Goal: Information Seeking & Learning: Learn about a topic

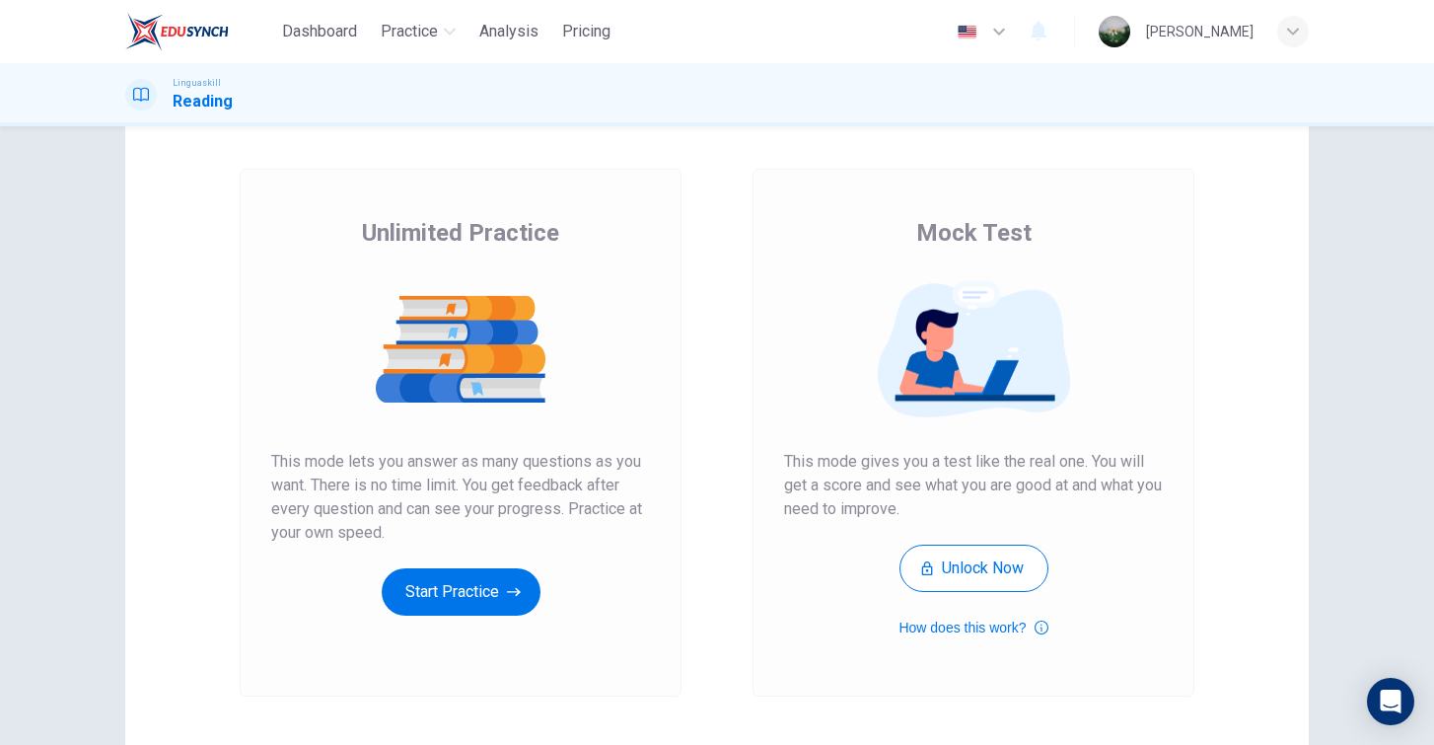
scroll to position [31, 0]
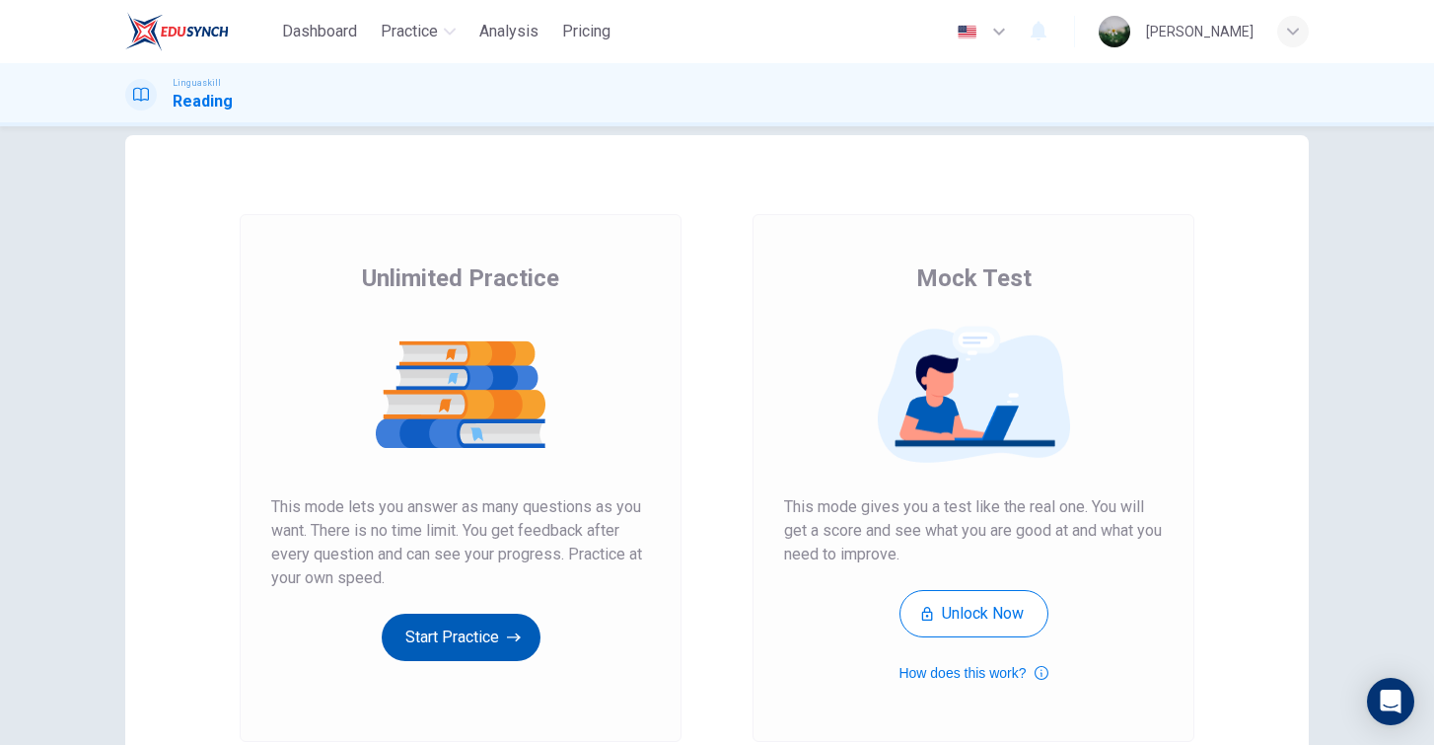
click at [485, 643] on button "Start Practice" at bounding box center [461, 637] width 159 height 47
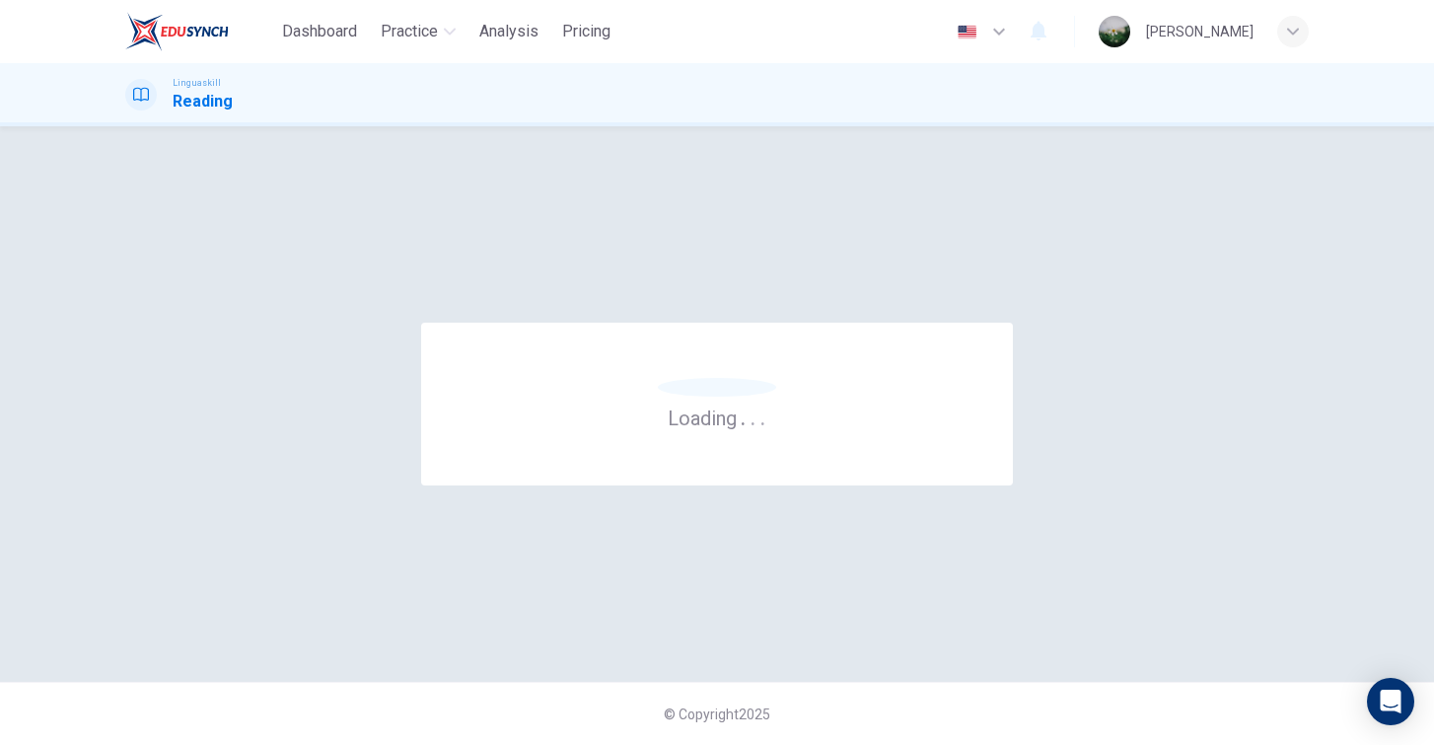
scroll to position [0, 0]
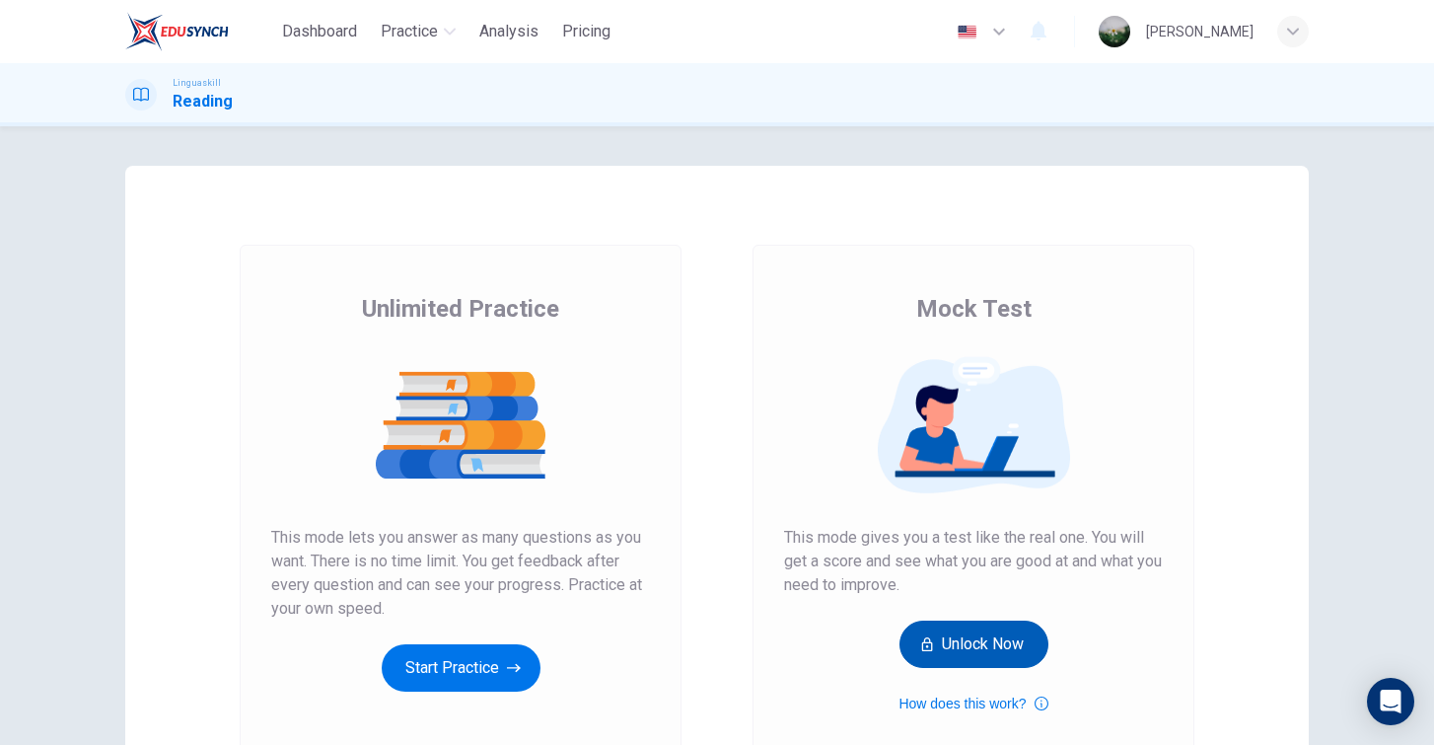
click at [1017, 648] on button "Unlock Now" at bounding box center [974, 644] width 149 height 47
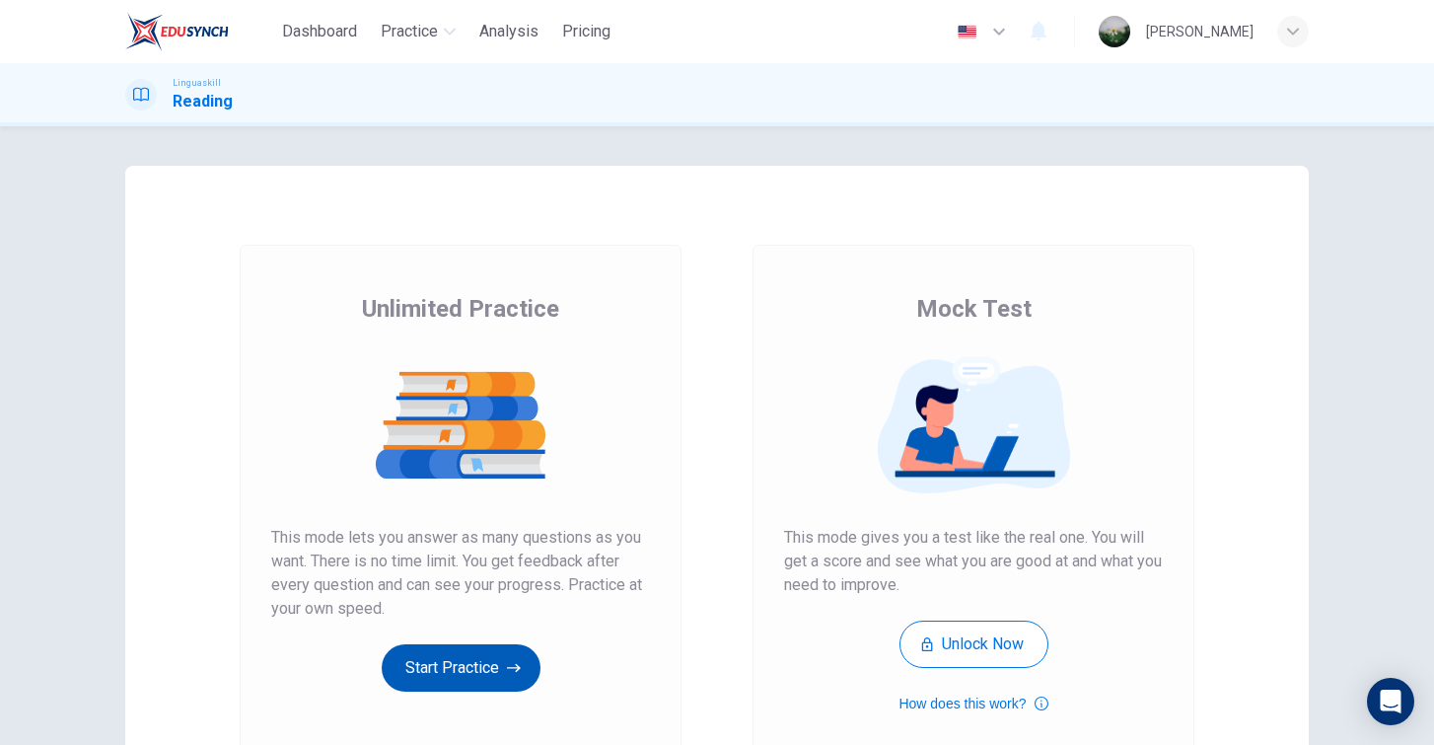
click at [466, 688] on button "Start Practice" at bounding box center [461, 667] width 159 height 47
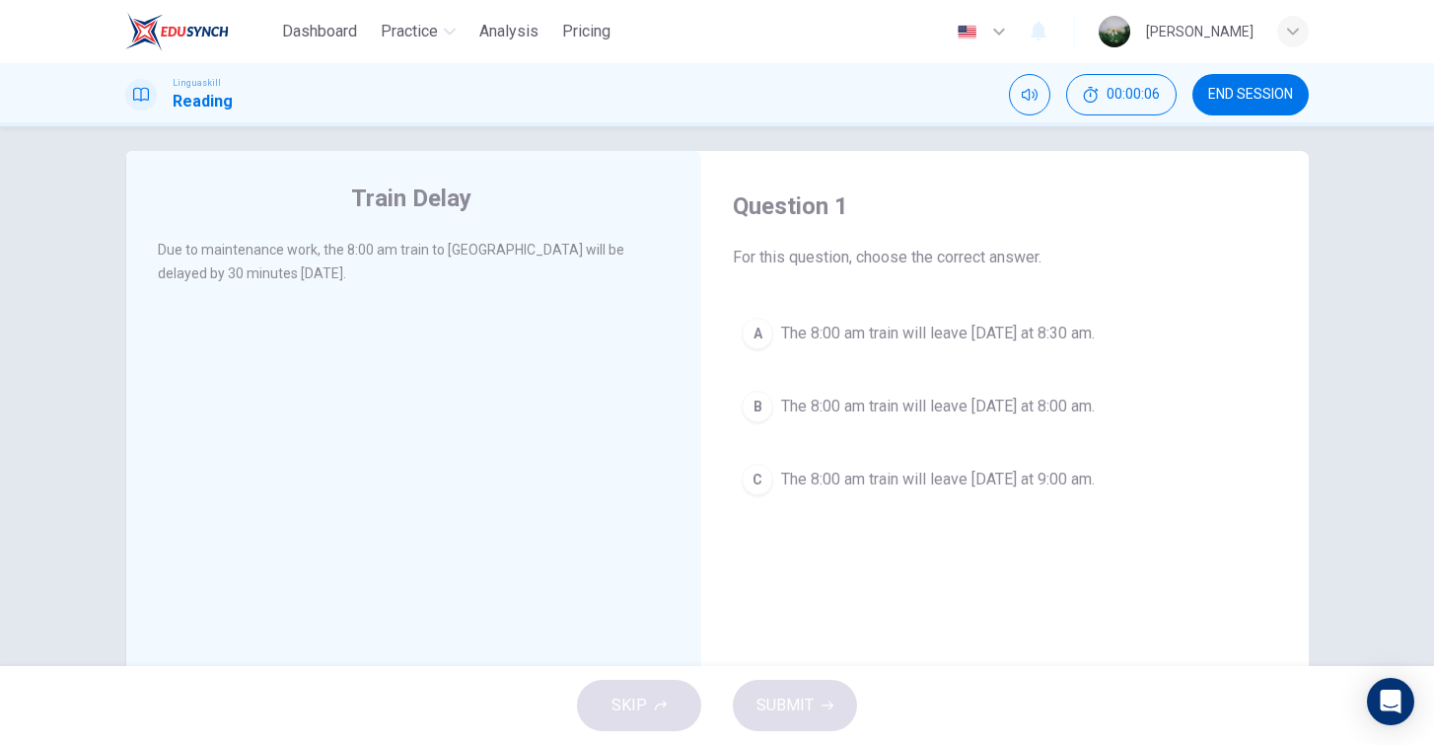
scroll to position [17, 0]
click at [1009, 329] on span "The 8:00 am train will leave tomorrow at 8:30 am." at bounding box center [938, 332] width 314 height 24
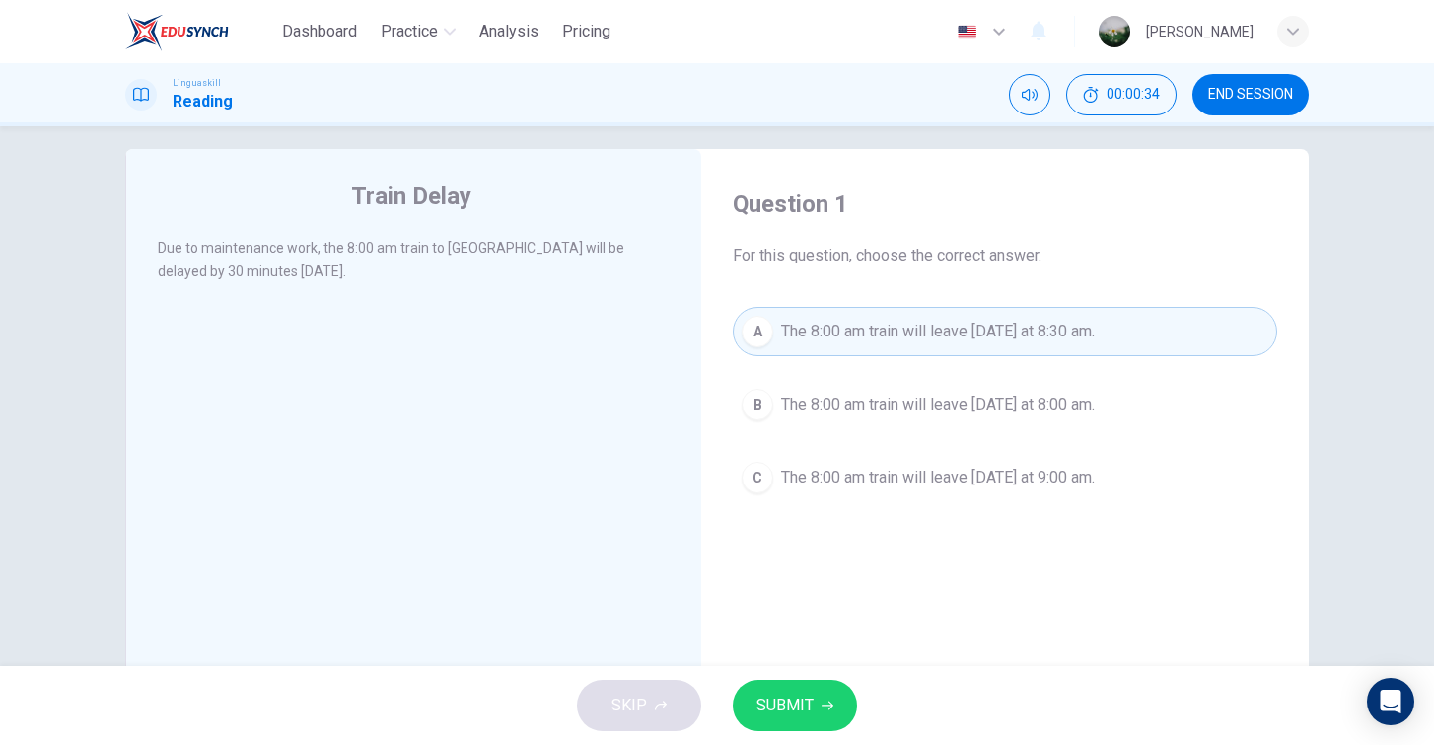
click at [808, 700] on span "SUBMIT" at bounding box center [785, 706] width 57 height 28
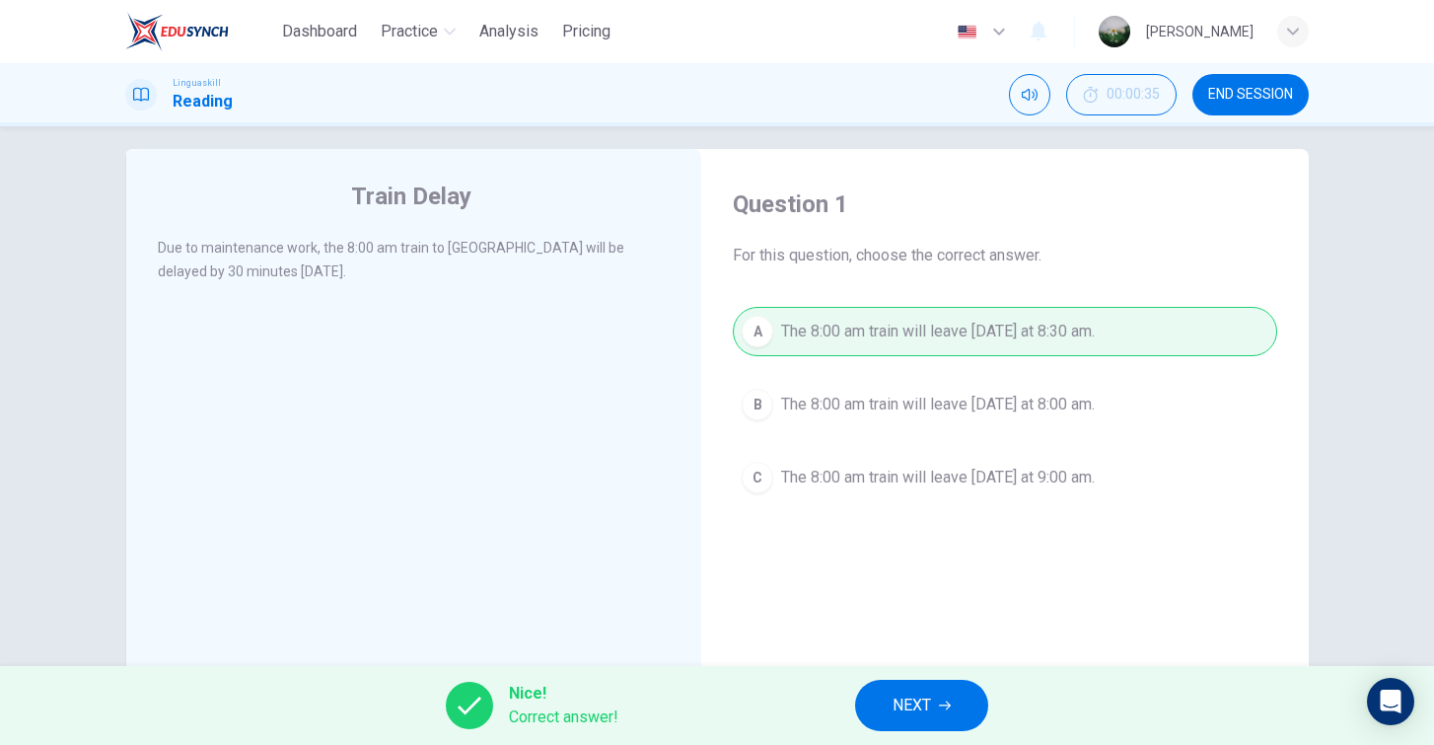
click at [925, 707] on span "NEXT" at bounding box center [912, 706] width 38 height 28
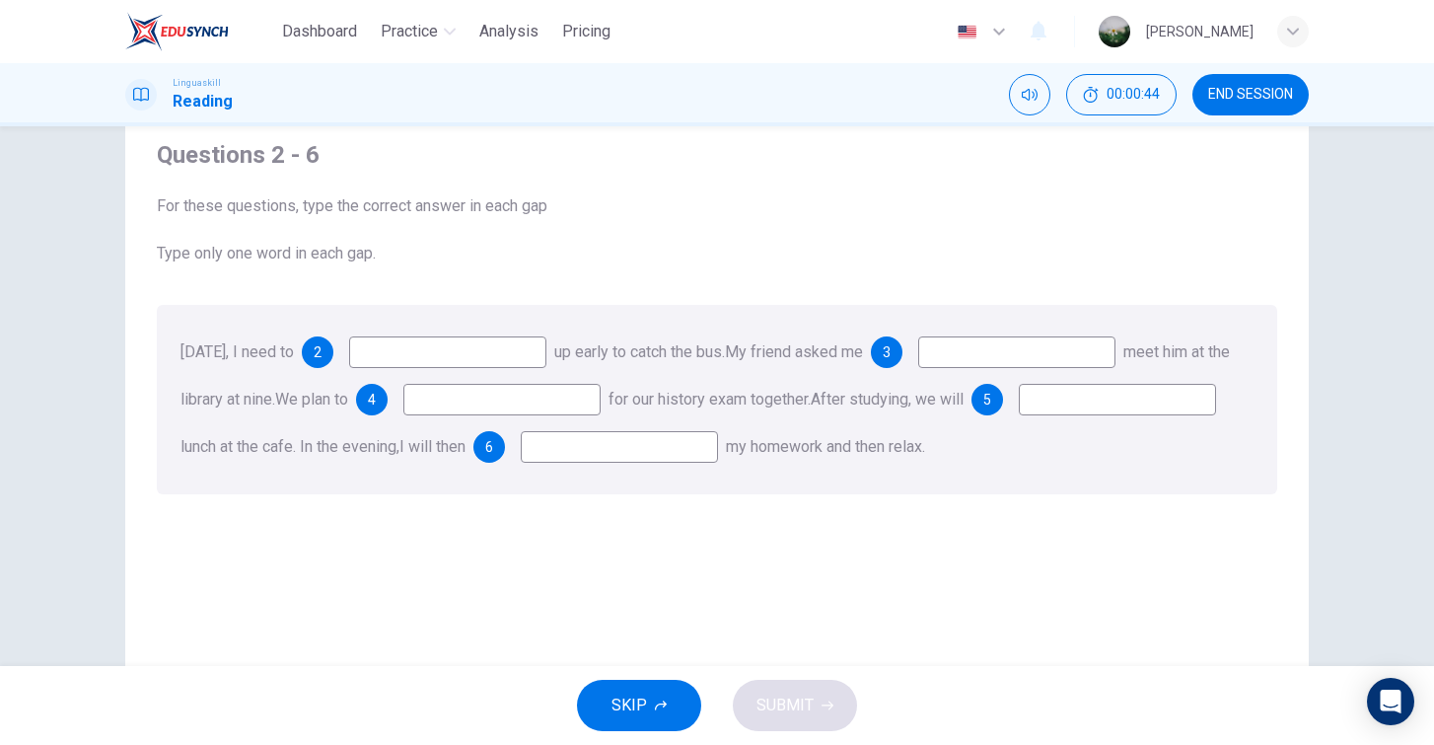
scroll to position [65, 0]
click at [509, 355] on input at bounding box center [447, 353] width 197 height 32
type input "get"
click at [1077, 348] on input at bounding box center [1016, 353] width 197 height 32
type input "to"
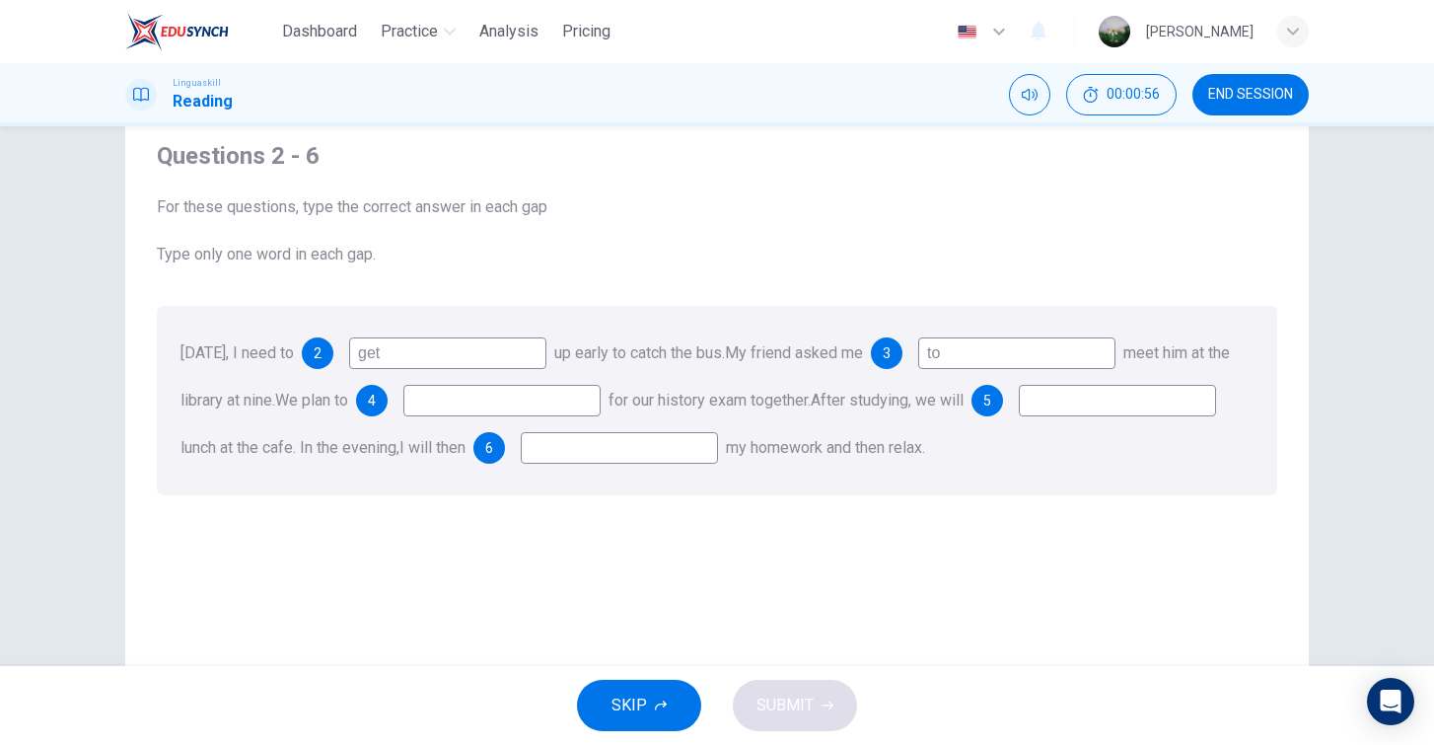
click at [580, 394] on input at bounding box center [501, 401] width 197 height 32
type input "g"
type input "study"
click at [1019, 416] on input at bounding box center [1117, 401] width 197 height 32
type input "have"
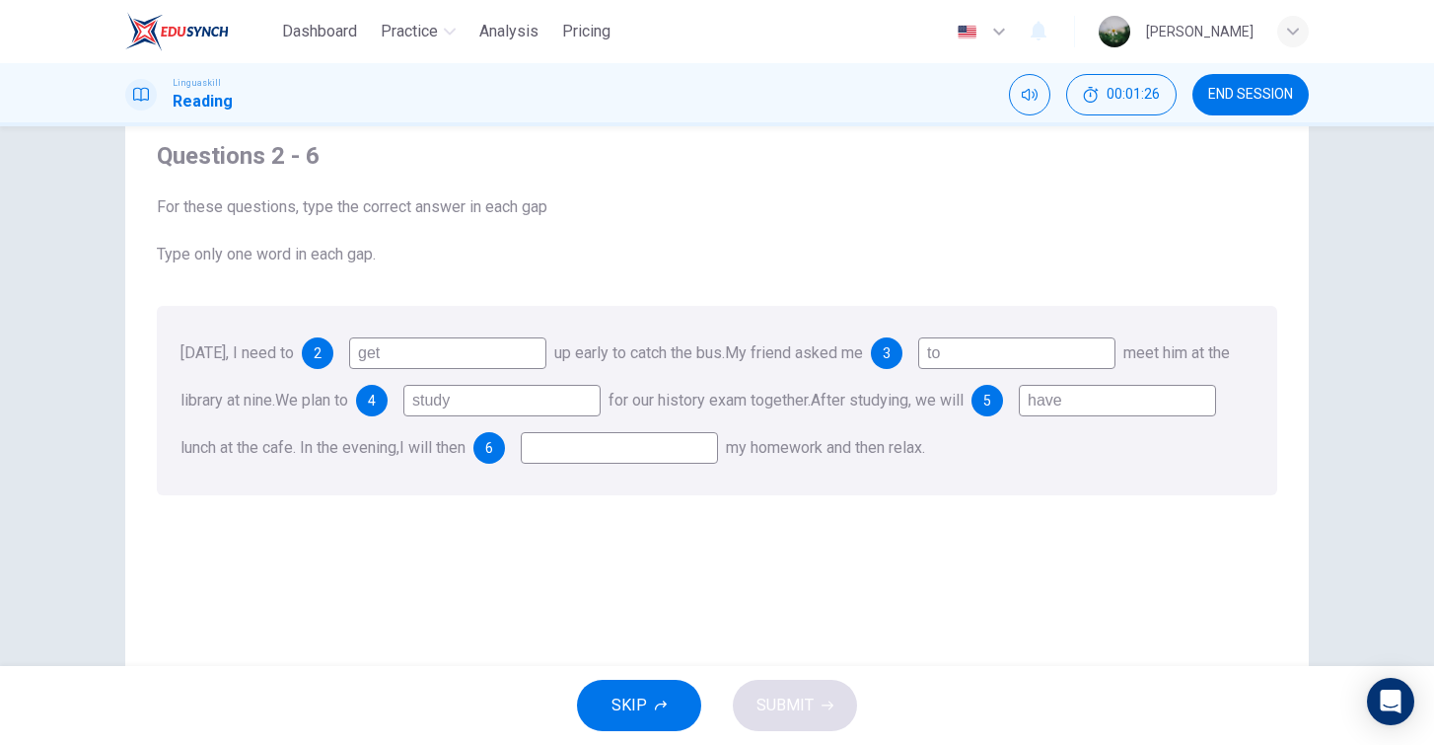
click at [718, 453] on input at bounding box center [619, 448] width 197 height 32
type input "do"
click at [821, 721] on button "SUBMIT" at bounding box center [795, 705] width 124 height 51
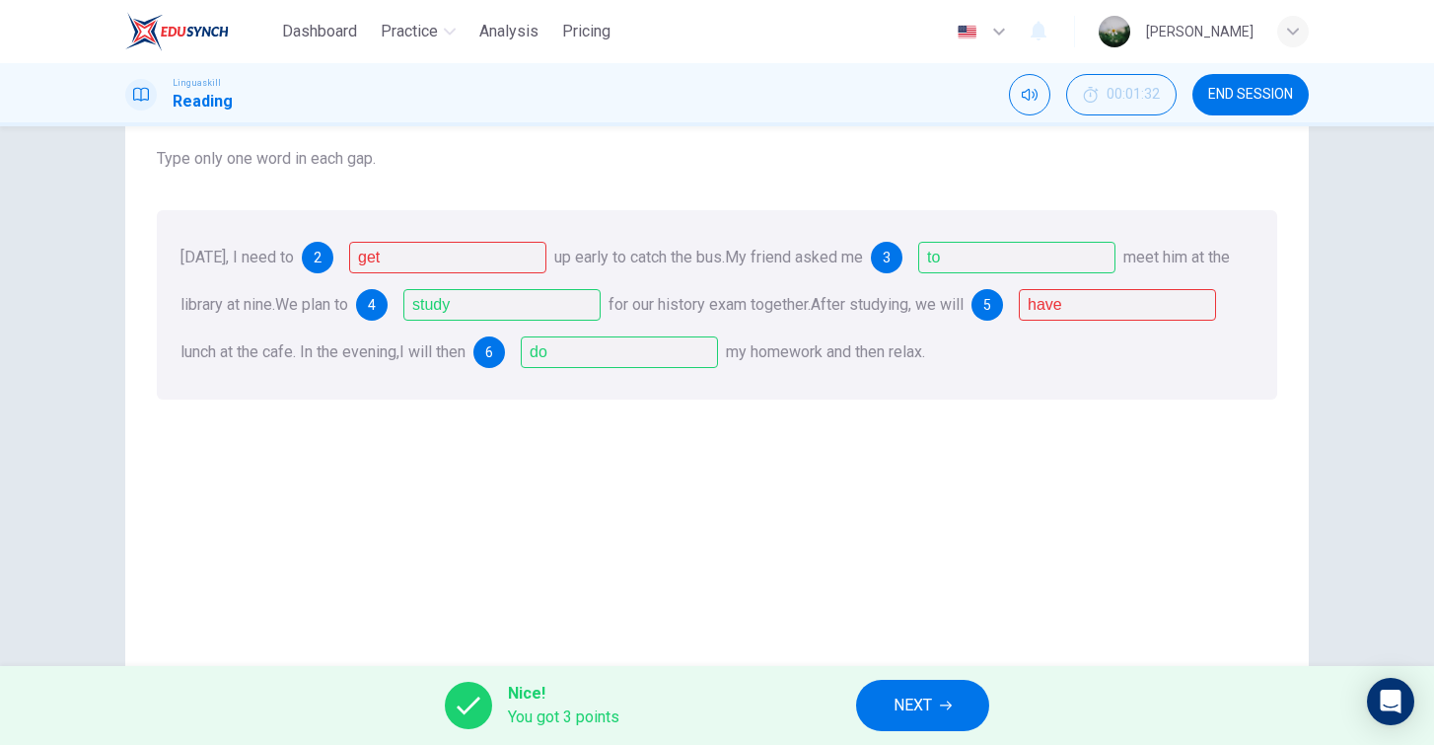
scroll to position [164, 0]
click at [944, 698] on button "NEXT" at bounding box center [922, 705] width 133 height 51
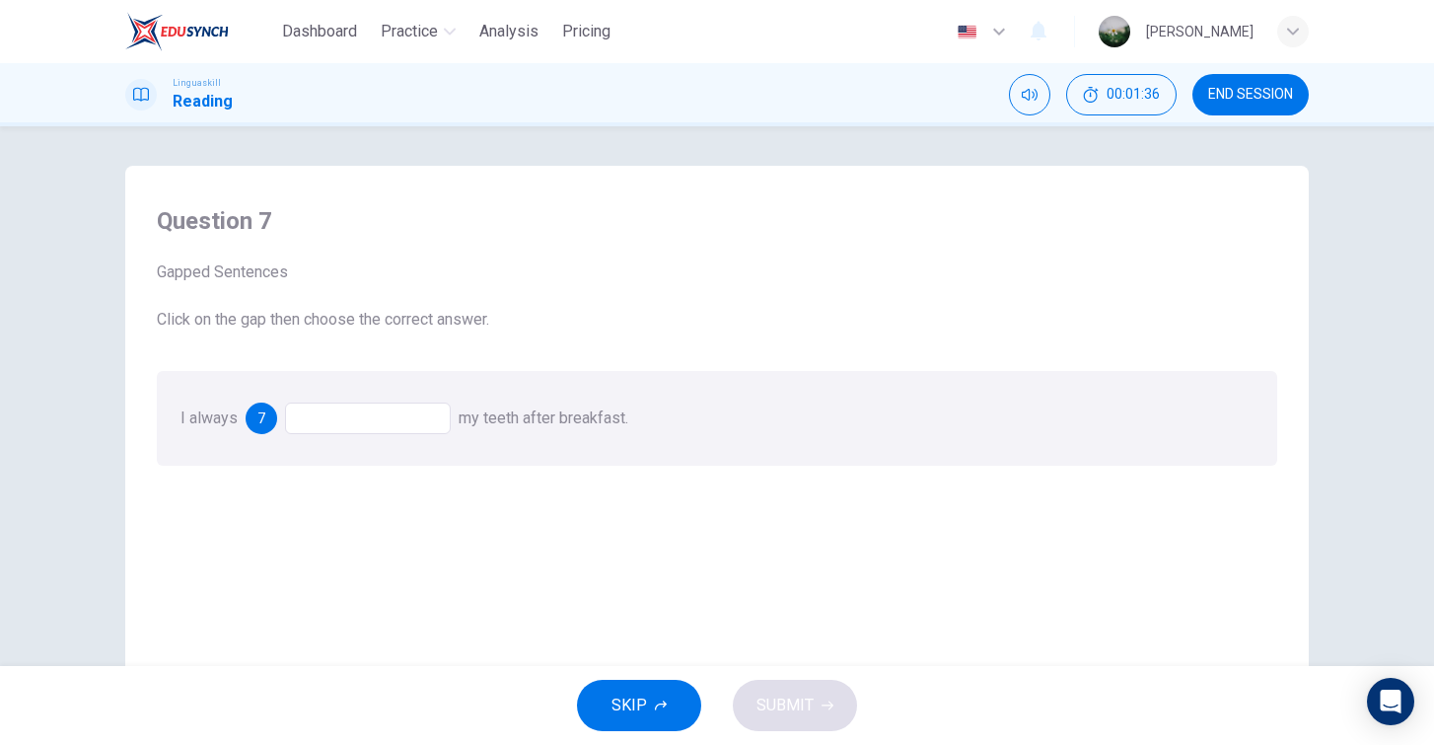
click at [408, 419] on div at bounding box center [368, 418] width 166 height 32
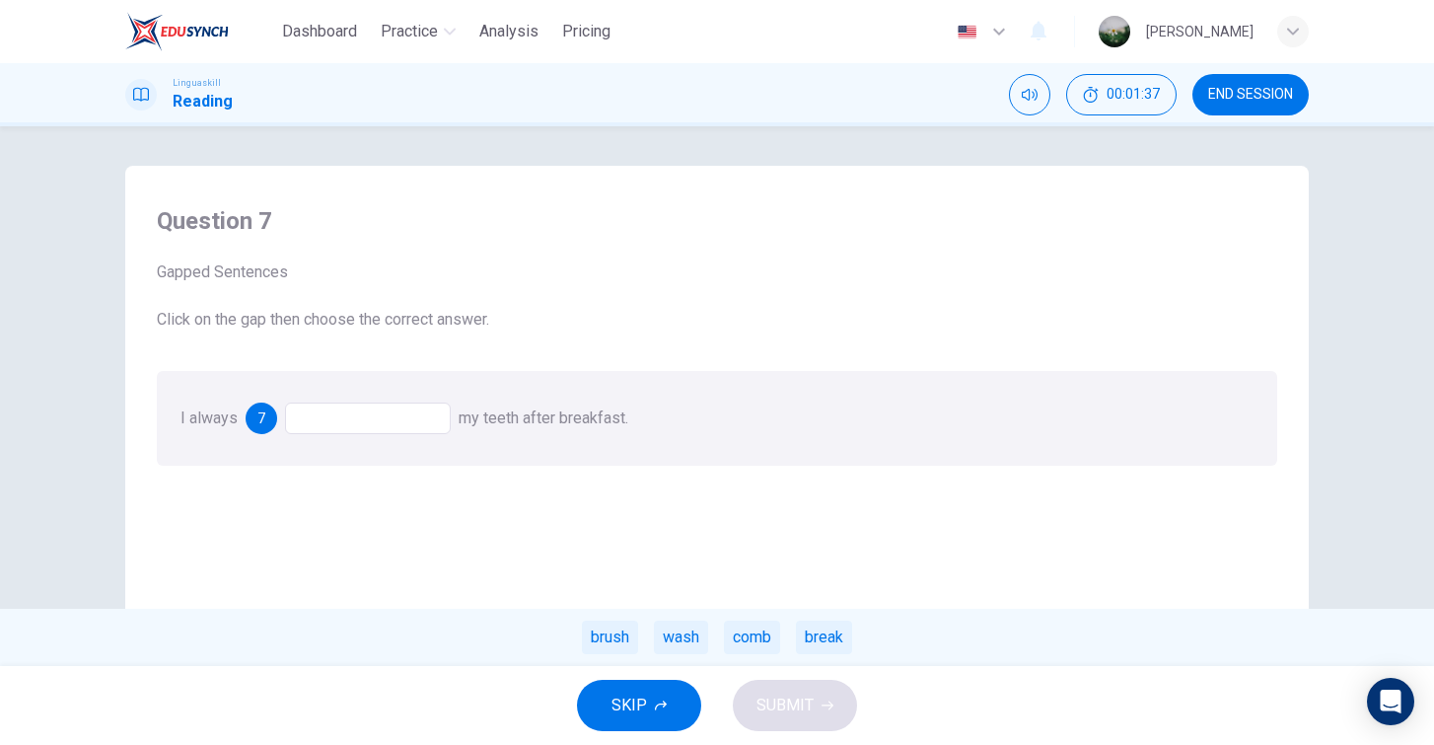
click at [408, 419] on div at bounding box center [368, 418] width 166 height 32
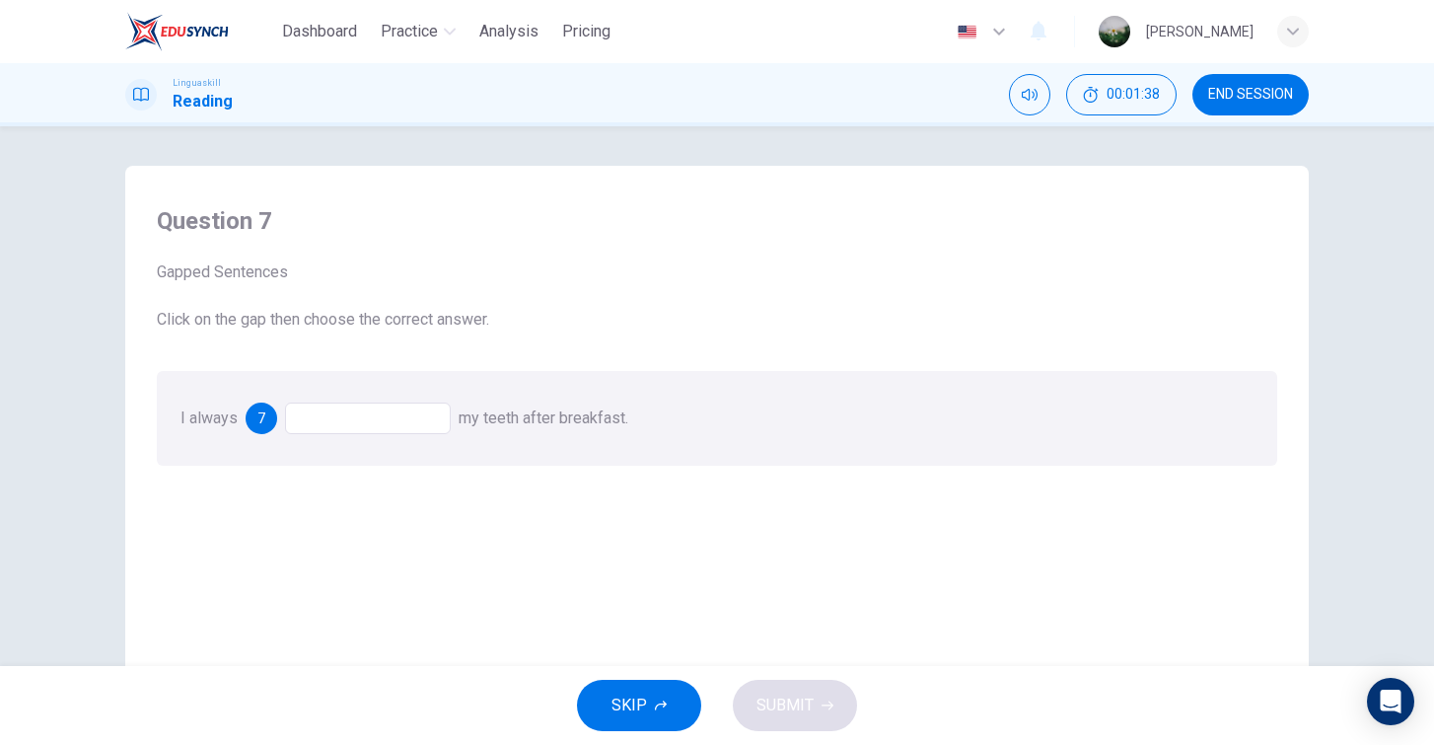
click at [408, 419] on div at bounding box center [368, 418] width 166 height 32
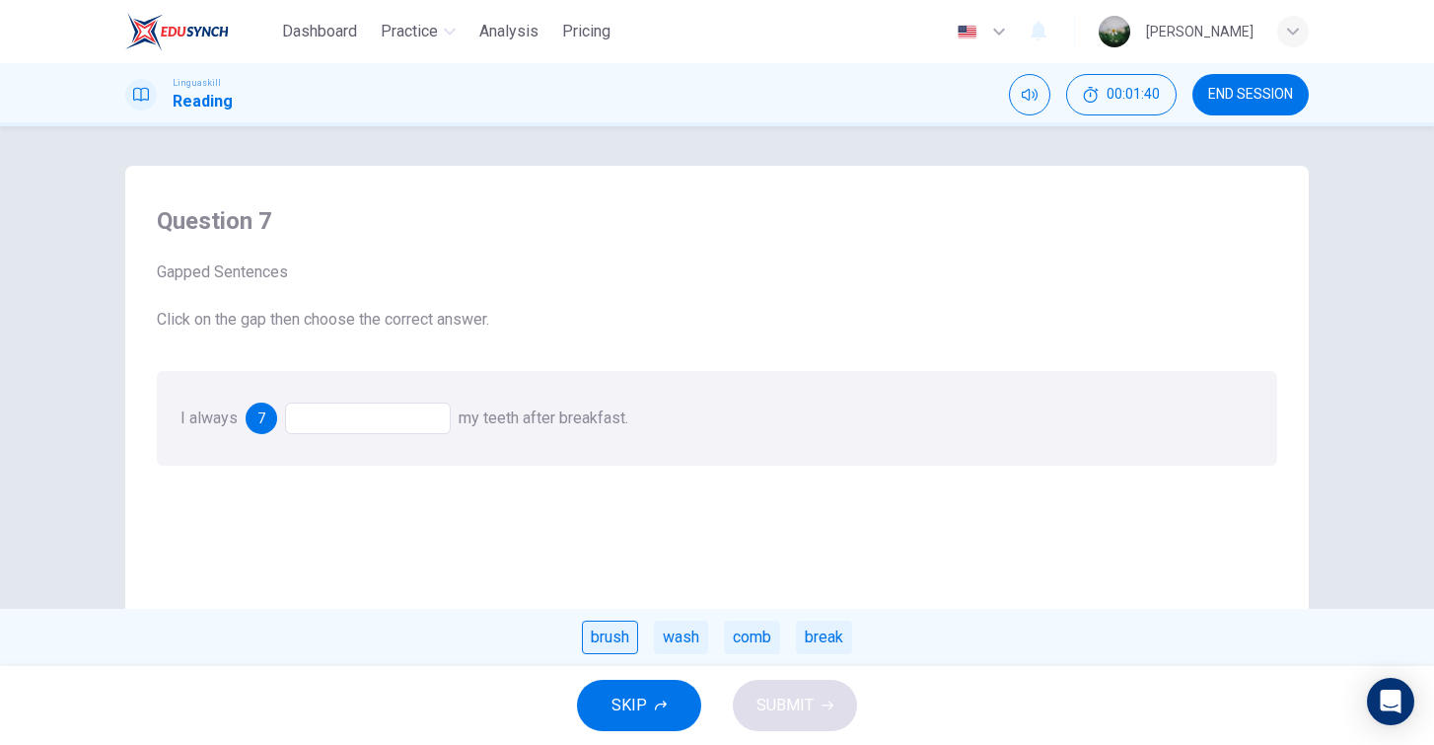
click at [597, 631] on div "brush" at bounding box center [610, 638] width 56 height 34
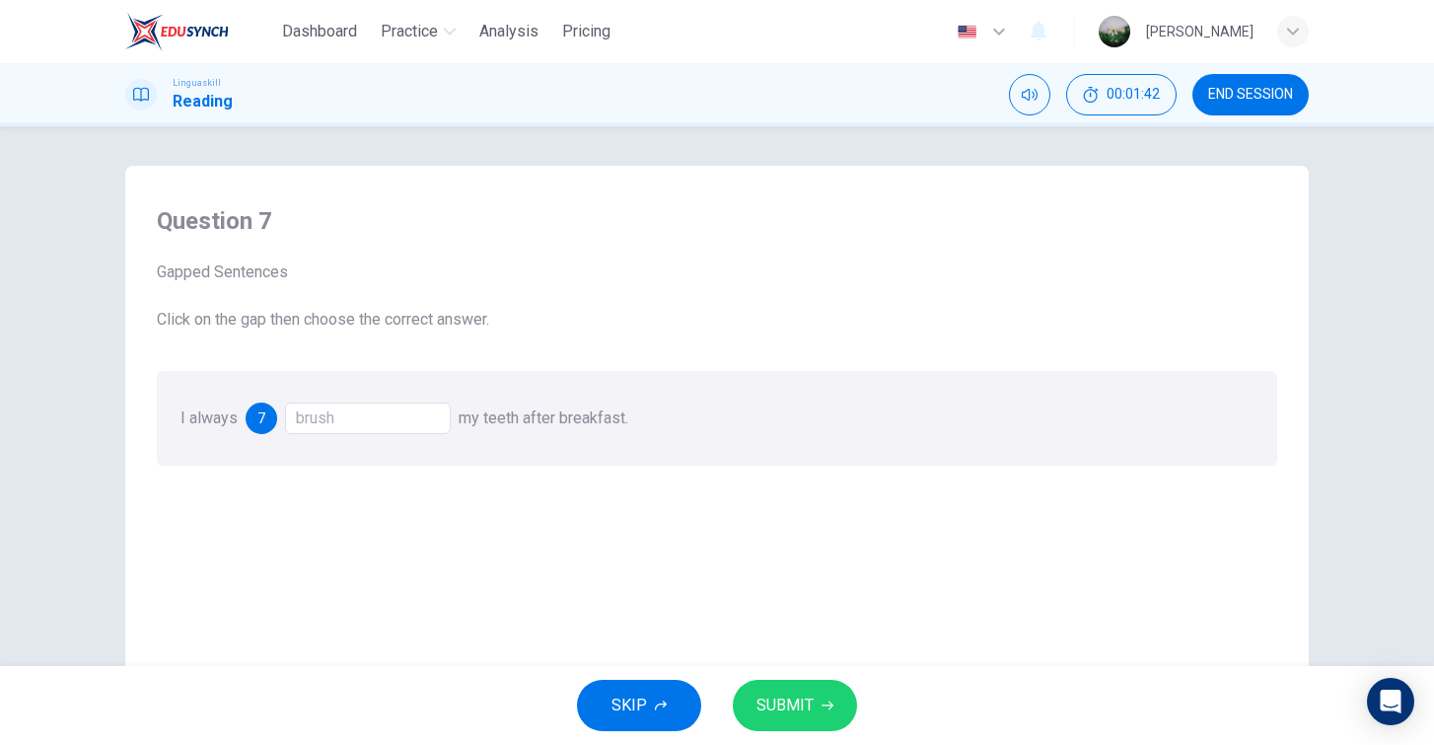
click at [804, 708] on span "SUBMIT" at bounding box center [785, 706] width 57 height 28
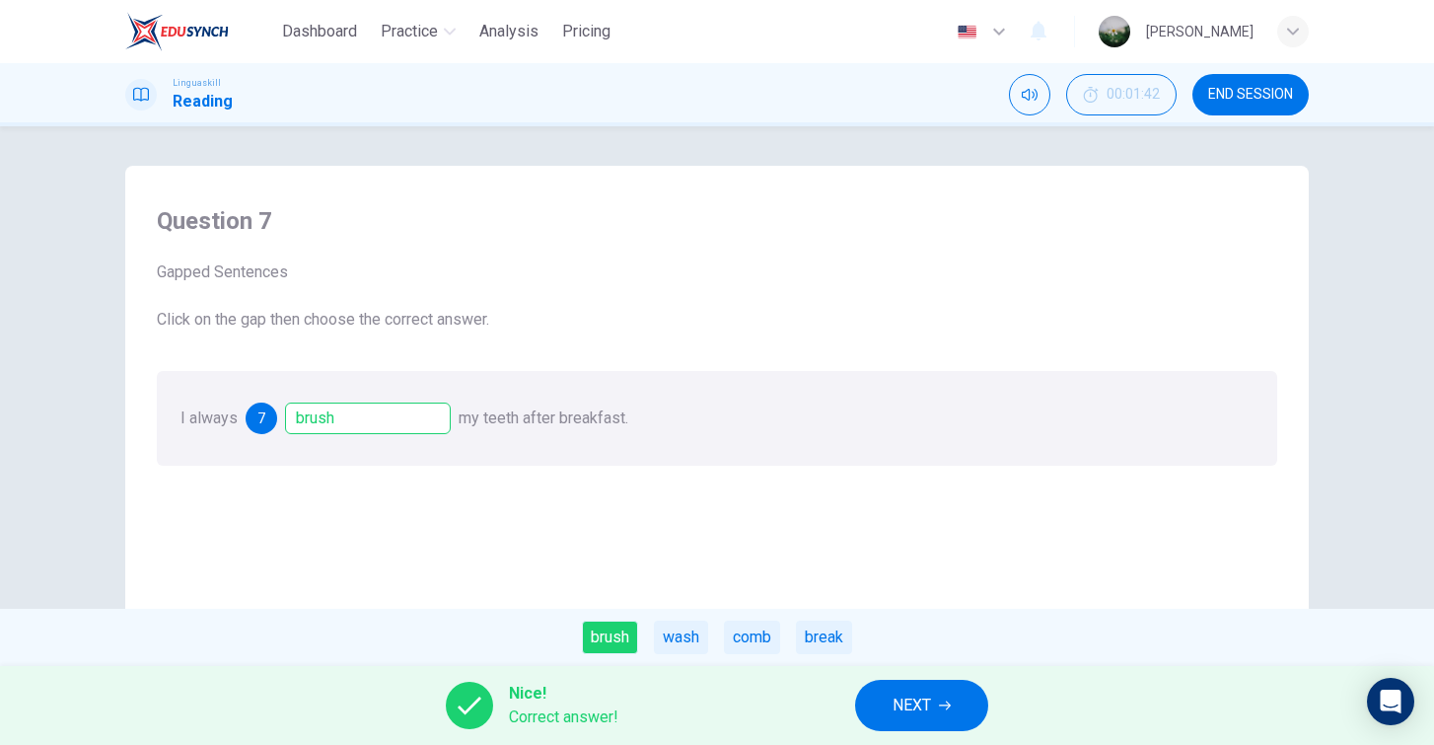
click at [984, 715] on button "NEXT" at bounding box center [921, 705] width 133 height 51
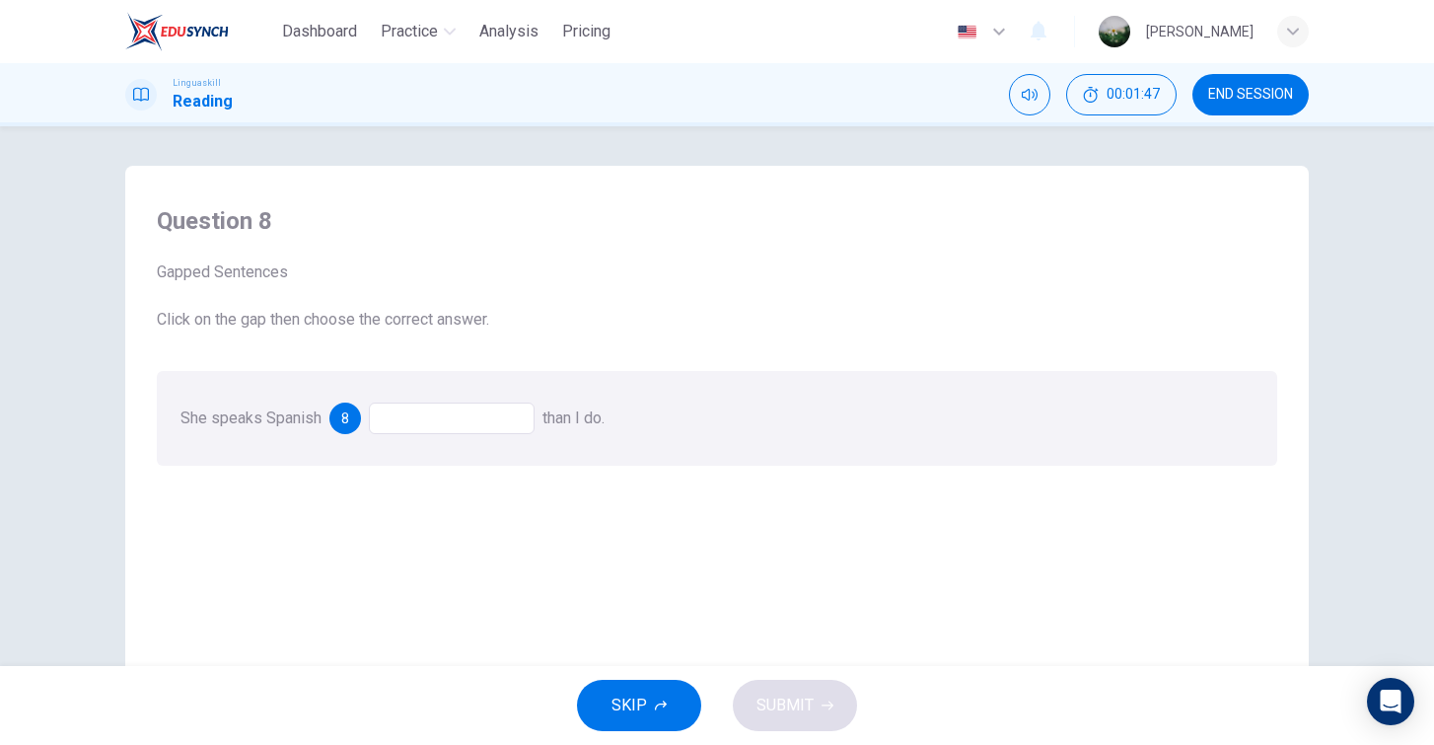
click at [518, 427] on div at bounding box center [452, 418] width 166 height 32
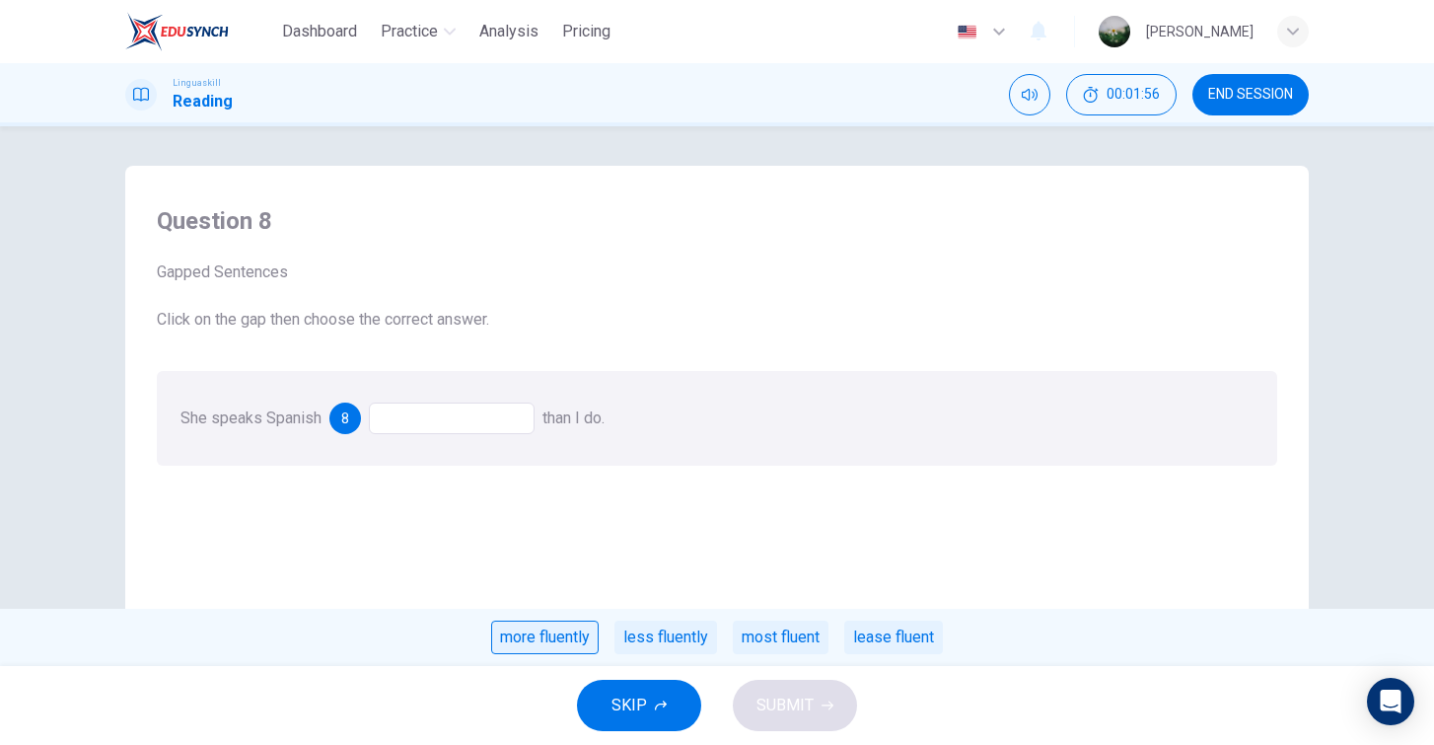
click at [543, 632] on div "more fluently" at bounding box center [545, 638] width 108 height 34
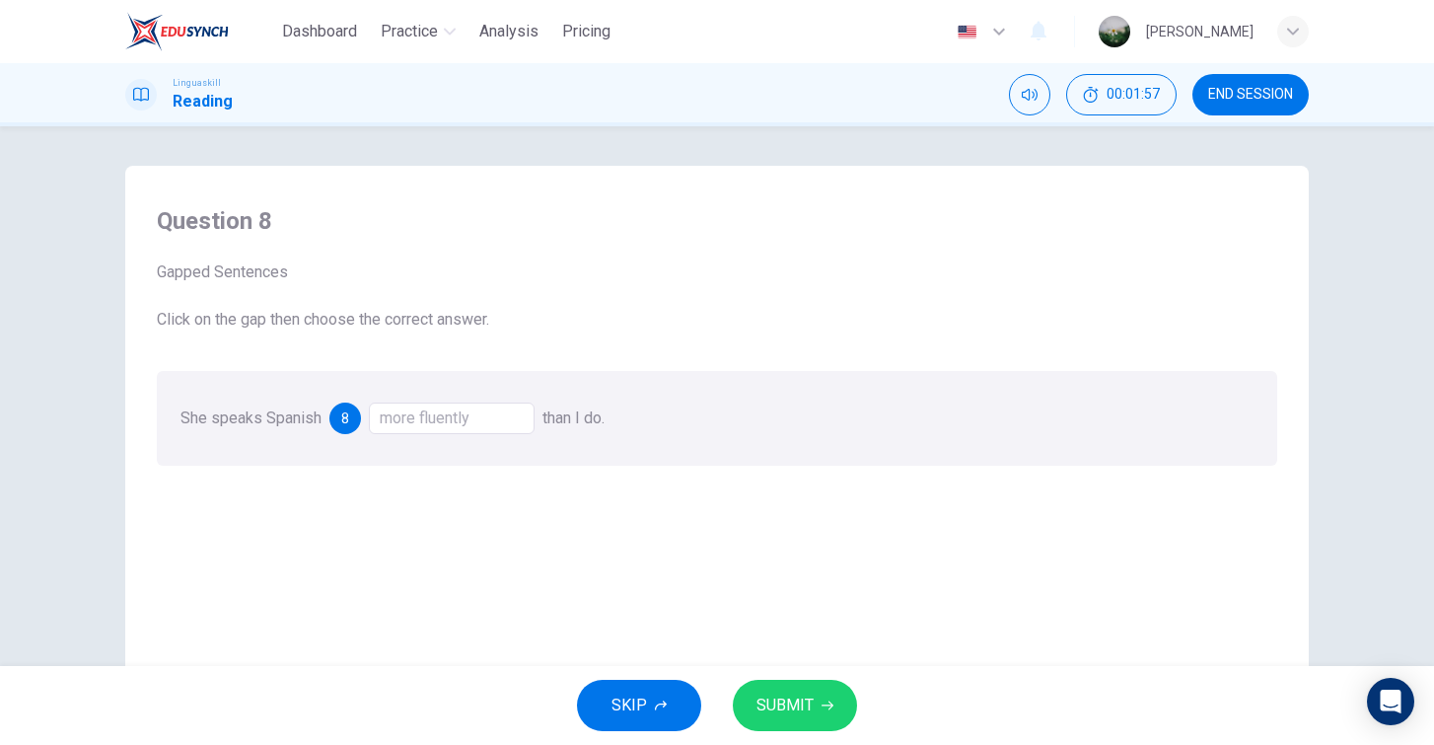
click at [809, 711] on span "SUBMIT" at bounding box center [785, 706] width 57 height 28
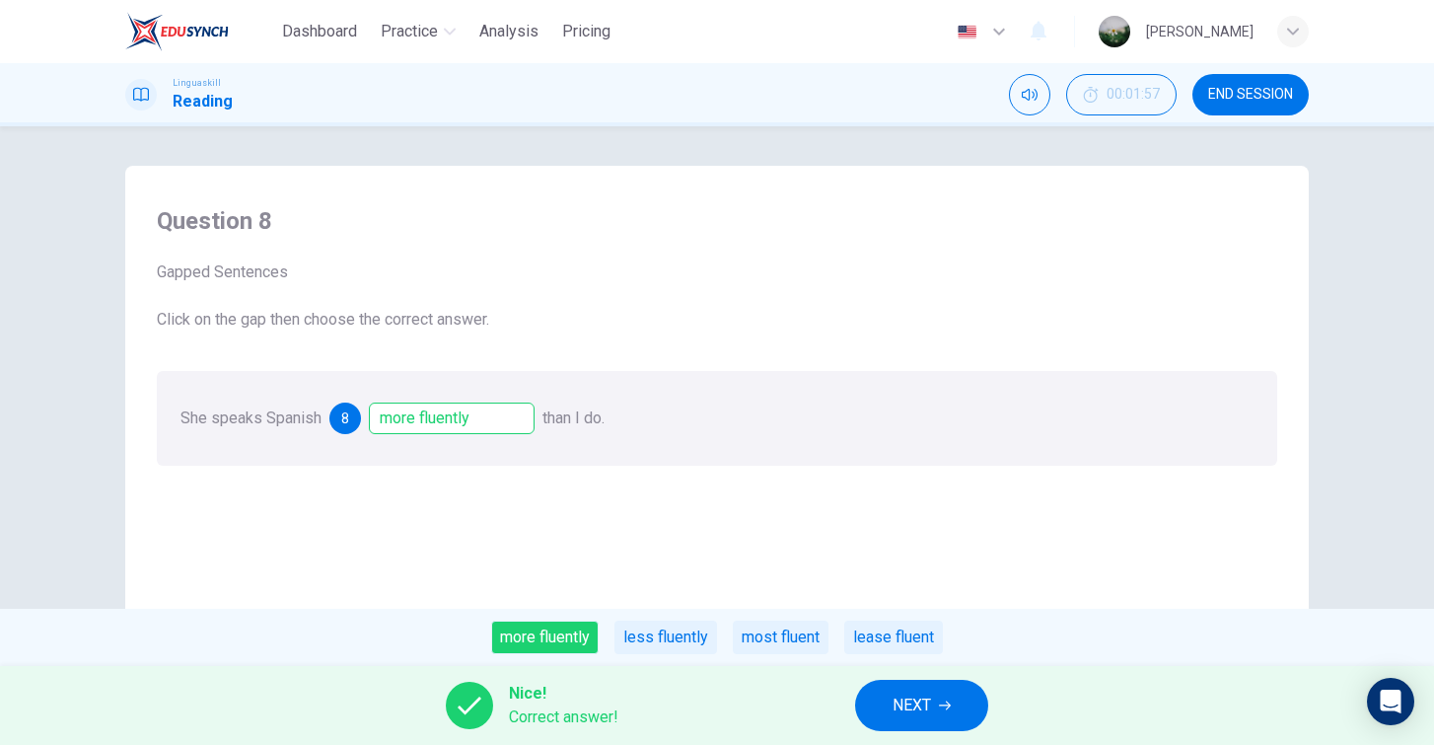
click at [904, 707] on span "NEXT" at bounding box center [912, 706] width 38 height 28
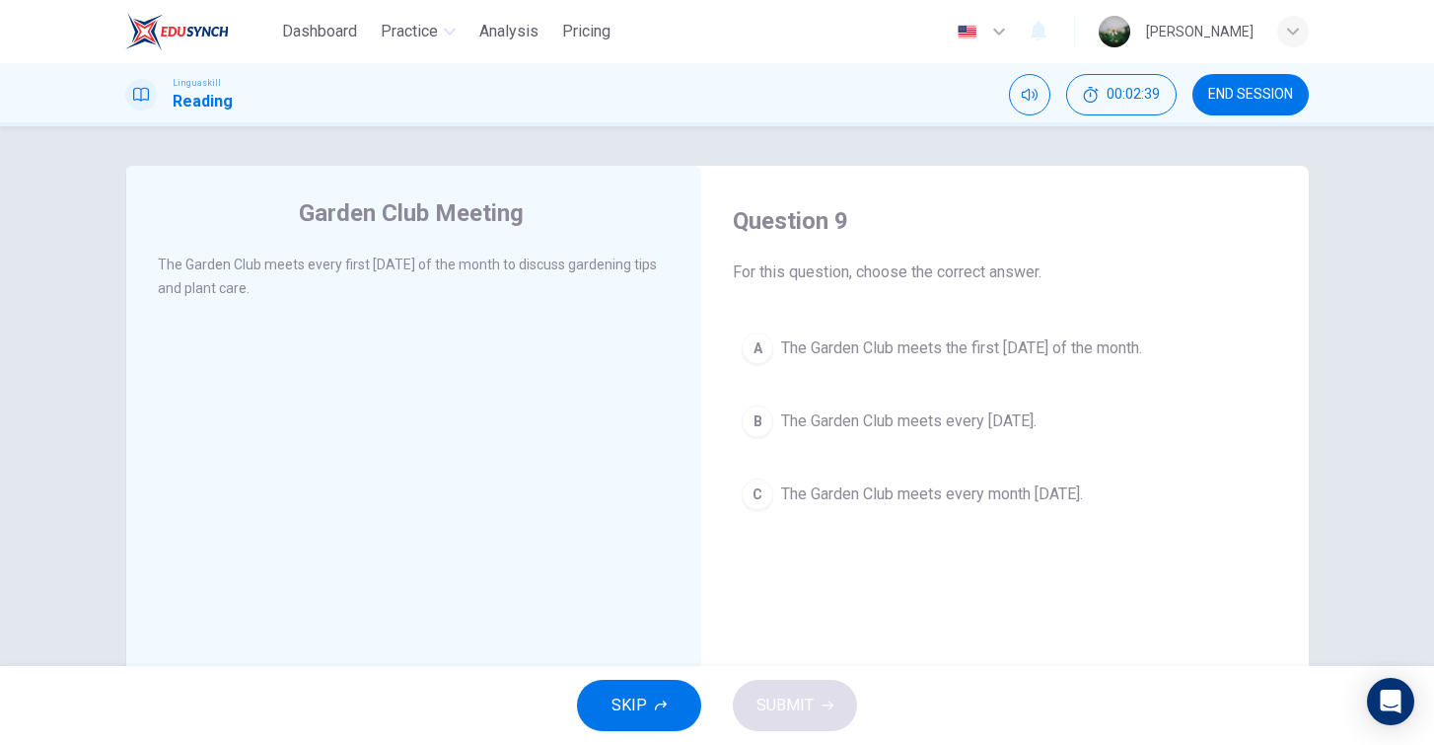
click at [877, 347] on span "The Garden Club meets the first Thursday of the month." at bounding box center [961, 348] width 361 height 24
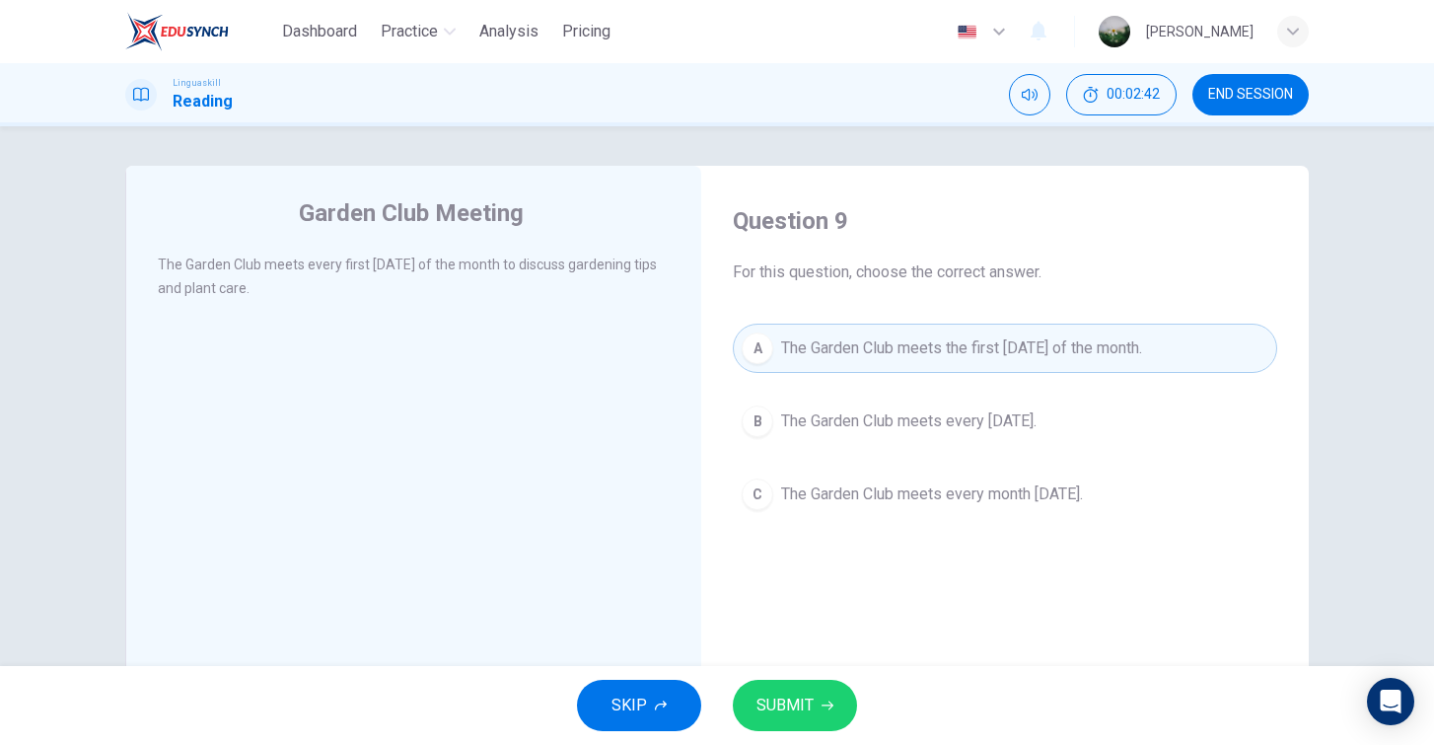
click at [818, 709] on button "SUBMIT" at bounding box center [795, 705] width 124 height 51
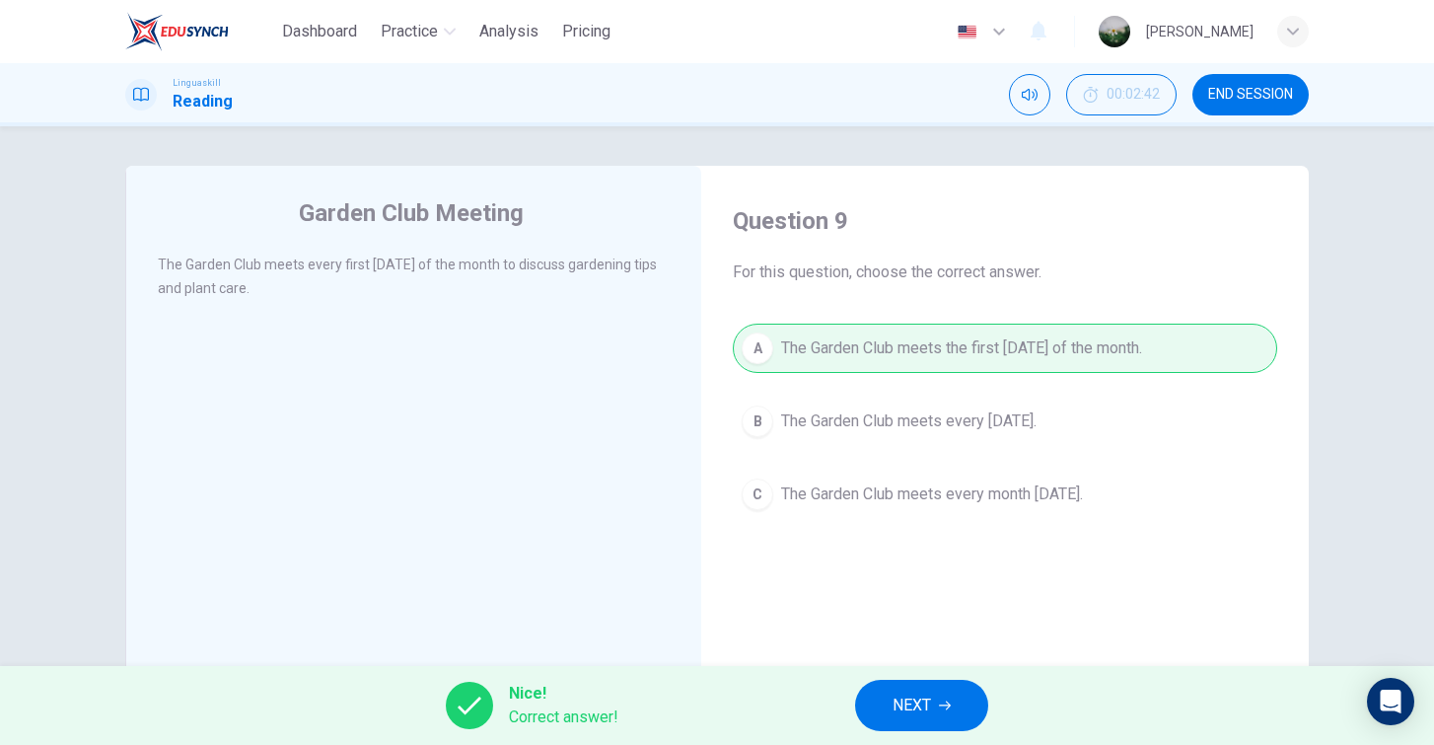
click at [941, 704] on icon "button" at bounding box center [945, 705] width 12 height 12
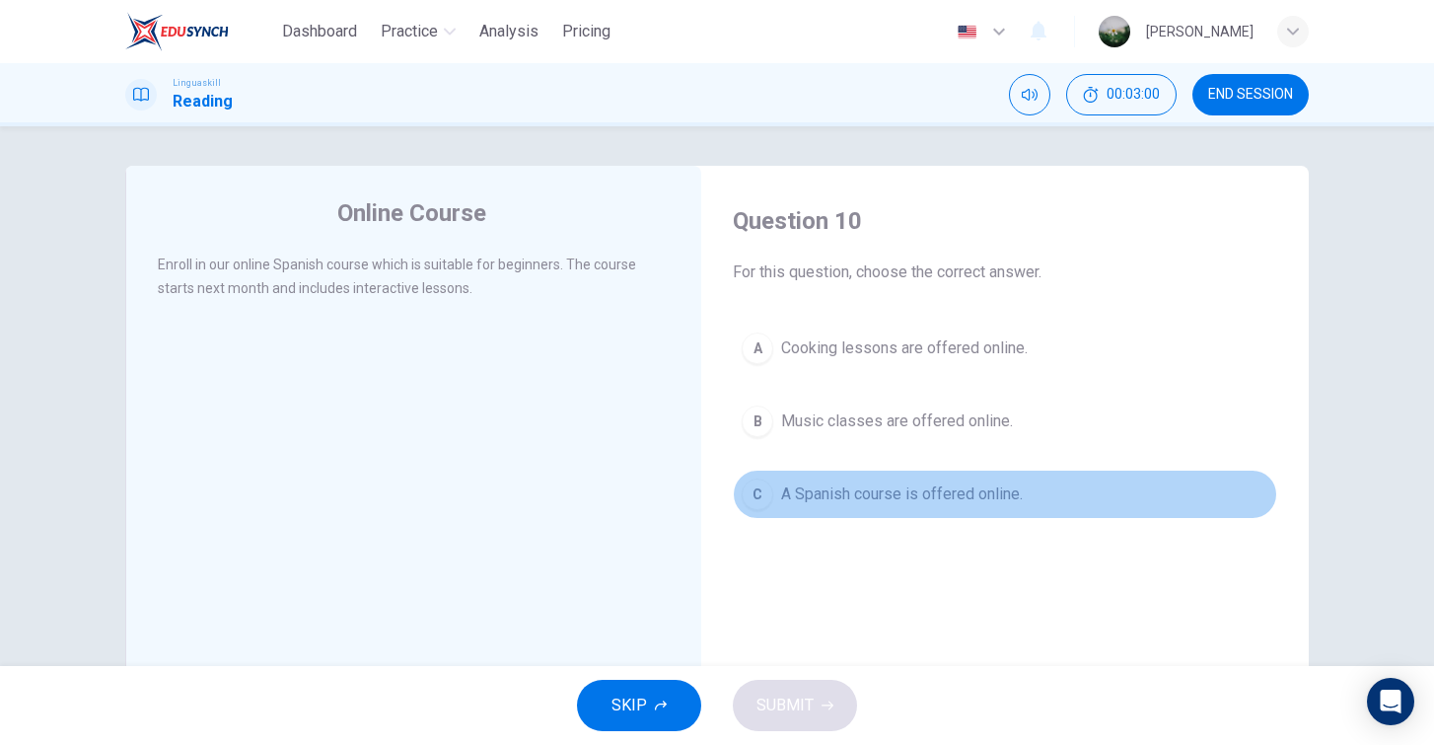
click at [935, 499] on span "A Spanish course is offered online." at bounding box center [902, 494] width 242 height 24
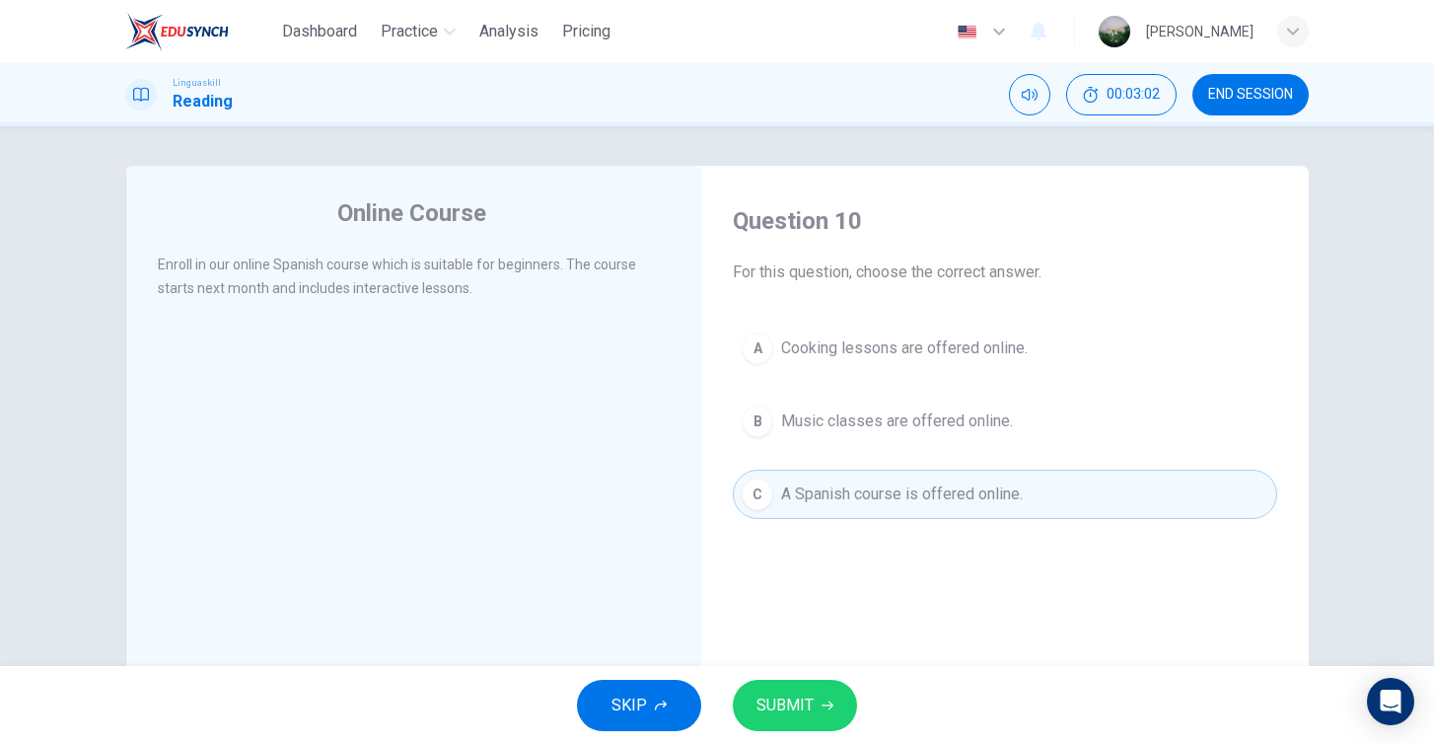
click at [826, 691] on button "SUBMIT" at bounding box center [795, 705] width 124 height 51
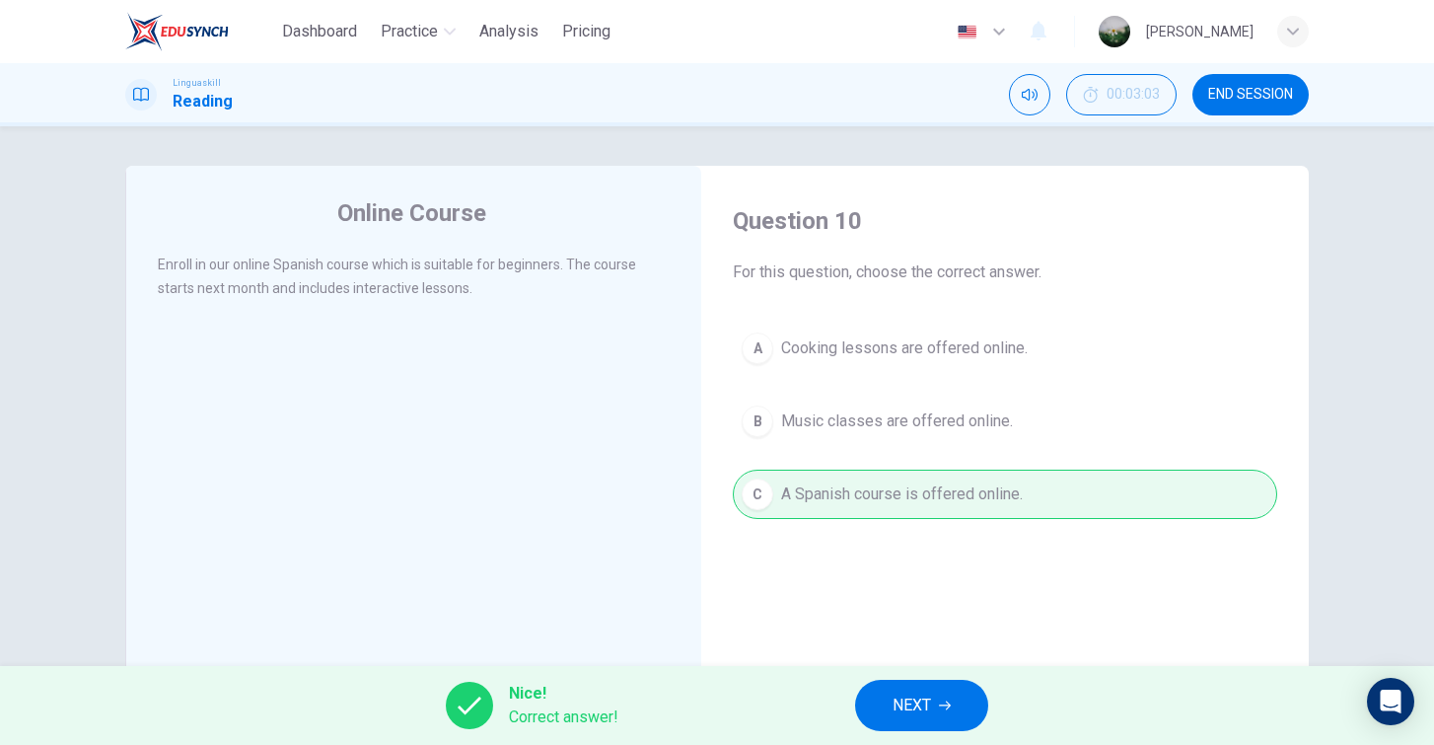
click at [924, 710] on span "NEXT" at bounding box center [912, 706] width 38 height 28
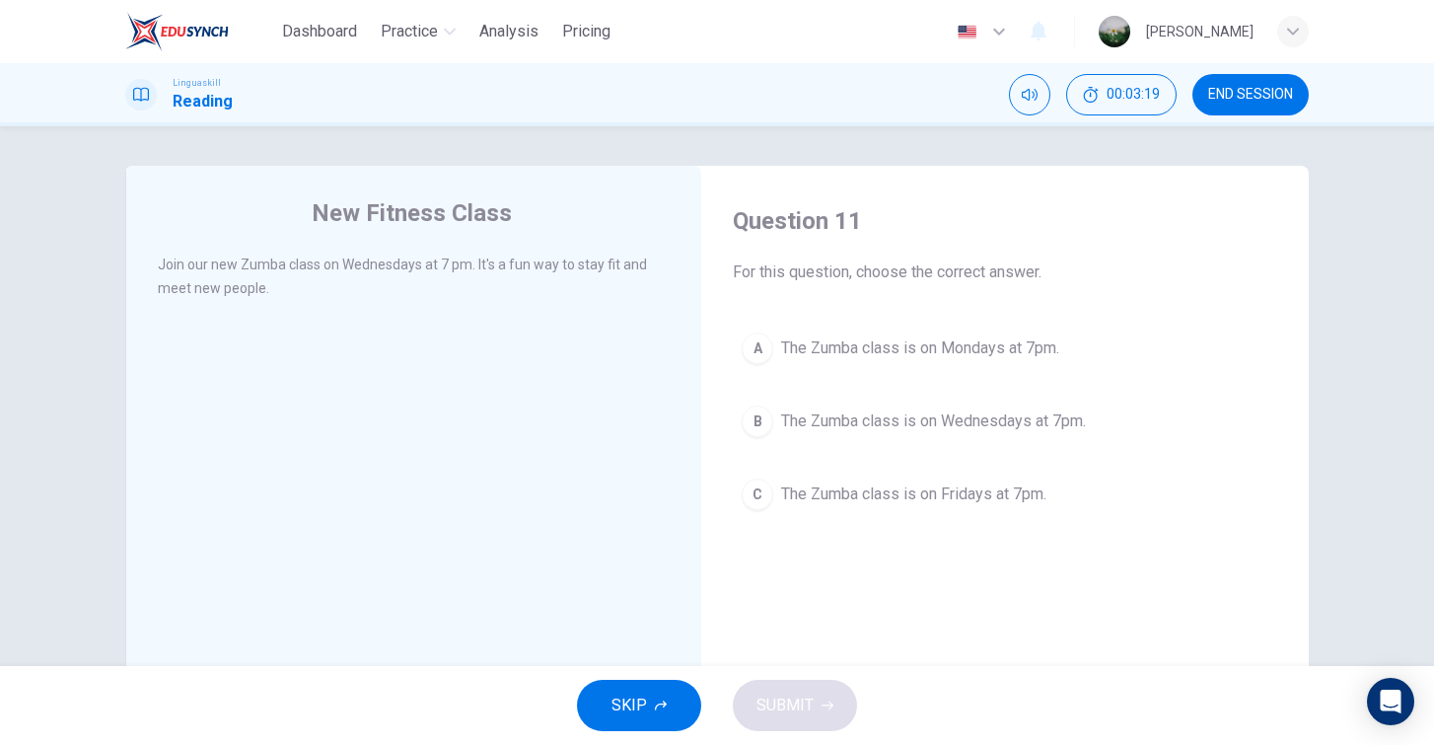
click at [927, 423] on span "The Zumba class is on Wednesdays at 7pm." at bounding box center [933, 421] width 305 height 24
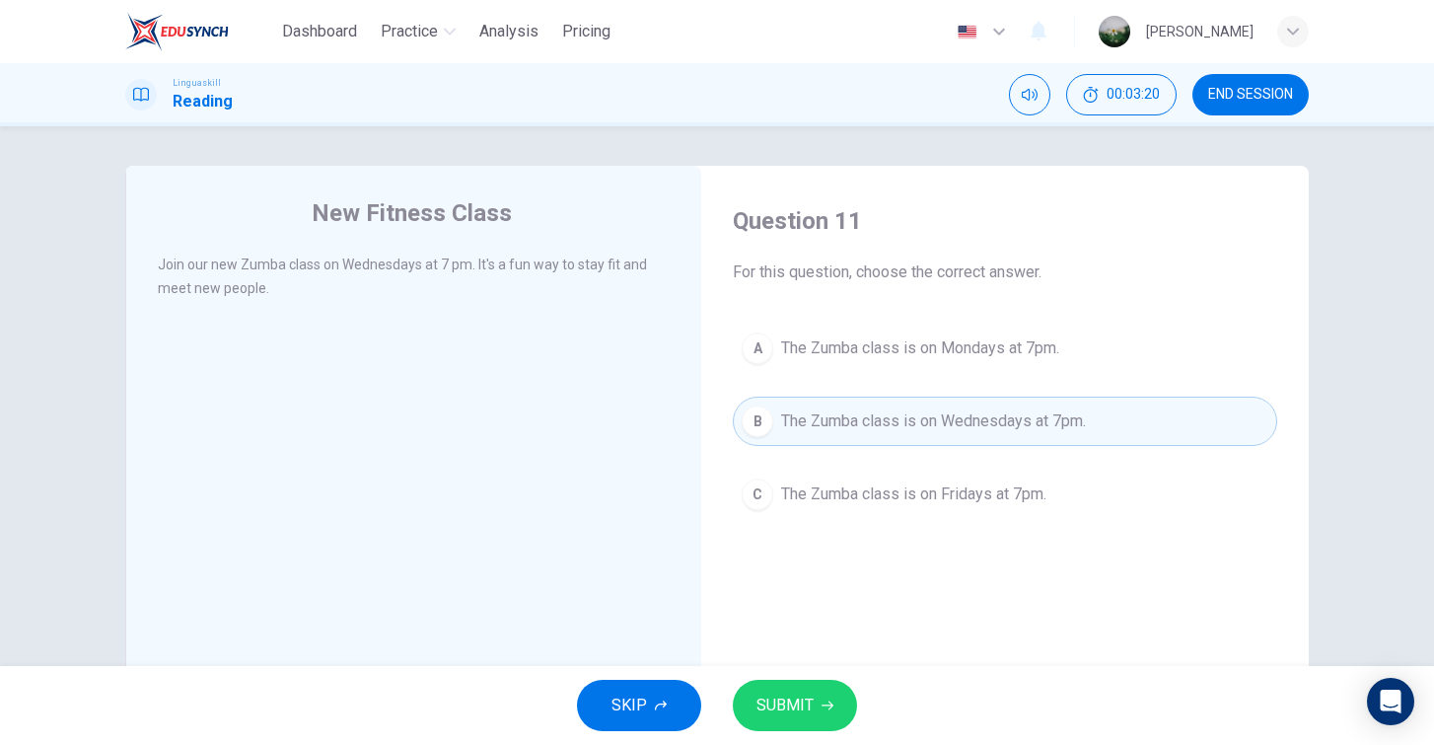
click at [833, 692] on button "SUBMIT" at bounding box center [795, 705] width 124 height 51
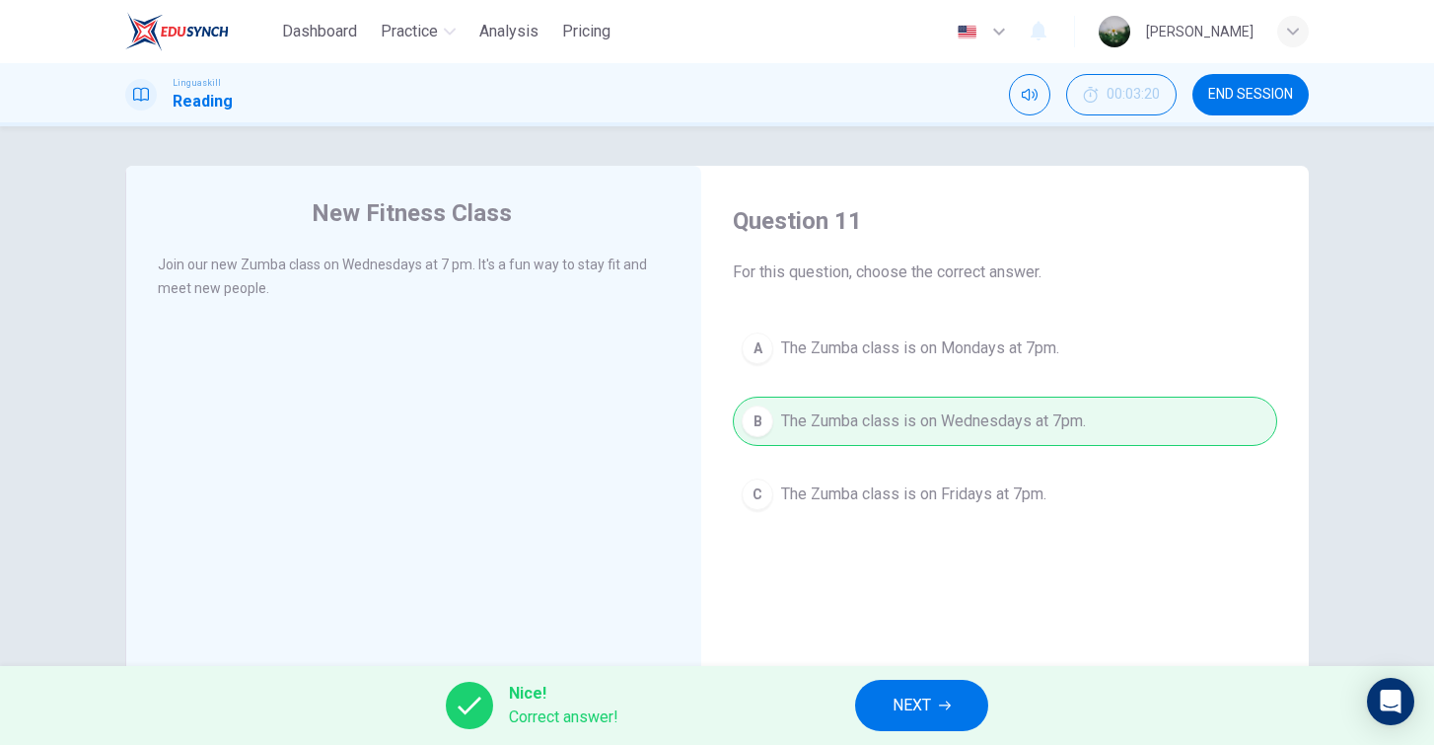
click at [875, 712] on button "NEXT" at bounding box center [921, 705] width 133 height 51
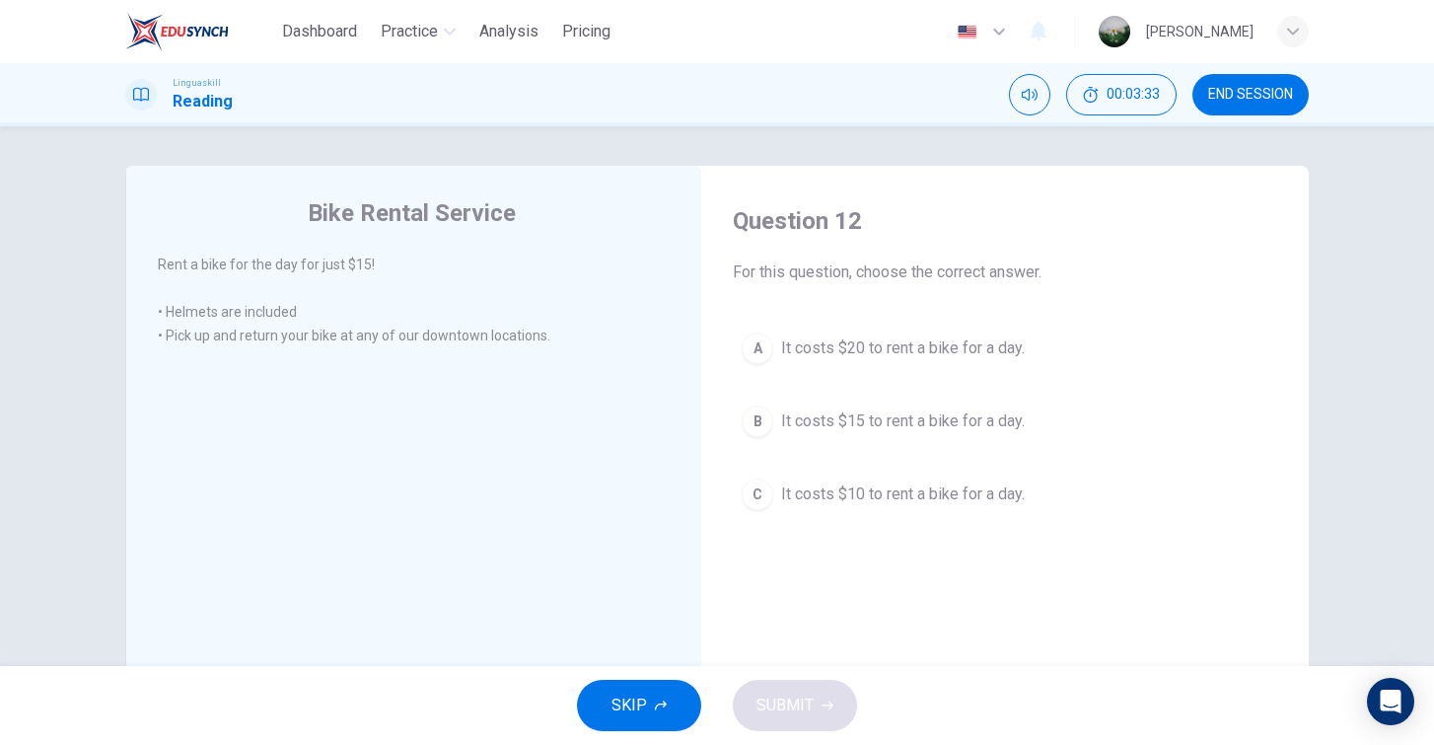
click at [900, 423] on span "It costs $15 to rent a bike for a day." at bounding box center [903, 421] width 244 height 24
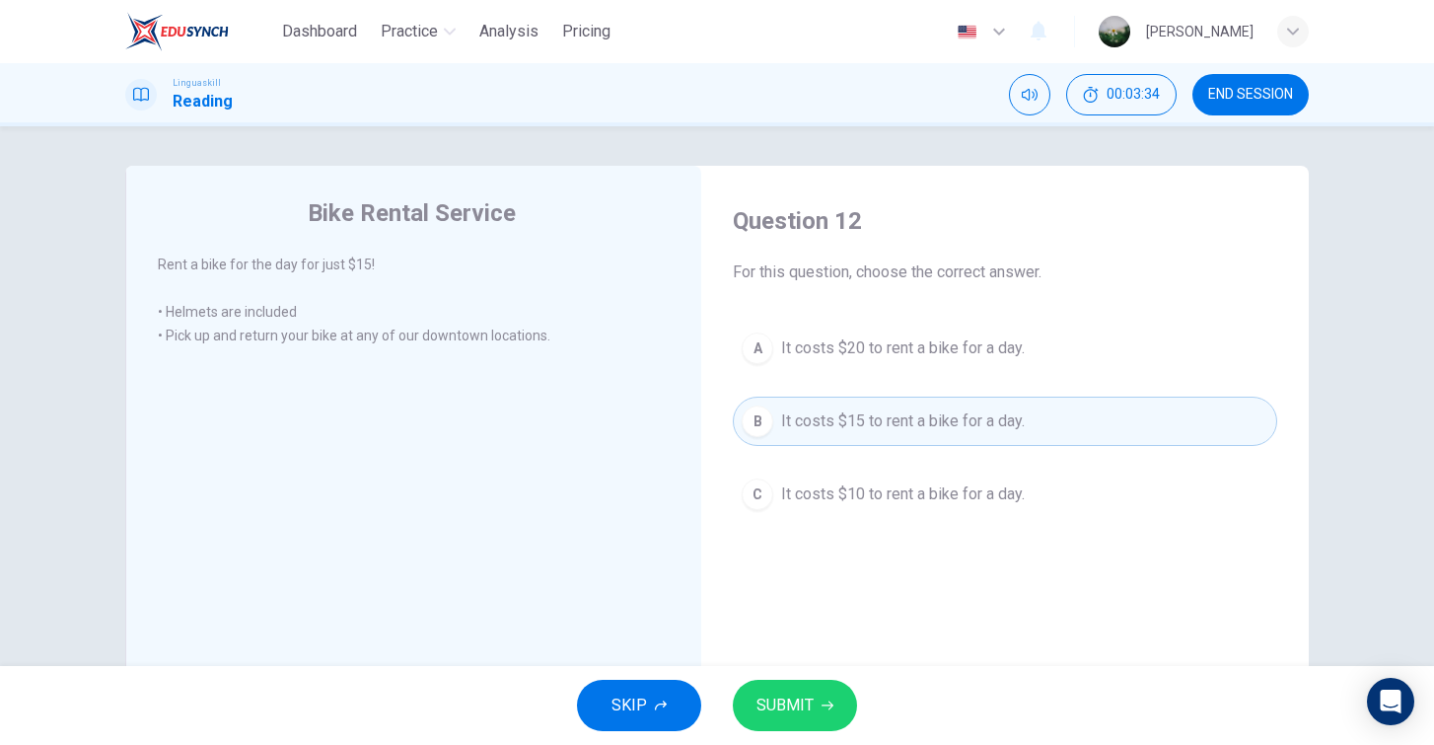
click at [818, 693] on button "SUBMIT" at bounding box center [795, 705] width 124 height 51
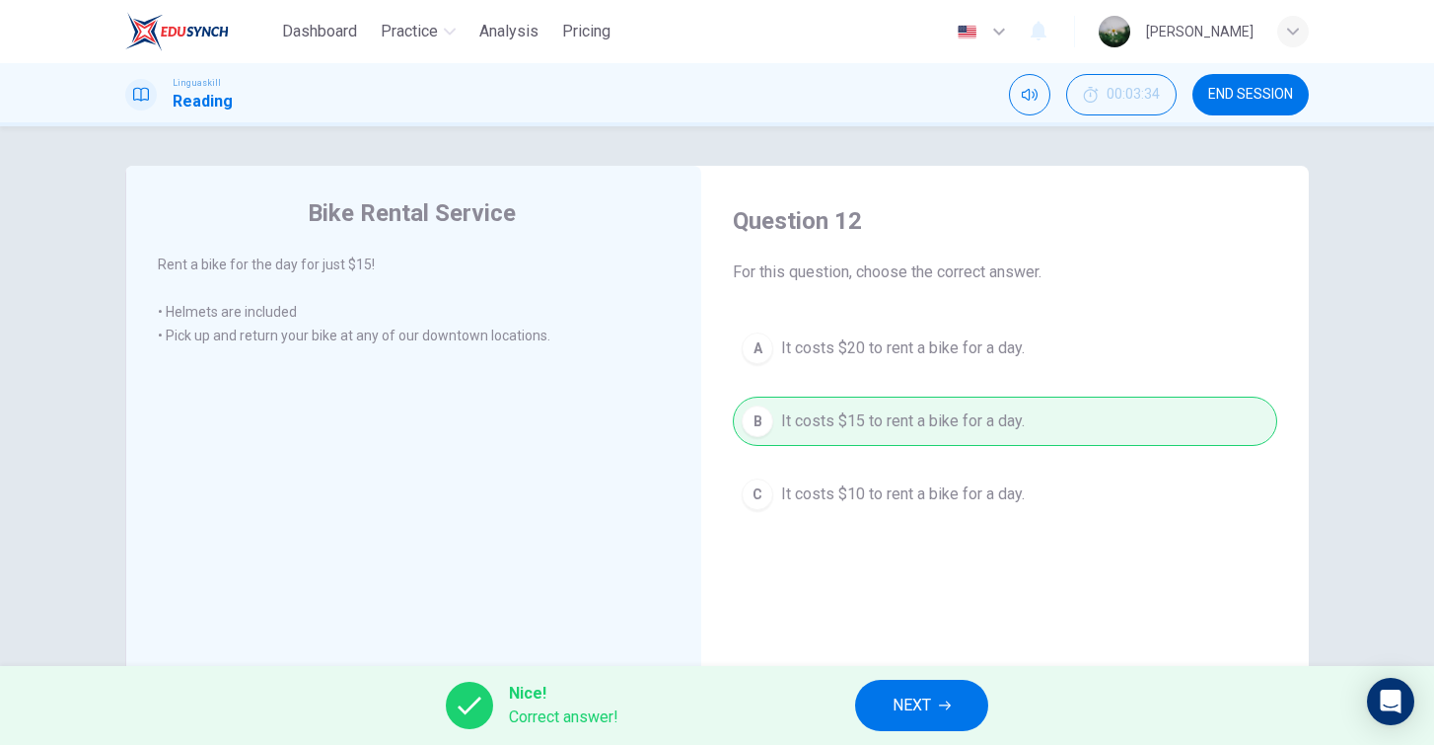
click at [952, 713] on button "NEXT" at bounding box center [921, 705] width 133 height 51
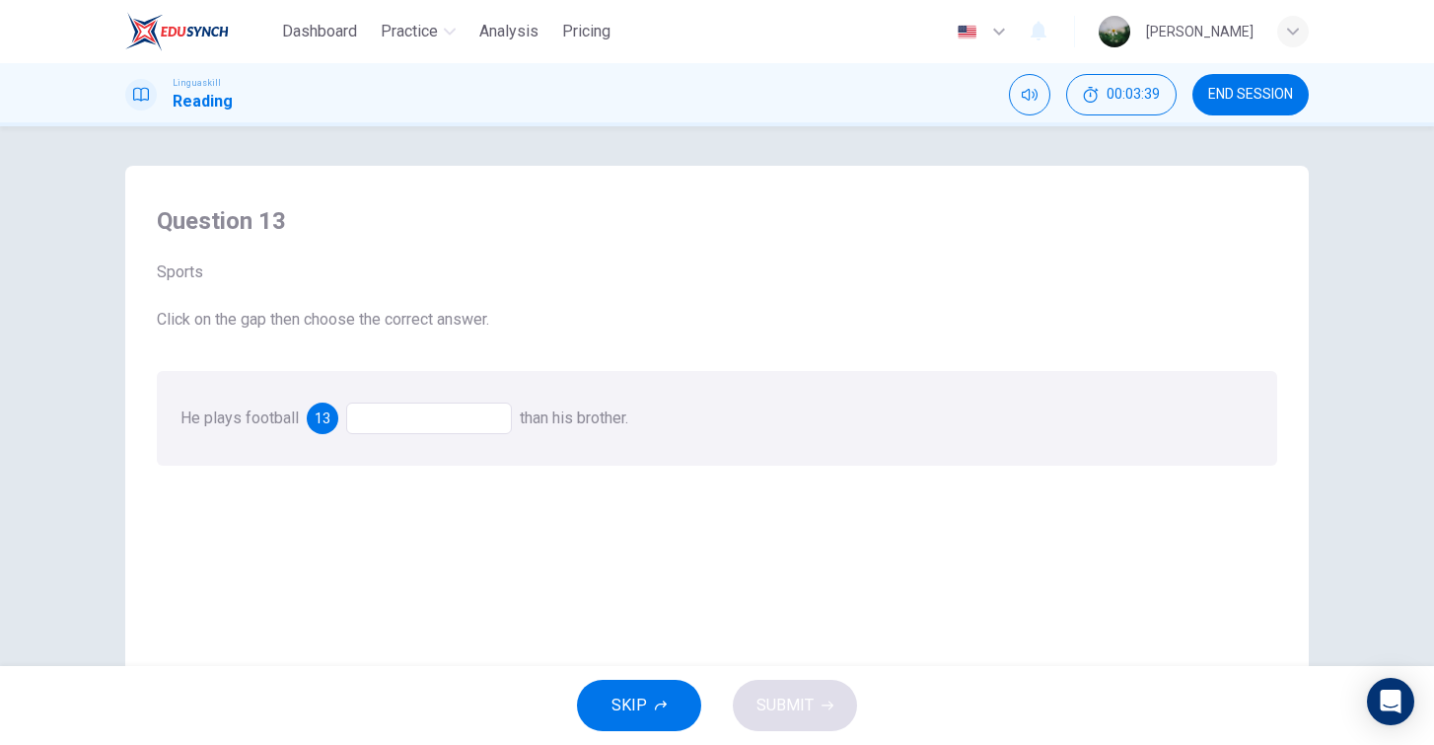
click at [505, 421] on div at bounding box center [429, 418] width 166 height 32
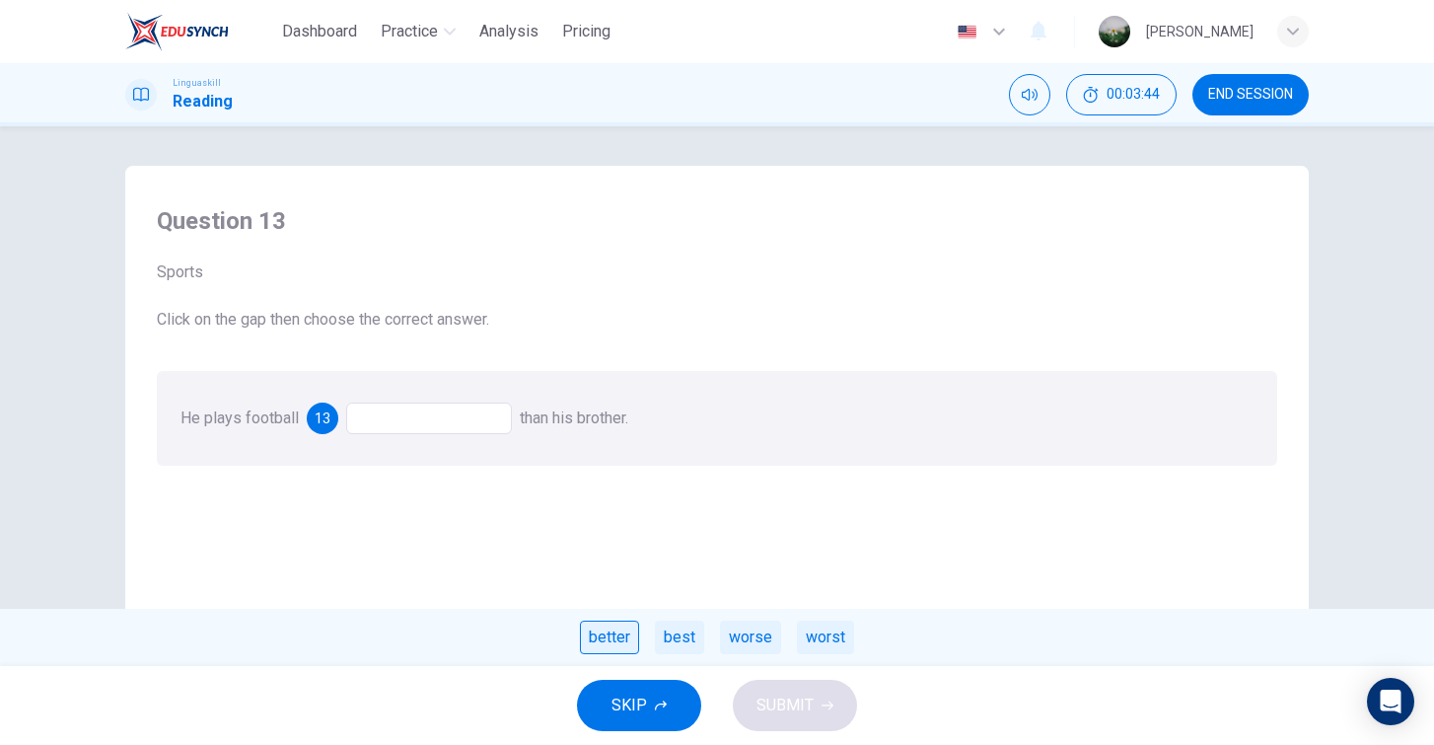
click at [618, 639] on div "better" at bounding box center [609, 638] width 59 height 34
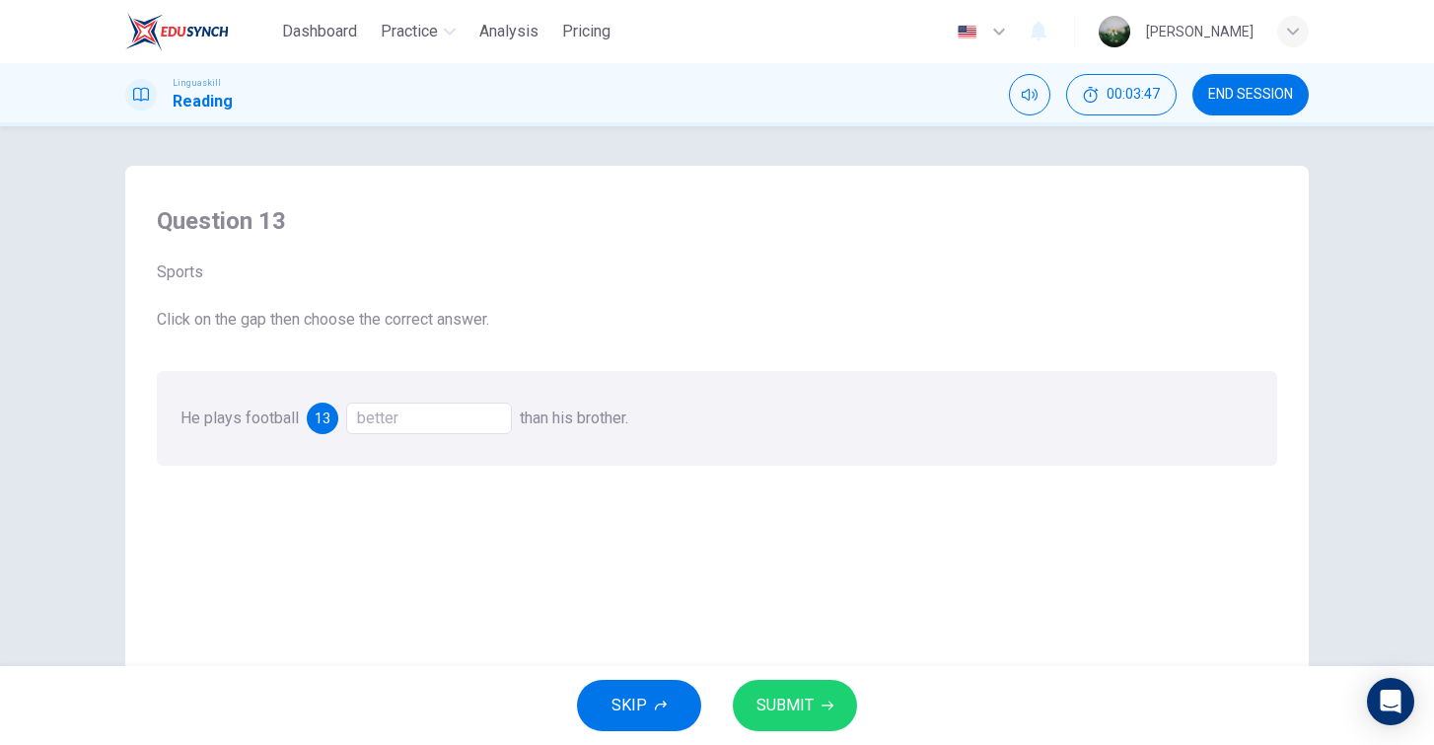
click at [797, 703] on span "SUBMIT" at bounding box center [785, 706] width 57 height 28
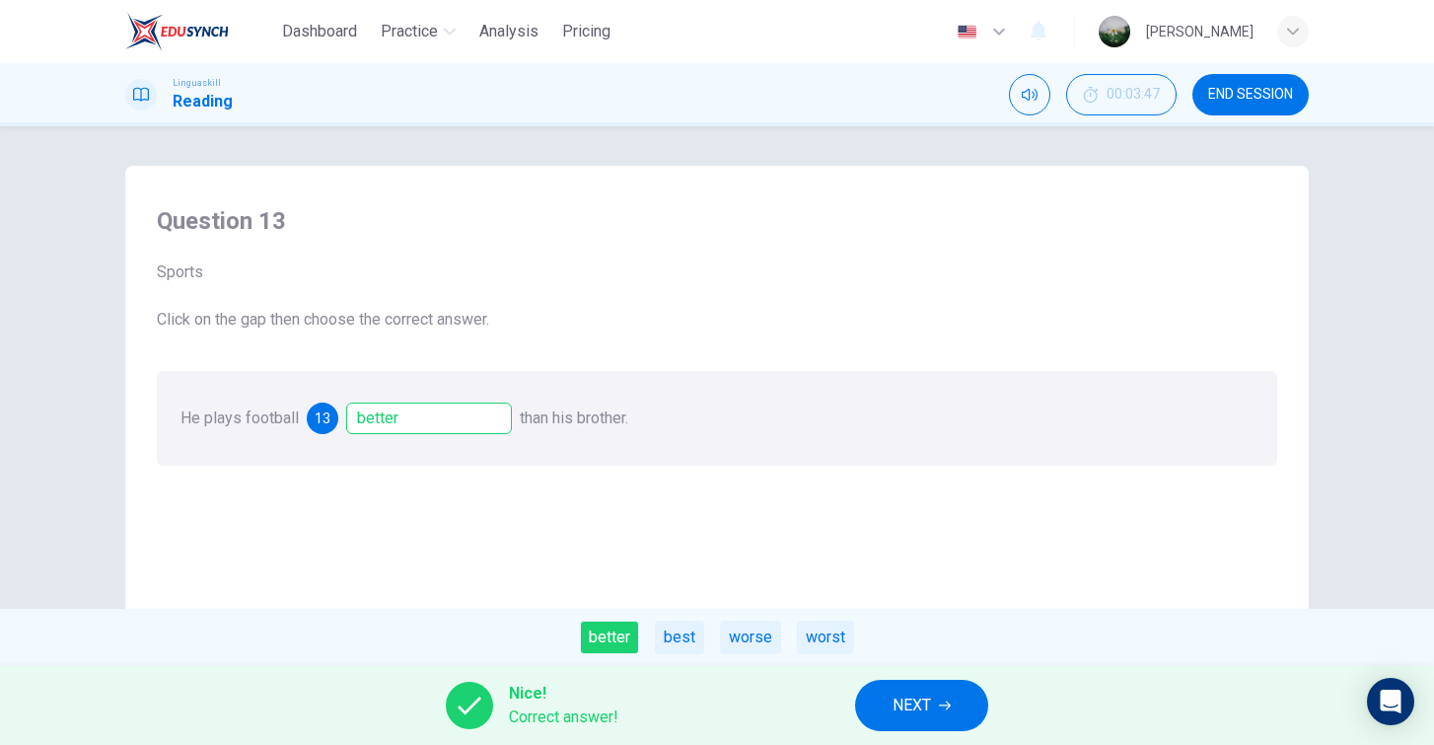
click at [945, 704] on icon "button" at bounding box center [945, 705] width 12 height 12
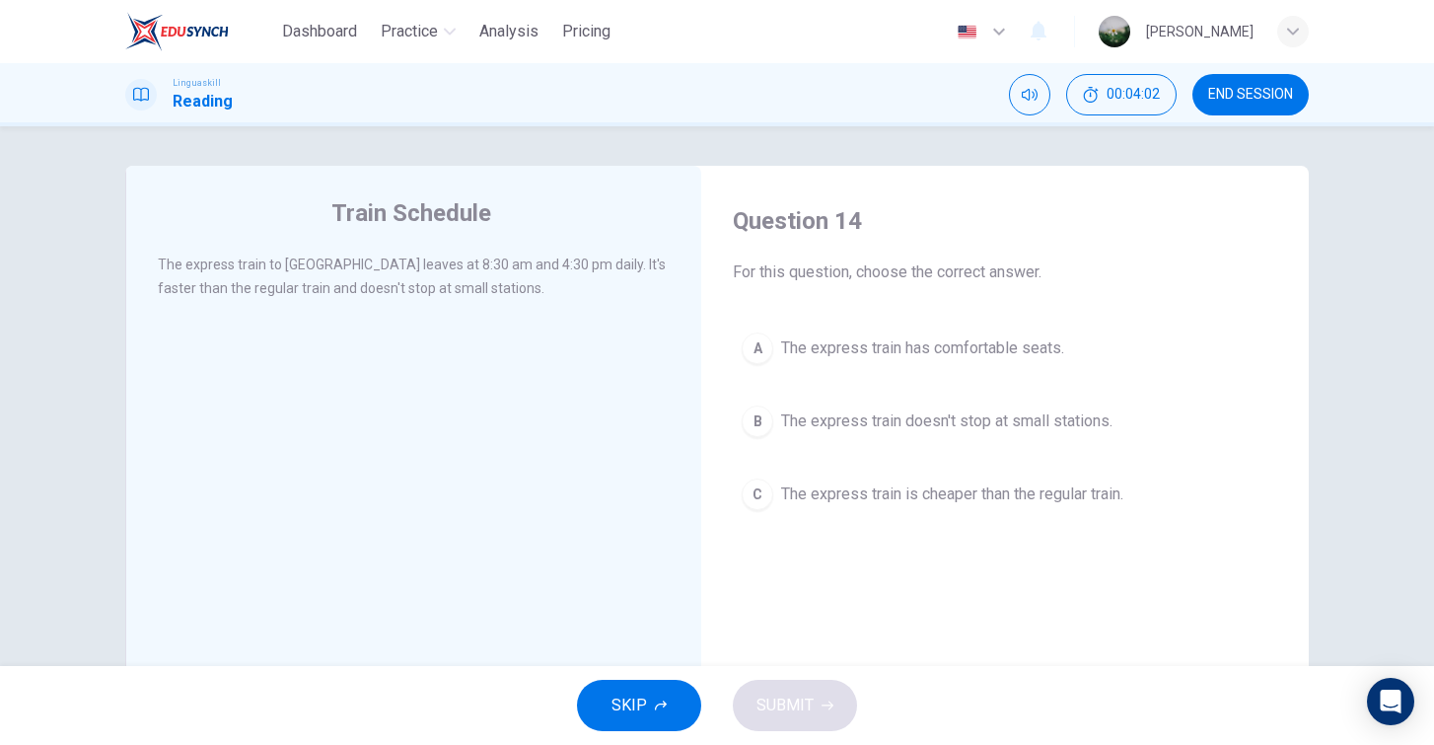
click at [948, 423] on span "The express train doesn't stop at small stations." at bounding box center [946, 421] width 331 height 24
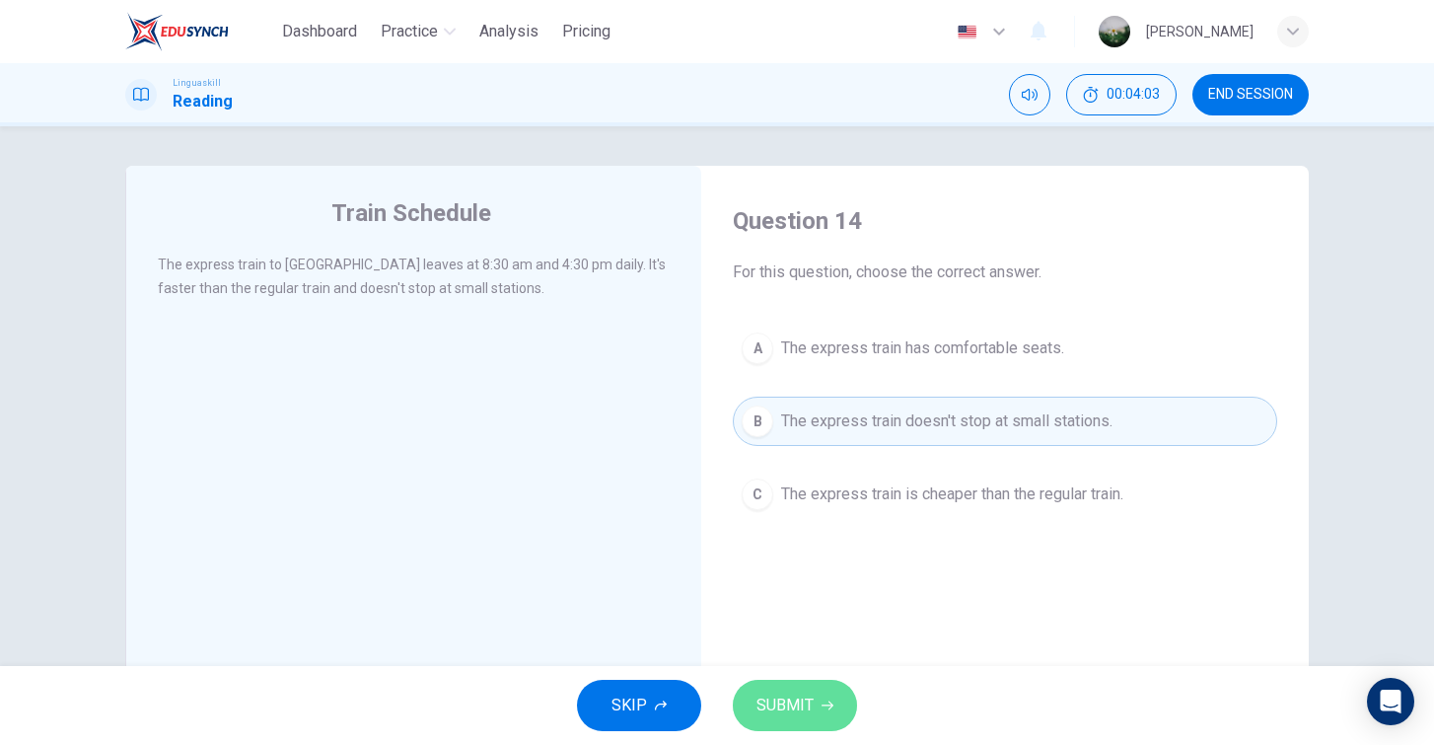
click at [830, 704] on icon "button" at bounding box center [828, 705] width 12 height 9
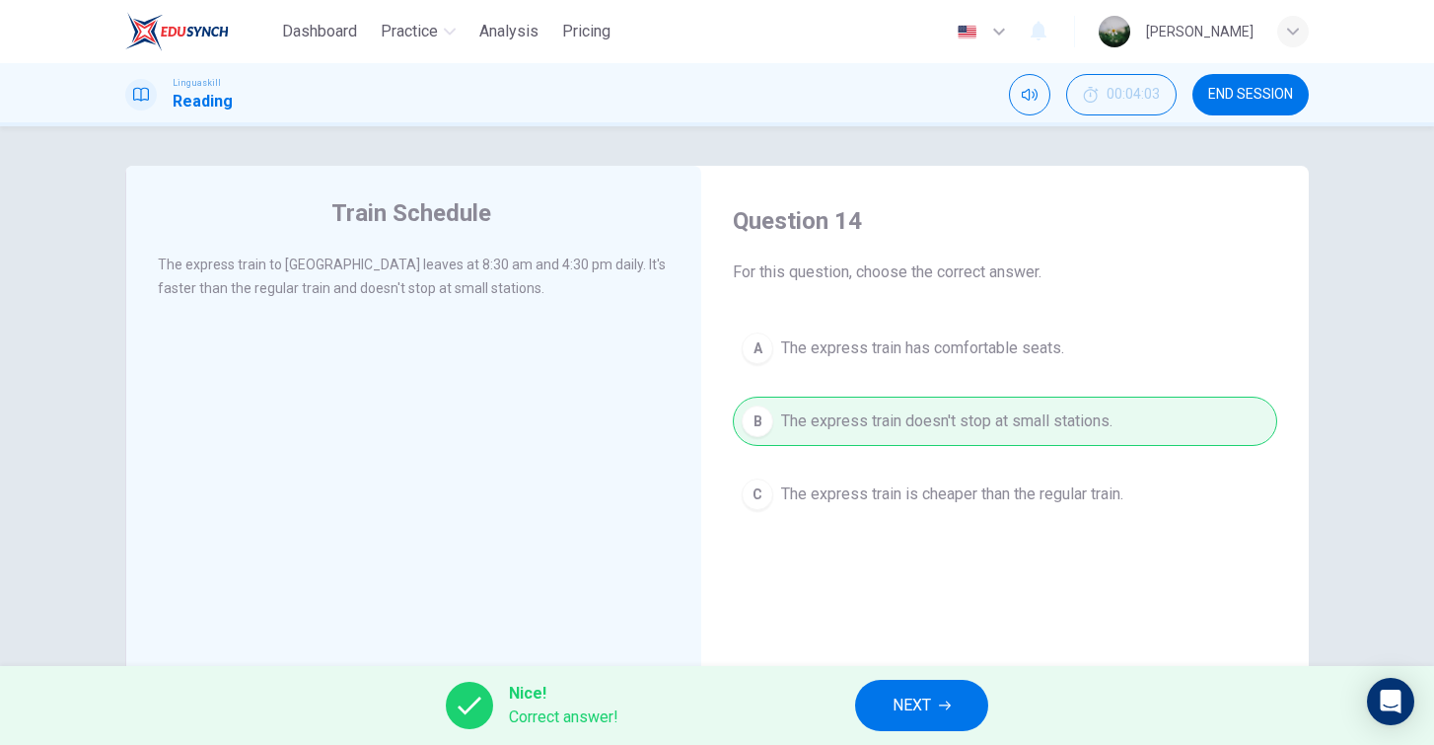
click at [929, 687] on button "NEXT" at bounding box center [921, 705] width 133 height 51
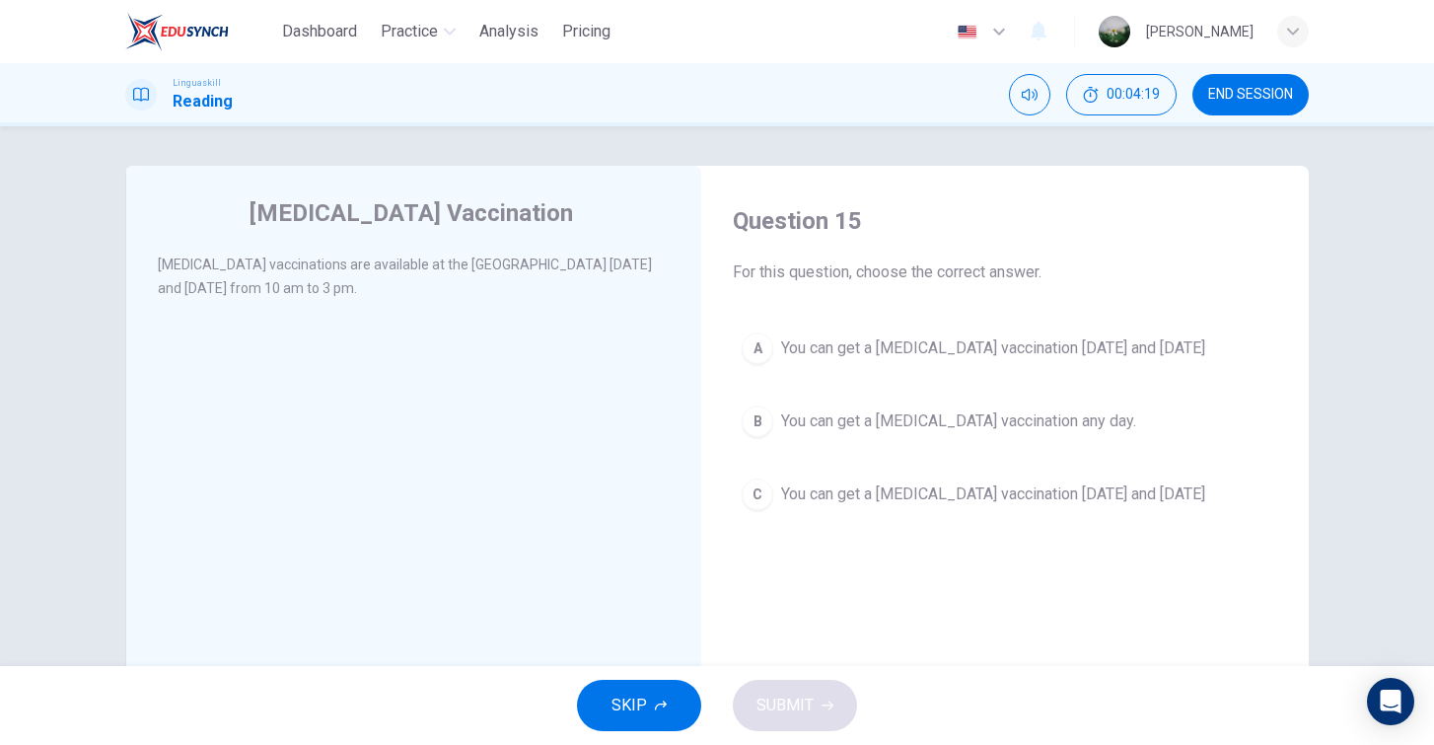
click at [957, 355] on span "You can get a flu vaccination on Monday and Thursday" at bounding box center [993, 348] width 424 height 24
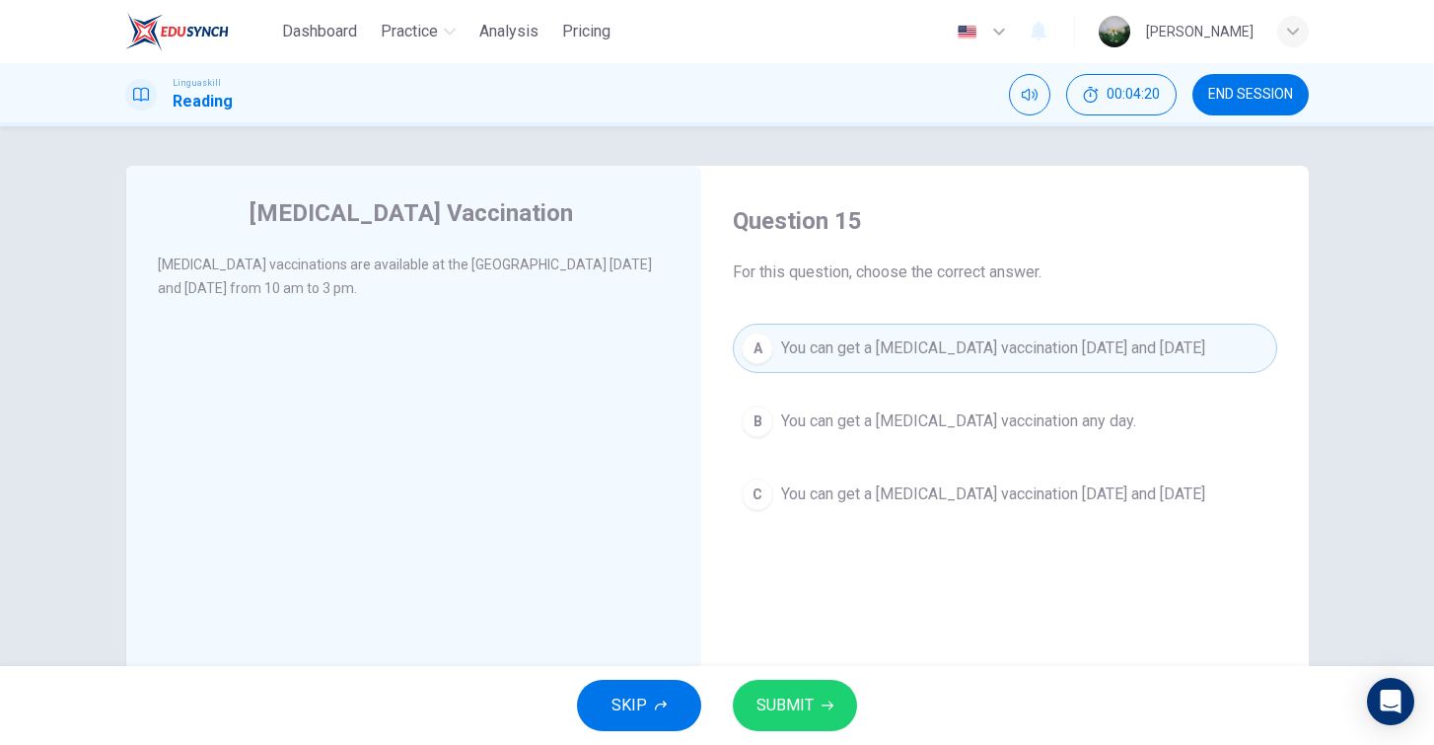
click at [770, 697] on span "SUBMIT" at bounding box center [785, 706] width 57 height 28
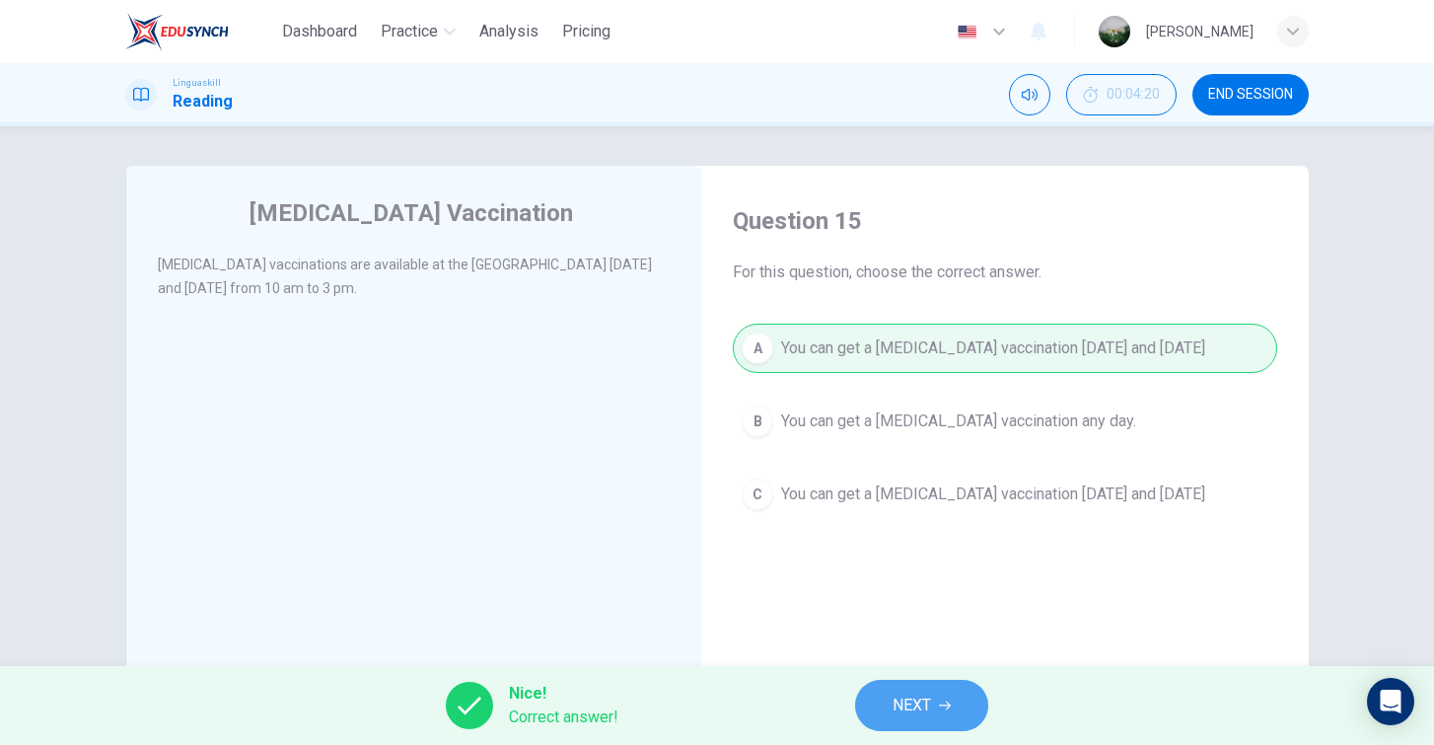
click at [889, 712] on button "NEXT" at bounding box center [921, 705] width 133 height 51
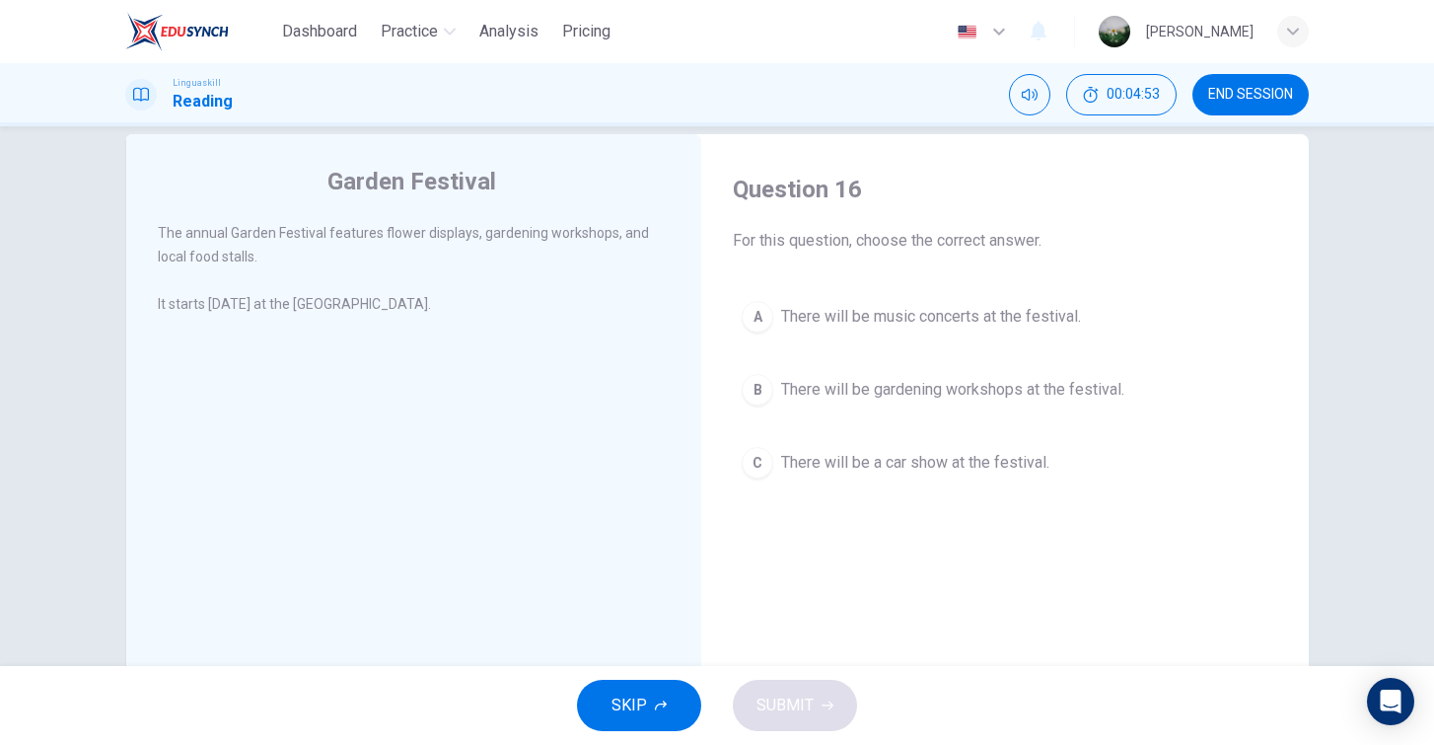
scroll to position [33, 0]
click at [873, 381] on span "There will be gardening workshops at the festival." at bounding box center [952, 389] width 343 height 24
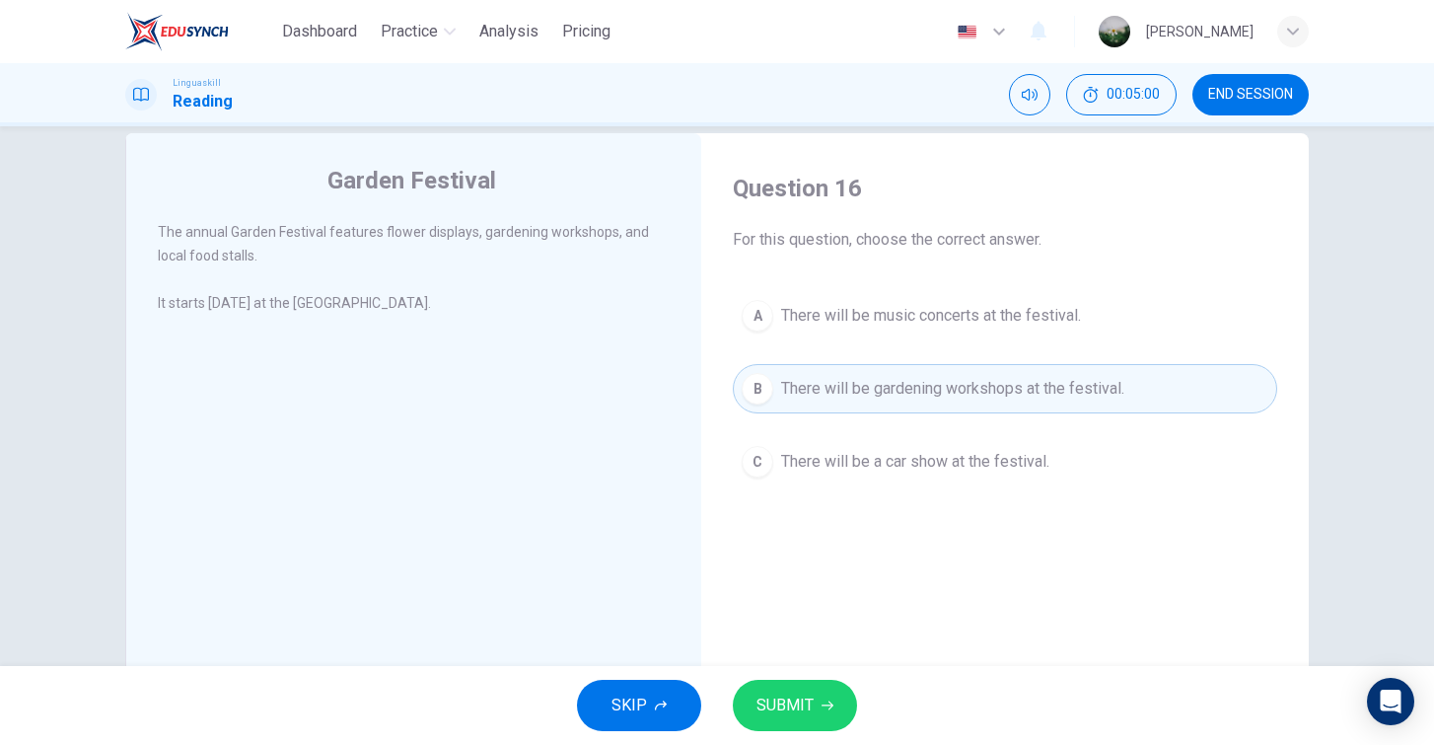
click at [852, 707] on button "SUBMIT" at bounding box center [795, 705] width 124 height 51
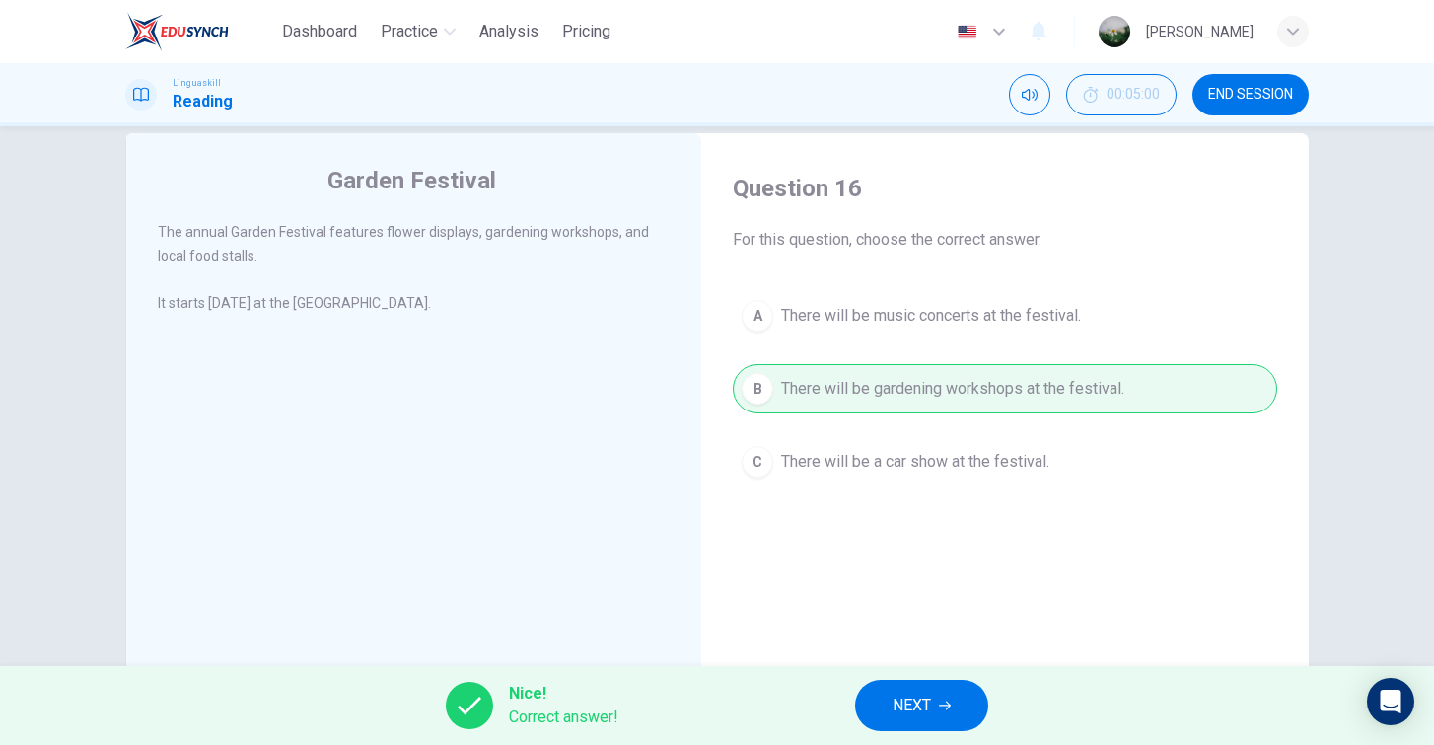
click at [938, 728] on button "NEXT" at bounding box center [921, 705] width 133 height 51
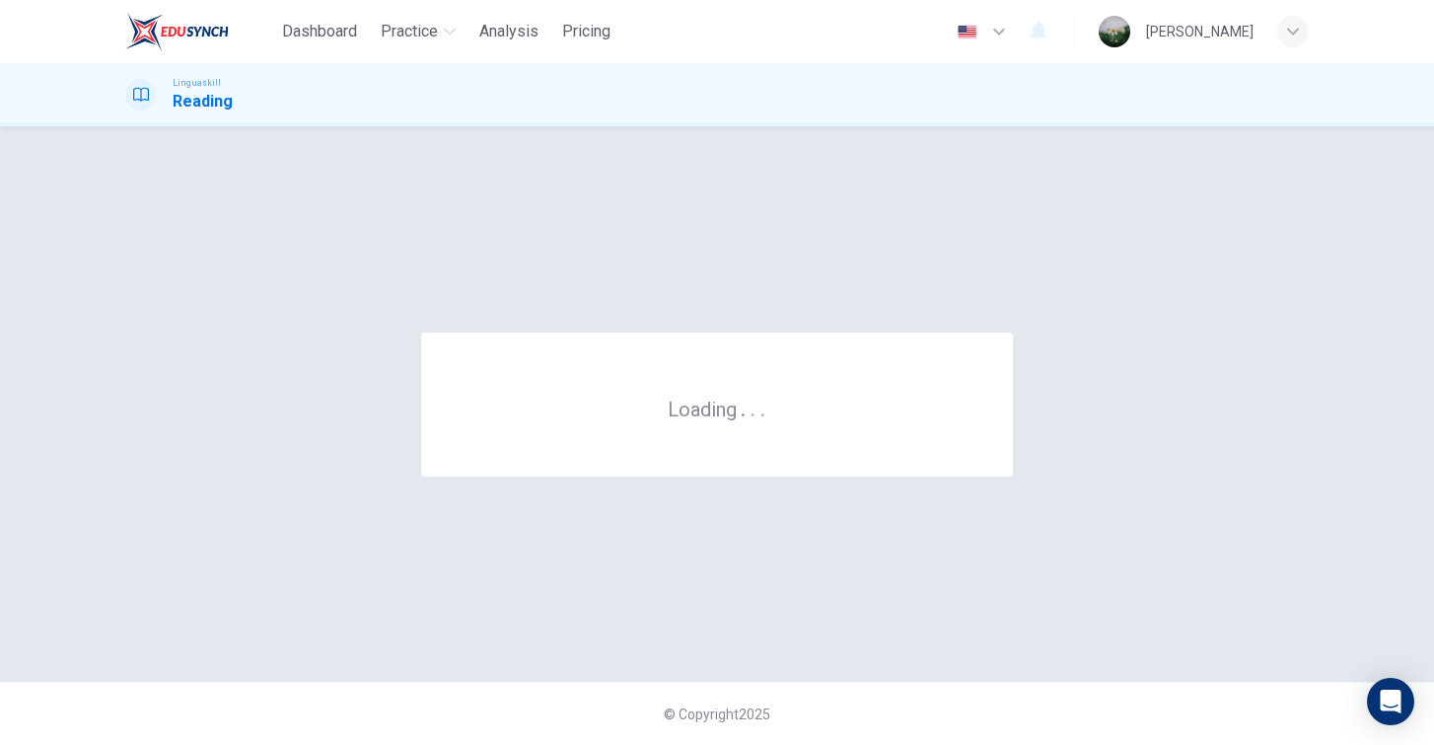
scroll to position [0, 0]
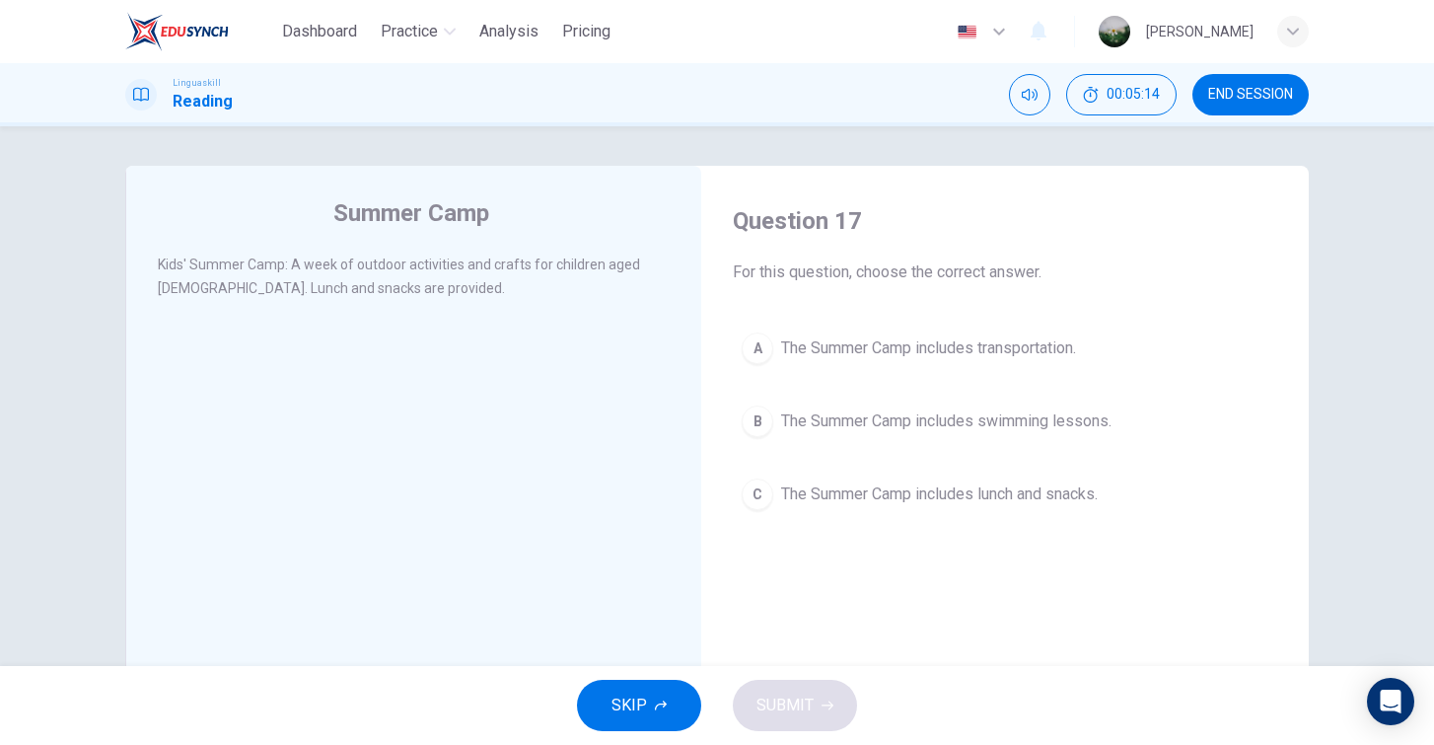
click at [958, 486] on span "The Summer Camp includes lunch and snacks." at bounding box center [939, 494] width 317 height 24
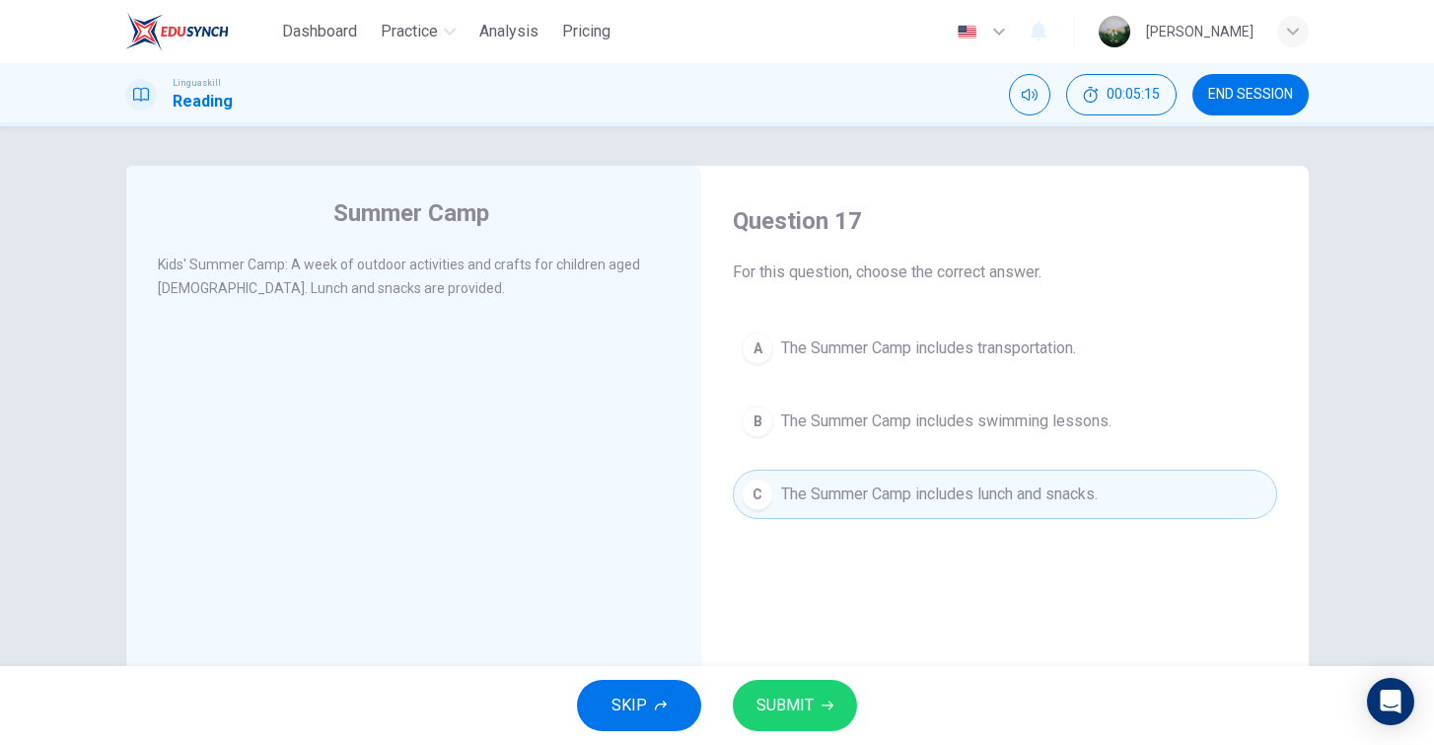
click at [845, 708] on button "SUBMIT" at bounding box center [795, 705] width 124 height 51
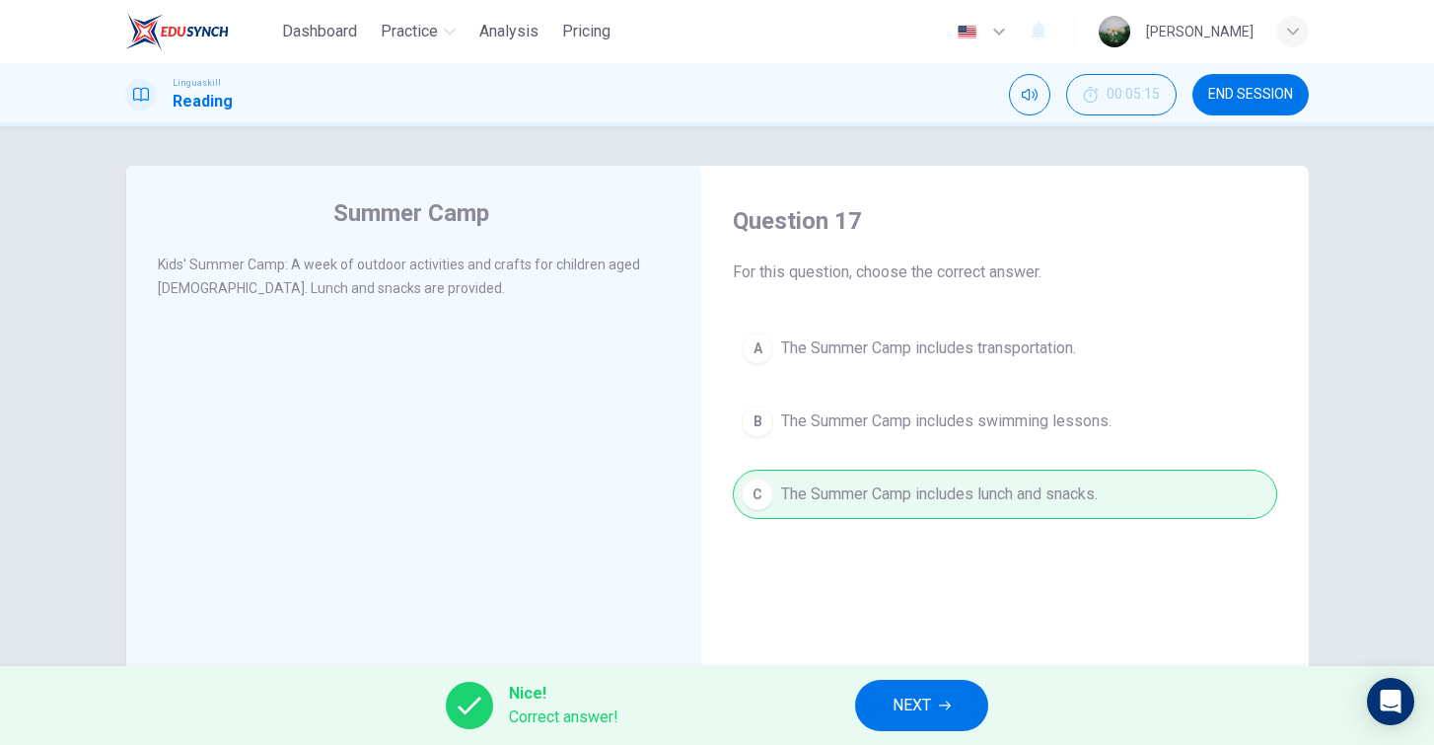
click at [928, 726] on button "NEXT" at bounding box center [921, 705] width 133 height 51
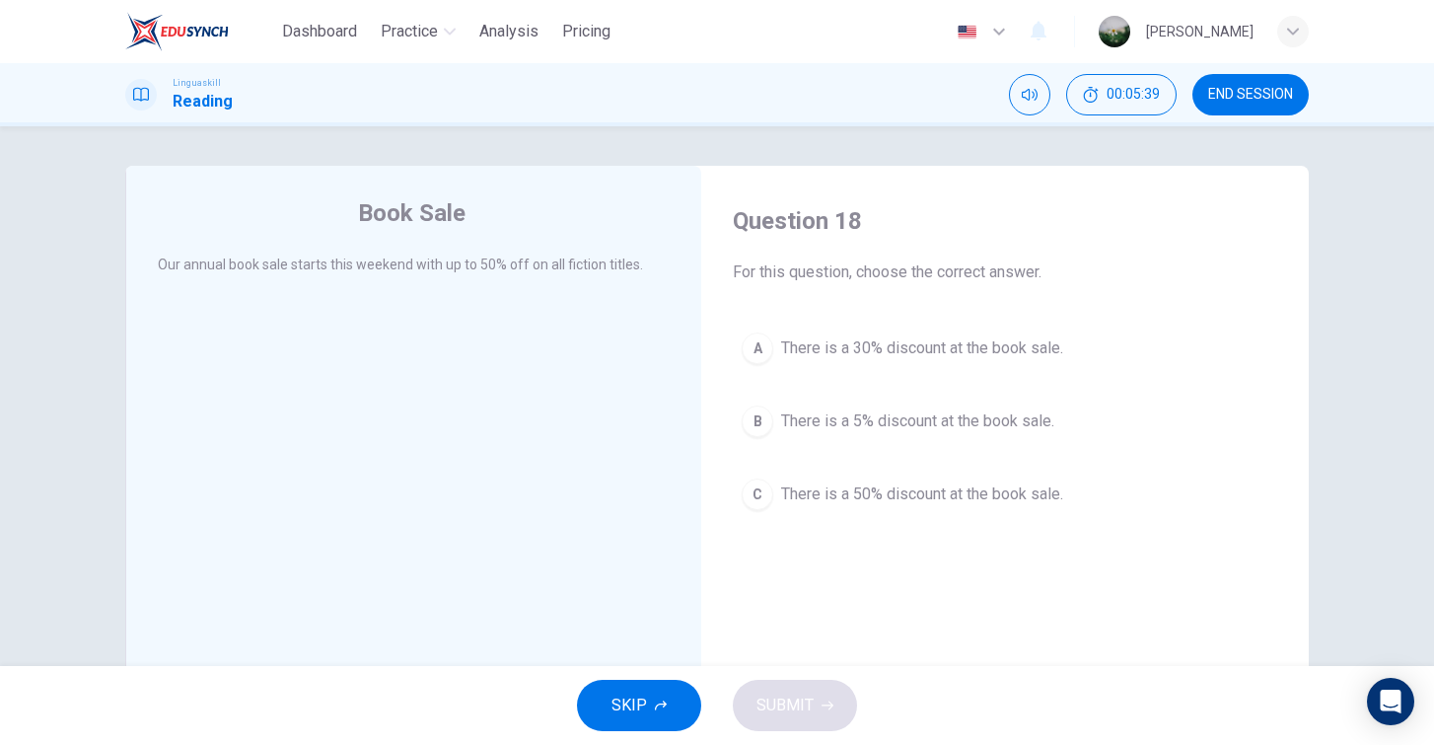
click at [930, 492] on span "There is a 50% discount at the book sale." at bounding box center [922, 494] width 282 height 24
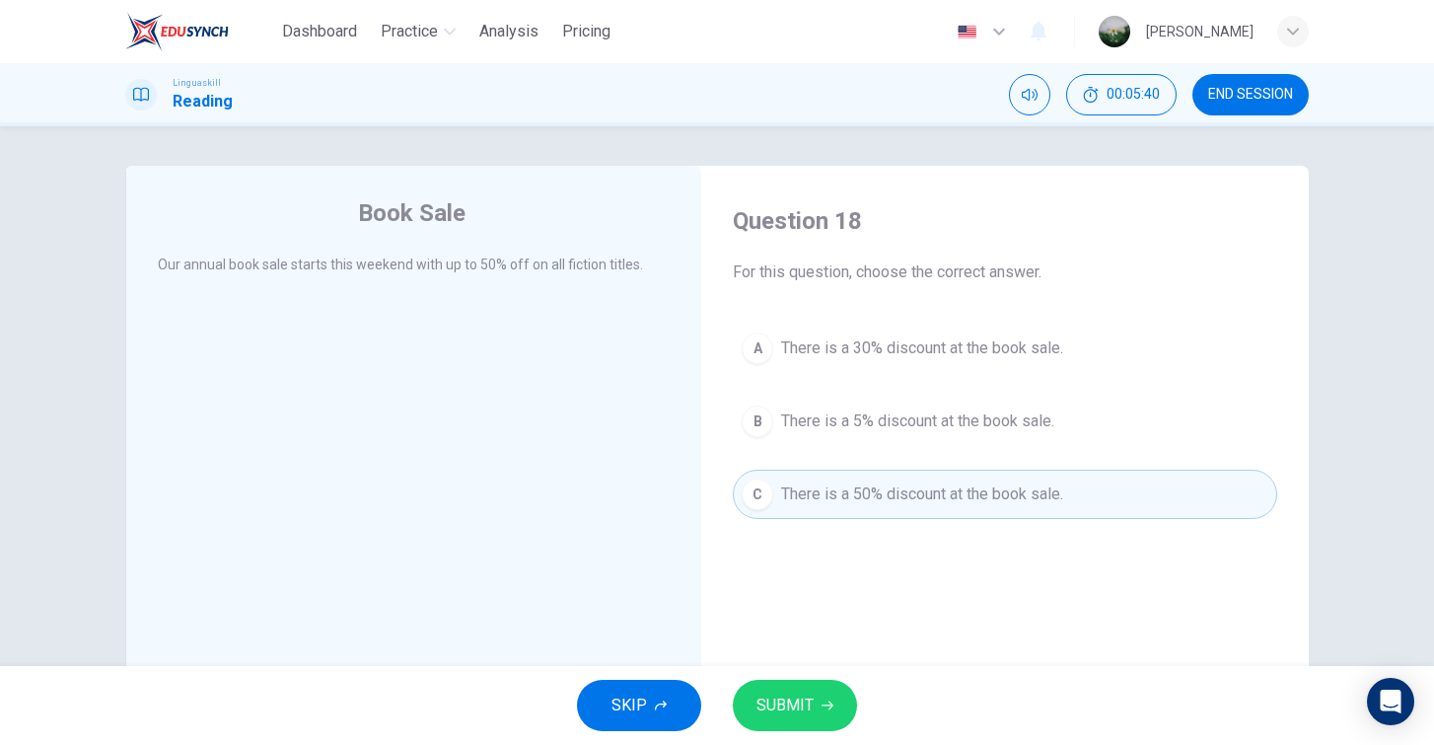
click at [808, 693] on span "SUBMIT" at bounding box center [785, 706] width 57 height 28
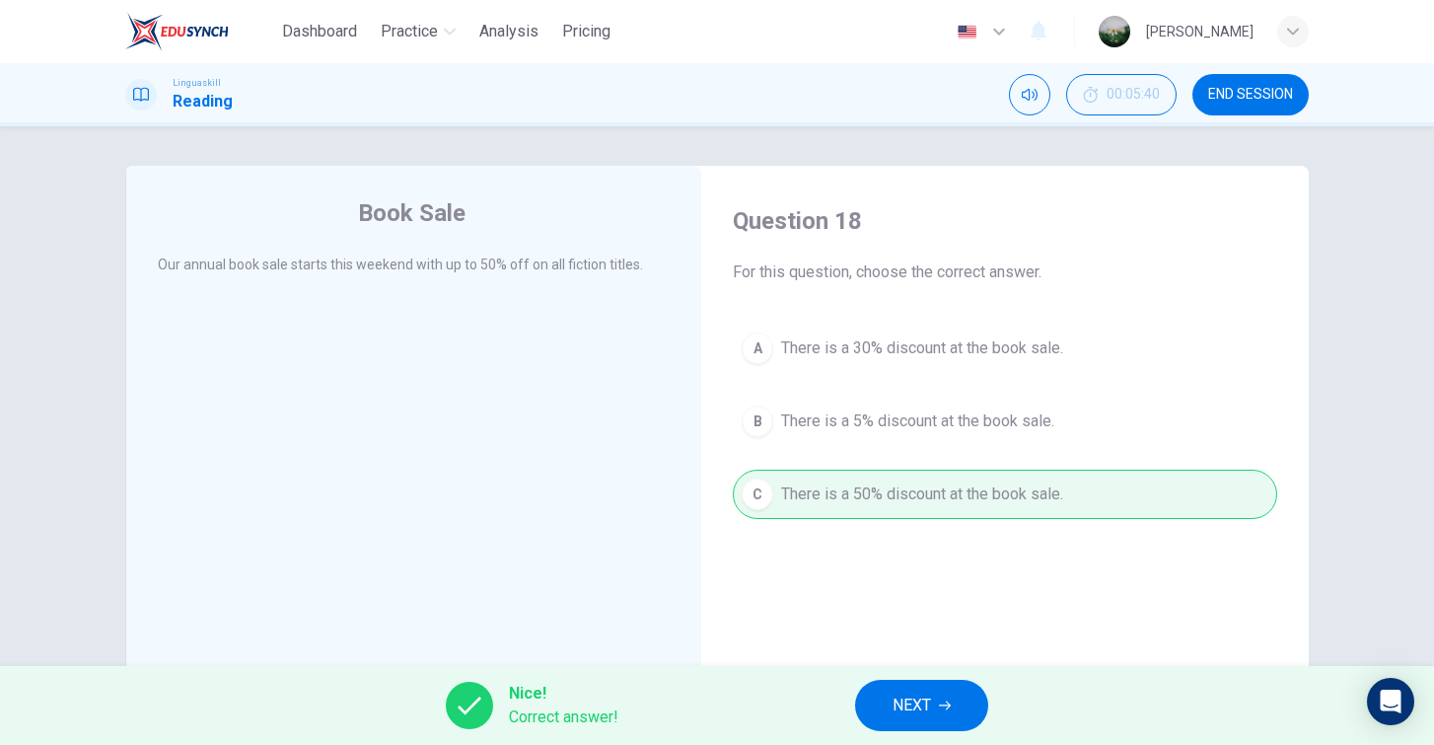
click at [913, 693] on span "NEXT" at bounding box center [912, 706] width 38 height 28
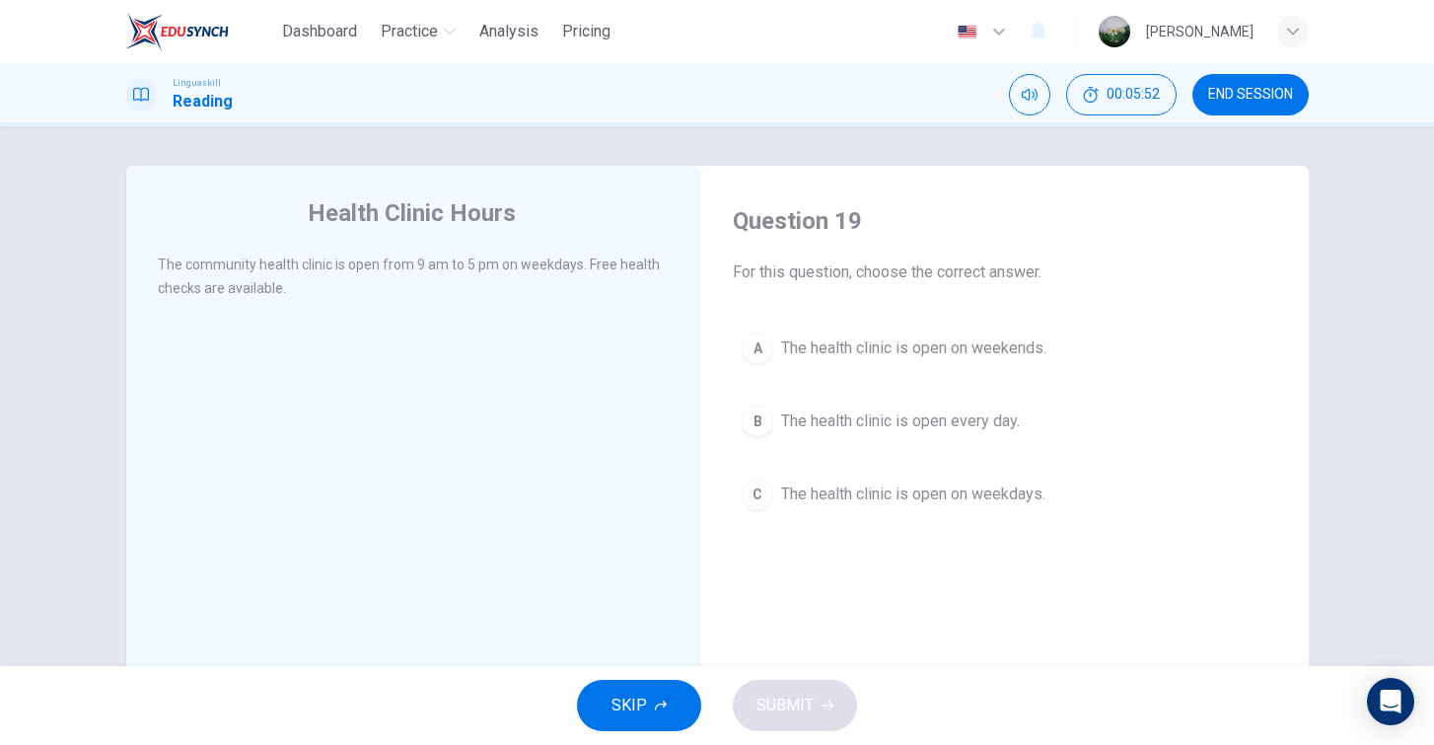
click at [900, 499] on span "The health clinic is open on weekdays." at bounding box center [913, 494] width 264 height 24
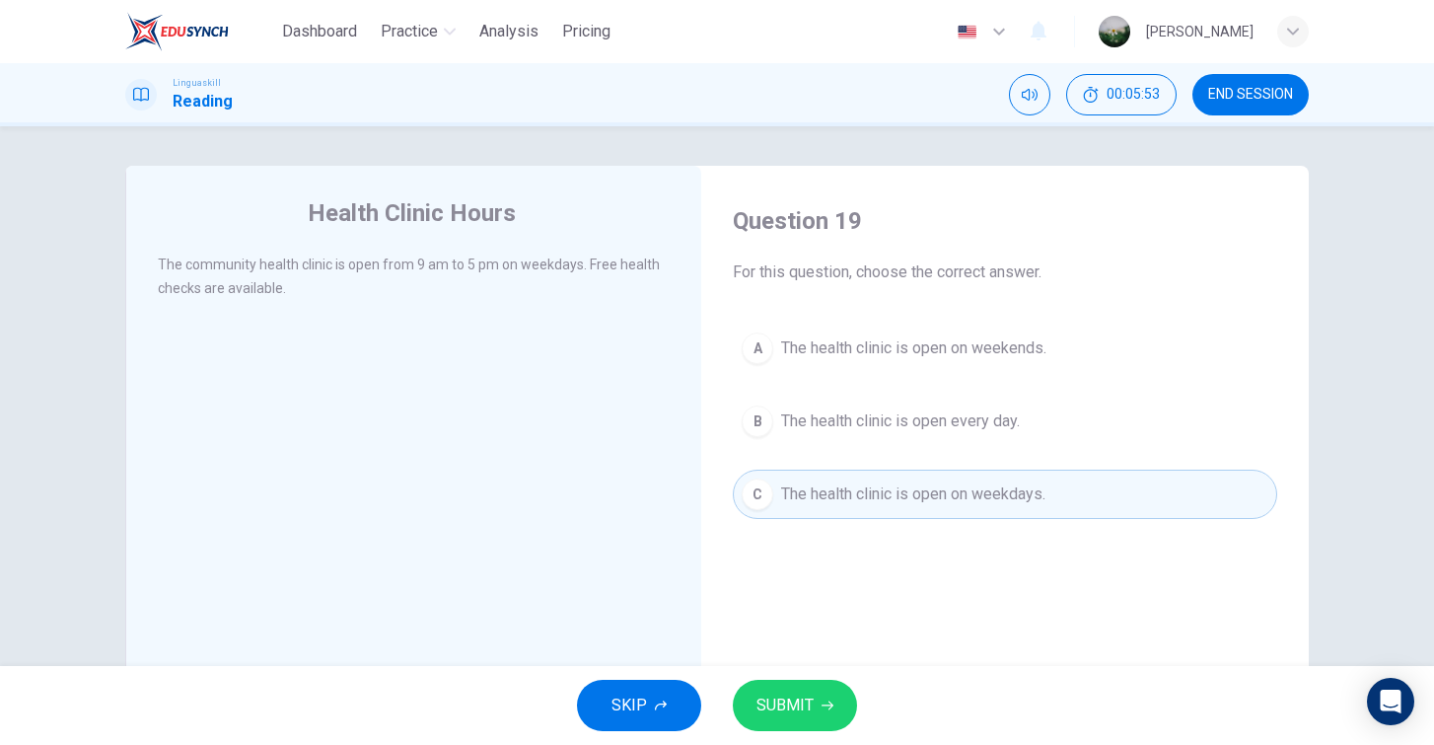
click at [812, 711] on span "SUBMIT" at bounding box center [785, 706] width 57 height 28
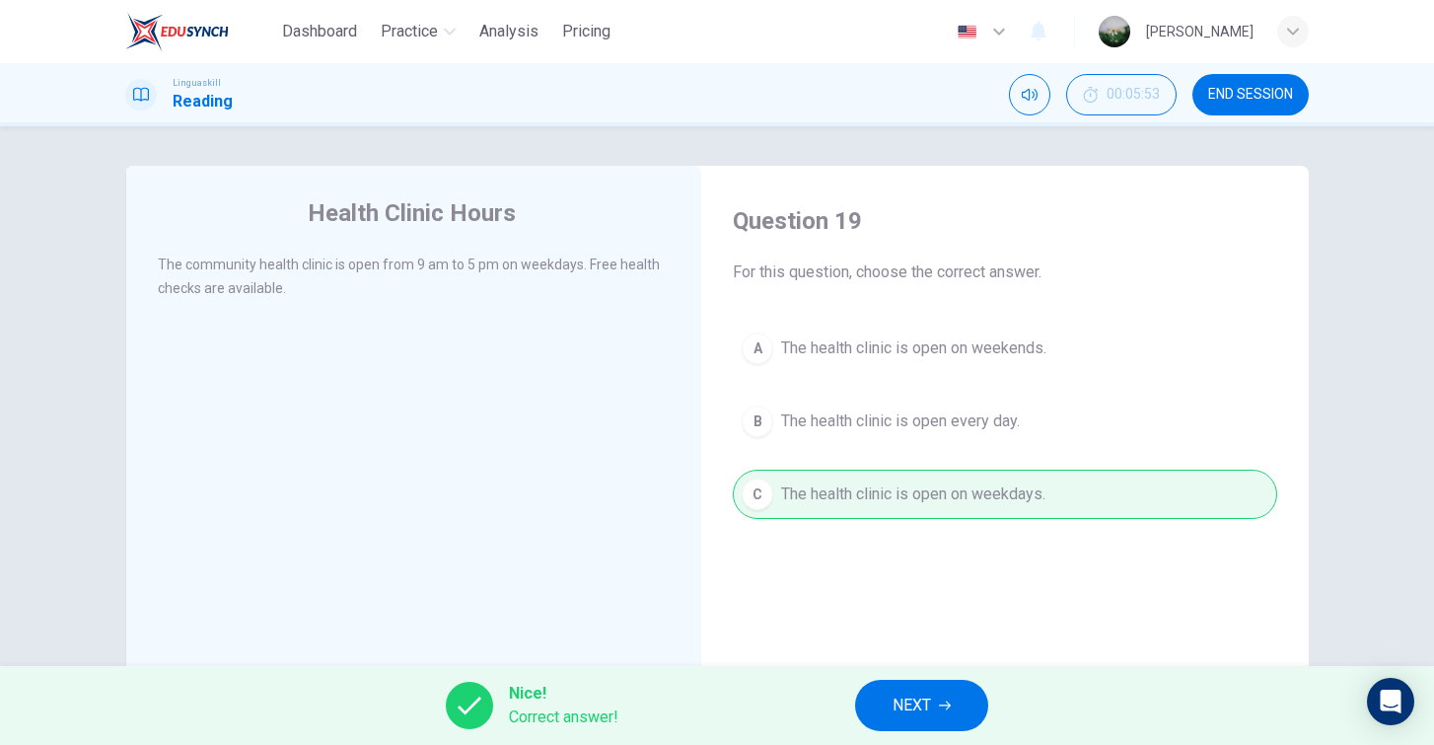
click at [865, 705] on button "NEXT" at bounding box center [921, 705] width 133 height 51
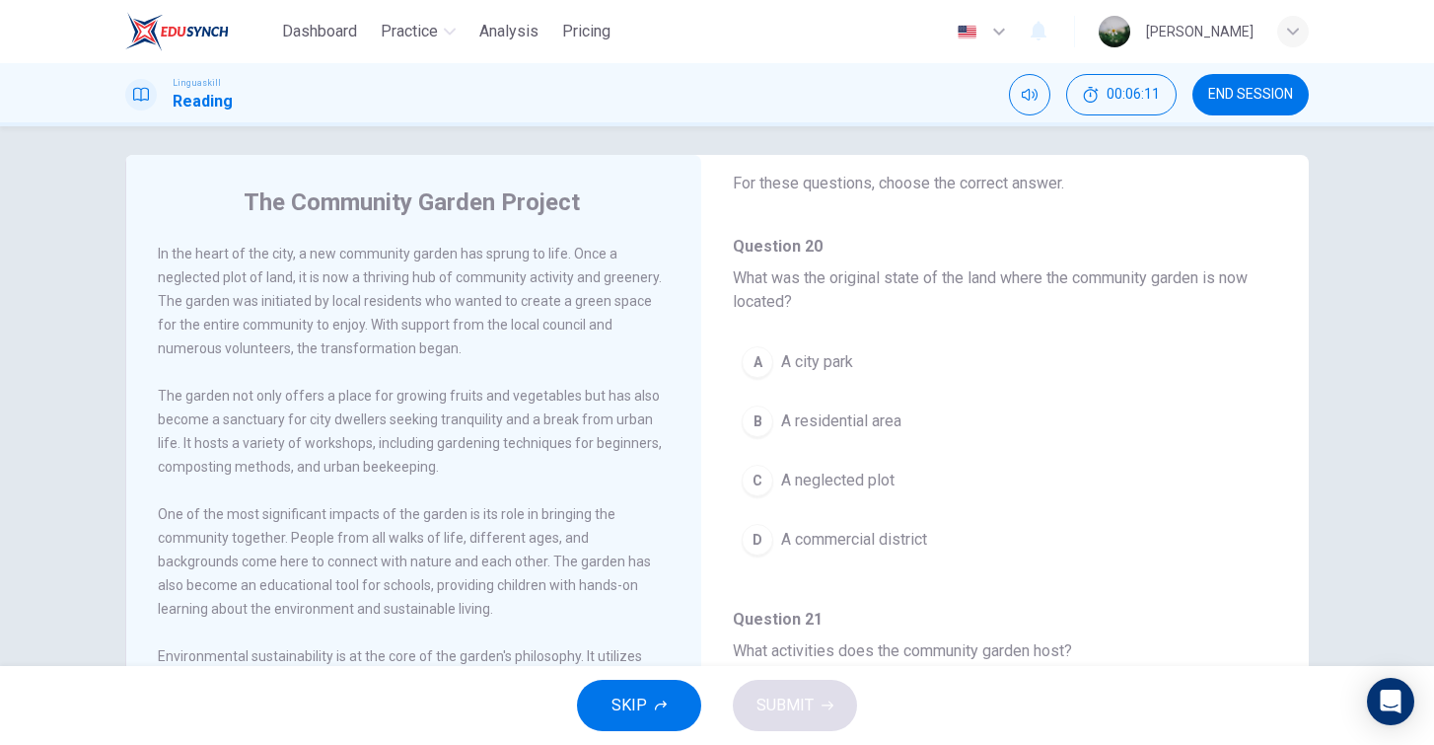
scroll to position [12, 0]
click at [769, 418] on div "B" at bounding box center [758, 420] width 32 height 32
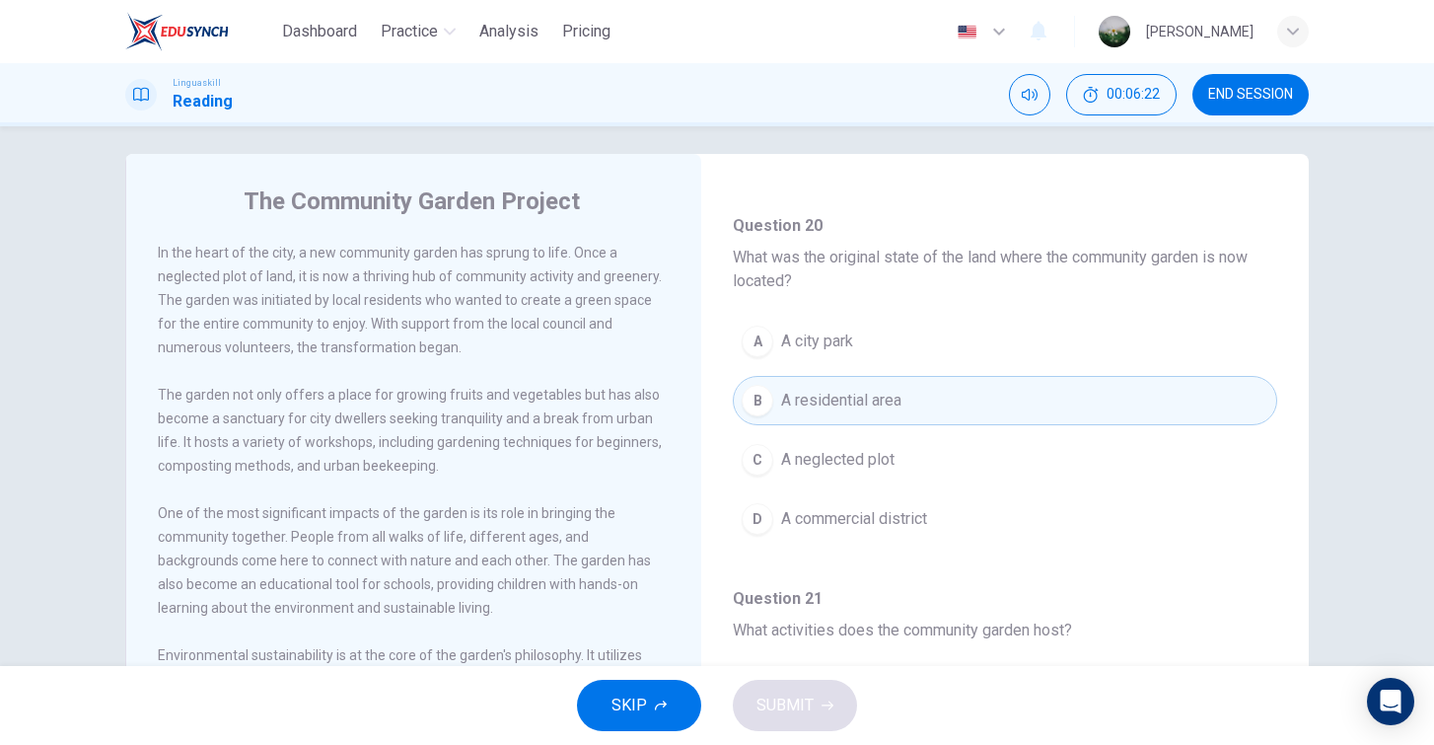
scroll to position [102, 0]
click at [928, 460] on button "C A neglected plot" at bounding box center [1005, 455] width 545 height 49
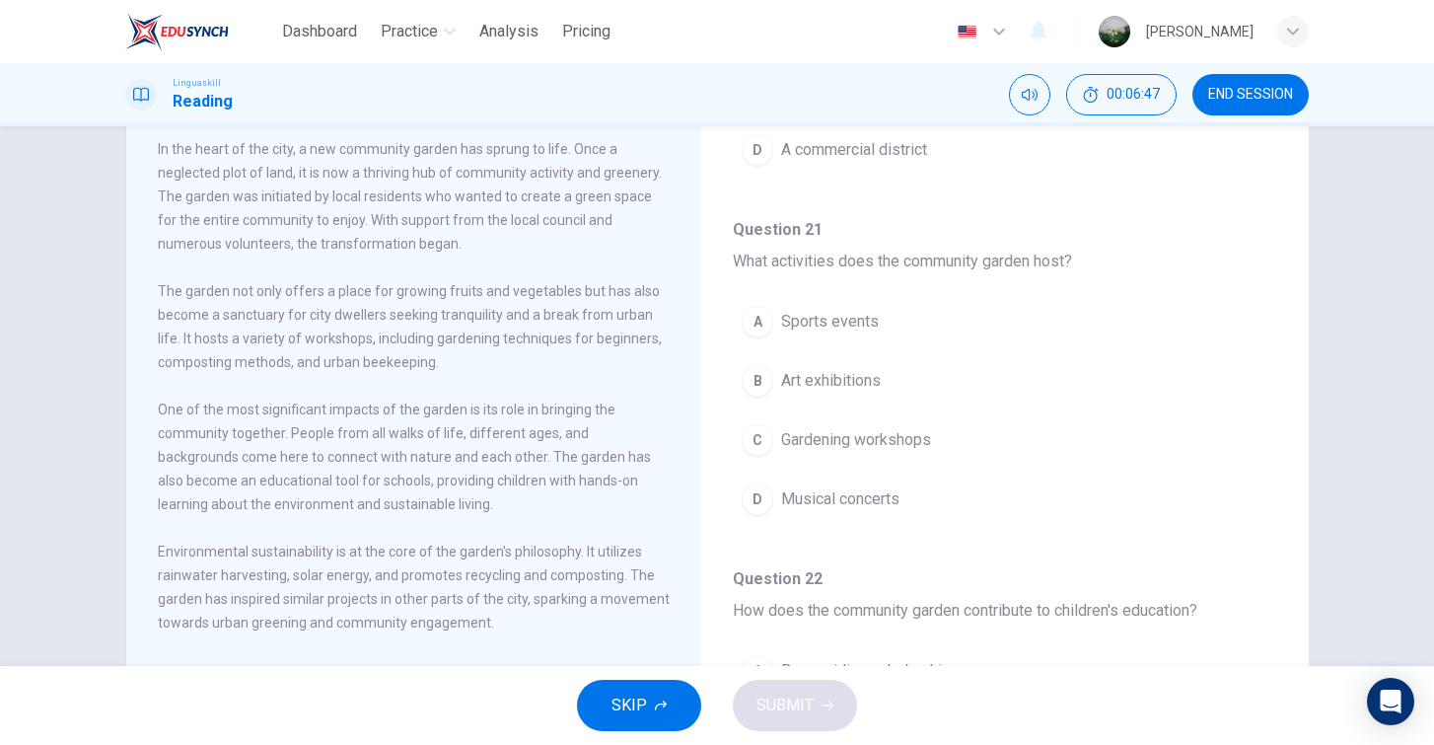
scroll to position [114, 0]
click at [803, 446] on span "Gardening workshops" at bounding box center [856, 441] width 150 height 24
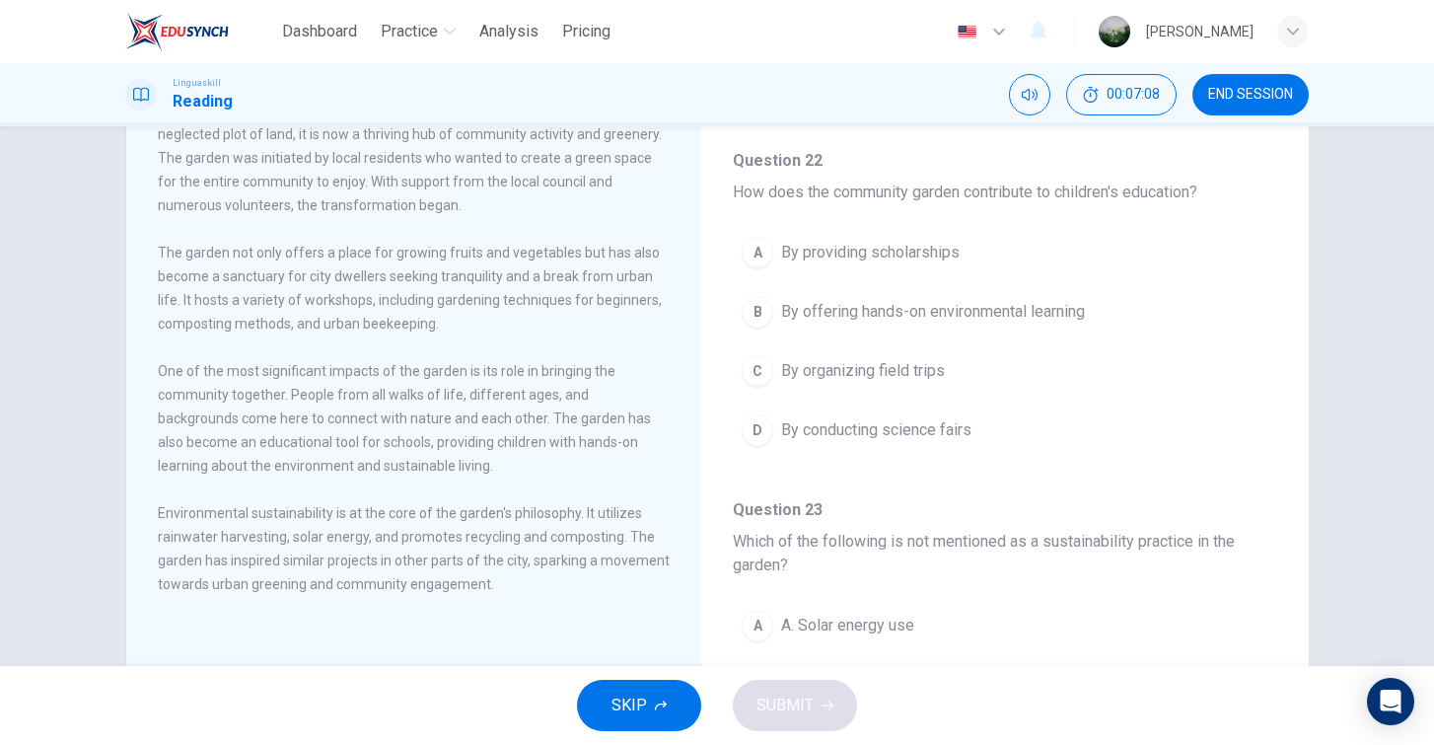
scroll to position [157, 0]
click at [766, 316] on div "B" at bounding box center [758, 309] width 32 height 32
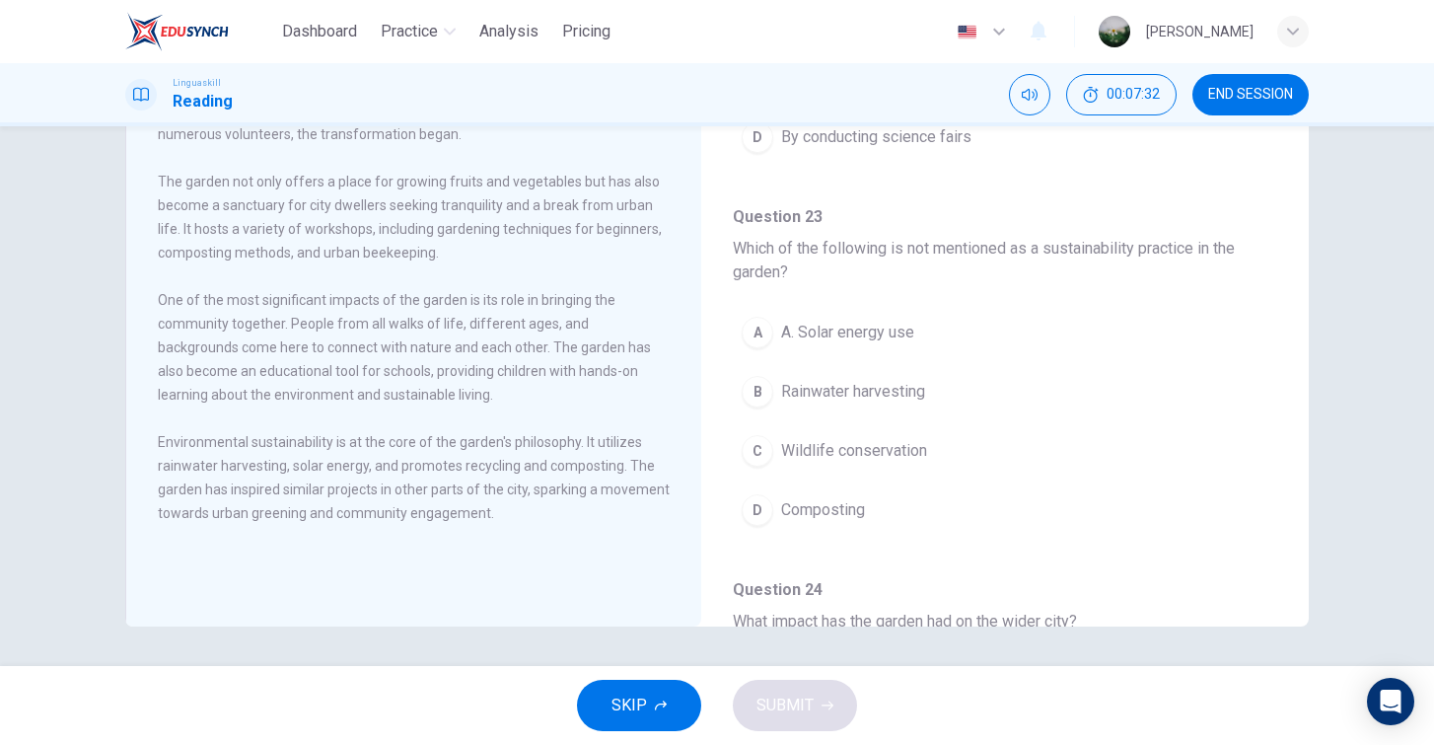
scroll to position [963, 0]
click at [970, 453] on button "C Wildlife conservation" at bounding box center [1005, 452] width 545 height 49
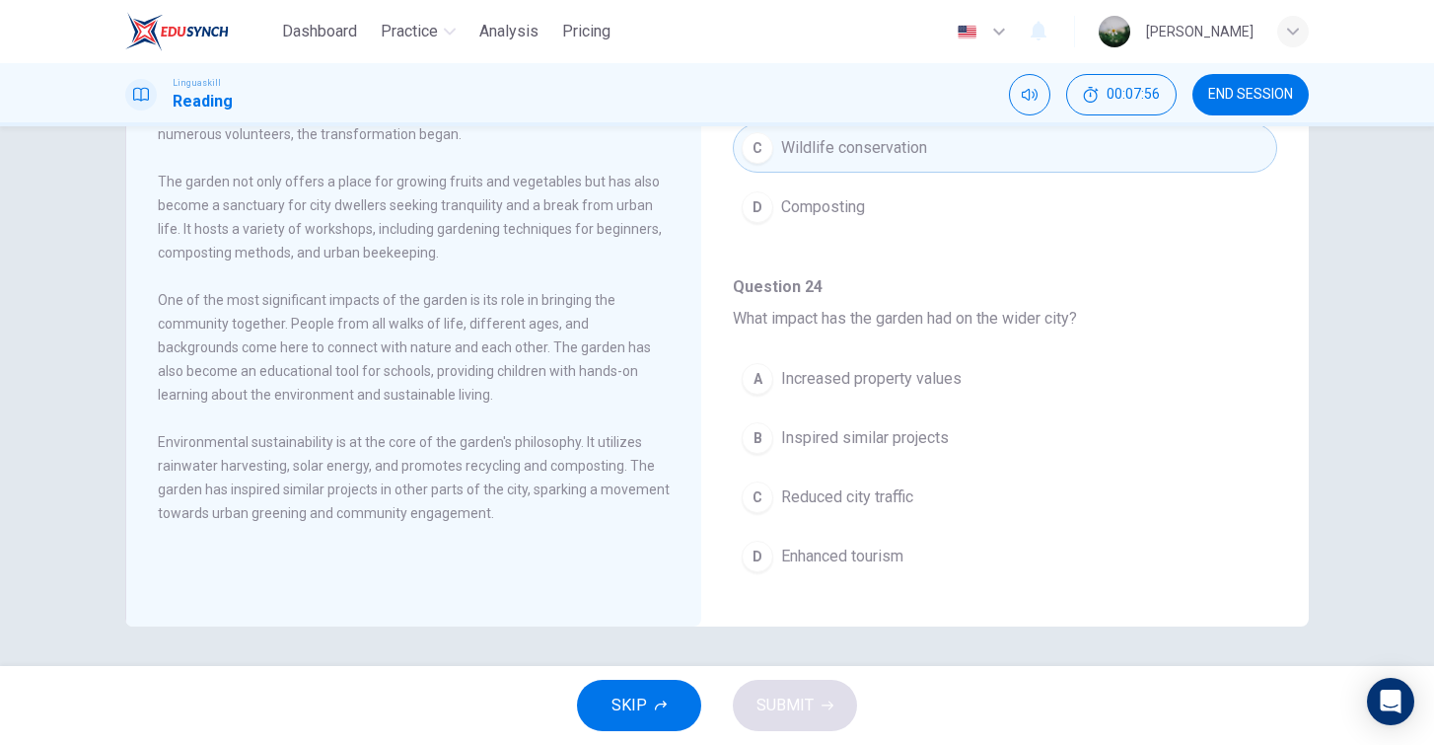
scroll to position [0, 0]
click at [802, 430] on span "Inspired similar projects" at bounding box center [865, 438] width 168 height 24
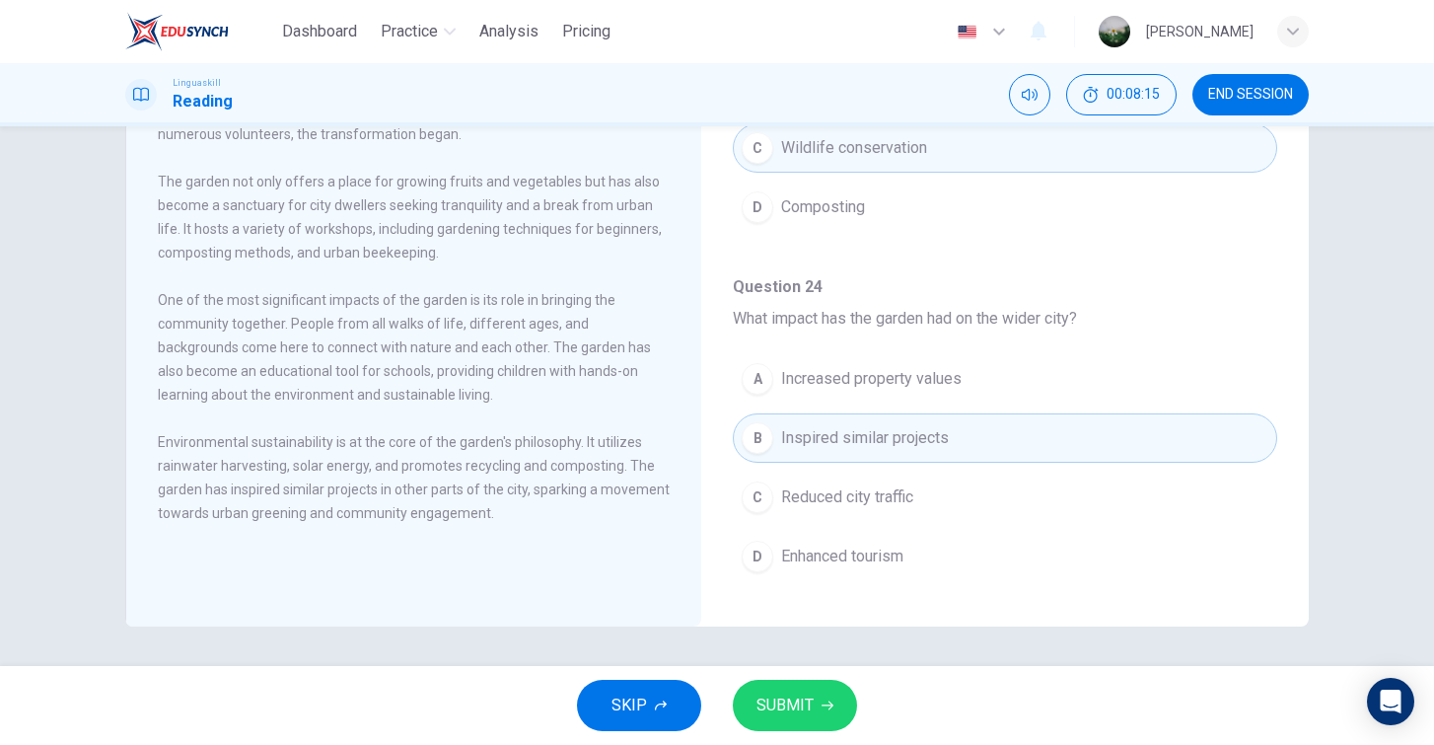
click at [819, 707] on button "SUBMIT" at bounding box center [795, 705] width 124 height 51
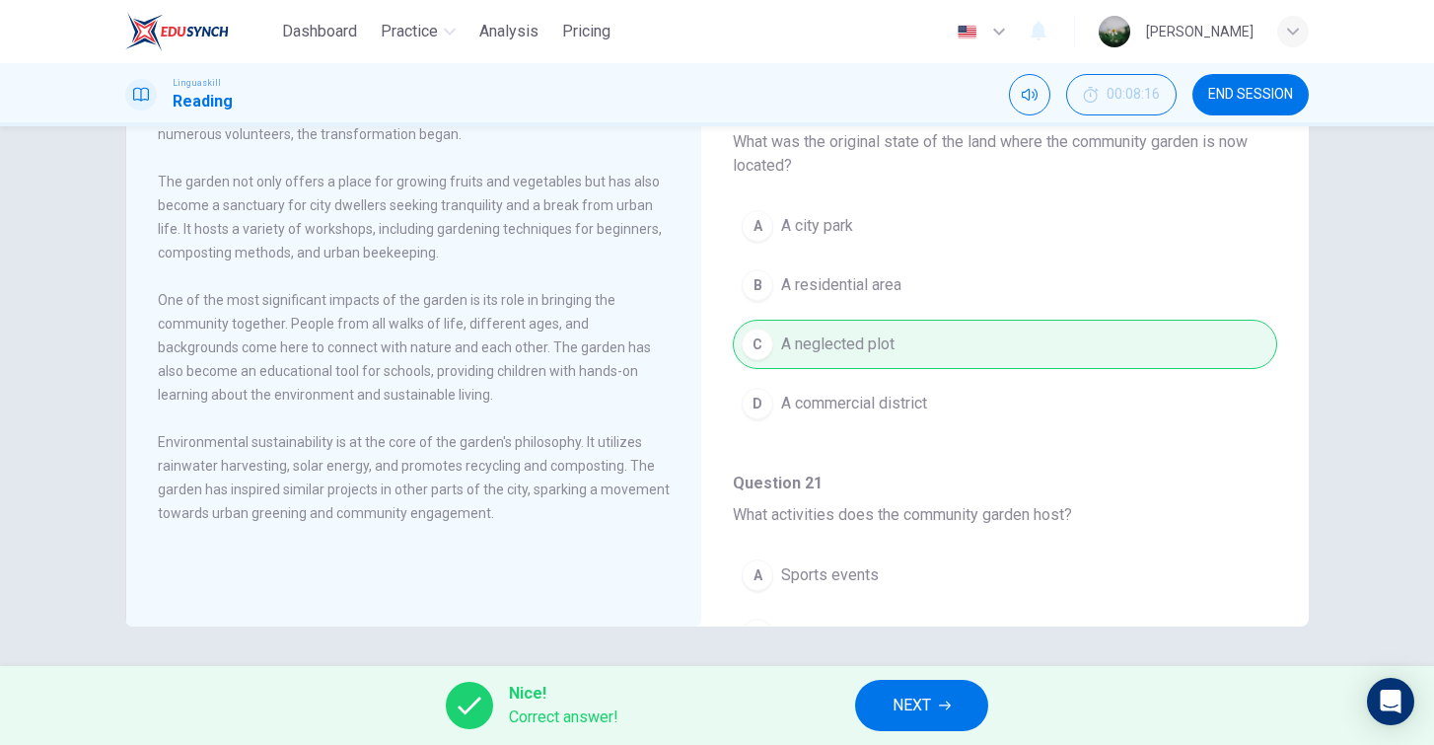
click at [915, 702] on span "NEXT" at bounding box center [912, 706] width 38 height 28
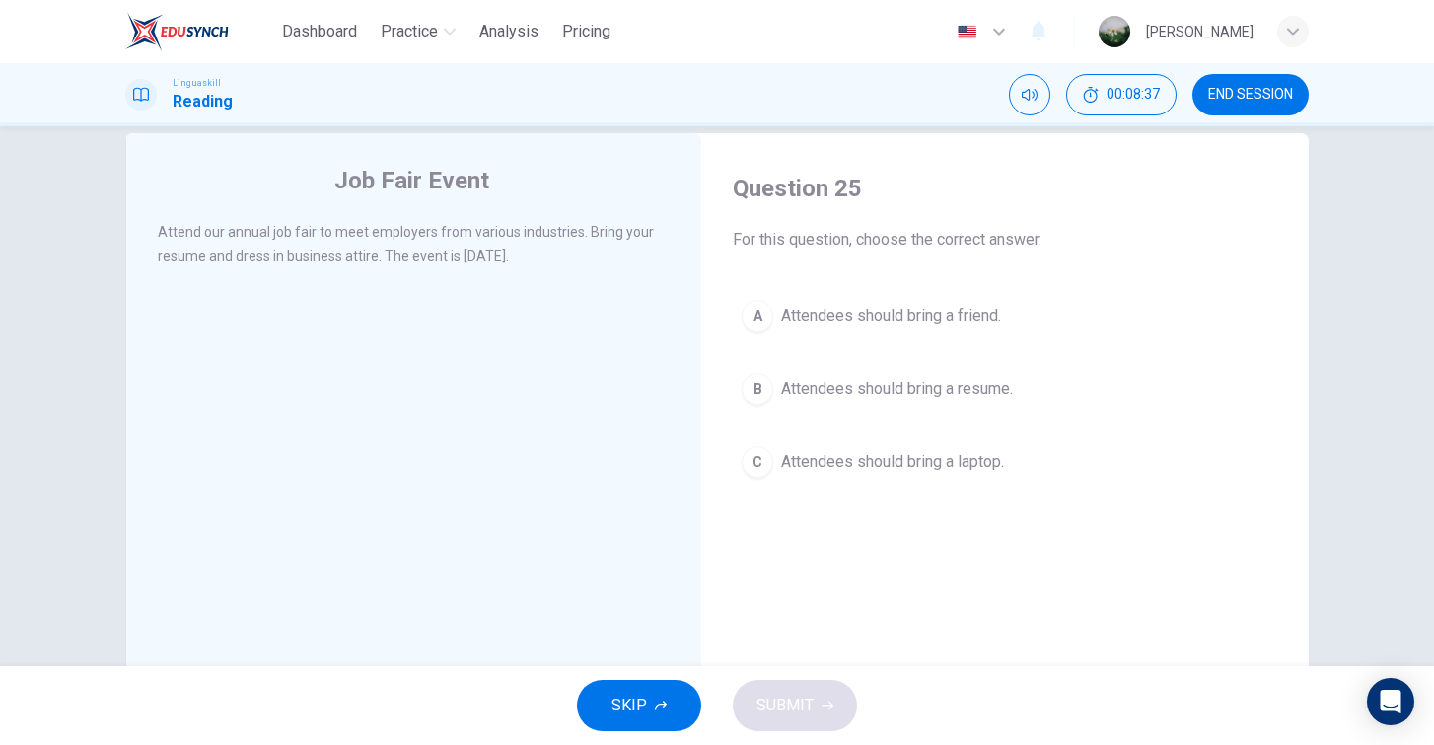
scroll to position [37, 0]
click at [903, 390] on span "Attendees should bring a resume." at bounding box center [897, 385] width 232 height 24
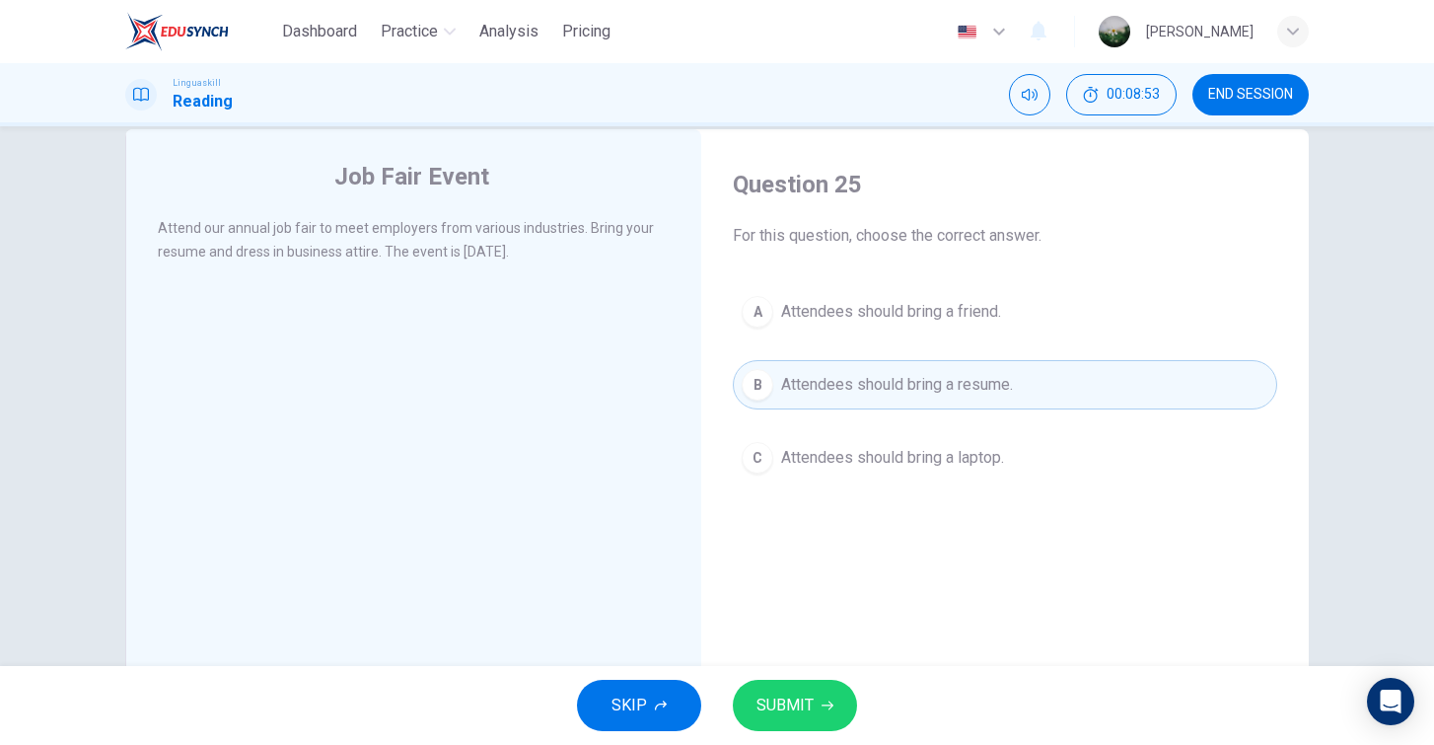
click at [823, 692] on button "SUBMIT" at bounding box center [795, 705] width 124 height 51
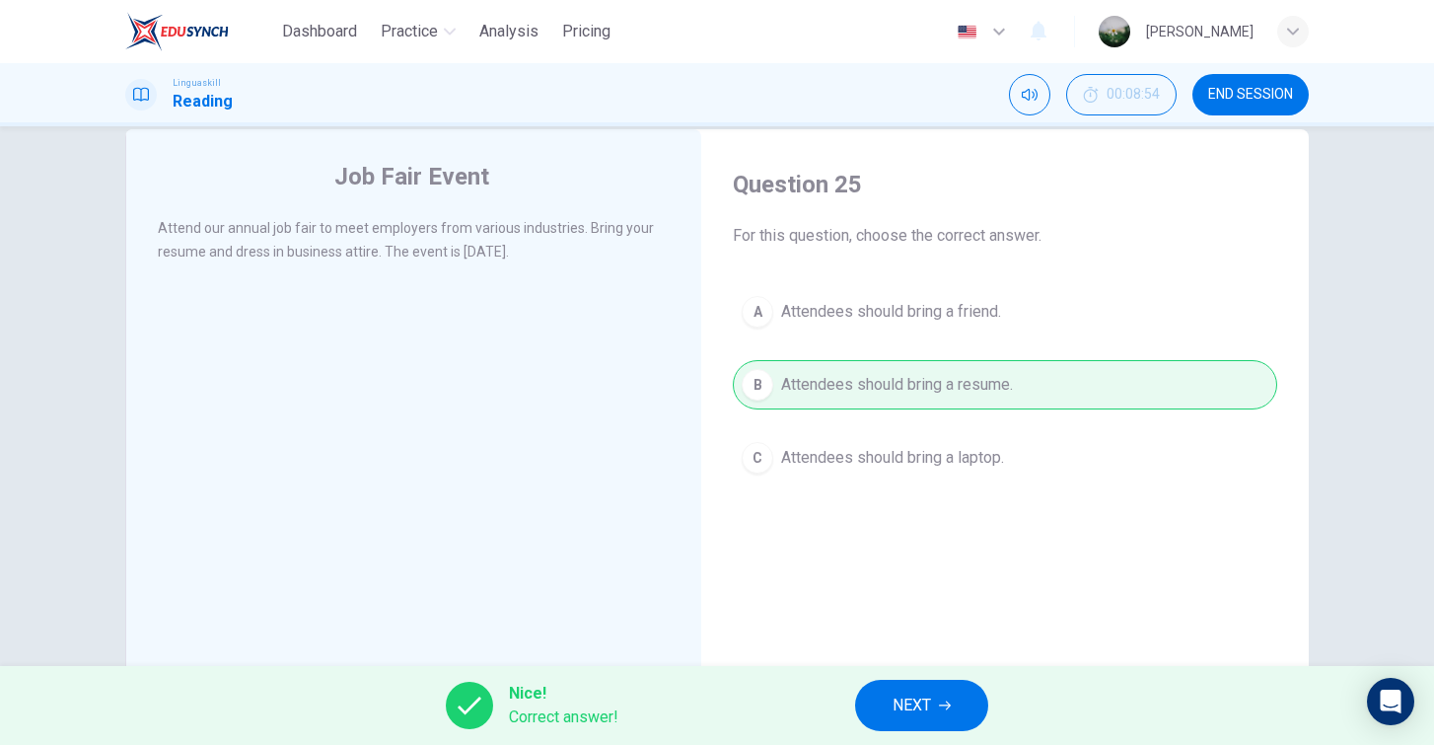
click at [880, 690] on button "NEXT" at bounding box center [921, 705] width 133 height 51
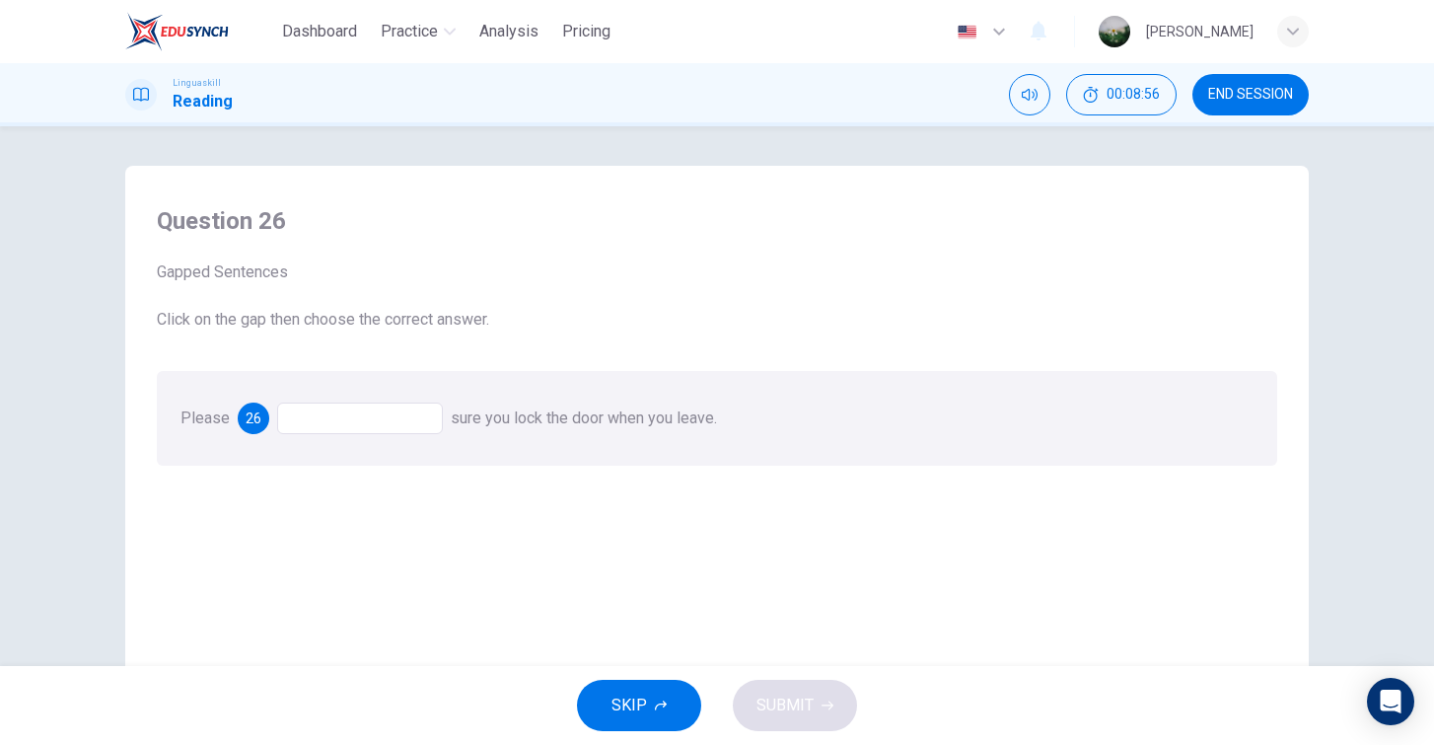
click at [342, 407] on div at bounding box center [360, 418] width 166 height 32
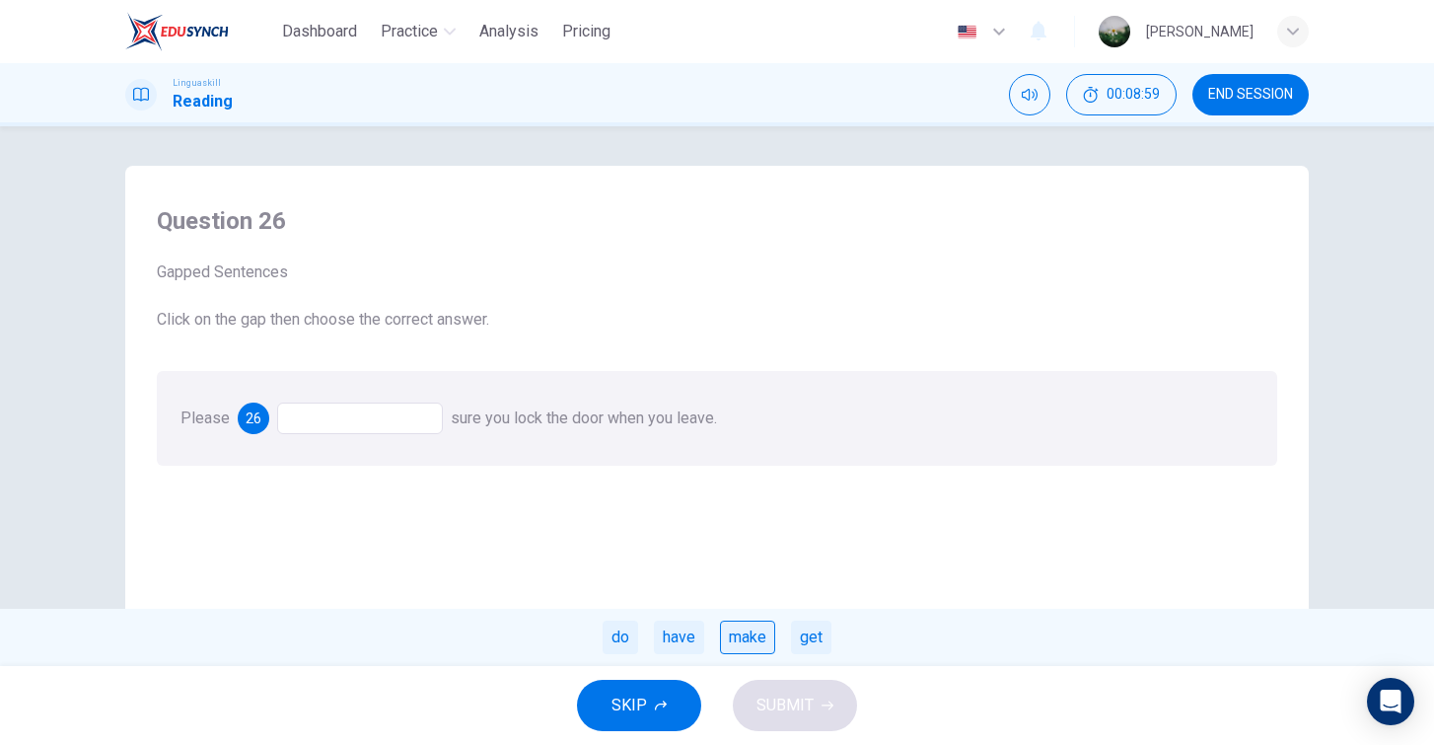
click at [748, 644] on div "make" at bounding box center [747, 638] width 55 height 34
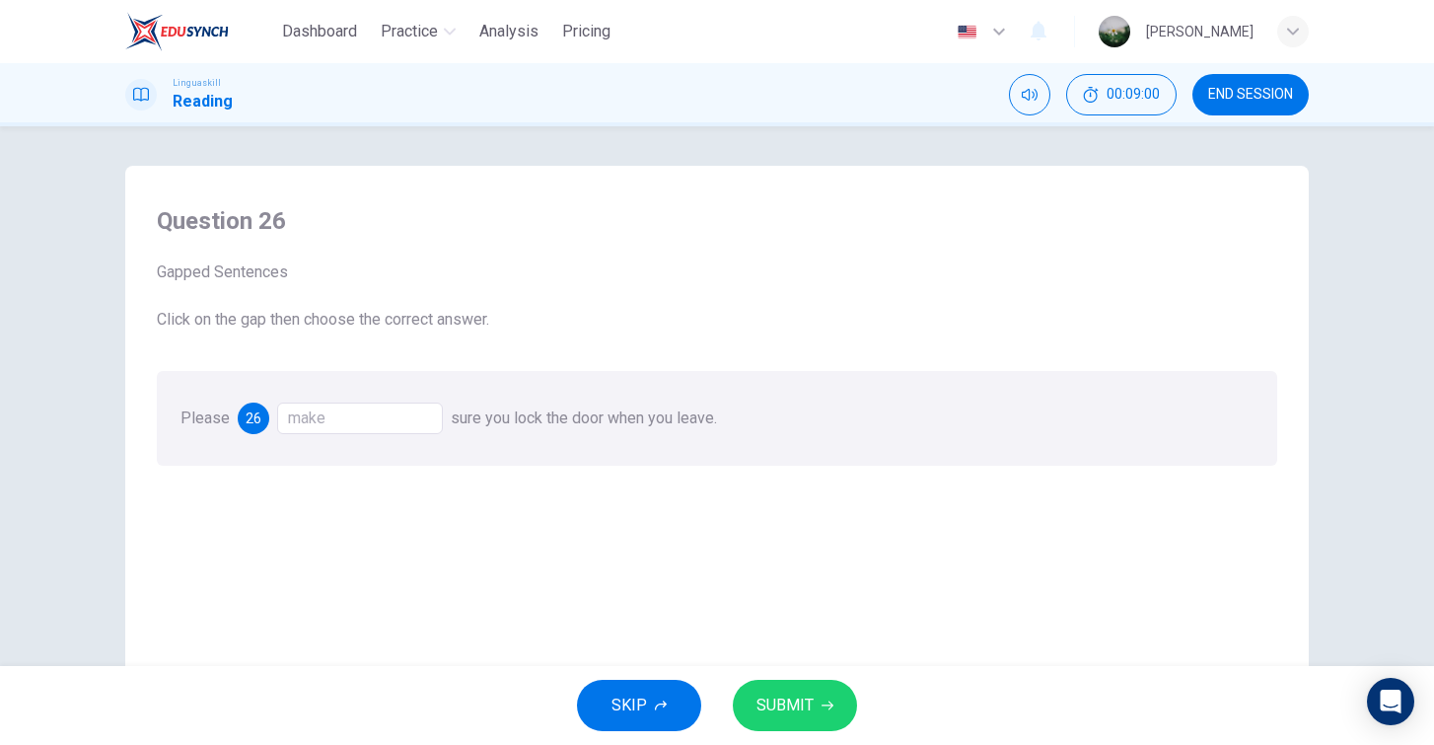
click at [800, 719] on button "SUBMIT" at bounding box center [795, 705] width 124 height 51
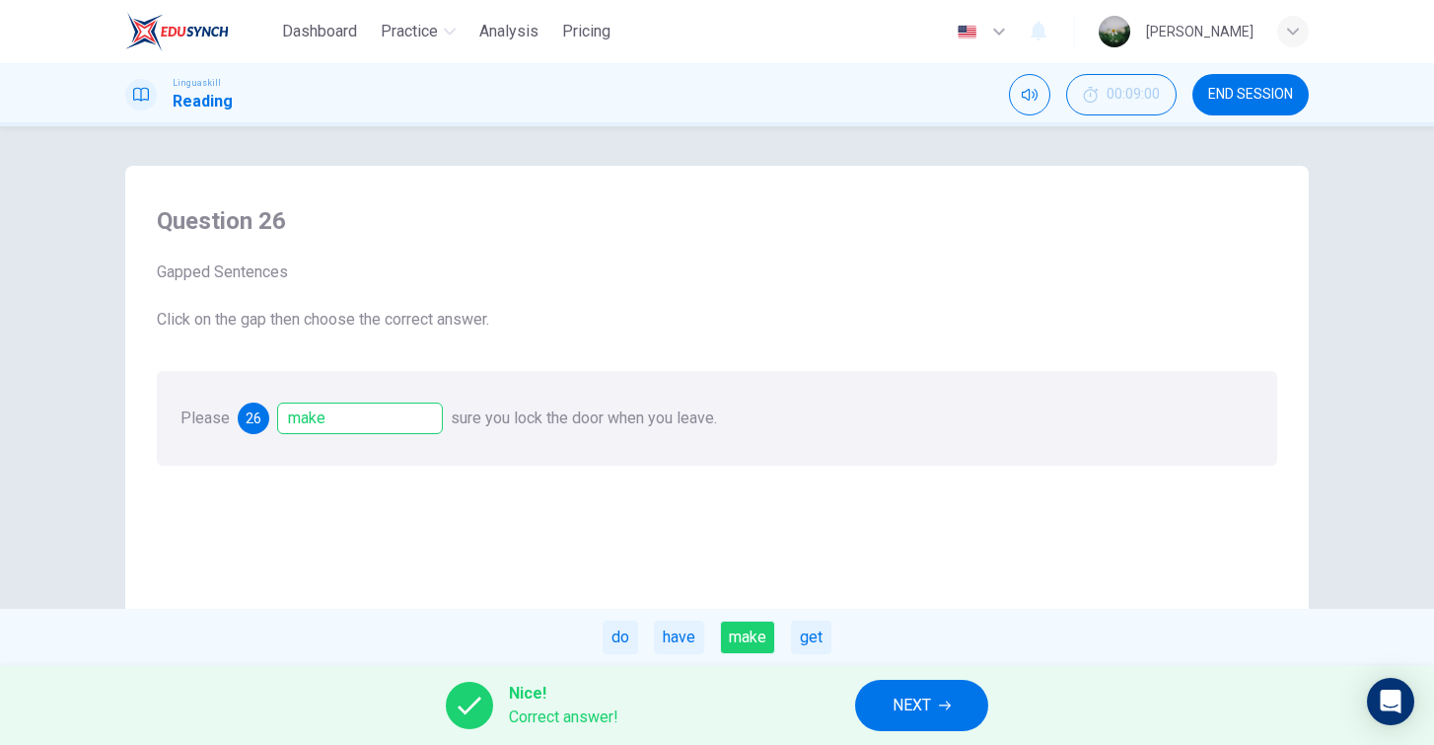
click at [942, 714] on button "NEXT" at bounding box center [921, 705] width 133 height 51
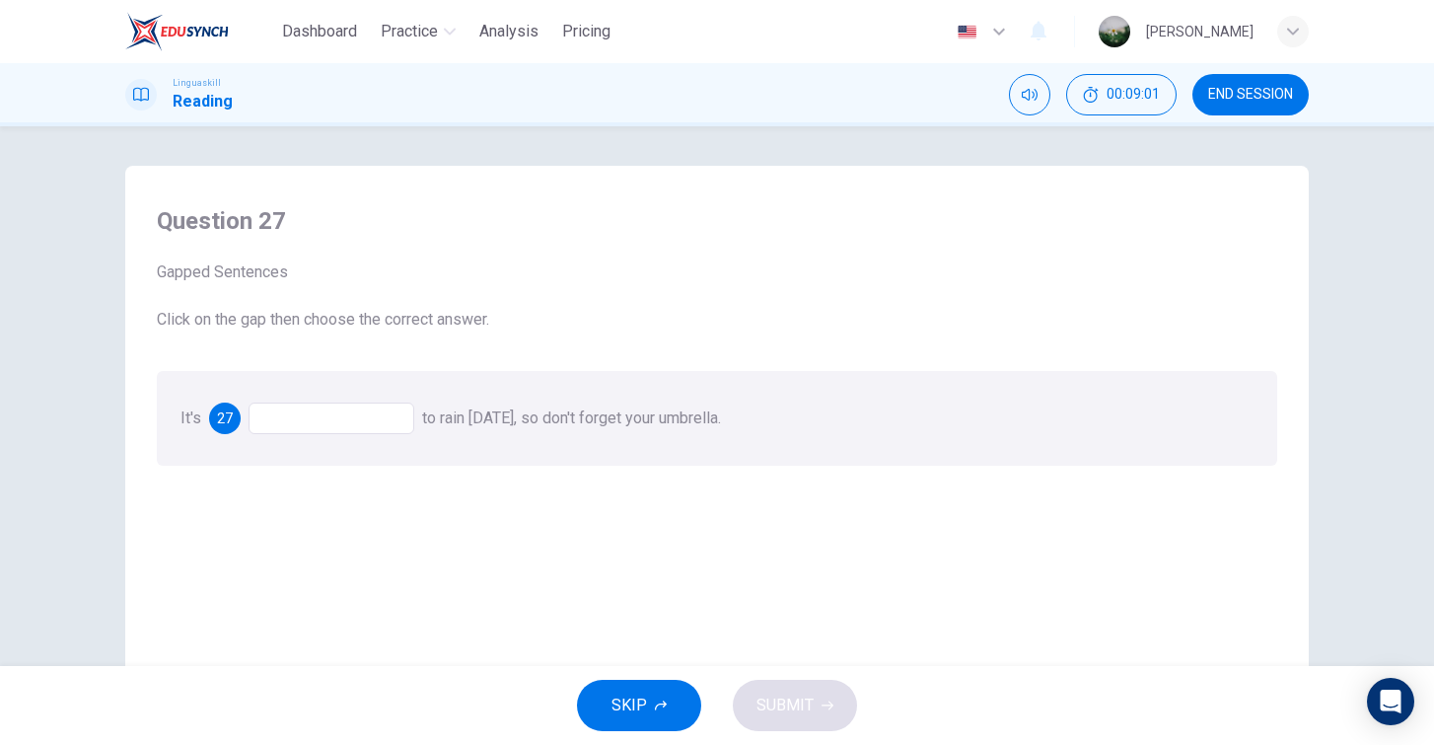
click at [313, 422] on div at bounding box center [332, 418] width 166 height 32
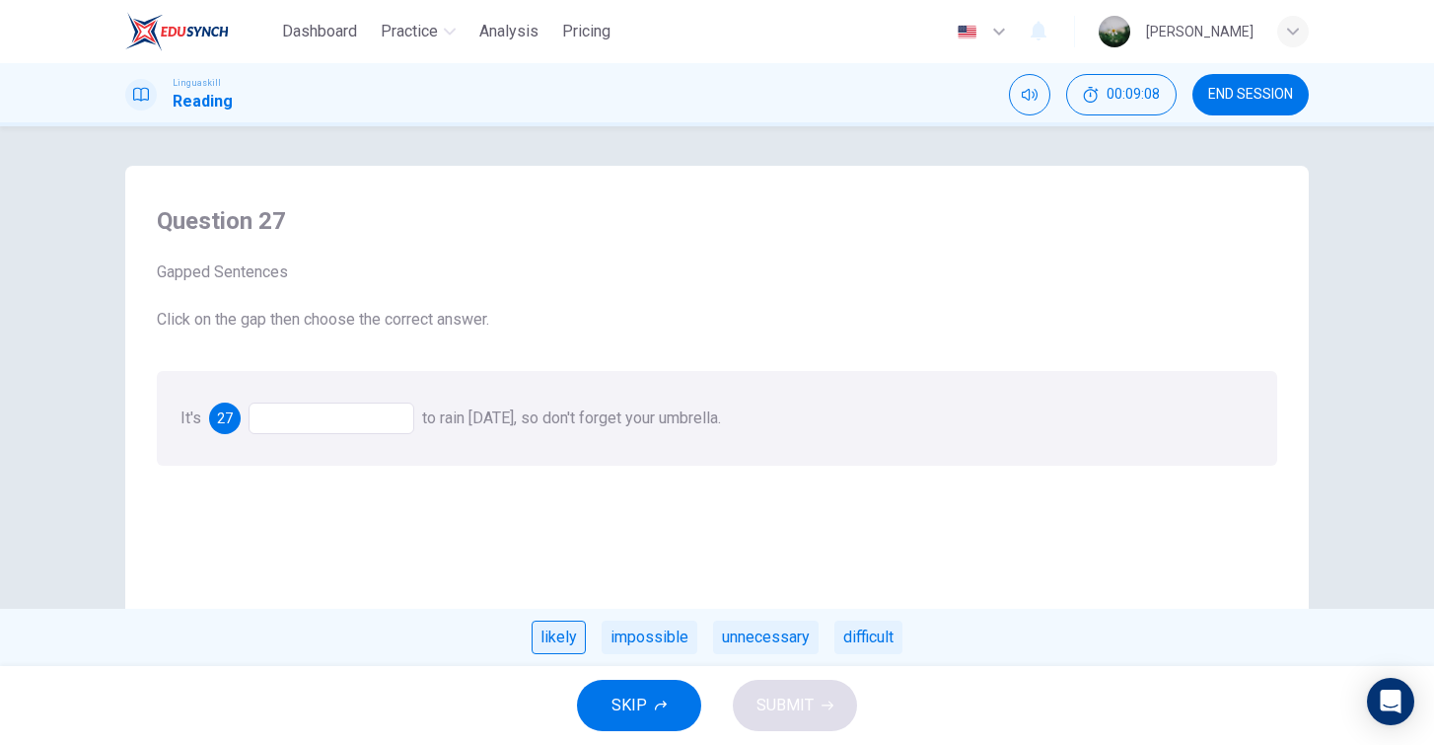
click at [557, 636] on div "likely" at bounding box center [559, 638] width 54 height 34
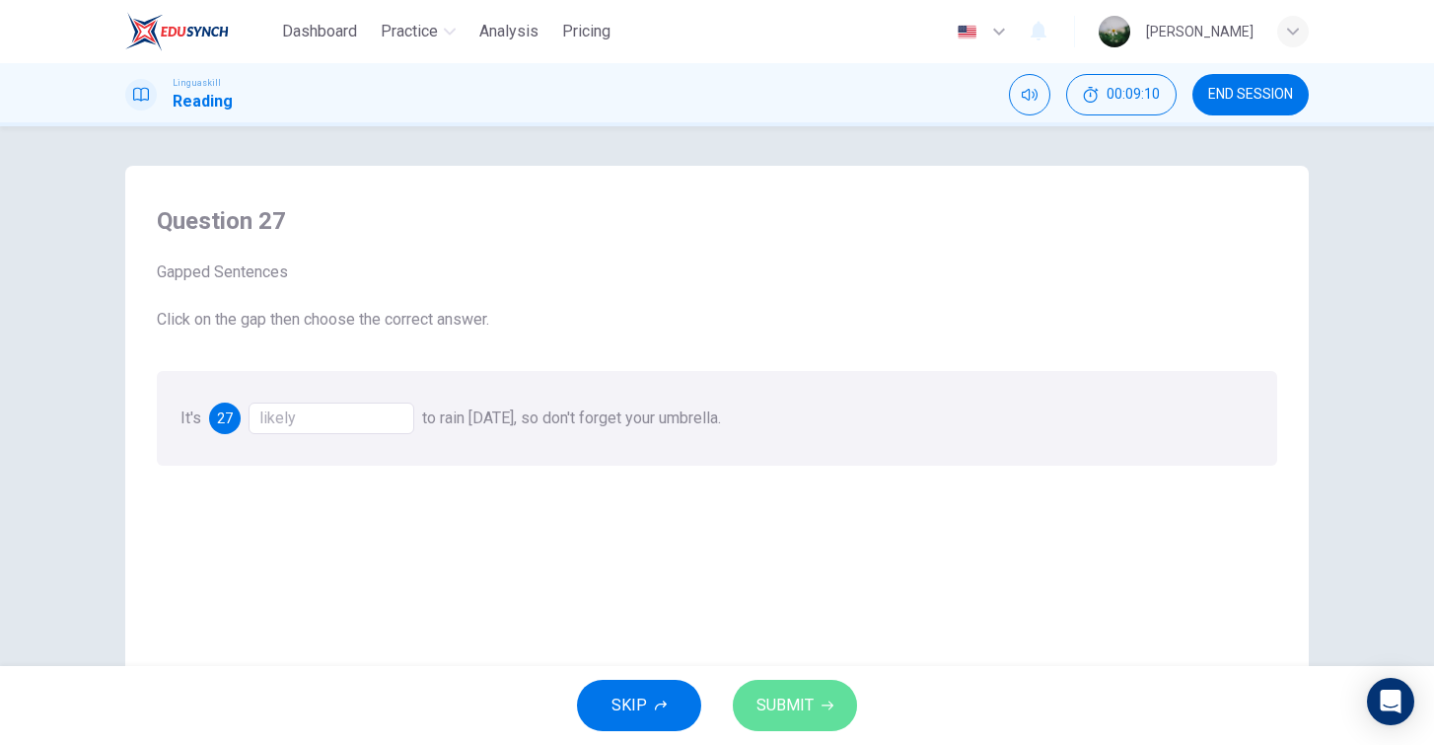
click at [815, 704] on button "SUBMIT" at bounding box center [795, 705] width 124 height 51
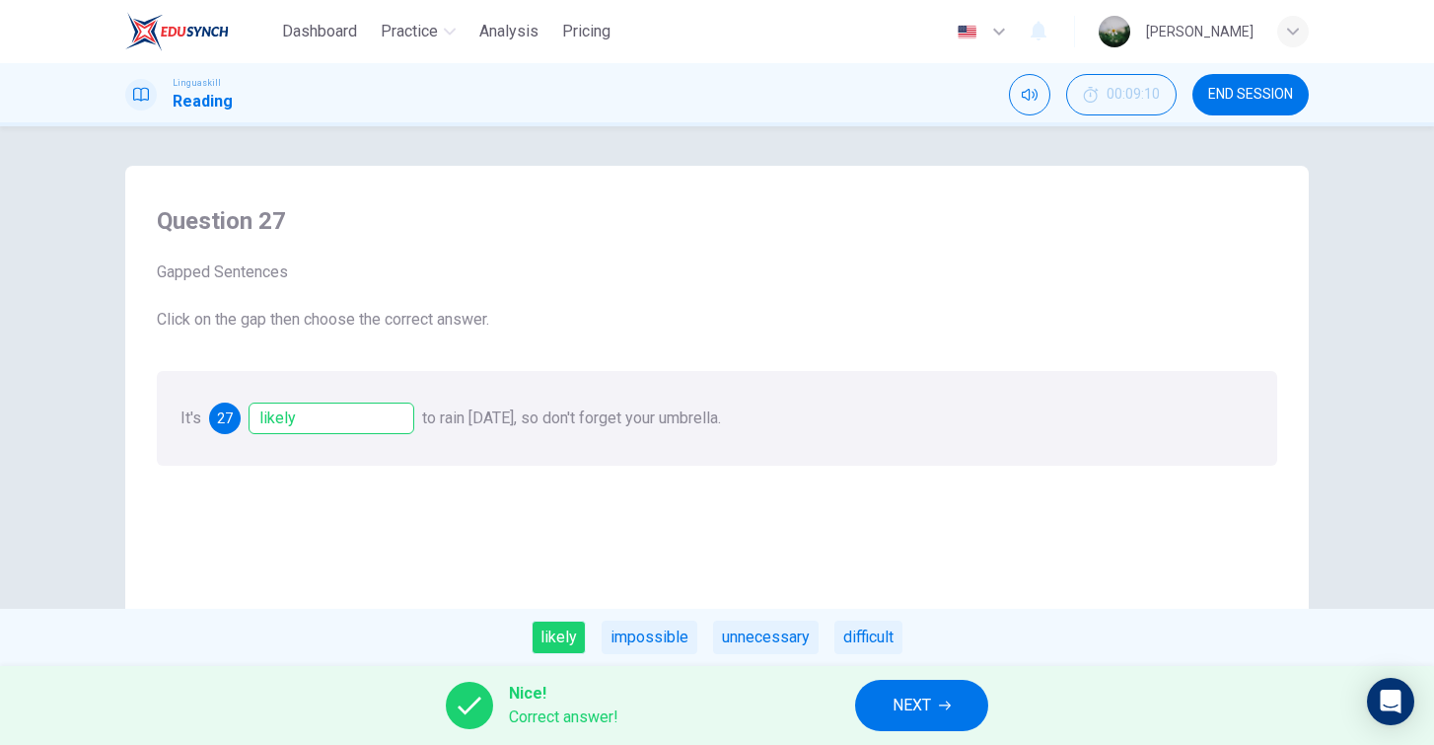
click at [950, 701] on icon "button" at bounding box center [945, 705] width 12 height 12
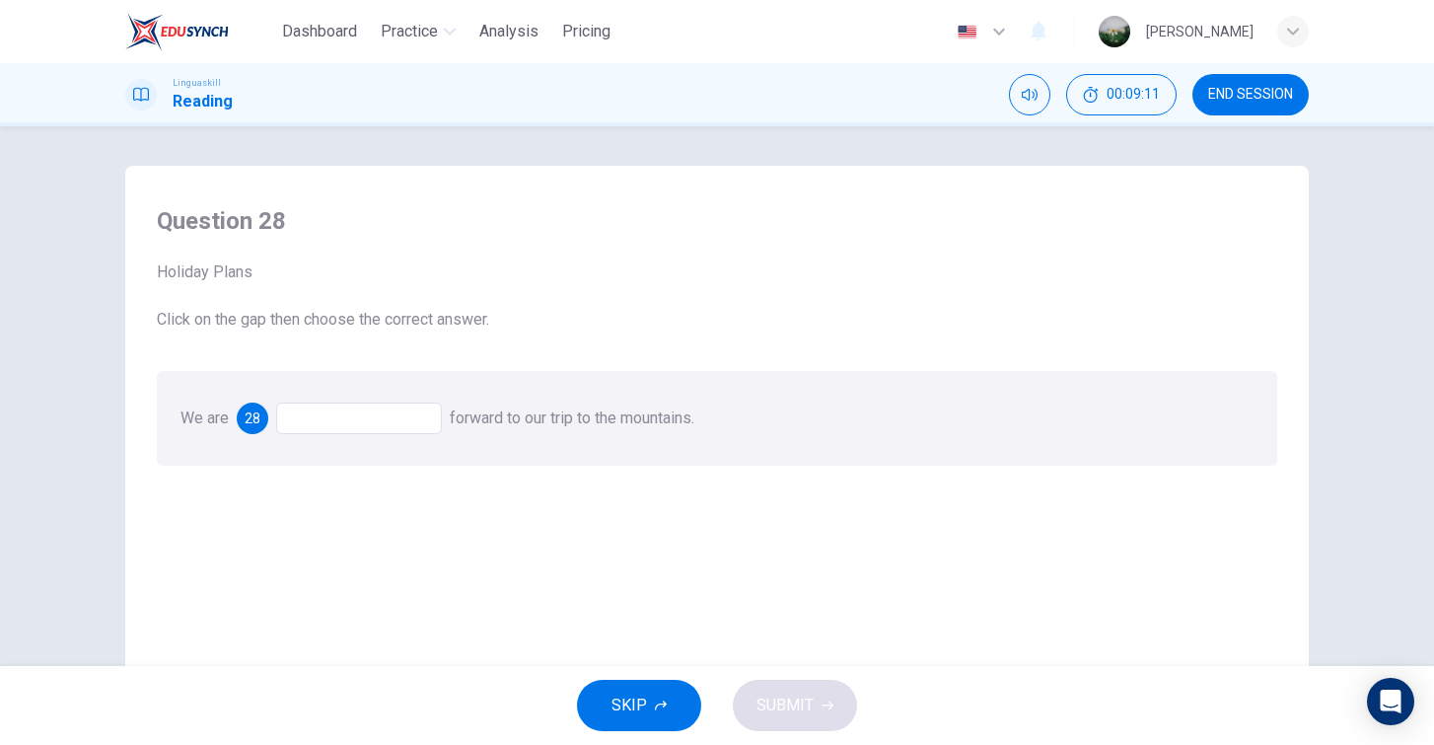
click at [379, 412] on div at bounding box center [359, 418] width 166 height 32
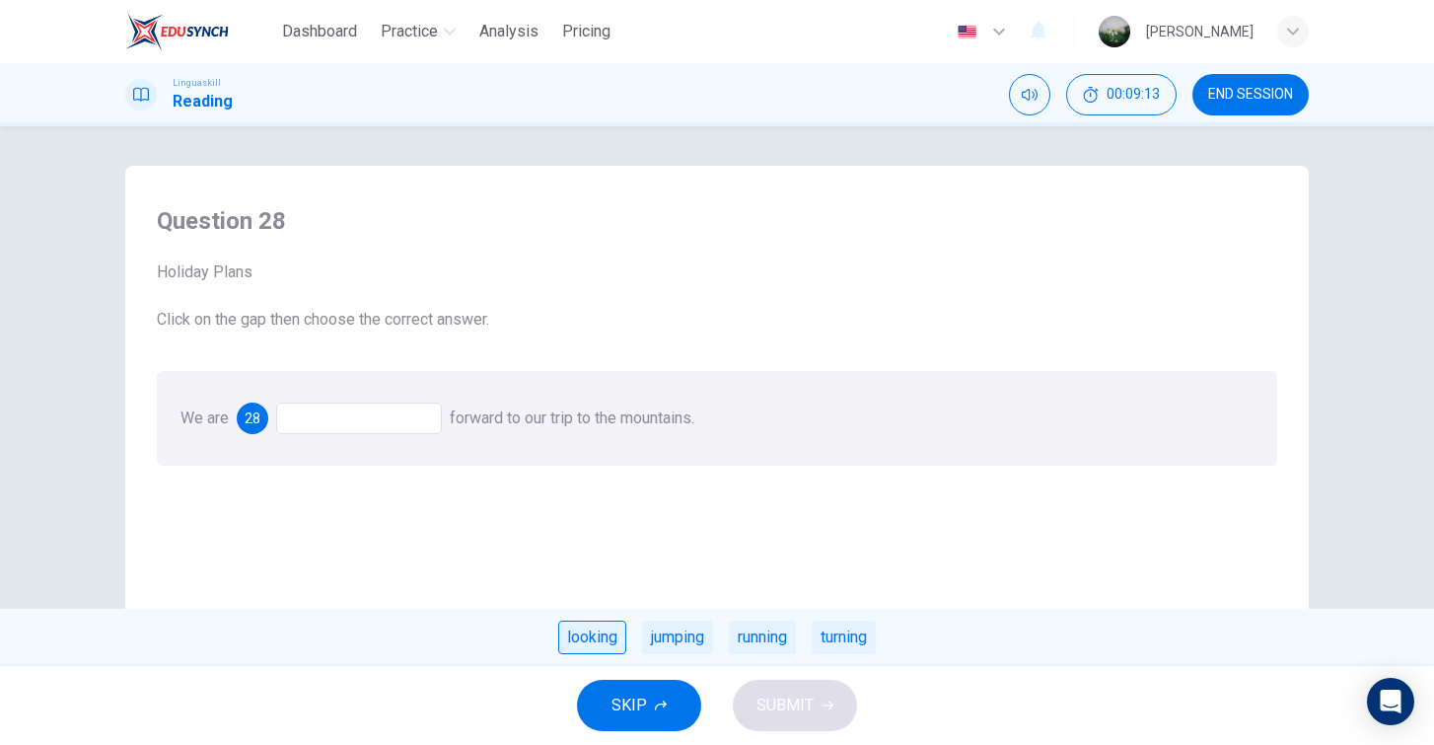
click at [594, 630] on div "looking" at bounding box center [592, 638] width 68 height 34
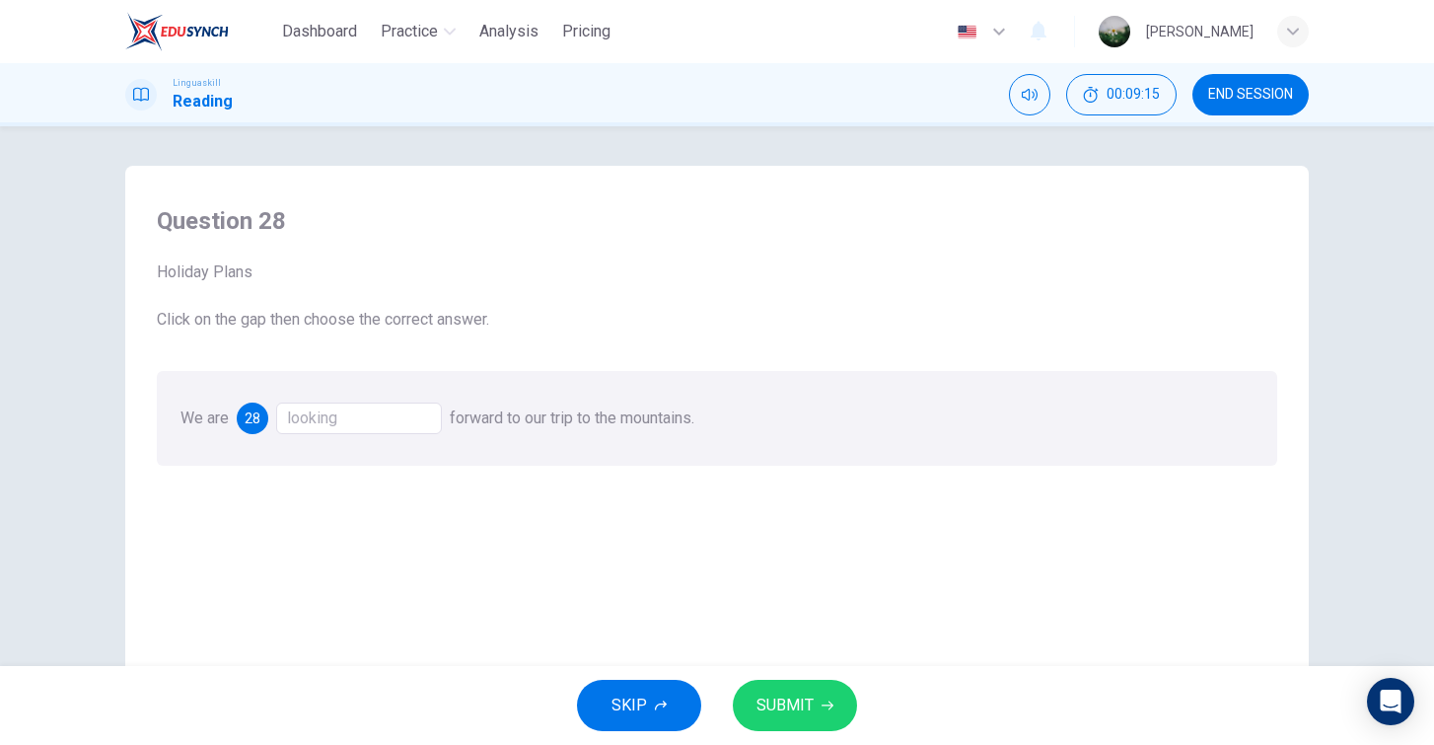
click at [822, 694] on button "SUBMIT" at bounding box center [795, 705] width 124 height 51
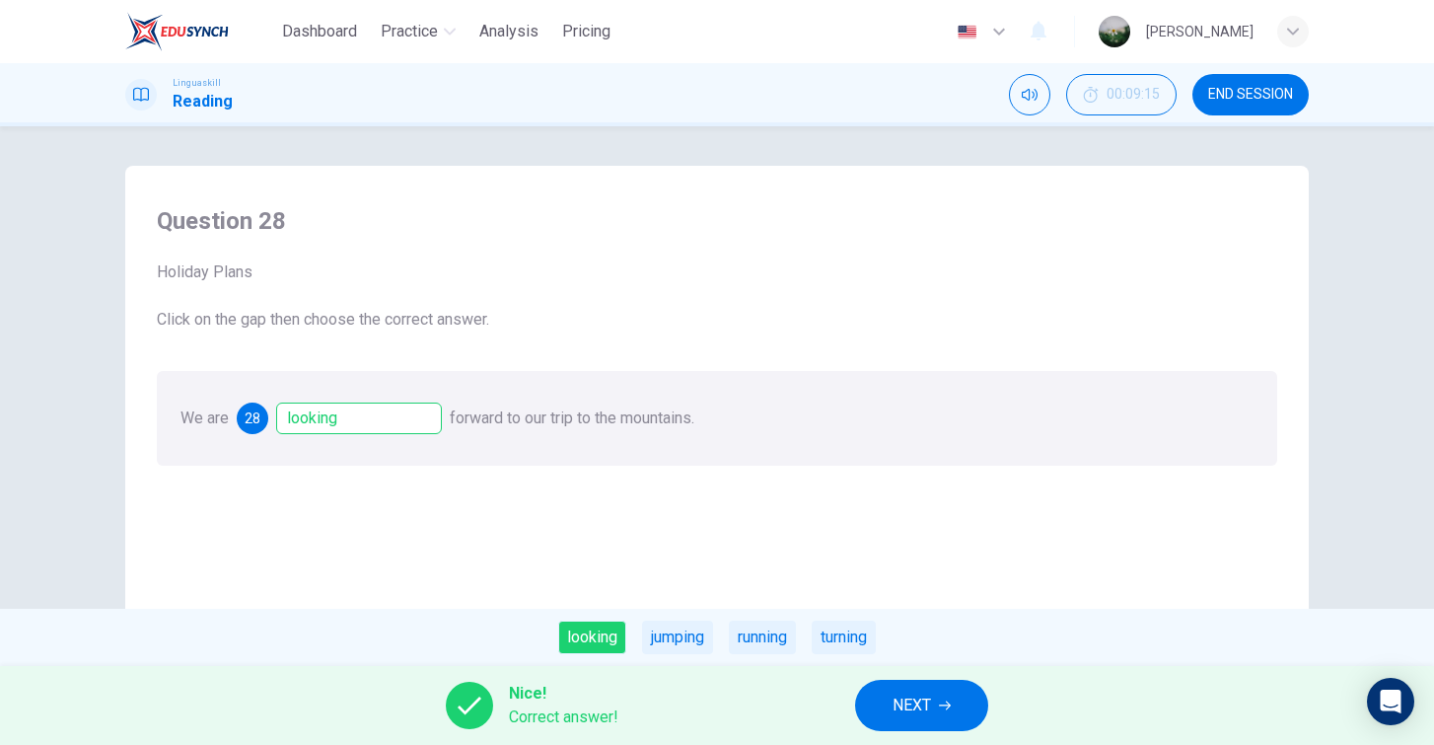
click at [942, 711] on button "NEXT" at bounding box center [921, 705] width 133 height 51
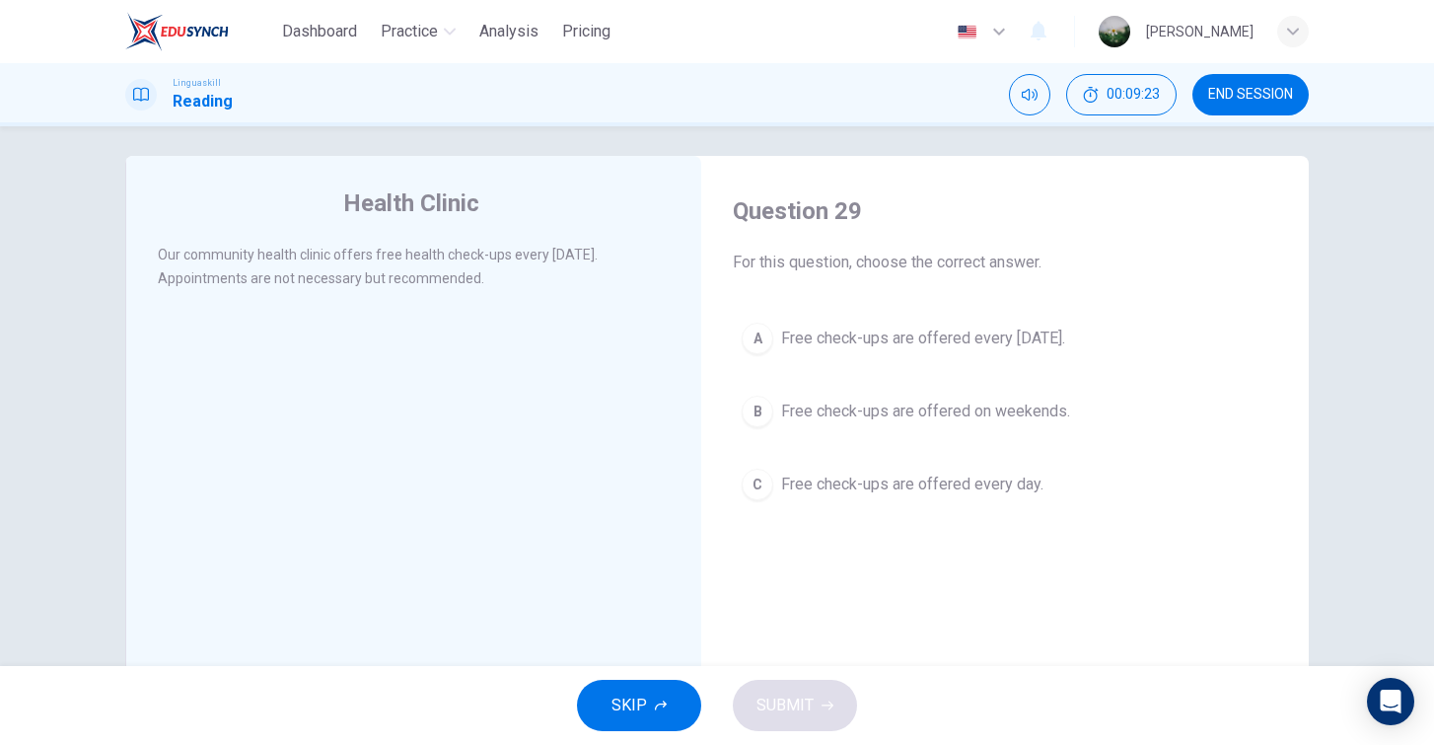
scroll to position [8, 0]
click at [1005, 336] on span "Free check-ups are offered every Wednesday." at bounding box center [923, 341] width 284 height 24
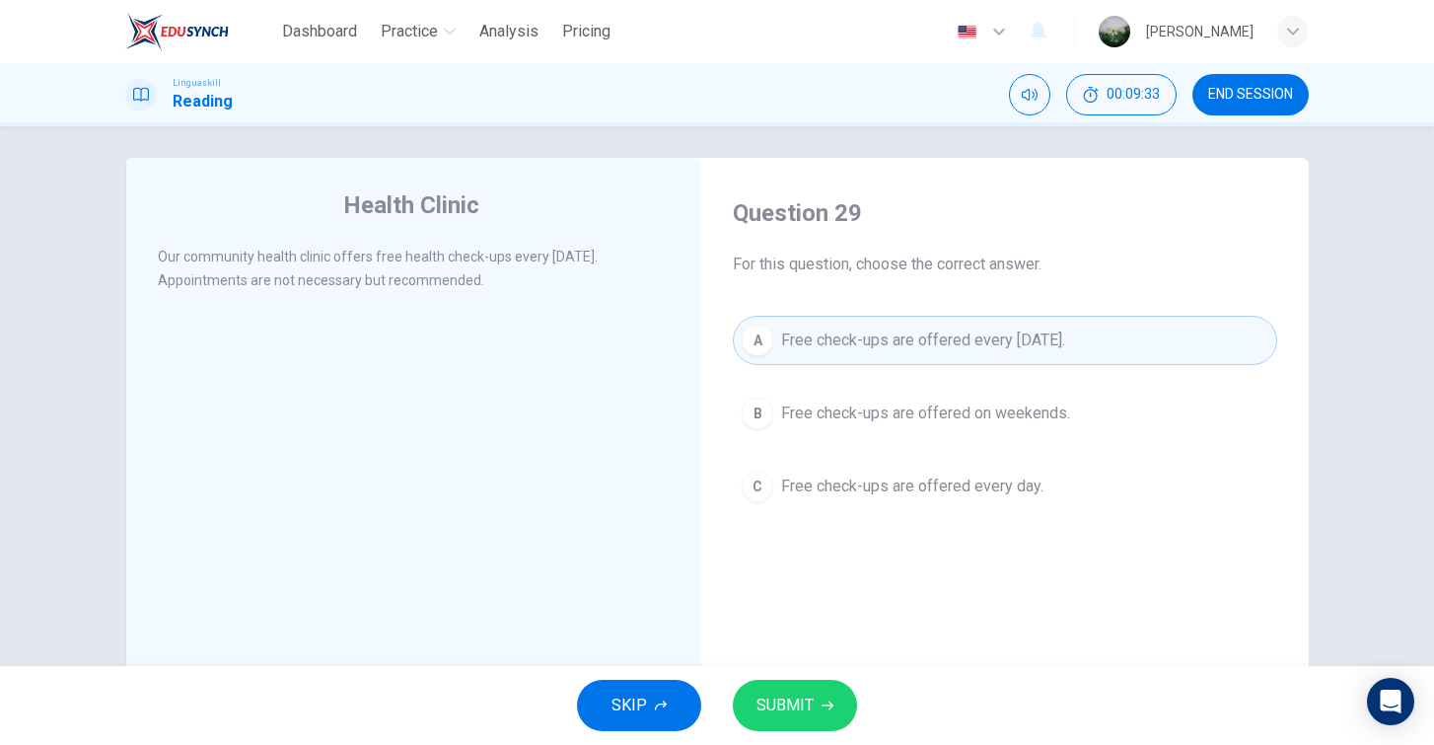
click at [808, 697] on span "SUBMIT" at bounding box center [785, 706] width 57 height 28
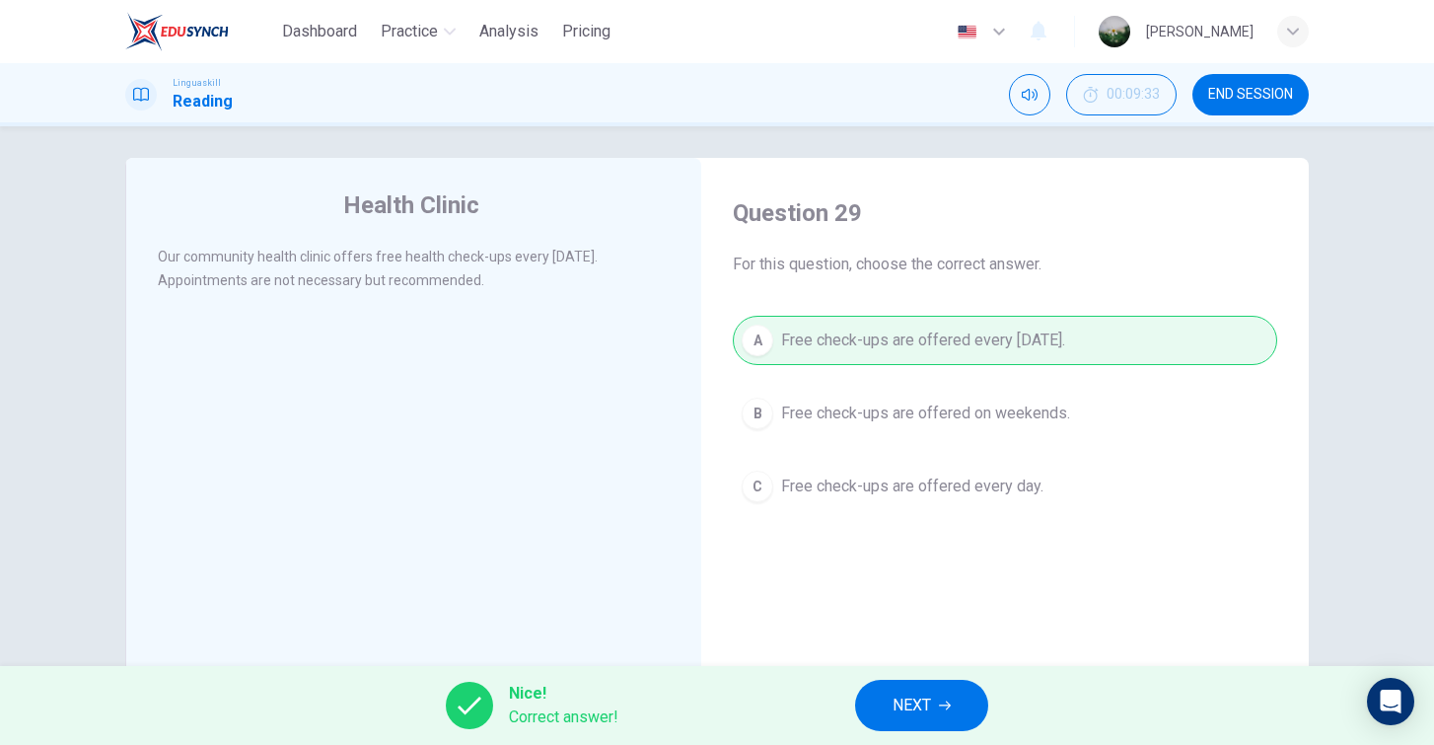
click at [977, 713] on button "NEXT" at bounding box center [921, 705] width 133 height 51
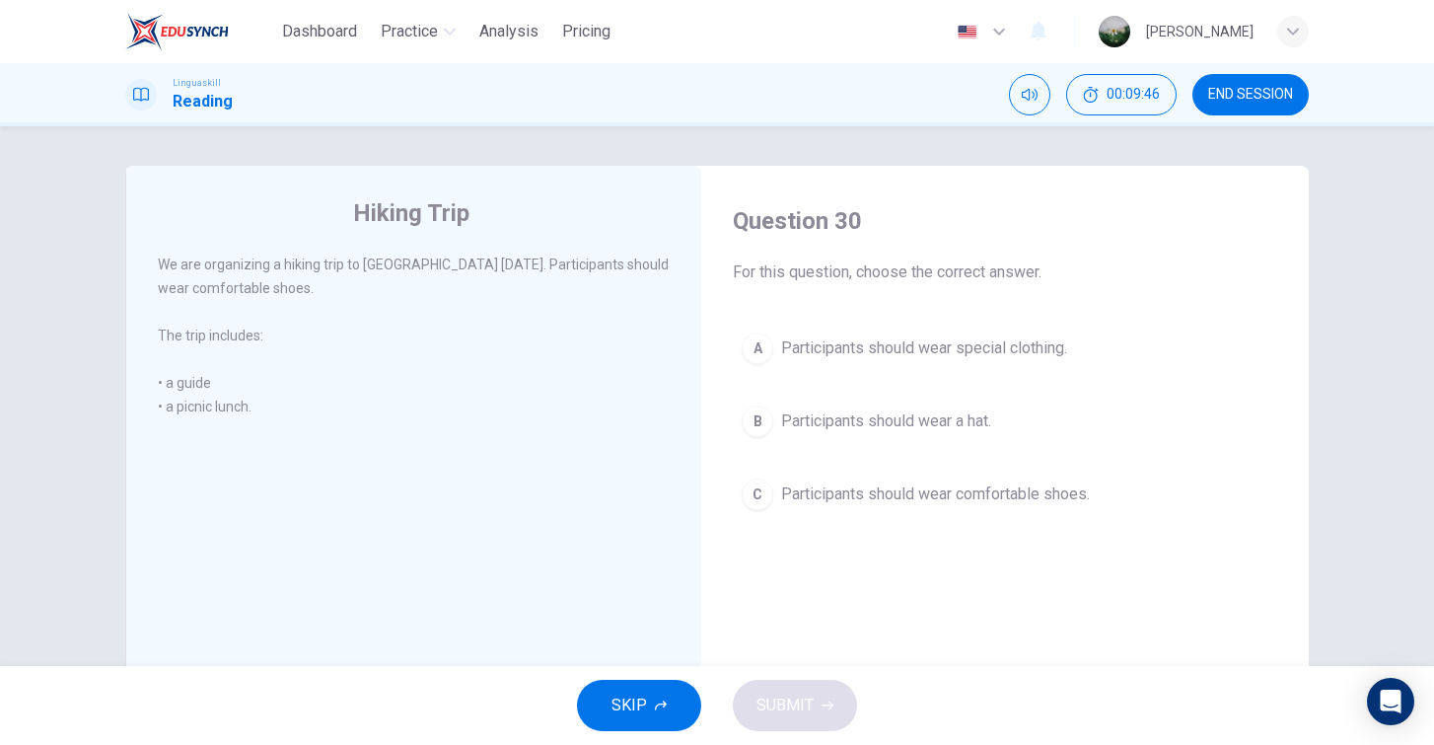
click at [942, 510] on button "C Participants should wear comfortable shoes." at bounding box center [1005, 494] width 545 height 49
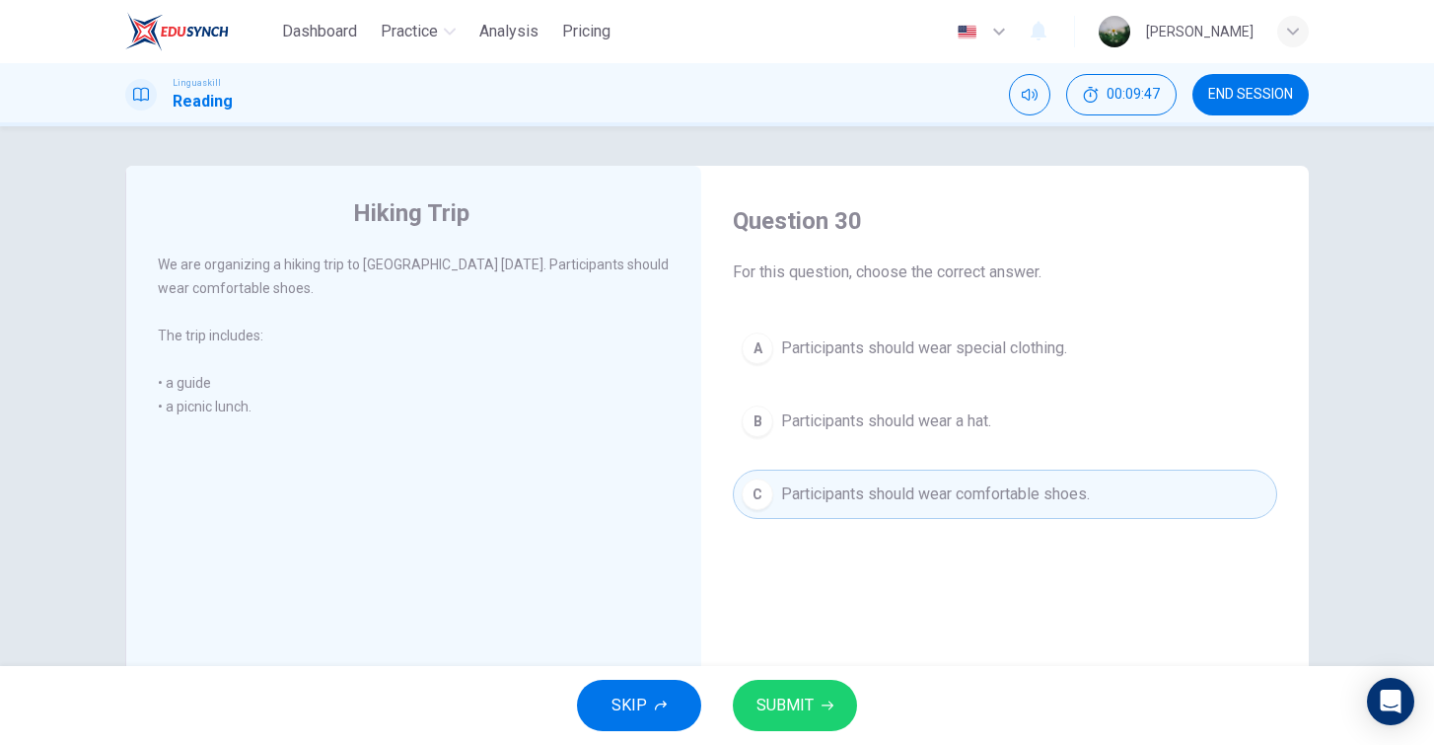
click at [793, 724] on button "SUBMIT" at bounding box center [795, 705] width 124 height 51
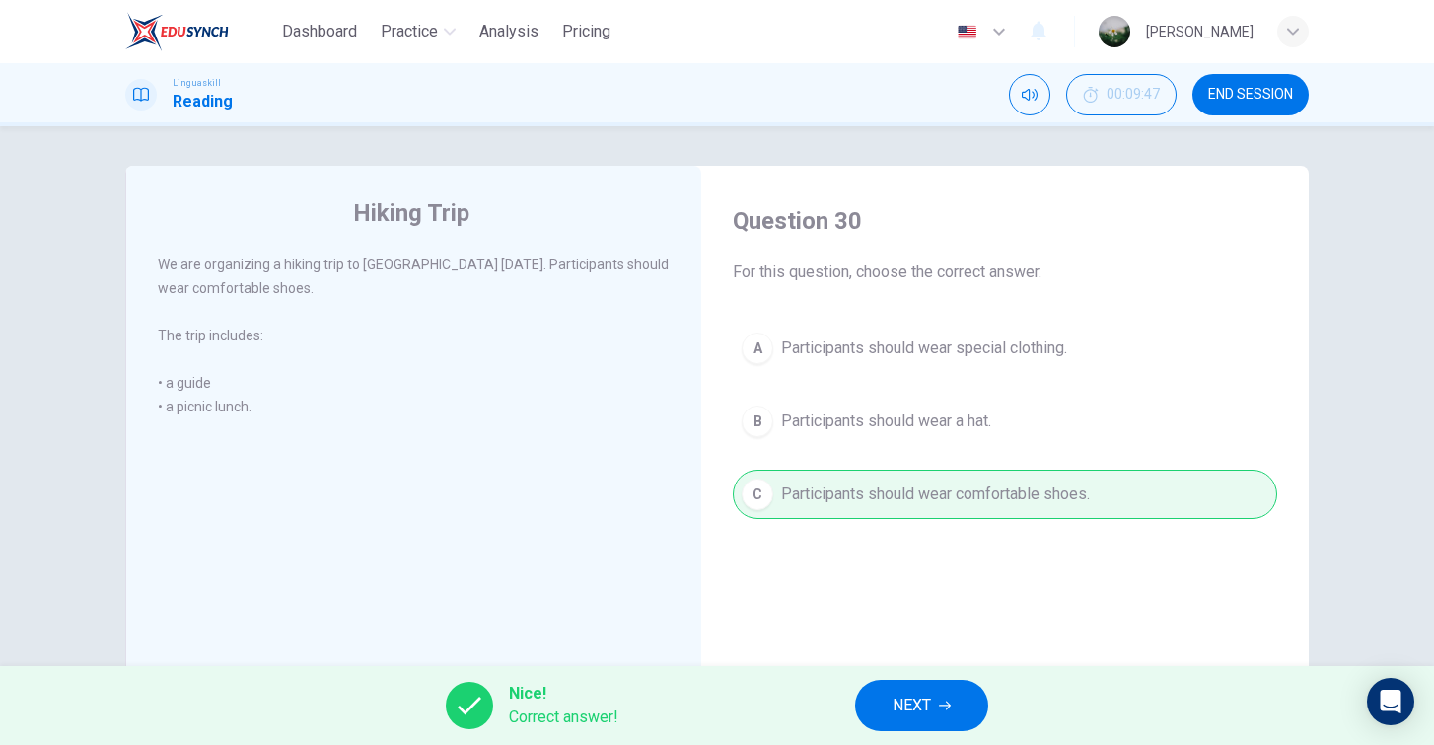
click at [948, 702] on icon "button" at bounding box center [945, 705] width 12 height 9
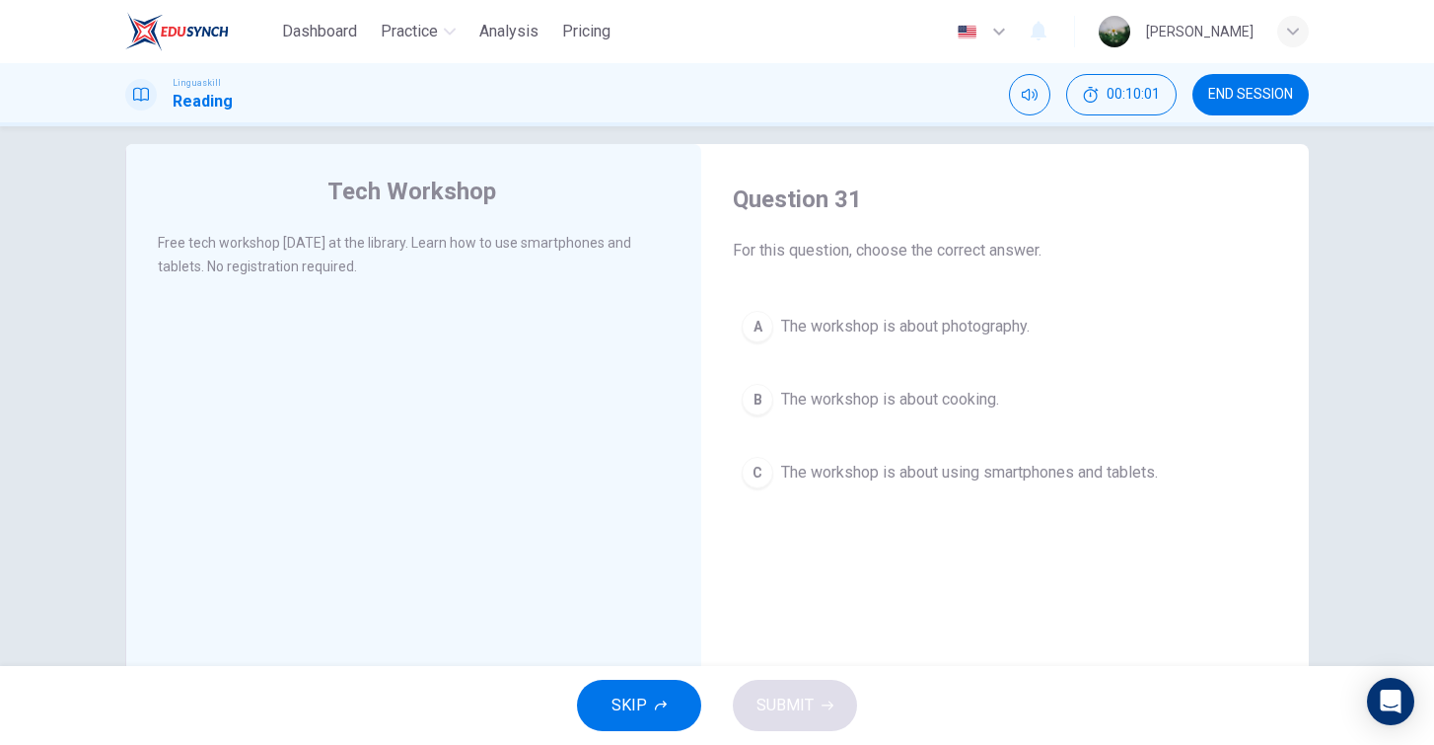
scroll to position [31, 0]
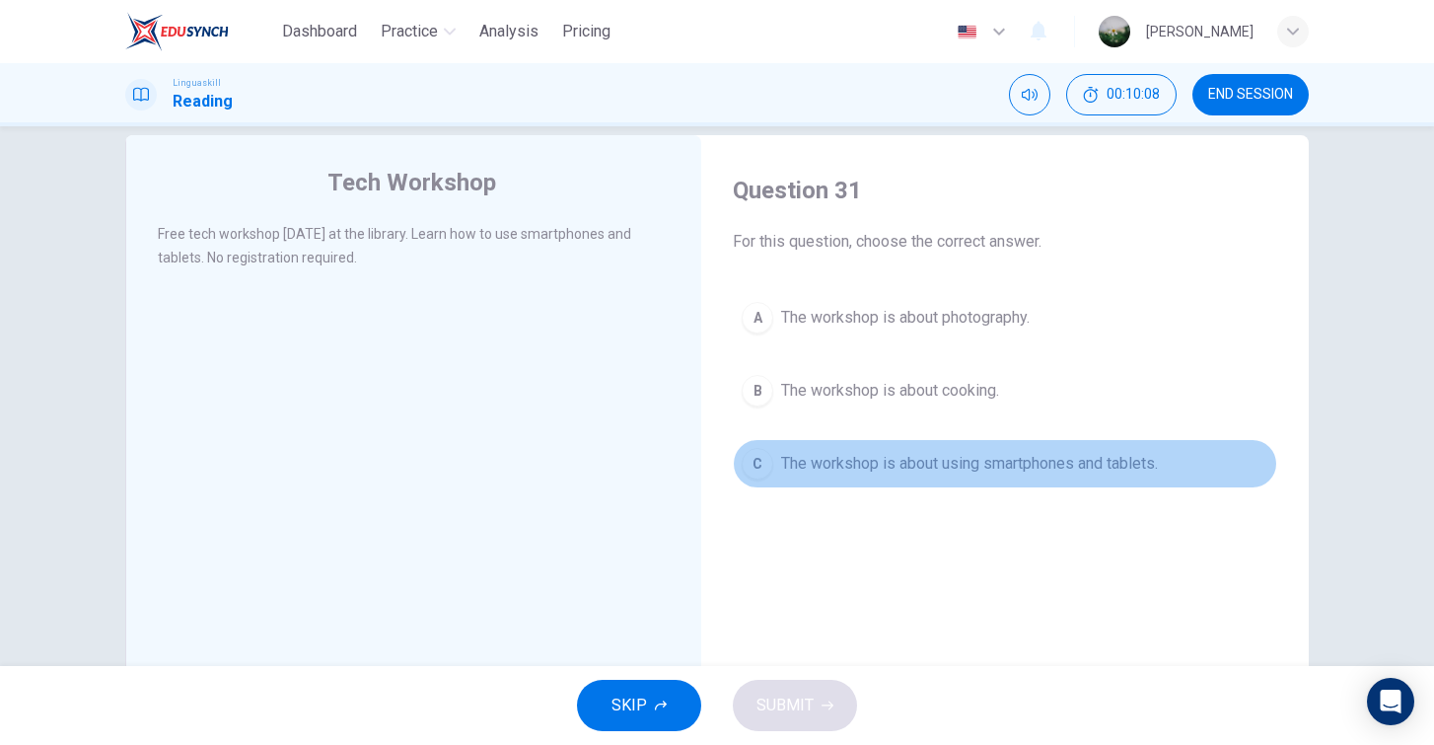
click at [944, 476] on button "C The workshop is about using smartphones and tablets." at bounding box center [1005, 463] width 545 height 49
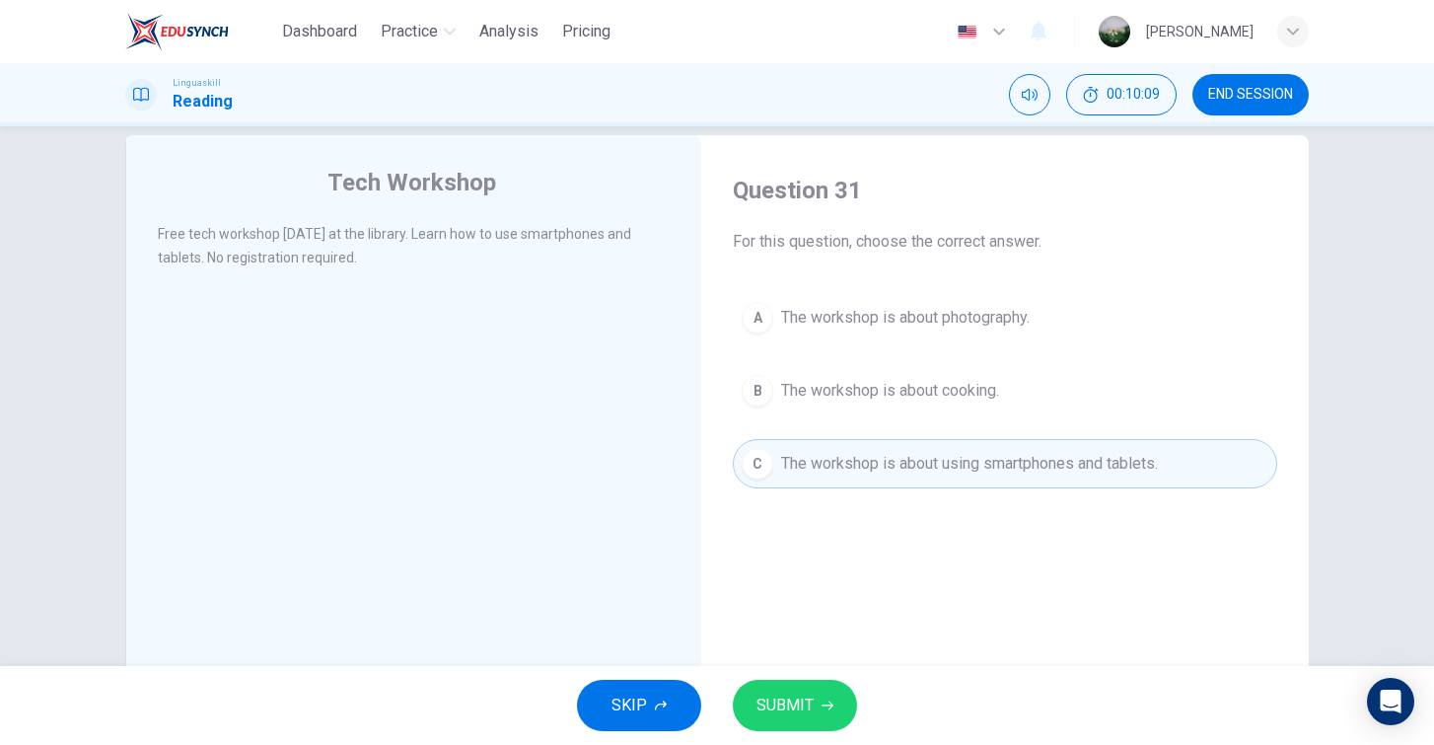
click at [829, 705] on icon "button" at bounding box center [828, 705] width 12 height 9
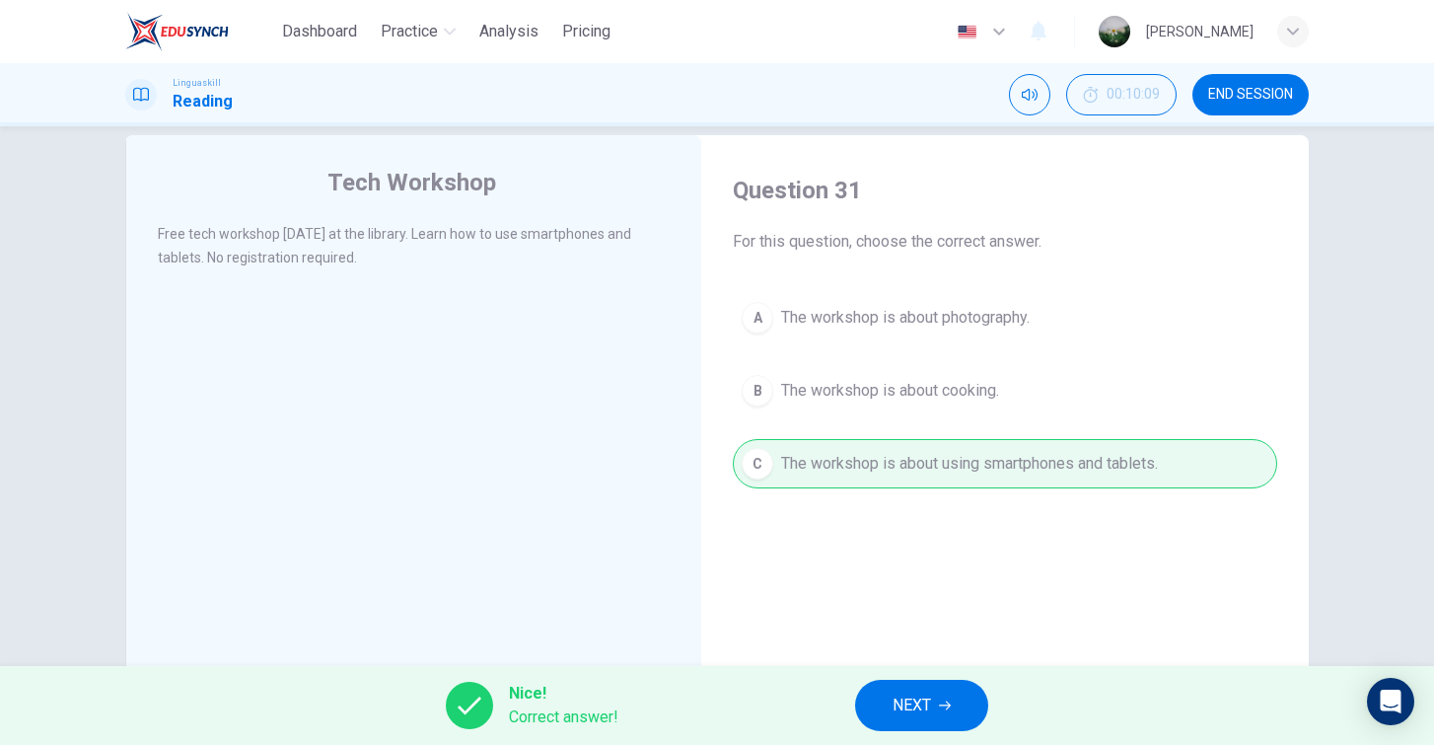
click at [931, 710] on span "NEXT" at bounding box center [912, 706] width 38 height 28
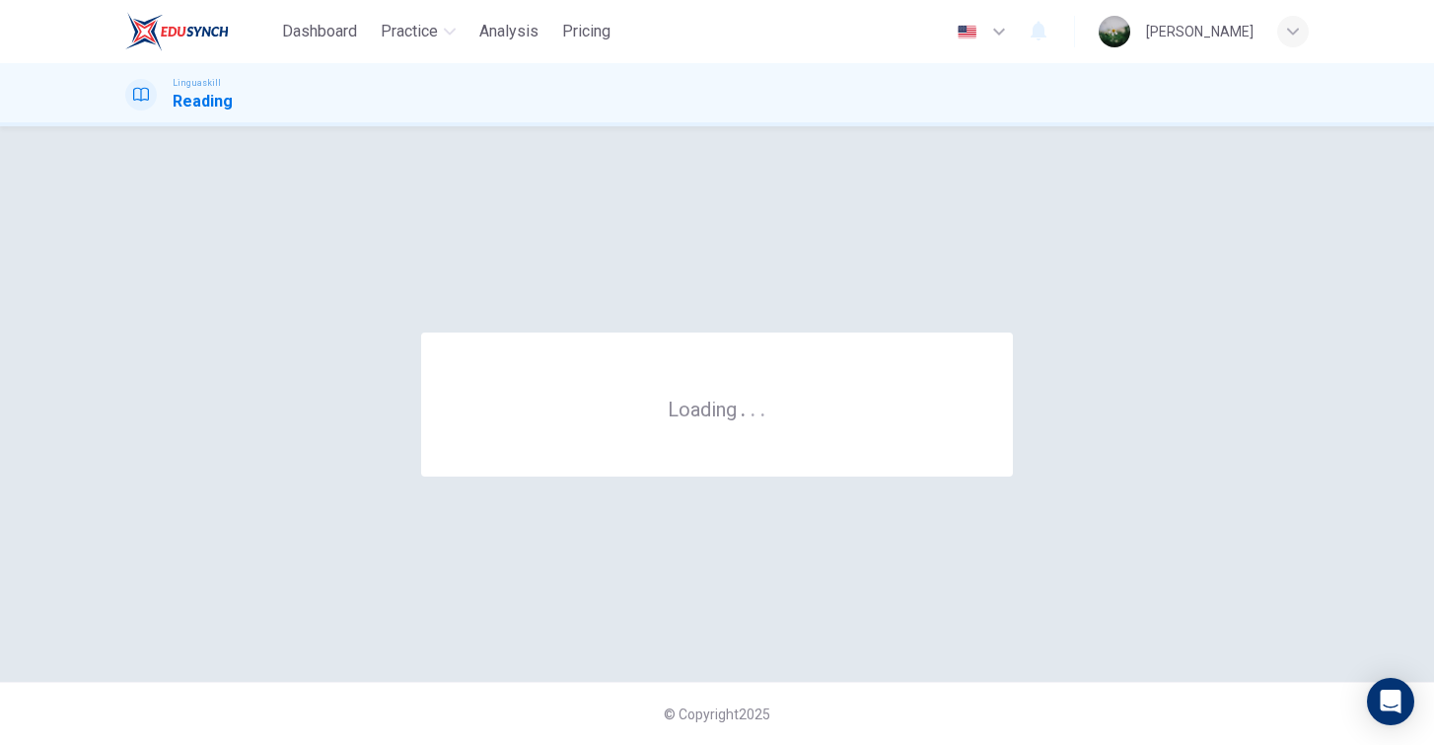
scroll to position [0, 0]
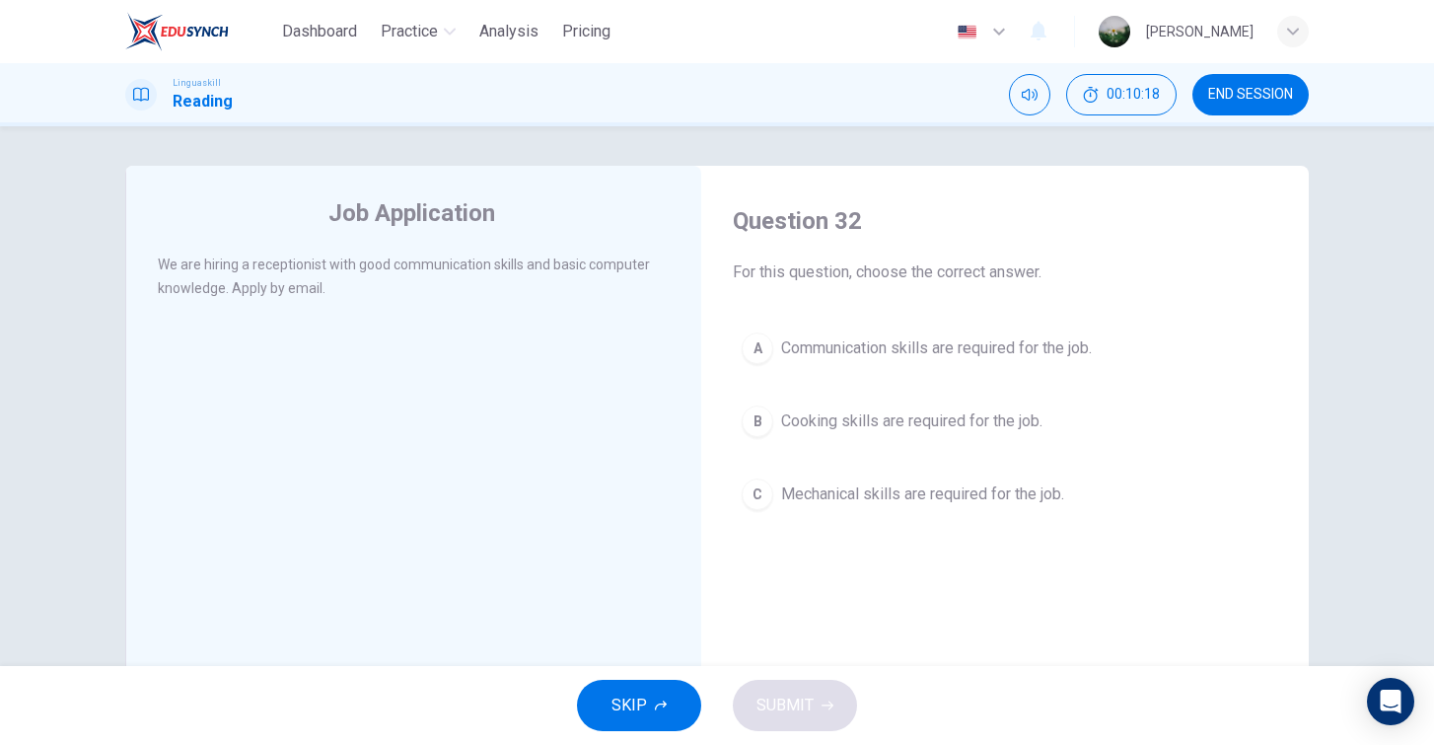
click at [1026, 356] on span "Communication skills are required for the job." at bounding box center [936, 348] width 311 height 24
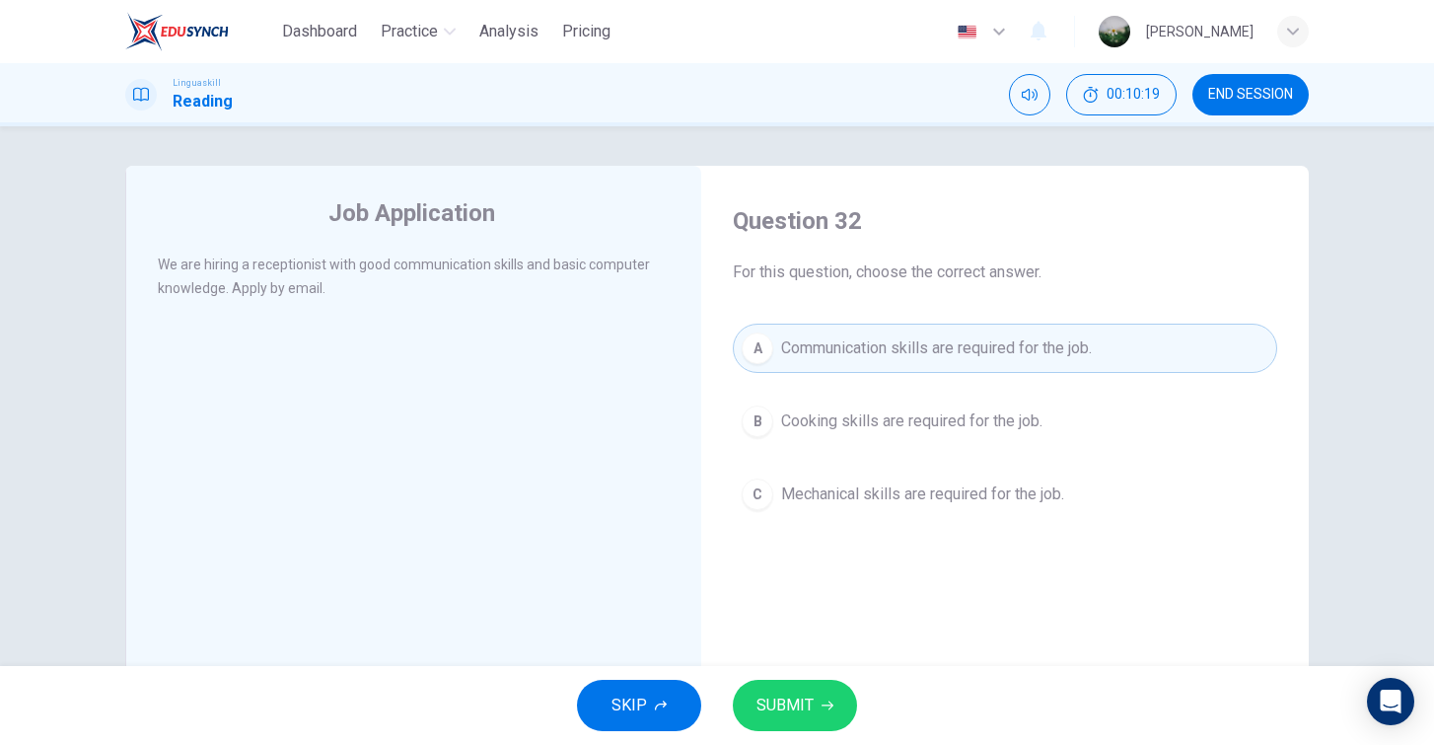
click at [777, 715] on span "SUBMIT" at bounding box center [785, 706] width 57 height 28
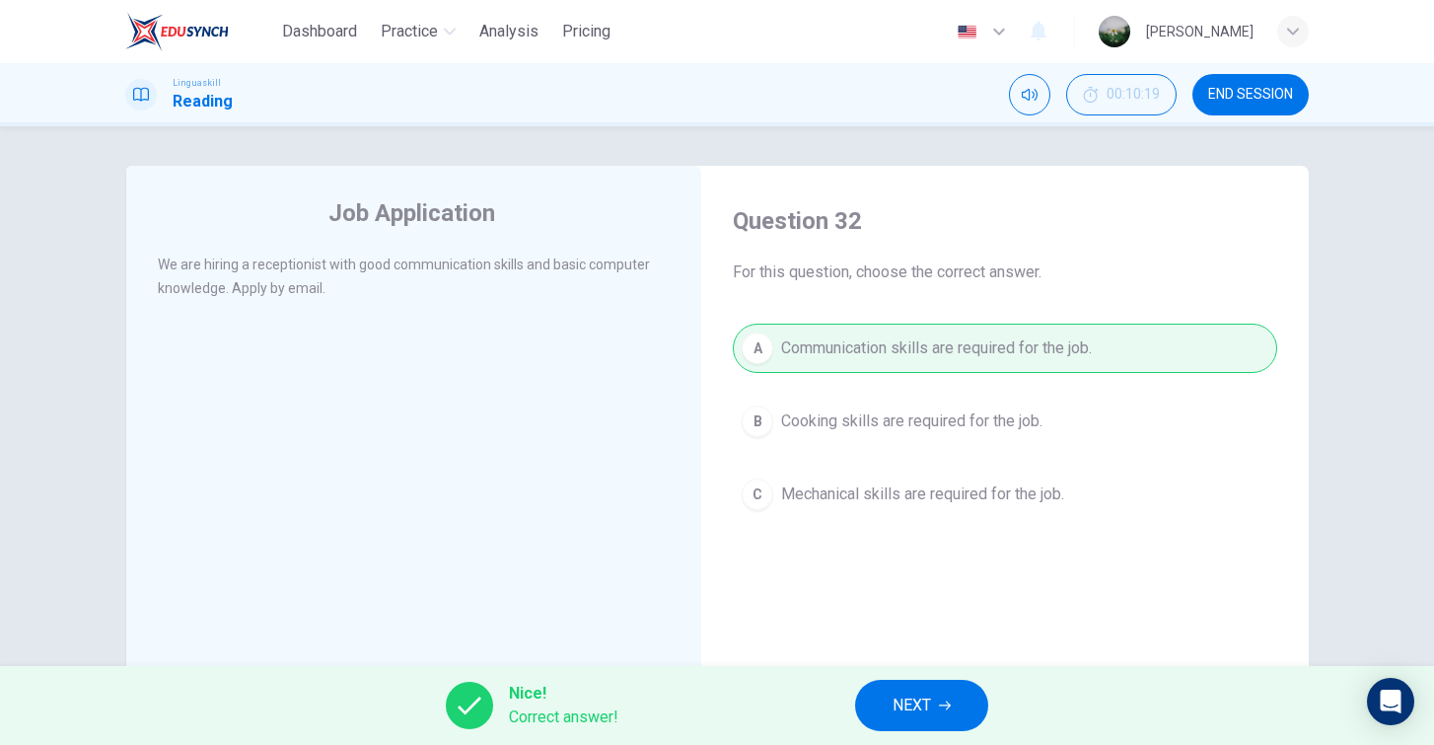
click at [855, 704] on button "NEXT" at bounding box center [921, 705] width 133 height 51
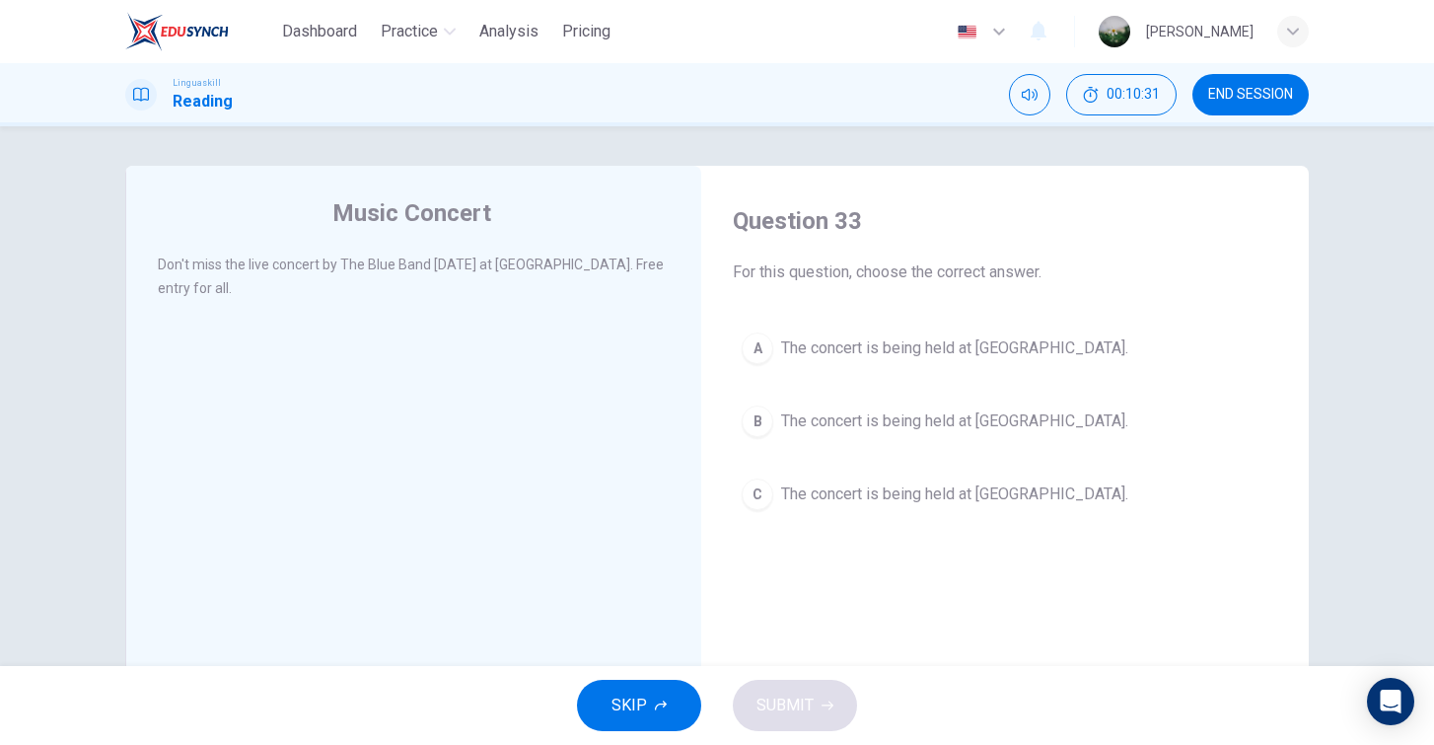
click at [891, 494] on span "The concert is being held at City Park." at bounding box center [954, 494] width 347 height 24
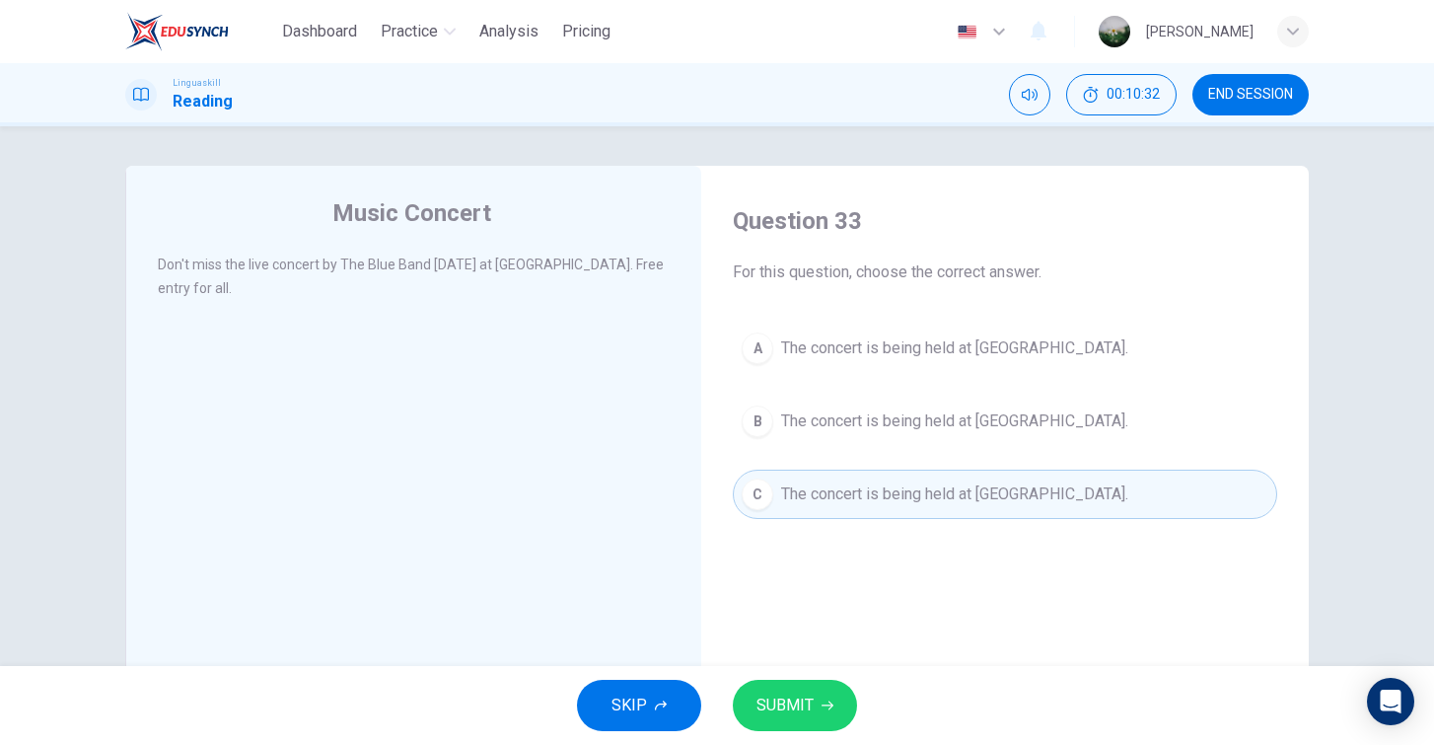
click at [819, 703] on button "SUBMIT" at bounding box center [795, 705] width 124 height 51
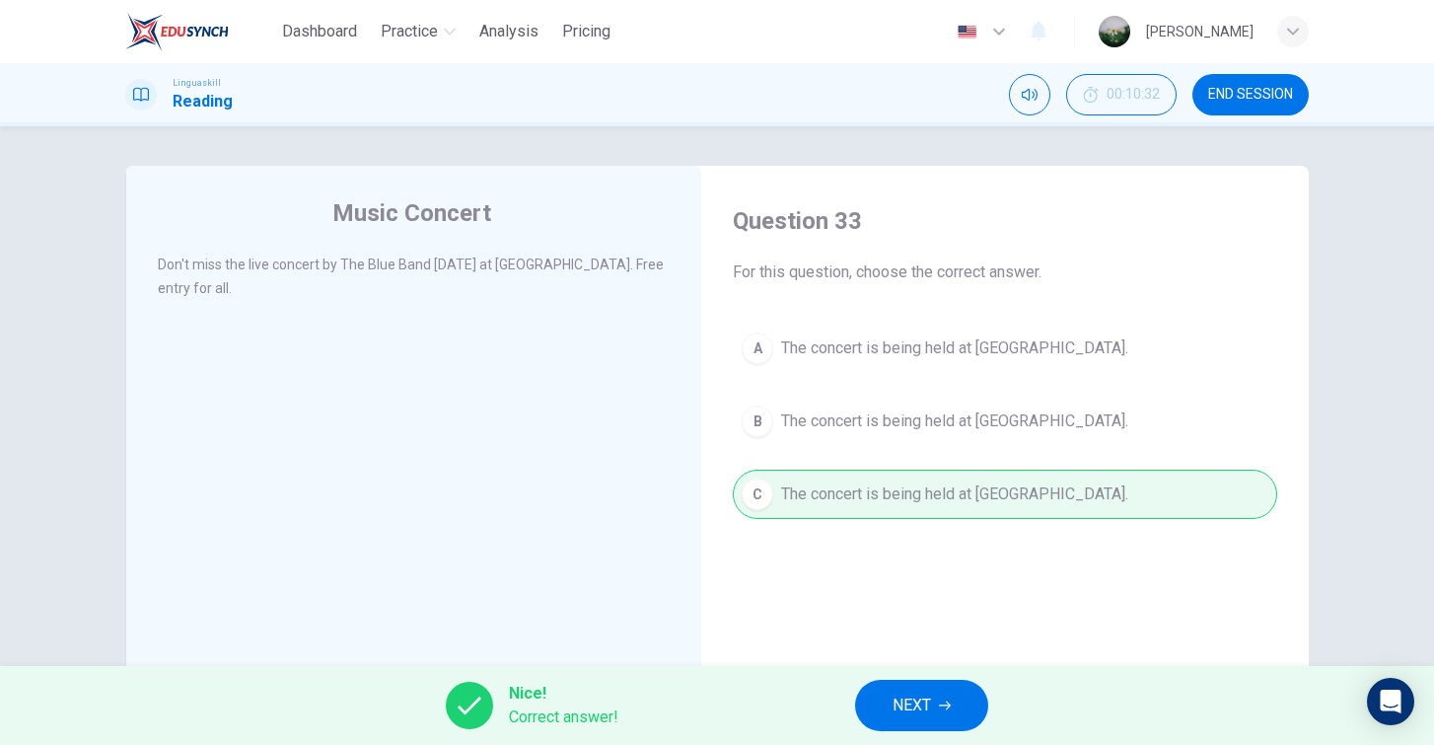
click at [913, 707] on span "NEXT" at bounding box center [912, 706] width 38 height 28
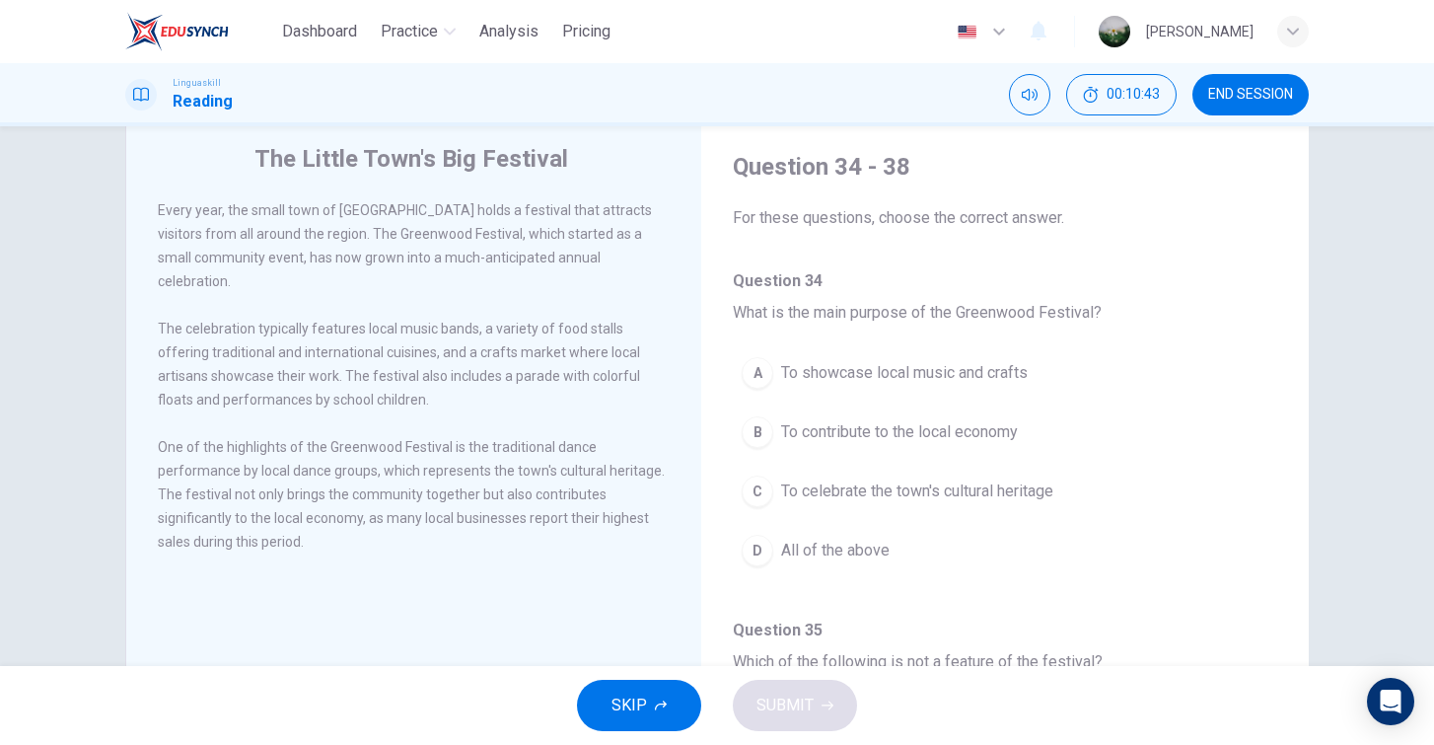
scroll to position [56, 0]
click at [792, 553] on span "All of the above" at bounding box center [835, 549] width 109 height 24
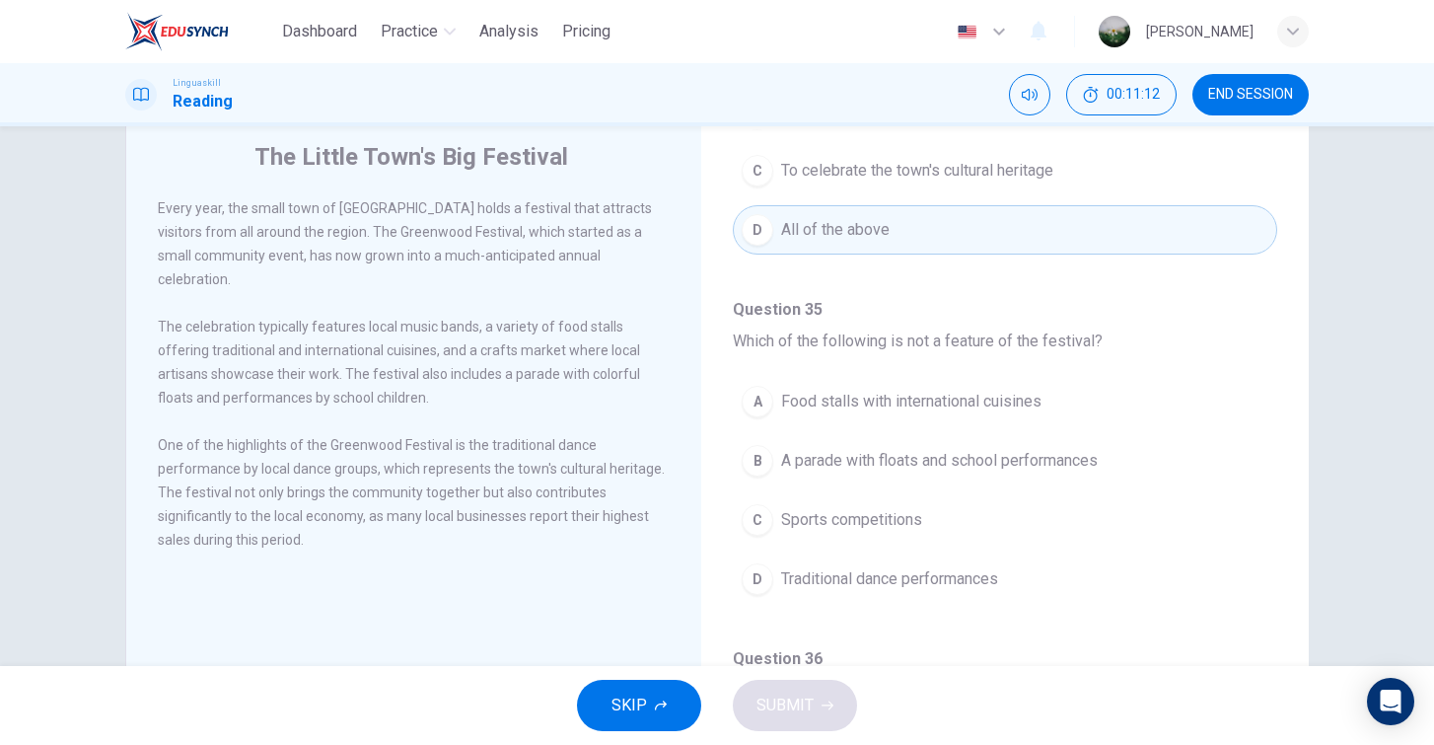
scroll to position [325, 0]
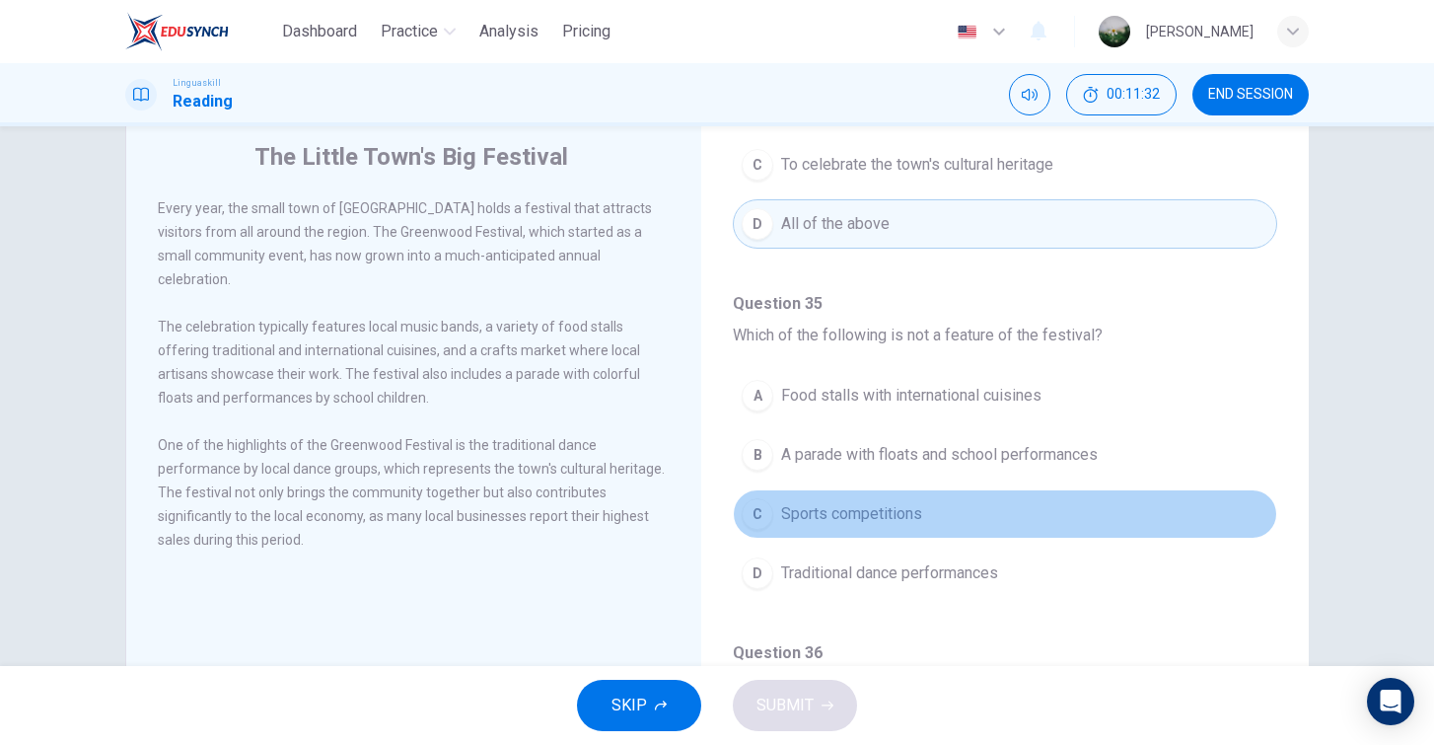
click at [934, 513] on button "C Sports competitions" at bounding box center [1005, 513] width 545 height 49
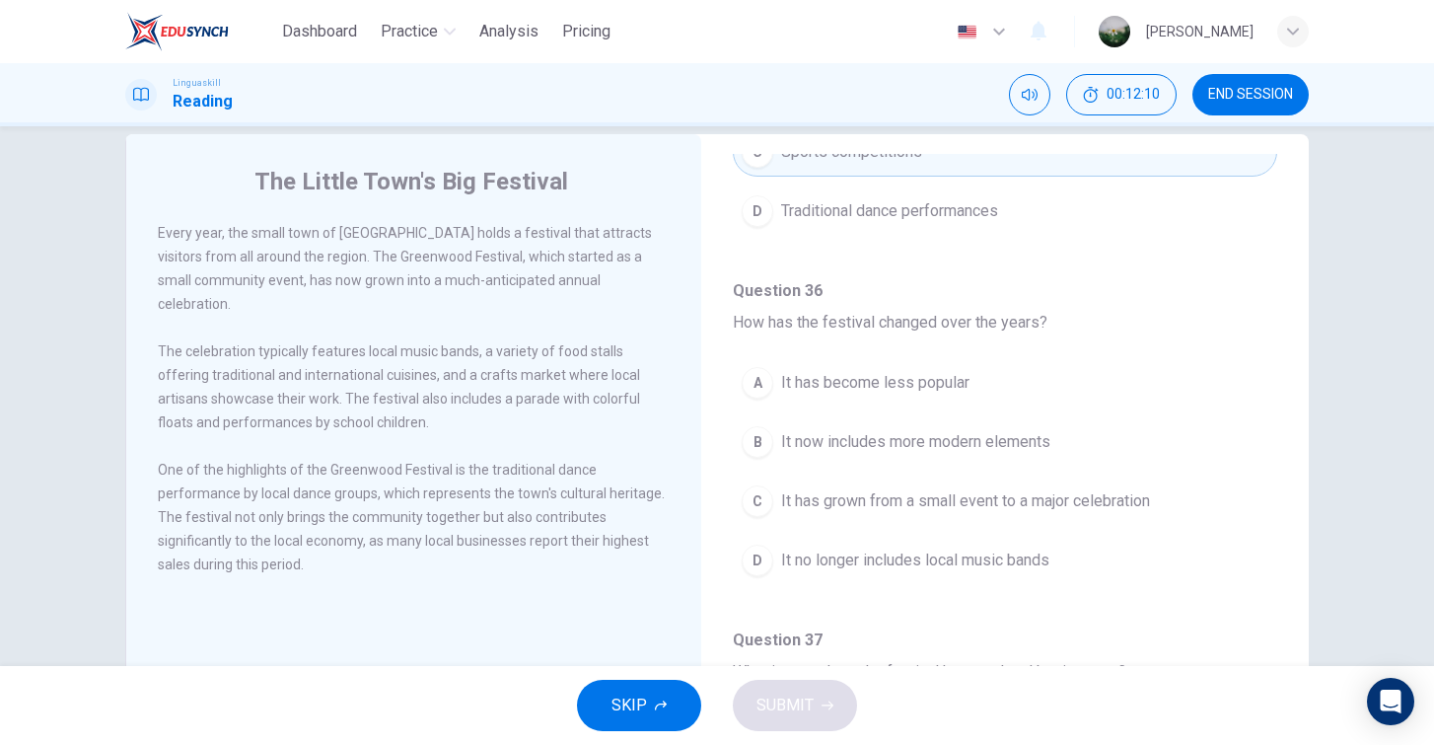
scroll to position [731, 0]
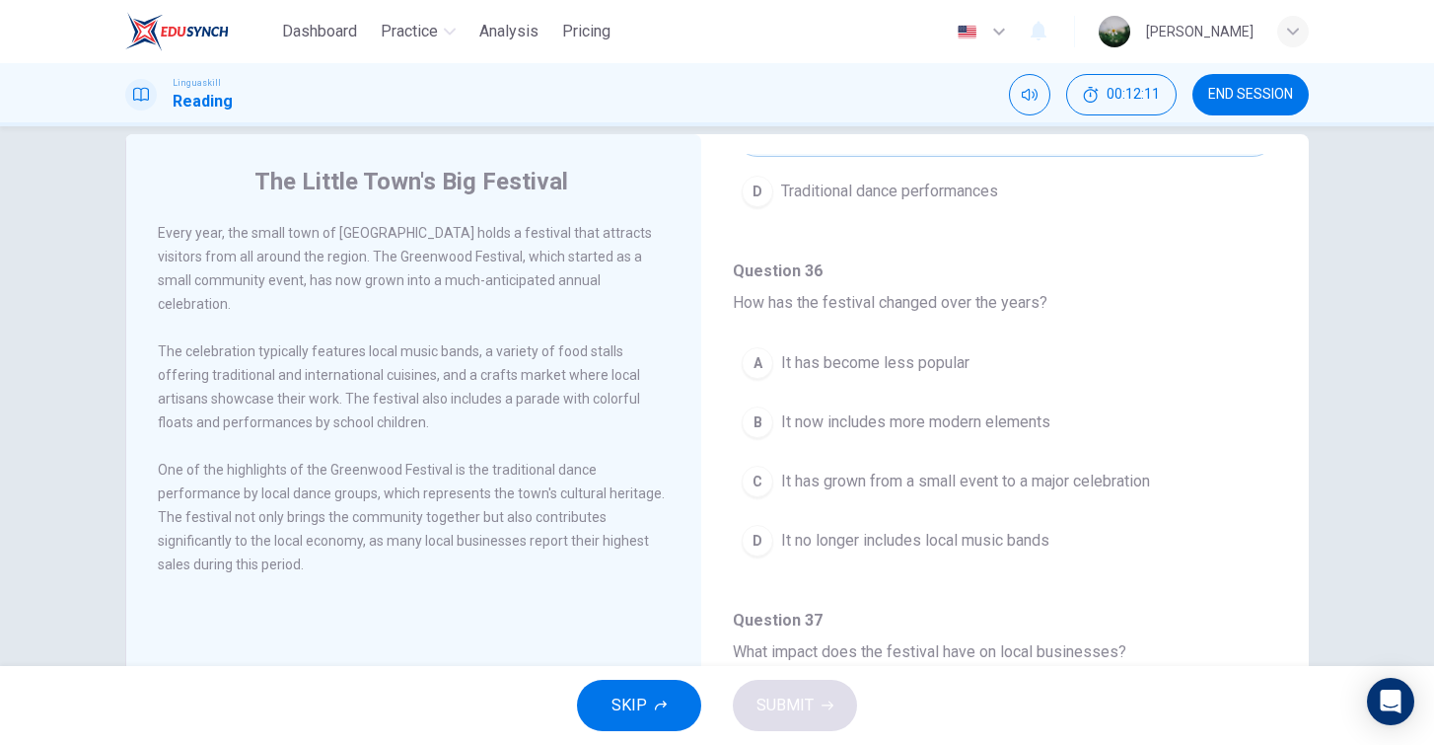
click at [956, 475] on span "It has grown from a small event to a major celebration" at bounding box center [965, 482] width 369 height 24
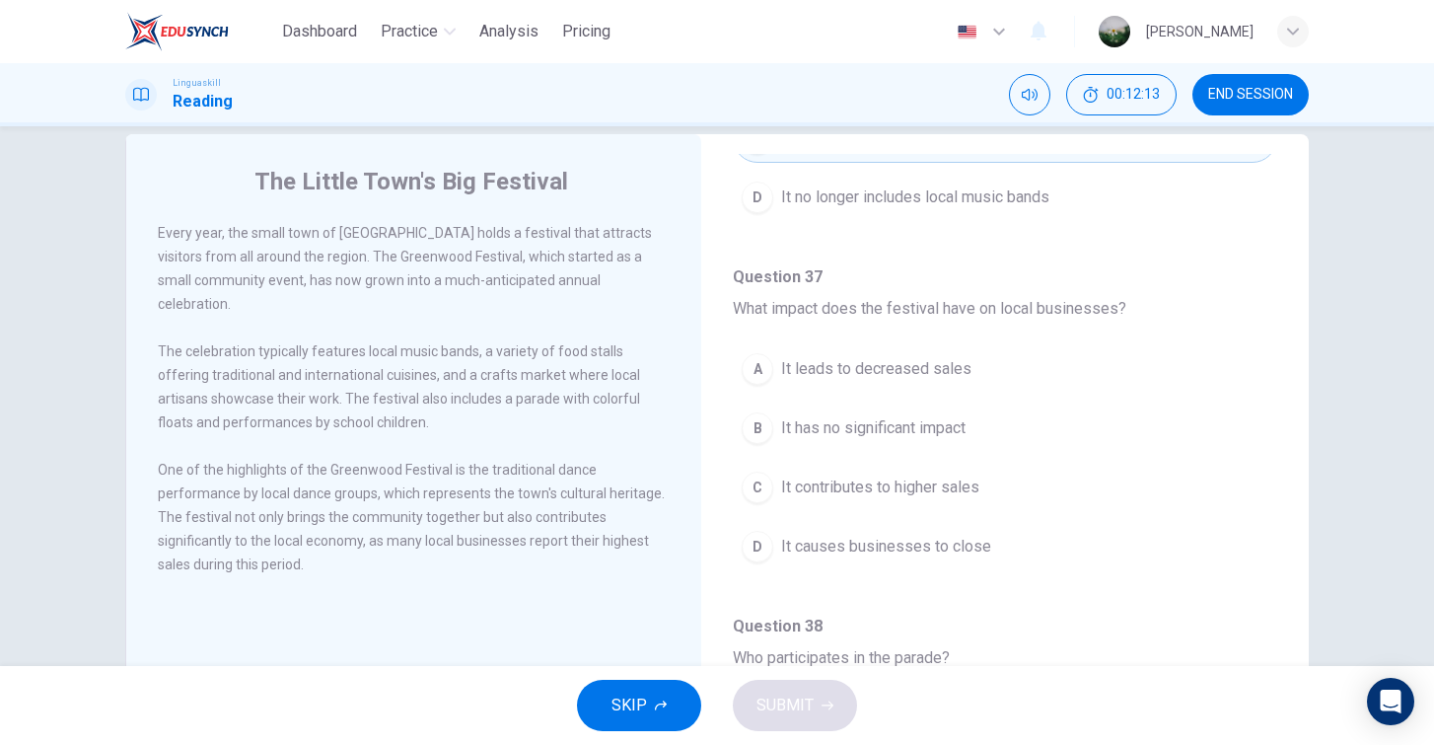
scroll to position [1077, 0]
click at [953, 495] on span "It contributes to higher sales" at bounding box center [880, 485] width 198 height 24
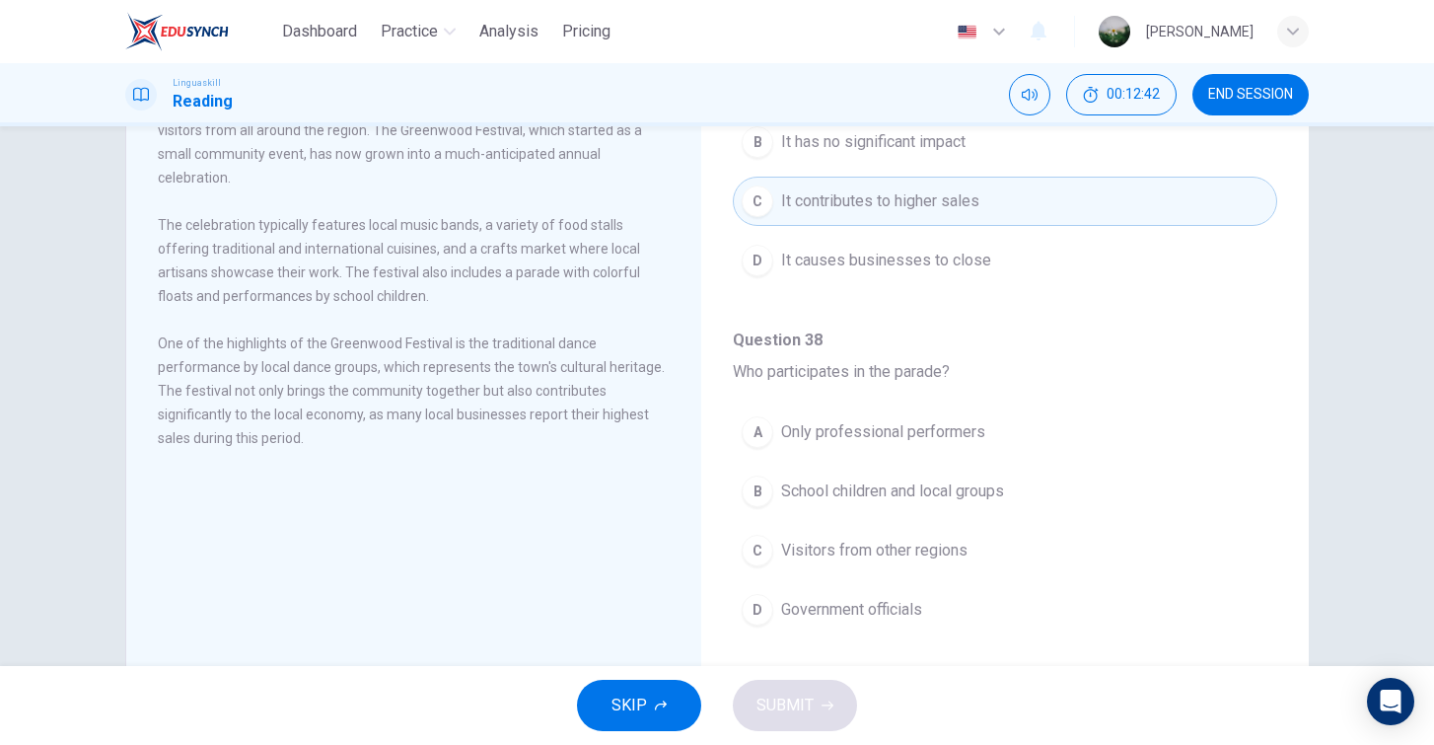
scroll to position [170, 0]
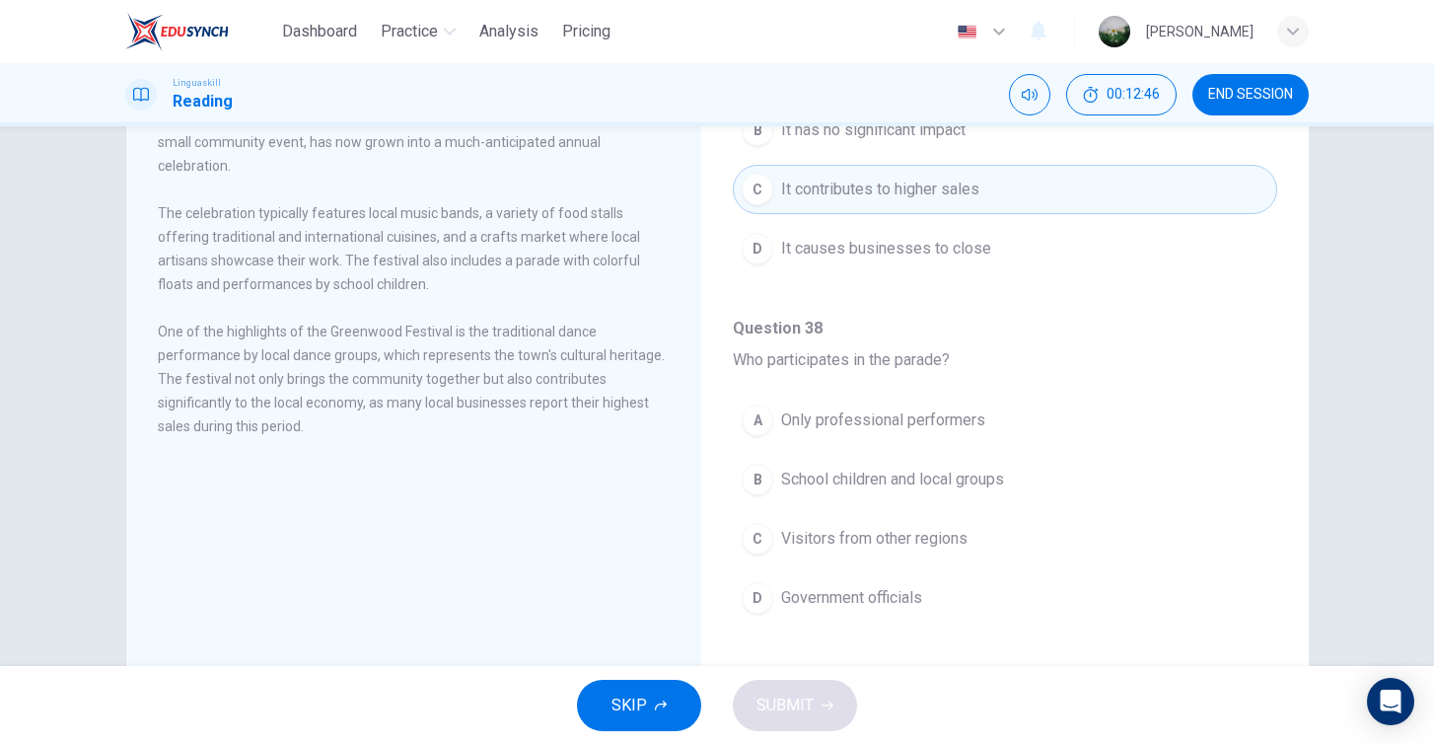
click at [1025, 484] on button "B School children and local groups" at bounding box center [1005, 479] width 545 height 49
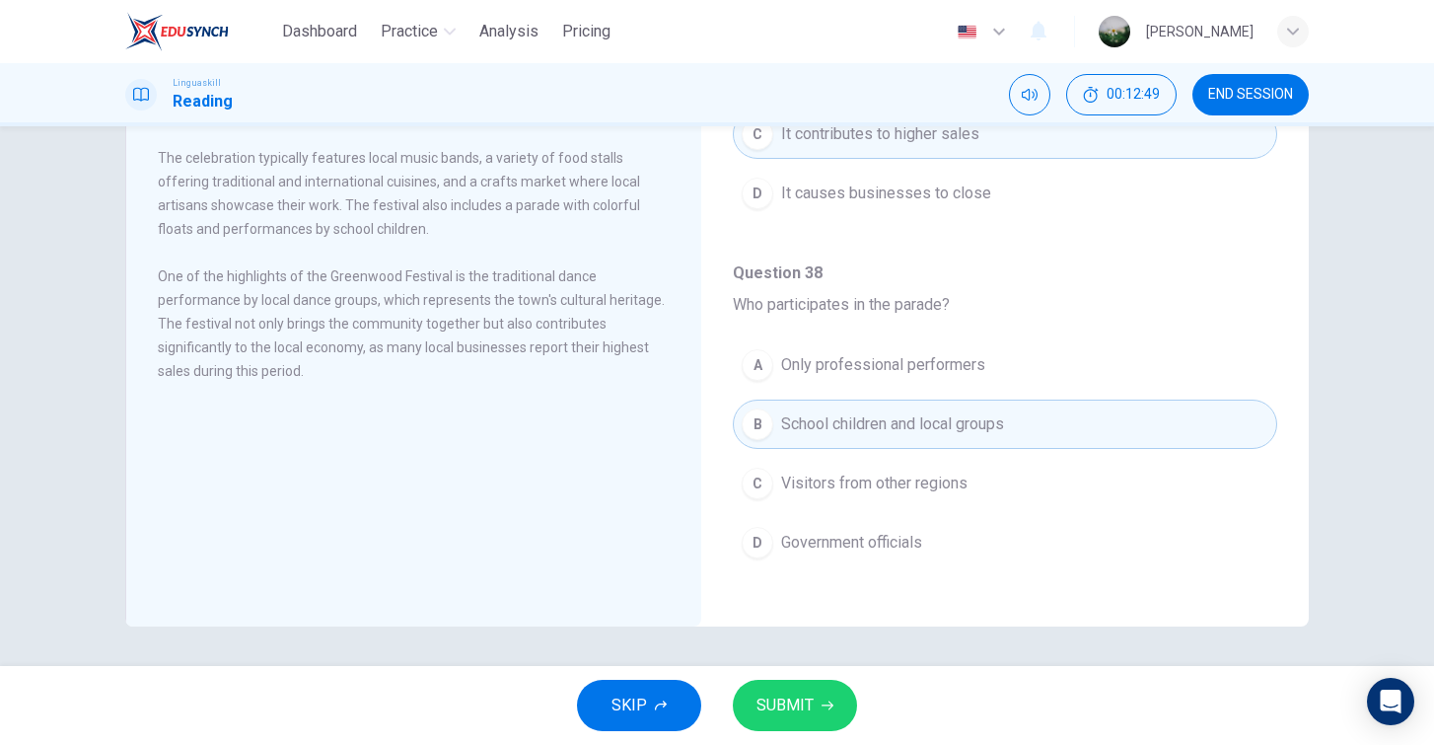
scroll to position [225, 0]
click at [813, 687] on button "SUBMIT" at bounding box center [795, 705] width 124 height 51
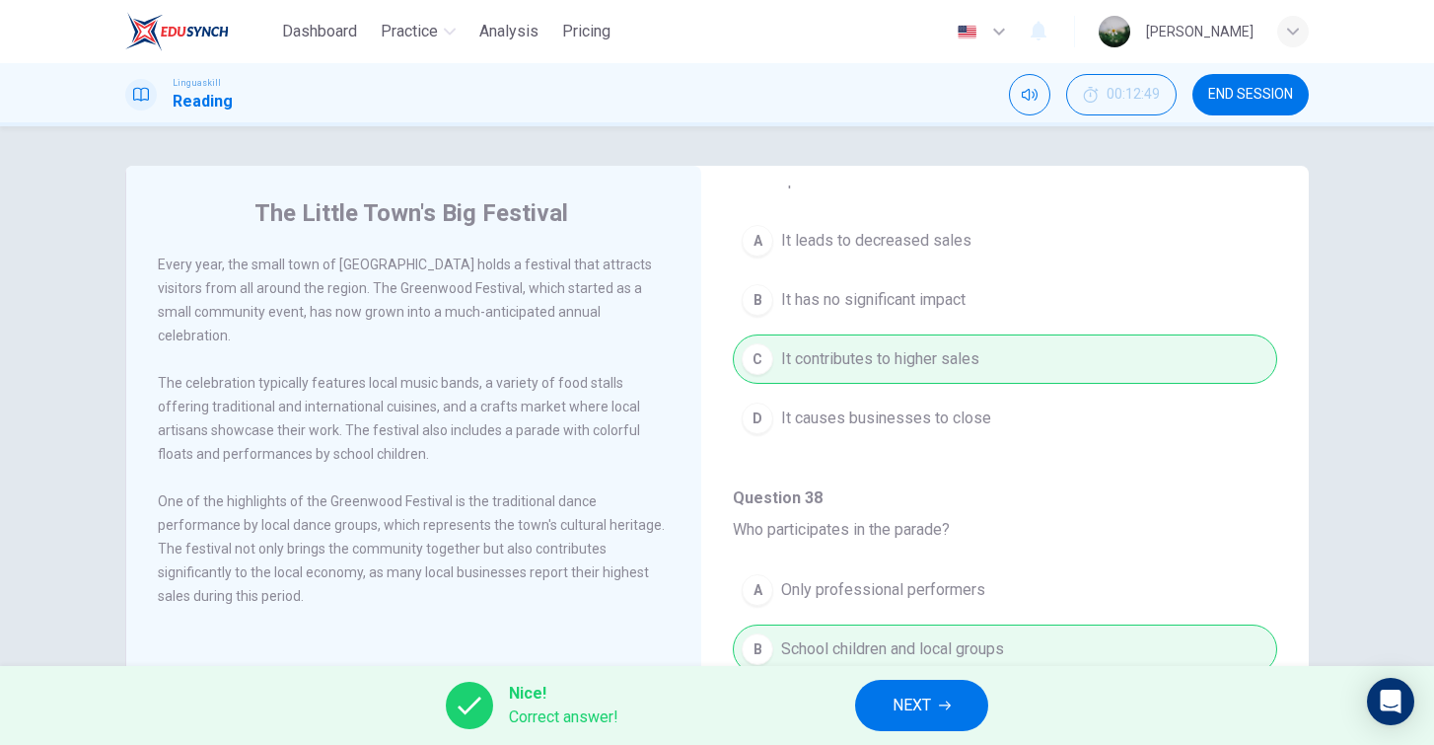
scroll to position [1234, 0]
click at [913, 711] on span "NEXT" at bounding box center [912, 706] width 38 height 28
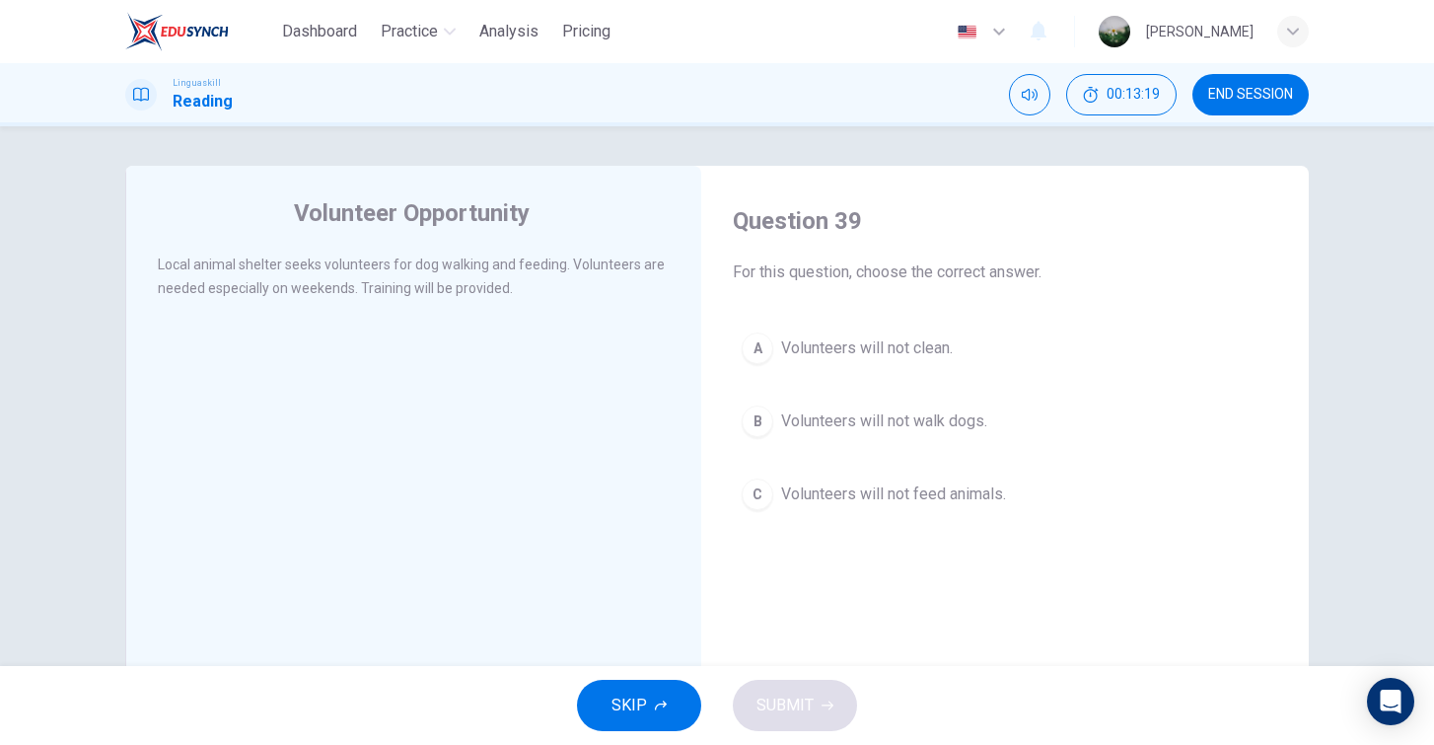
click at [899, 347] on span "Volunteers will not clean." at bounding box center [867, 348] width 172 height 24
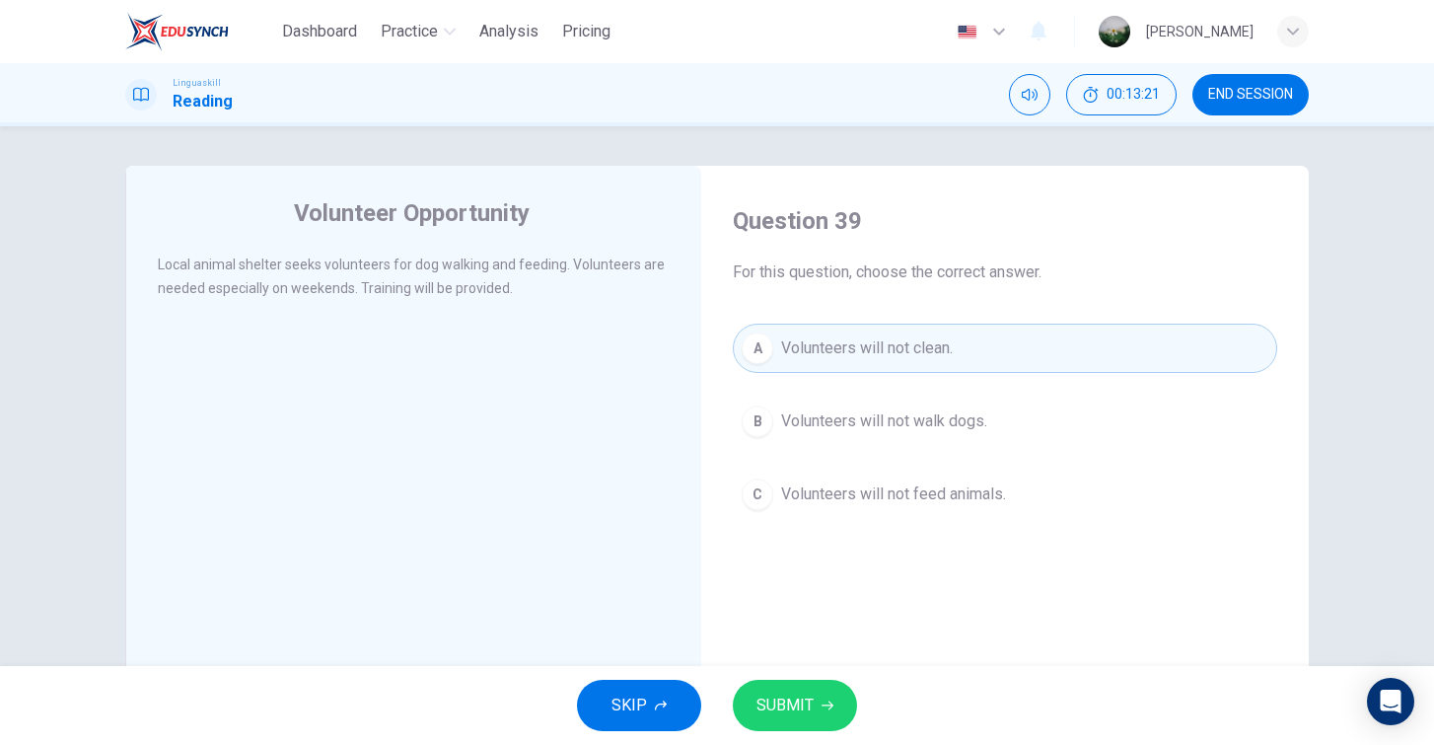
click at [828, 697] on button "SUBMIT" at bounding box center [795, 705] width 124 height 51
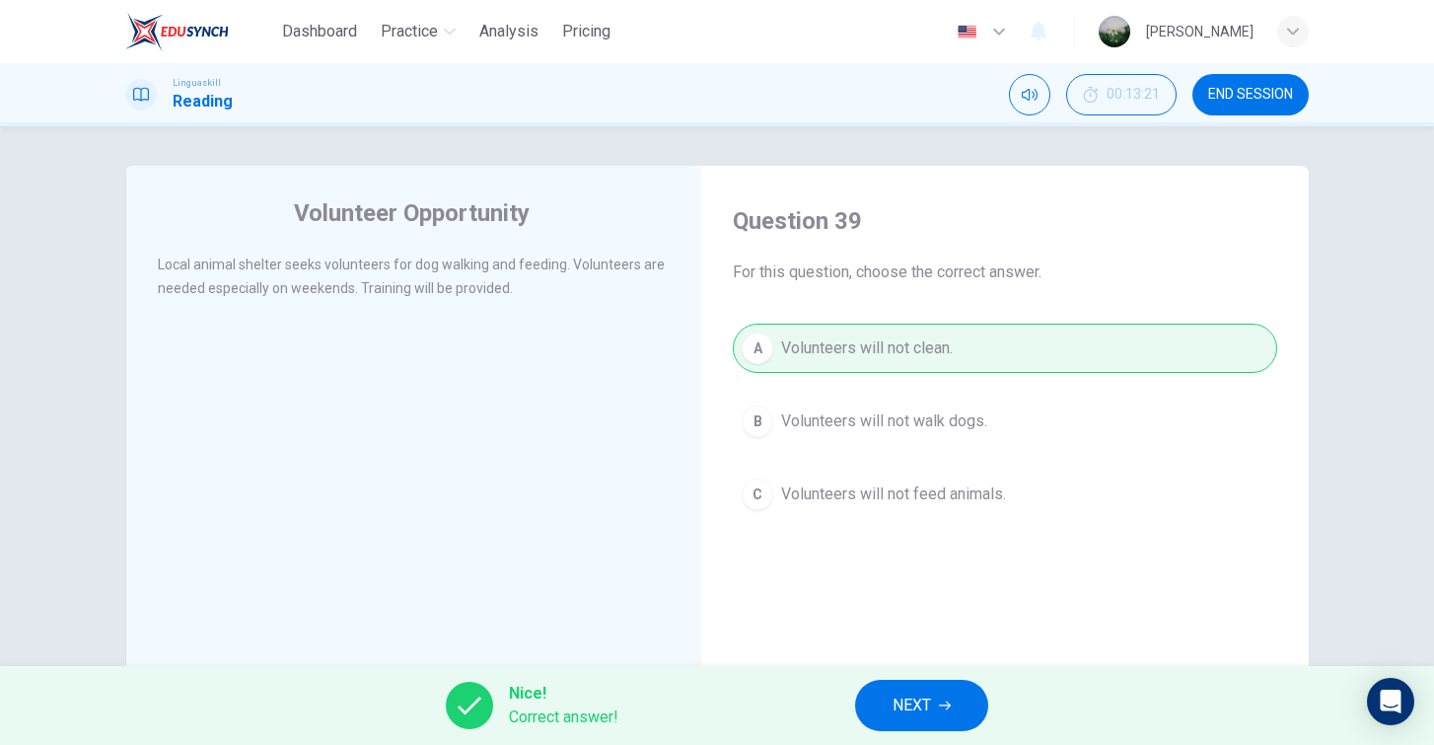
click at [935, 716] on button "NEXT" at bounding box center [921, 705] width 133 height 51
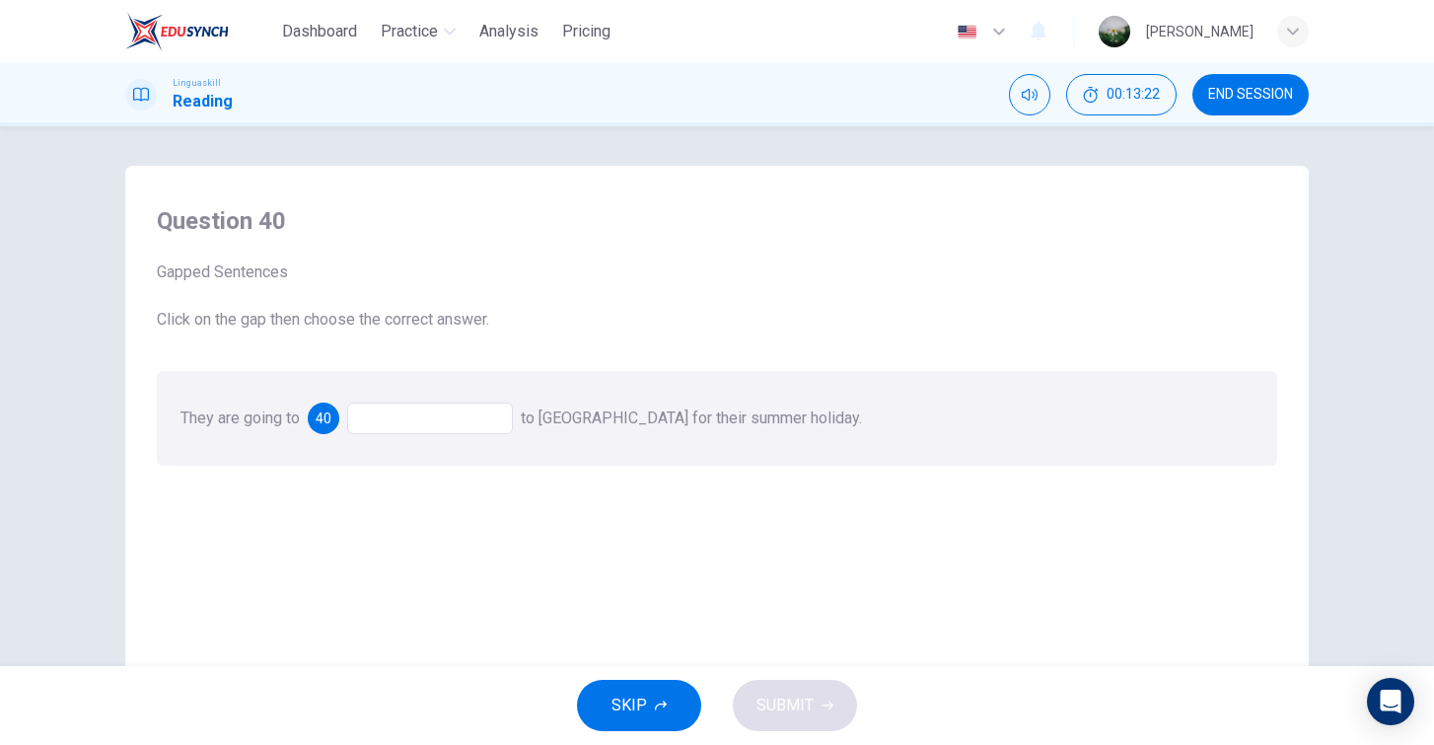
click at [479, 410] on div at bounding box center [430, 418] width 166 height 32
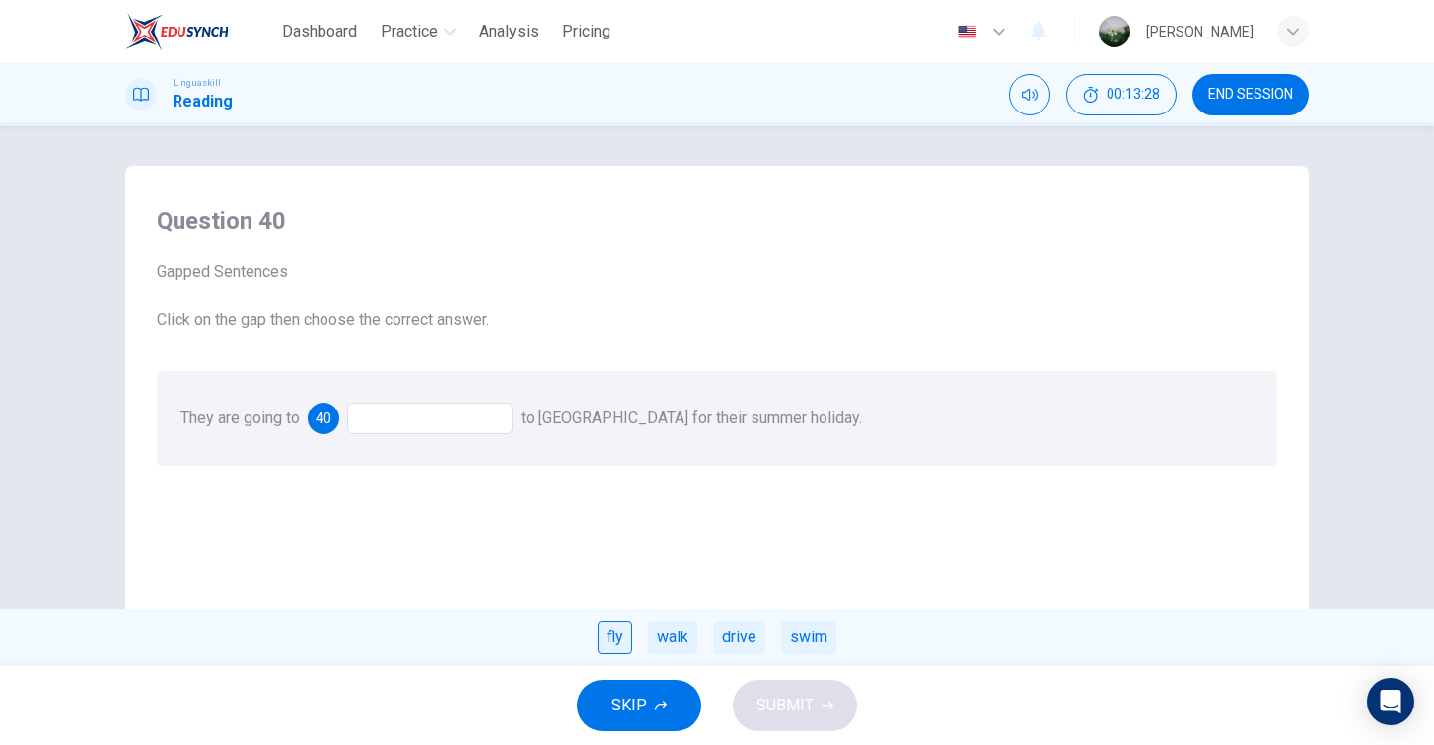
click at [614, 628] on div "fly" at bounding box center [615, 638] width 35 height 34
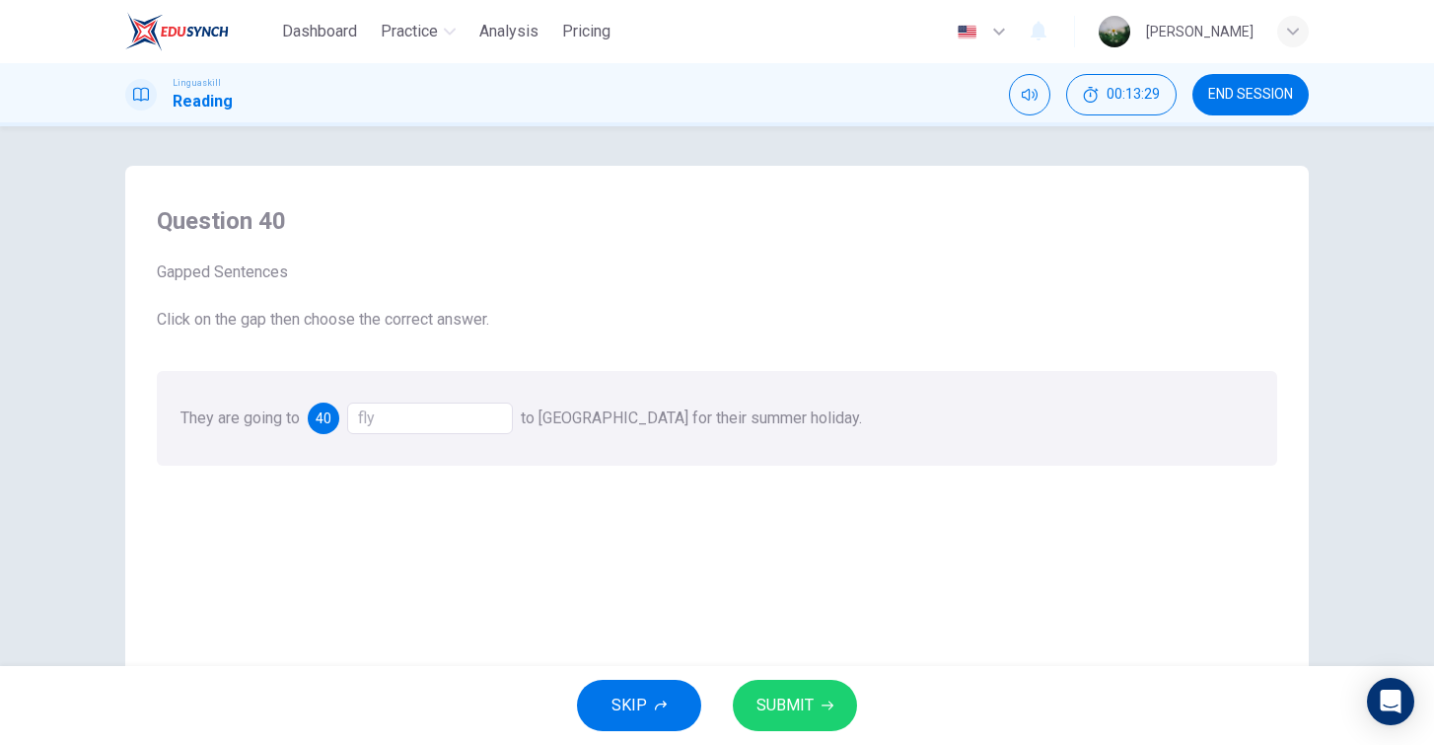
click at [804, 704] on span "SUBMIT" at bounding box center [785, 706] width 57 height 28
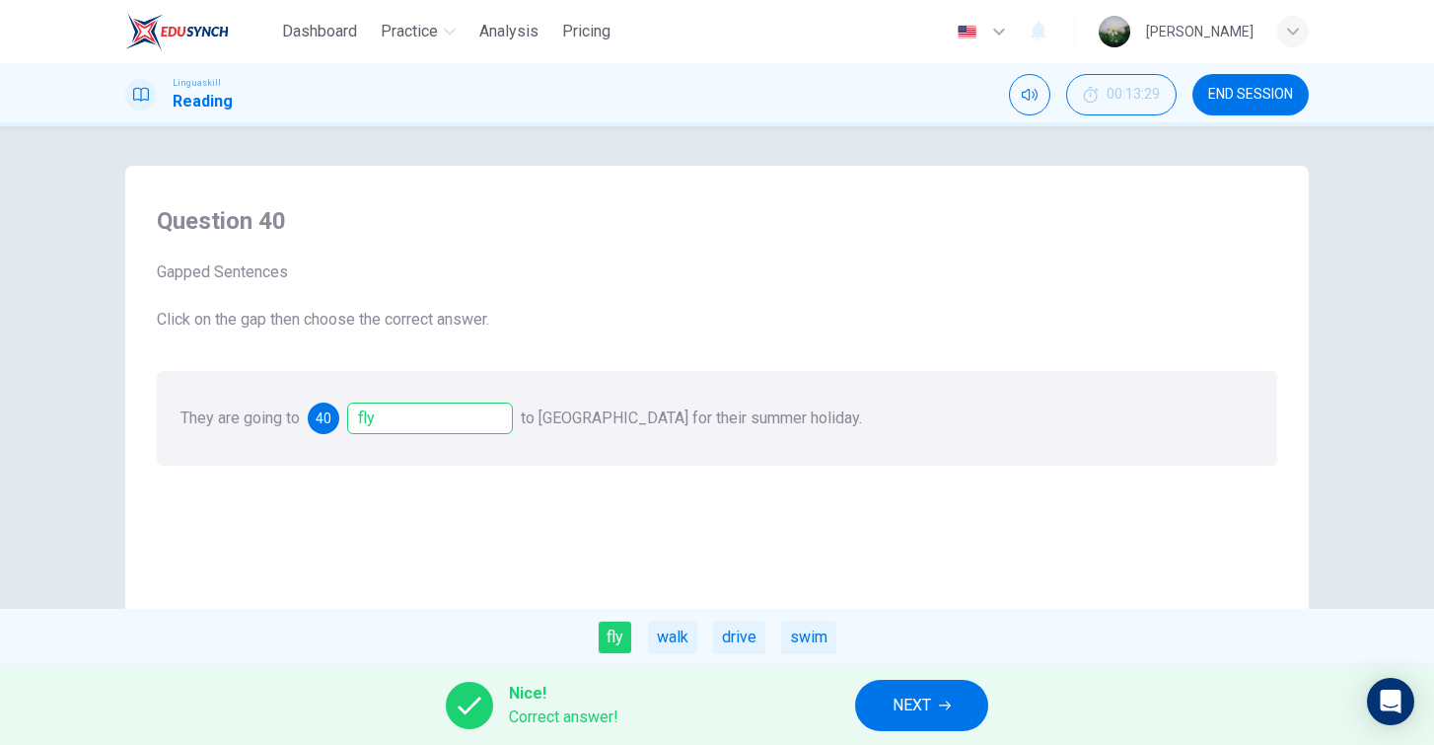
click at [954, 701] on button "NEXT" at bounding box center [921, 705] width 133 height 51
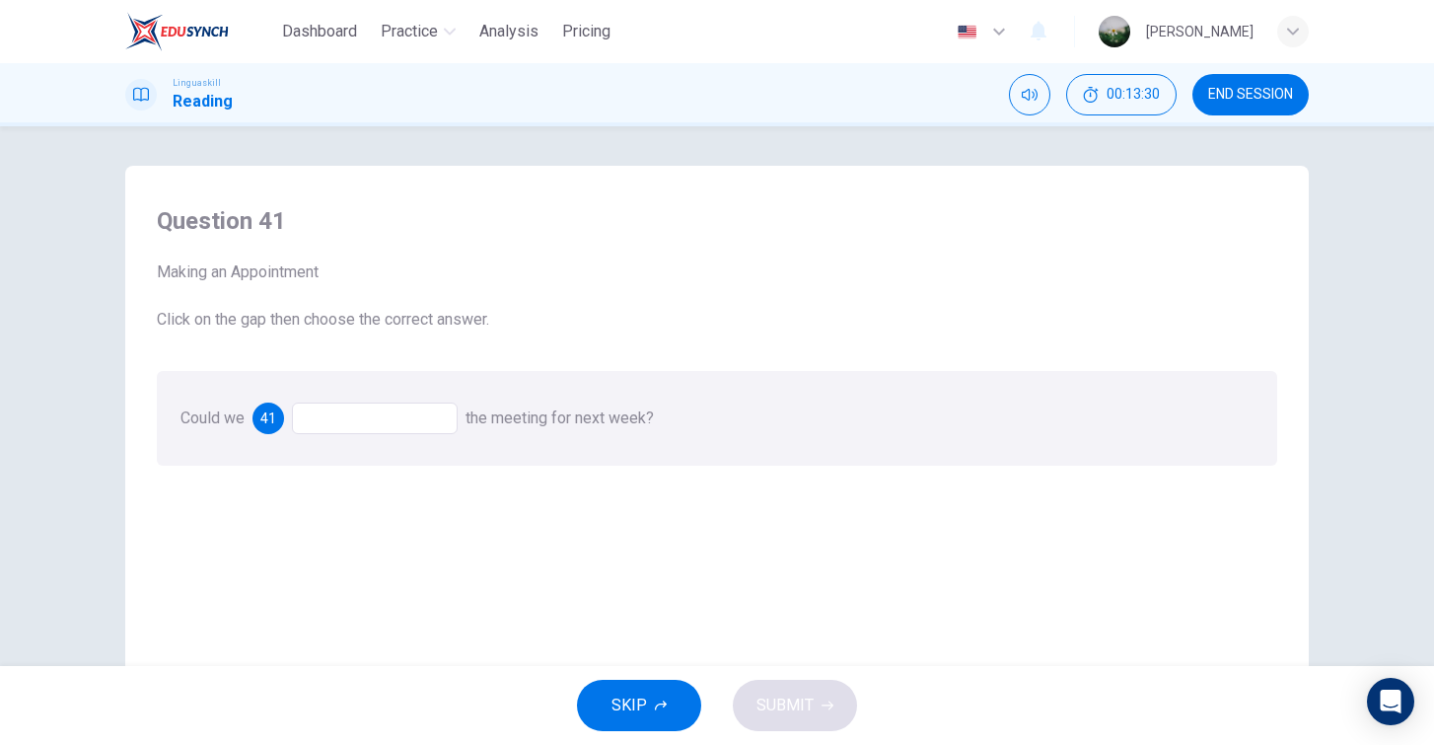
click at [363, 413] on div at bounding box center [375, 418] width 166 height 32
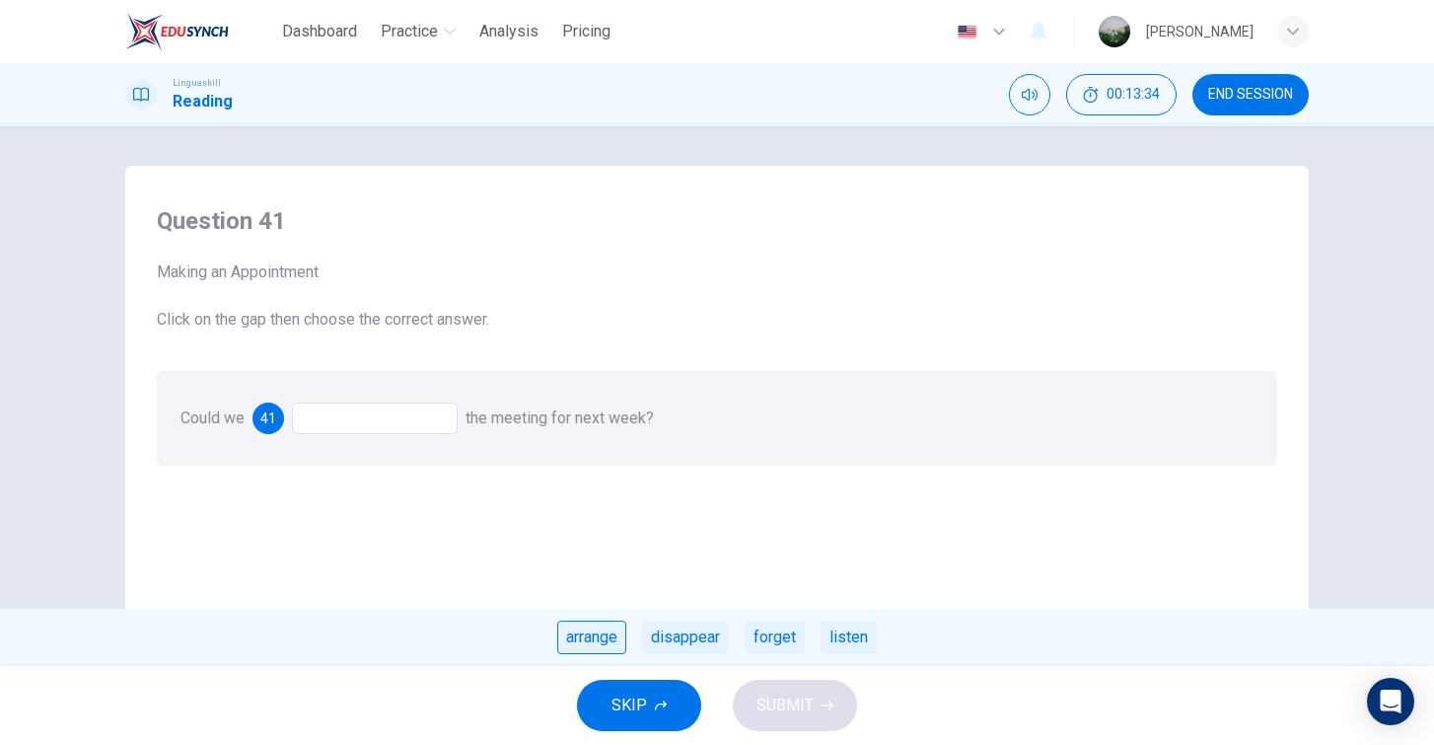
click at [592, 637] on div "arrange" at bounding box center [591, 638] width 69 height 34
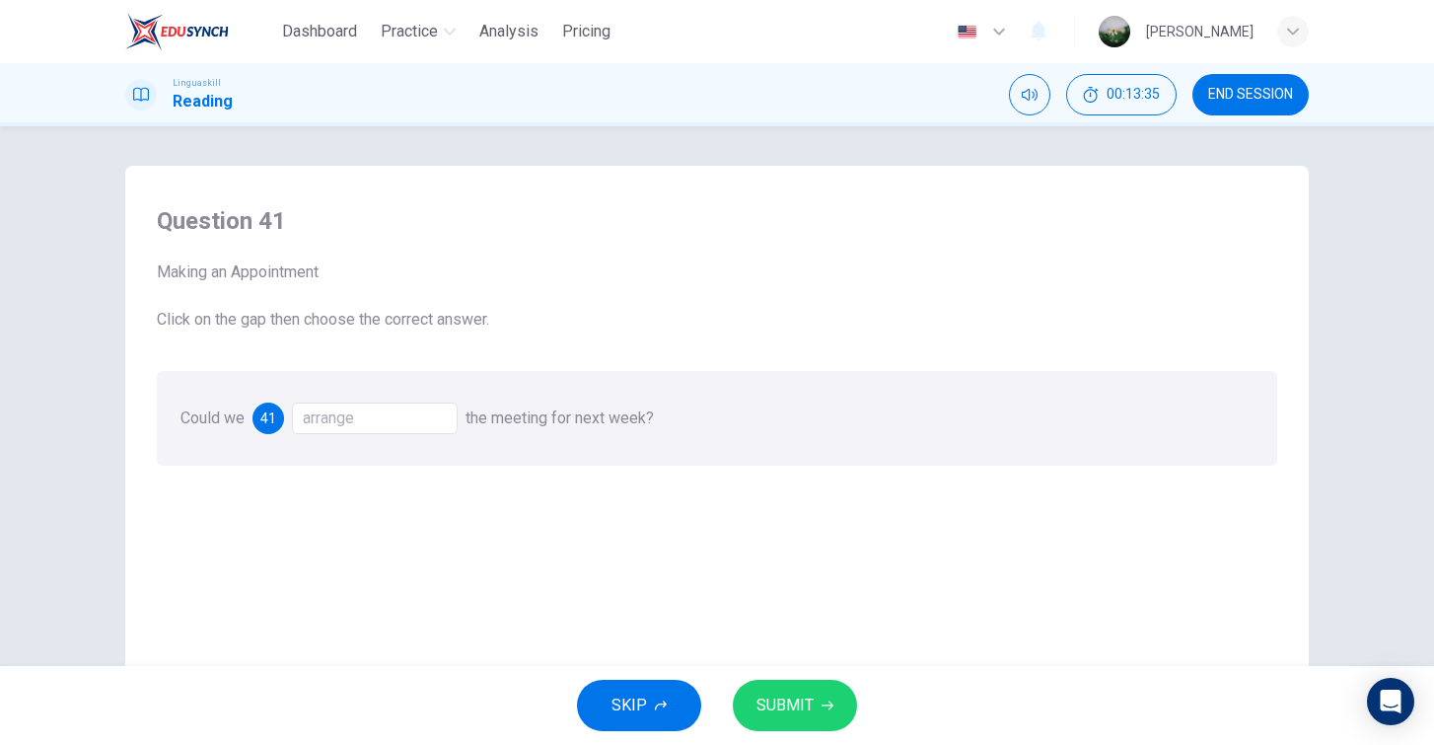
click at [793, 697] on span "SUBMIT" at bounding box center [785, 706] width 57 height 28
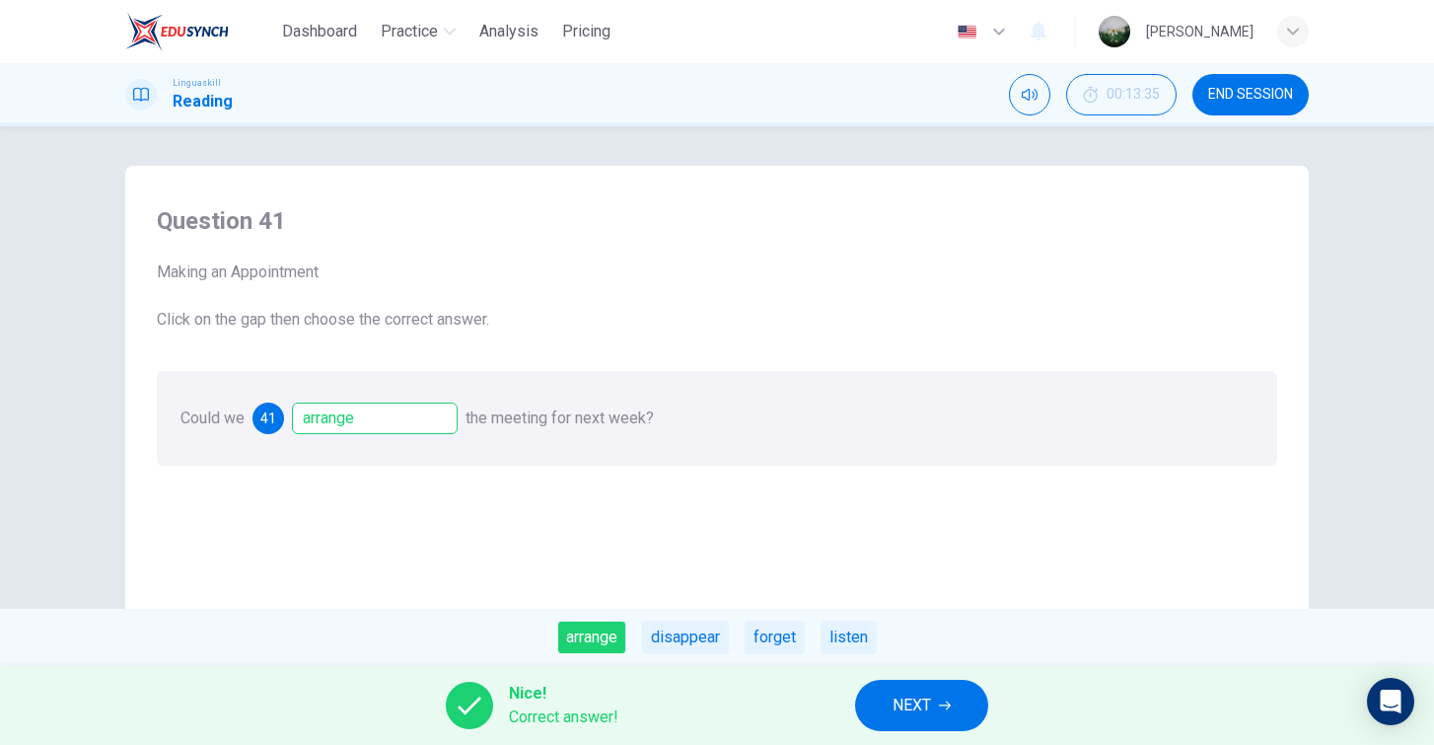
click at [910, 685] on button "NEXT" at bounding box center [921, 705] width 133 height 51
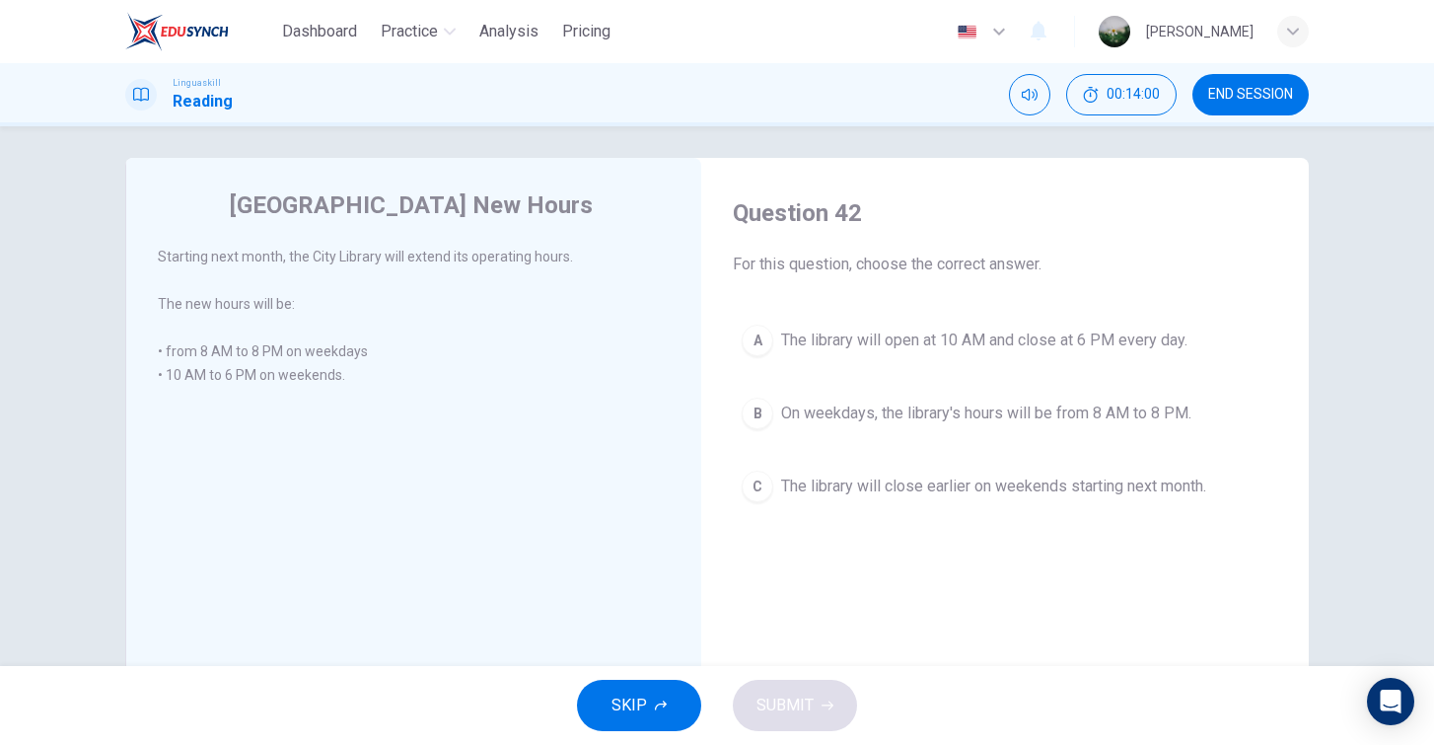
scroll to position [14, 0]
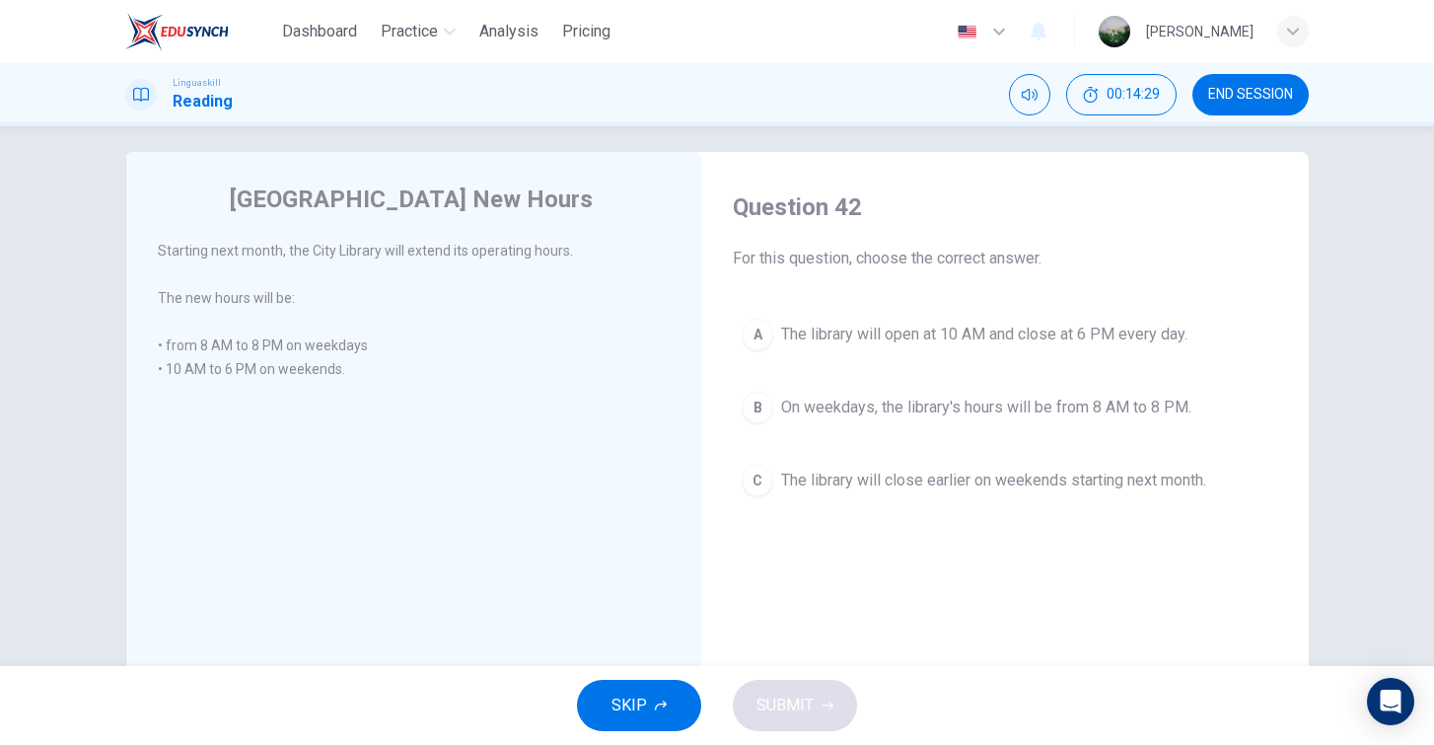
click at [890, 477] on span "The library will close earlier on weekends starting next month." at bounding box center [993, 481] width 425 height 24
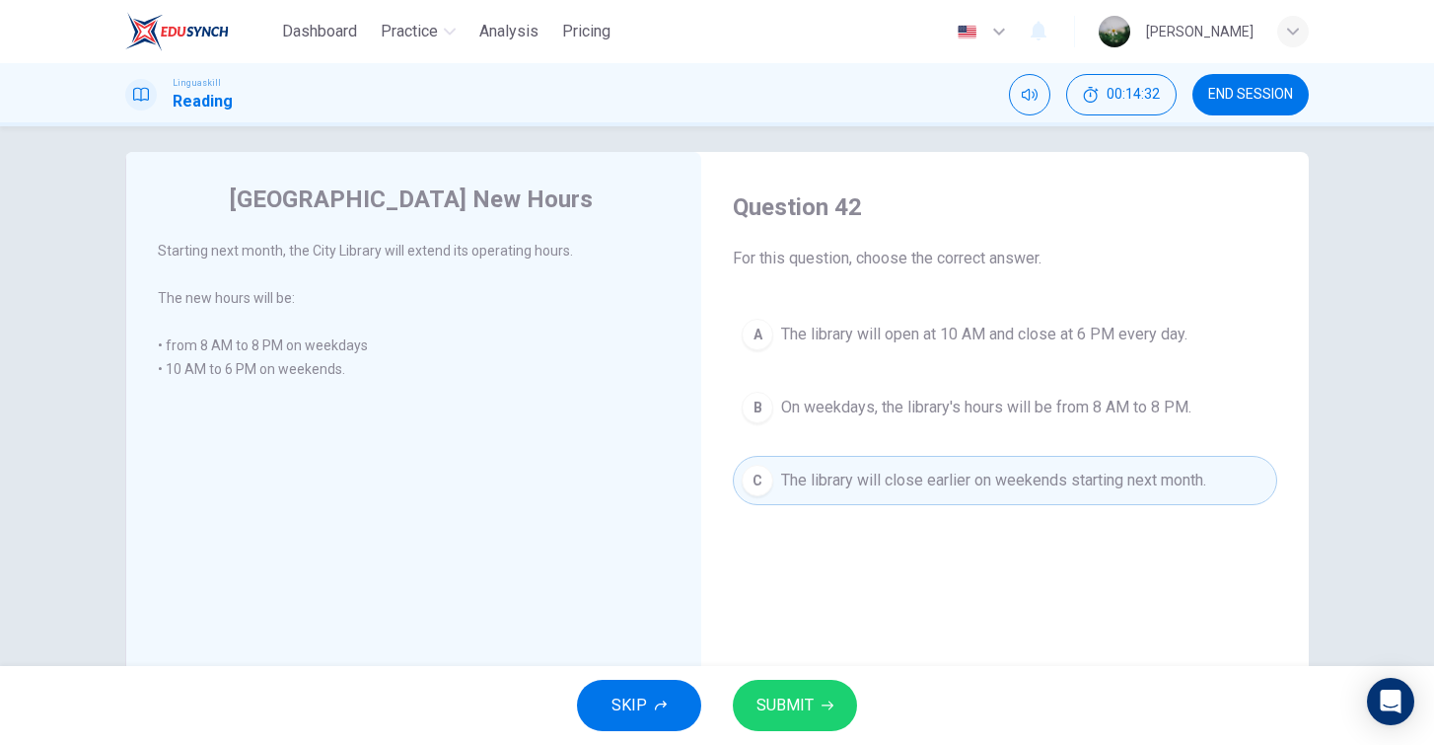
click at [826, 692] on button "SUBMIT" at bounding box center [795, 705] width 124 height 51
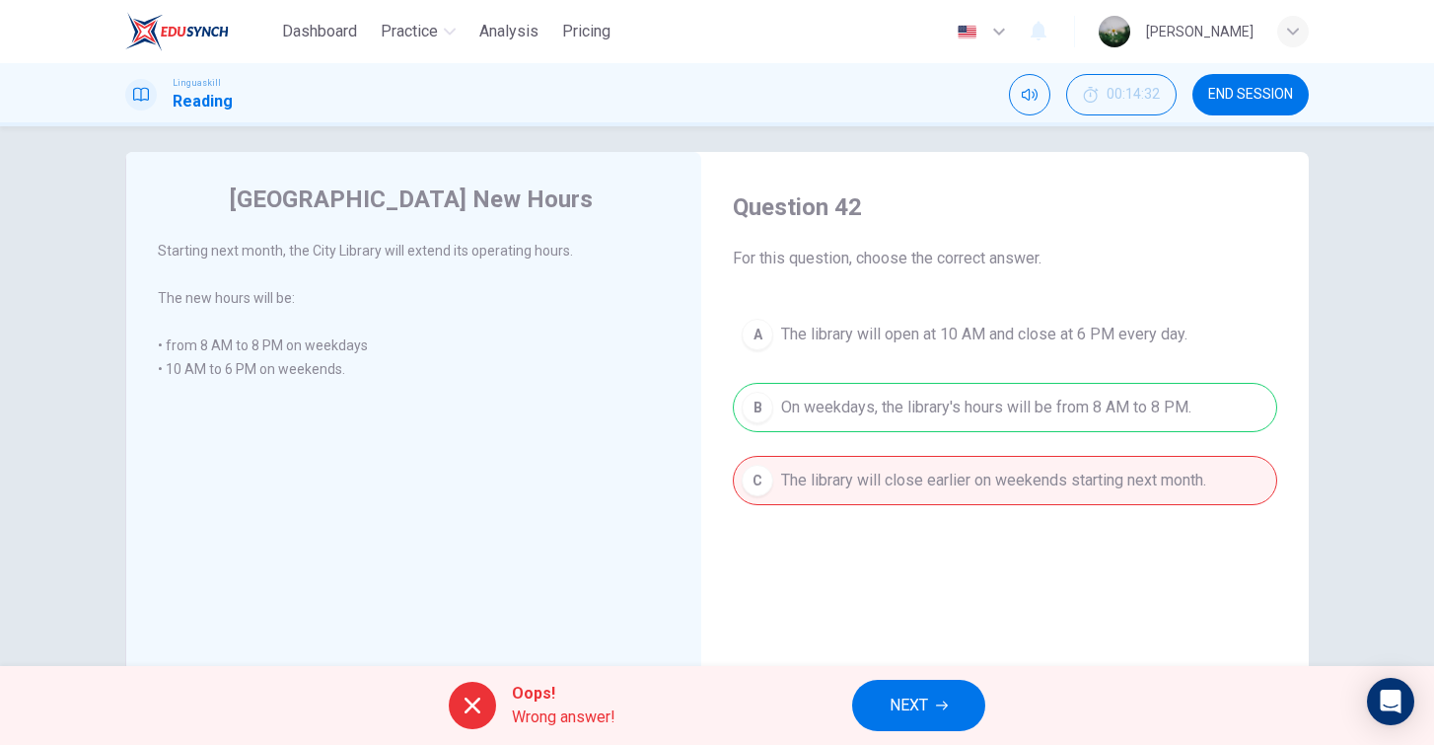
click at [902, 702] on span "NEXT" at bounding box center [909, 706] width 38 height 28
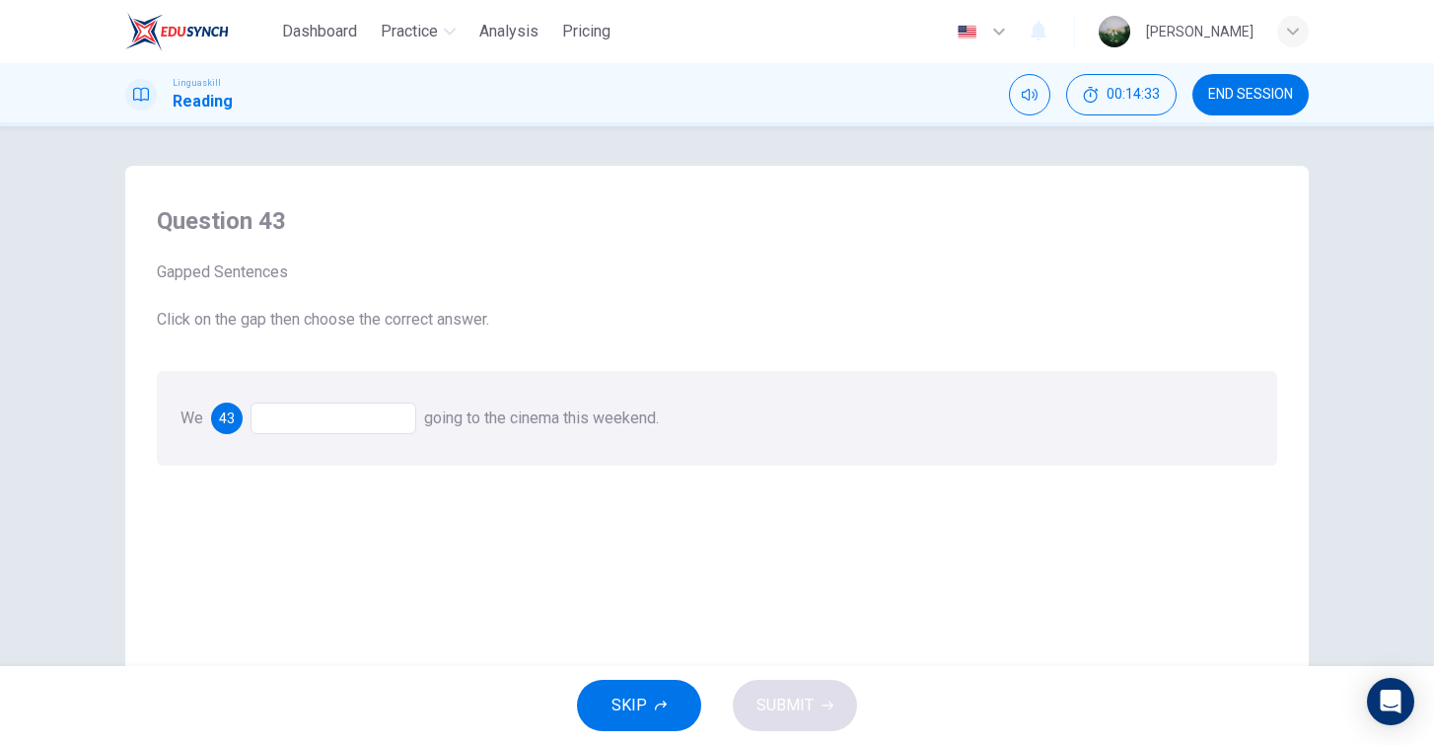
click at [371, 420] on div at bounding box center [334, 418] width 166 height 32
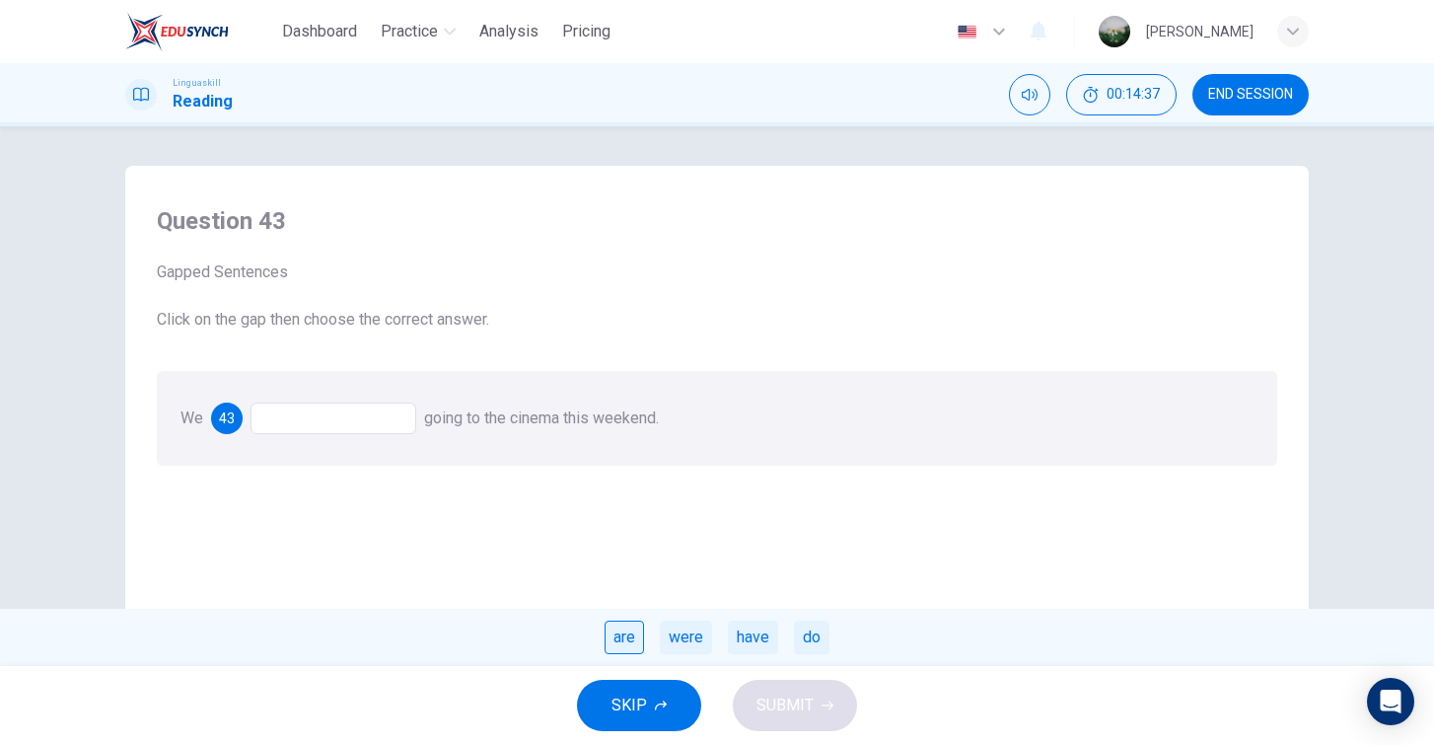
click at [621, 644] on div "are" at bounding box center [624, 638] width 39 height 34
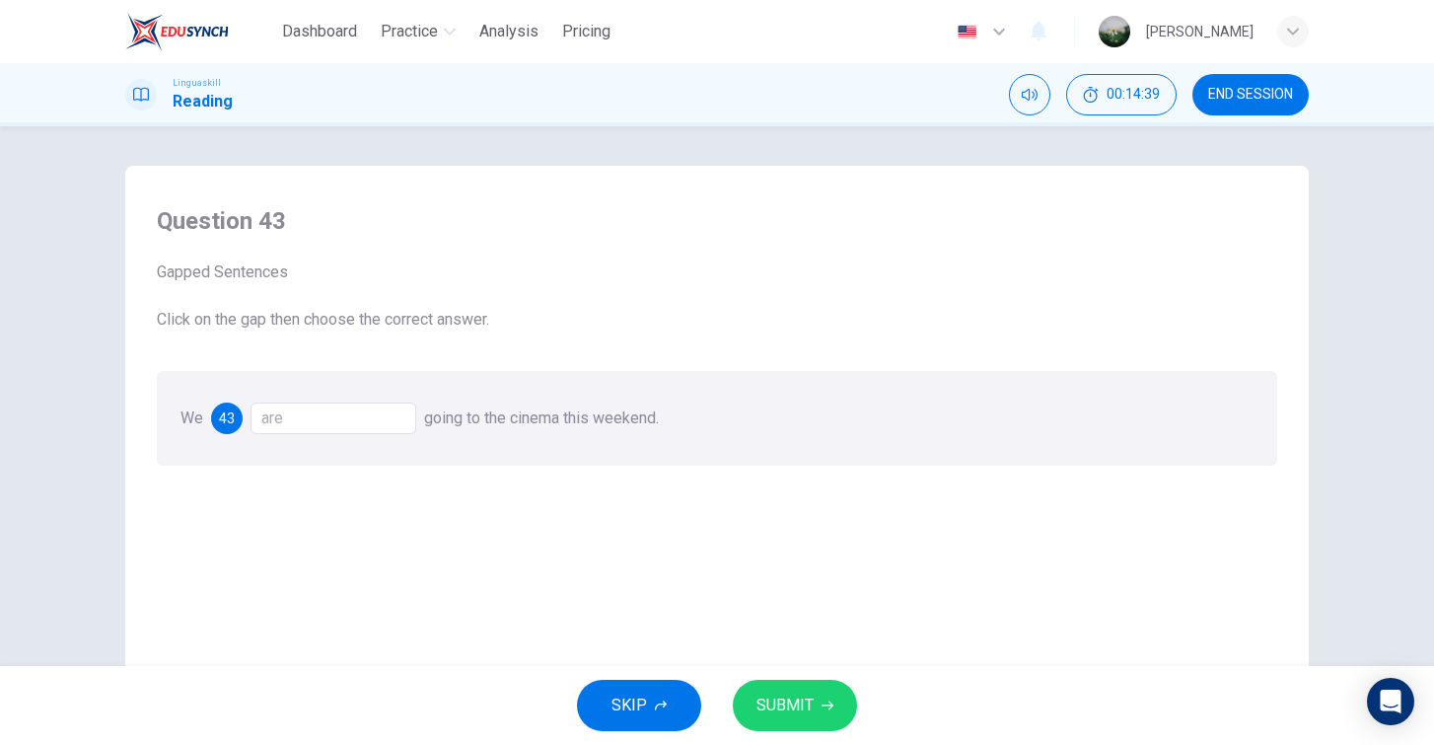
click at [793, 702] on span "SUBMIT" at bounding box center [785, 706] width 57 height 28
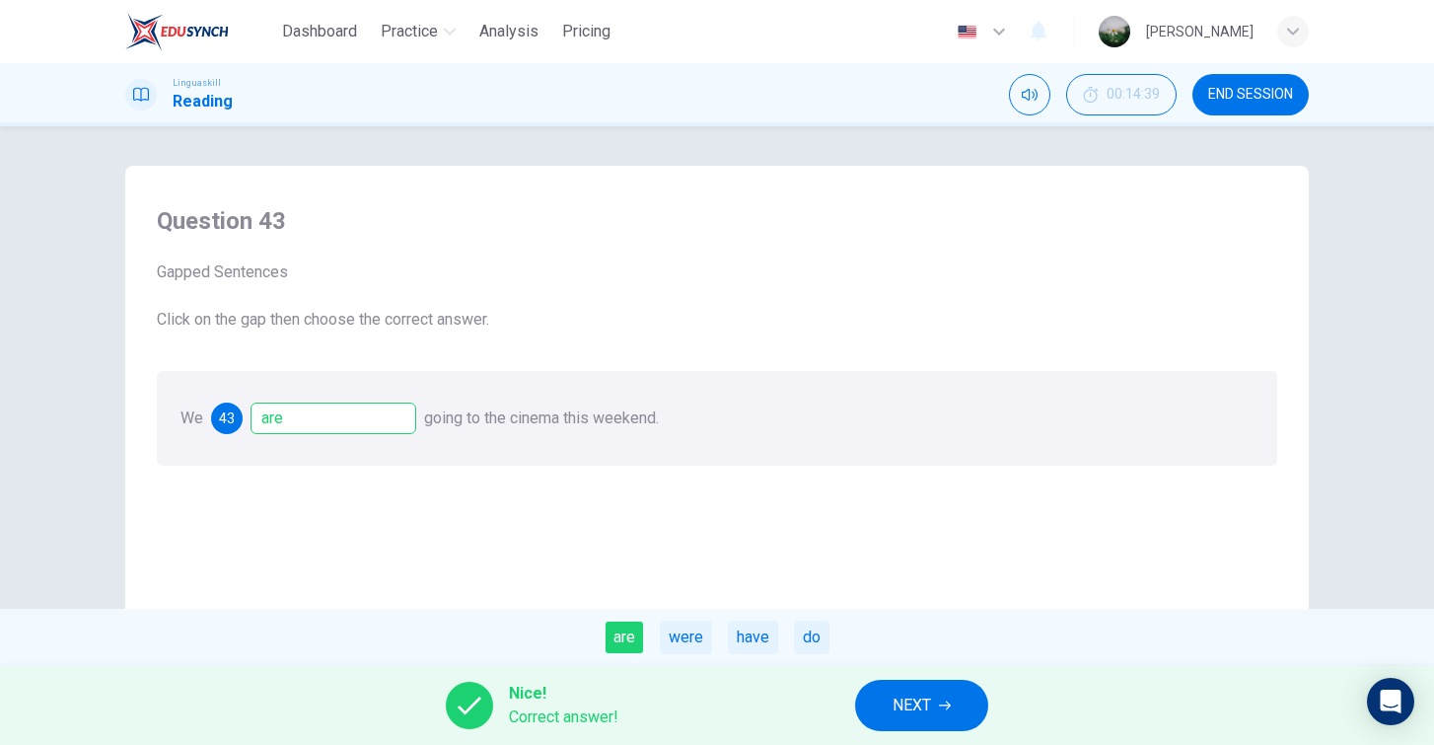
click at [931, 697] on span "NEXT" at bounding box center [912, 706] width 38 height 28
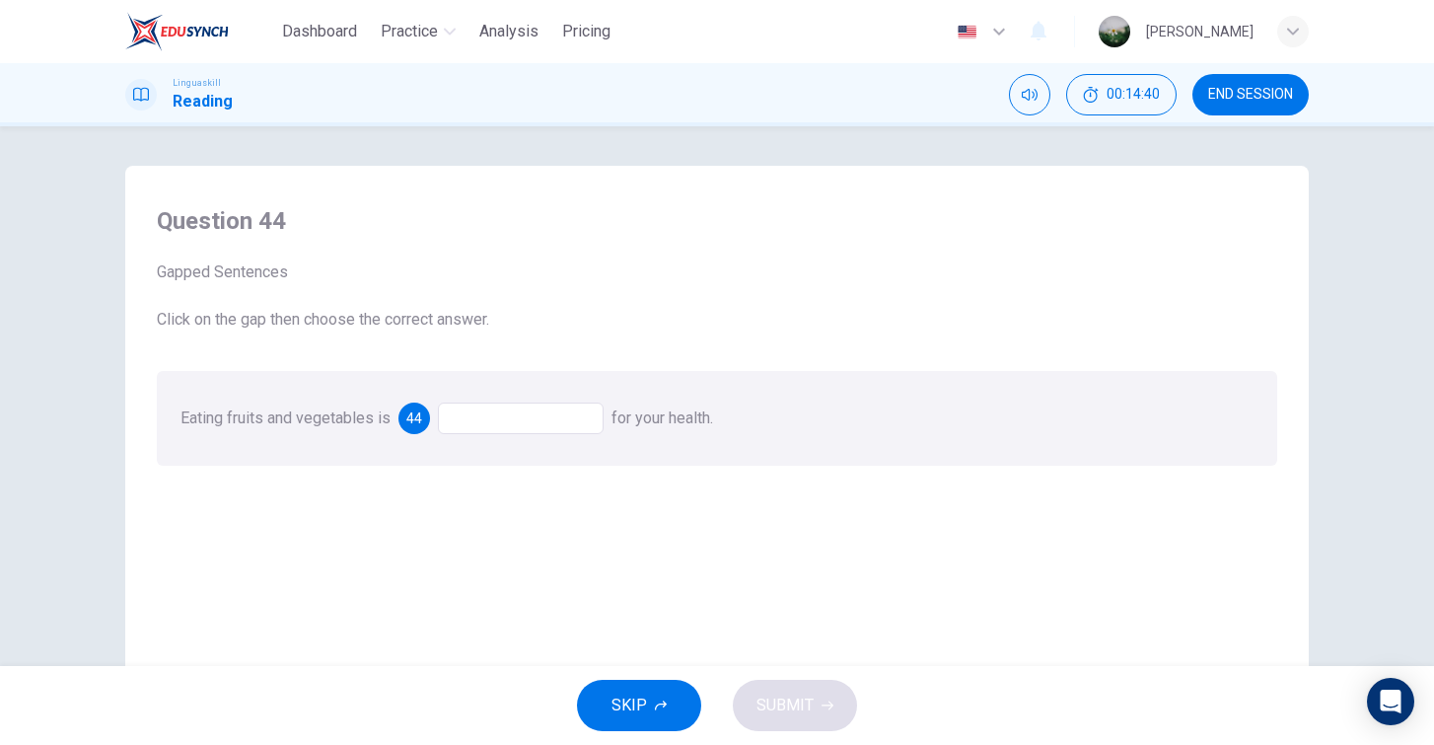
click at [563, 420] on div at bounding box center [521, 418] width 166 height 32
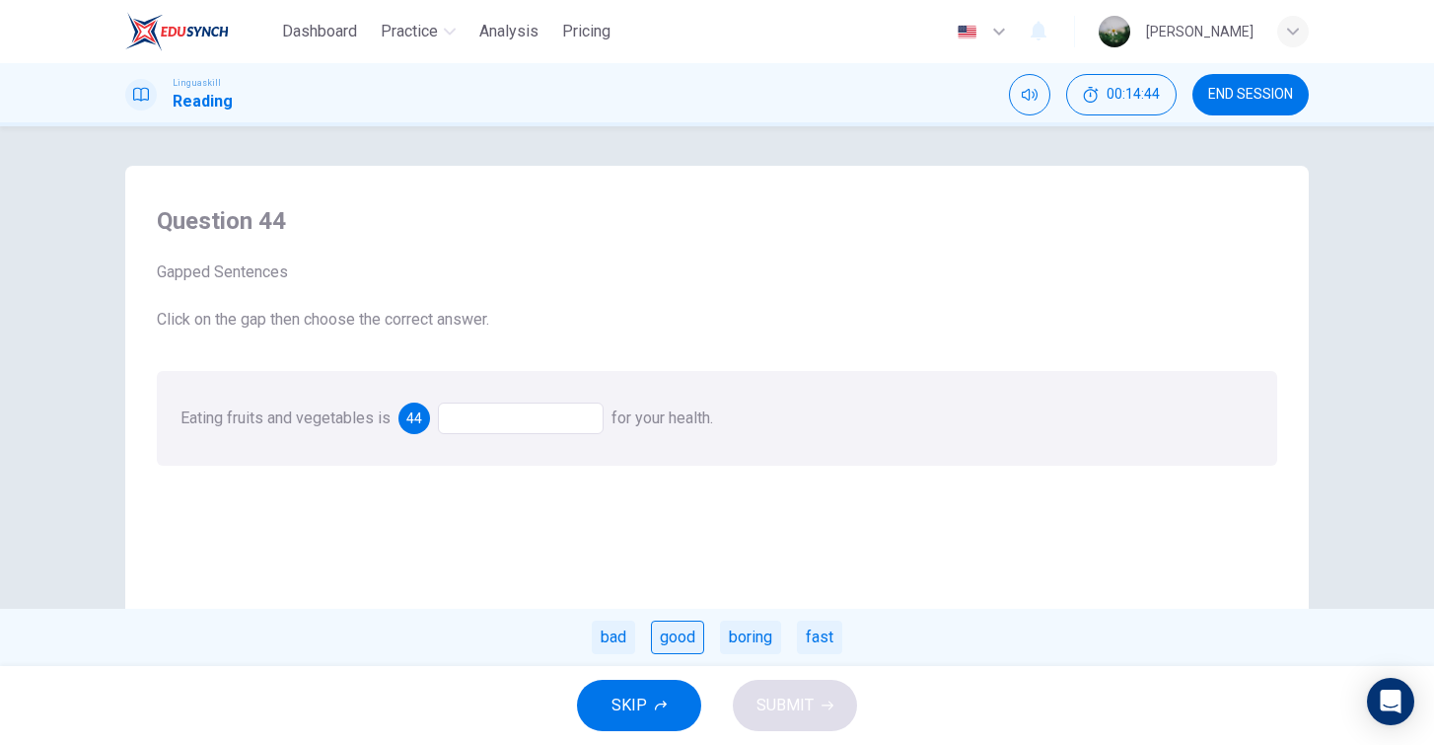
click at [690, 632] on div "good" at bounding box center [677, 638] width 53 height 34
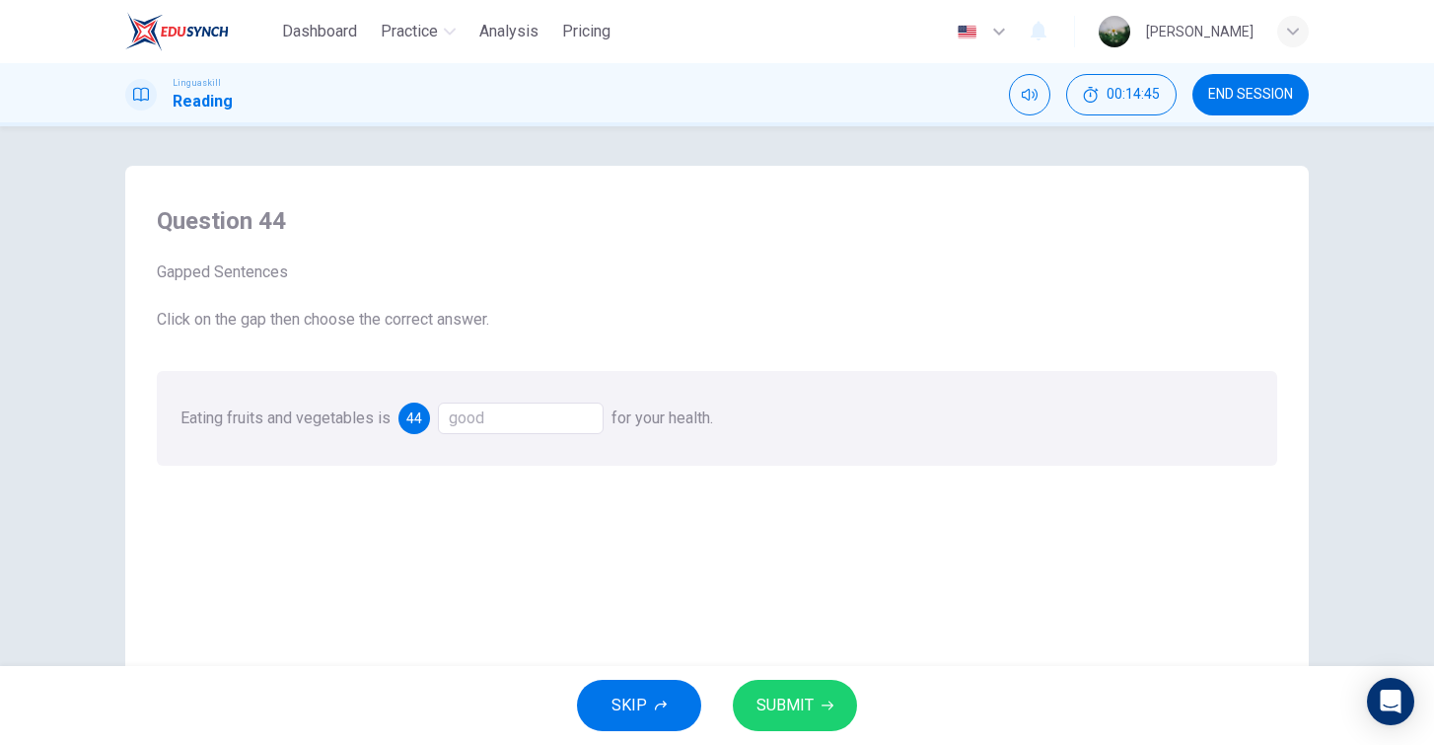
click at [779, 714] on span "SUBMIT" at bounding box center [785, 706] width 57 height 28
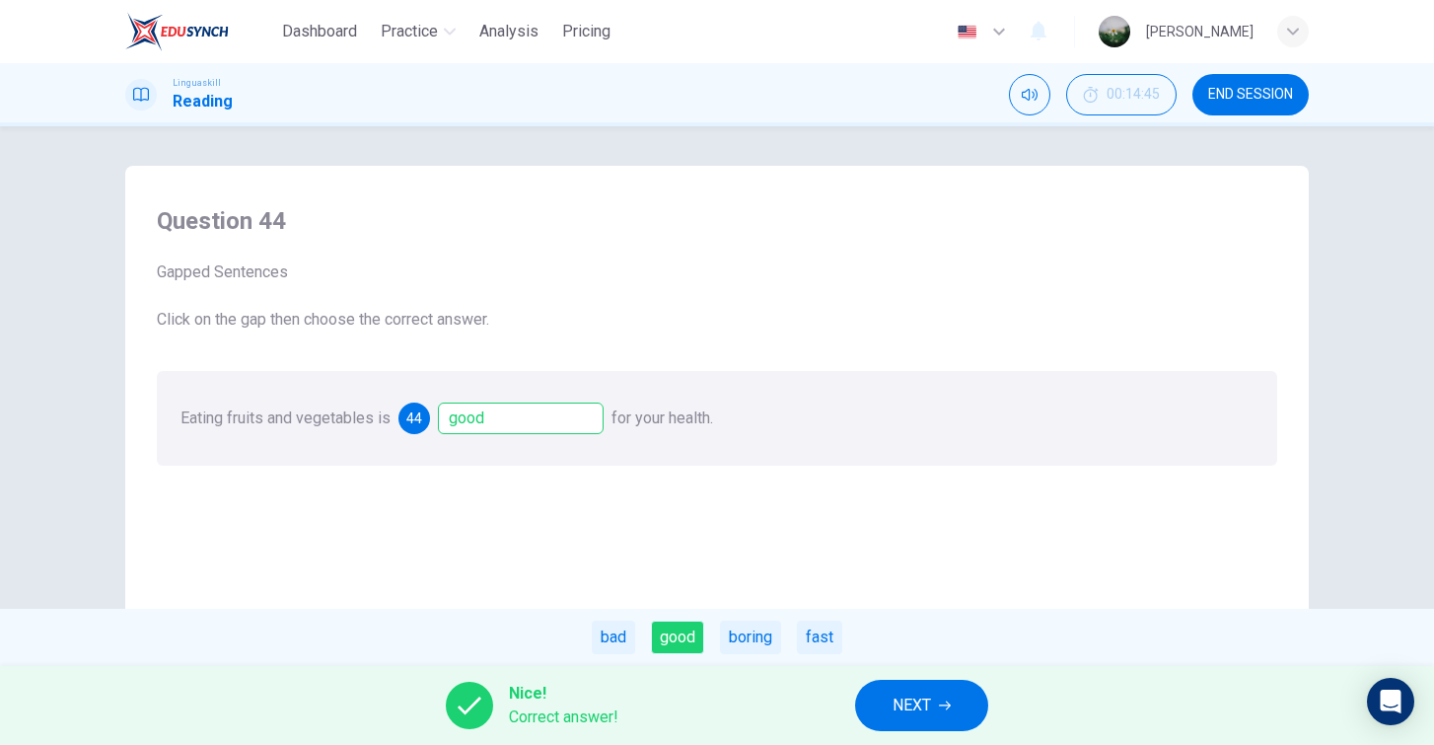
click at [891, 687] on button "NEXT" at bounding box center [921, 705] width 133 height 51
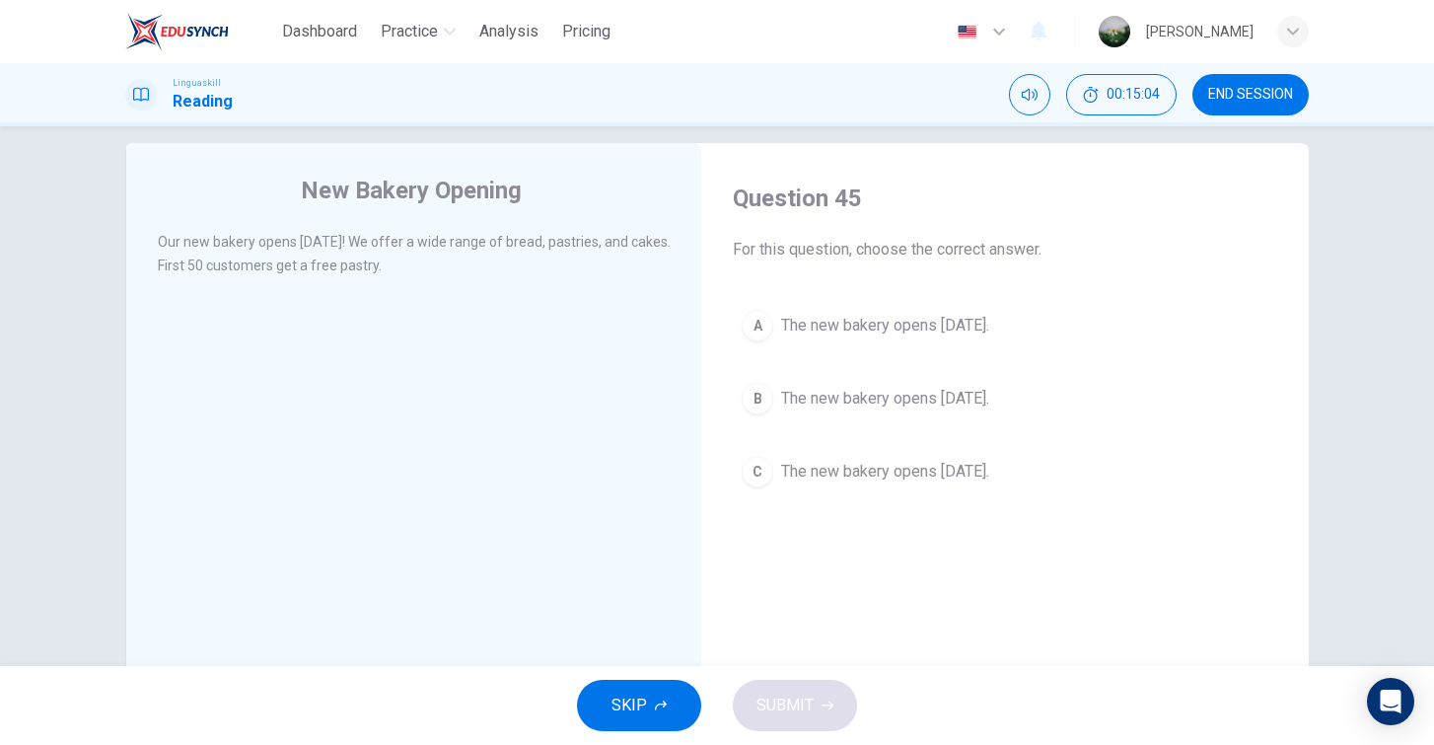
scroll to position [22, 0]
click at [808, 405] on span "The new bakery opens next Monday." at bounding box center [885, 400] width 208 height 24
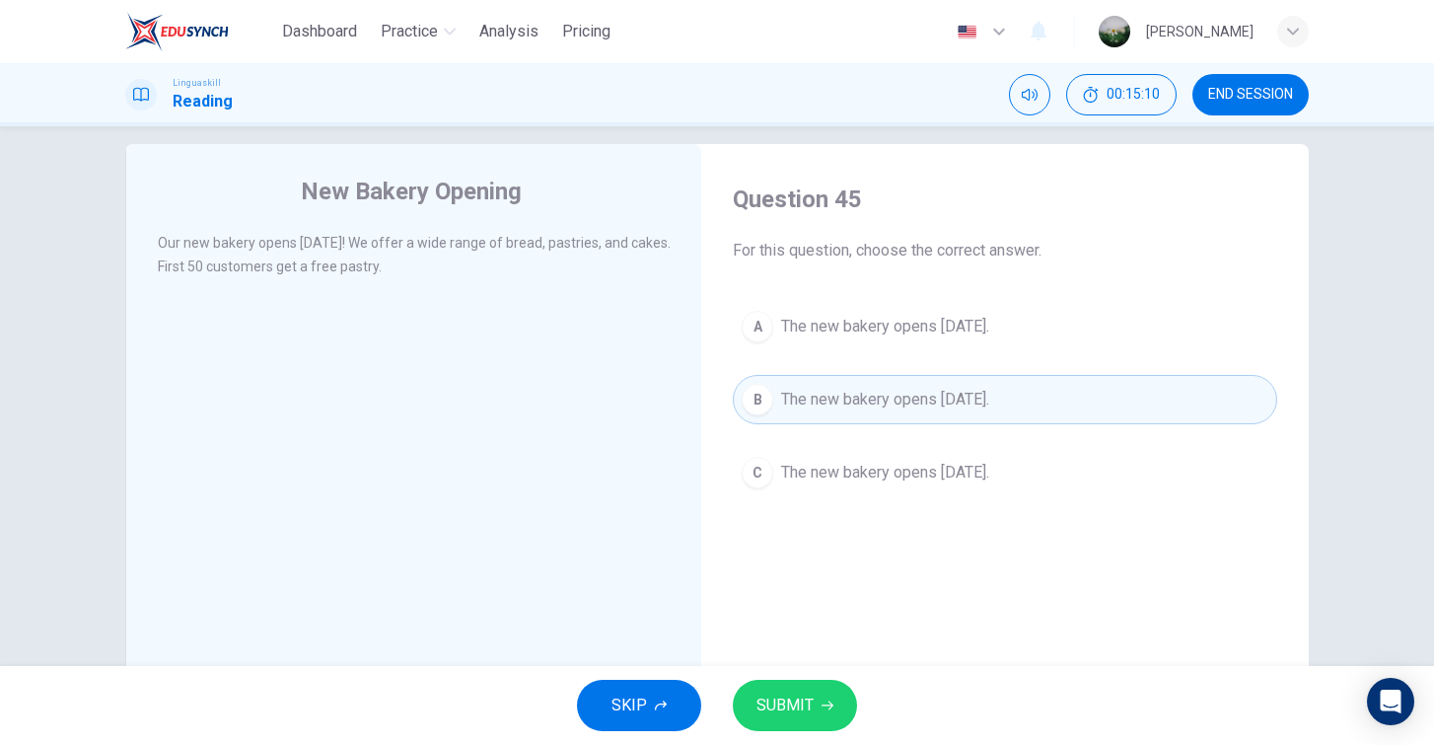
click at [787, 704] on span "SUBMIT" at bounding box center [785, 706] width 57 height 28
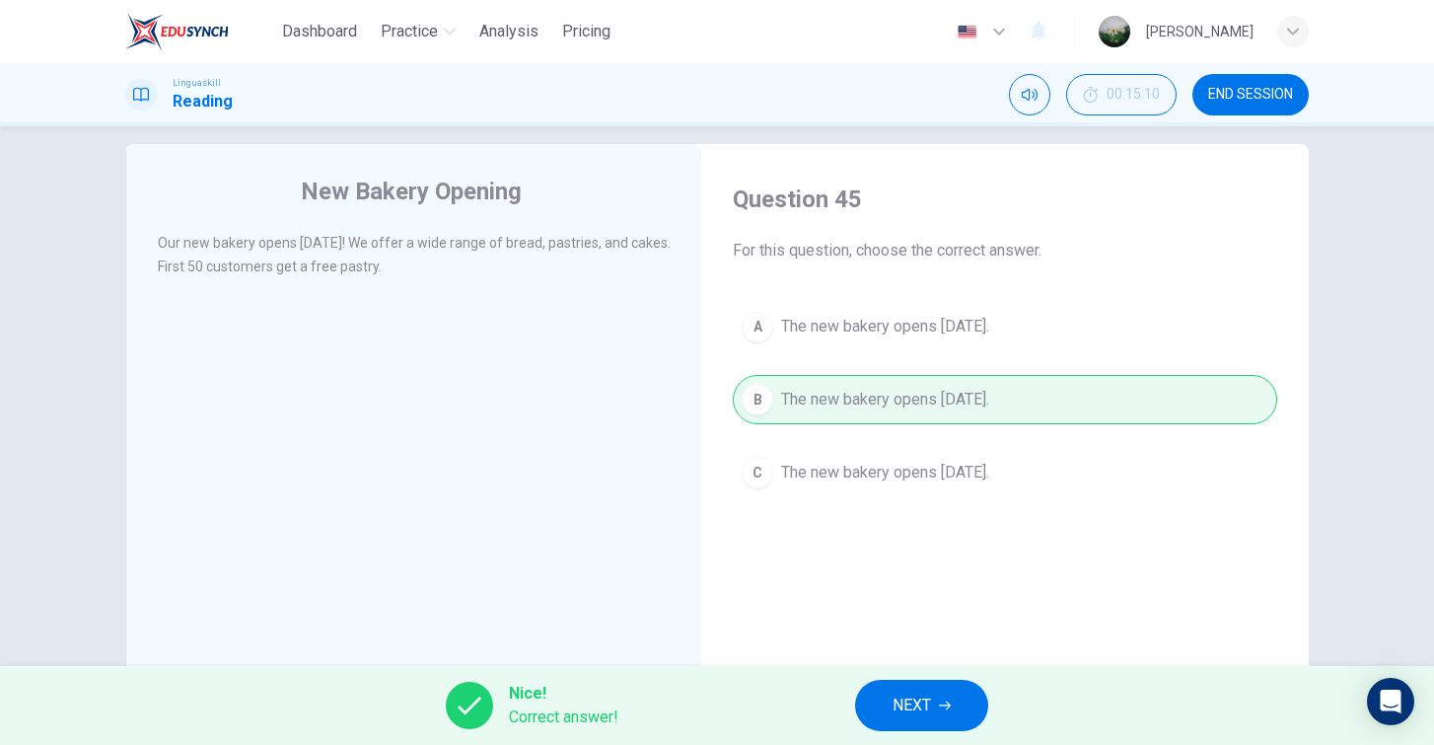
click at [893, 703] on span "NEXT" at bounding box center [912, 706] width 38 height 28
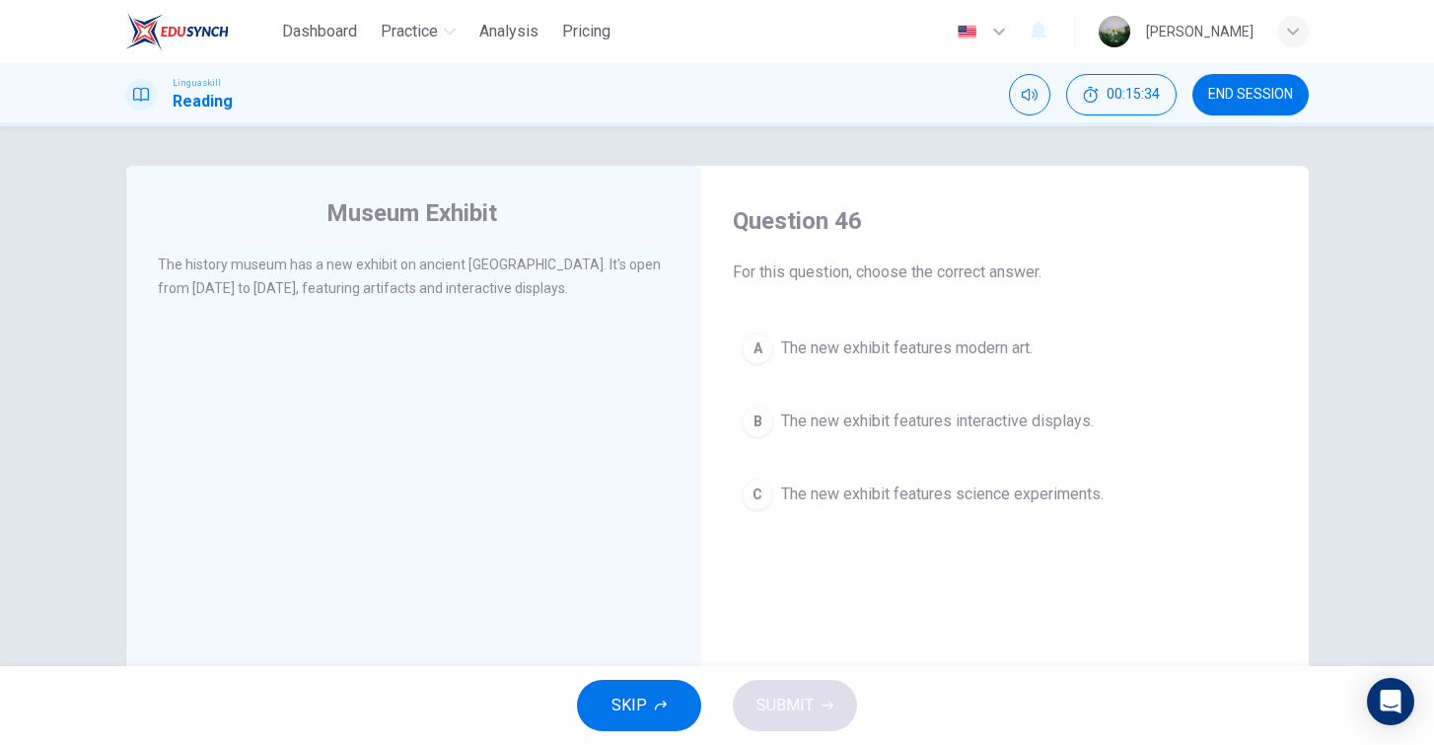
click at [939, 425] on span "The new exhibit features interactive displays." at bounding box center [937, 421] width 313 height 24
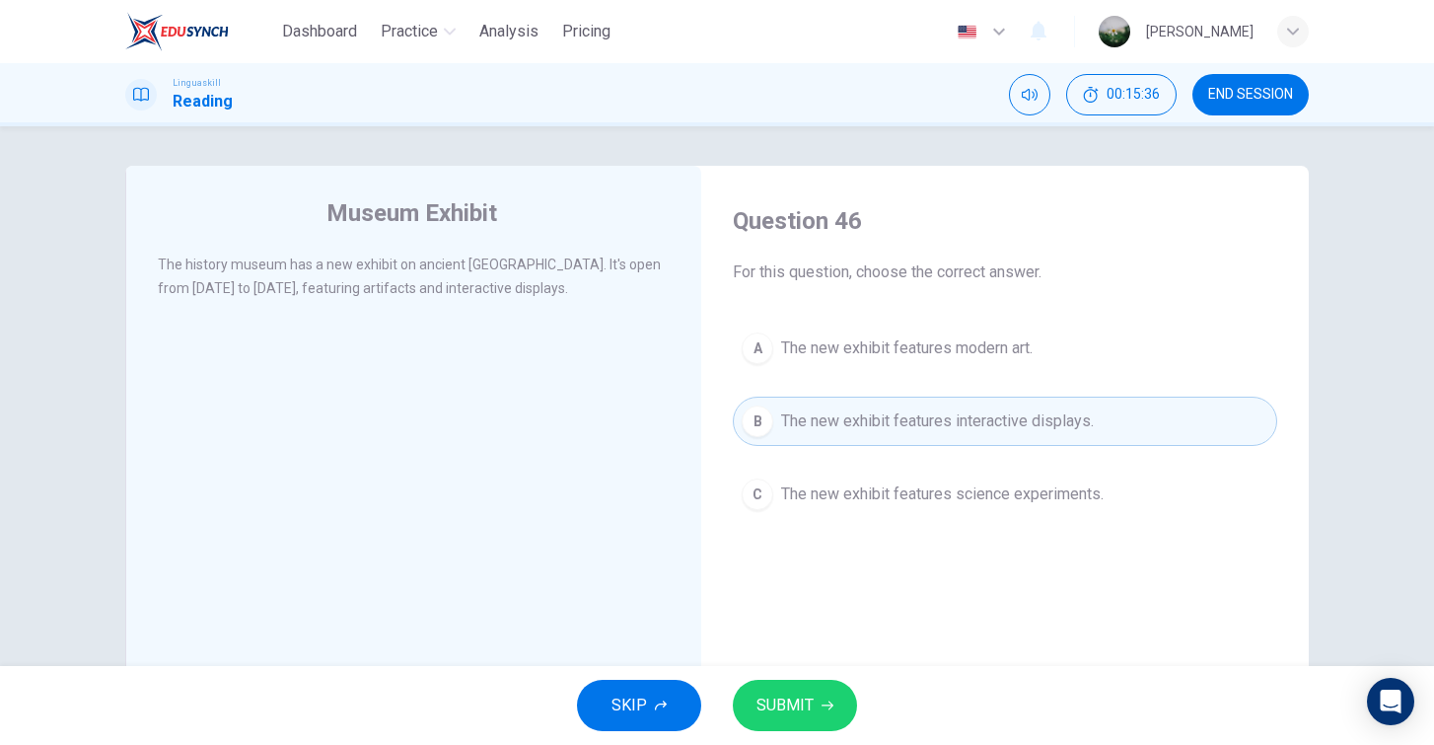
click at [810, 715] on span "SUBMIT" at bounding box center [785, 706] width 57 height 28
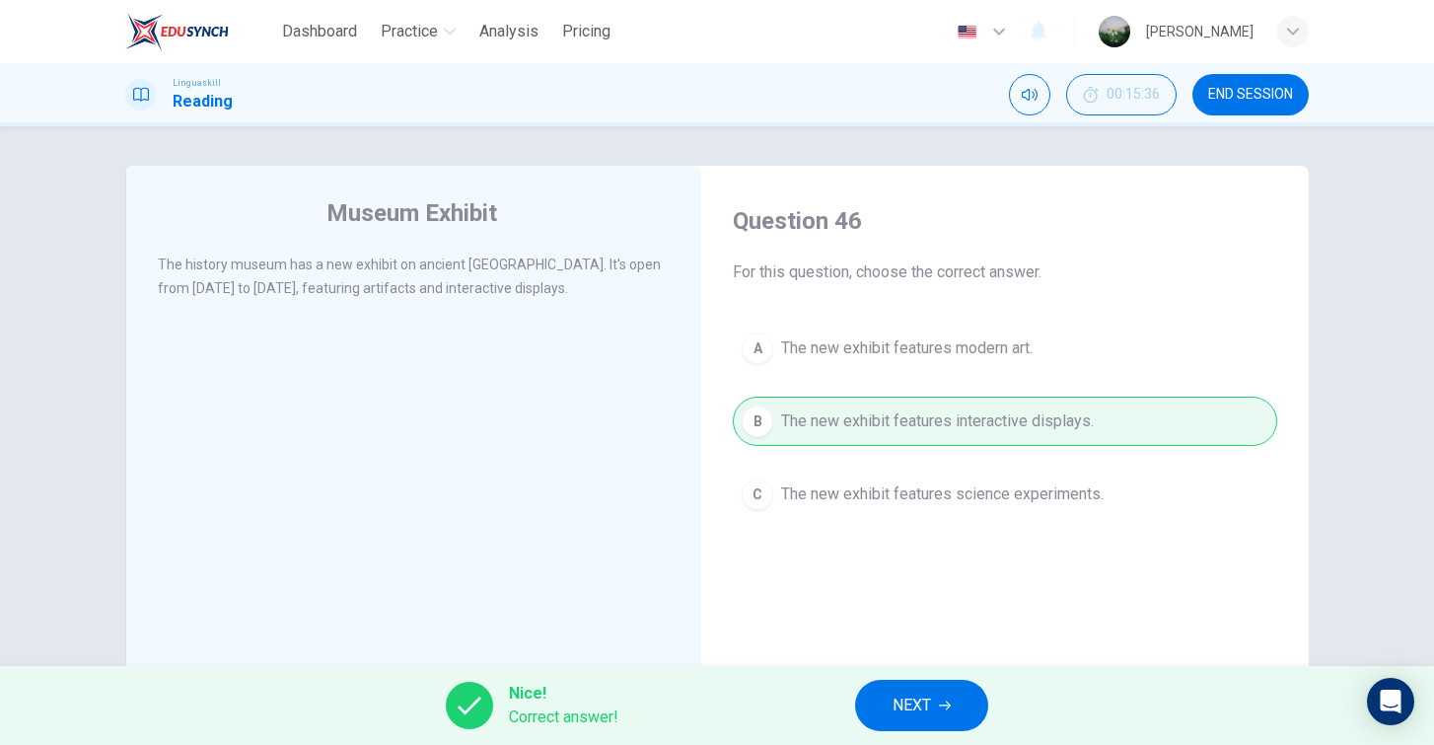
click at [950, 707] on icon "button" at bounding box center [945, 705] width 12 height 9
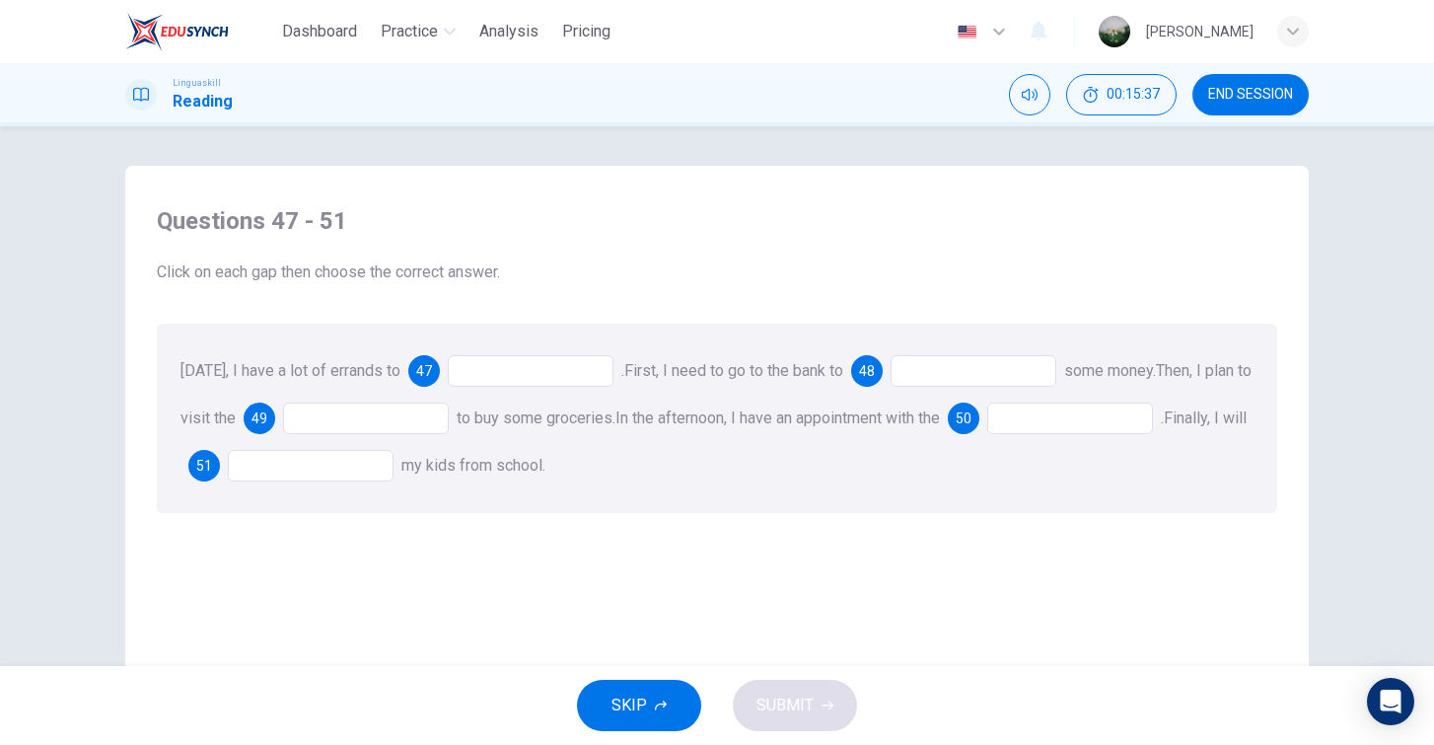
click at [523, 371] on div at bounding box center [531, 371] width 166 height 32
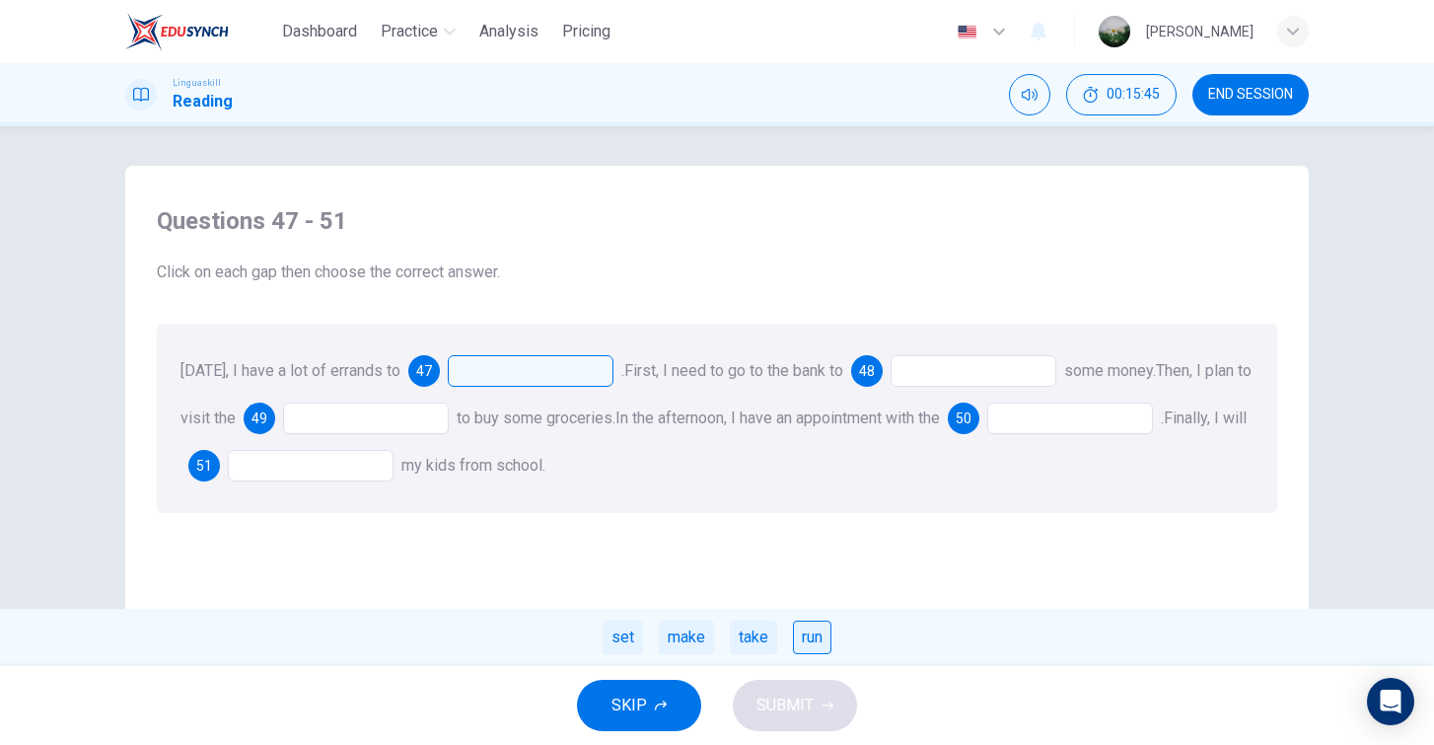
click at [819, 643] on div "run" at bounding box center [812, 638] width 38 height 34
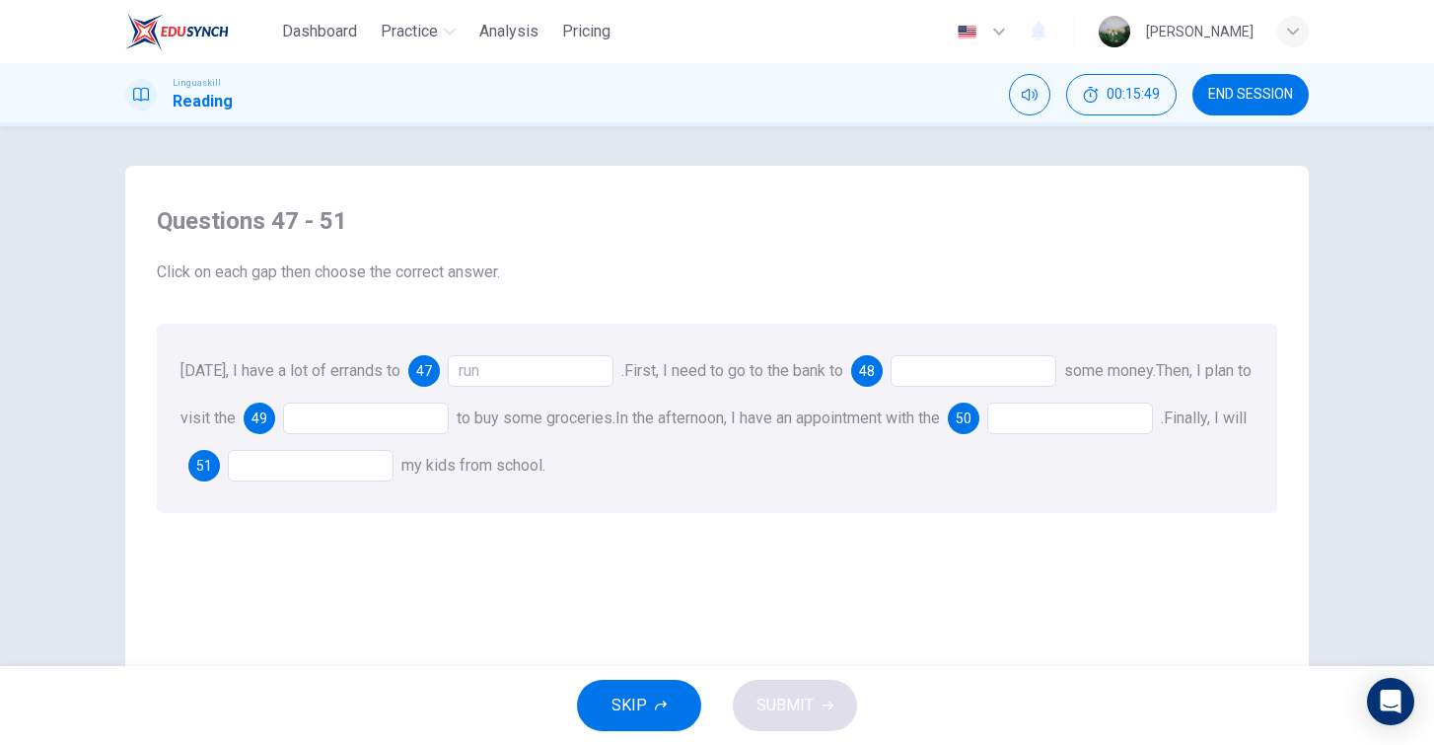
click at [984, 363] on div at bounding box center [974, 371] width 166 height 32
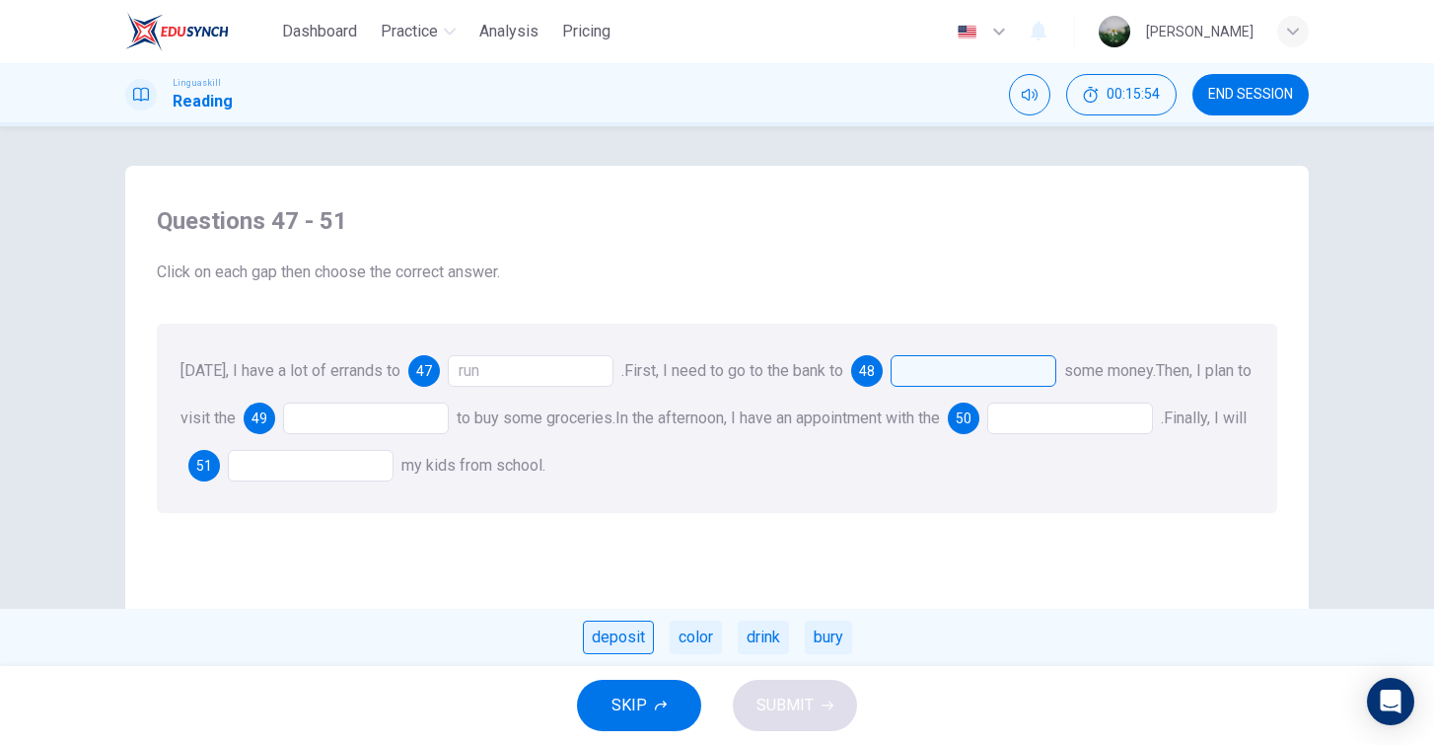
click at [613, 635] on div "deposit" at bounding box center [618, 638] width 71 height 34
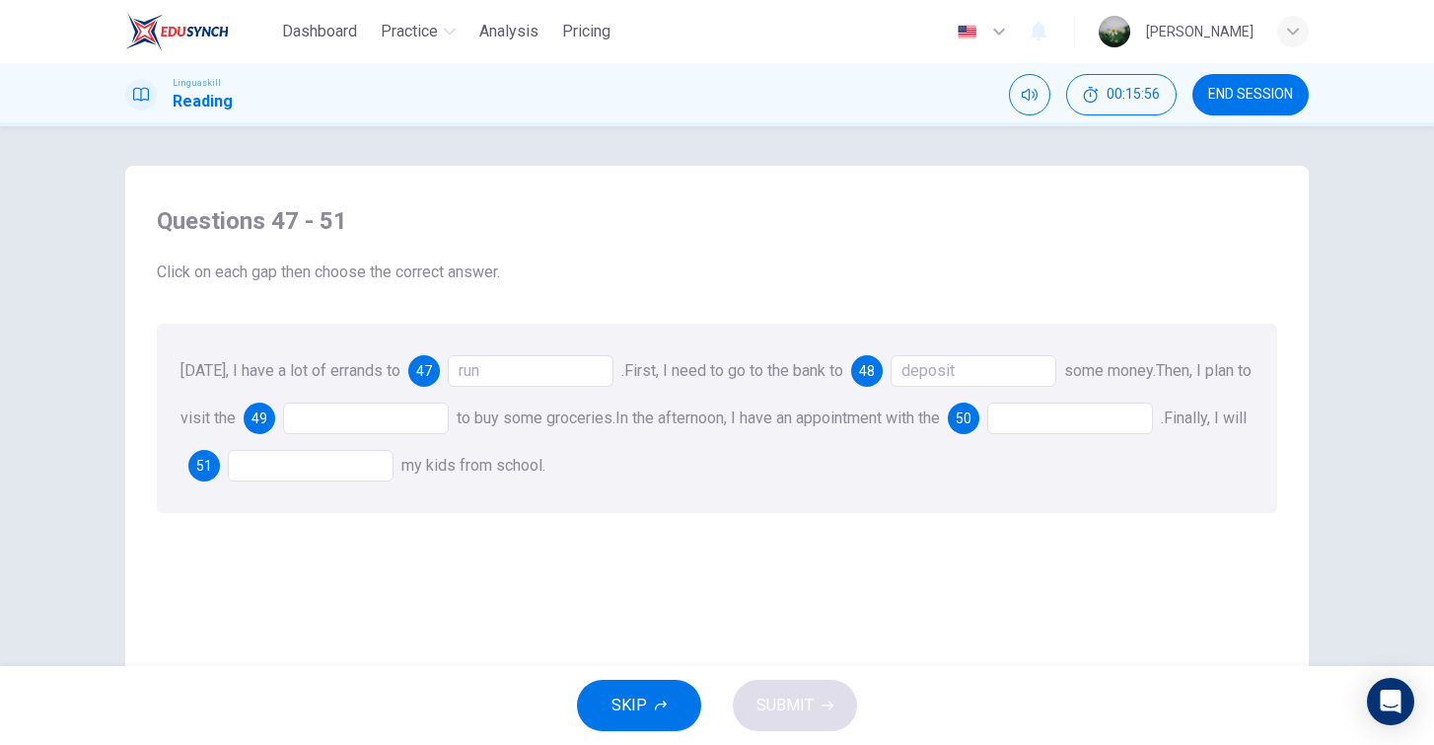
click at [350, 417] on div at bounding box center [366, 418] width 166 height 32
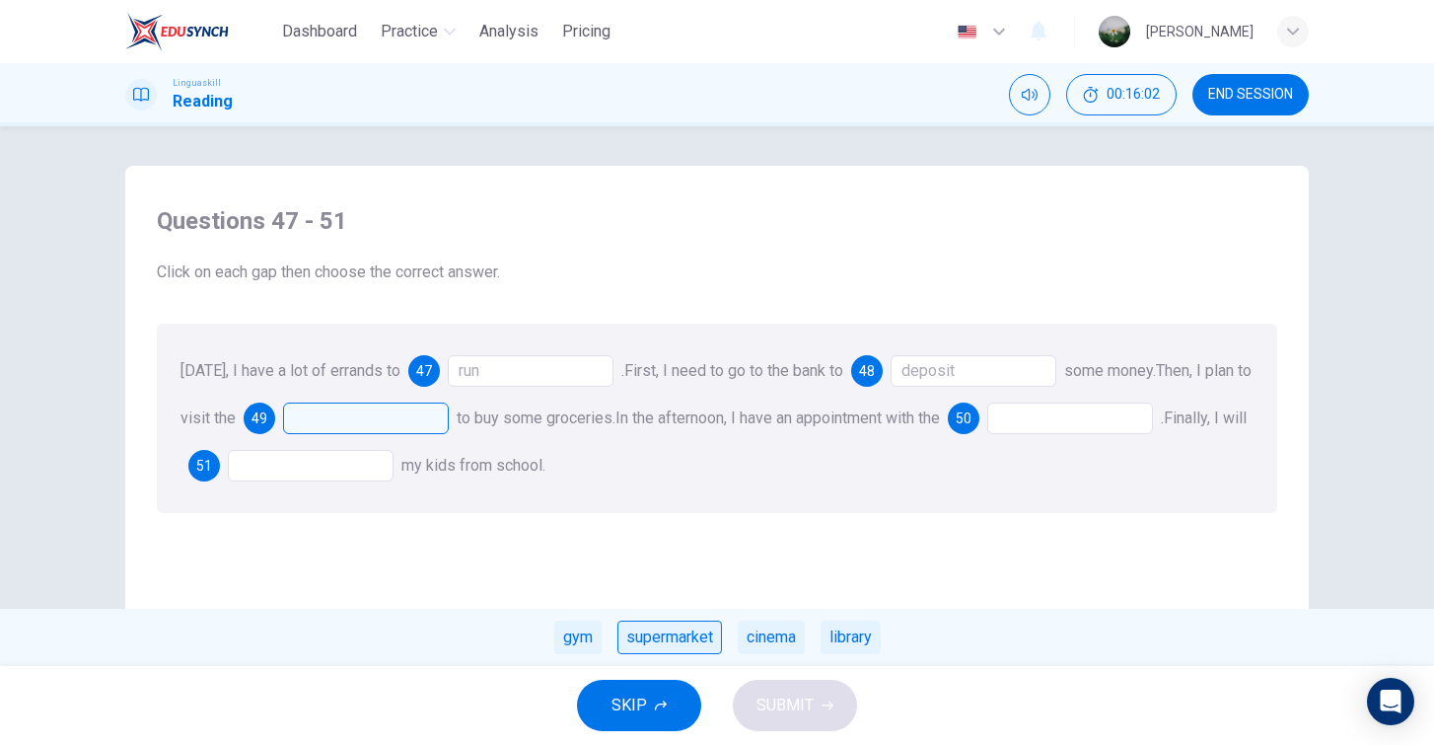
click at [691, 635] on div "supermarket" at bounding box center [670, 638] width 105 height 34
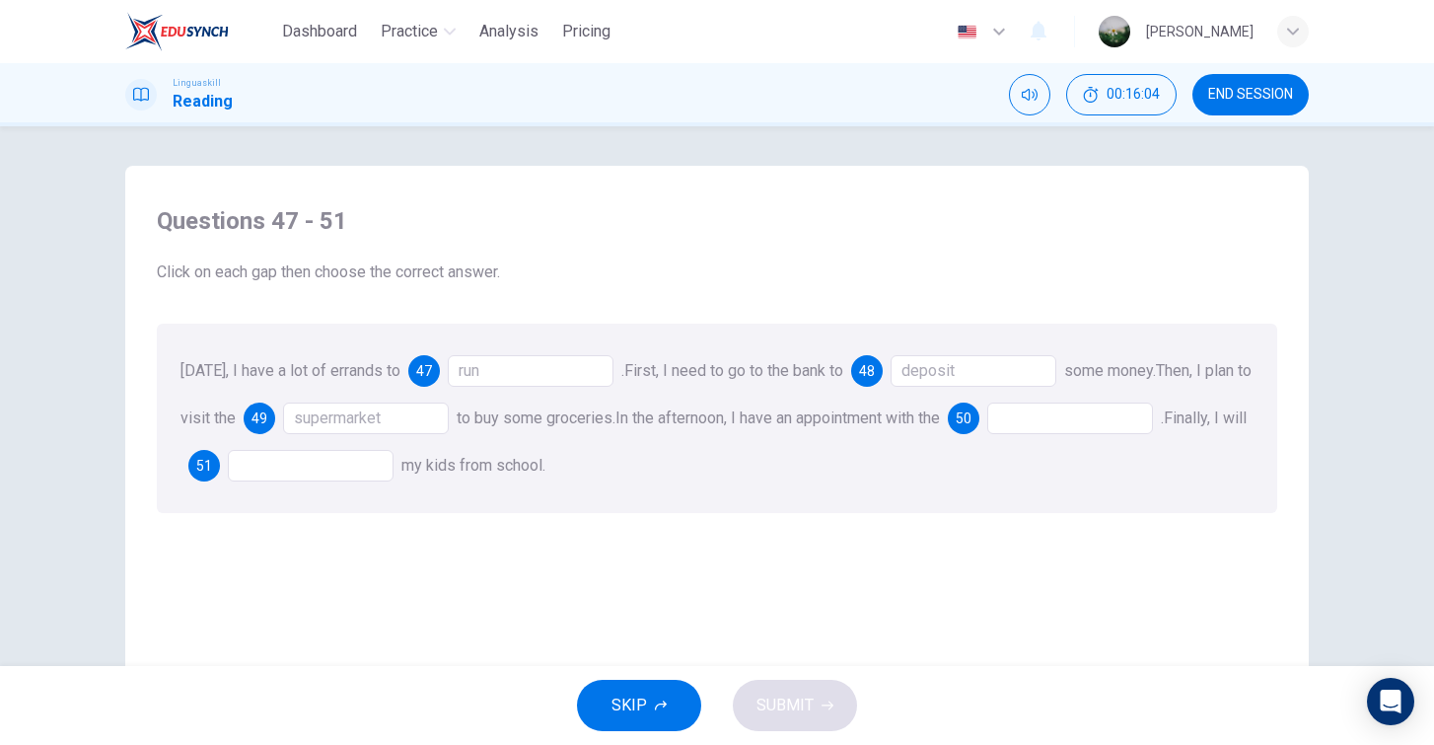
click at [1057, 413] on div at bounding box center [1070, 418] width 166 height 32
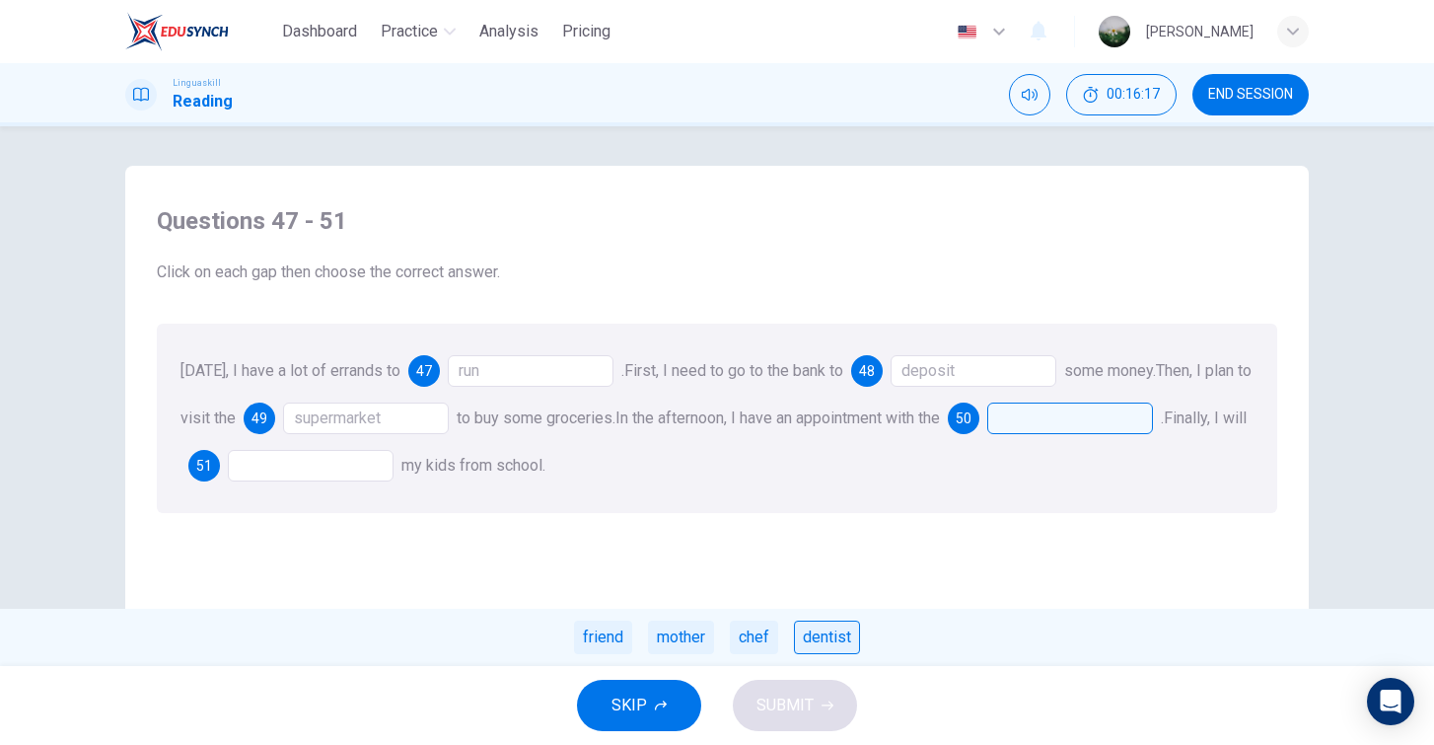
click at [823, 637] on div "dentist" at bounding box center [827, 638] width 66 height 34
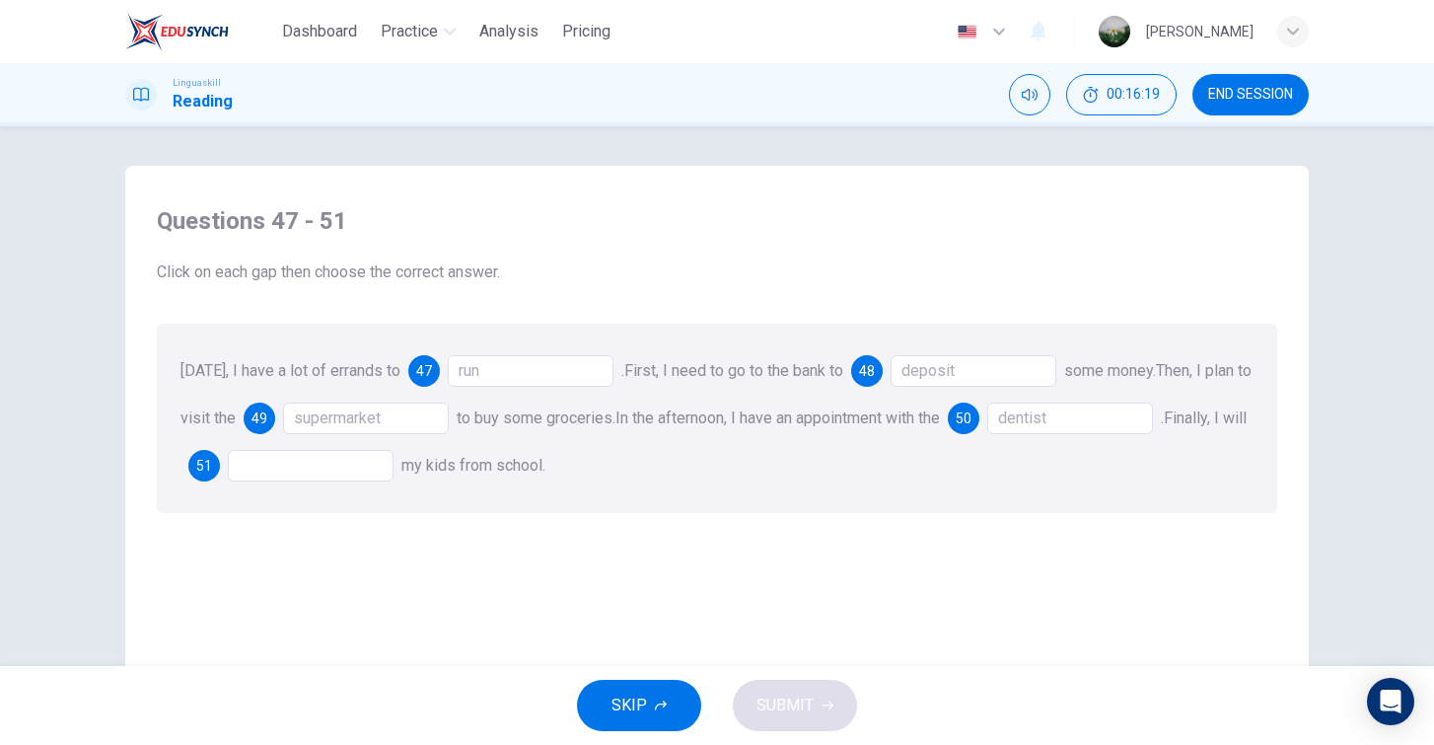
click at [381, 475] on div at bounding box center [311, 466] width 166 height 32
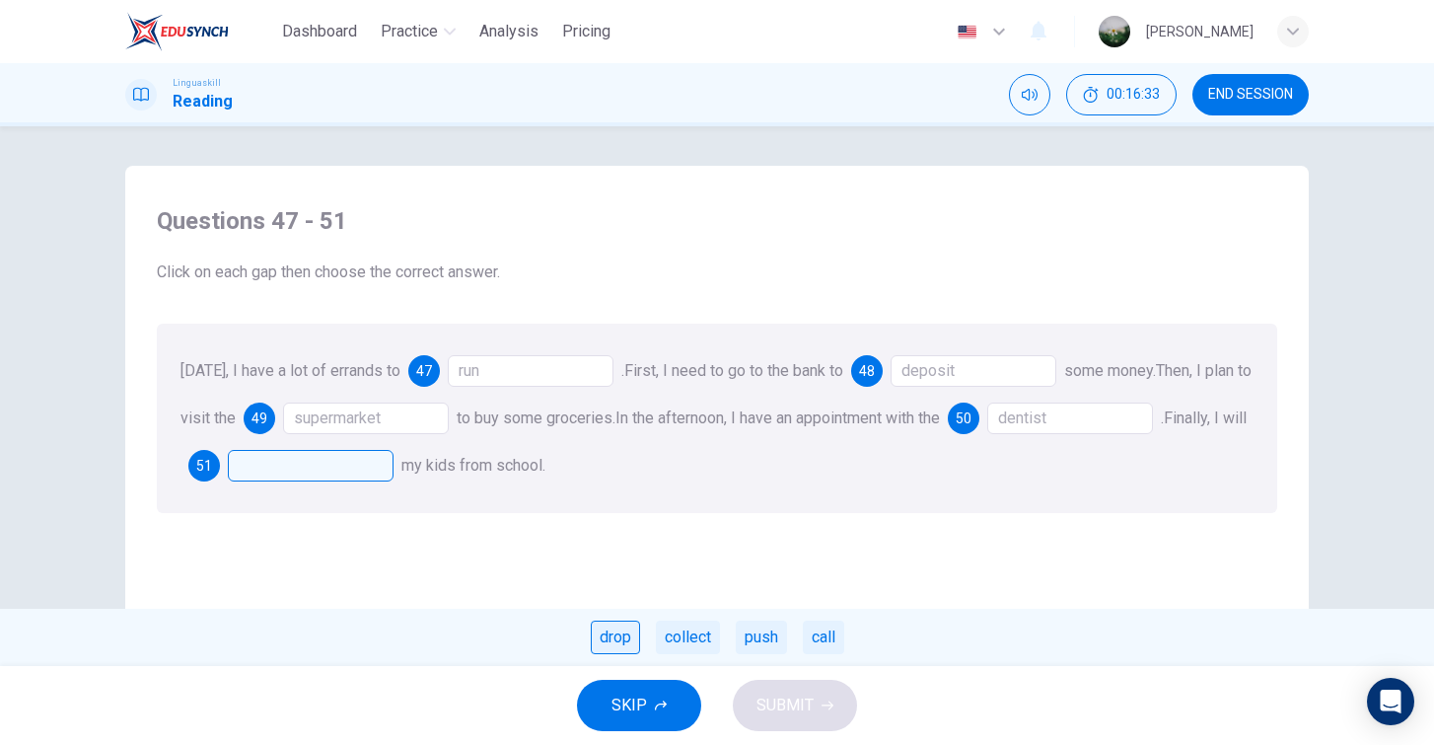
click at [616, 639] on div "drop" at bounding box center [615, 638] width 49 height 34
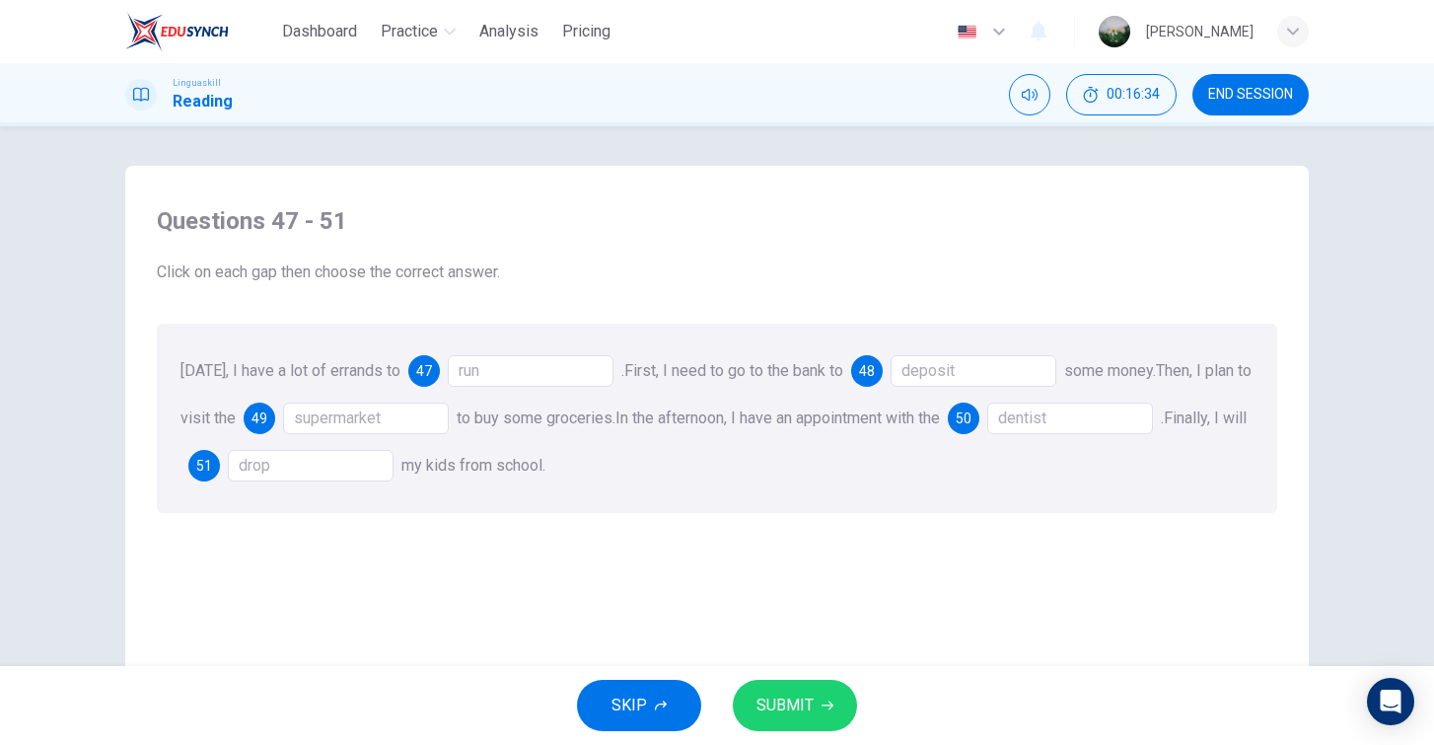
click at [794, 686] on button "SUBMIT" at bounding box center [795, 705] width 124 height 51
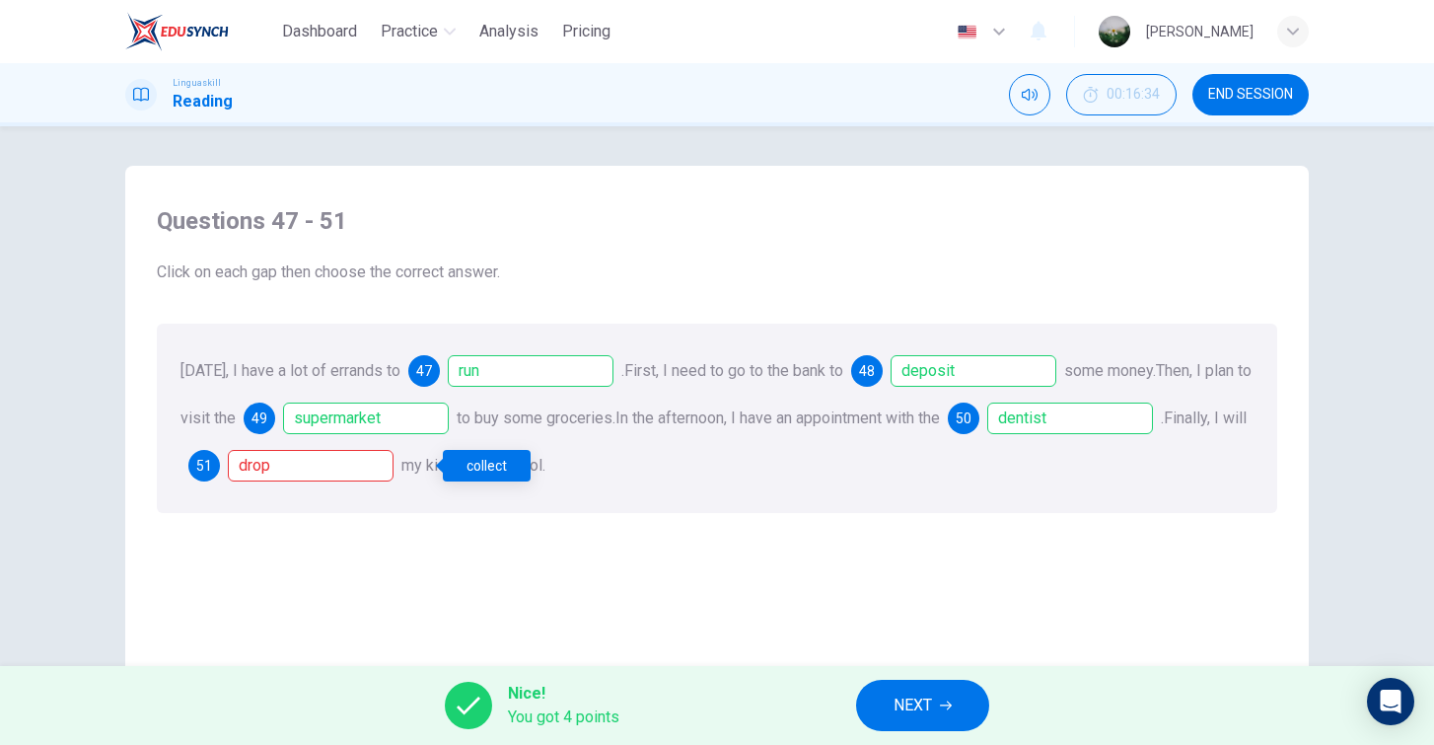
click at [325, 464] on div "drop" at bounding box center [311, 466] width 166 height 32
click at [957, 709] on button "NEXT" at bounding box center [922, 705] width 133 height 51
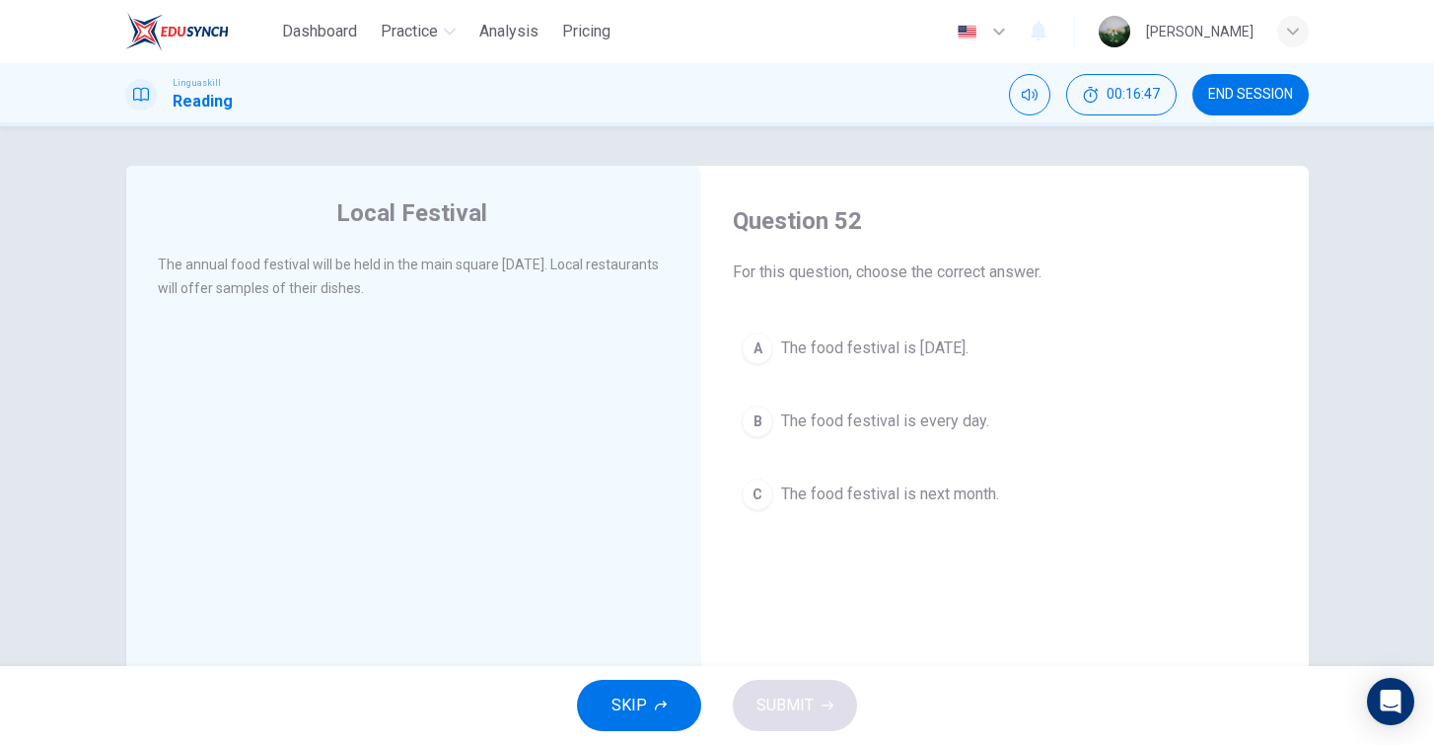
click at [893, 346] on span "The food festival is next Saturday." at bounding box center [874, 348] width 187 height 24
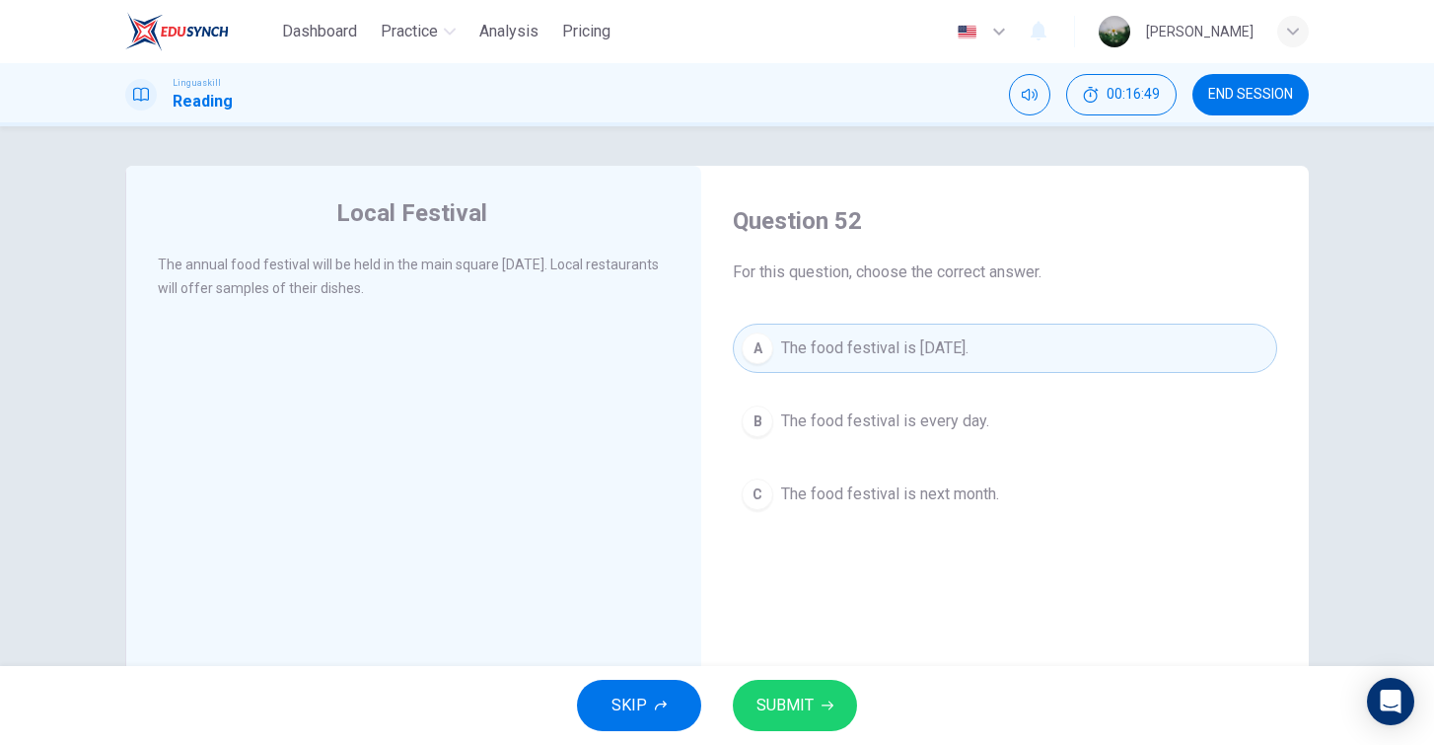
click at [811, 694] on span "SUBMIT" at bounding box center [785, 706] width 57 height 28
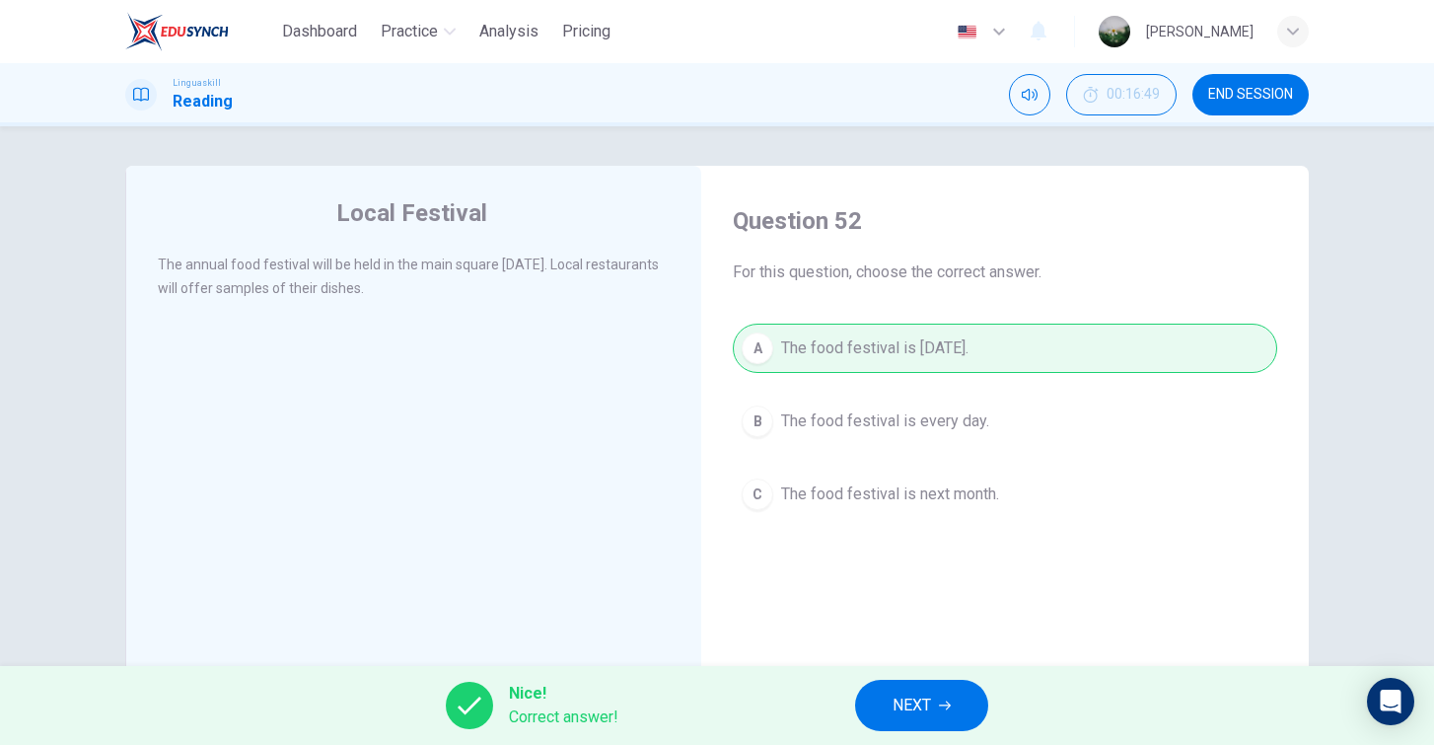
click at [921, 693] on span "NEXT" at bounding box center [912, 706] width 38 height 28
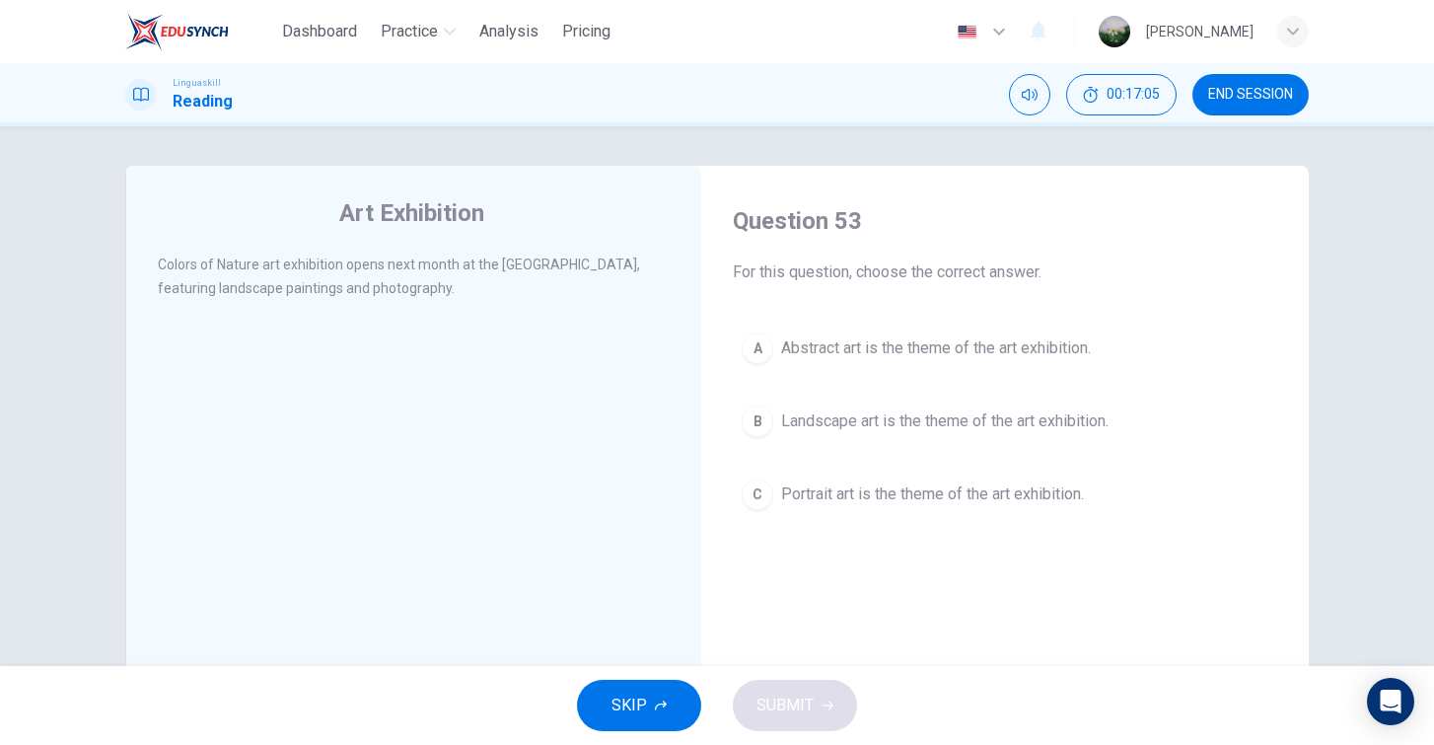
click at [919, 429] on span "Landscape art is the theme of the art exhibition." at bounding box center [945, 421] width 328 height 24
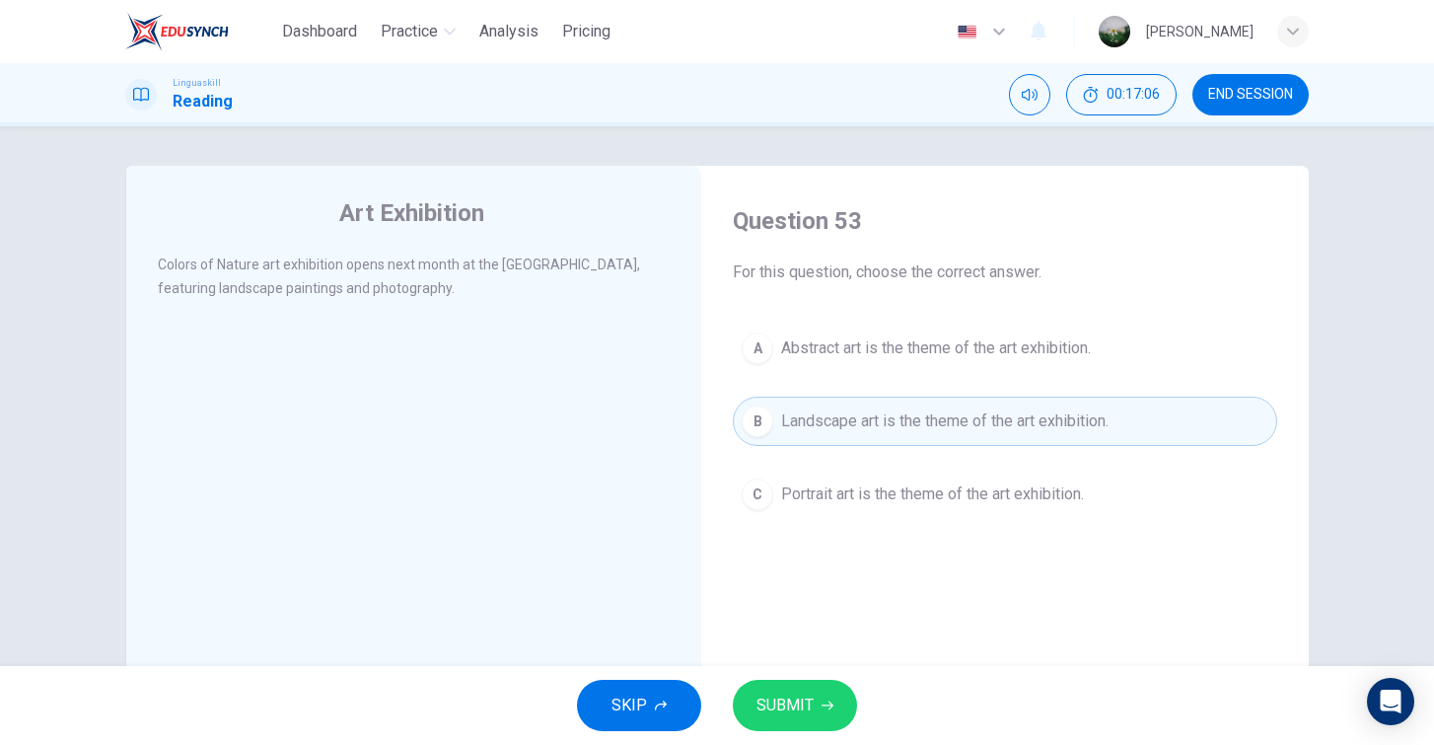
click at [805, 695] on span "SUBMIT" at bounding box center [785, 706] width 57 height 28
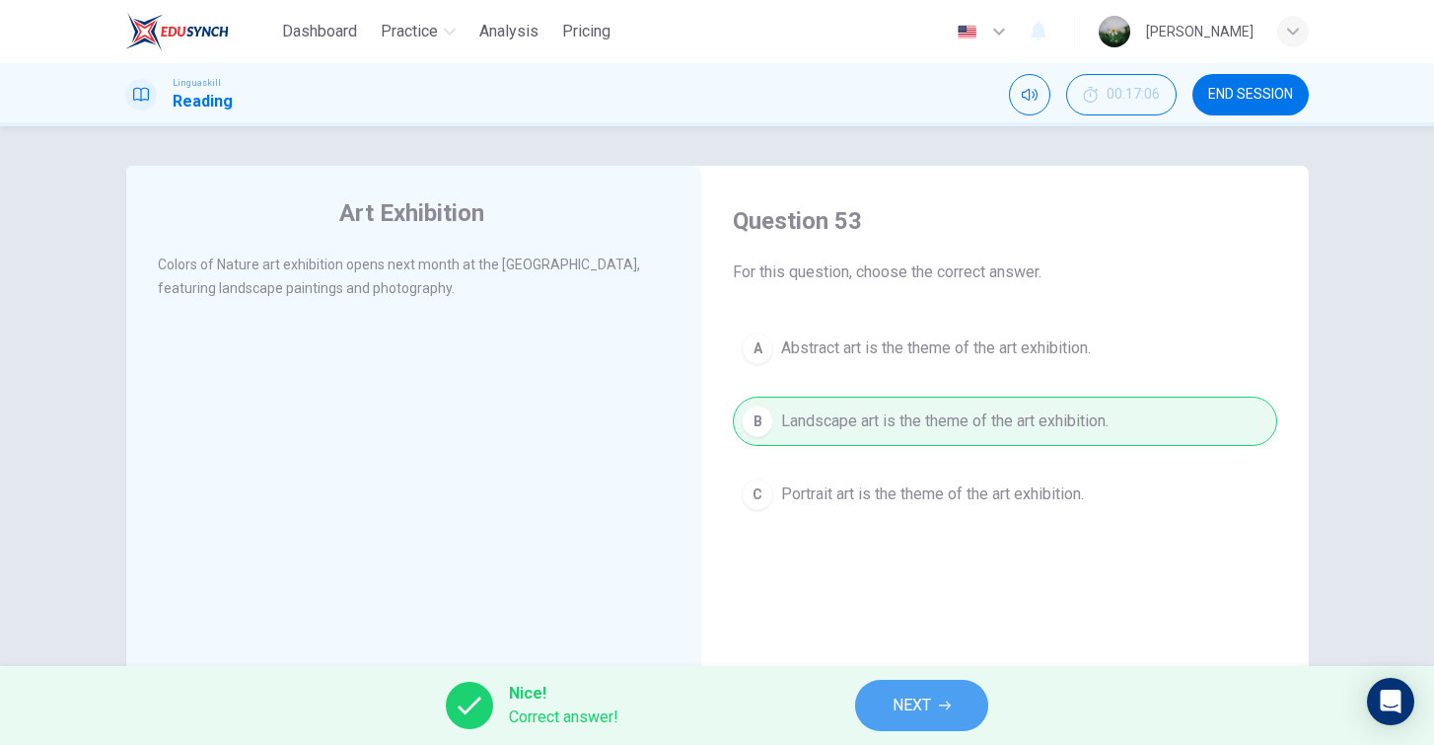
click at [963, 708] on button "NEXT" at bounding box center [921, 705] width 133 height 51
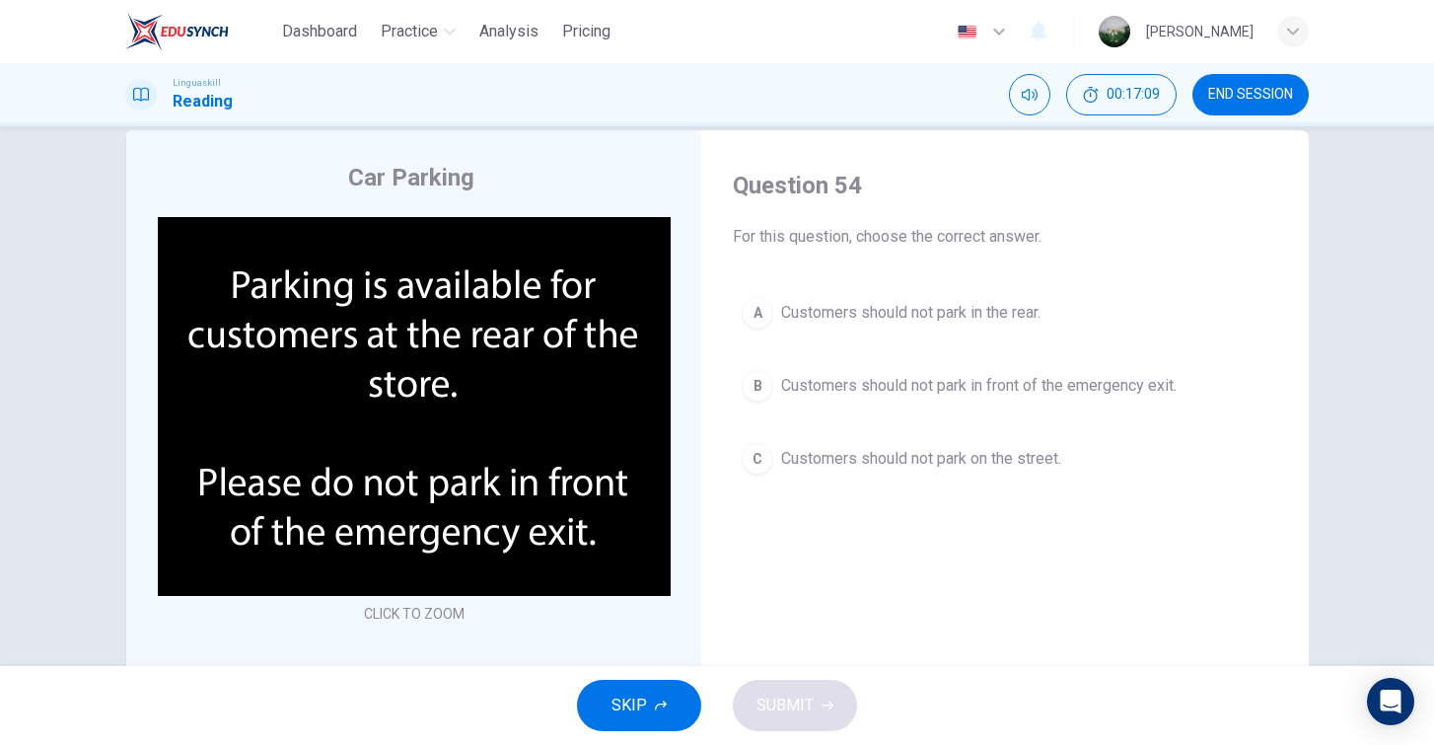
scroll to position [31, 0]
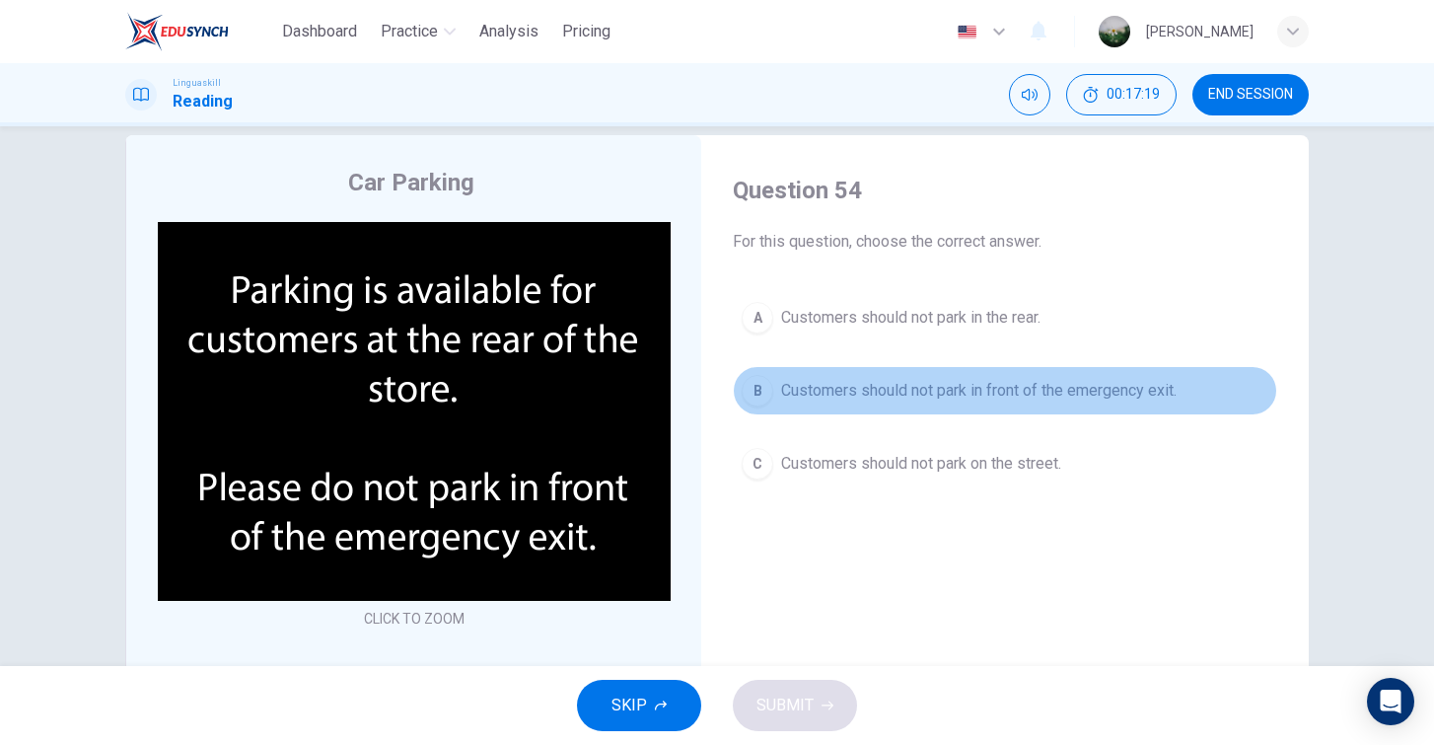
click at [794, 388] on span "Customers should not park in front of the emergency exit." at bounding box center [979, 391] width 396 height 24
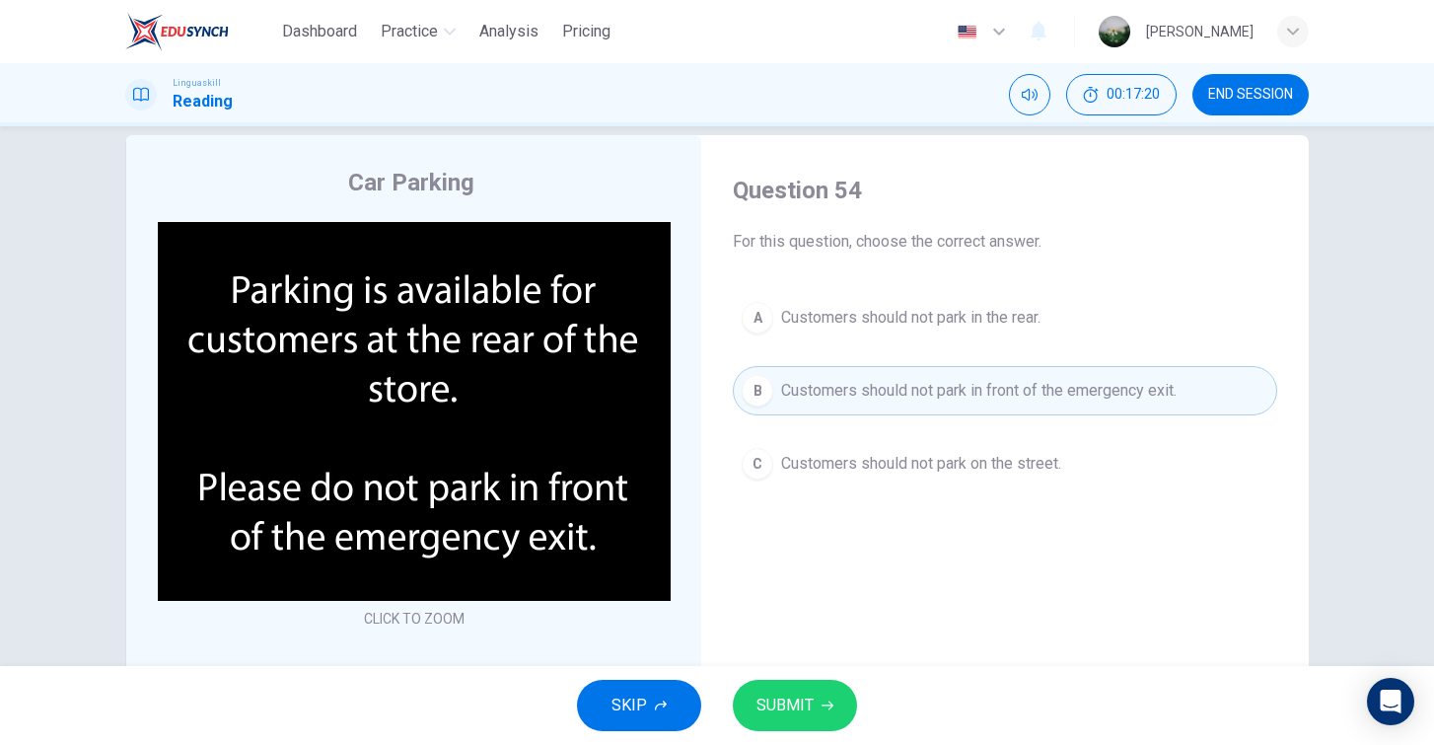
click at [806, 697] on span "SUBMIT" at bounding box center [785, 706] width 57 height 28
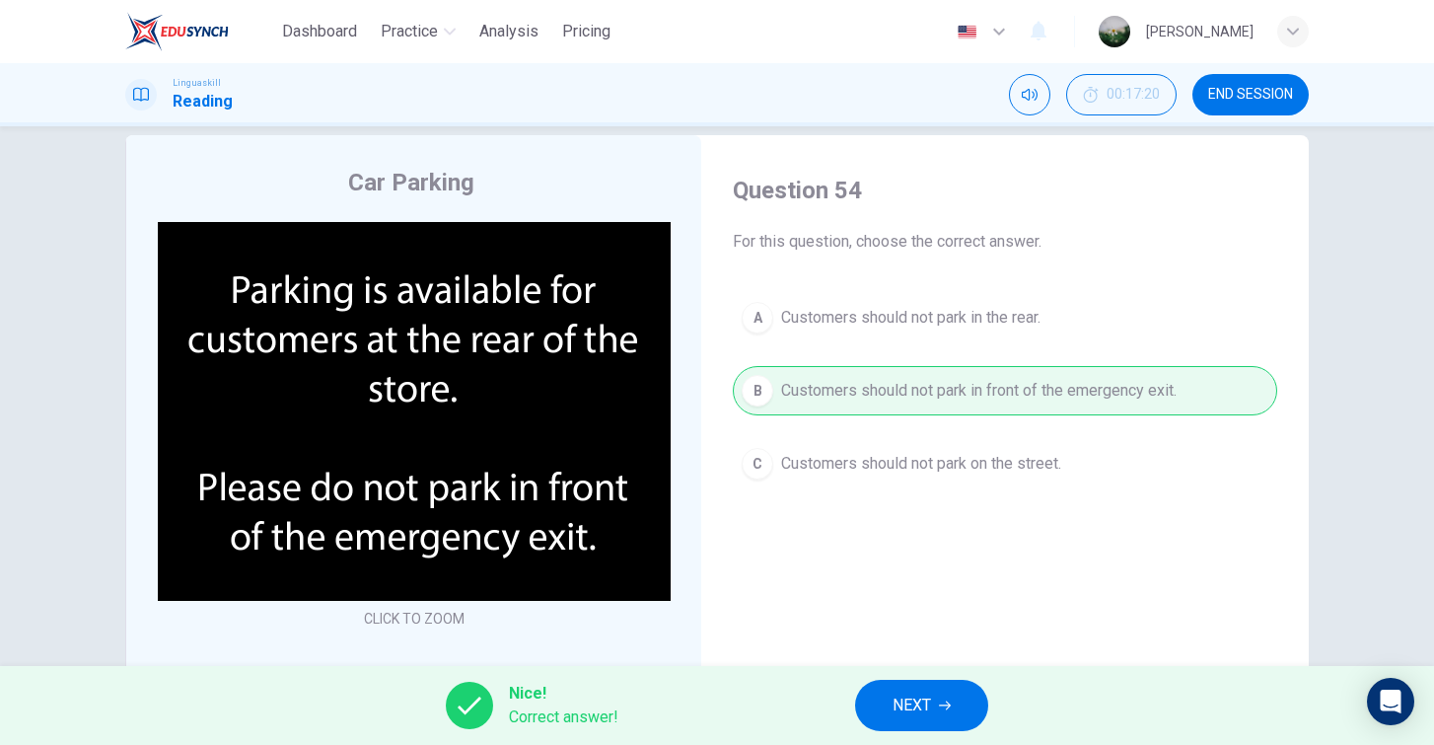
click at [896, 704] on span "NEXT" at bounding box center [912, 706] width 38 height 28
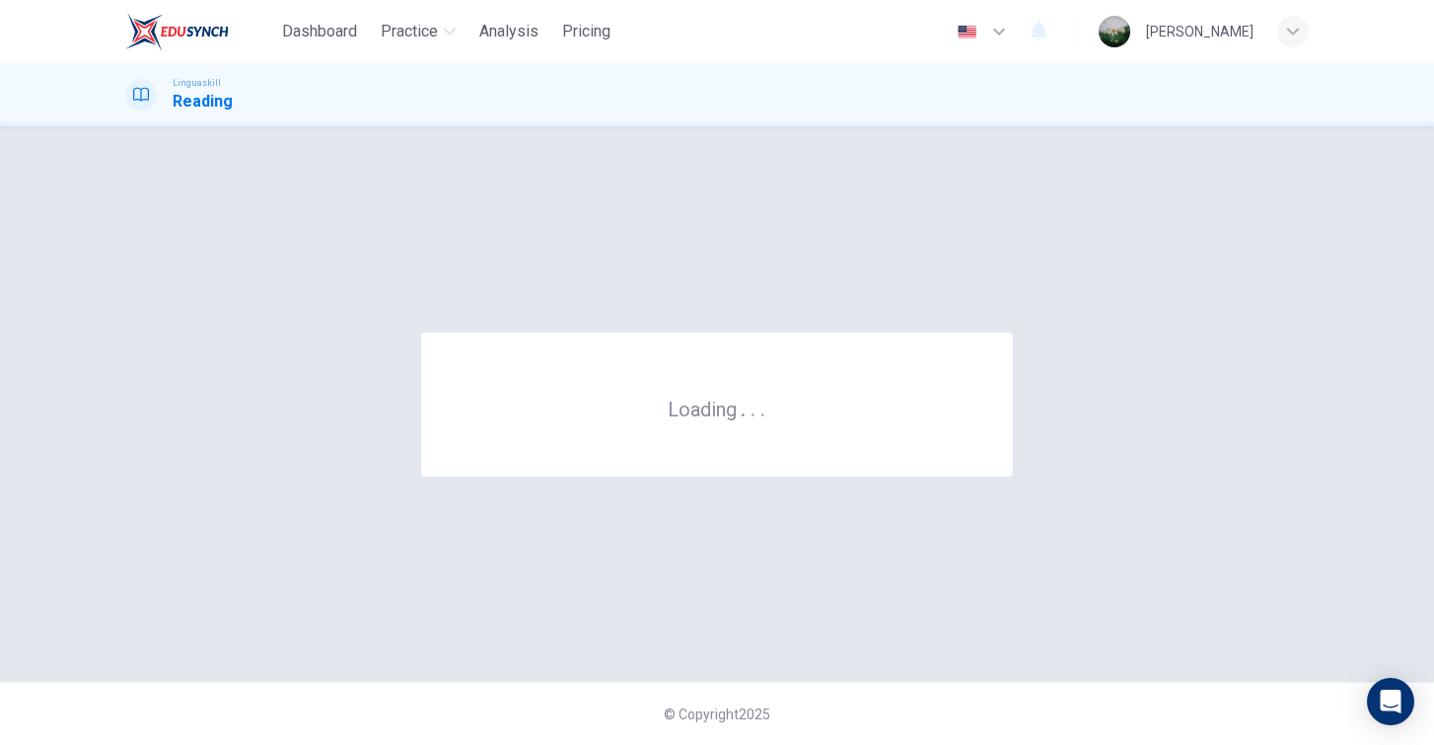
scroll to position [0, 0]
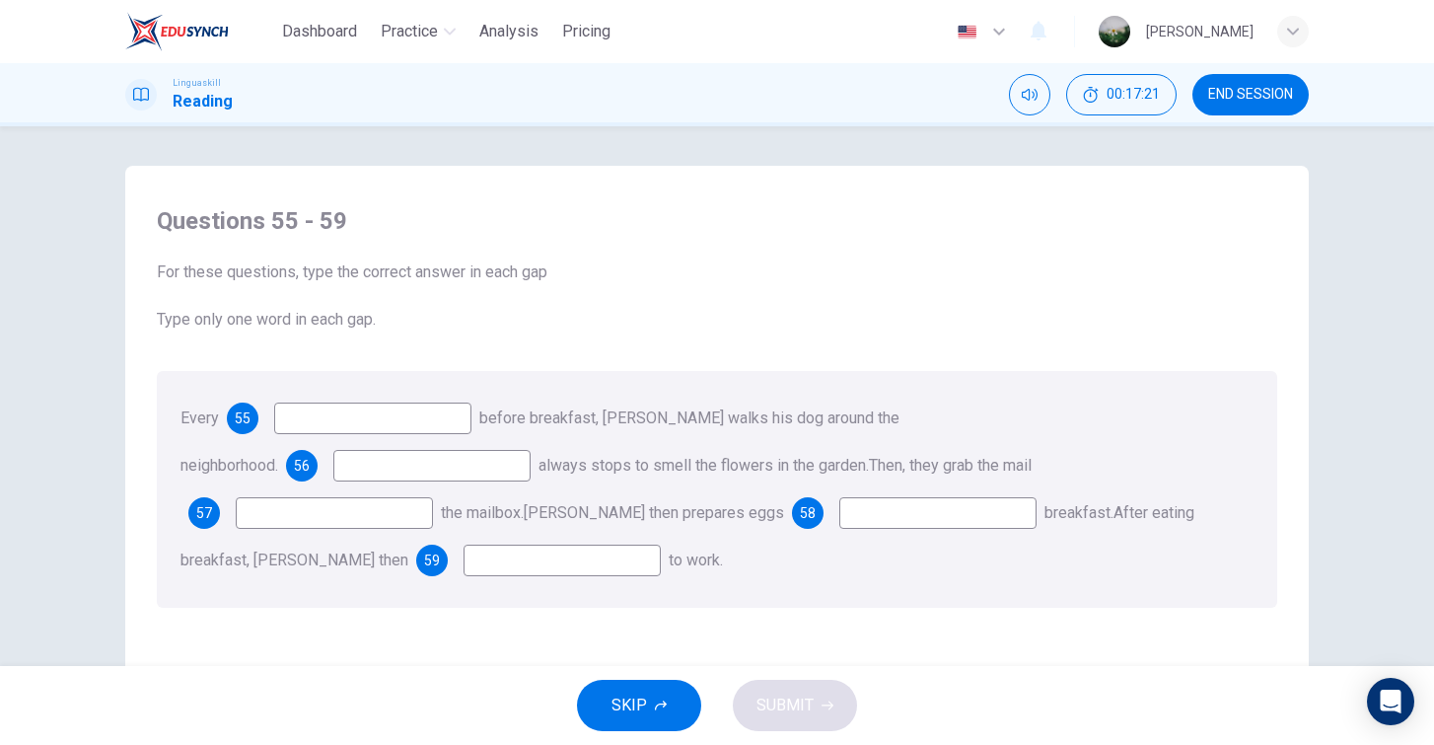
click at [419, 422] on input at bounding box center [372, 418] width 197 height 32
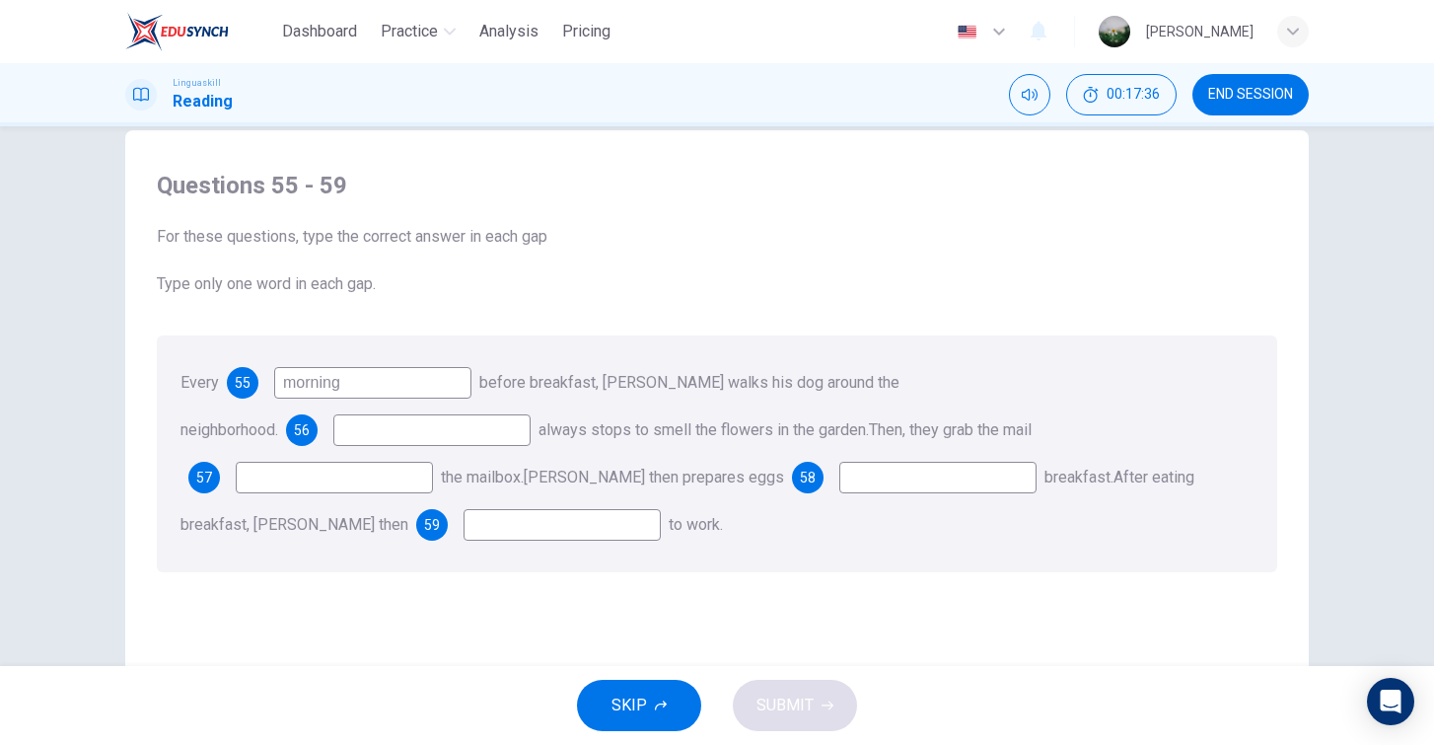
type input "morning"
click at [531, 414] on input at bounding box center [431, 430] width 197 height 32
type input "He"
click at [433, 462] on input at bounding box center [334, 478] width 197 height 32
click at [531, 414] on input "He" at bounding box center [431, 430] width 197 height 32
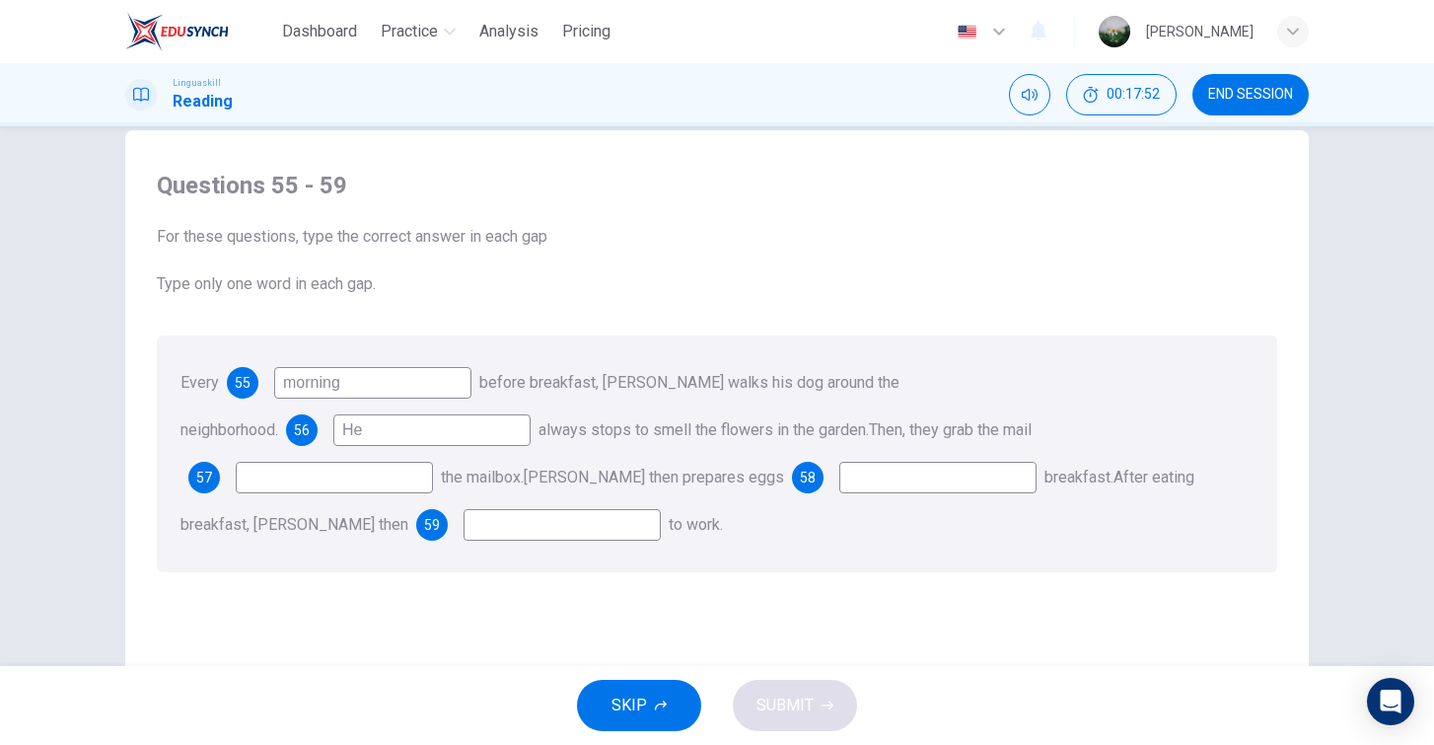
click at [433, 462] on input at bounding box center [334, 478] width 197 height 32
type input "from"
click at [840, 481] on input at bounding box center [938, 478] width 197 height 32
type input "for"
click at [661, 509] on input at bounding box center [562, 525] width 197 height 32
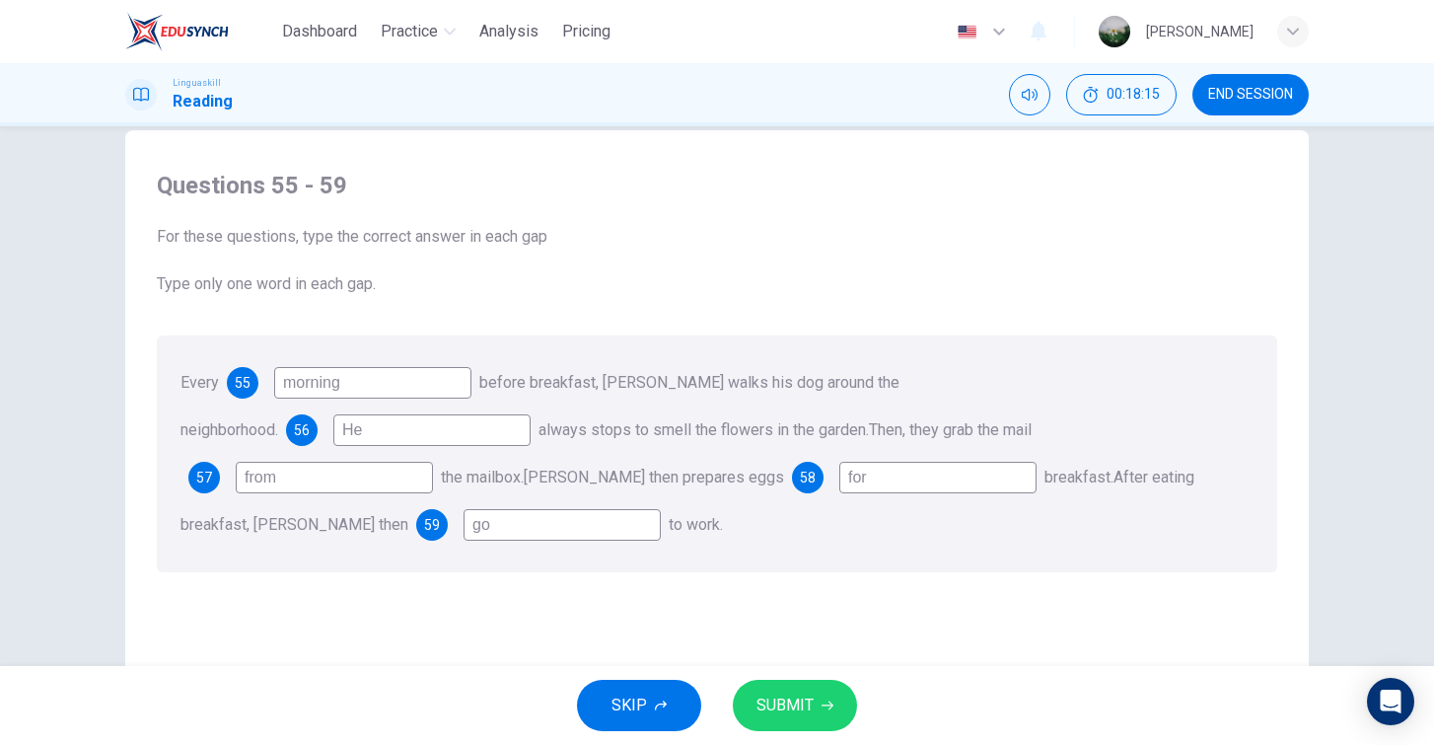
type input "go"
click at [812, 707] on span "SUBMIT" at bounding box center [785, 706] width 57 height 28
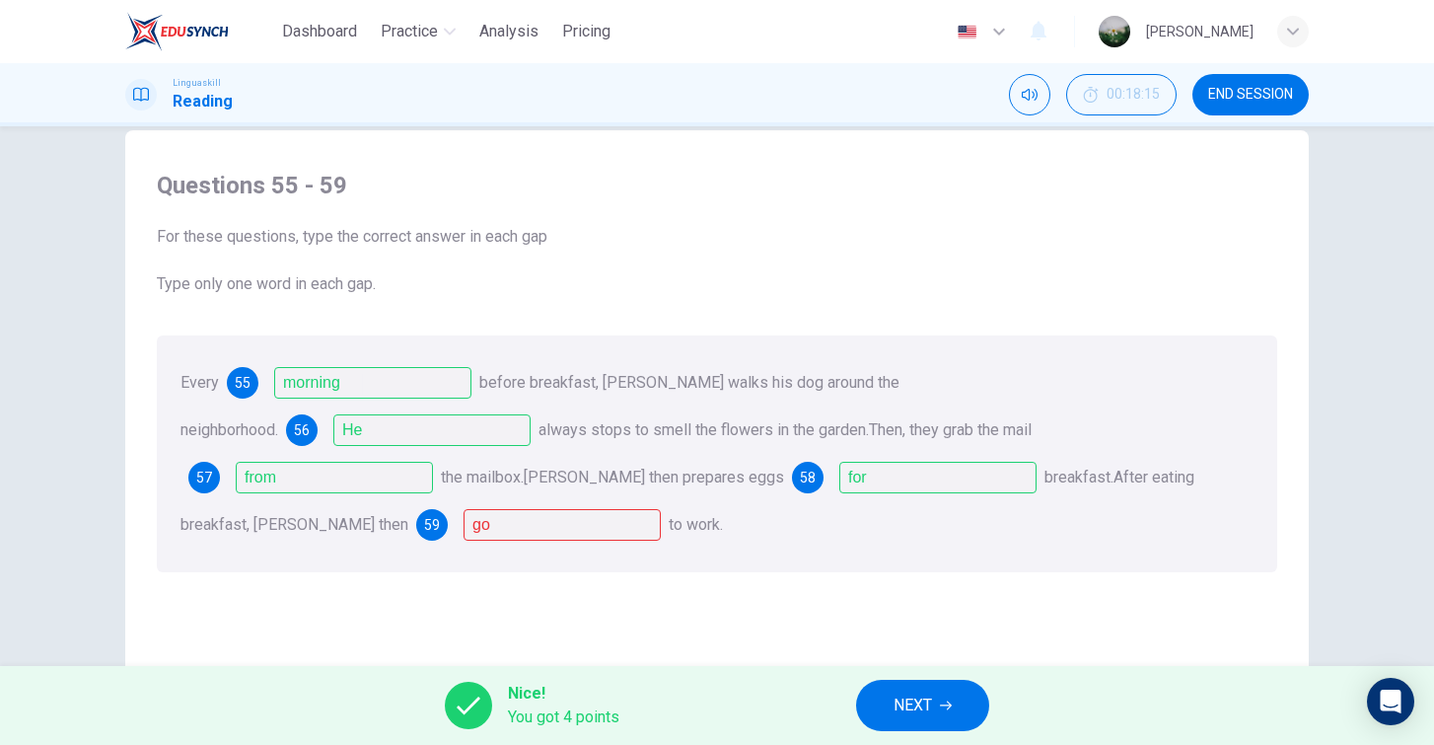
click at [938, 698] on button "NEXT" at bounding box center [922, 705] width 133 height 51
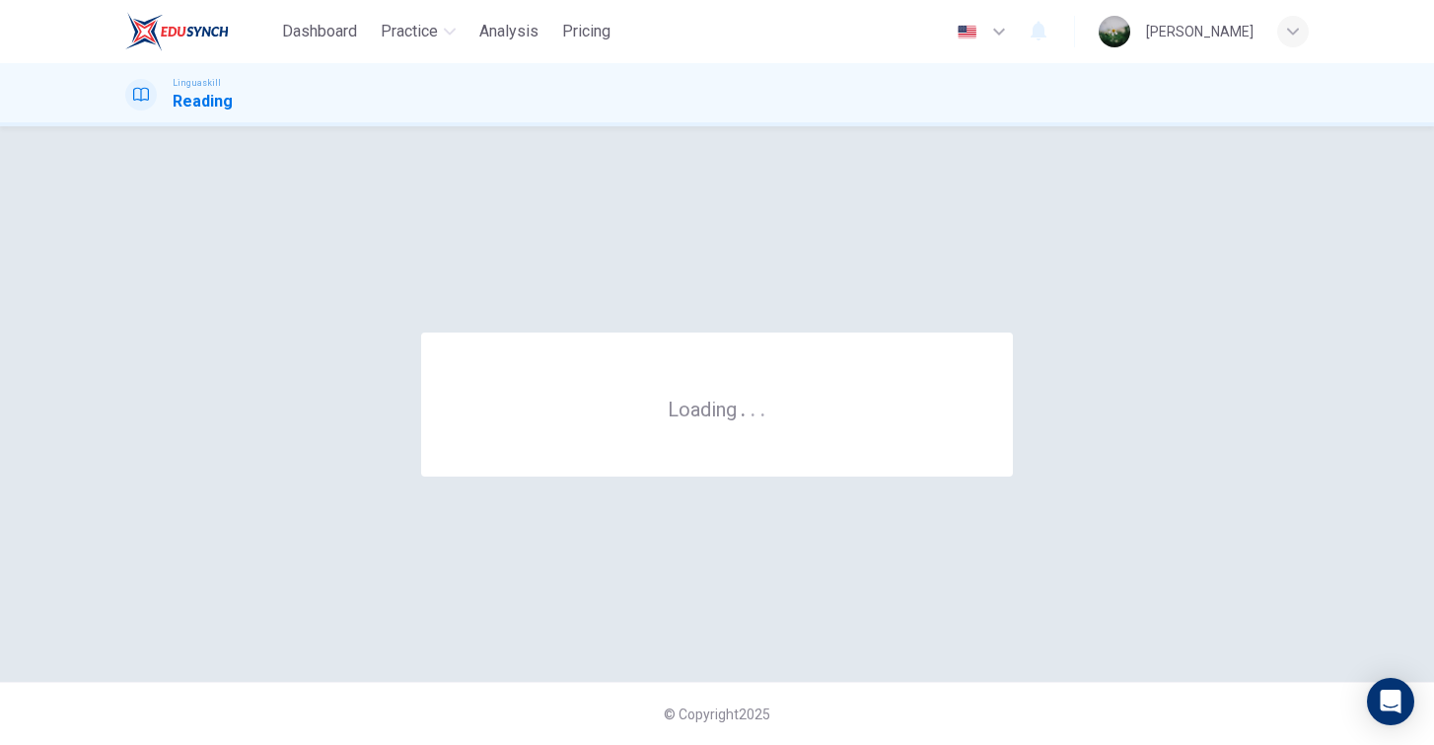
scroll to position [0, 0]
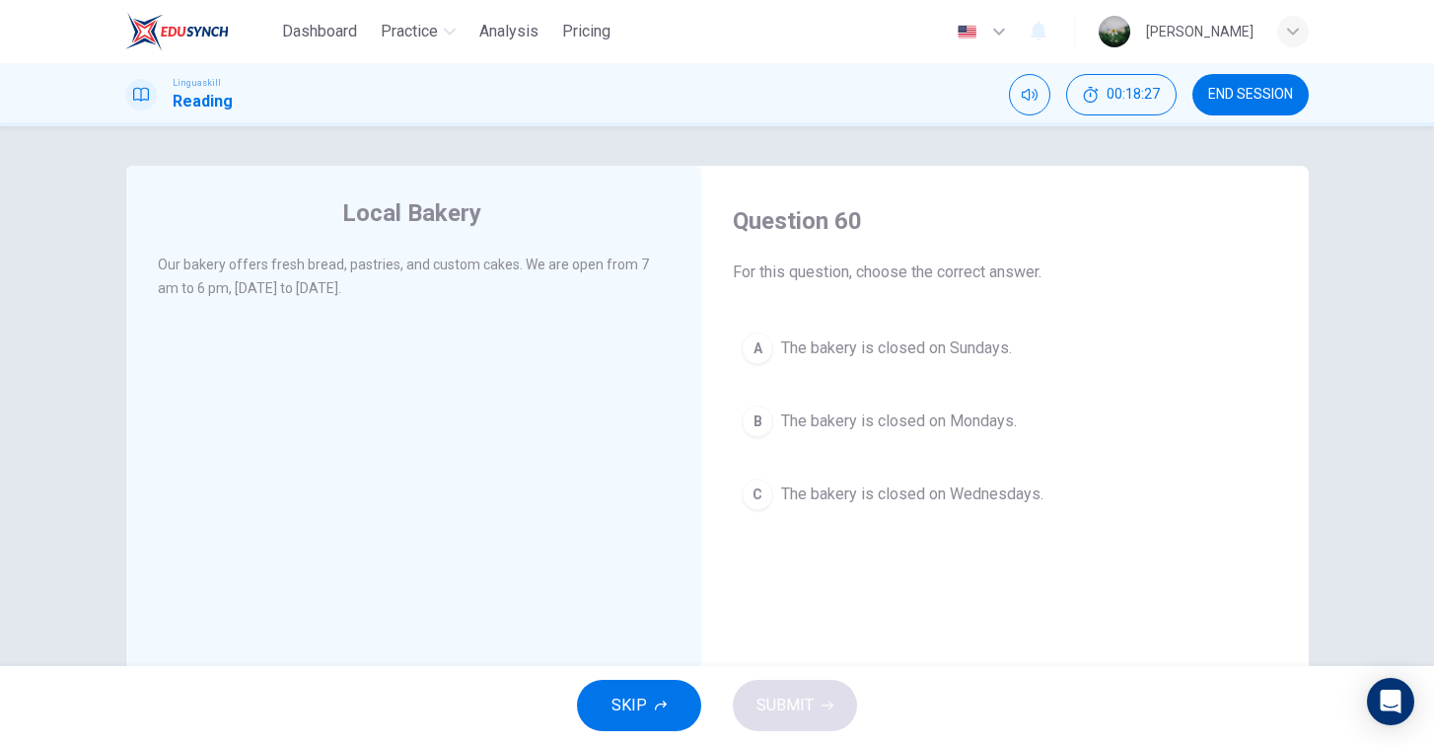
click at [949, 346] on span "The bakery is closed on Sundays." at bounding box center [896, 348] width 231 height 24
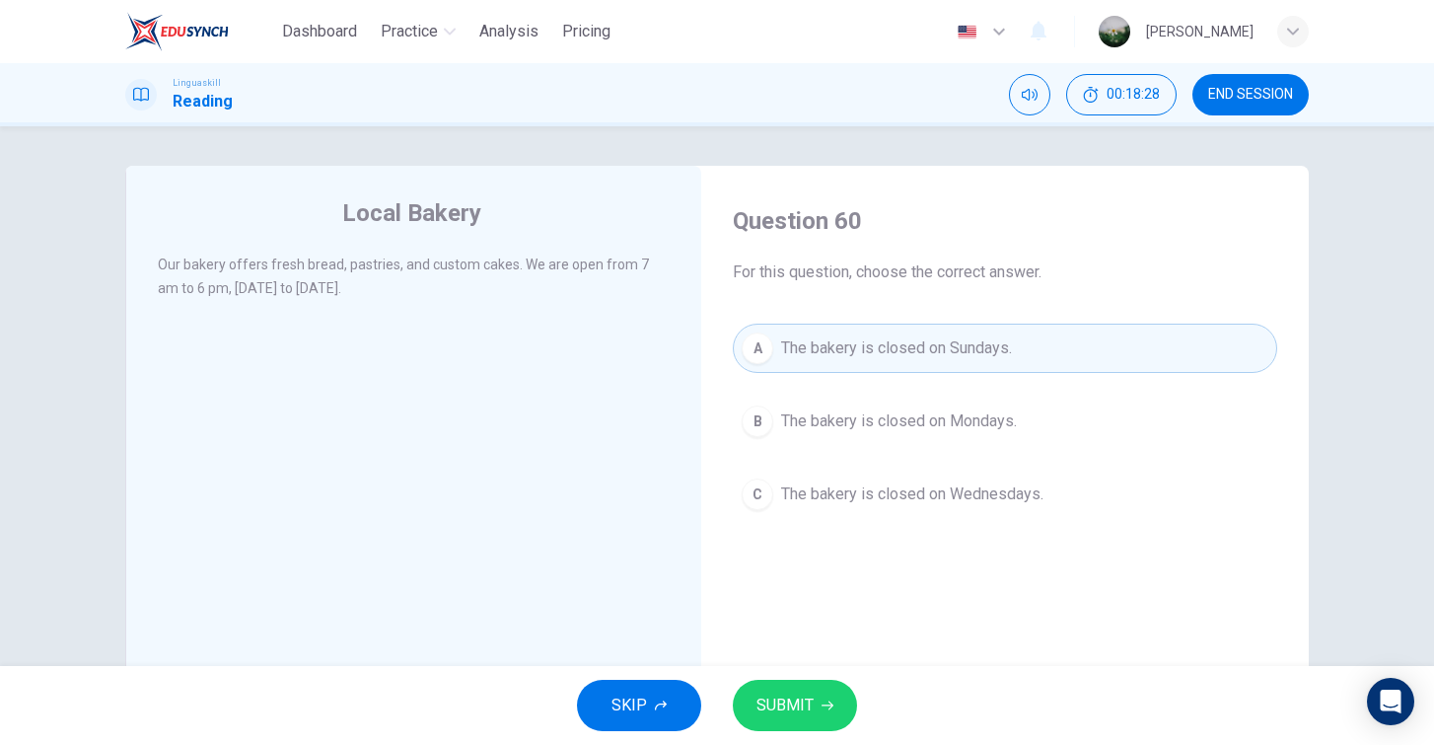
click at [816, 701] on button "SUBMIT" at bounding box center [795, 705] width 124 height 51
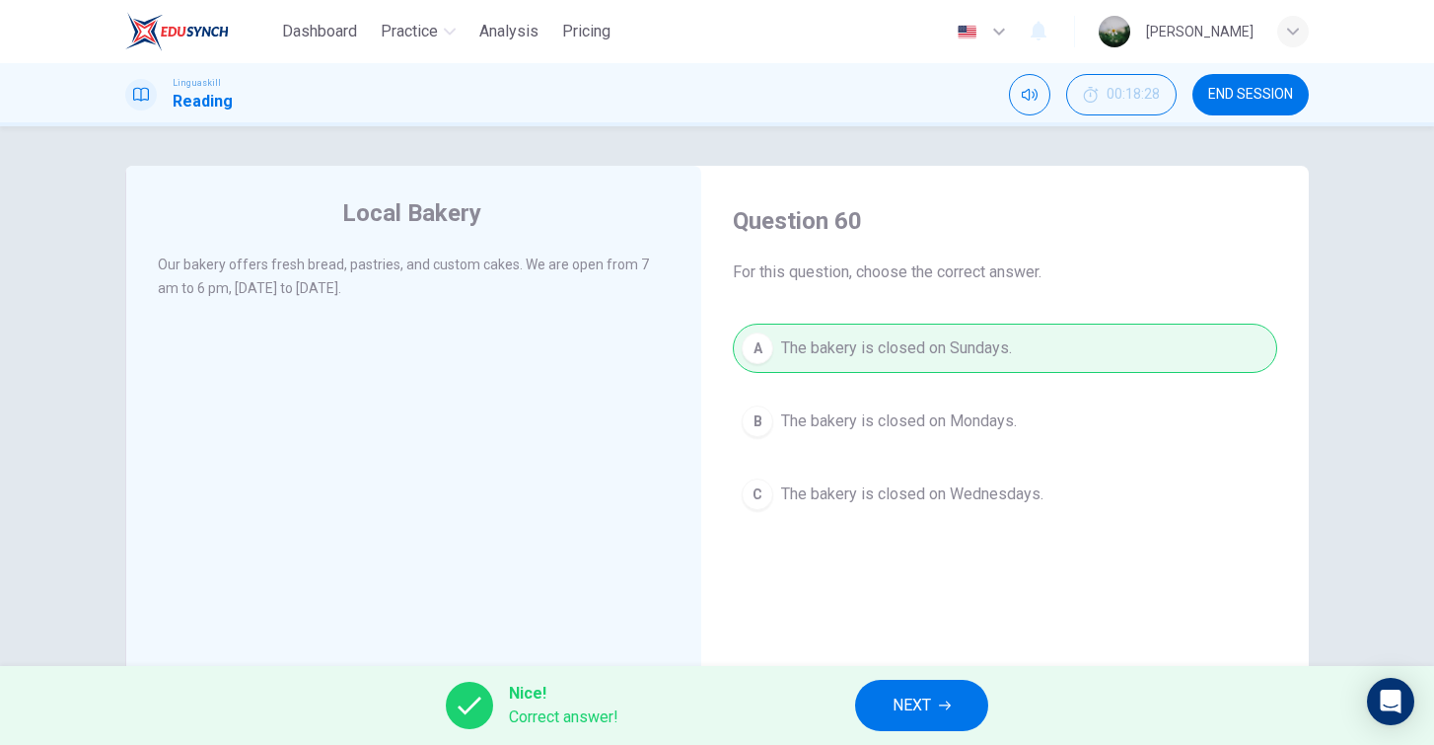
click at [911, 708] on span "NEXT" at bounding box center [912, 706] width 38 height 28
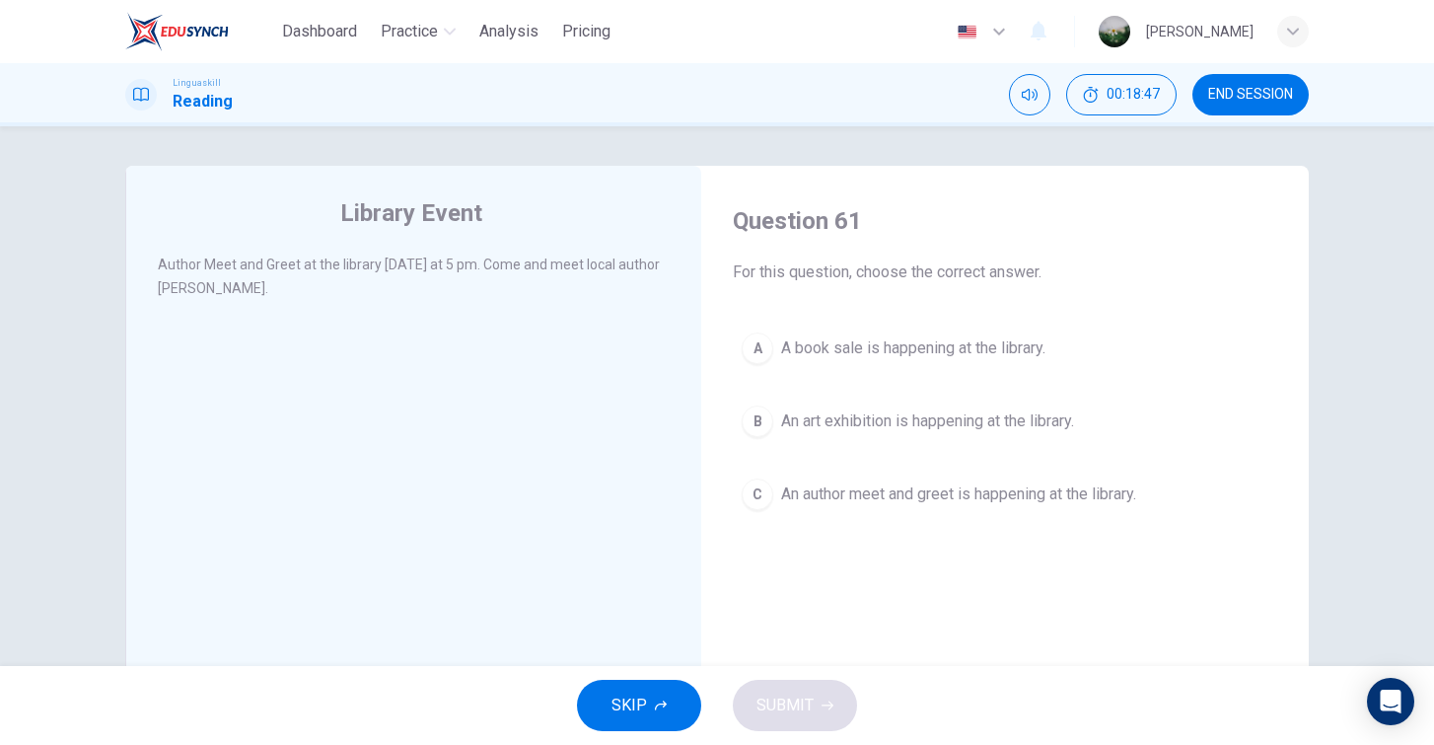
click at [876, 356] on span "A book sale is happening at the library." at bounding box center [913, 348] width 264 height 24
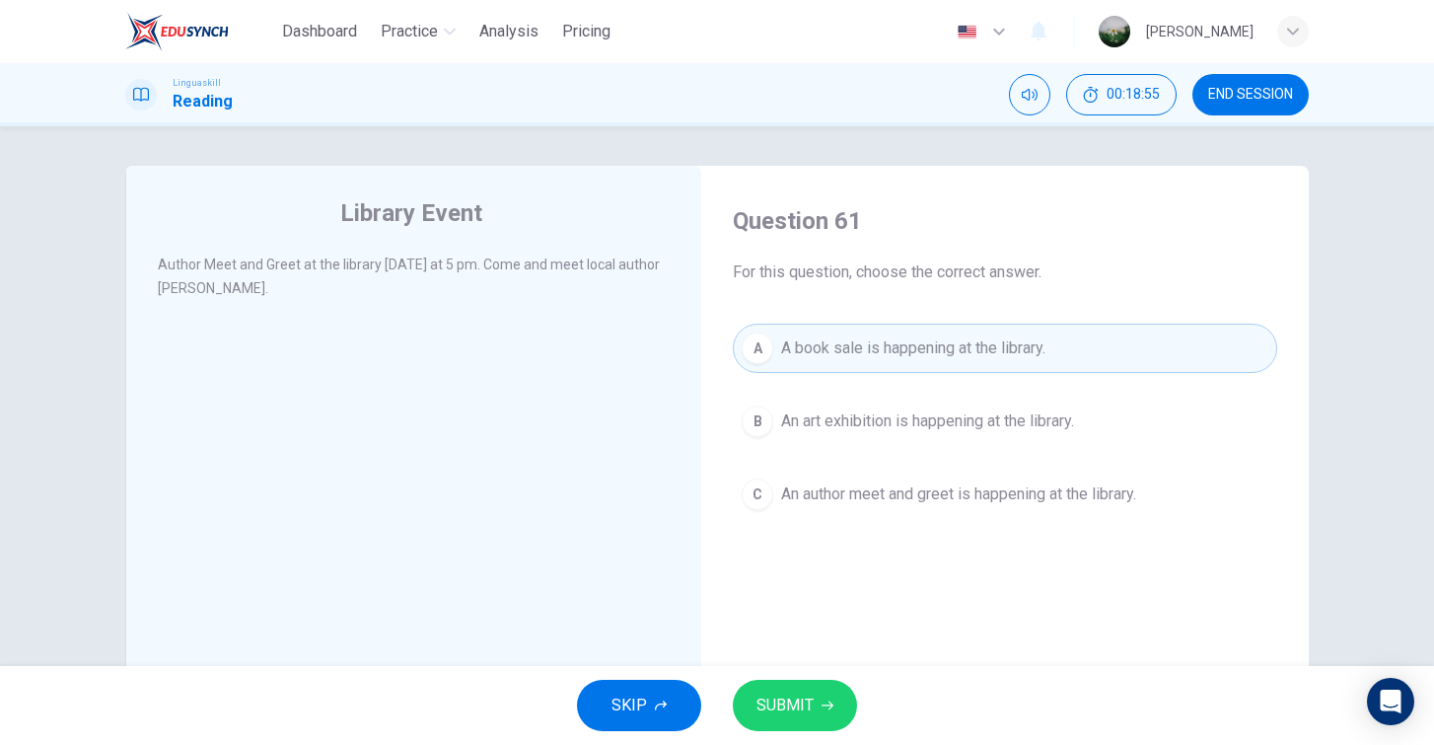
click at [925, 491] on span "An author meet and greet is happening at the library." at bounding box center [958, 494] width 355 height 24
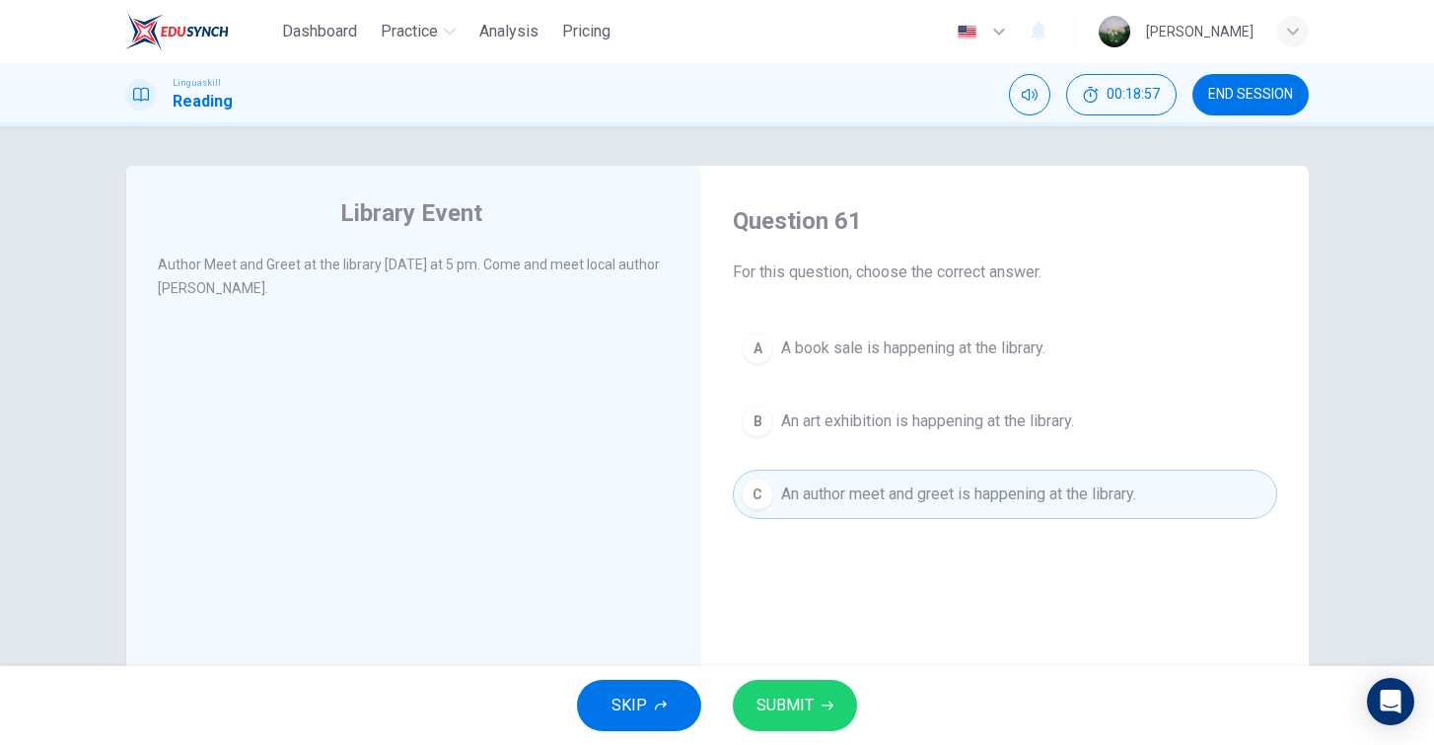
click at [799, 712] on span "SUBMIT" at bounding box center [785, 706] width 57 height 28
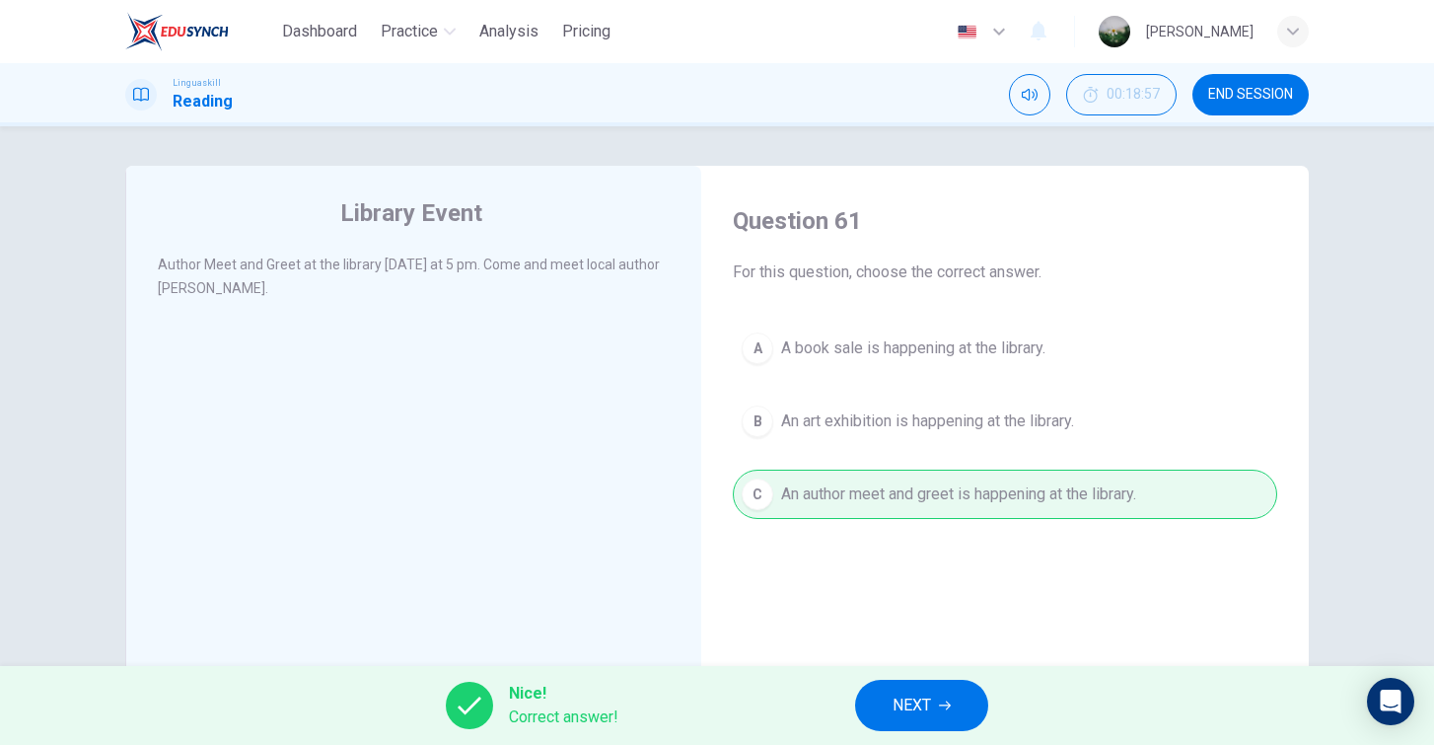
click at [900, 711] on span "NEXT" at bounding box center [912, 706] width 38 height 28
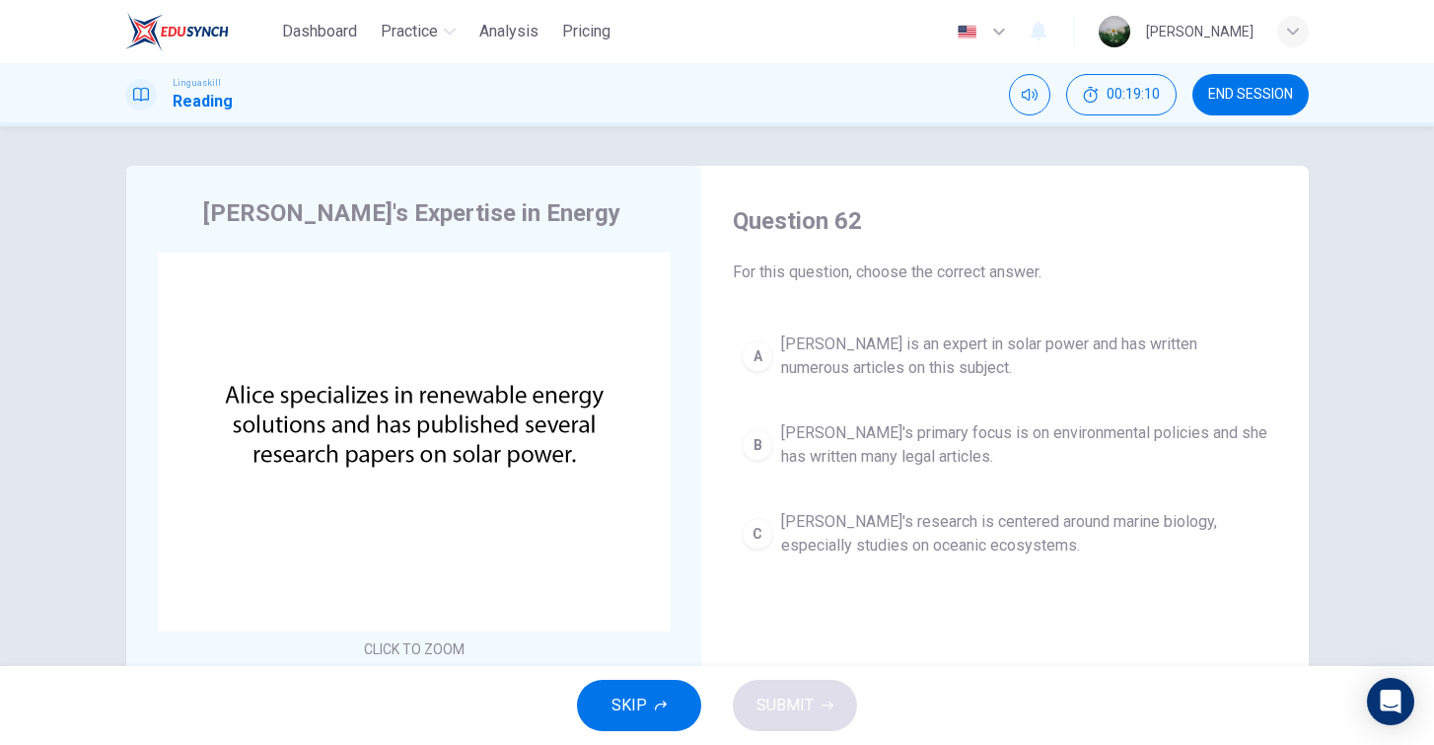
click at [916, 350] on span "Alice is an expert in solar power and has written numerous articles on this sub…" at bounding box center [1024, 355] width 487 height 47
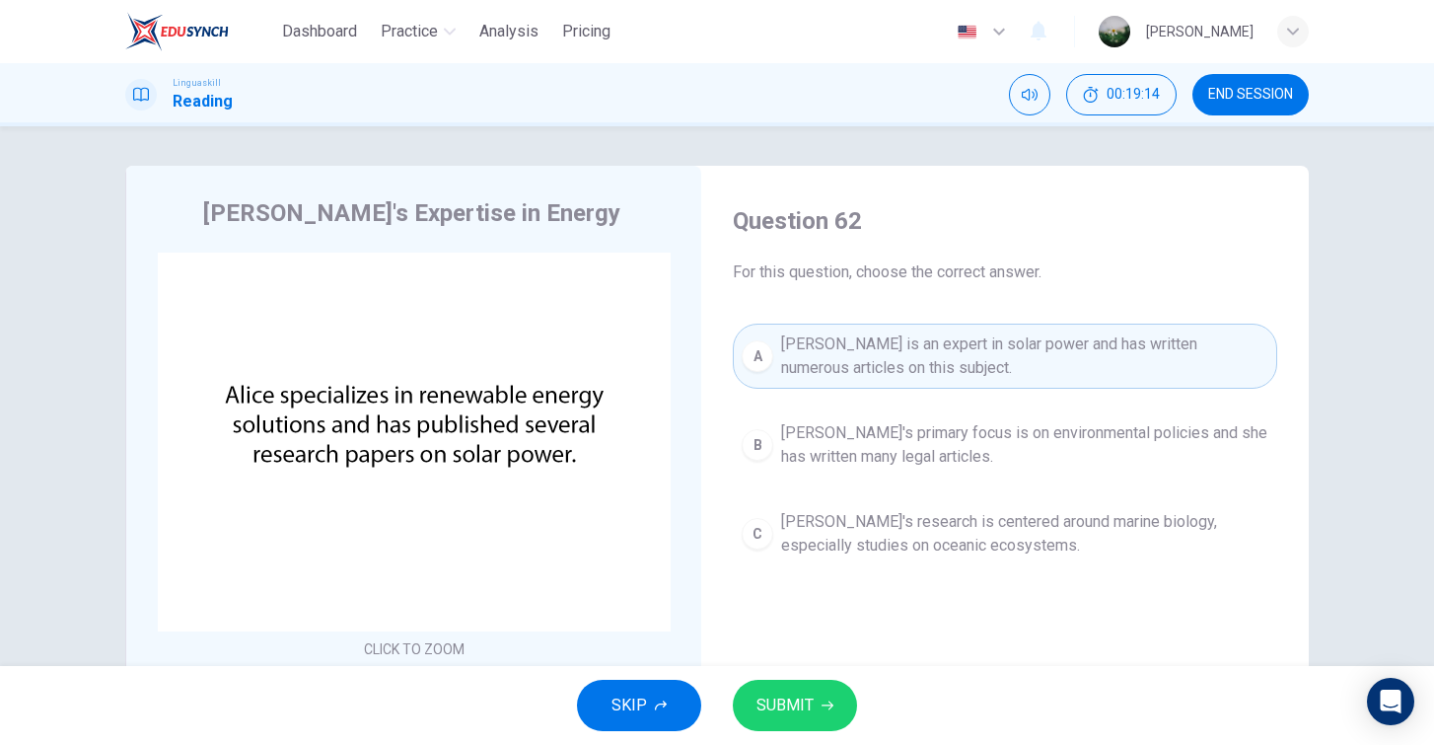
click at [814, 695] on button "SUBMIT" at bounding box center [795, 705] width 124 height 51
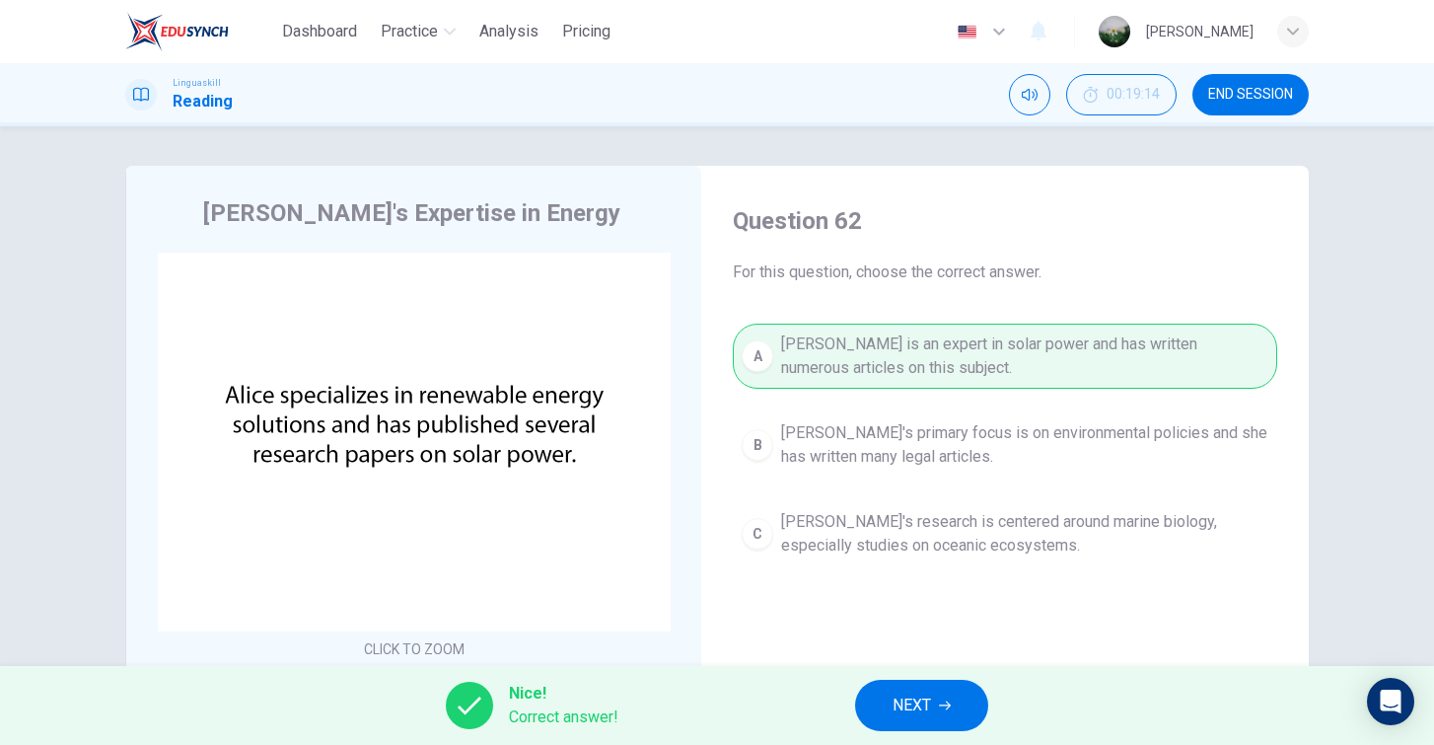
click at [889, 715] on button "NEXT" at bounding box center [921, 705] width 133 height 51
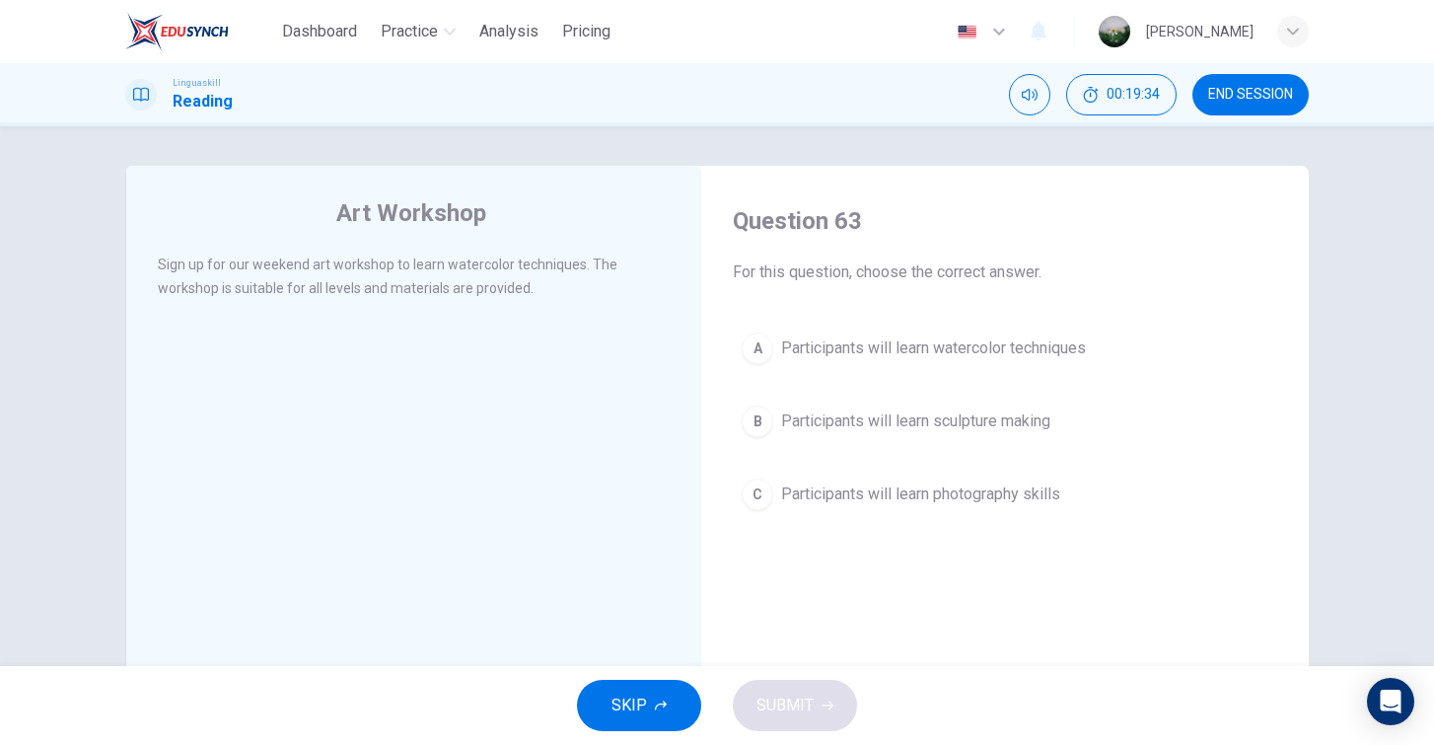
click at [967, 346] on span "Participants will learn watercolor techniques" at bounding box center [933, 348] width 305 height 24
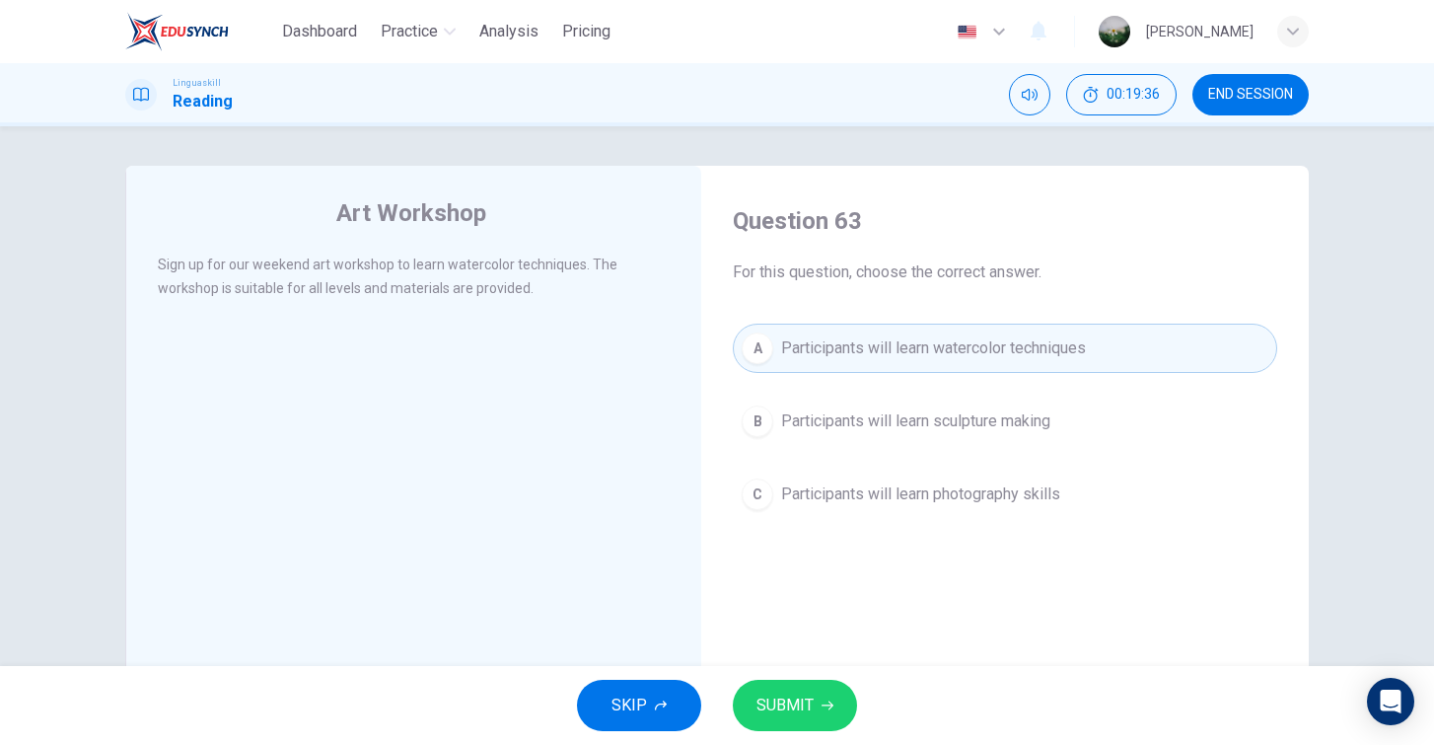
click at [823, 692] on button "SUBMIT" at bounding box center [795, 705] width 124 height 51
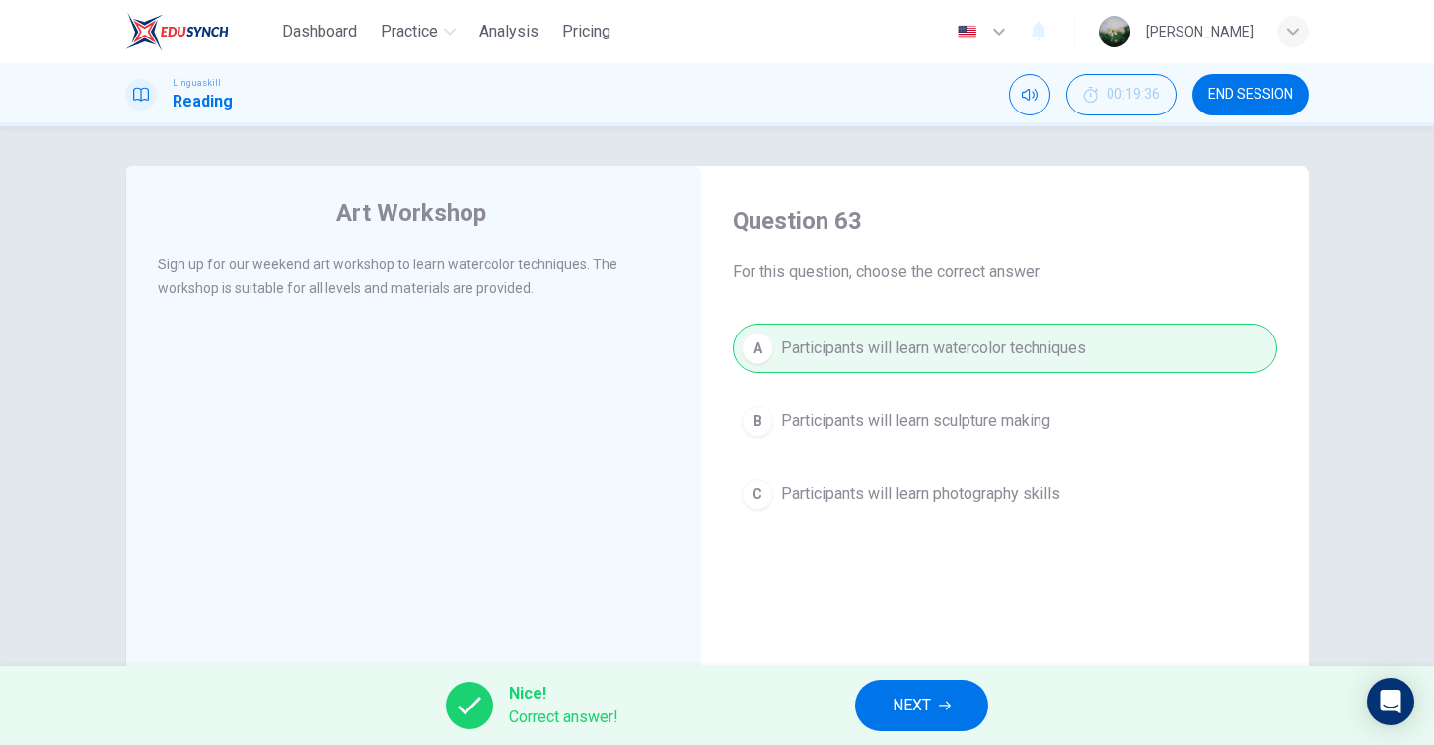
click at [892, 709] on button "NEXT" at bounding box center [921, 705] width 133 height 51
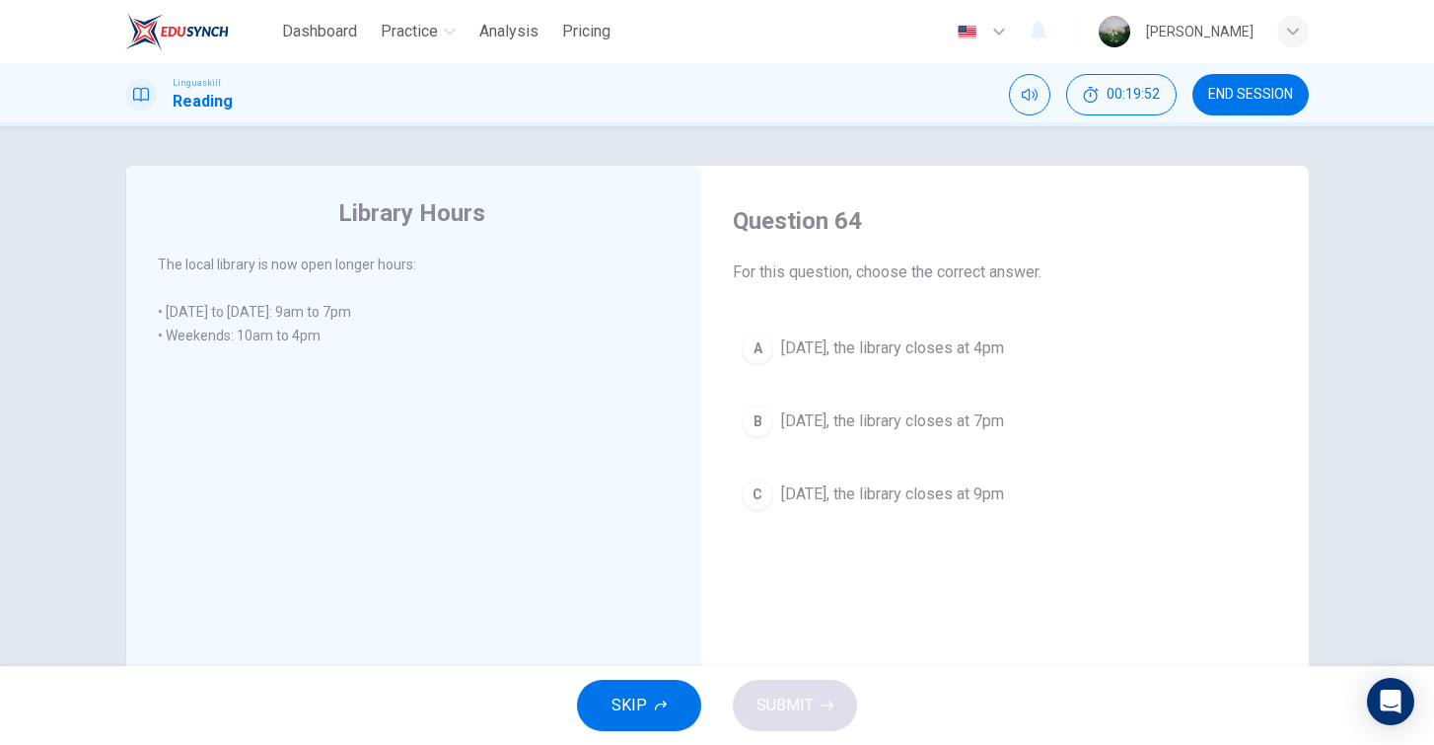
click at [906, 347] on span "On Saturday, the library closes at 4pm" at bounding box center [892, 348] width 223 height 24
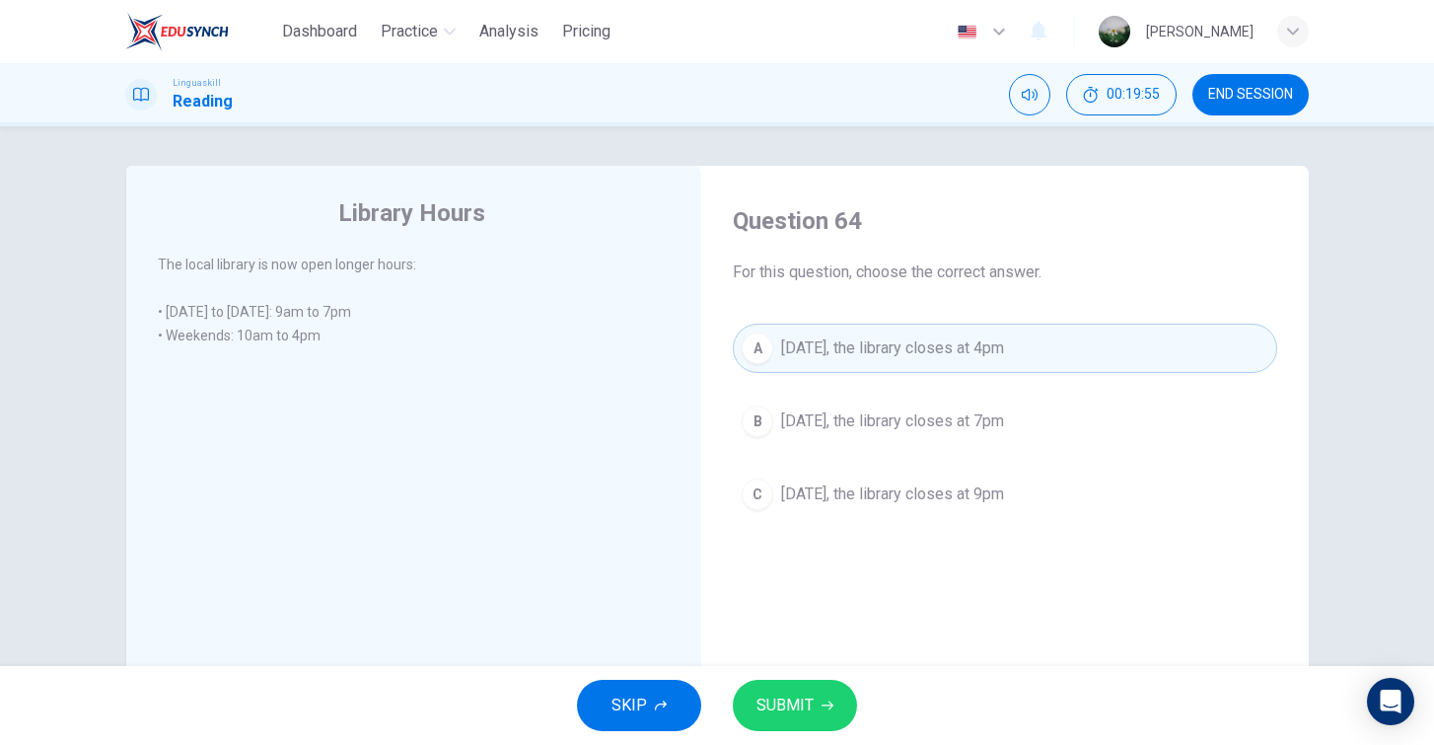
click at [803, 694] on span "SUBMIT" at bounding box center [785, 706] width 57 height 28
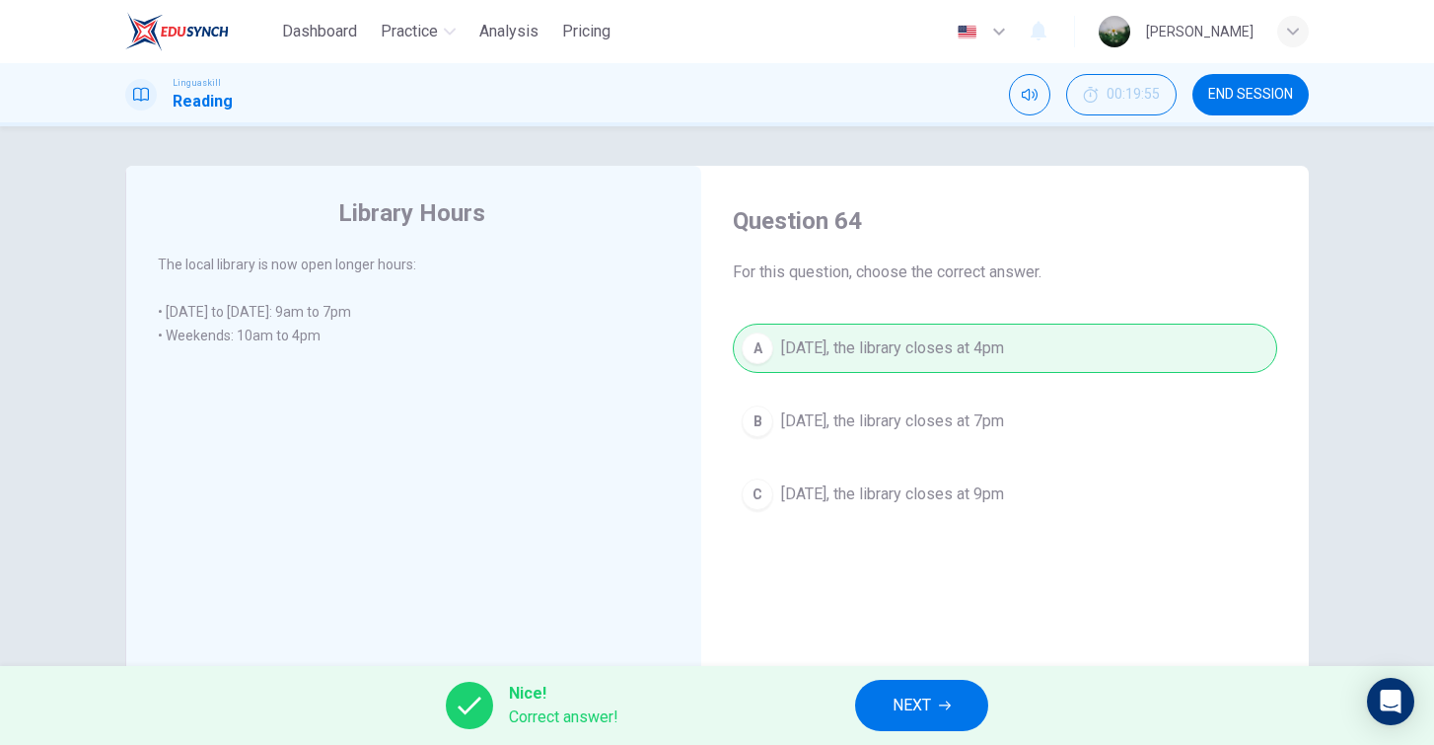
click at [896, 715] on span "NEXT" at bounding box center [912, 706] width 38 height 28
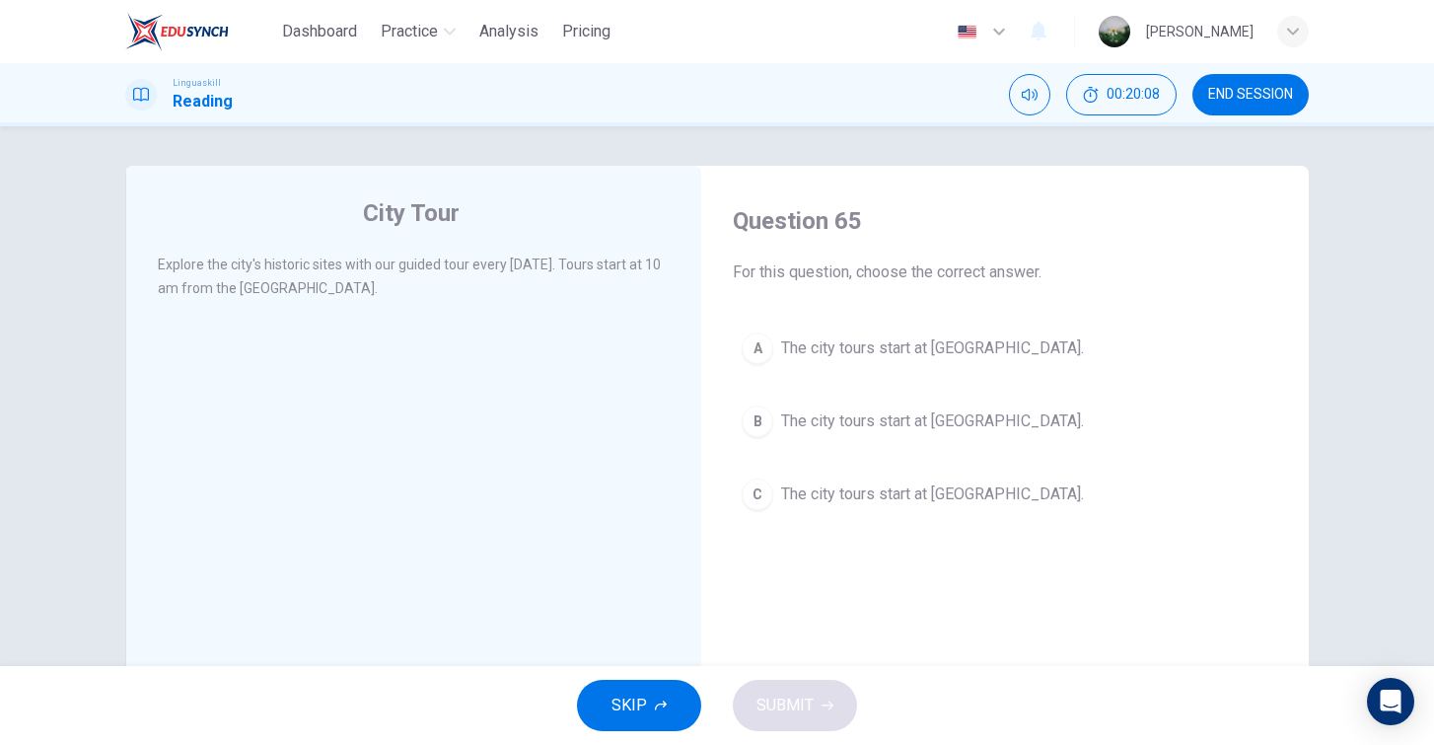
click at [915, 361] on button "A The city tours start at City Museum." at bounding box center [1005, 348] width 545 height 49
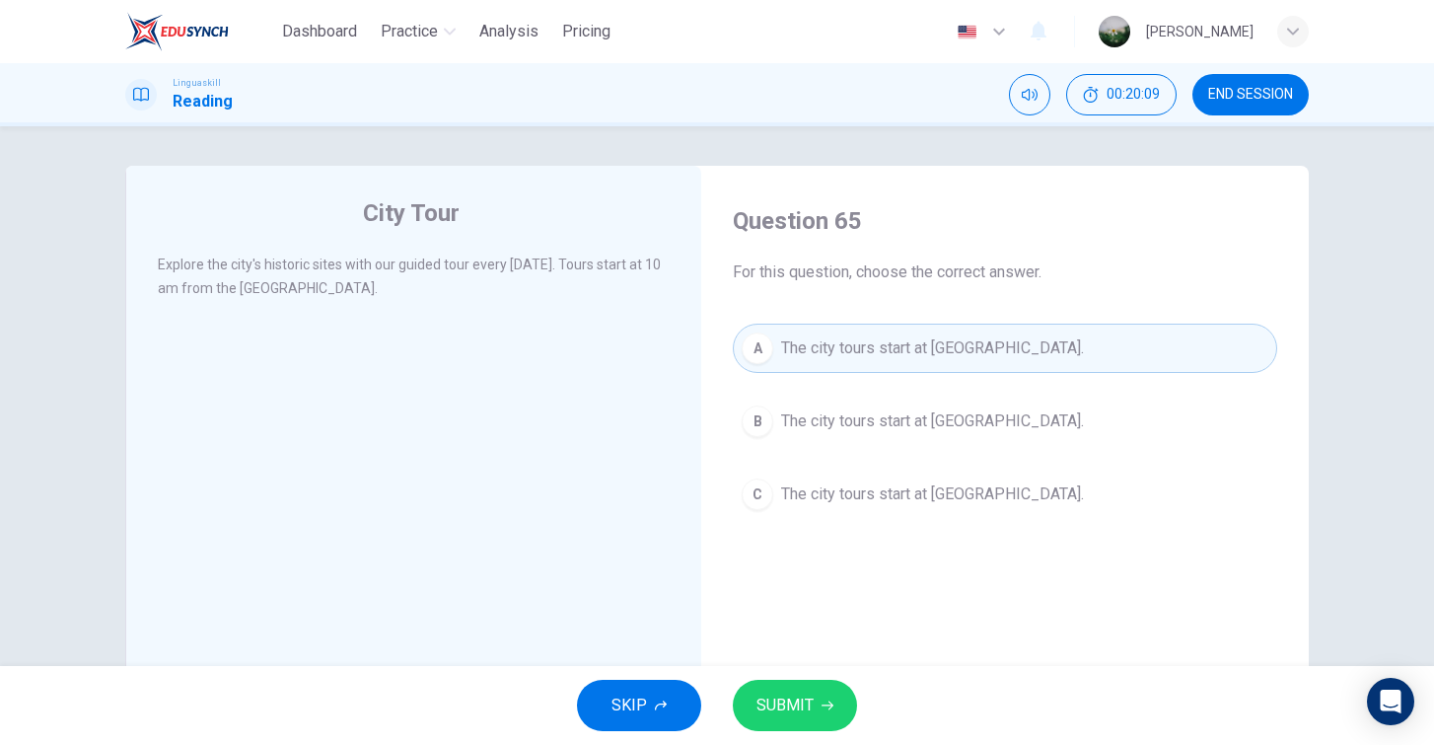
click at [804, 705] on span "SUBMIT" at bounding box center [785, 706] width 57 height 28
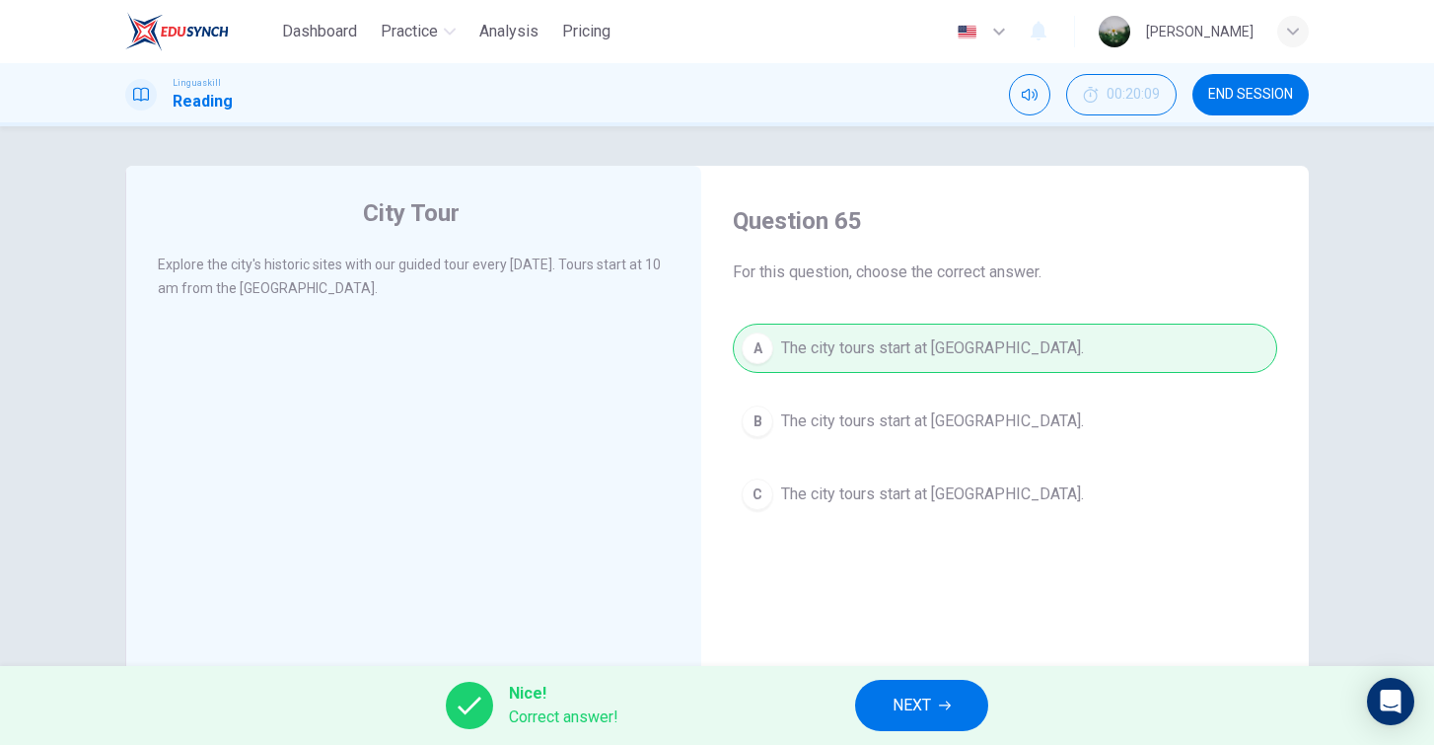
click at [923, 698] on span "NEXT" at bounding box center [912, 706] width 38 height 28
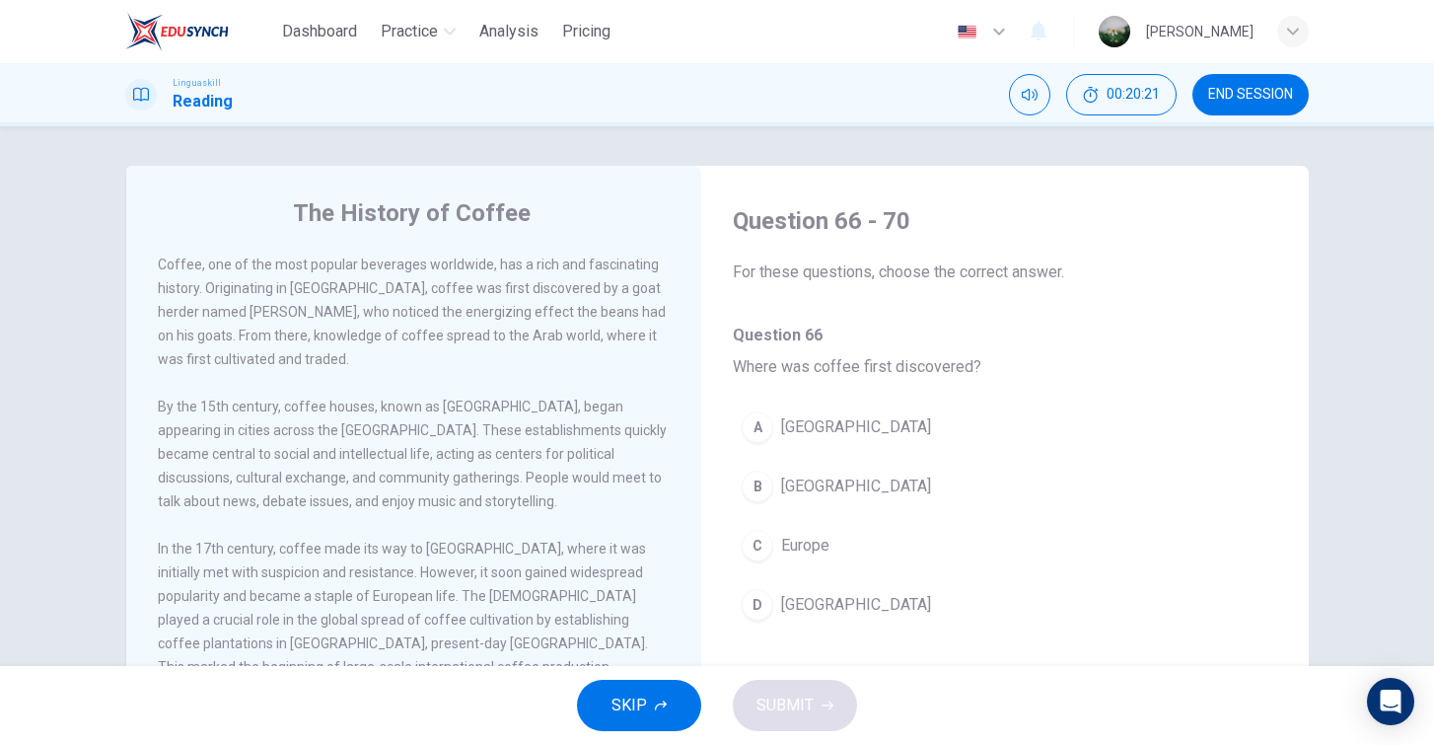
click at [823, 484] on span "Ethiopia" at bounding box center [856, 487] width 150 height 24
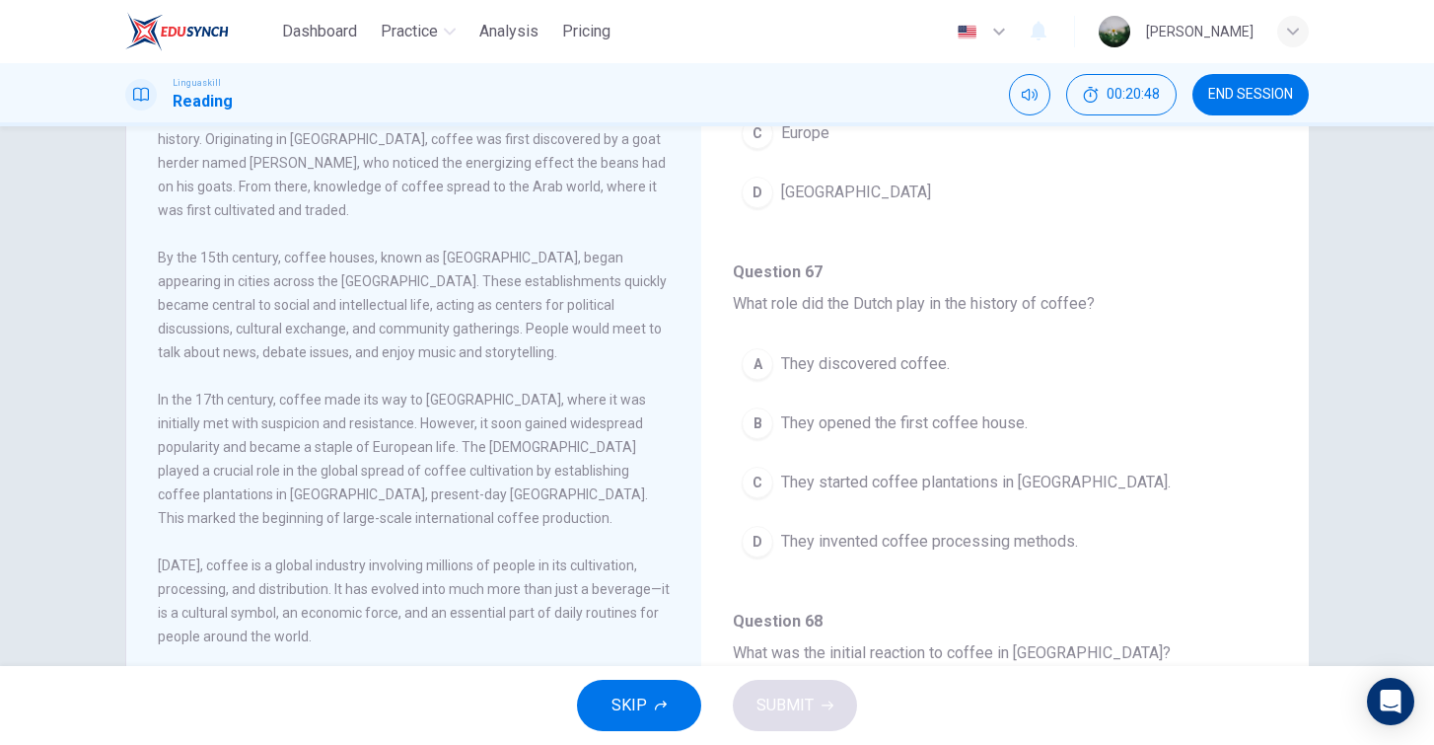
scroll to position [152, 0]
click at [760, 477] on div "C" at bounding box center [758, 480] width 32 height 32
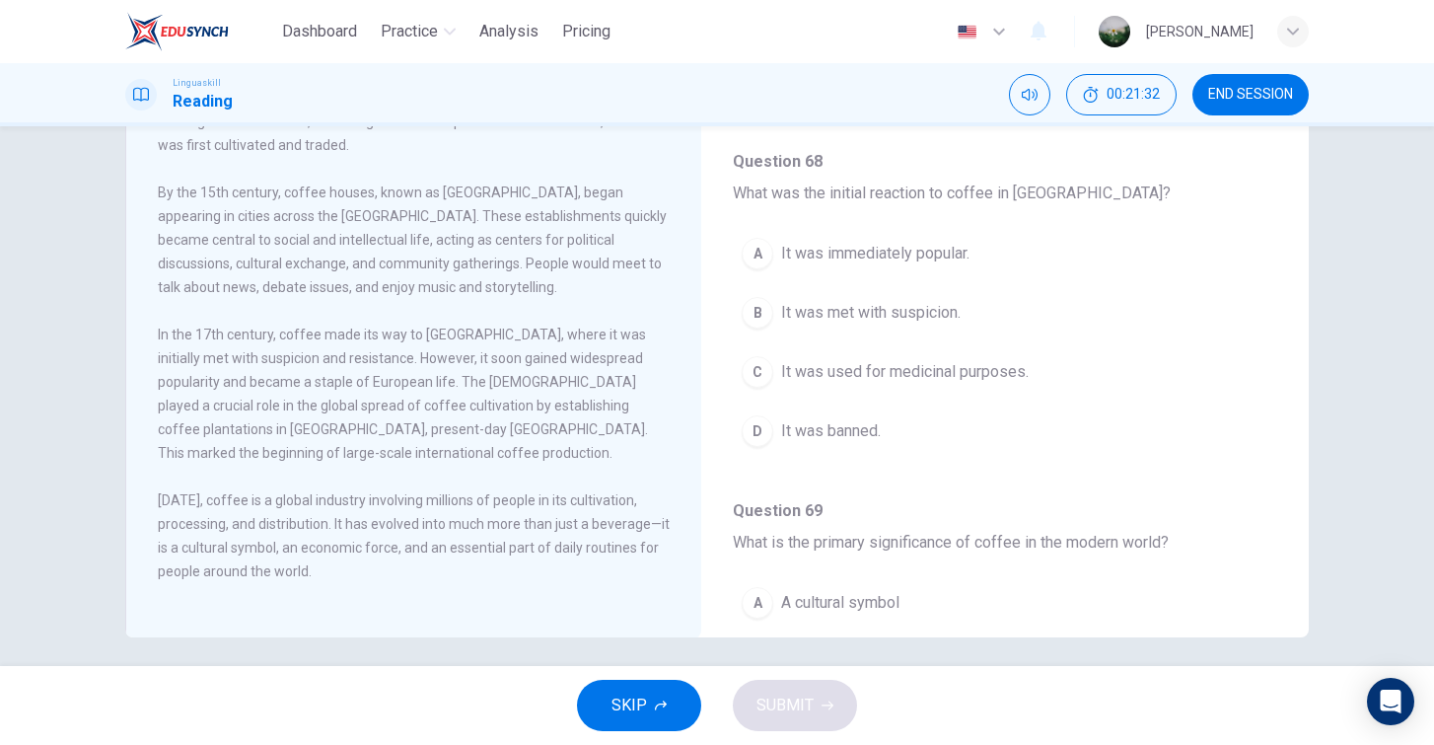
scroll to position [218, 0]
click at [794, 305] on span "It was met with suspicion." at bounding box center [871, 309] width 180 height 24
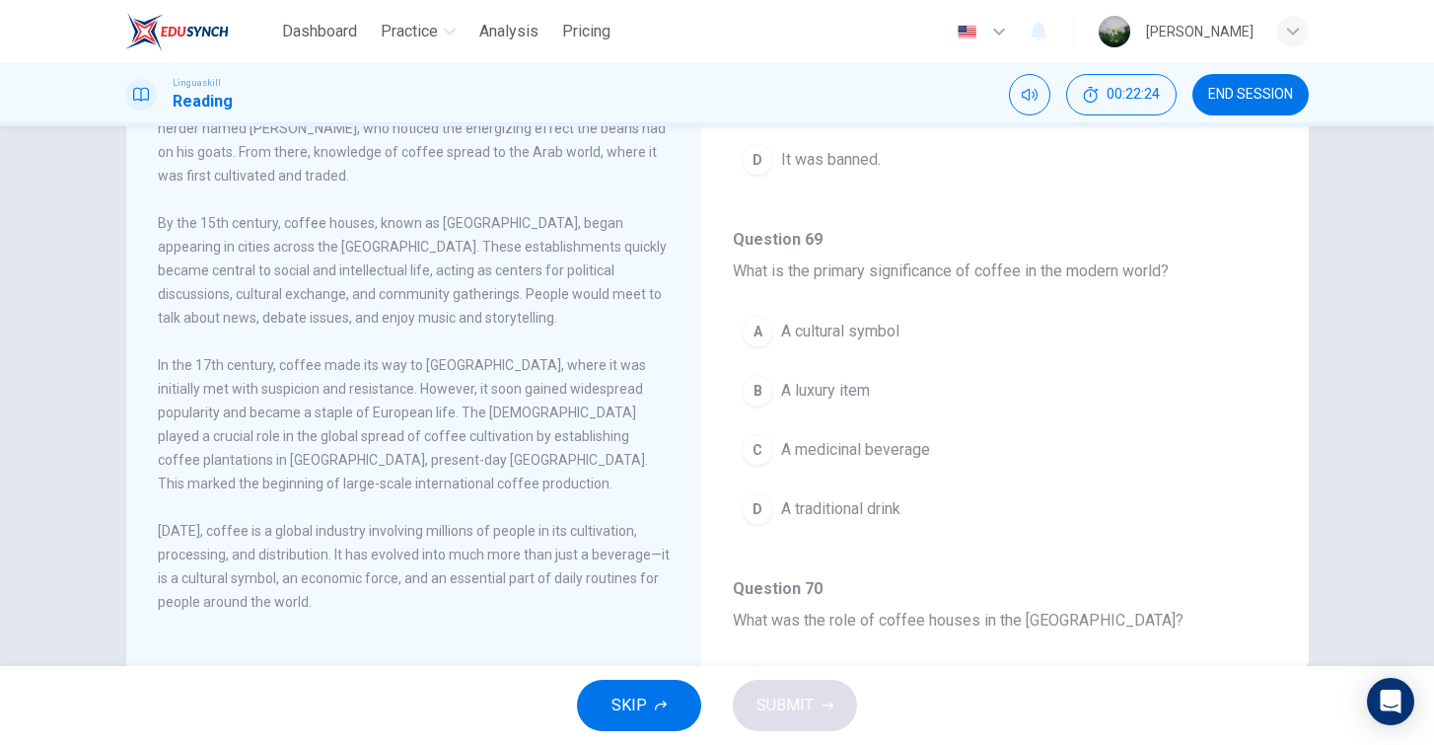
scroll to position [183, 0]
click at [829, 345] on button "A A cultural symbol" at bounding box center [1005, 332] width 545 height 49
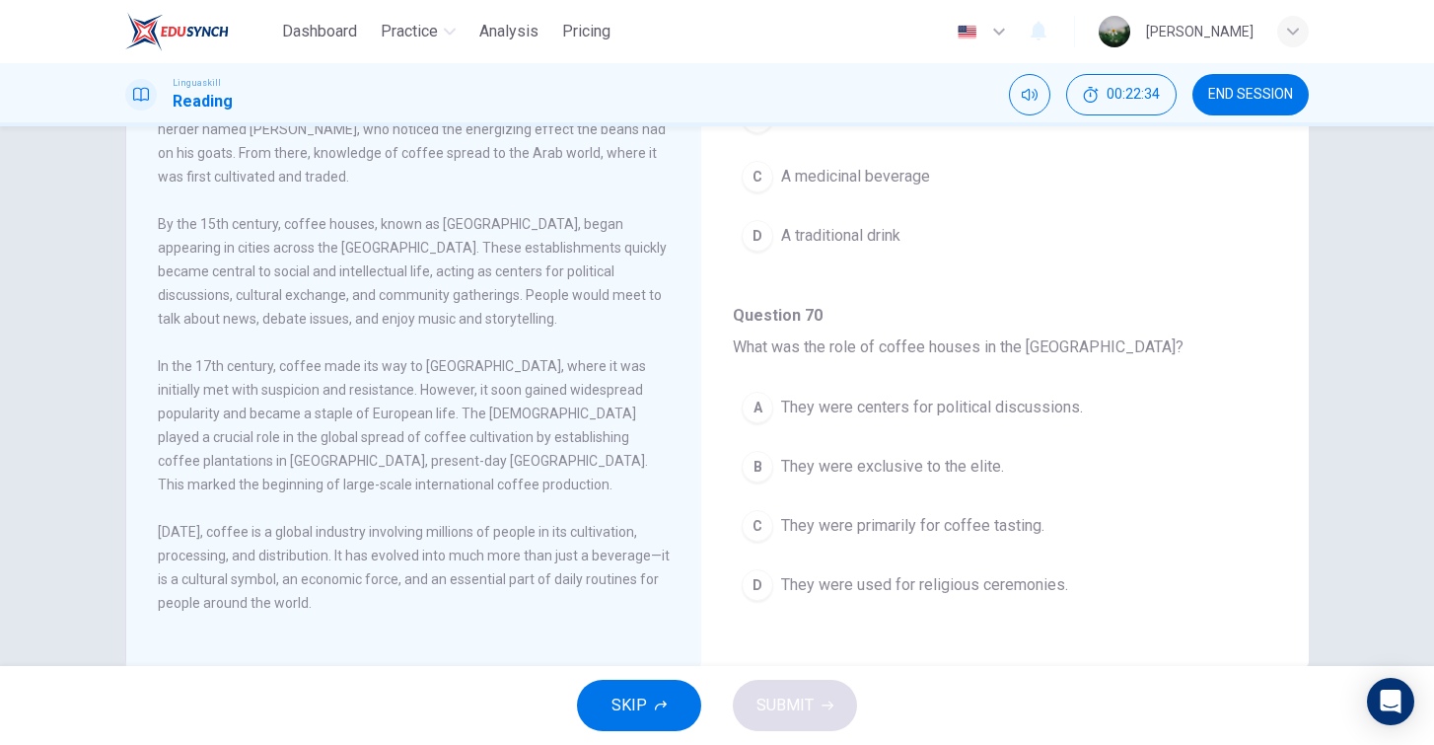
scroll to position [1234, 0]
click at [794, 416] on span "They were centers for political discussions." at bounding box center [932, 408] width 302 height 24
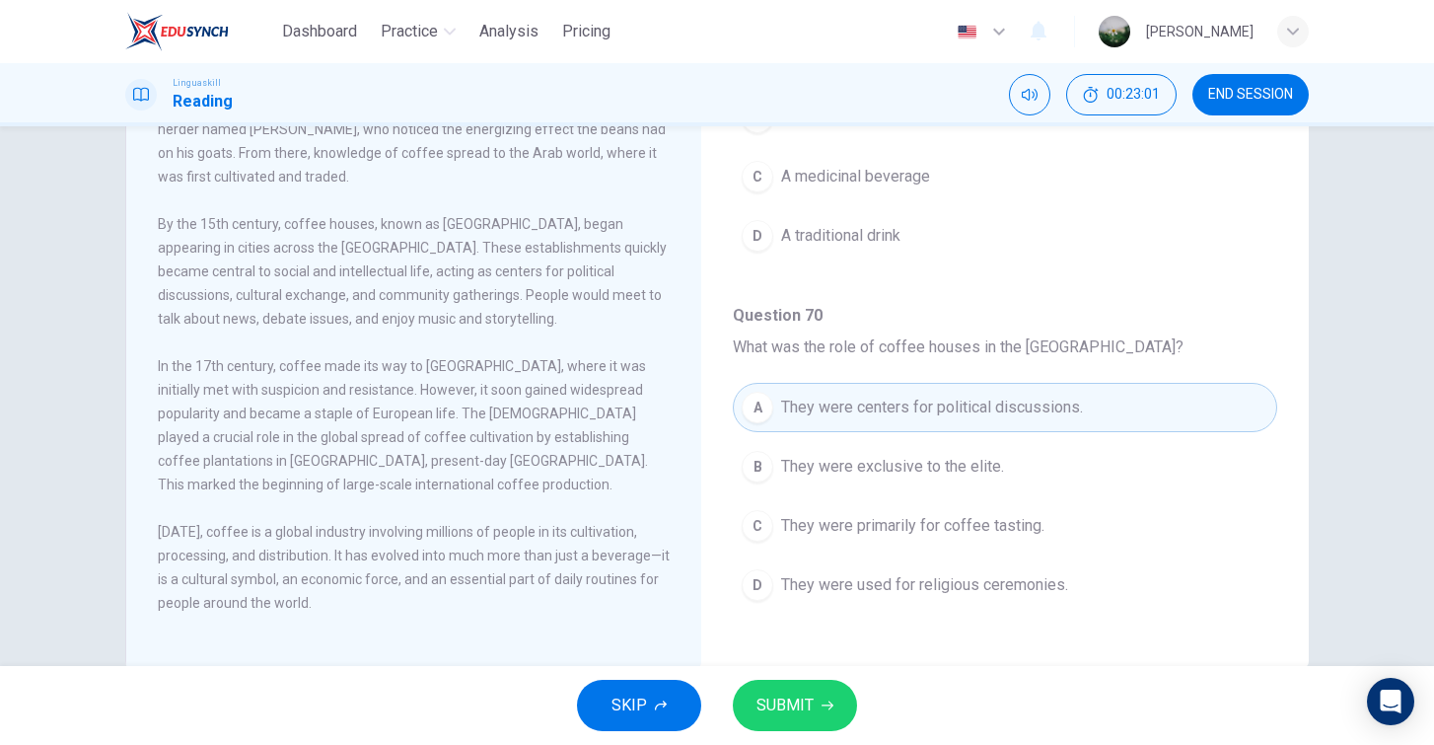
click at [783, 713] on span "SUBMIT" at bounding box center [785, 706] width 57 height 28
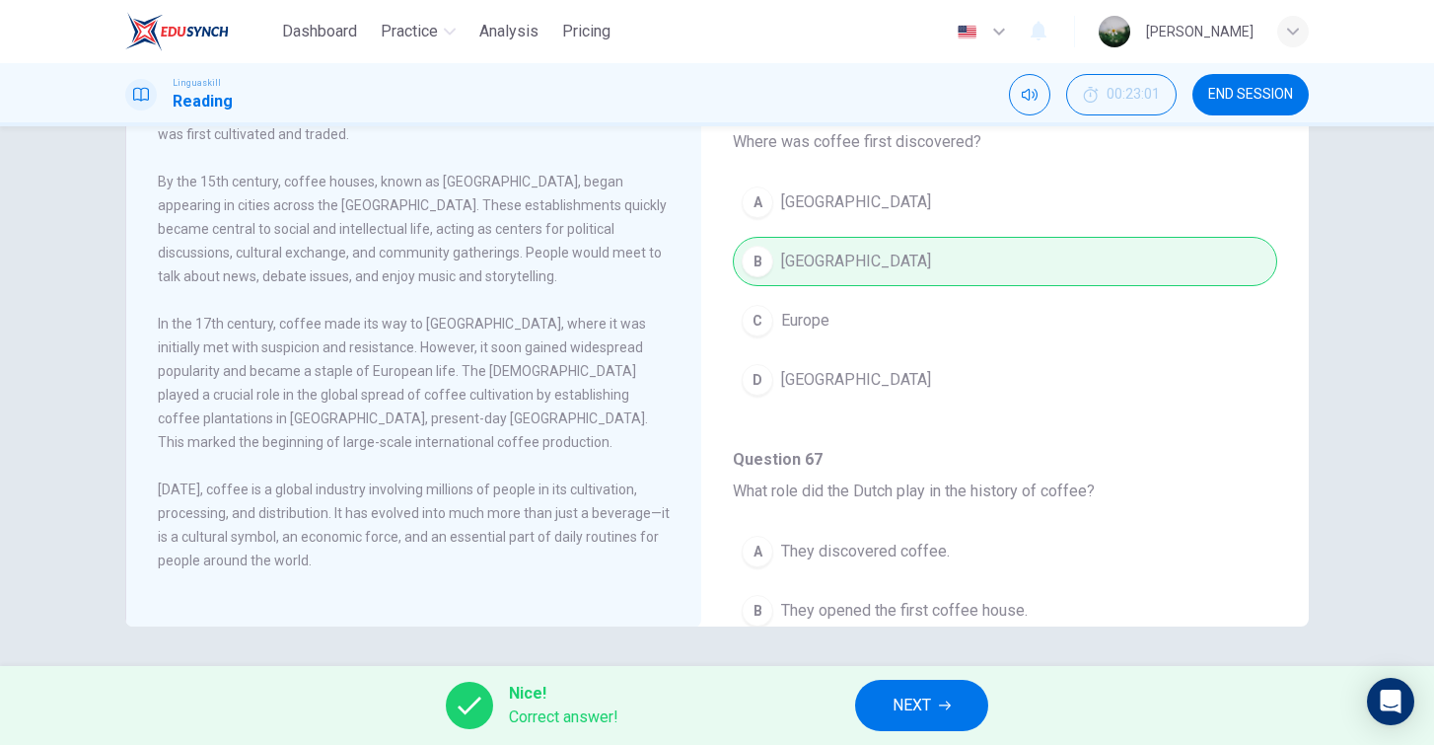
scroll to position [0, 0]
click at [916, 716] on span "NEXT" at bounding box center [912, 706] width 38 height 28
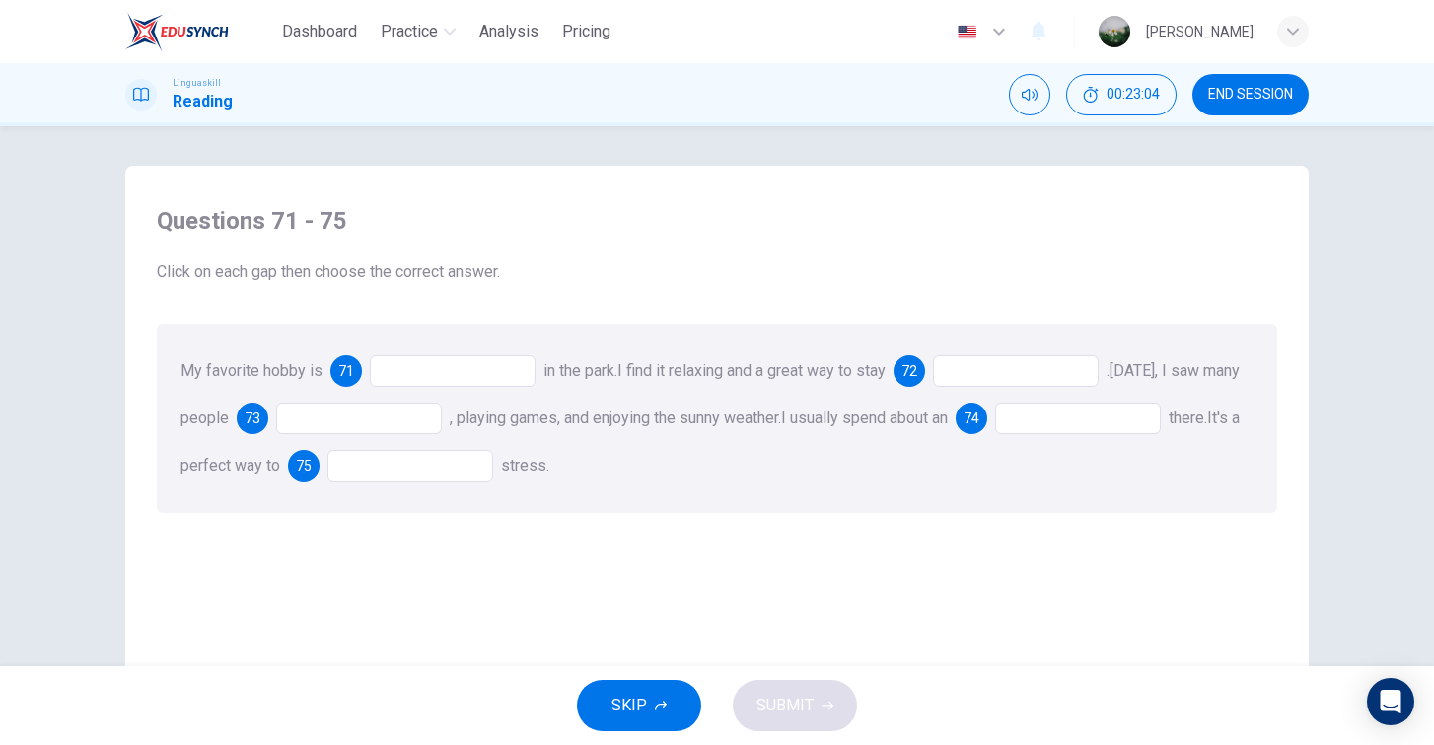
click at [431, 368] on div at bounding box center [453, 371] width 166 height 32
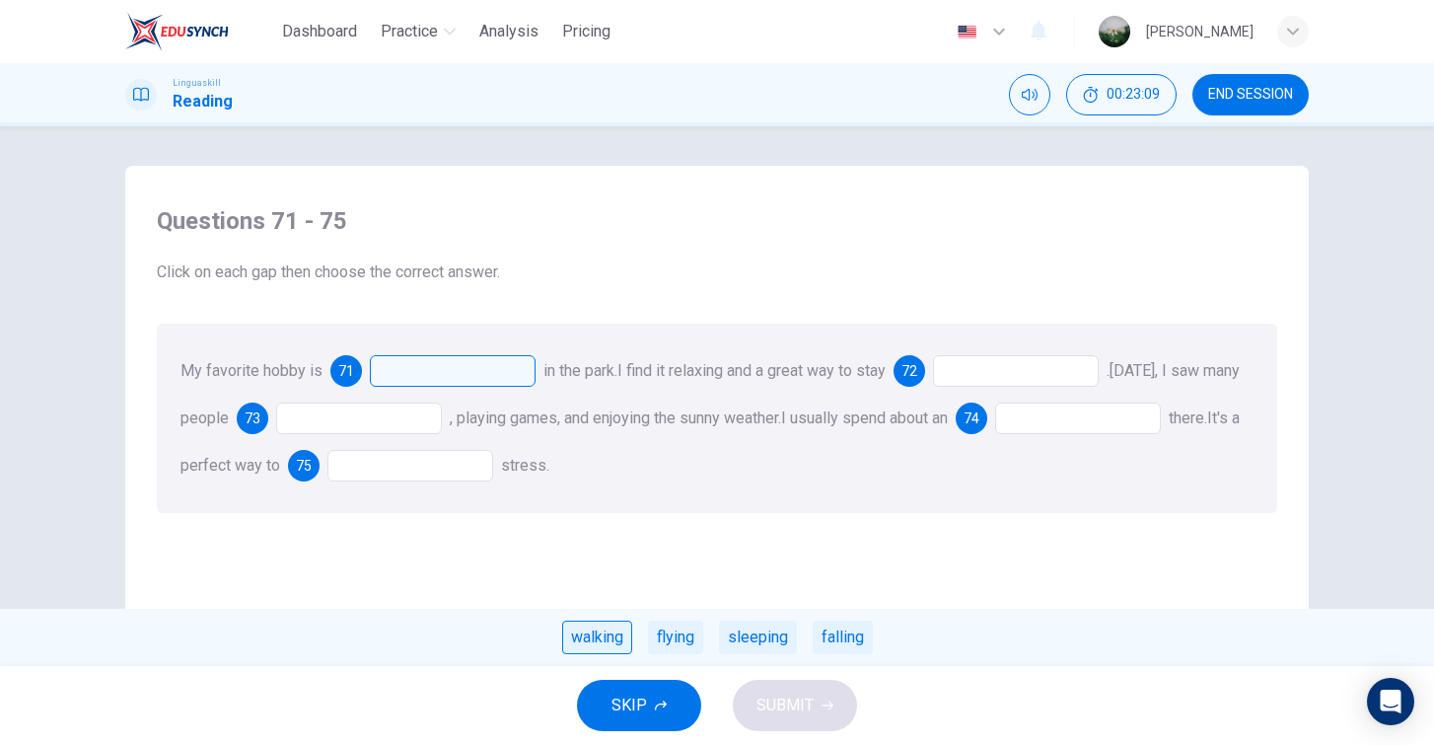
click at [618, 634] on div "walking" at bounding box center [597, 638] width 70 height 34
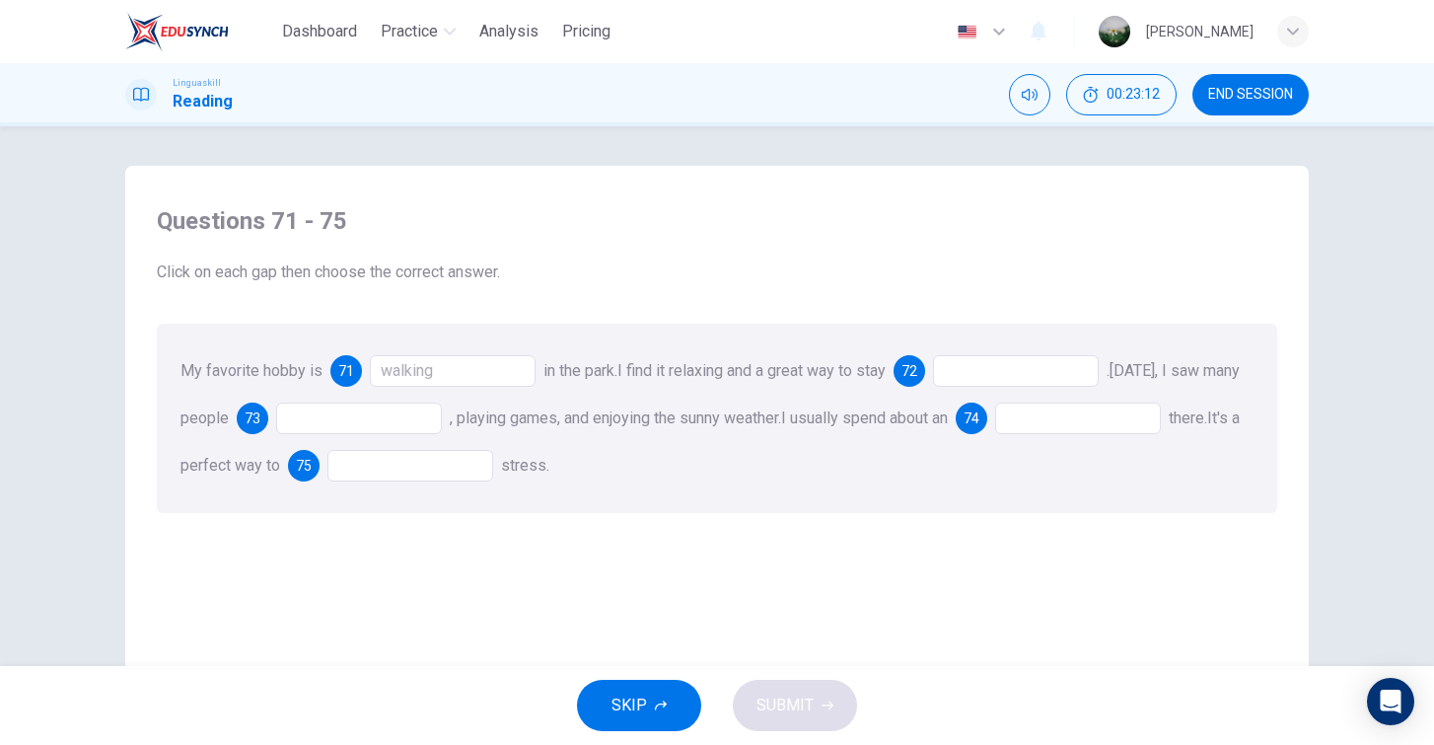
click at [987, 368] on div at bounding box center [1016, 371] width 166 height 32
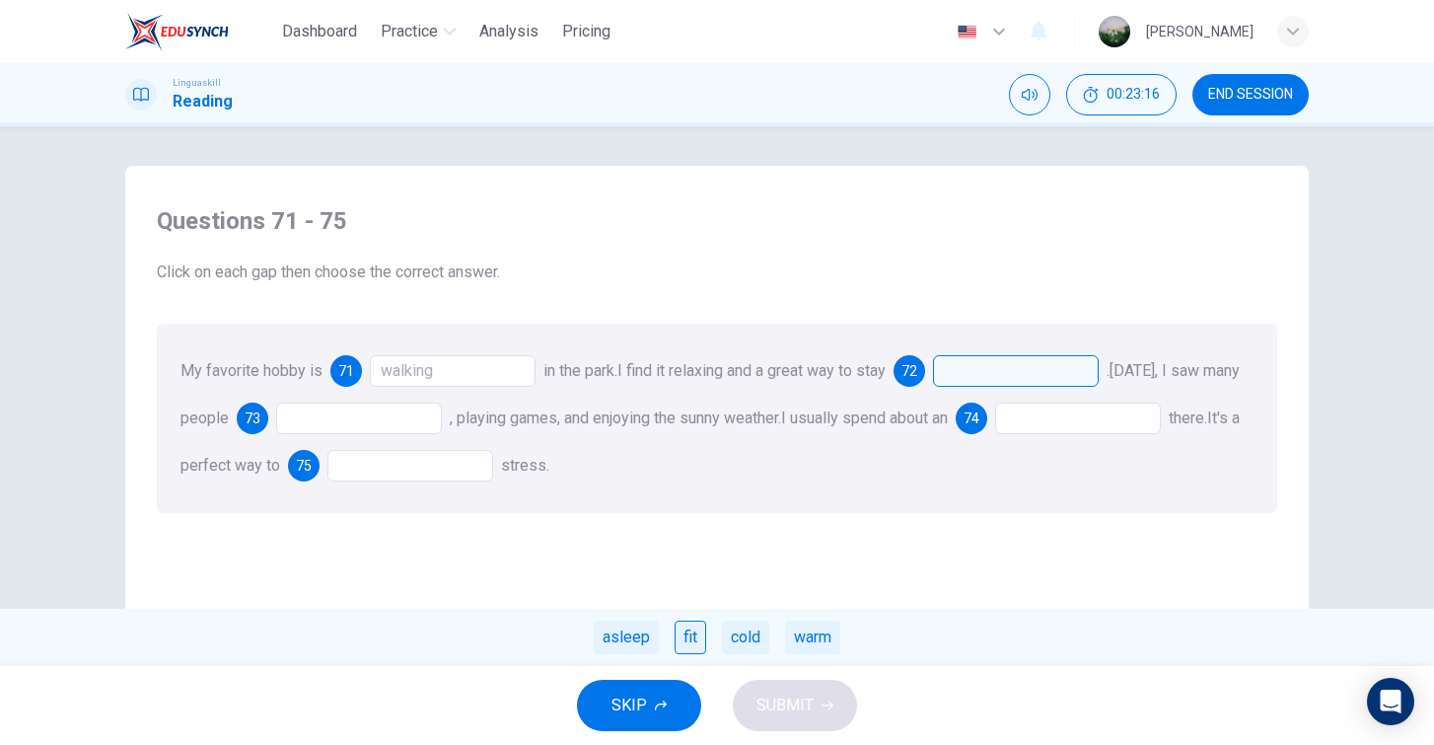
click at [695, 637] on div "fit" at bounding box center [691, 638] width 32 height 34
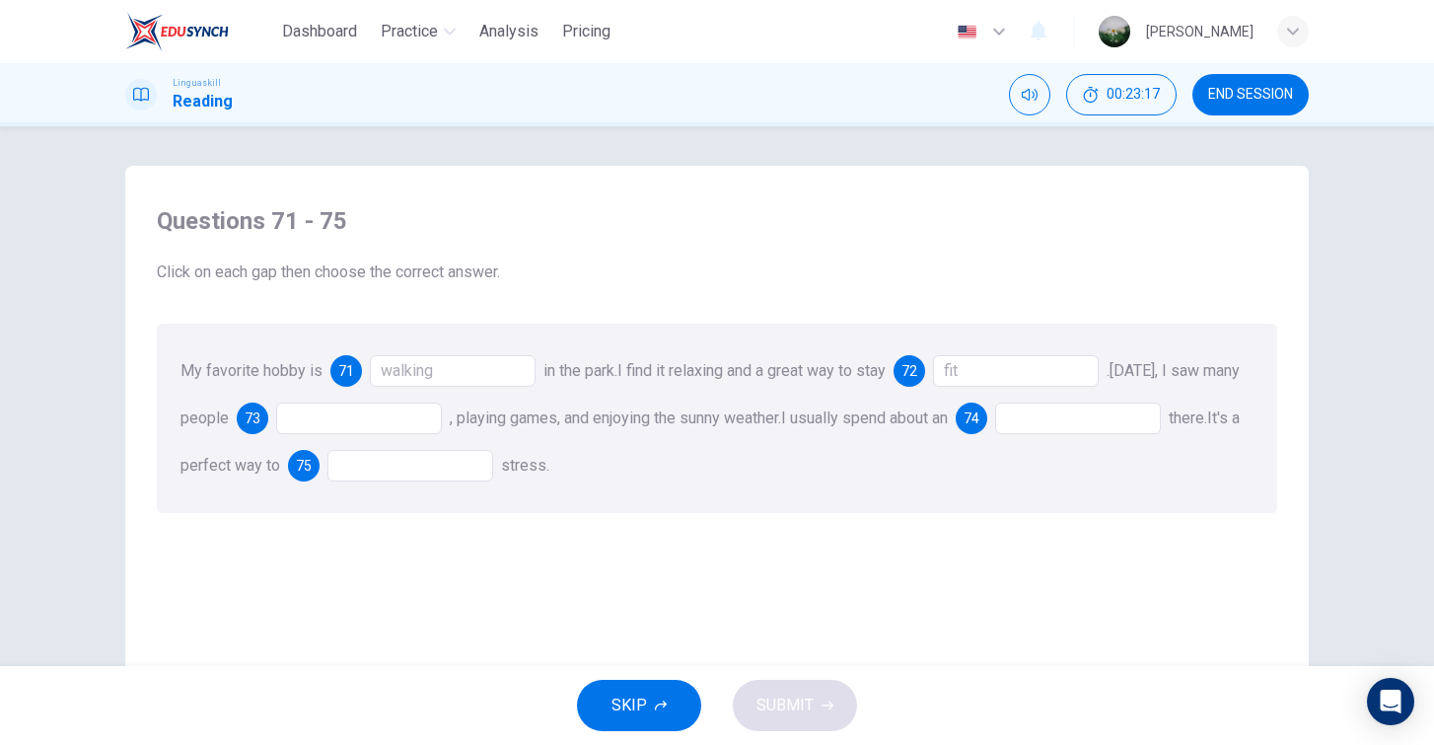
click at [415, 421] on div at bounding box center [359, 418] width 166 height 32
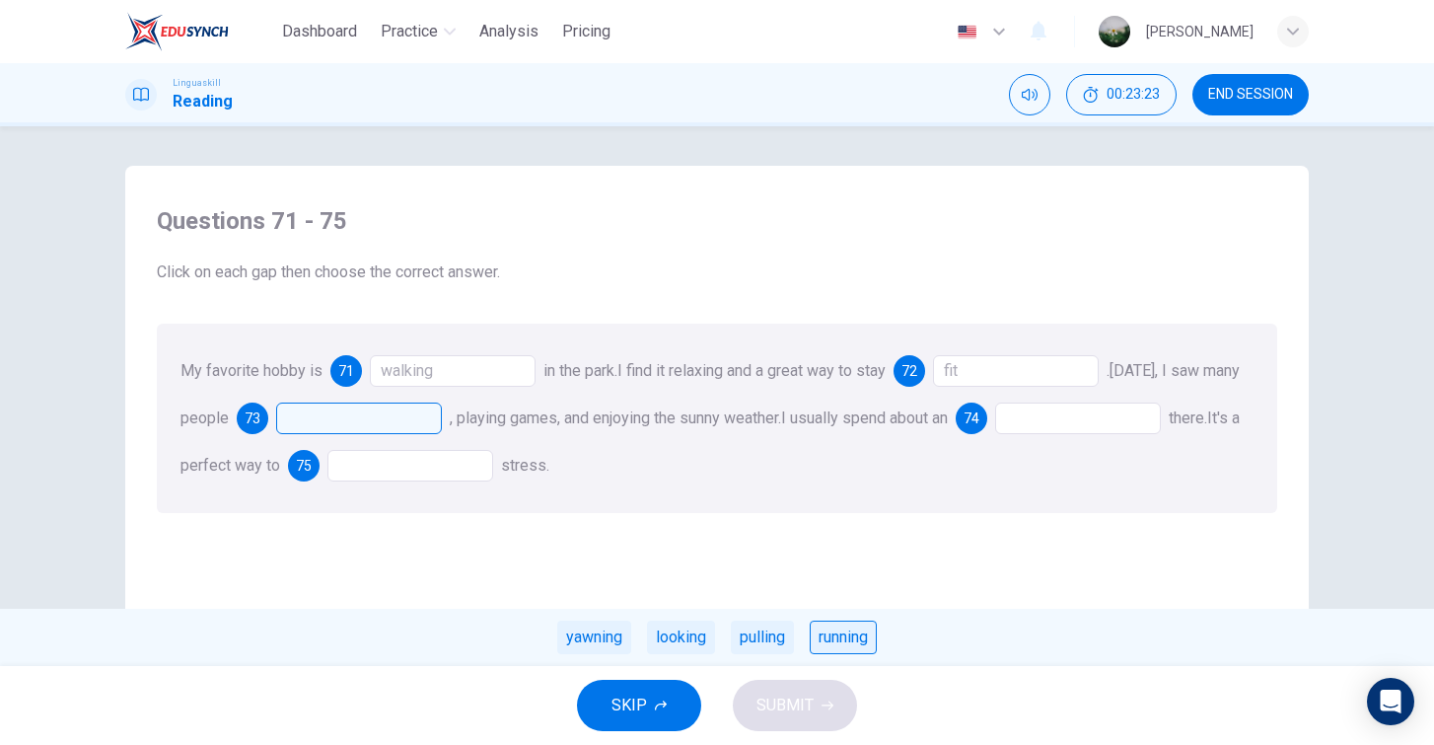
click at [869, 638] on div "running" at bounding box center [843, 638] width 67 height 34
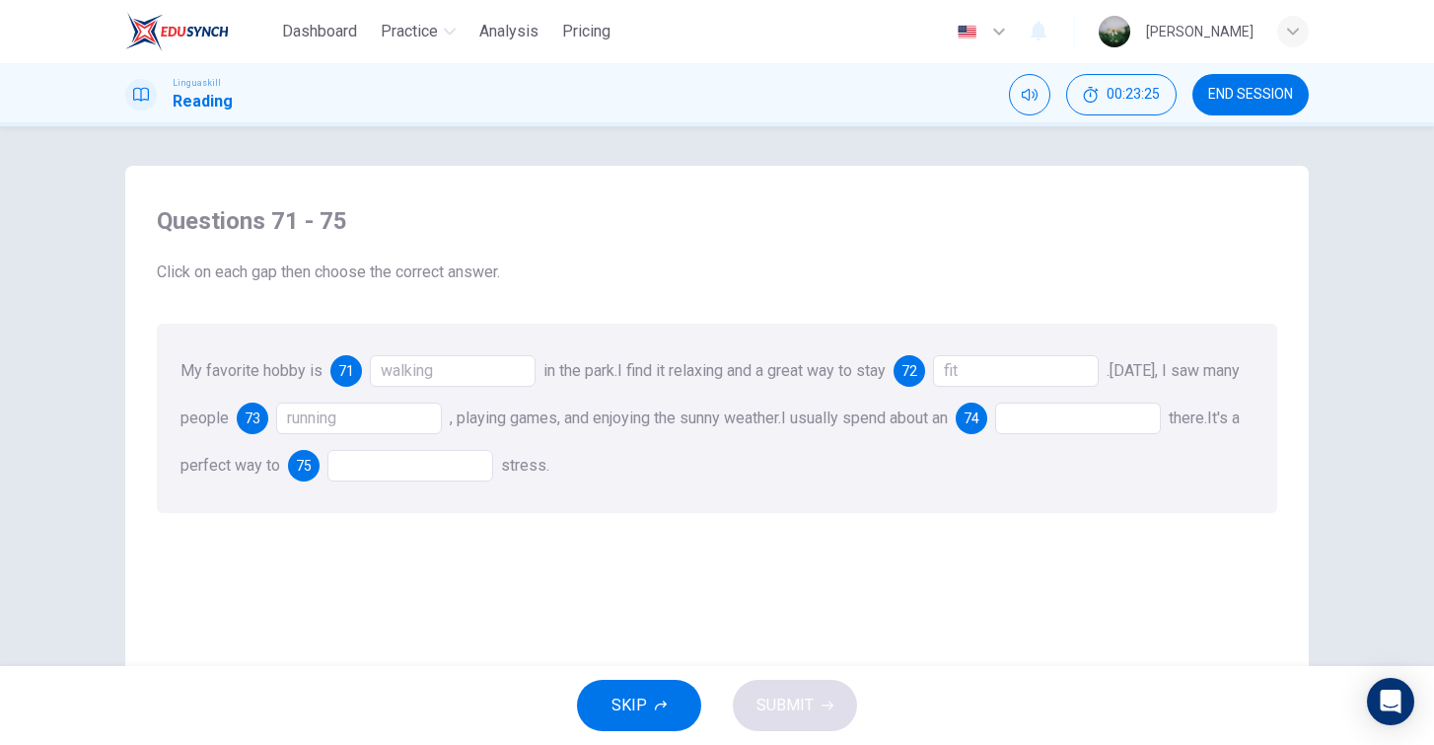
click at [1095, 418] on div at bounding box center [1078, 418] width 166 height 32
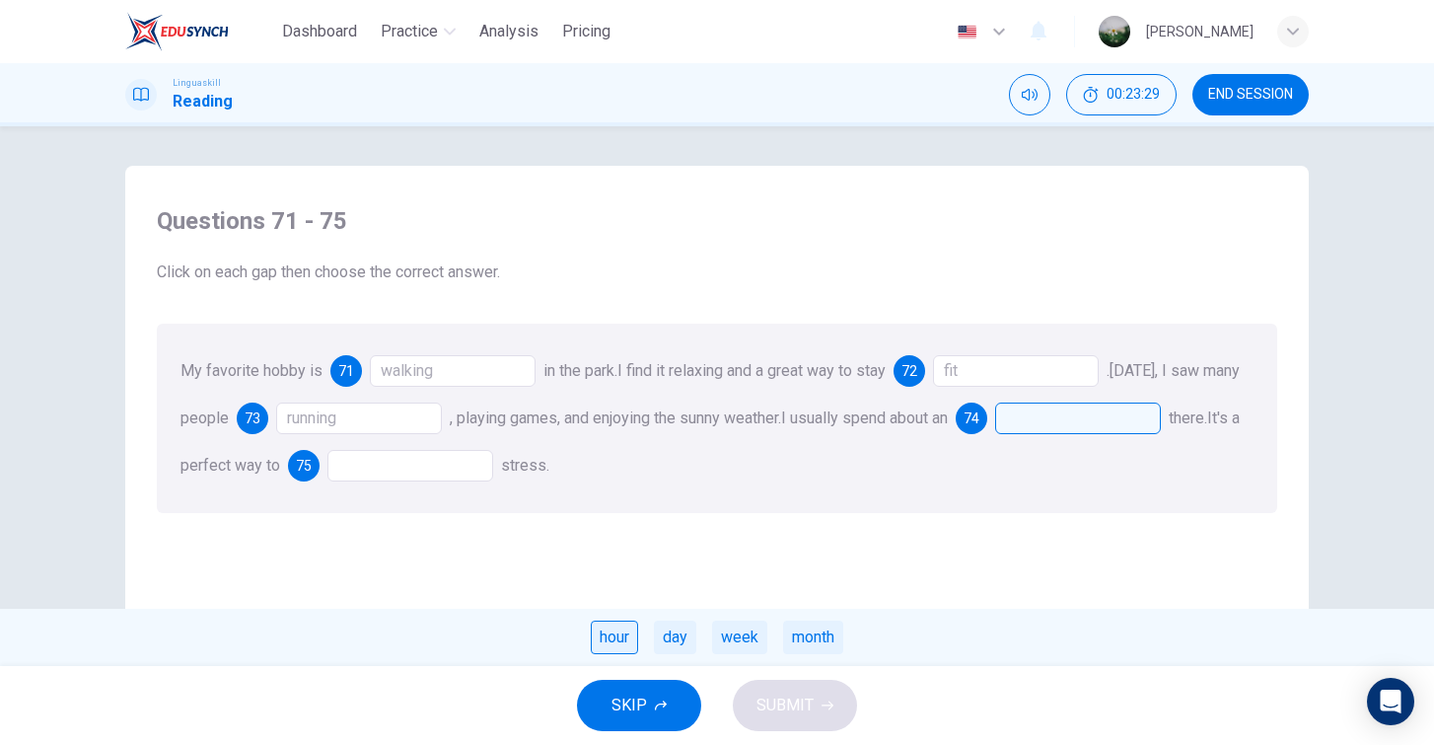
click at [628, 638] on div "hour" at bounding box center [614, 638] width 47 height 34
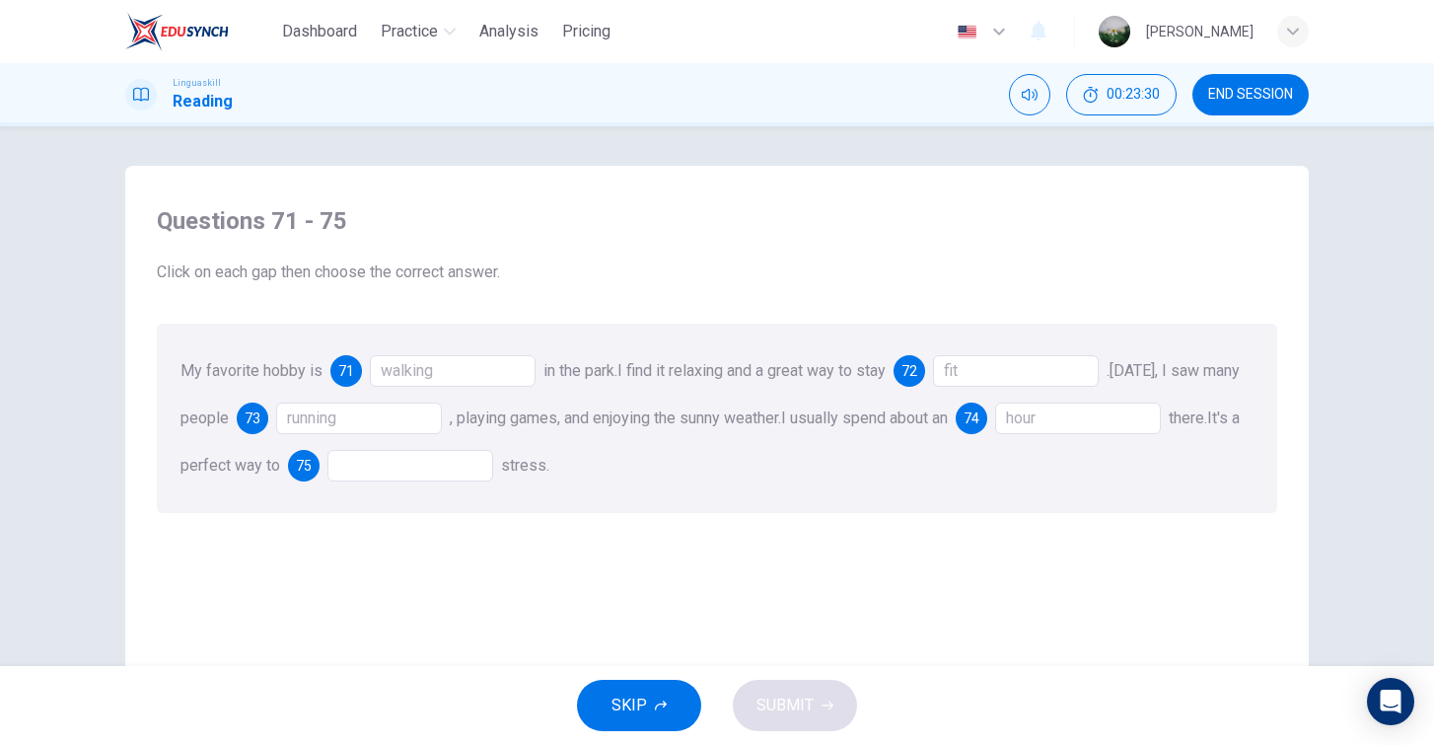
click at [463, 465] on div at bounding box center [411, 466] width 166 height 32
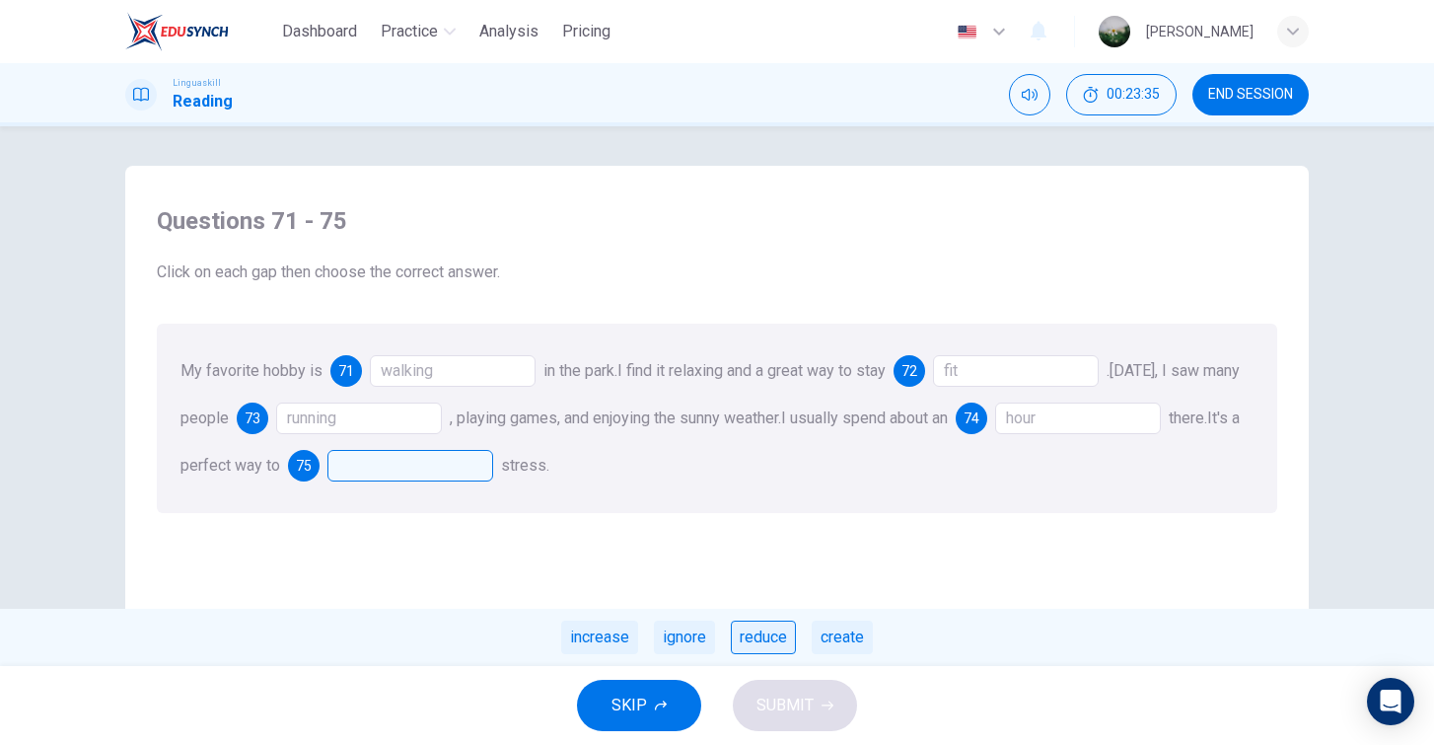
click at [768, 640] on div "reduce" at bounding box center [763, 638] width 65 height 34
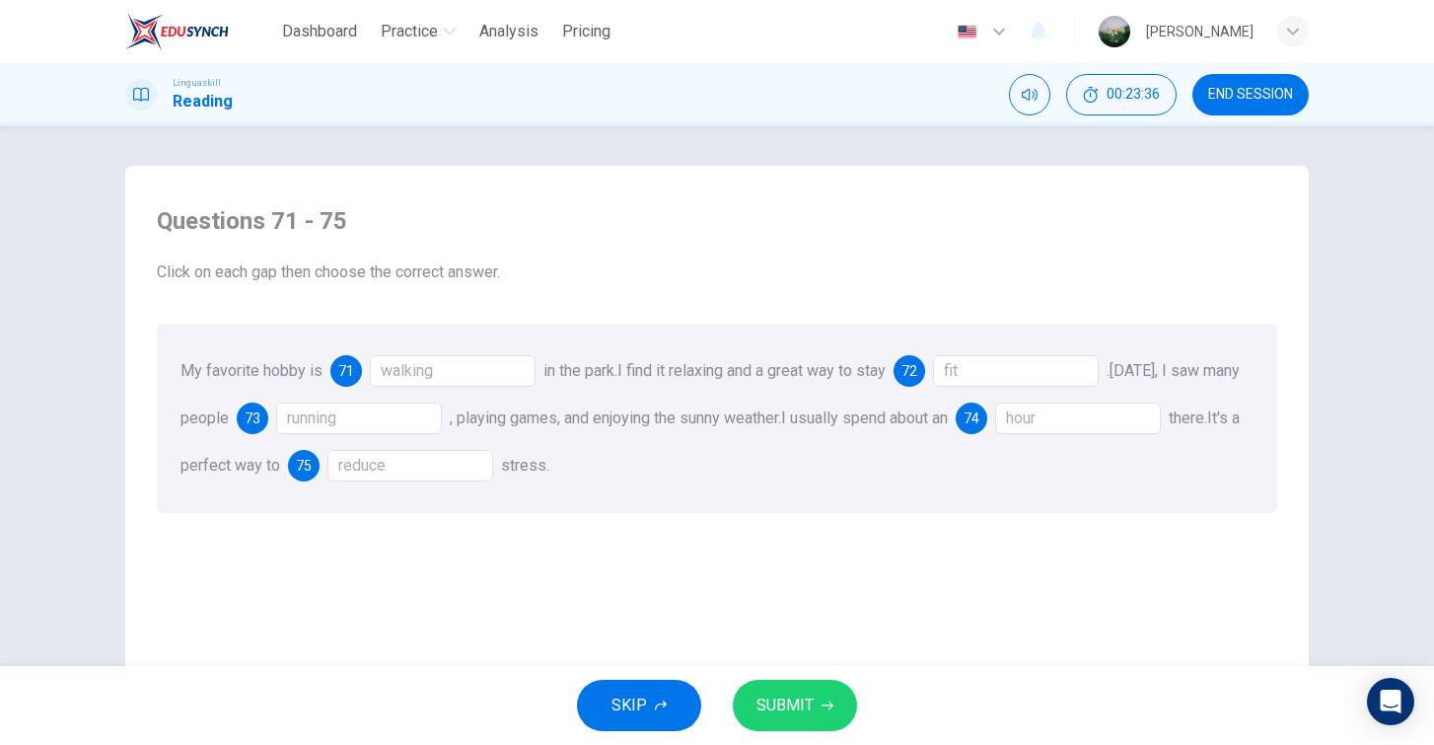
click at [790, 690] on button "SUBMIT" at bounding box center [795, 705] width 124 height 51
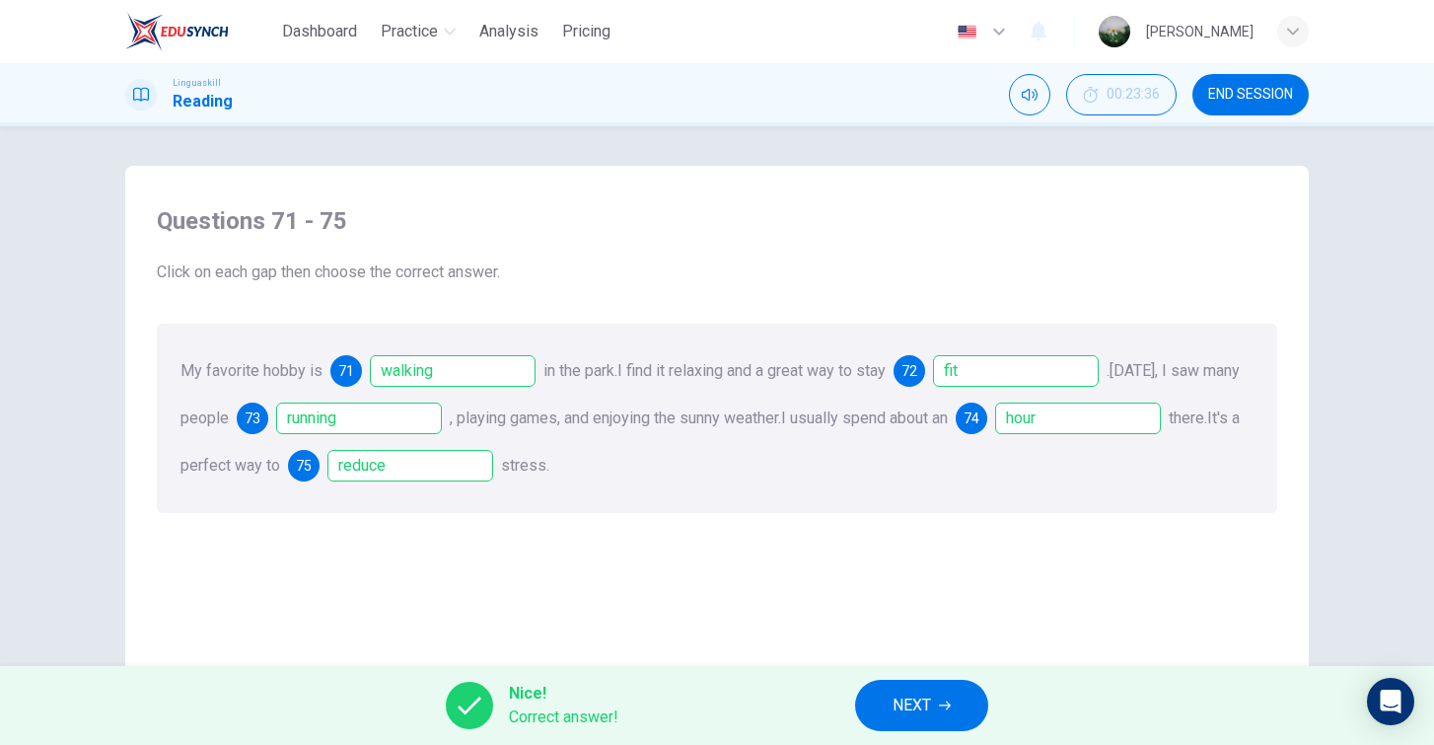
click at [953, 704] on button "NEXT" at bounding box center [921, 705] width 133 height 51
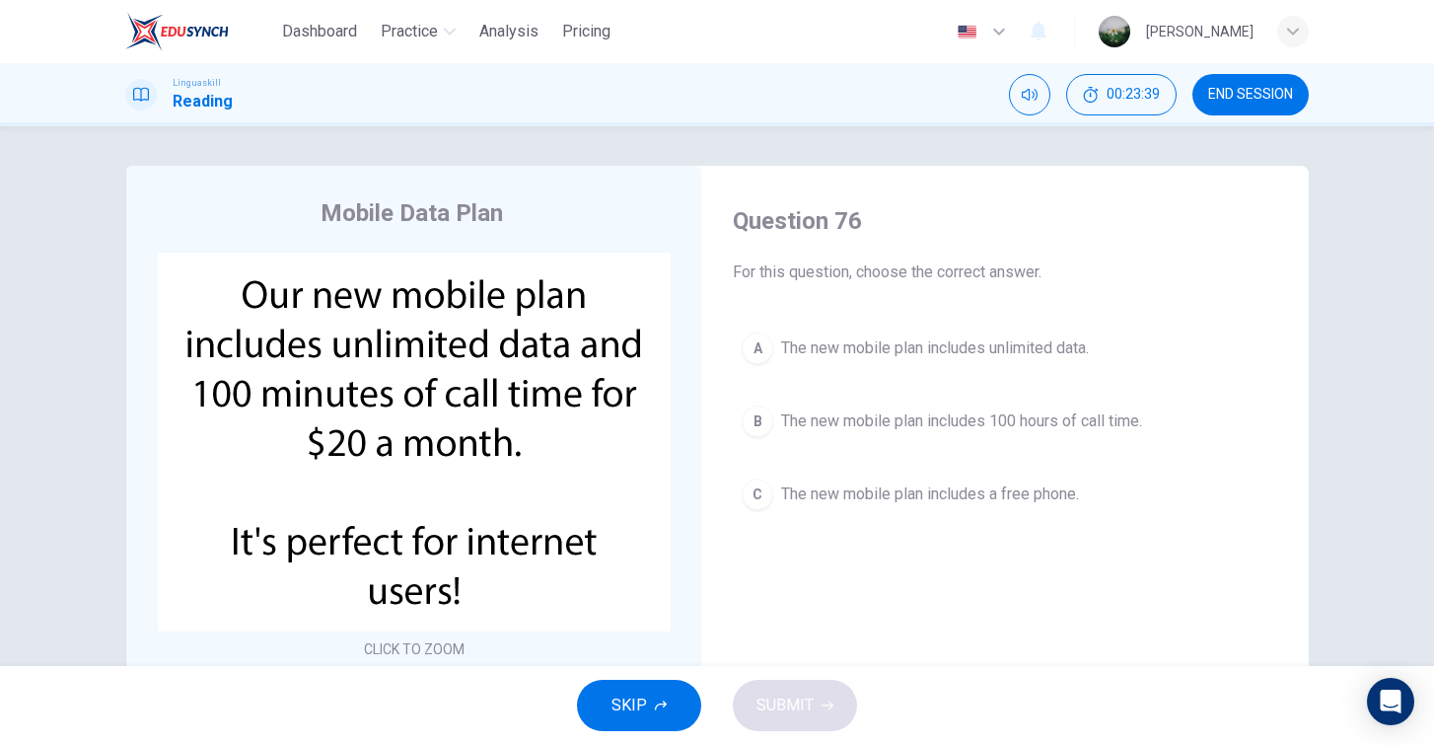
scroll to position [34, 0]
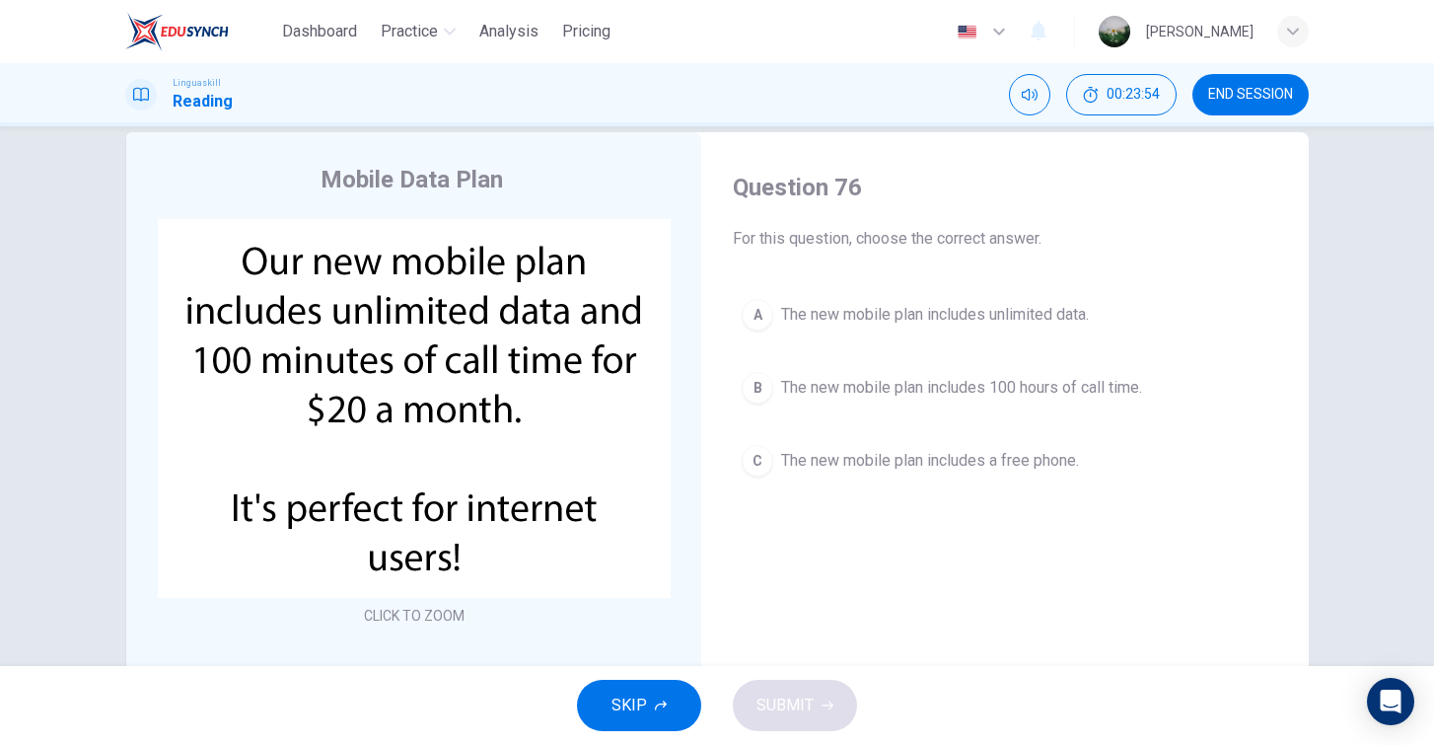
click at [997, 317] on span "The new mobile plan includes unlimited data." at bounding box center [935, 315] width 308 height 24
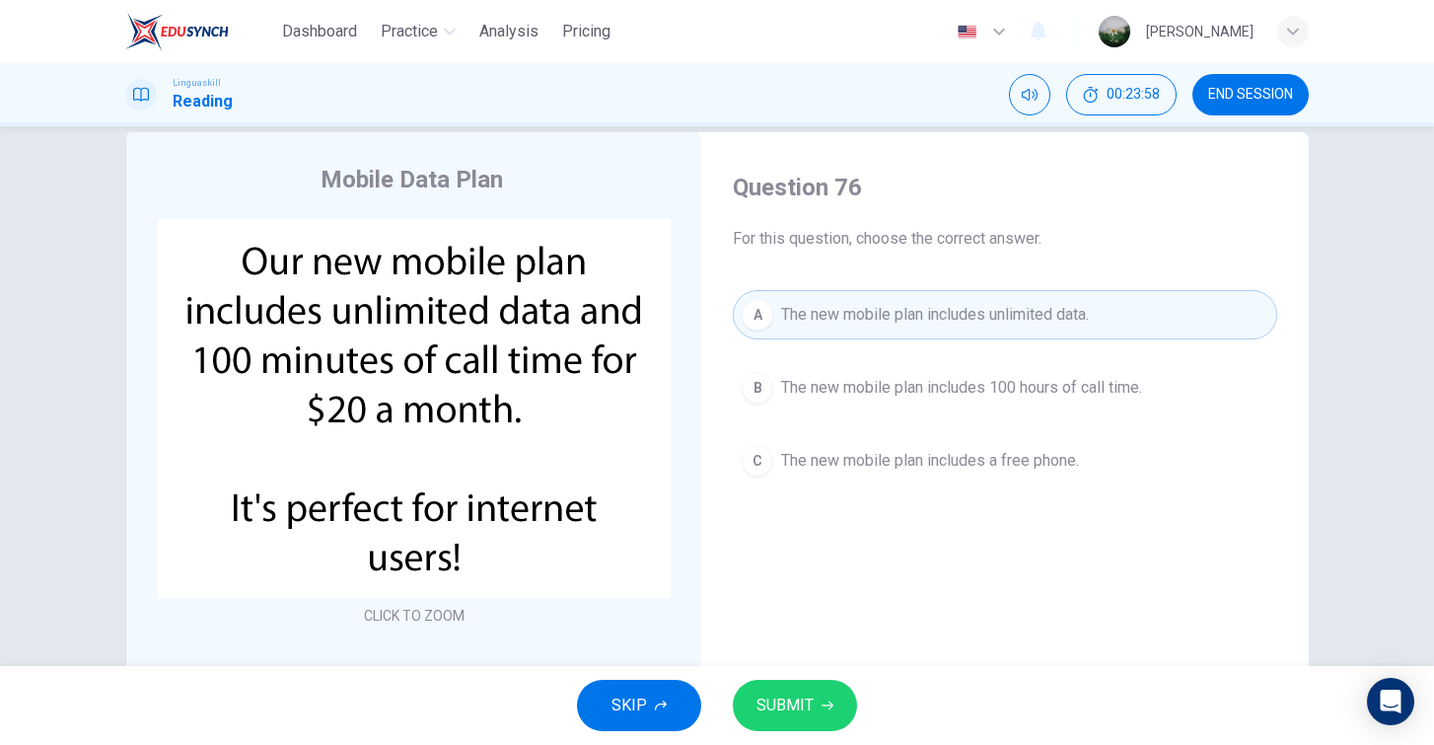
click at [802, 690] on button "SUBMIT" at bounding box center [795, 705] width 124 height 51
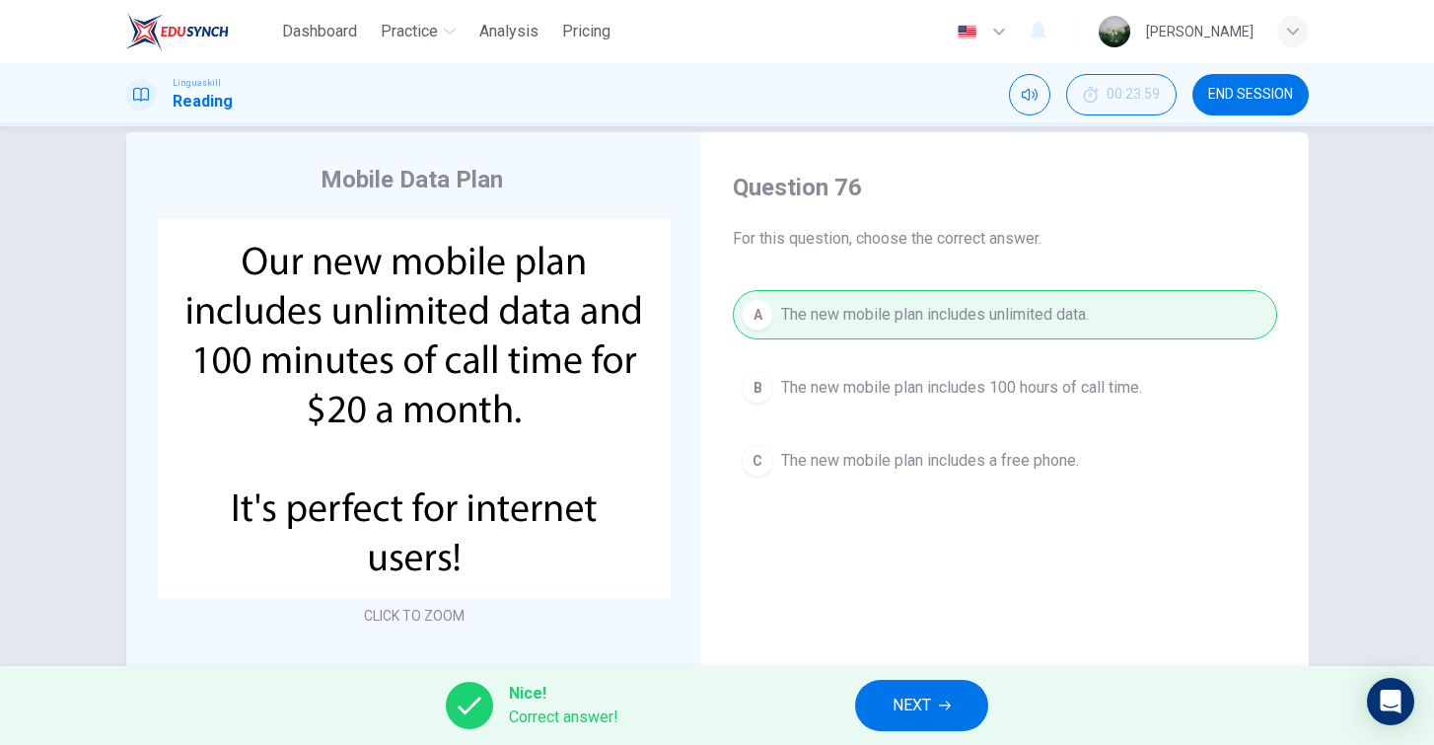
click at [964, 715] on button "NEXT" at bounding box center [921, 705] width 133 height 51
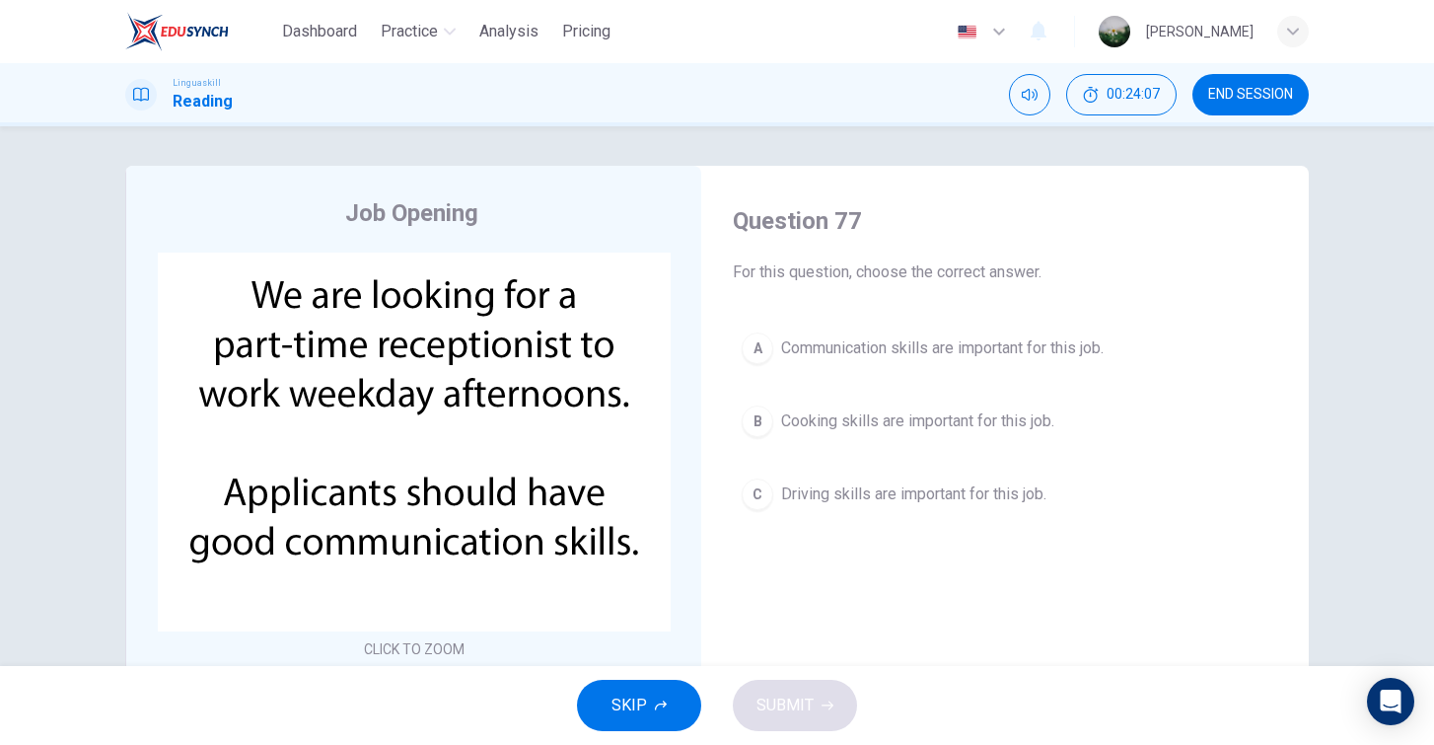
click at [898, 359] on span "Communication skills are important for this job." at bounding box center [942, 348] width 323 height 24
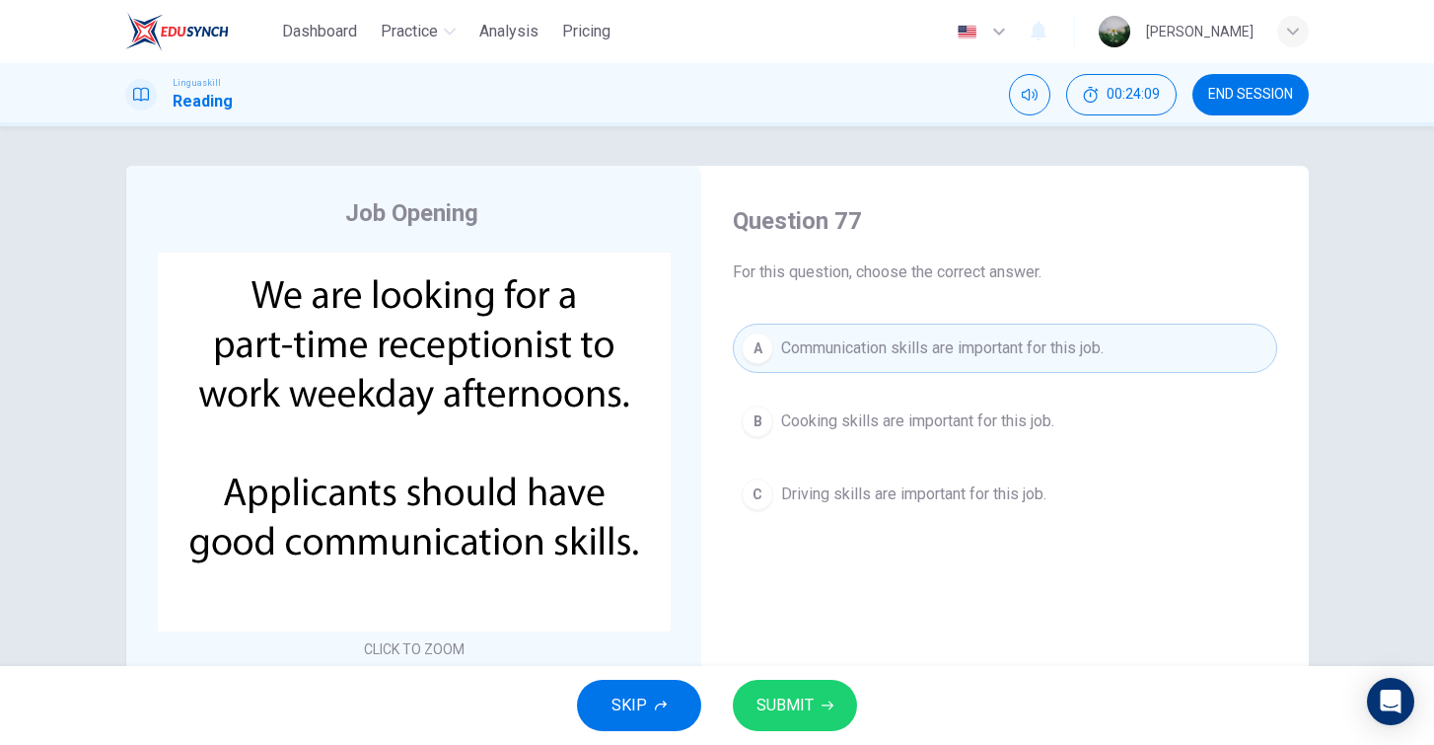
click at [805, 686] on button "SUBMIT" at bounding box center [795, 705] width 124 height 51
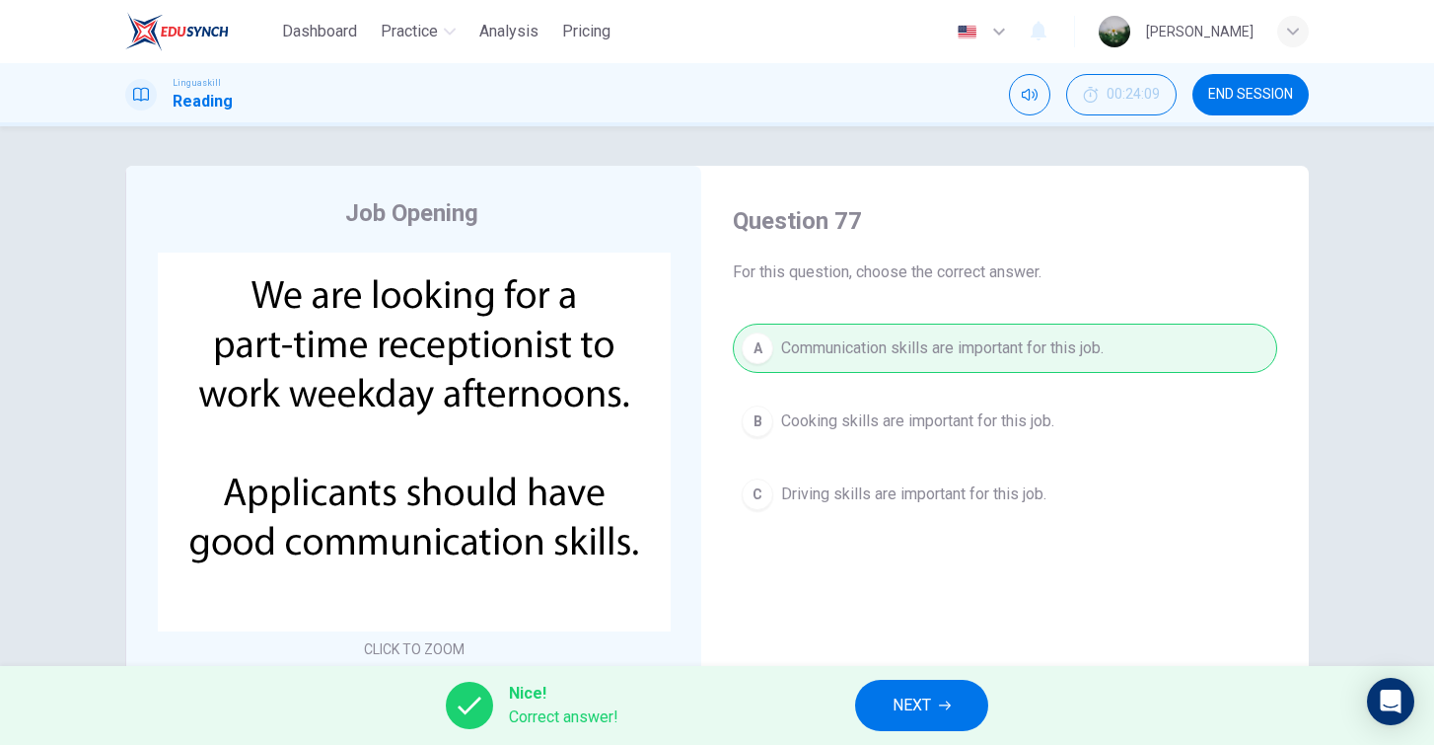
click at [913, 701] on span "NEXT" at bounding box center [912, 706] width 38 height 28
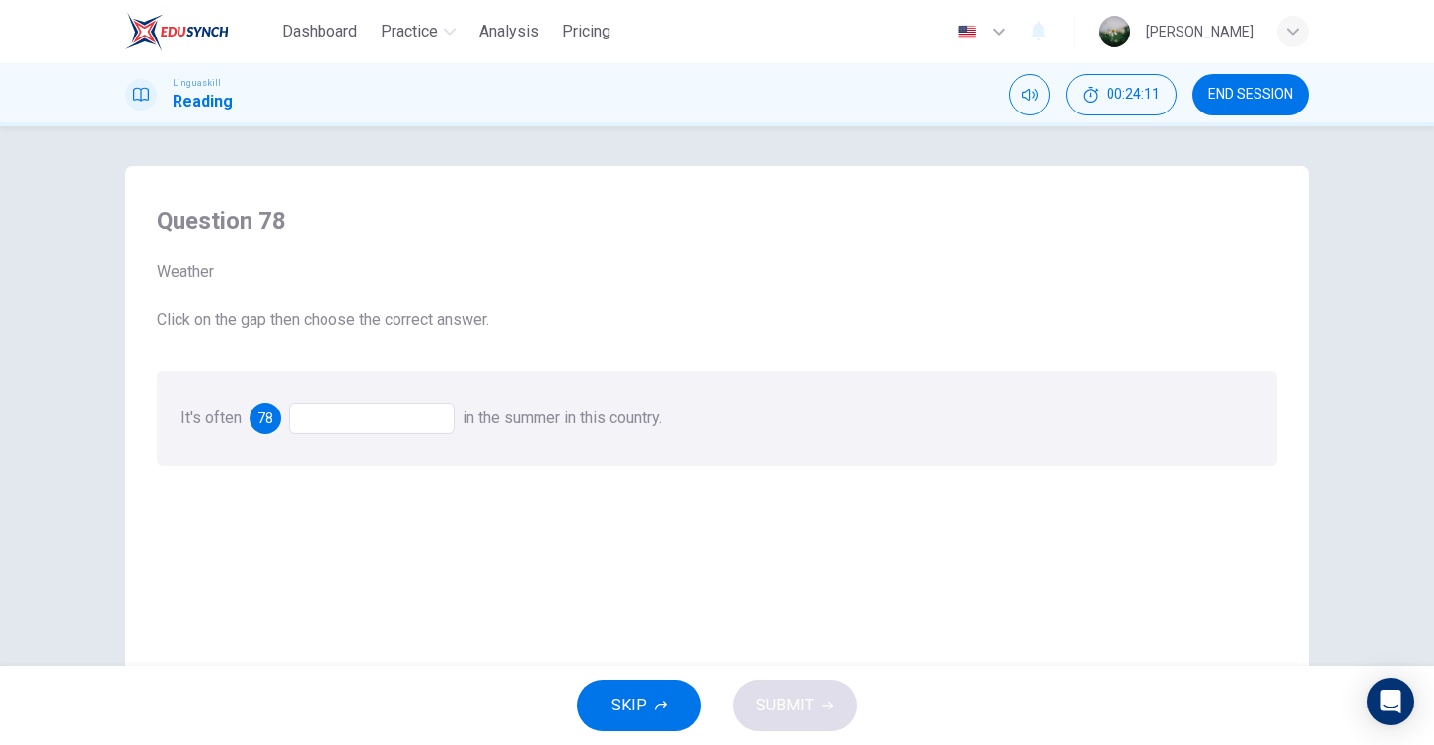
click at [395, 415] on div at bounding box center [372, 418] width 166 height 32
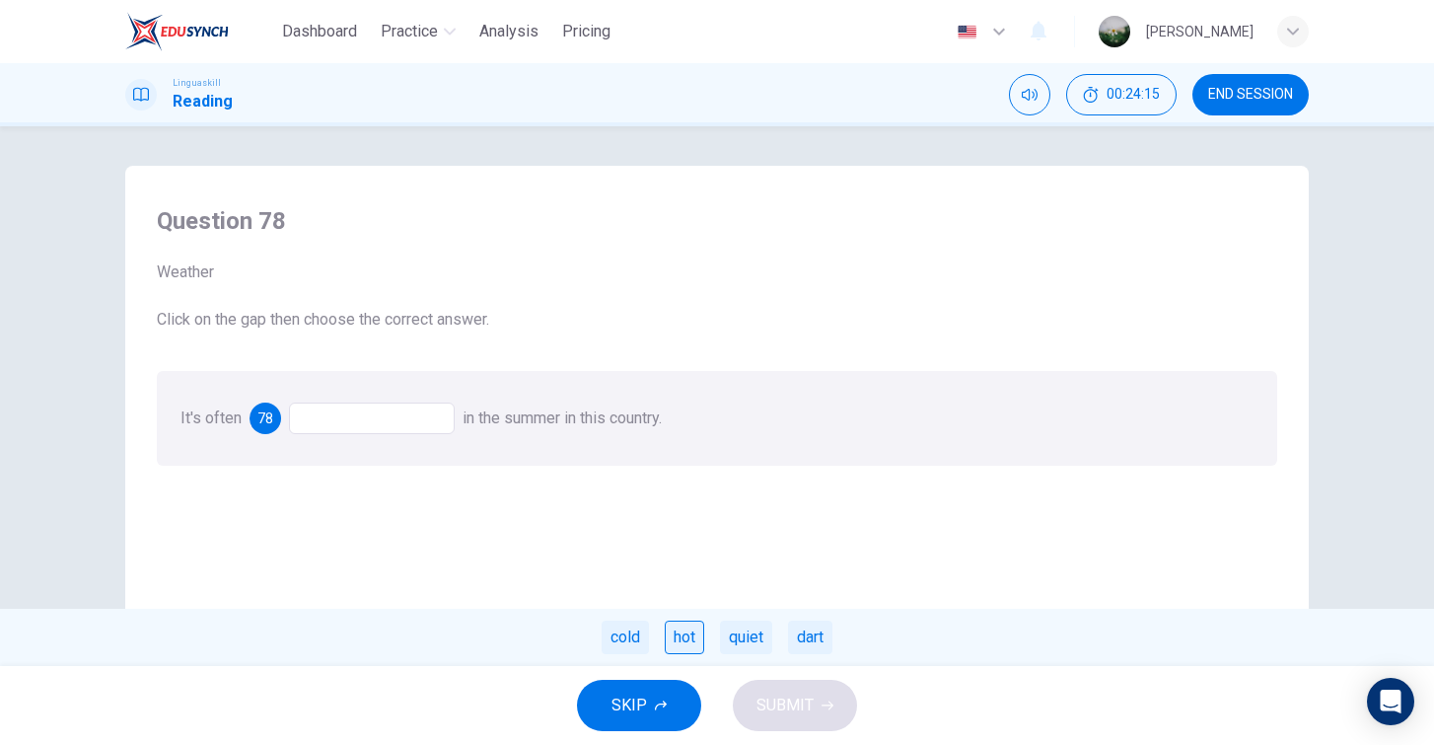
click at [698, 636] on div "hot" at bounding box center [684, 638] width 39 height 34
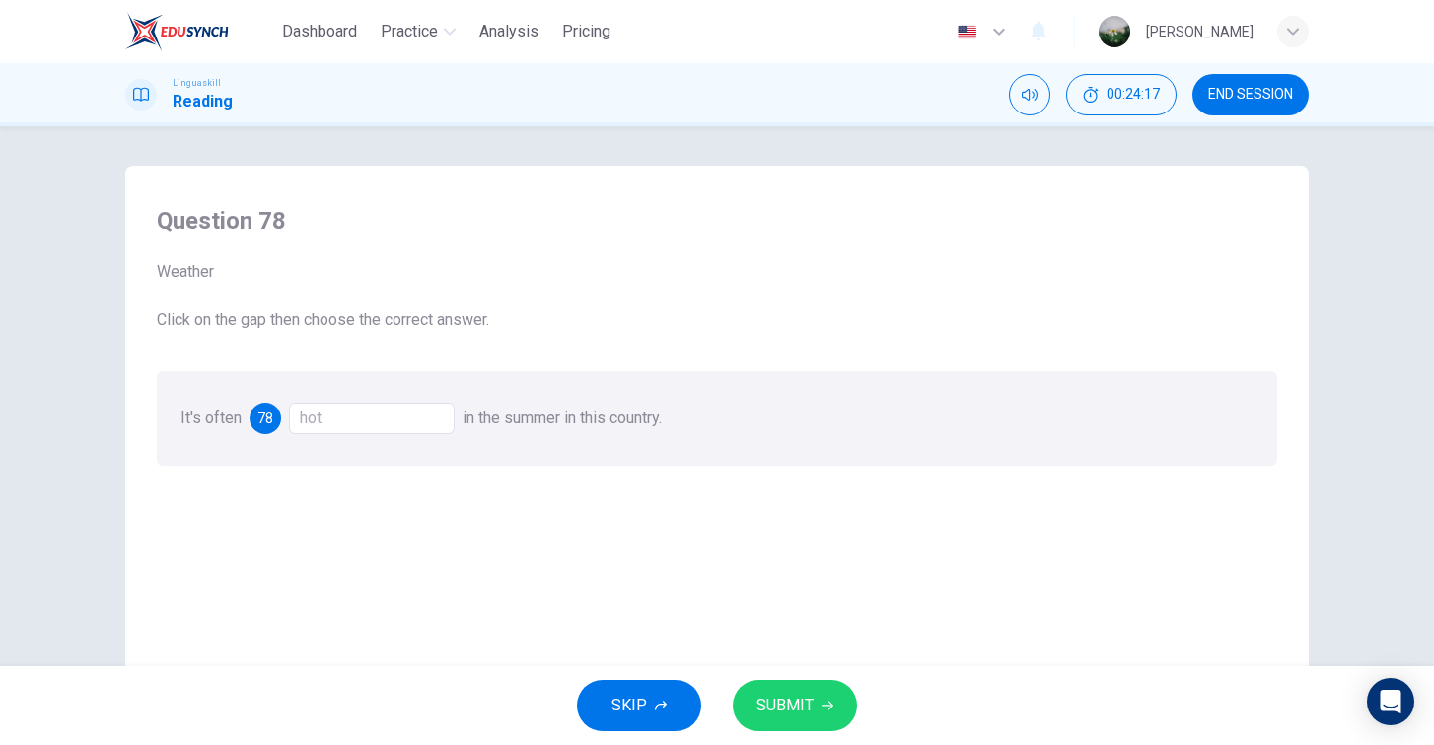
click at [419, 410] on div "hot" at bounding box center [372, 418] width 166 height 32
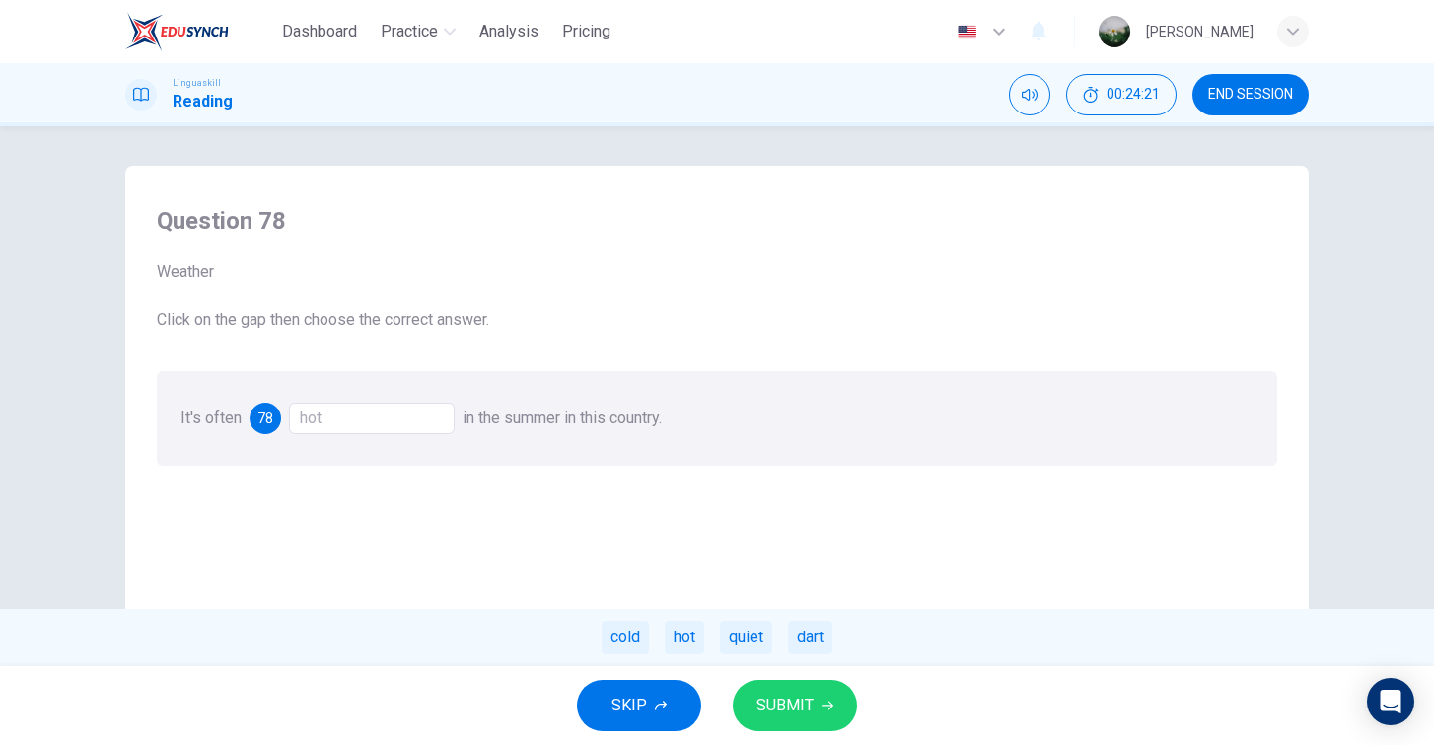
click at [790, 704] on span "SUBMIT" at bounding box center [785, 706] width 57 height 28
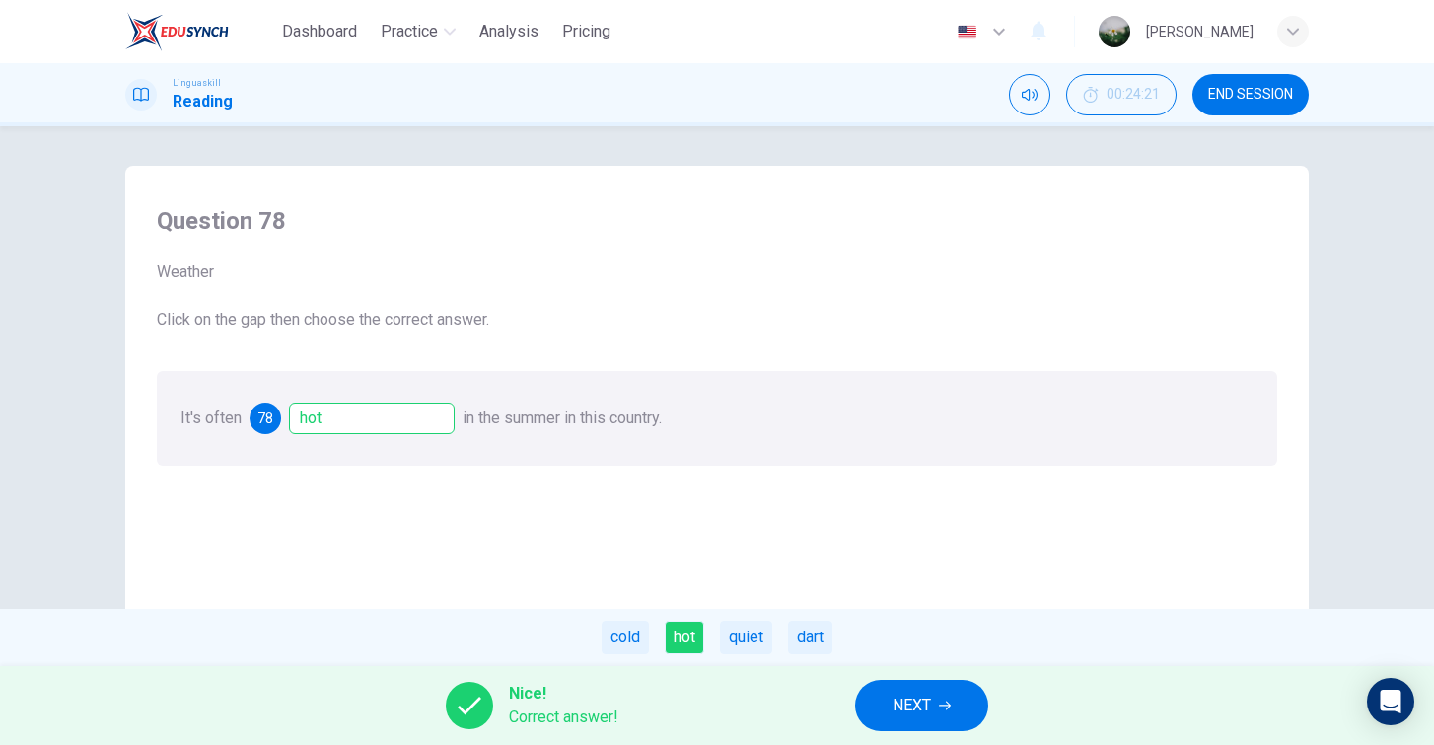
click at [930, 701] on span "NEXT" at bounding box center [912, 706] width 38 height 28
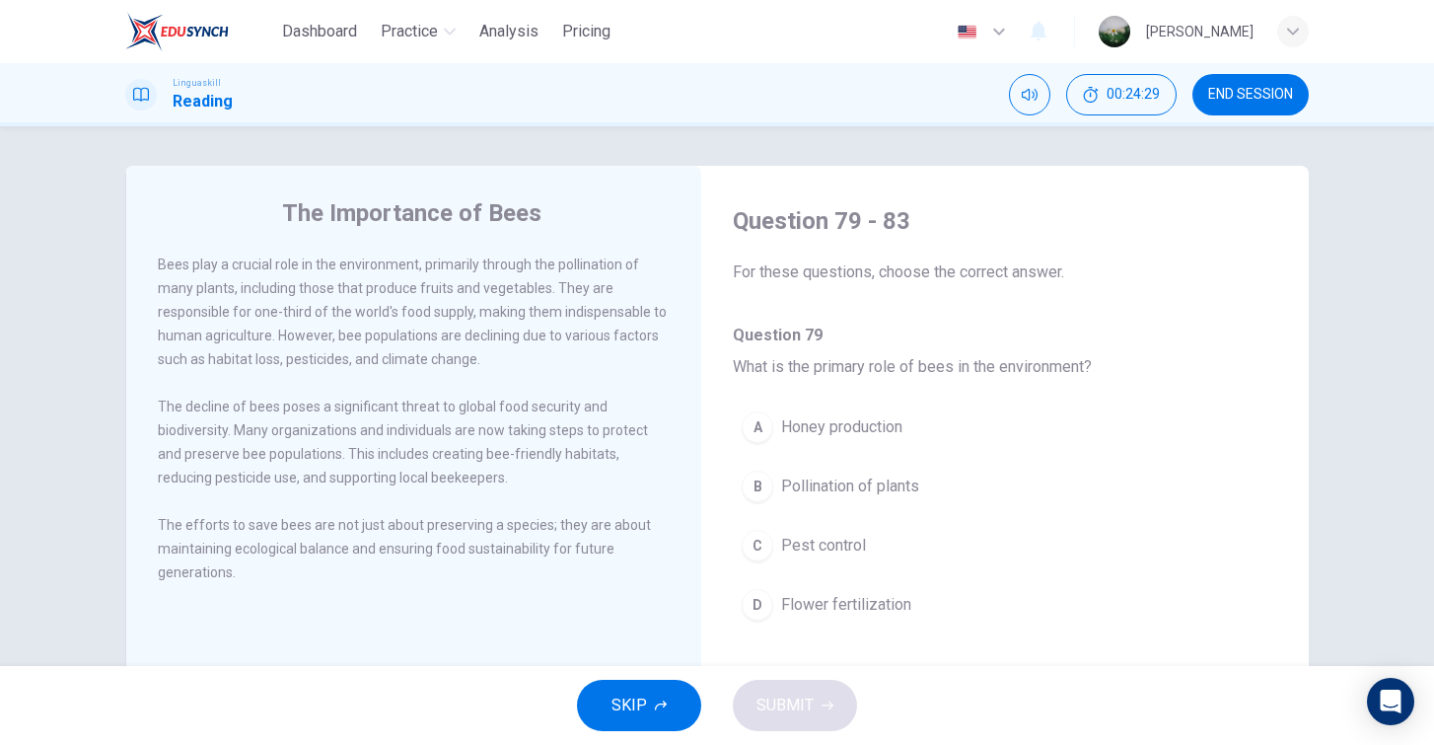
scroll to position [19, 0]
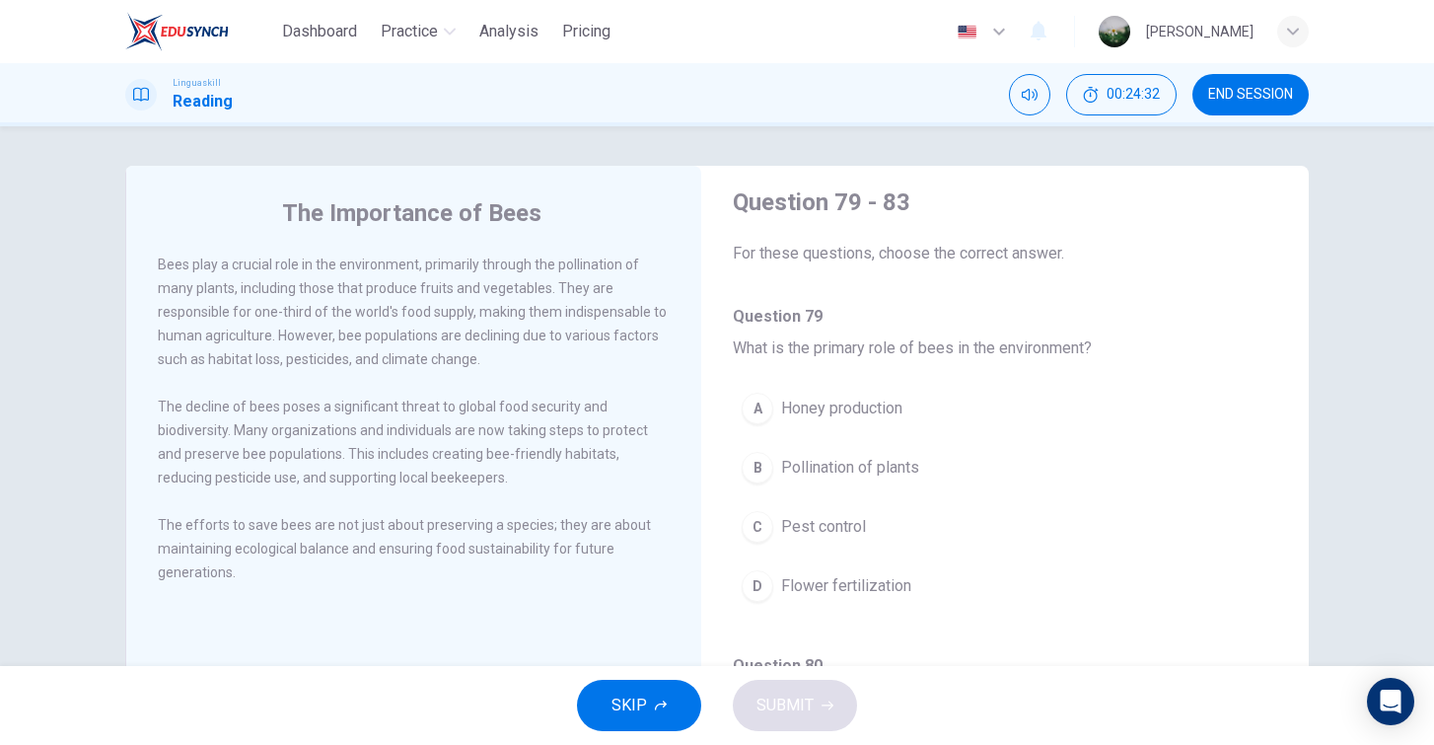
click at [913, 464] on span "Pollination of plants" at bounding box center [850, 468] width 138 height 24
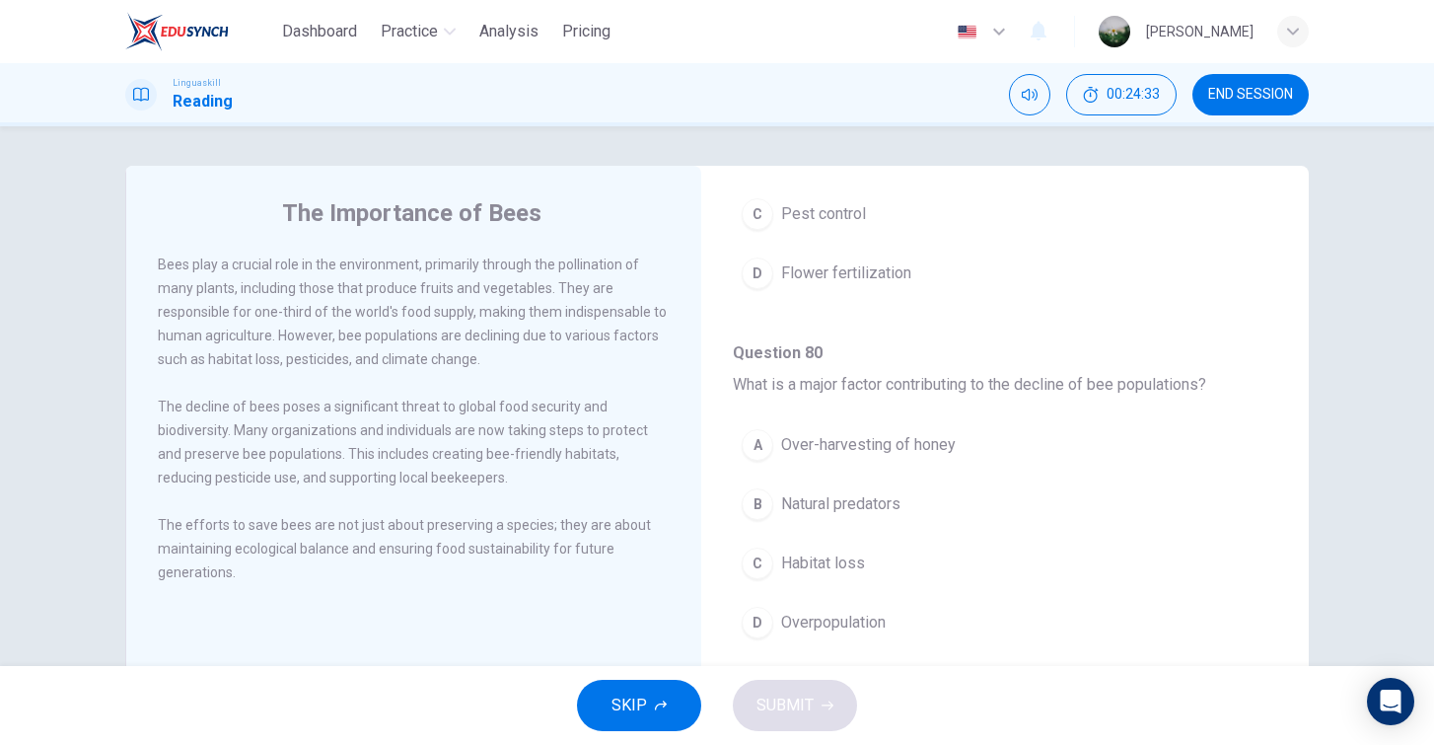
scroll to position [337, 0]
click at [890, 556] on button "C Habitat loss" at bounding box center [1005, 557] width 545 height 49
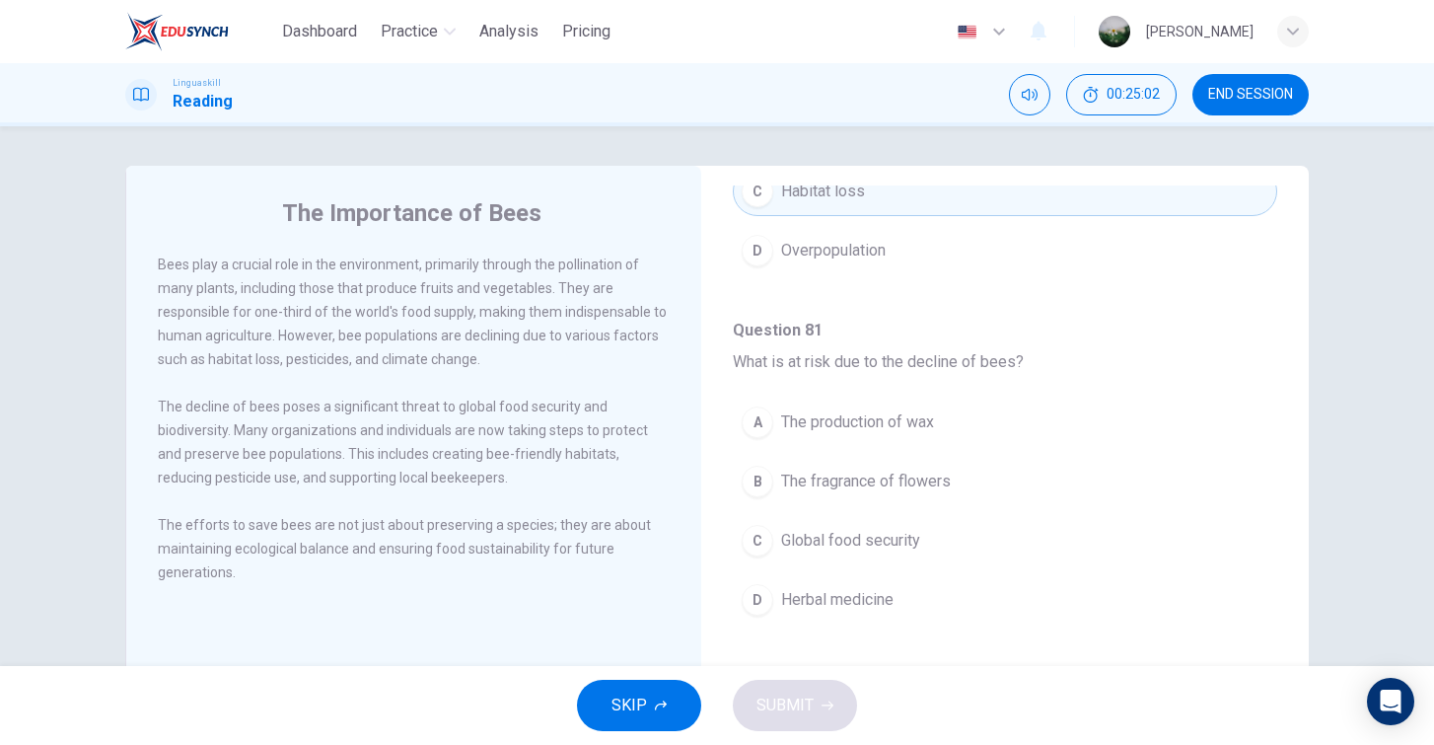
scroll to position [704, 0]
click at [967, 533] on button "C Global food security" at bounding box center [1005, 539] width 545 height 49
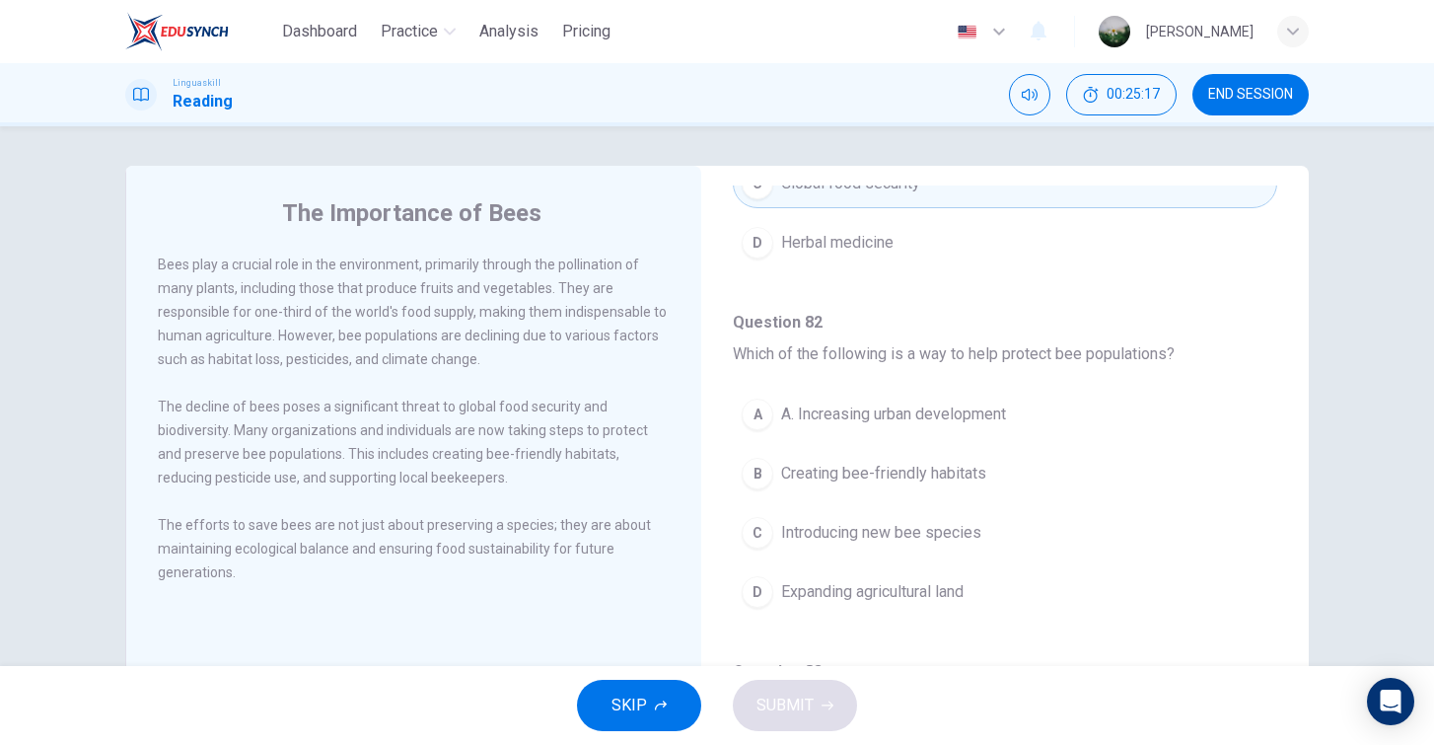
scroll to position [1061, 0]
click at [990, 482] on button "B Creating bee-friendly habitats" at bounding box center [1005, 472] width 545 height 49
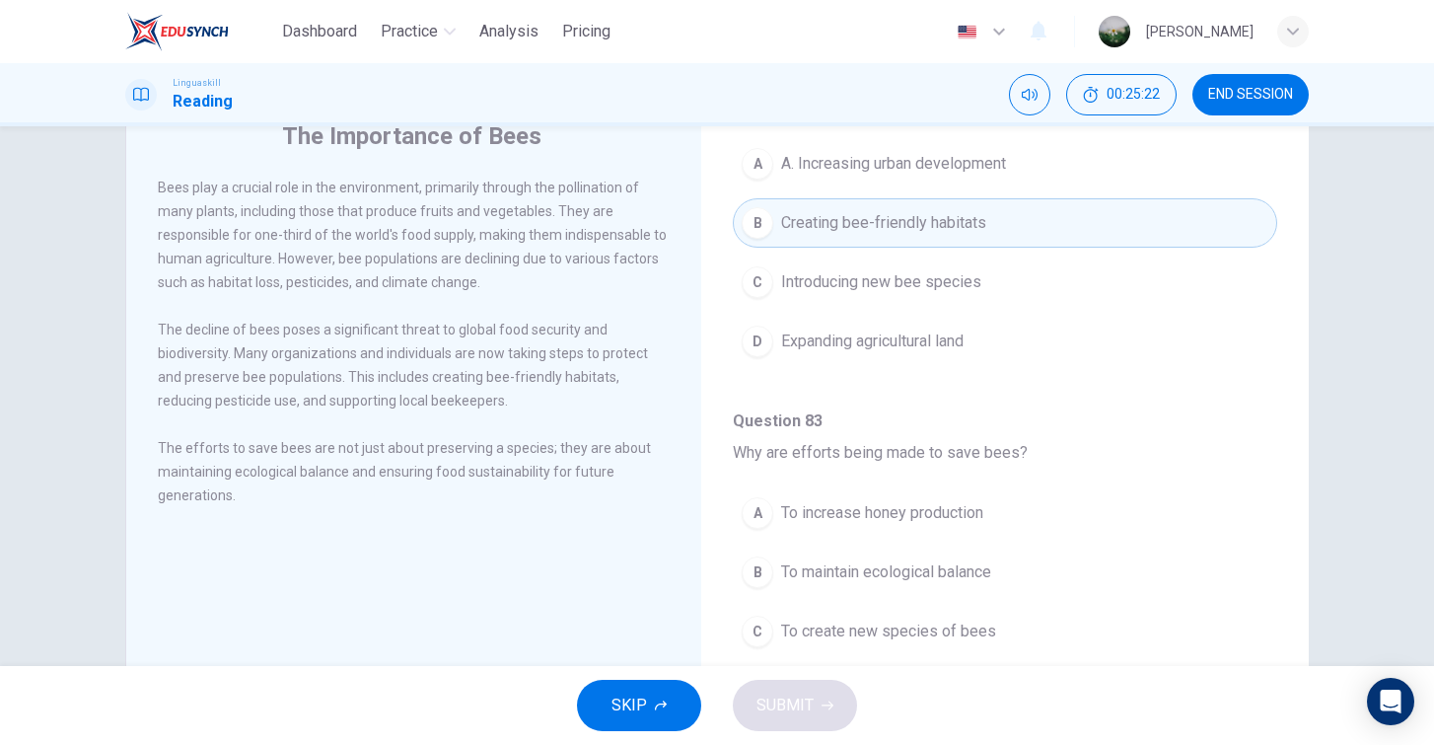
scroll to position [1234, 0]
click at [1022, 576] on button "B To maintain ecological balance" at bounding box center [1005, 572] width 545 height 49
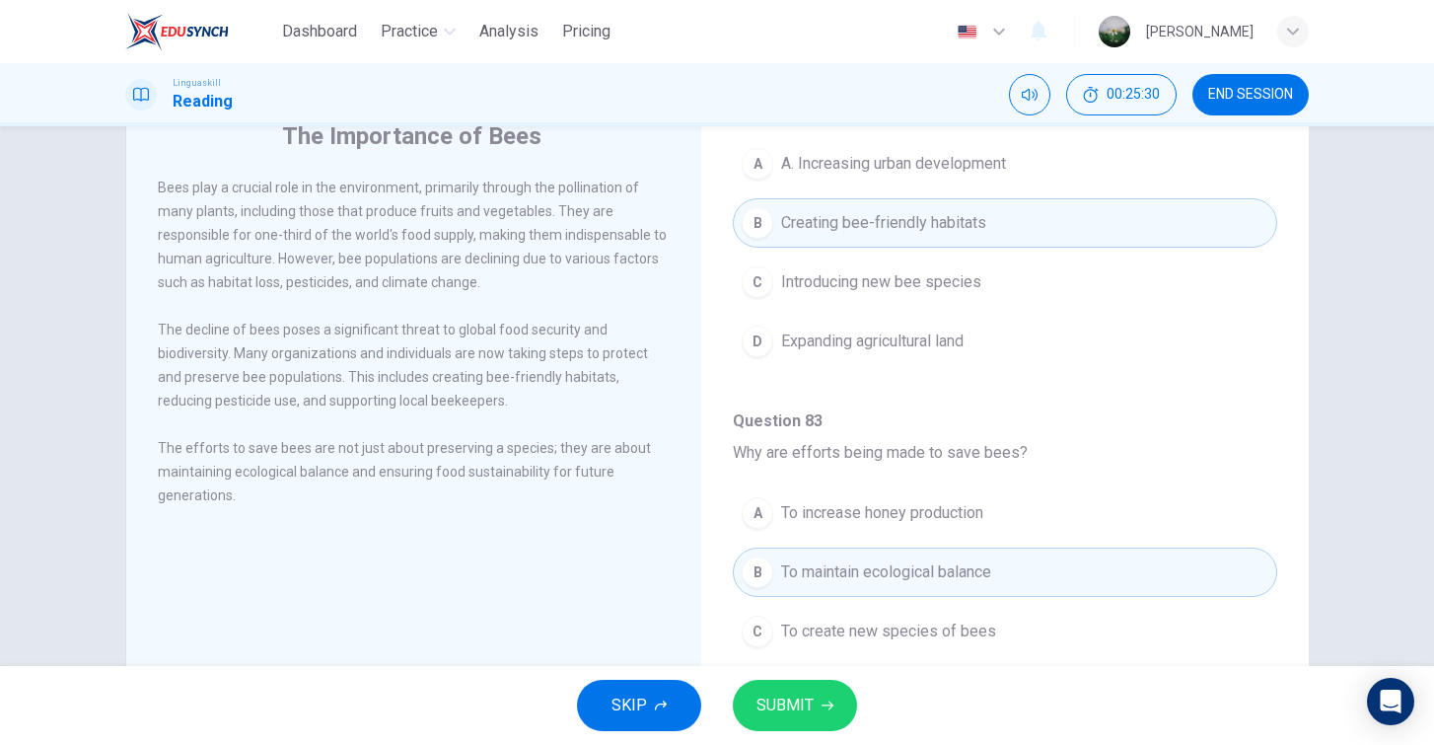
click at [795, 713] on span "SUBMIT" at bounding box center [785, 706] width 57 height 28
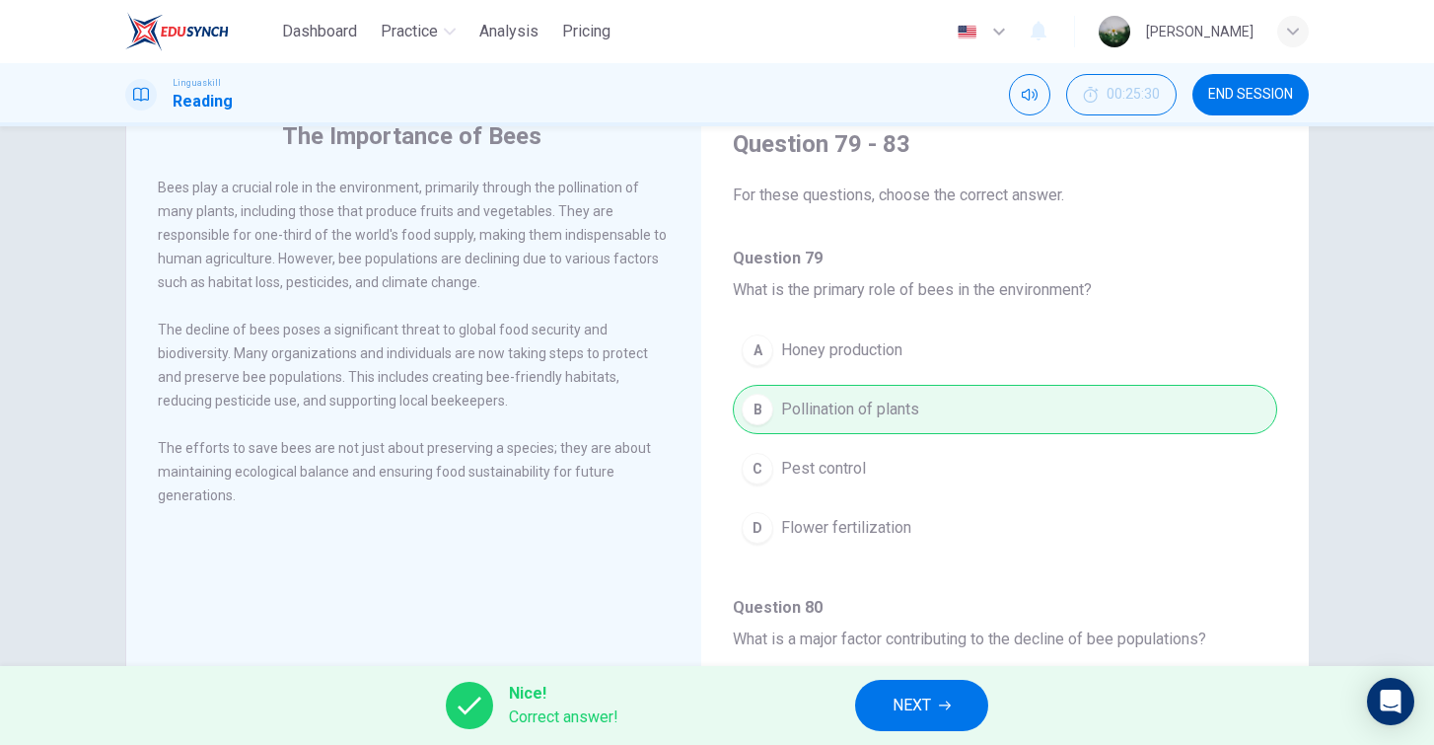
scroll to position [0, 0]
click at [923, 710] on span "NEXT" at bounding box center [912, 706] width 38 height 28
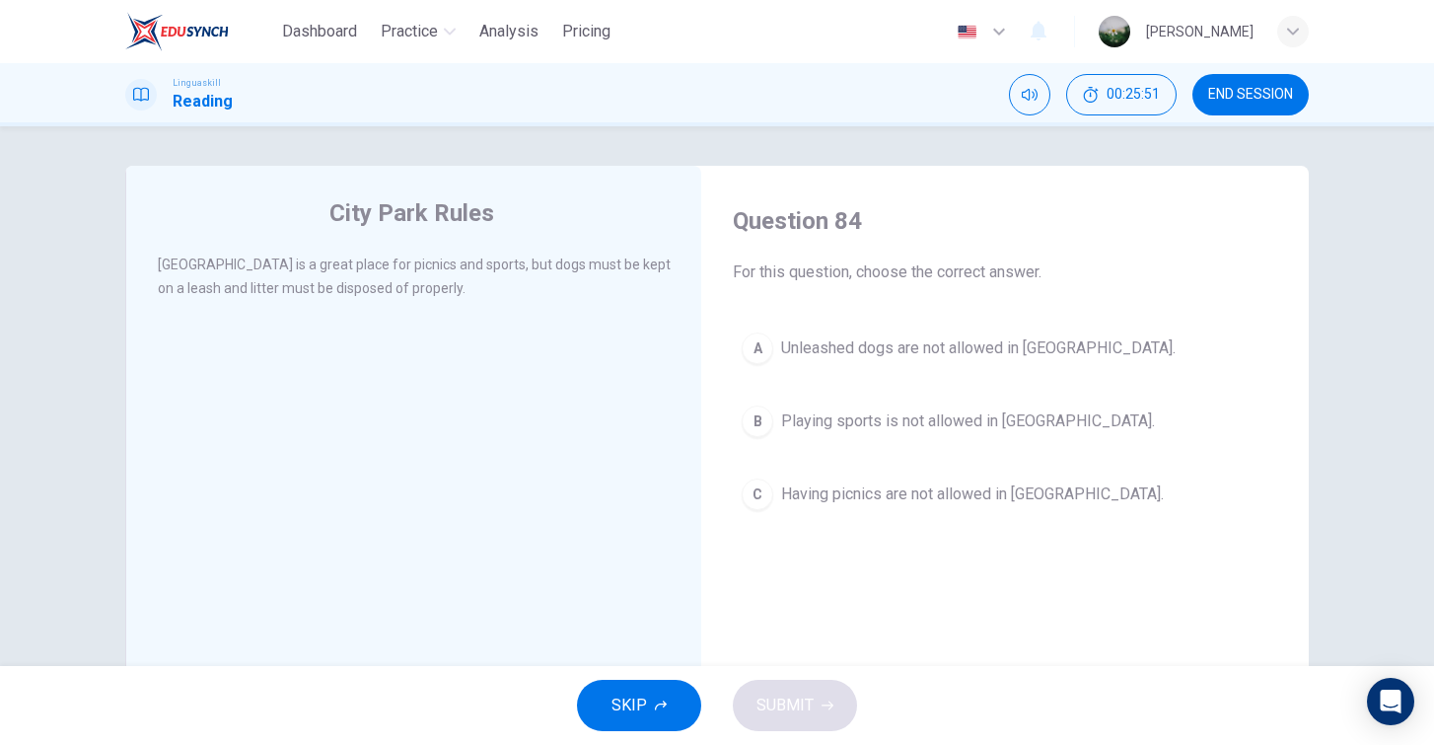
click at [989, 356] on span "Unleashed dogs are not allowed in City Park." at bounding box center [978, 348] width 395 height 24
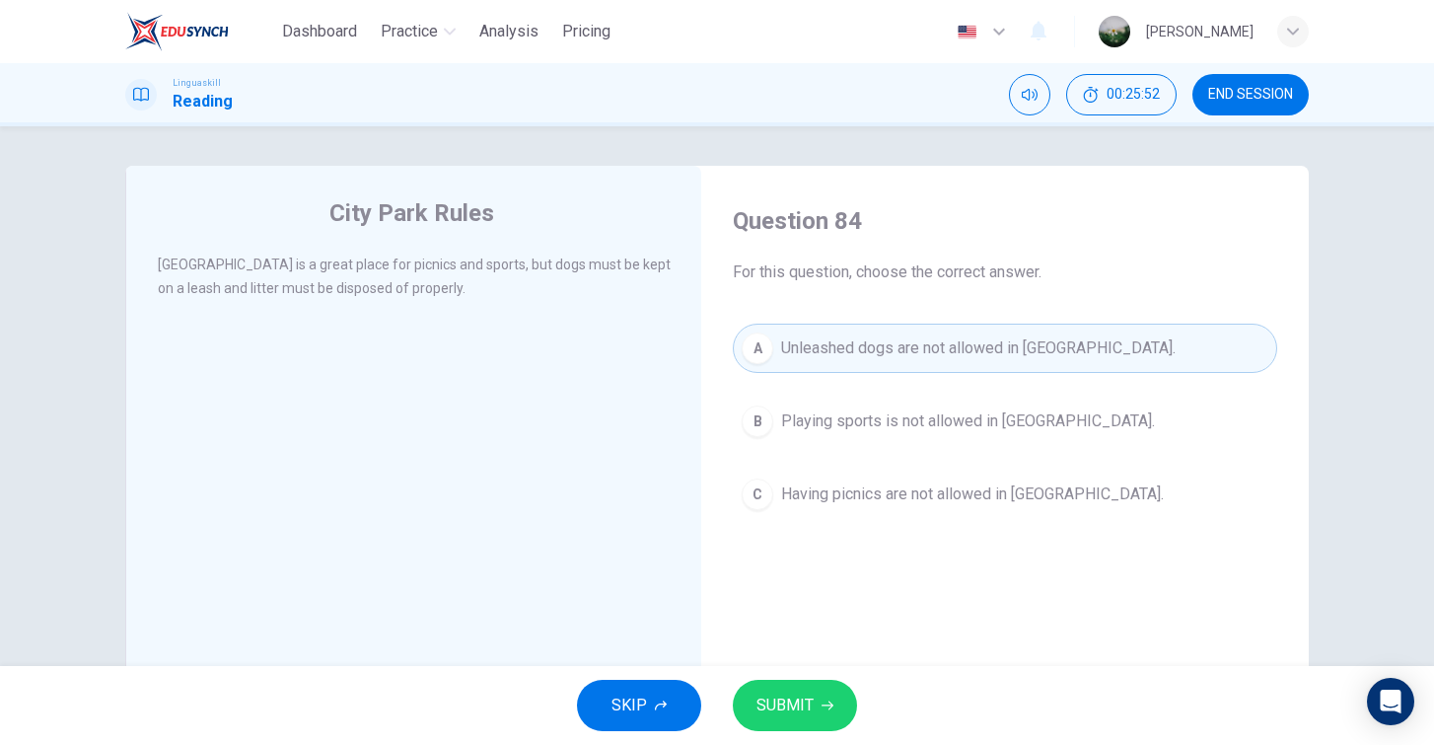
click at [793, 704] on span "SUBMIT" at bounding box center [785, 706] width 57 height 28
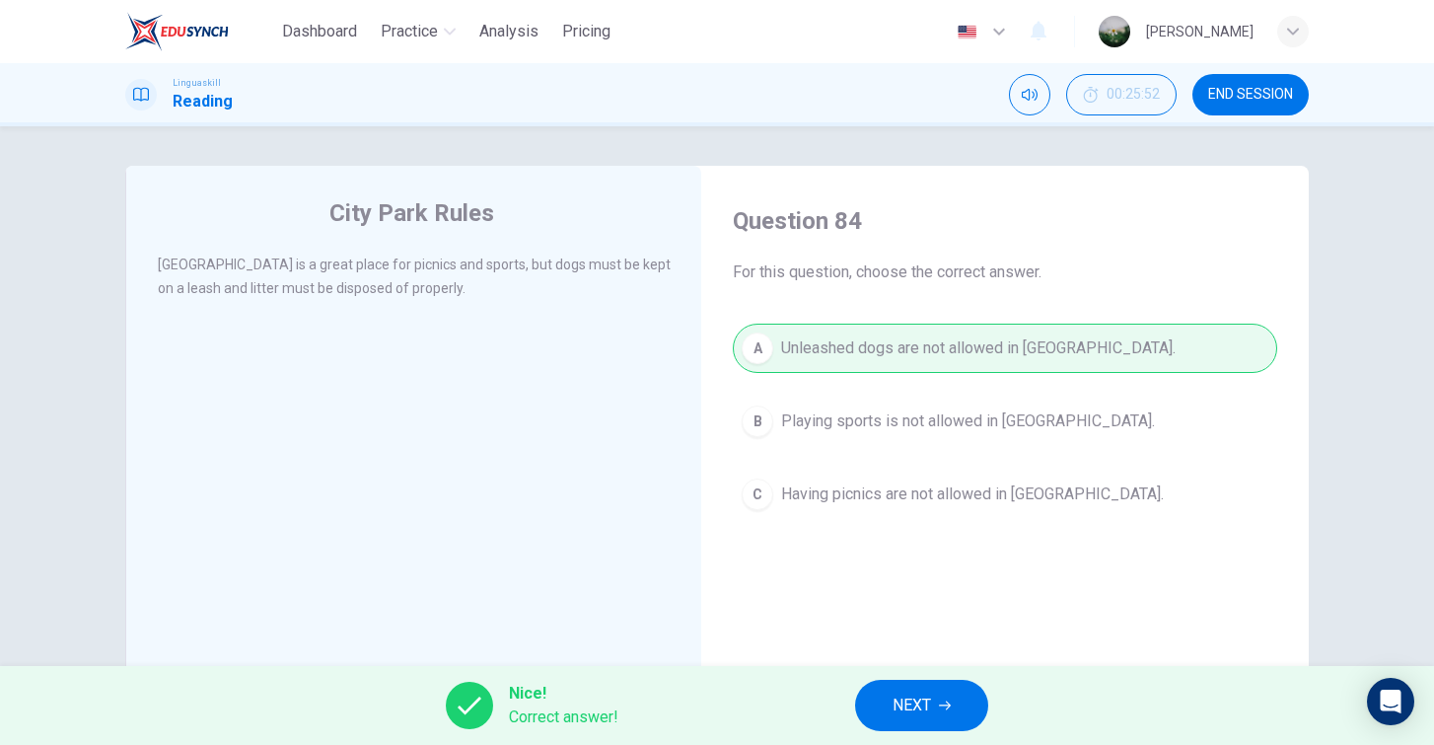
click at [961, 716] on button "NEXT" at bounding box center [921, 705] width 133 height 51
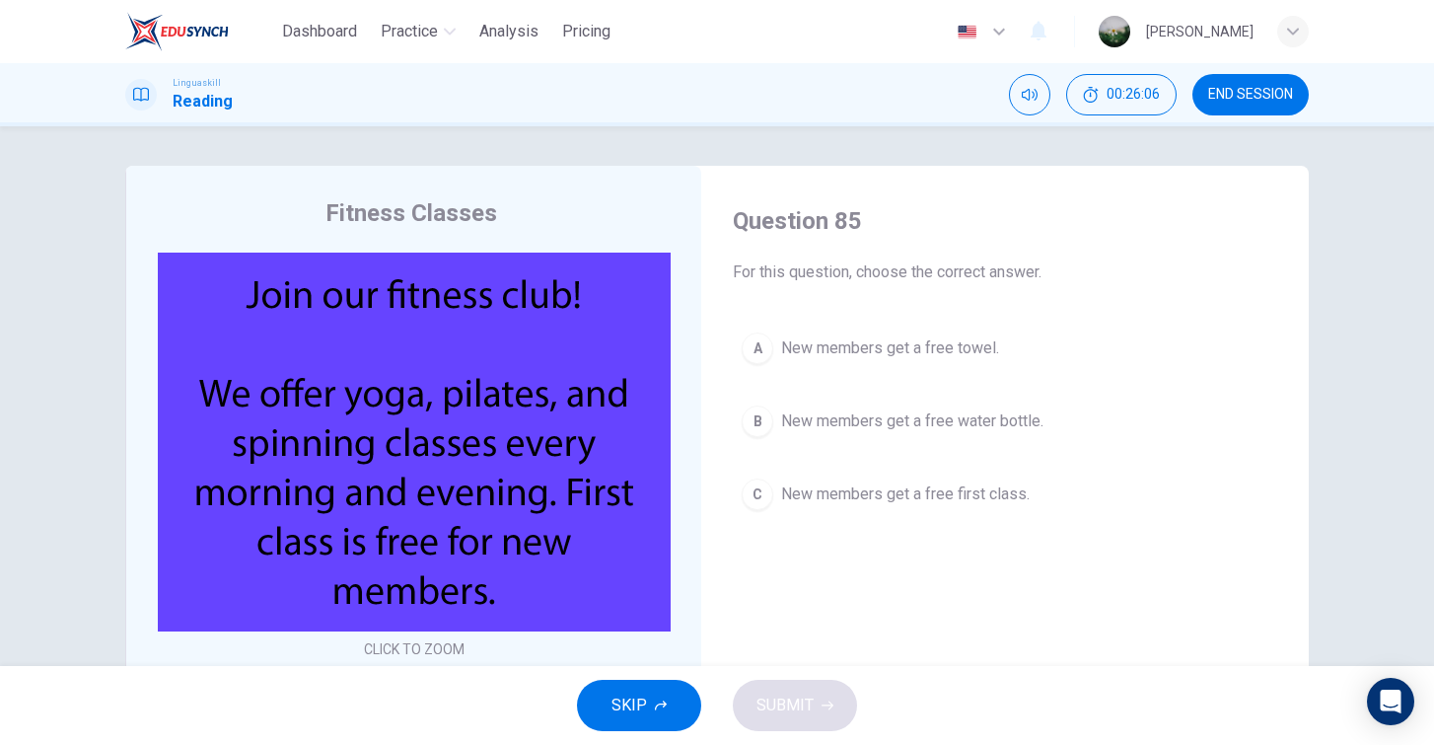
click at [827, 493] on span "New members get a free first class." at bounding box center [905, 494] width 249 height 24
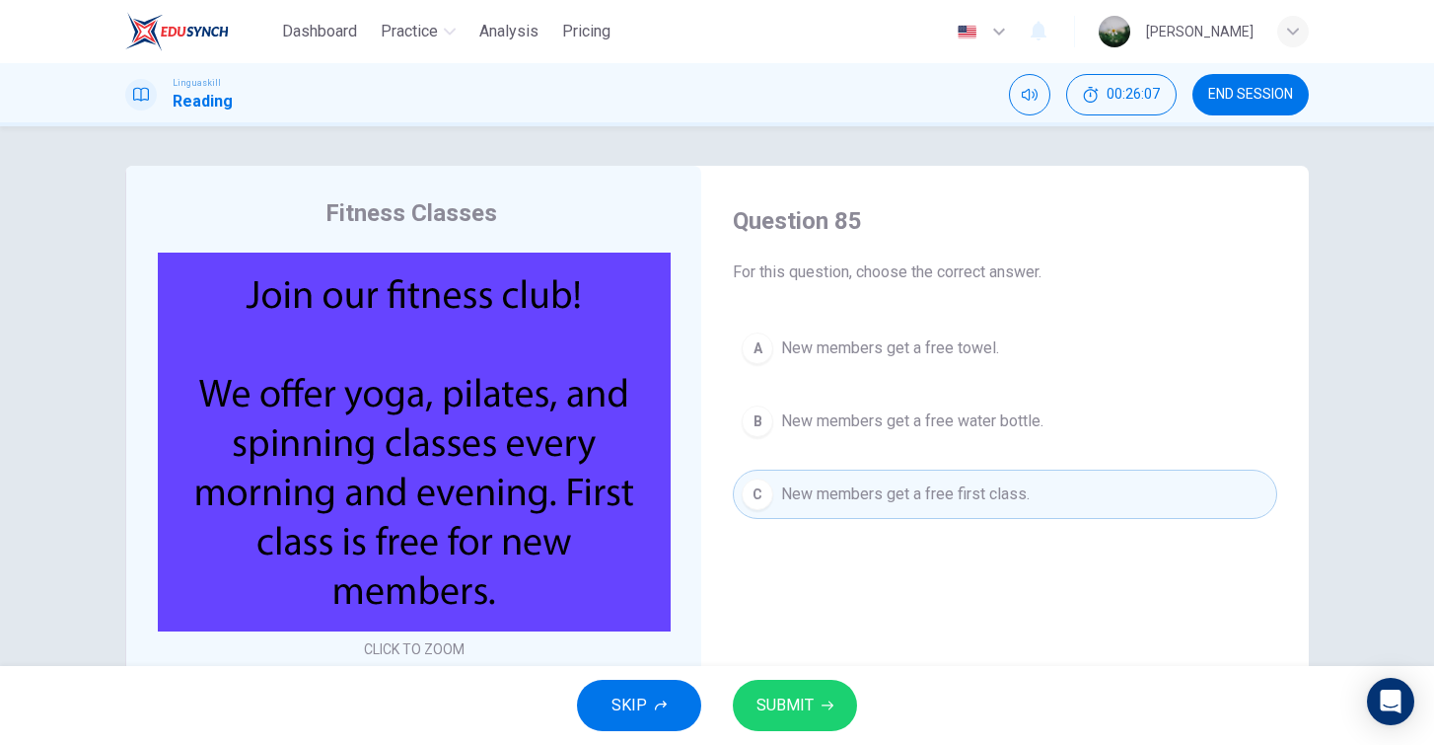
click at [785, 715] on span "SUBMIT" at bounding box center [785, 706] width 57 height 28
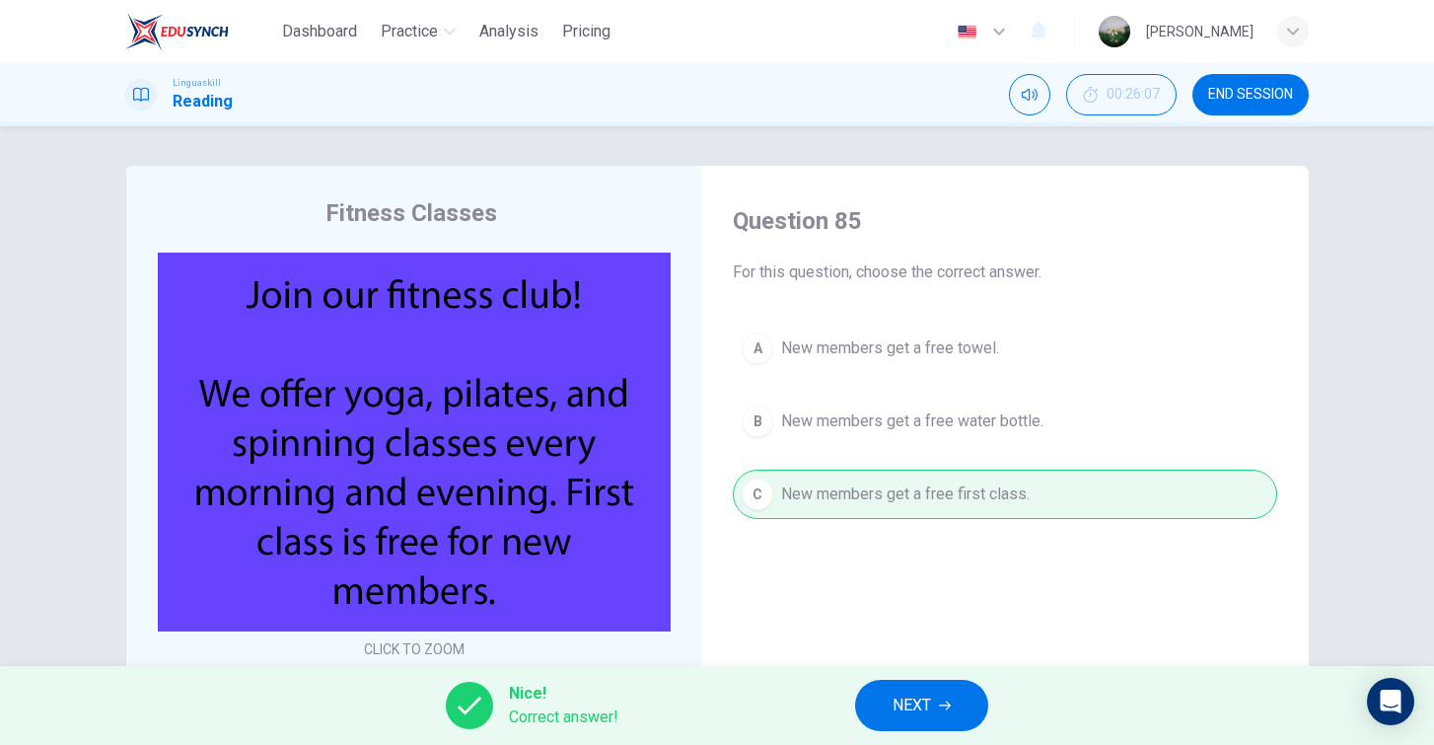
click at [911, 707] on span "NEXT" at bounding box center [912, 706] width 38 height 28
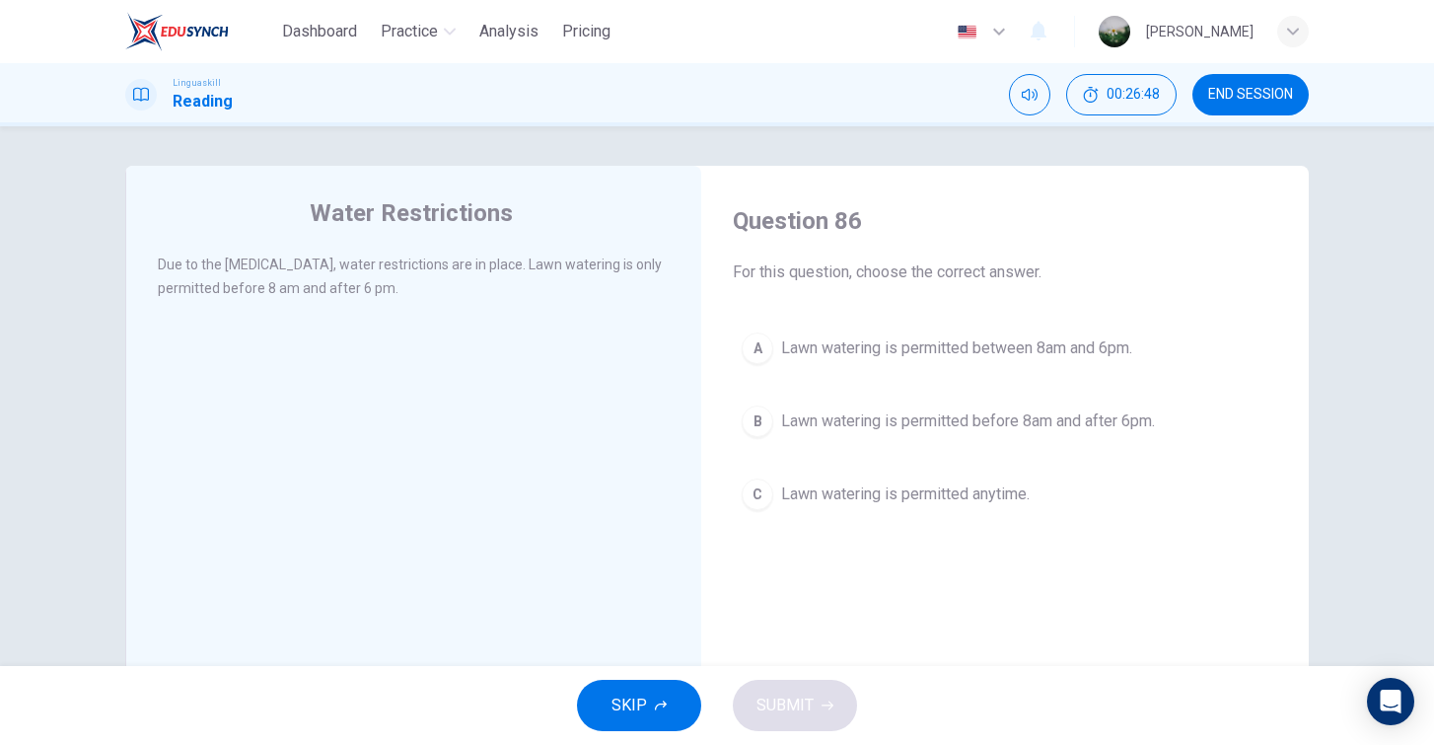
click at [978, 422] on span "Lawn watering is permitted before 8am and after 6pm." at bounding box center [968, 421] width 374 height 24
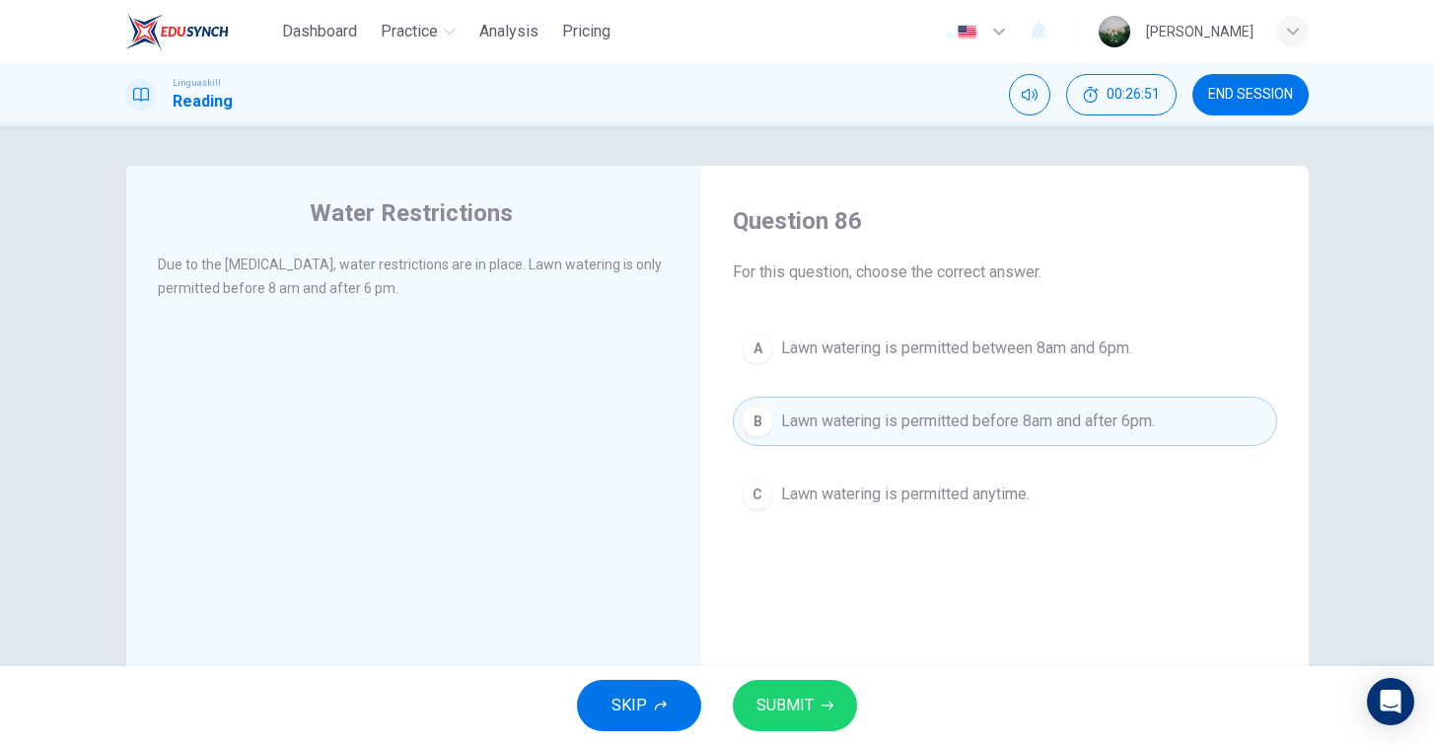
click at [824, 719] on button "SUBMIT" at bounding box center [795, 705] width 124 height 51
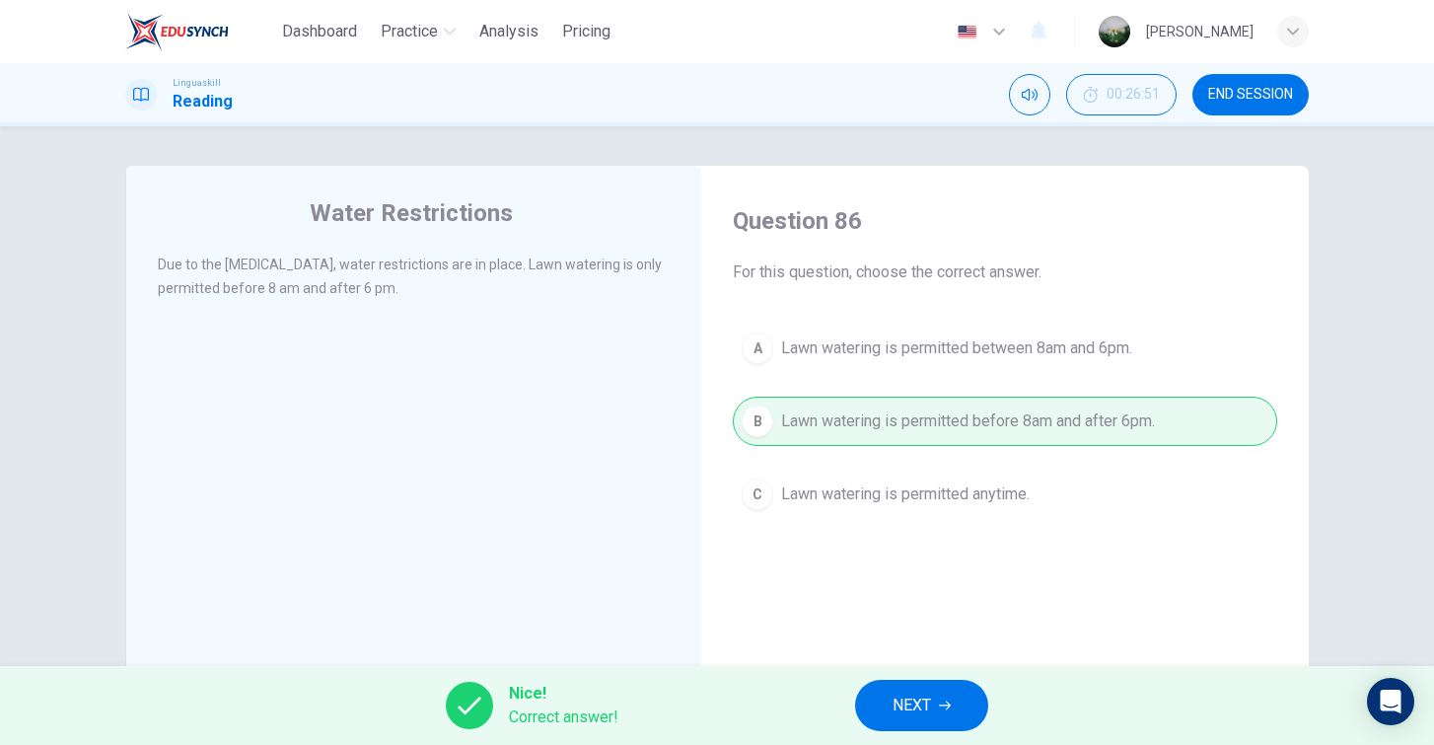
click at [922, 703] on span "NEXT" at bounding box center [912, 706] width 38 height 28
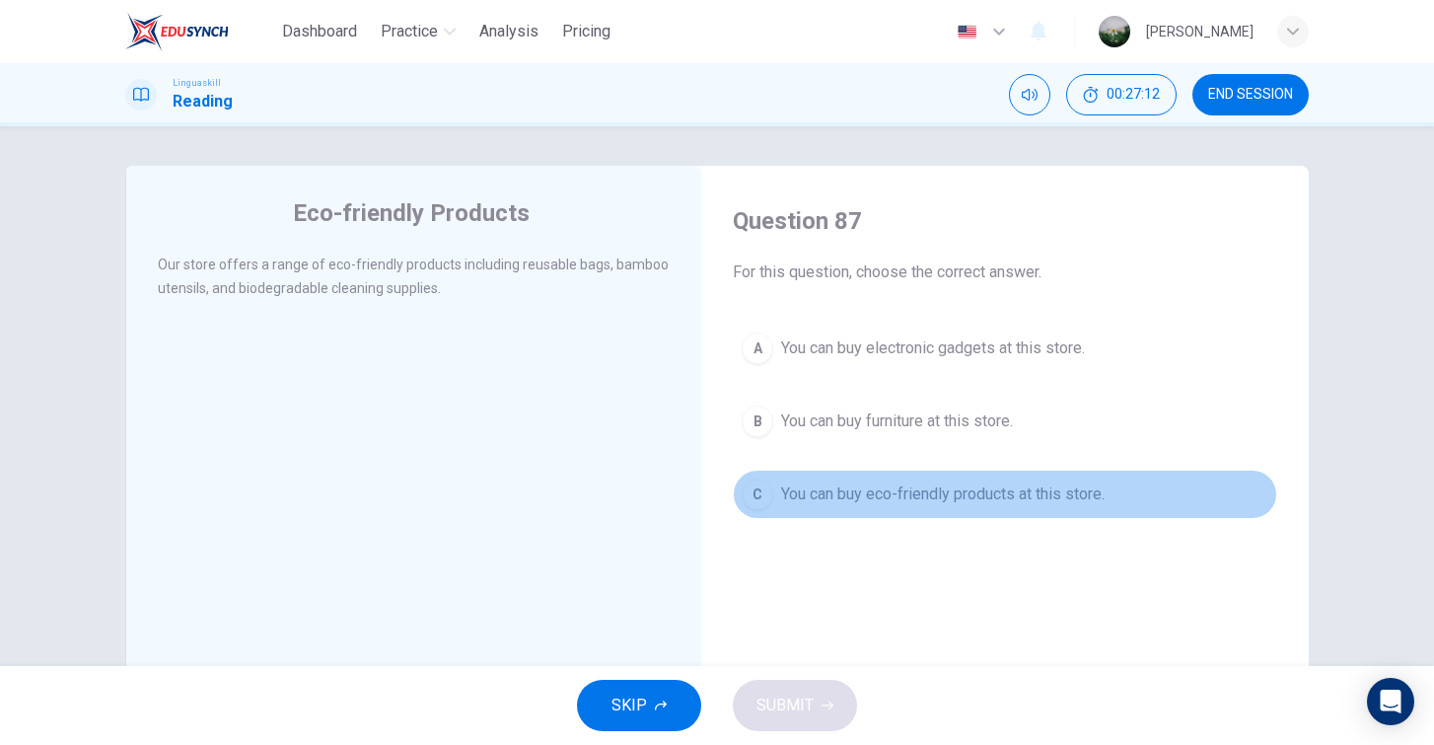
click at [886, 500] on span "You can buy eco-friendly products at this store." at bounding box center [943, 494] width 324 height 24
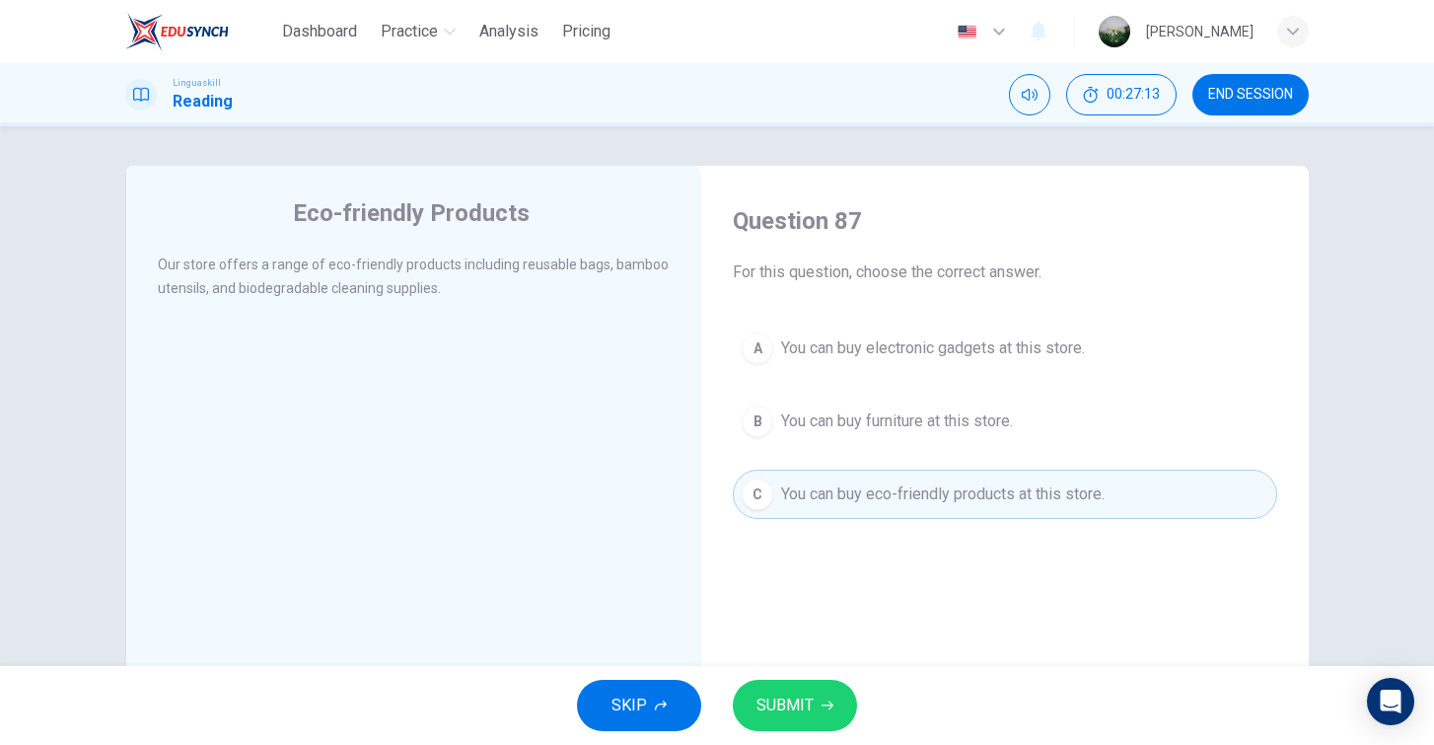
click at [801, 711] on span "SUBMIT" at bounding box center [785, 706] width 57 height 28
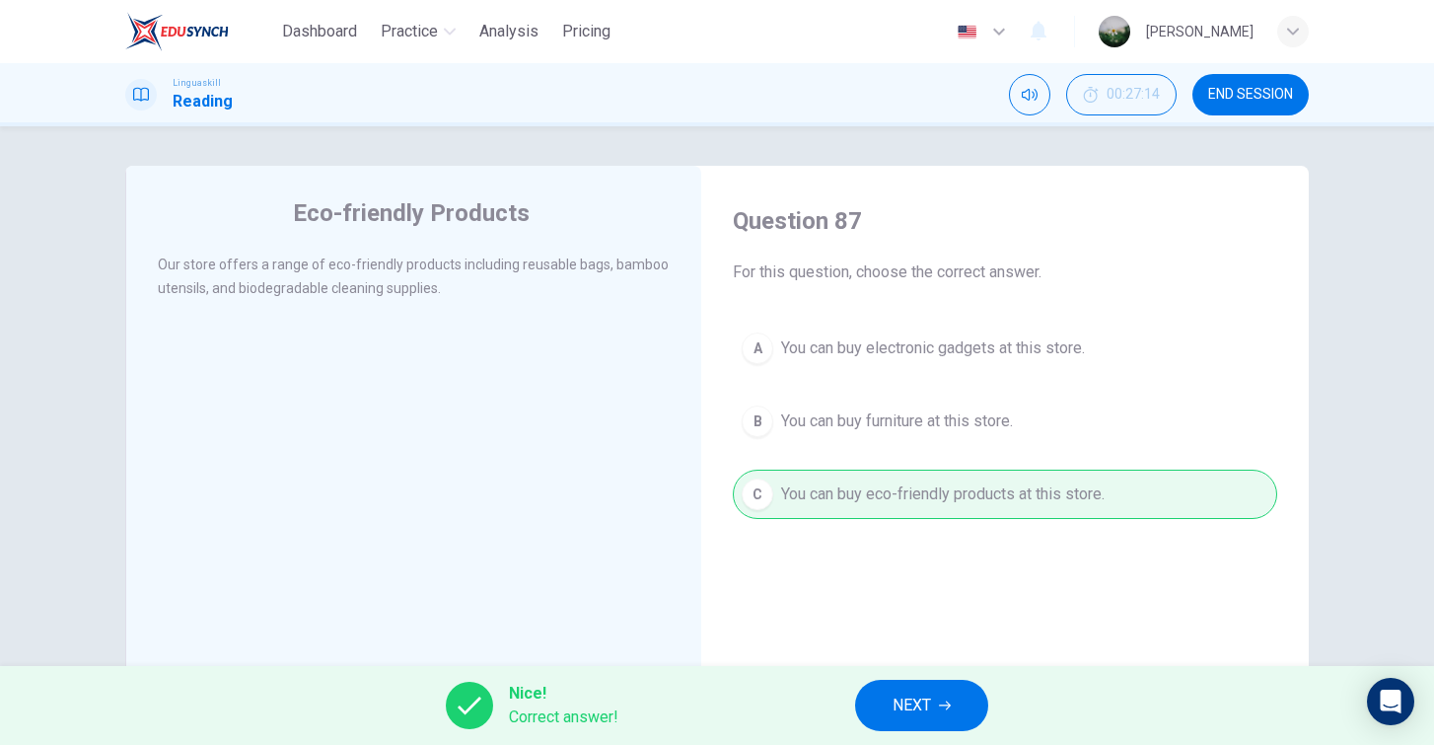
click at [958, 707] on button "NEXT" at bounding box center [921, 705] width 133 height 51
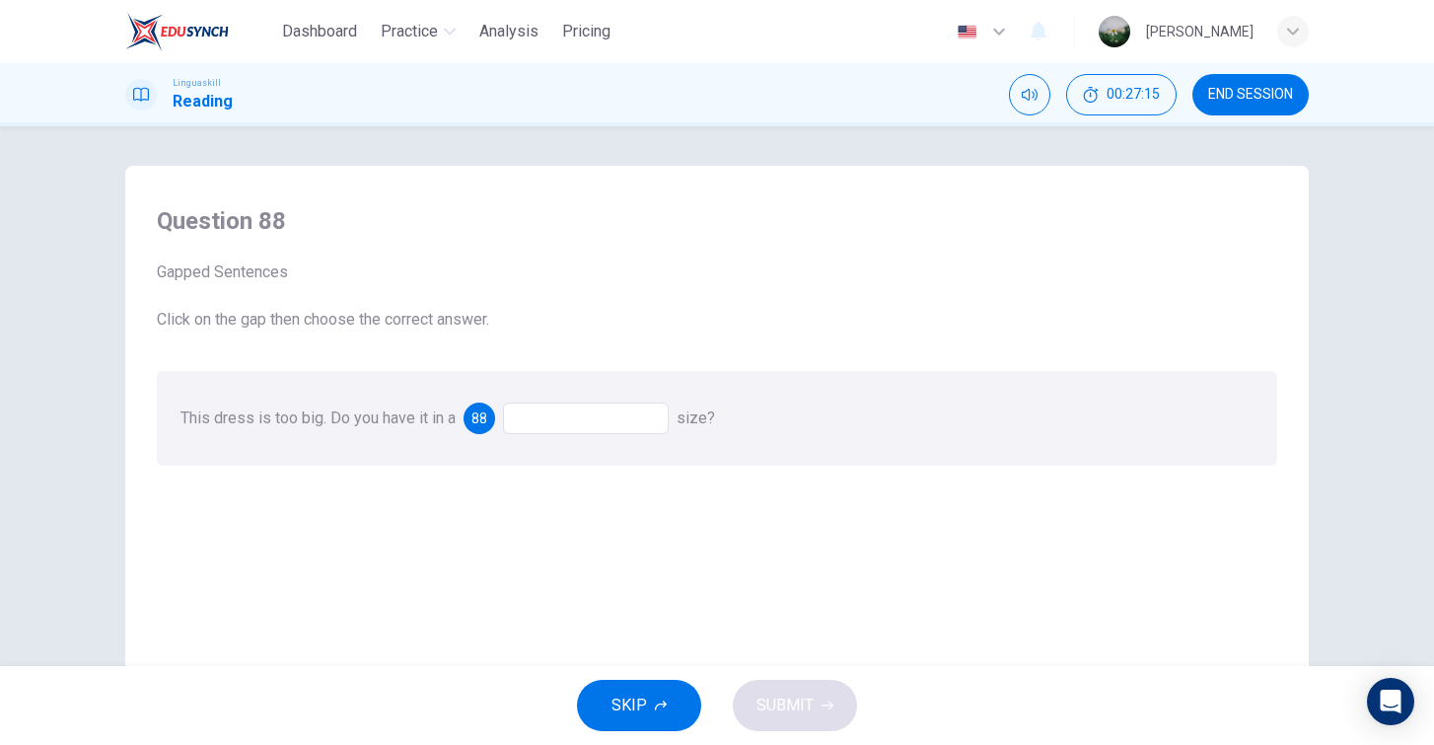
click at [585, 416] on div at bounding box center [586, 418] width 166 height 32
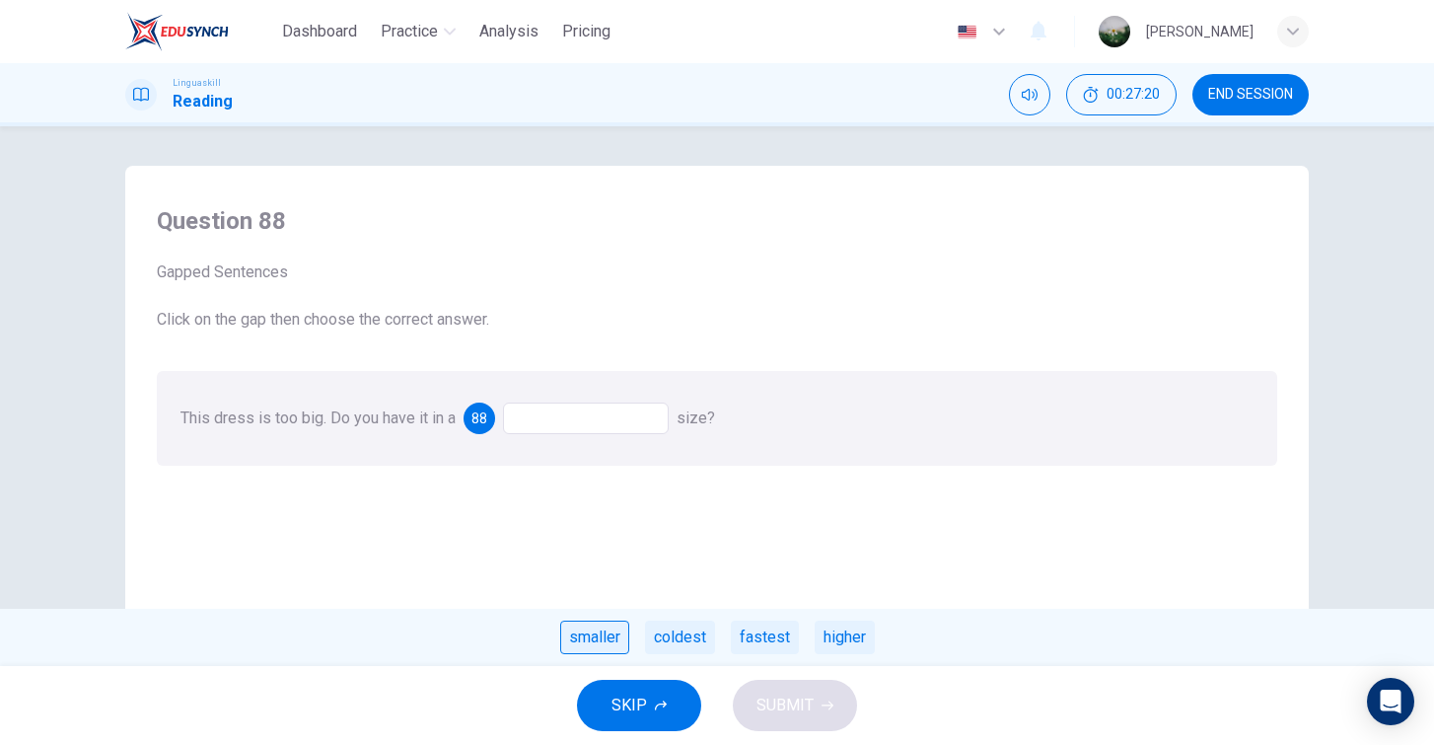
click at [604, 636] on div "smaller" at bounding box center [594, 638] width 69 height 34
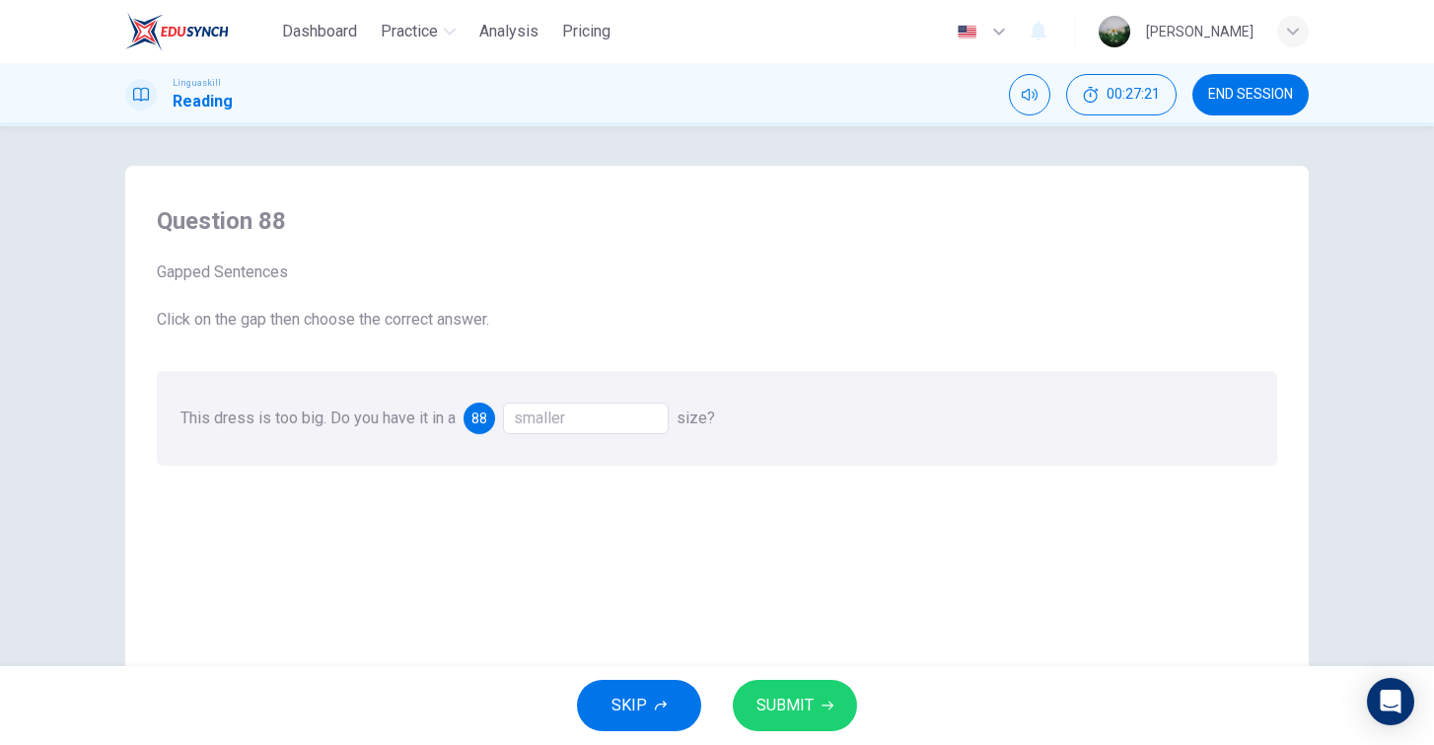
click at [803, 698] on span "SUBMIT" at bounding box center [785, 706] width 57 height 28
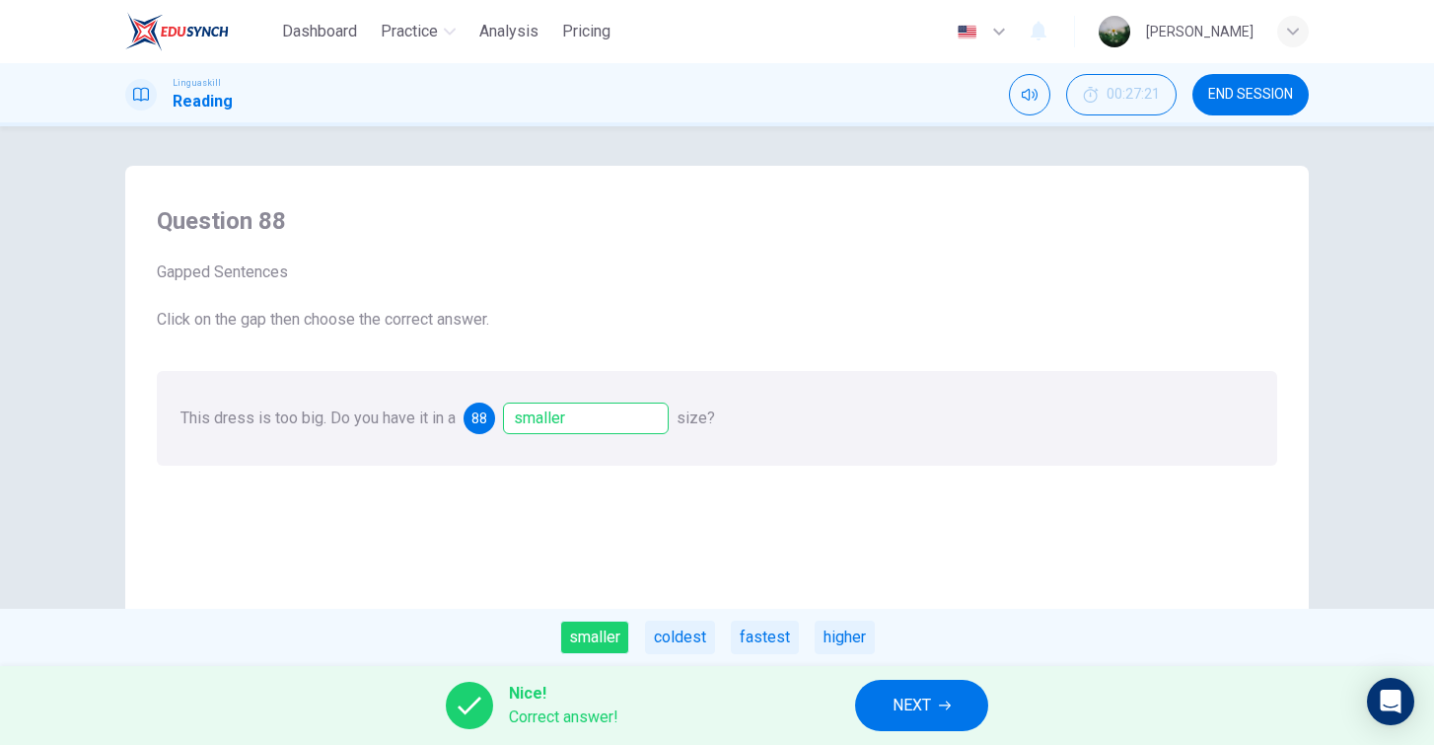
click at [925, 696] on span "NEXT" at bounding box center [912, 706] width 38 height 28
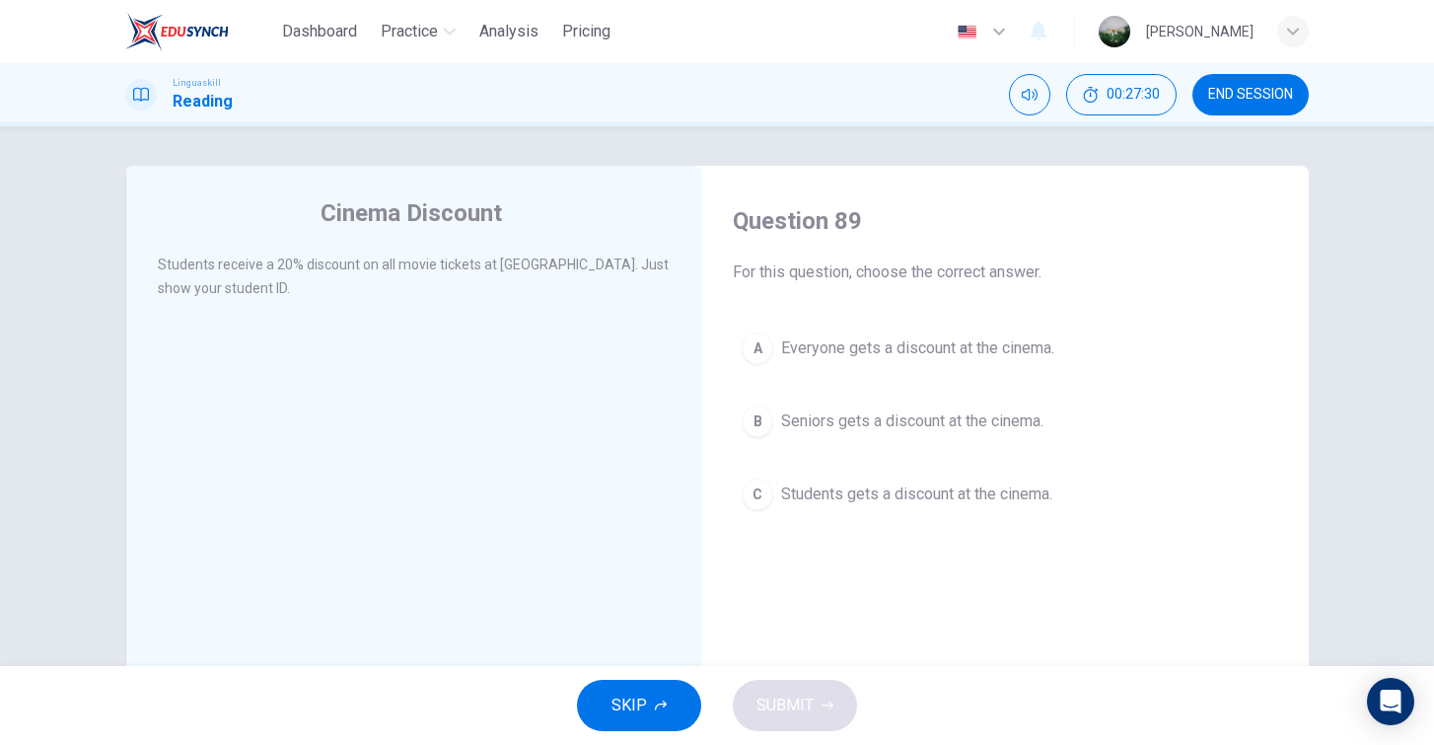
click at [833, 491] on span "Students gets a discount at the cinema." at bounding box center [916, 494] width 271 height 24
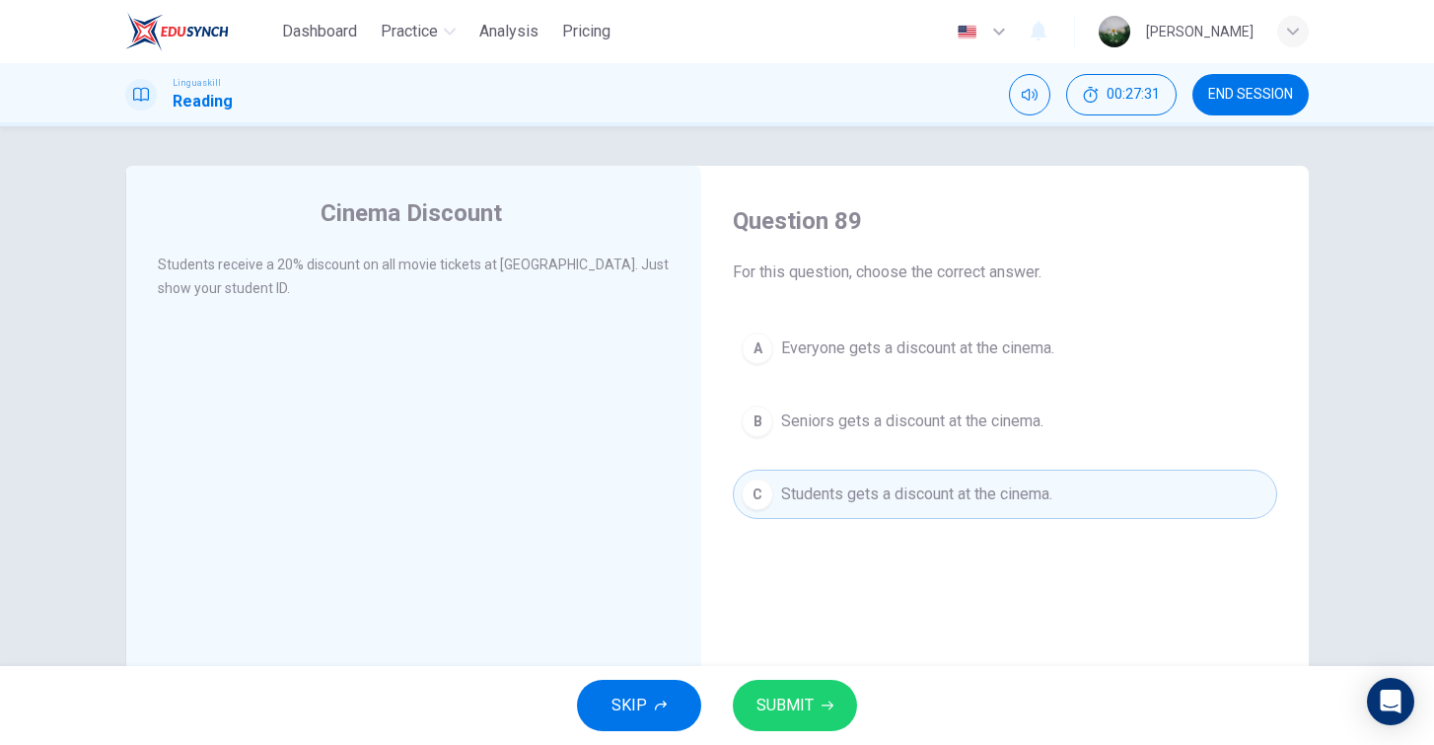
click at [799, 694] on span "SUBMIT" at bounding box center [785, 706] width 57 height 28
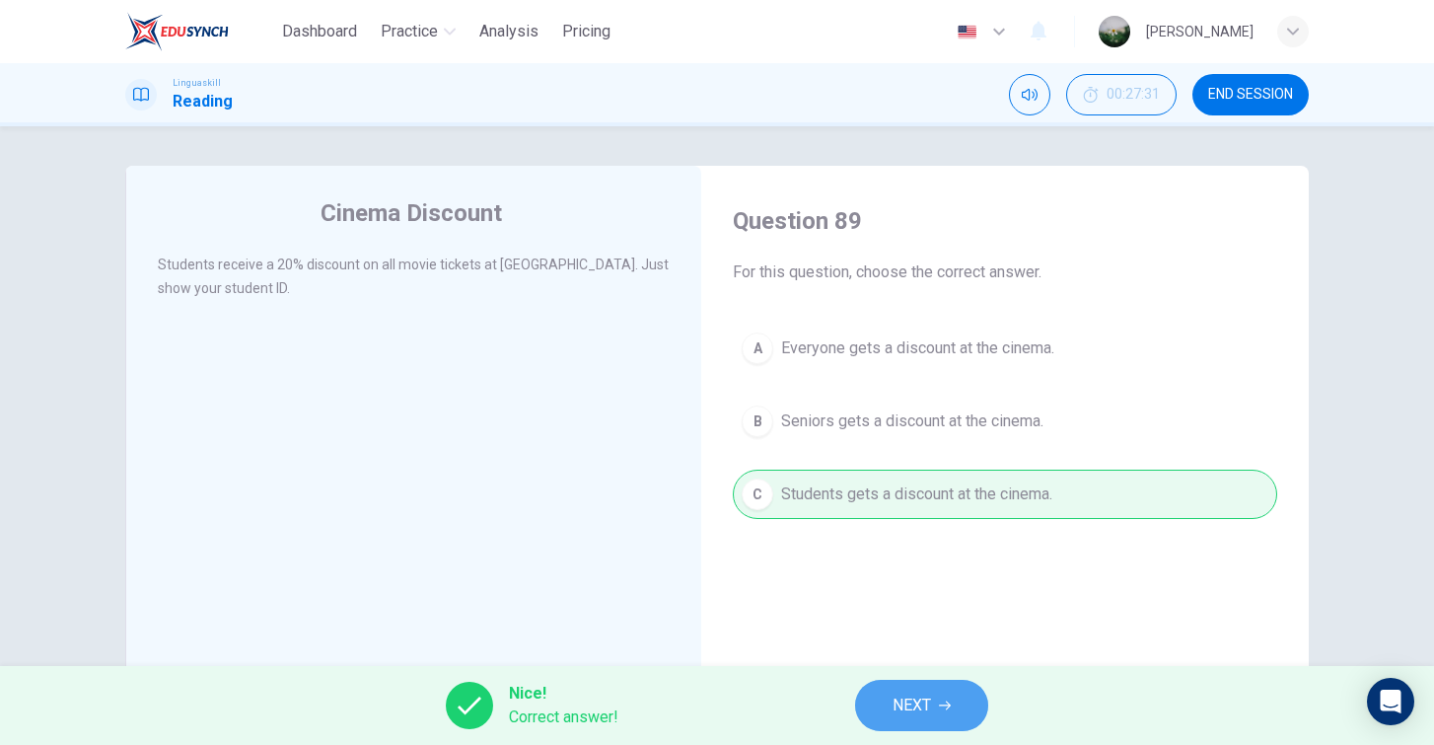
click at [937, 703] on button "NEXT" at bounding box center [921, 705] width 133 height 51
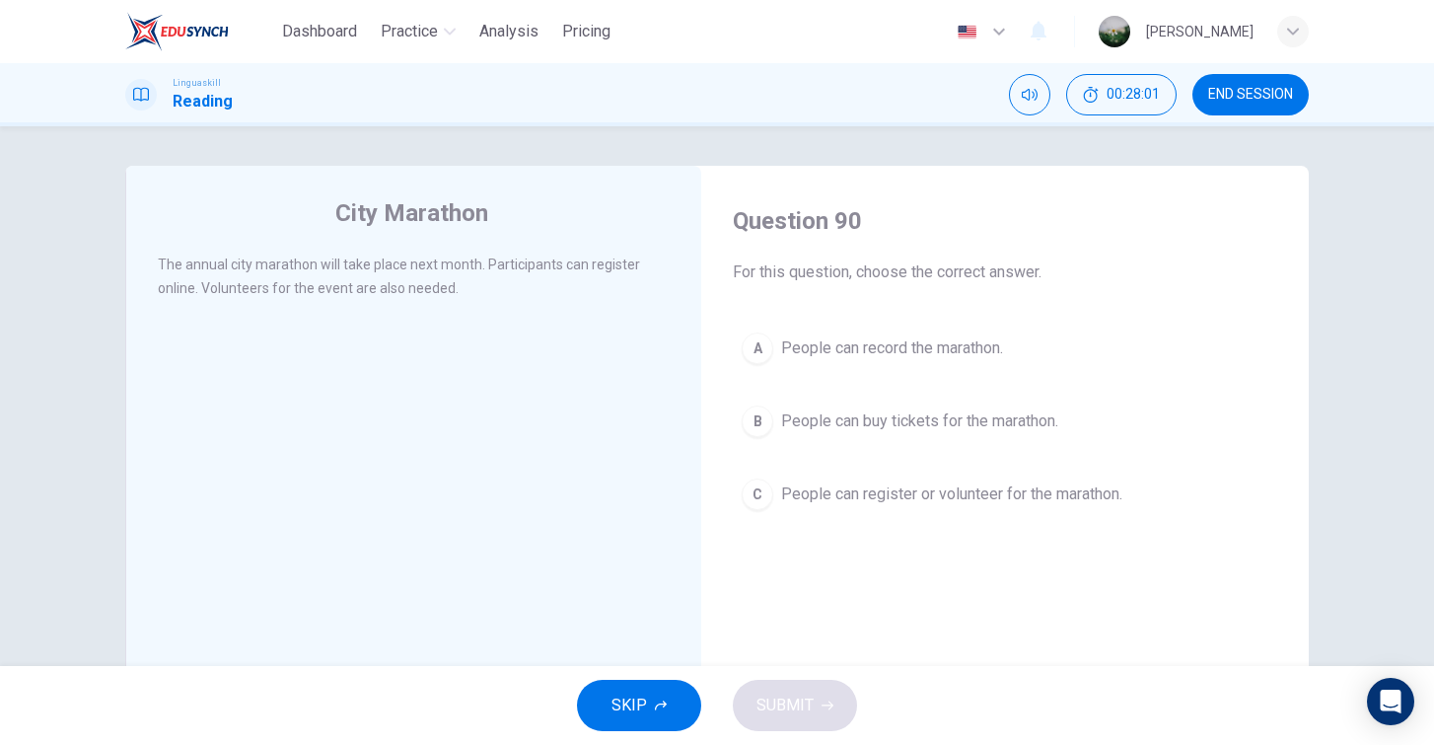
click at [812, 498] on span "People can register or volunteer for the marathon." at bounding box center [951, 494] width 341 height 24
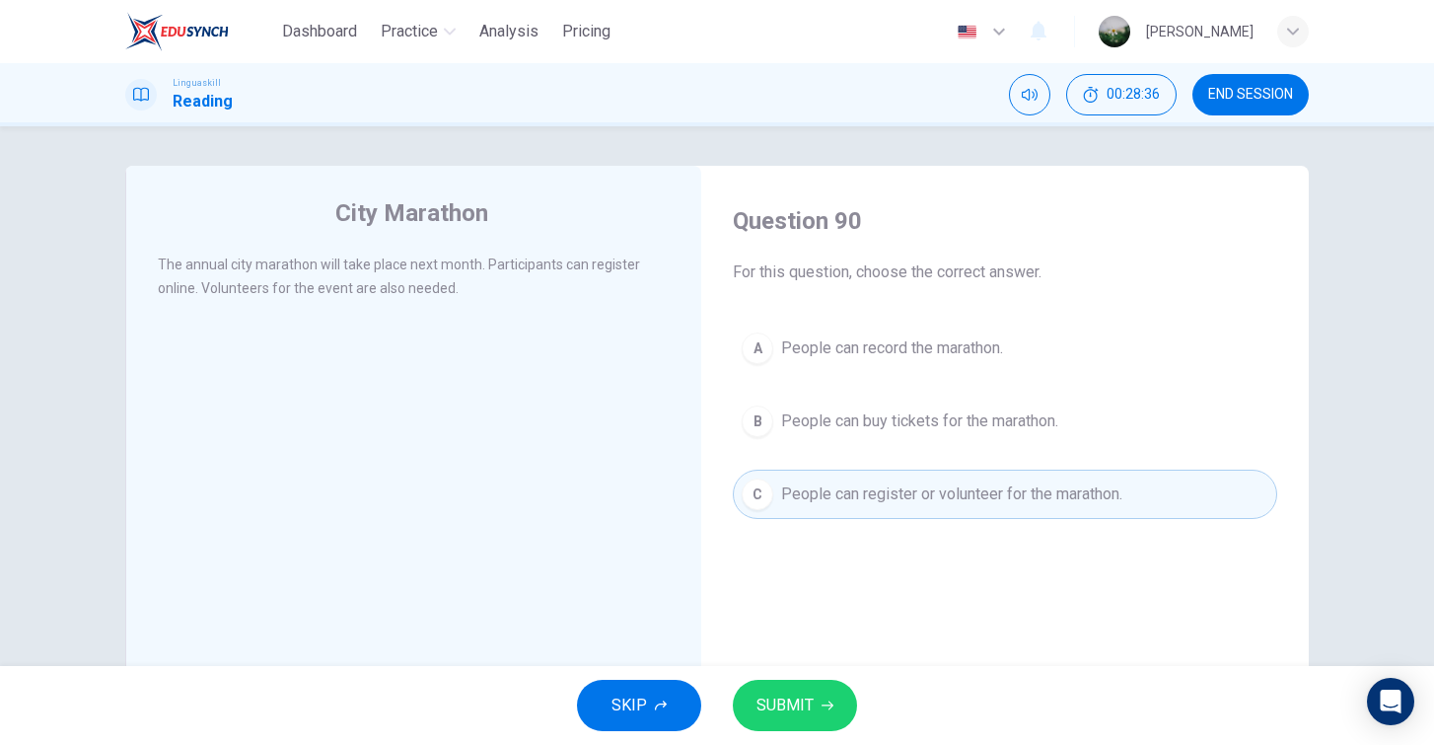
click at [825, 492] on span "People can register or volunteer for the marathon." at bounding box center [951, 494] width 341 height 24
click at [793, 719] on button "SUBMIT" at bounding box center [795, 705] width 124 height 51
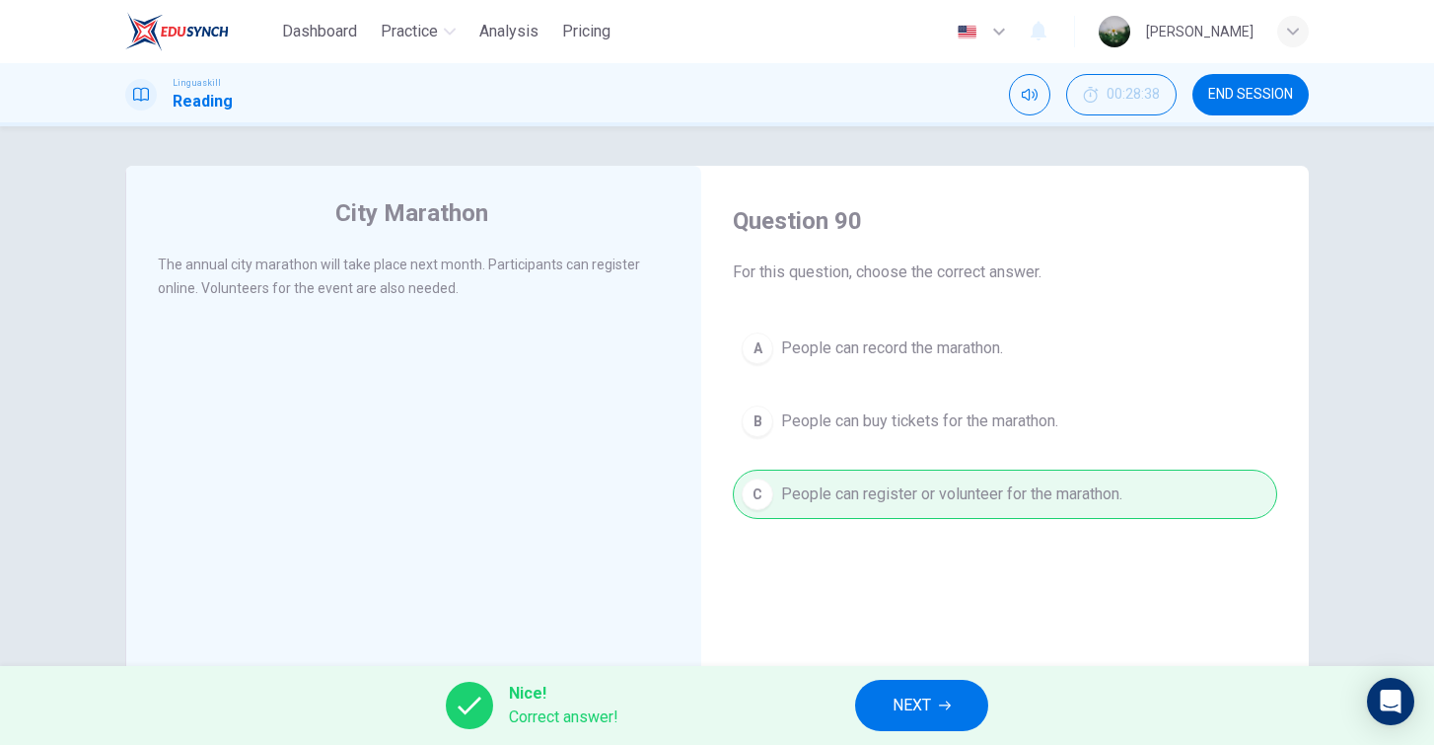
click at [886, 704] on button "NEXT" at bounding box center [921, 705] width 133 height 51
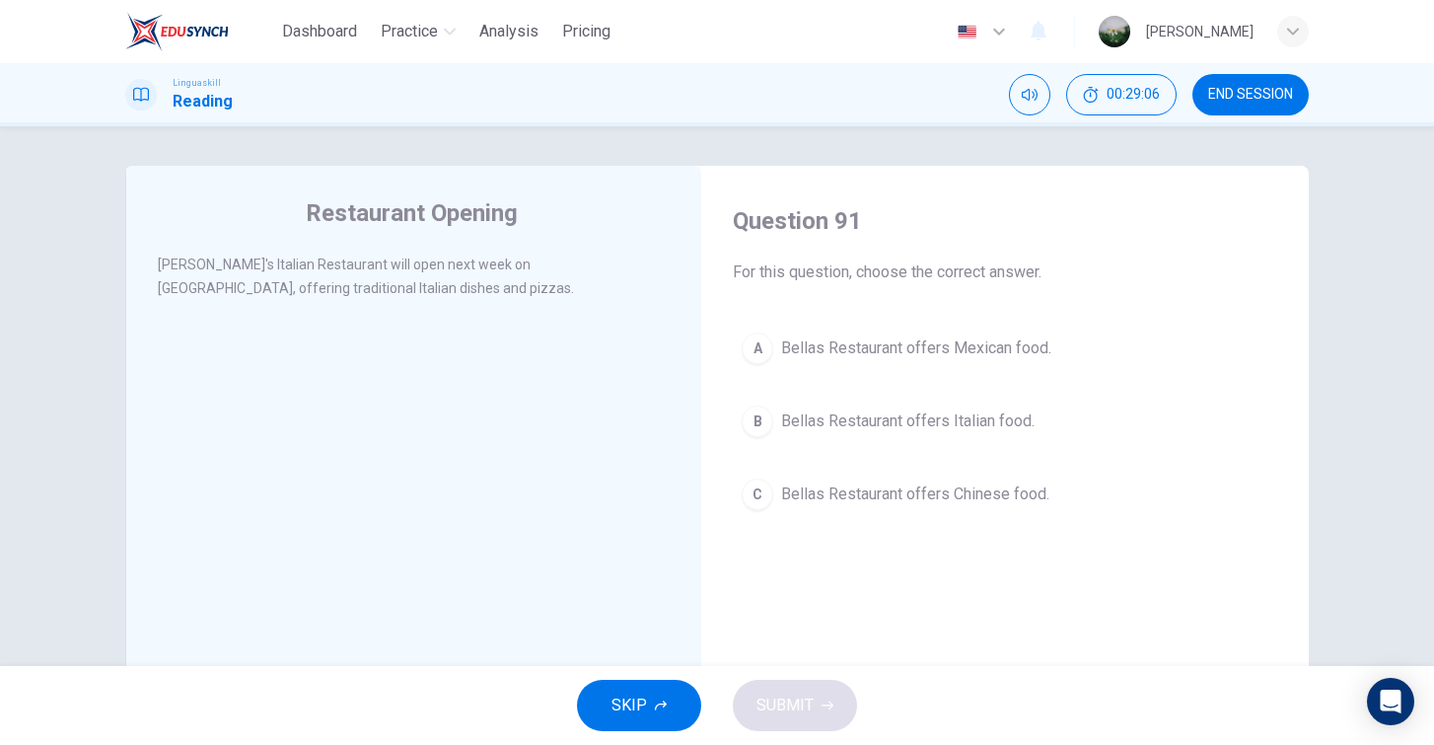
click at [905, 435] on button "B Bellas Restaurant offers Italian food." at bounding box center [1005, 421] width 545 height 49
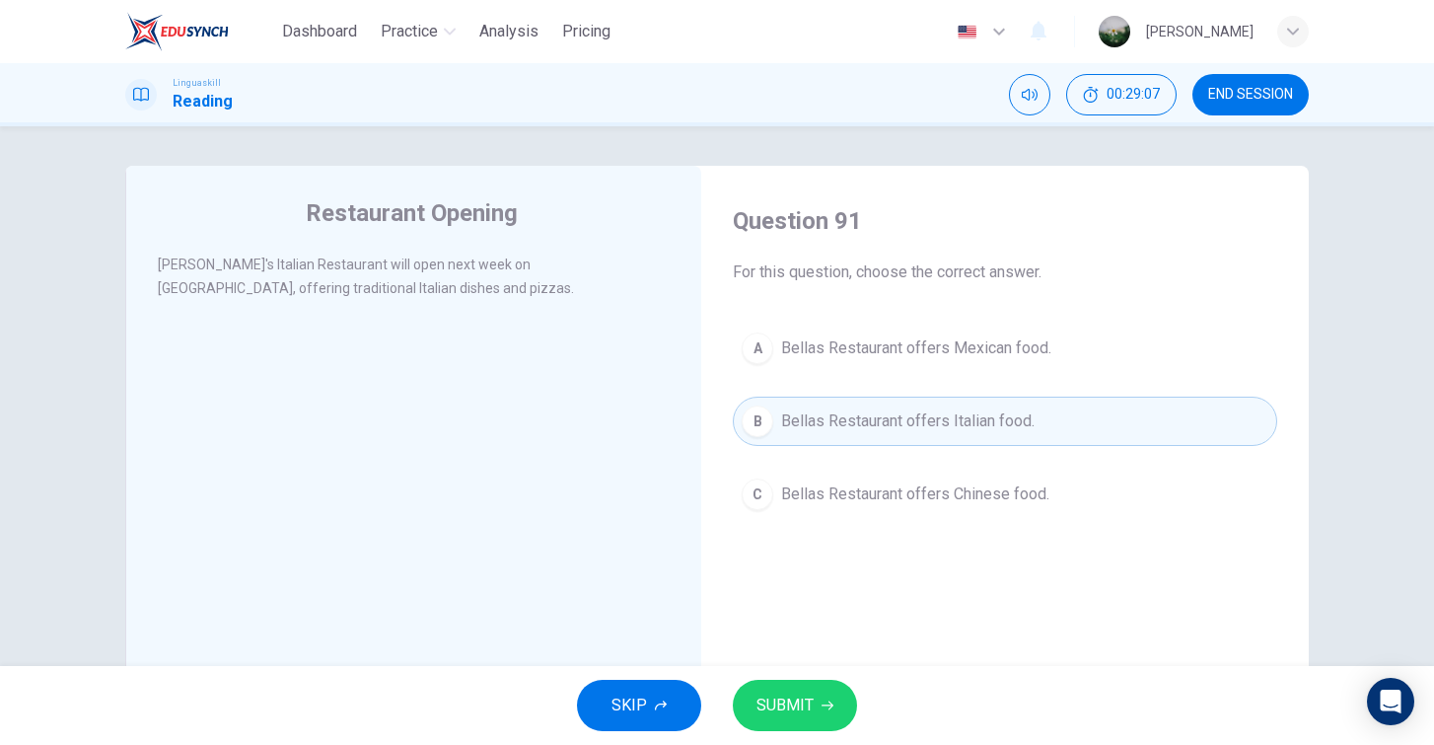
click at [806, 718] on span "SUBMIT" at bounding box center [785, 706] width 57 height 28
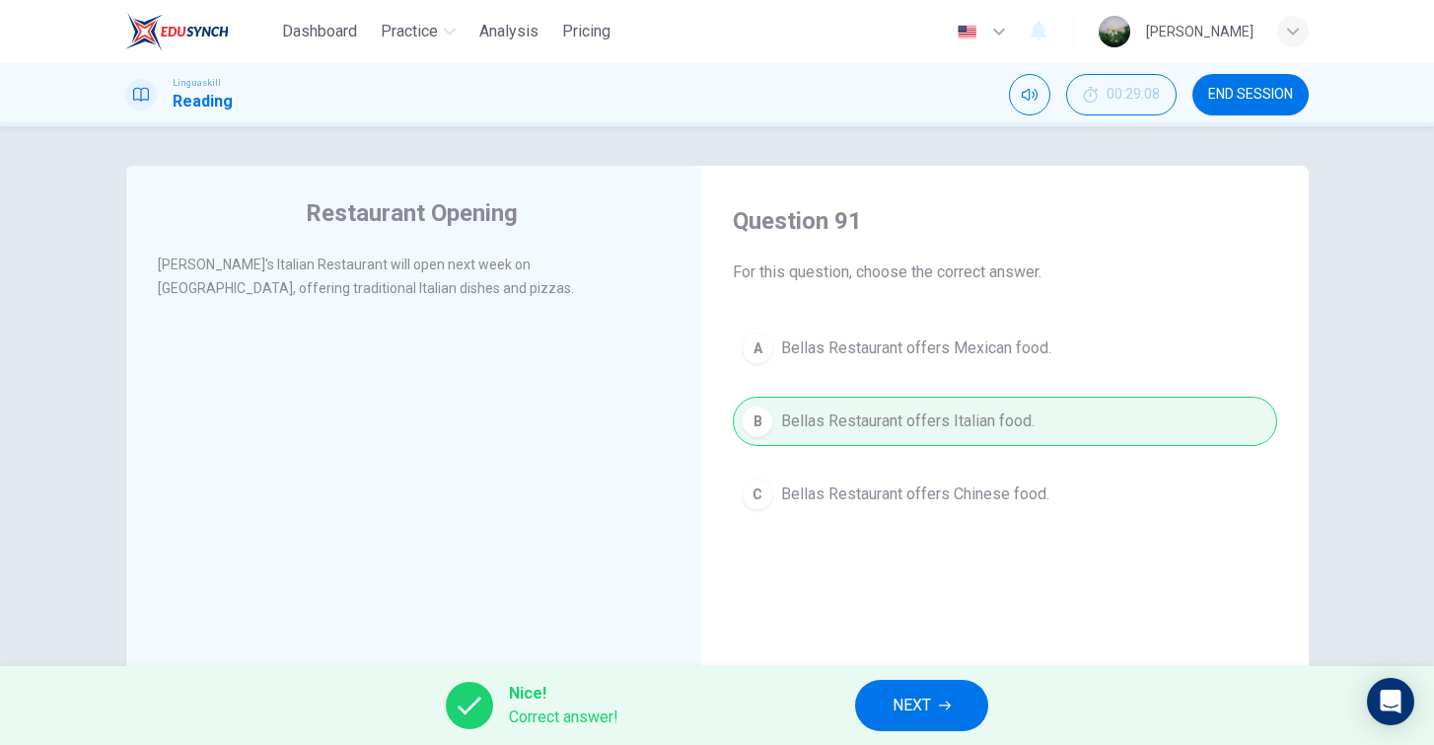
click at [965, 696] on button "NEXT" at bounding box center [921, 705] width 133 height 51
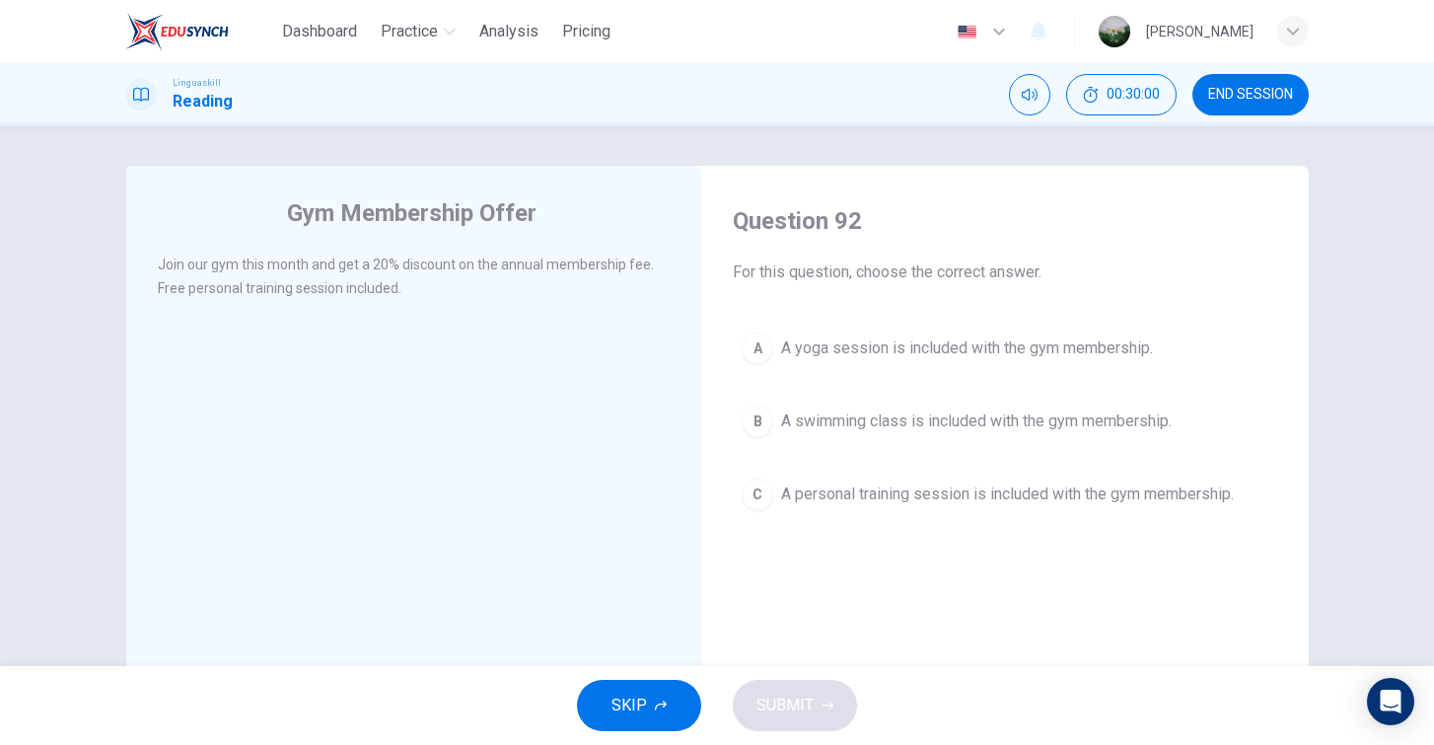
click at [898, 492] on span "A personal training session is included with the gym membership." at bounding box center [1007, 494] width 453 height 24
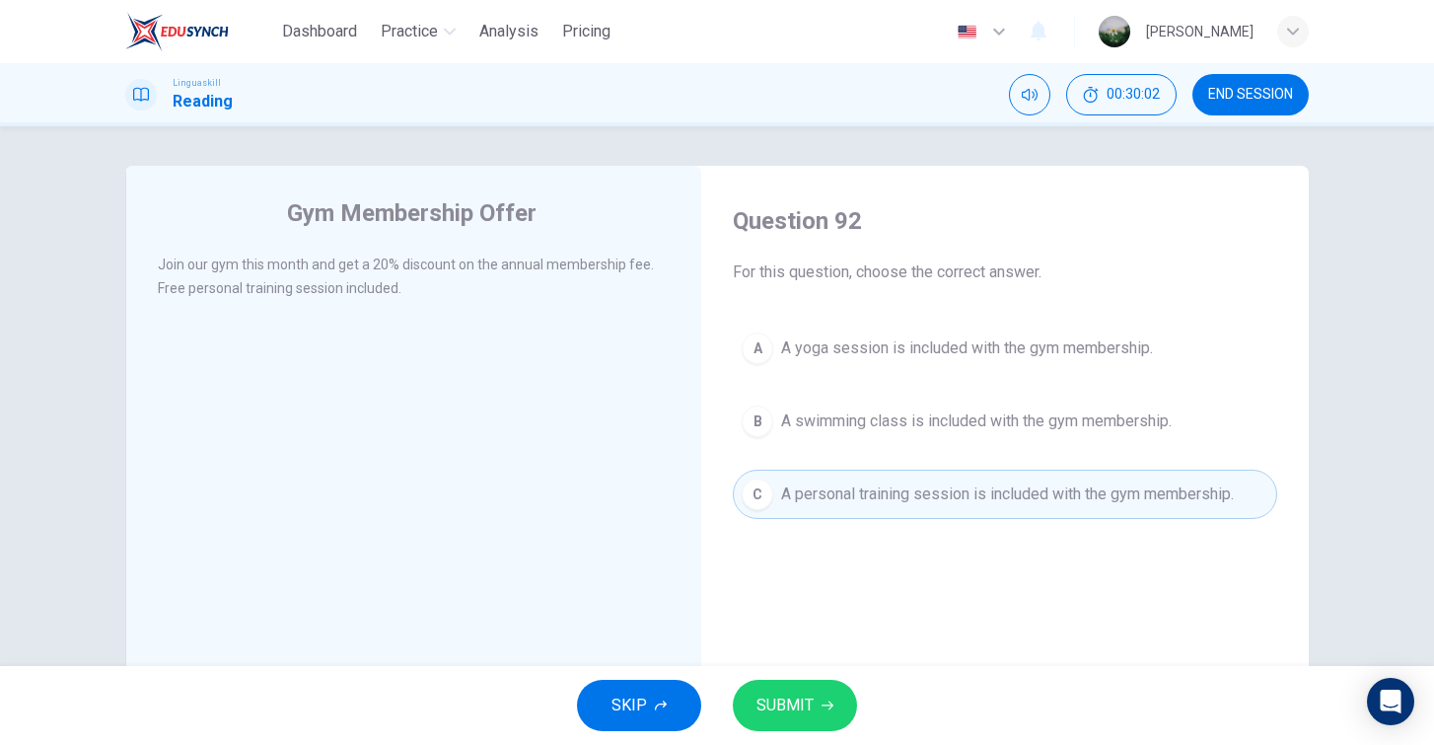
click at [780, 689] on button "SUBMIT" at bounding box center [795, 705] width 124 height 51
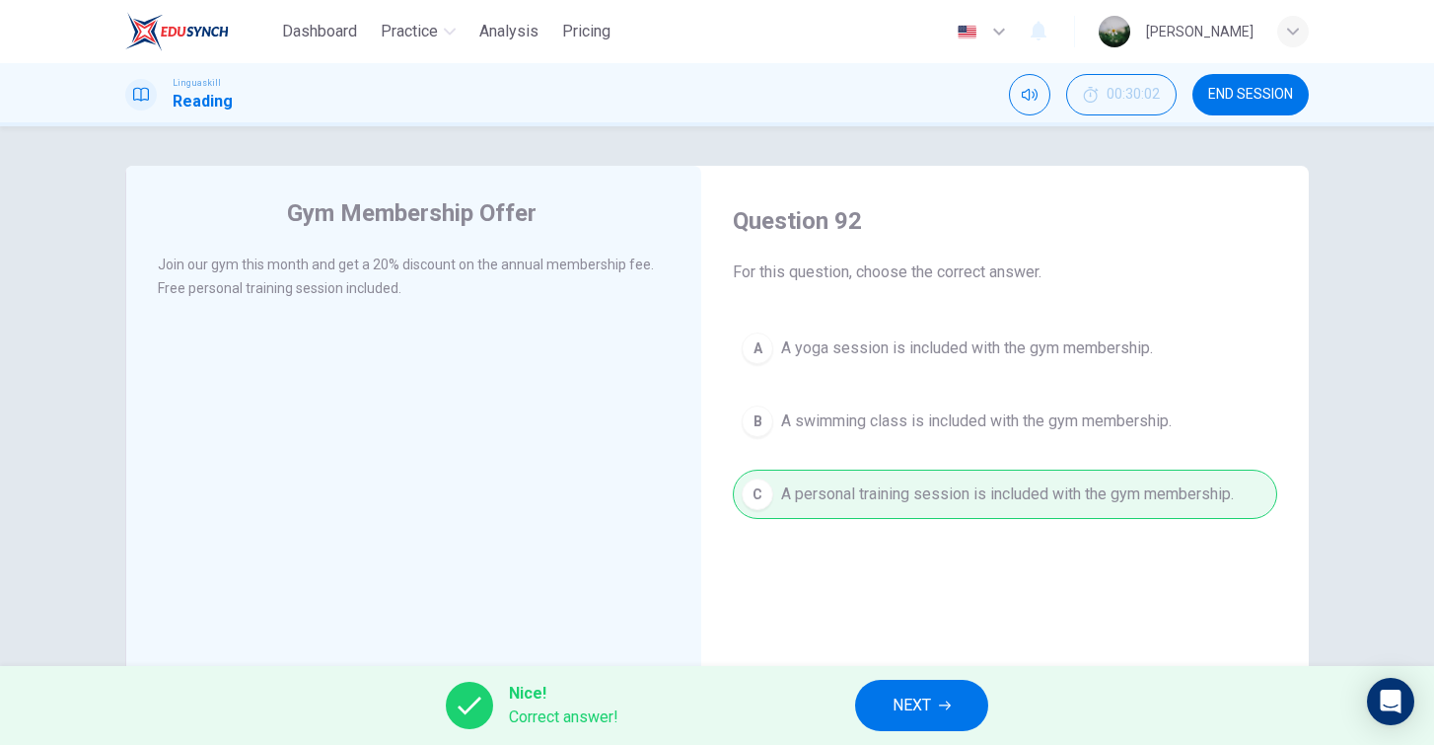
click at [930, 702] on span "NEXT" at bounding box center [912, 706] width 38 height 28
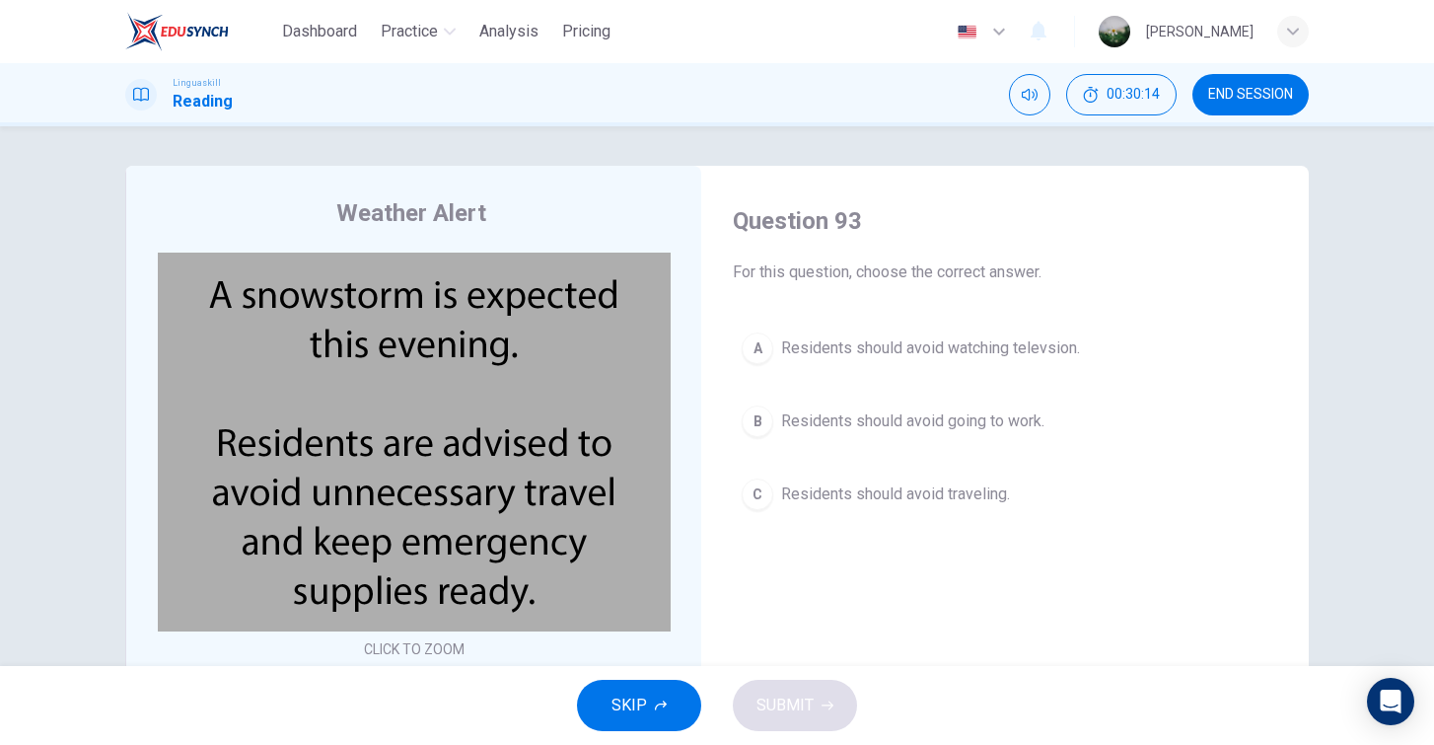
click at [844, 488] on span "Residents should avoid traveling." at bounding box center [895, 494] width 229 height 24
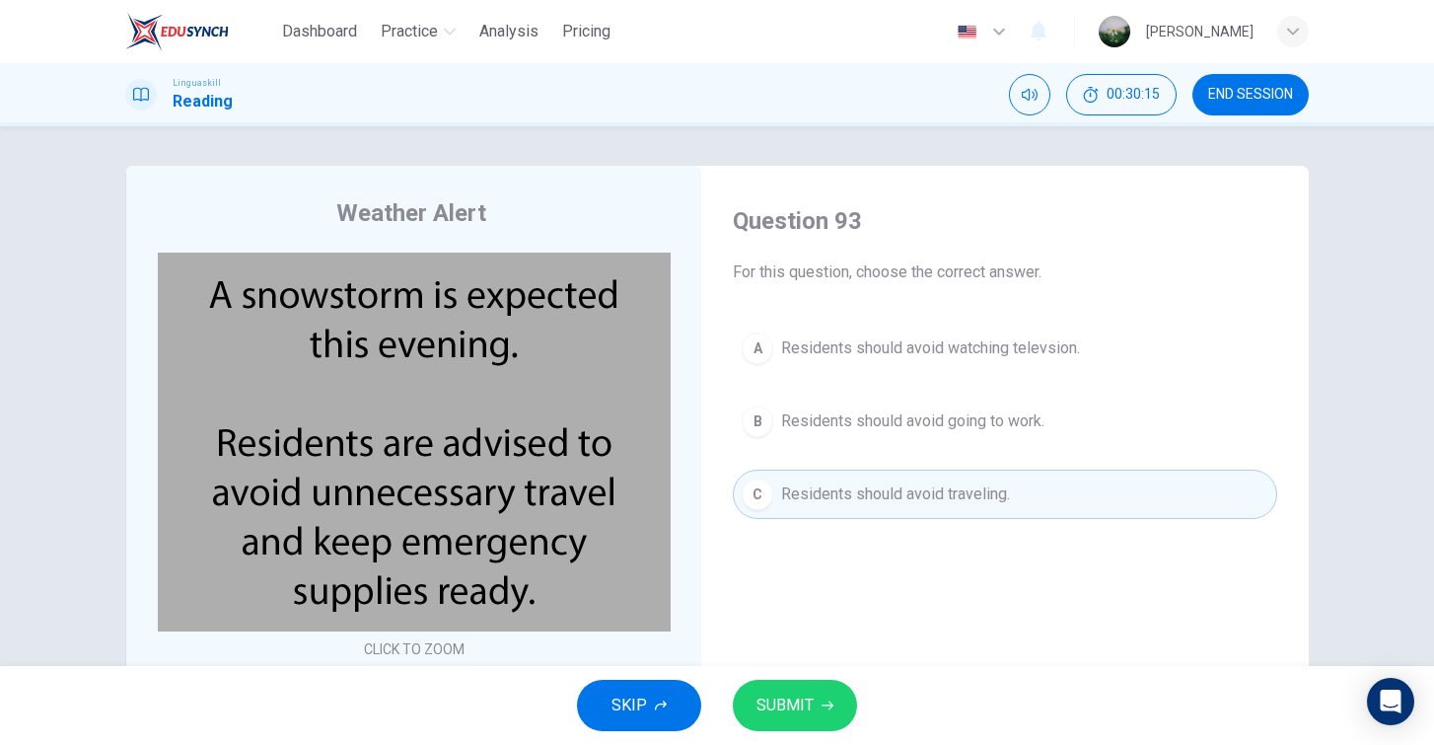
click at [798, 693] on span "SUBMIT" at bounding box center [785, 706] width 57 height 28
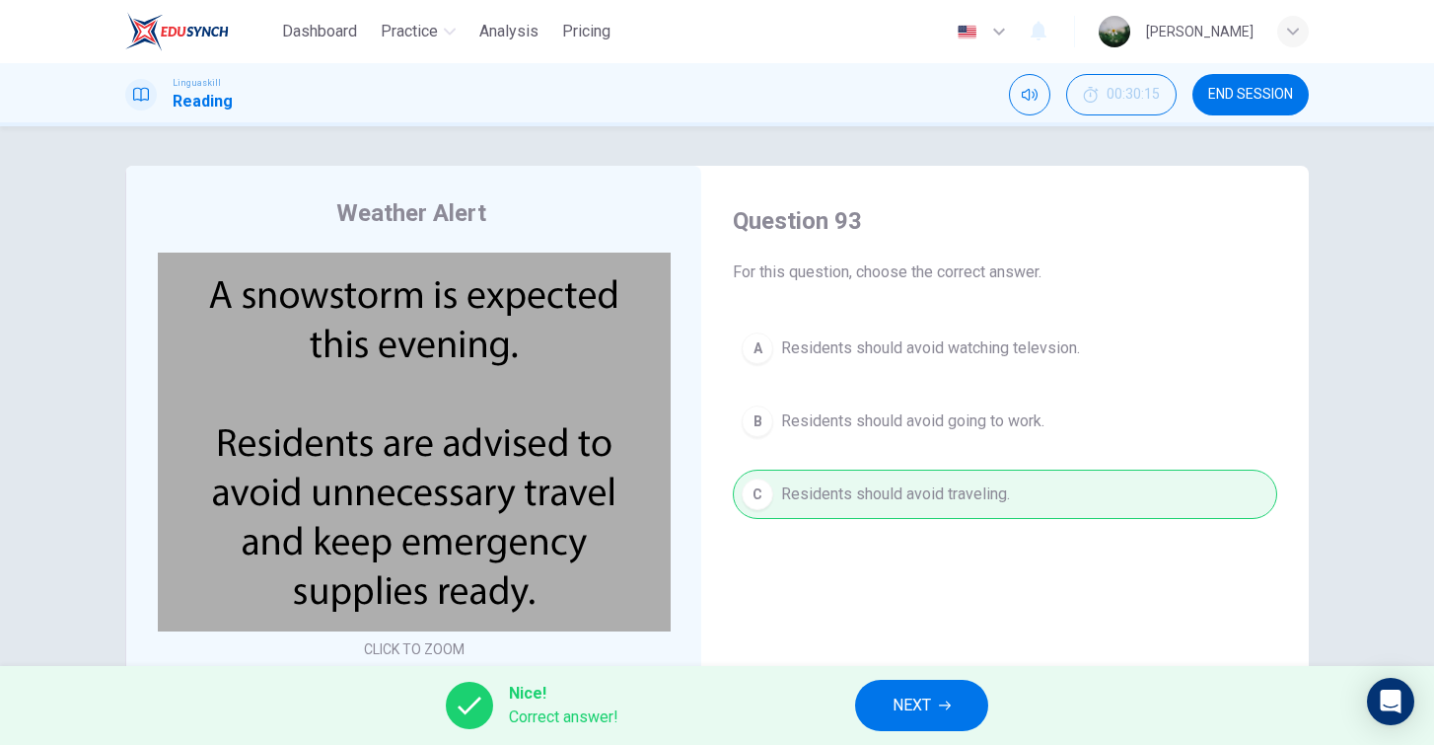
click at [963, 703] on button "NEXT" at bounding box center [921, 705] width 133 height 51
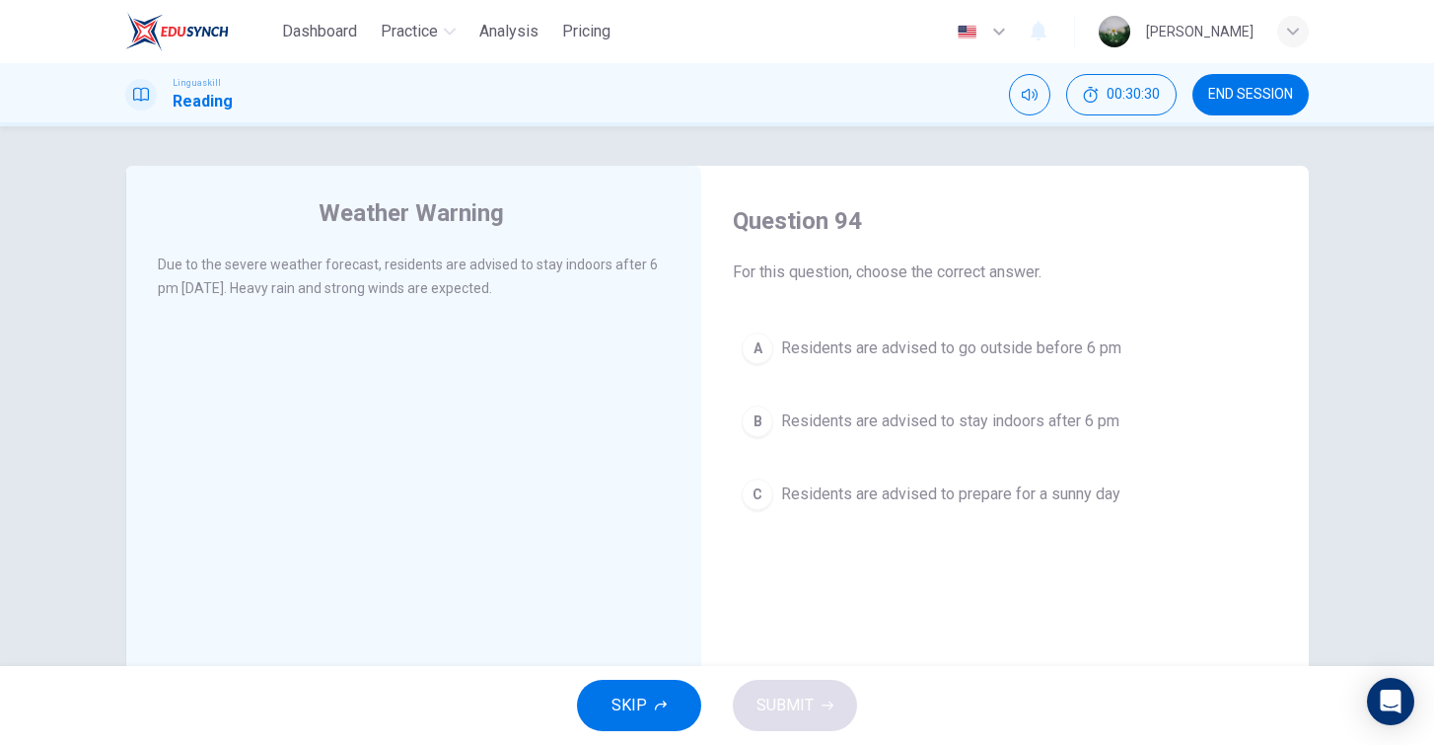
click at [864, 422] on span "Residents are advised to stay indoors after 6 pm" at bounding box center [950, 421] width 338 height 24
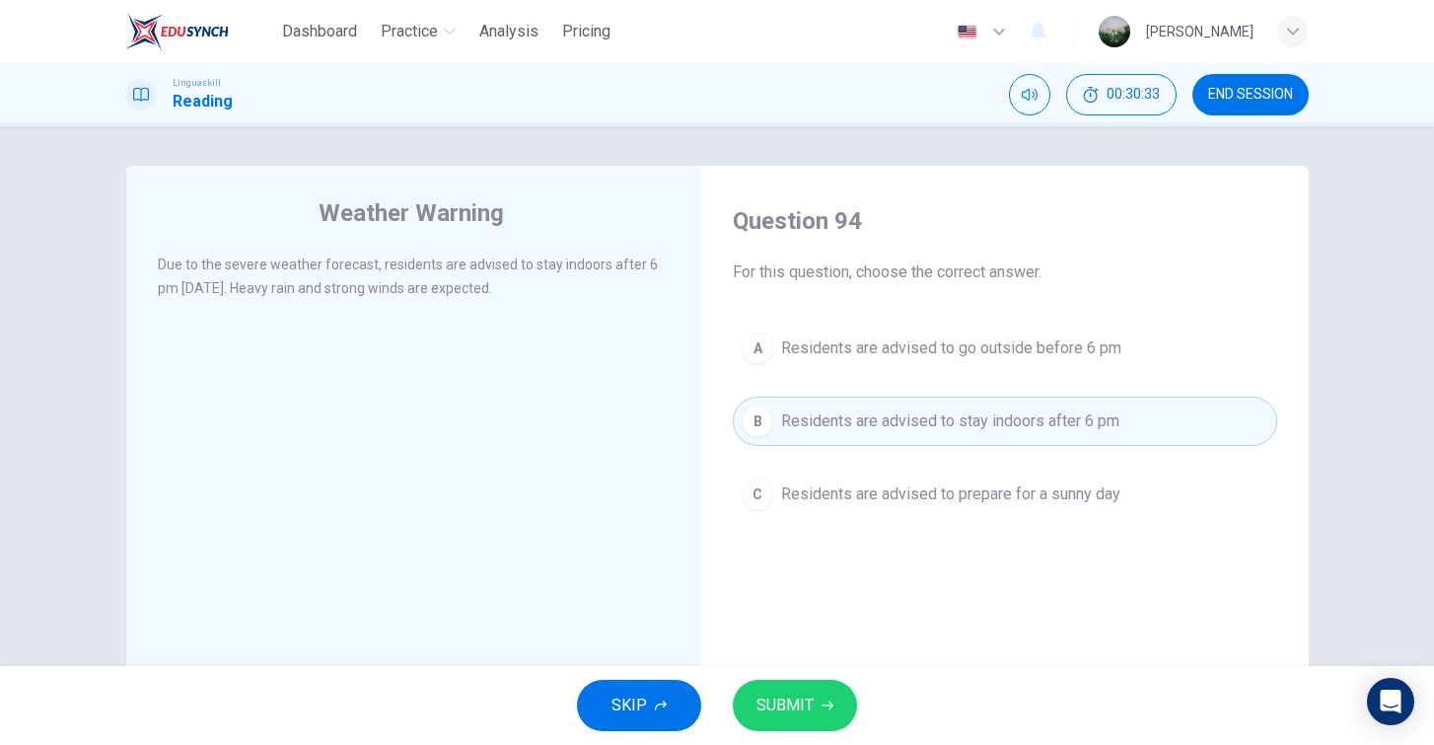
click at [802, 713] on span "SUBMIT" at bounding box center [785, 706] width 57 height 28
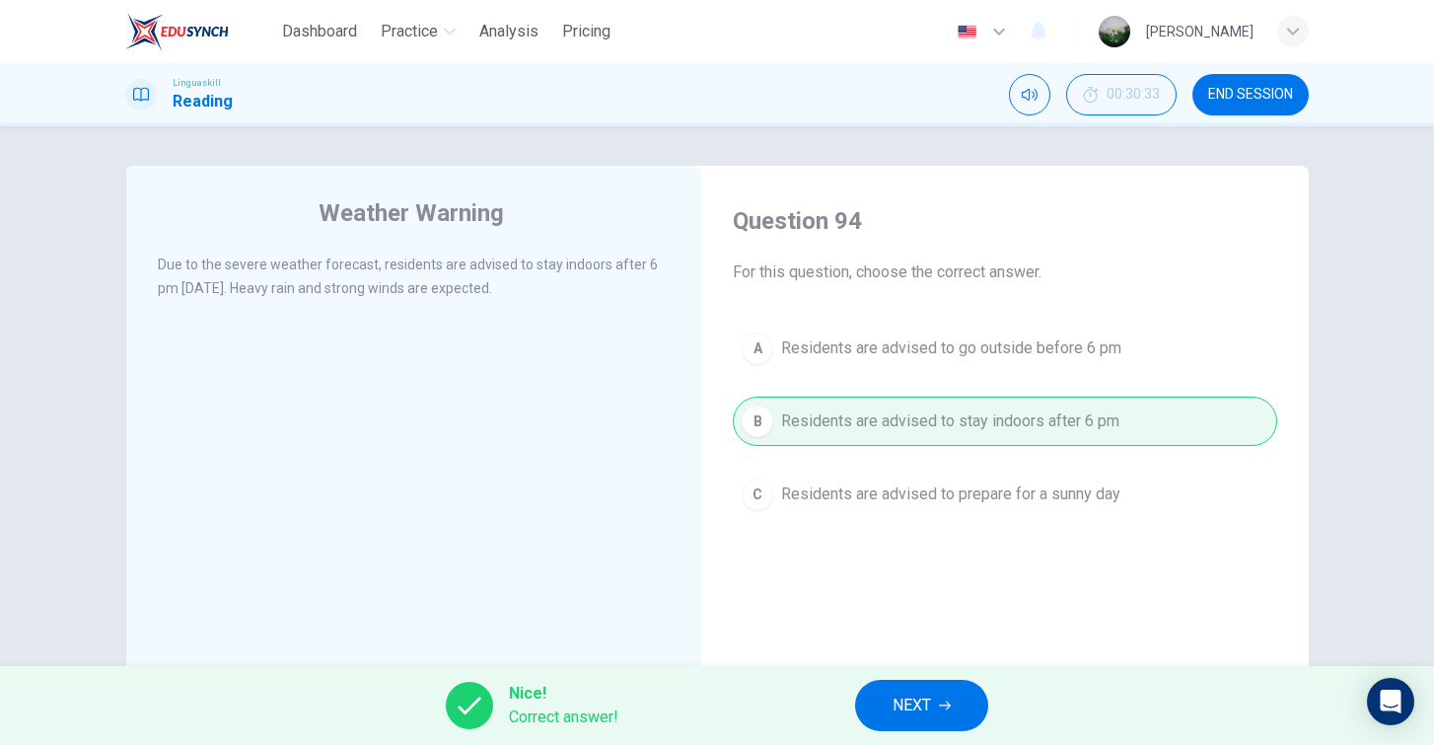
click at [898, 712] on span "NEXT" at bounding box center [912, 706] width 38 height 28
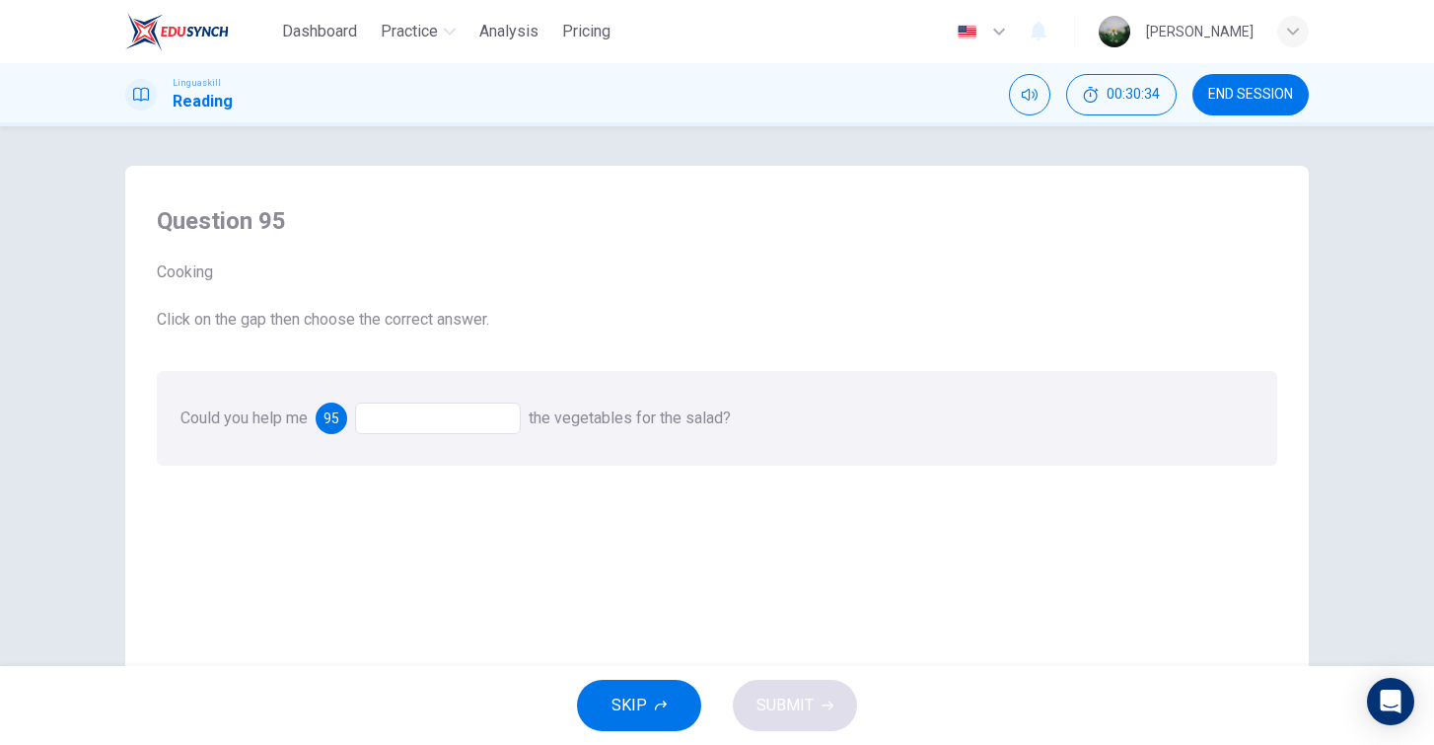
click at [426, 417] on div at bounding box center [438, 418] width 166 height 32
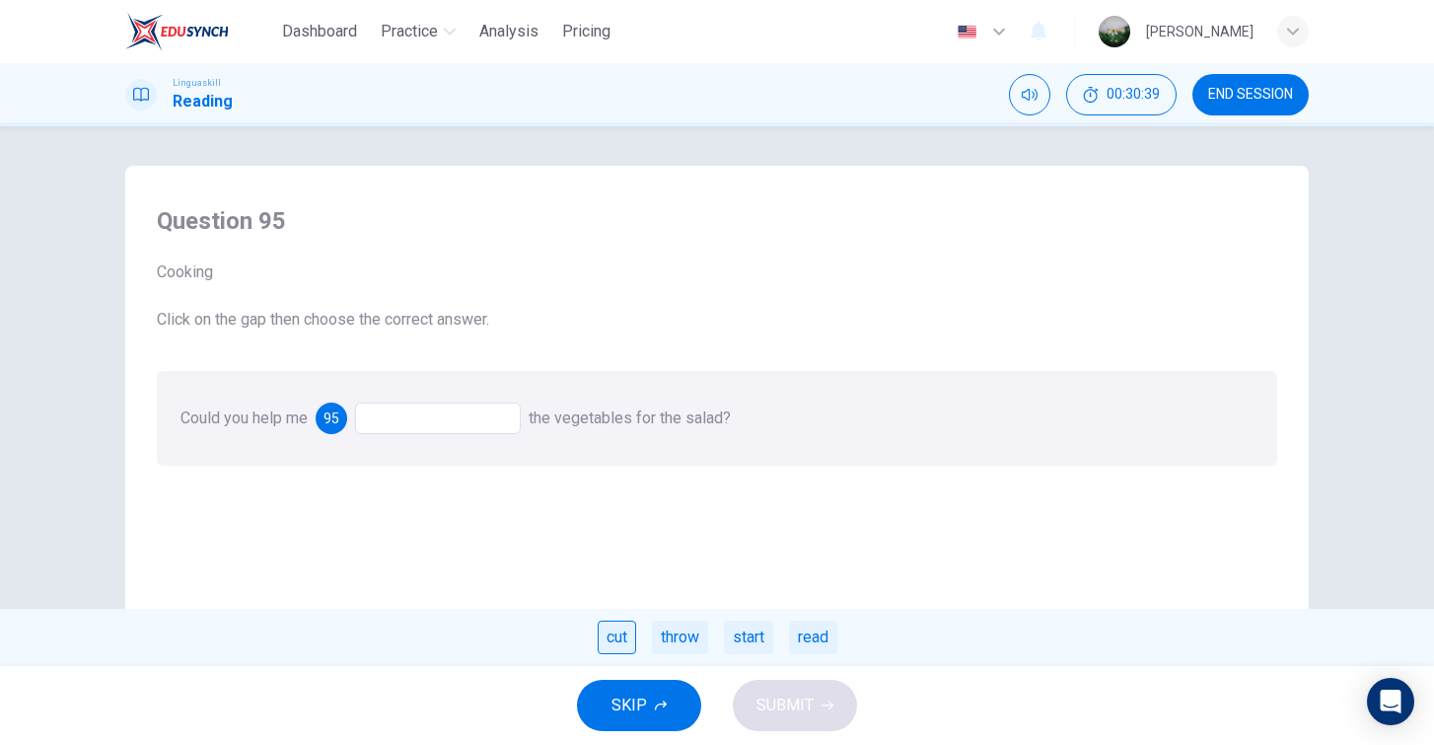
click at [607, 633] on div "cut" at bounding box center [617, 638] width 38 height 34
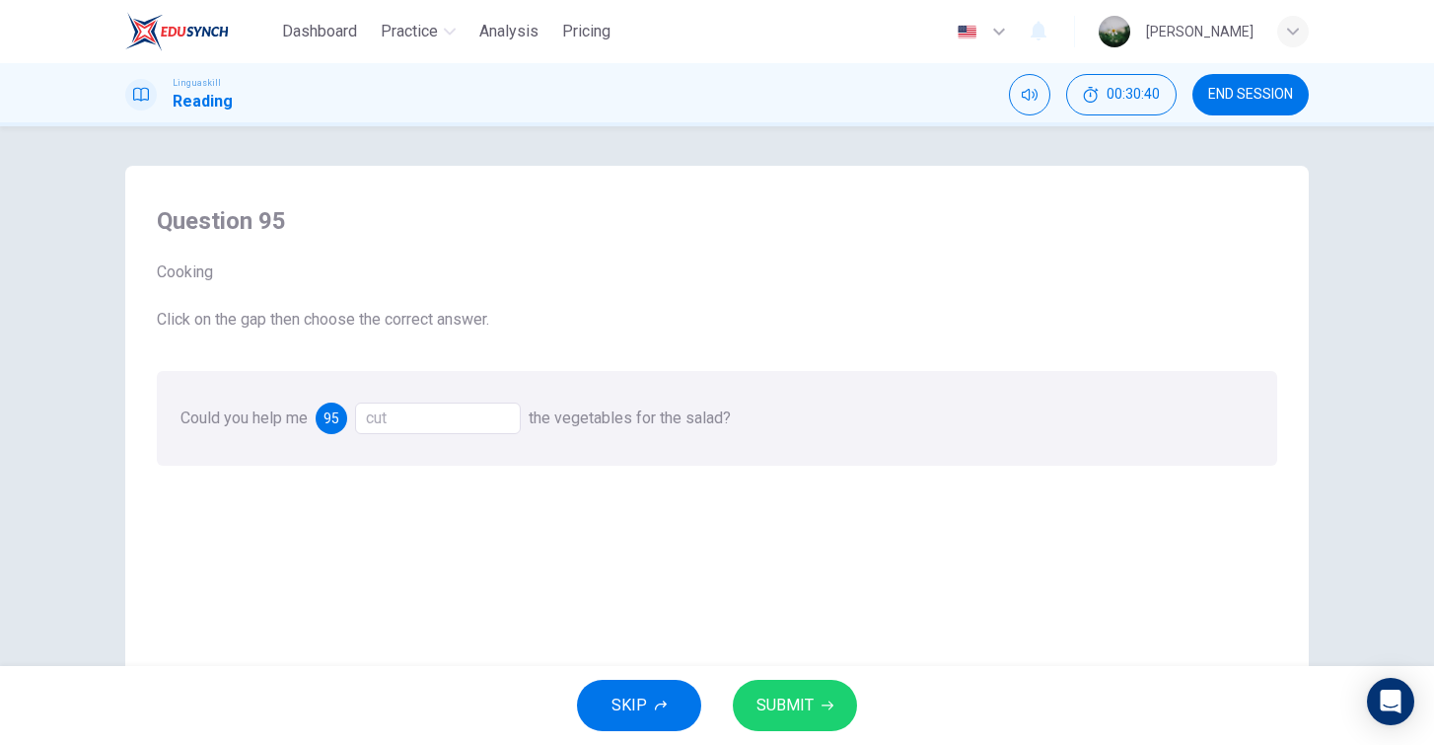
click at [780, 705] on span "SUBMIT" at bounding box center [785, 706] width 57 height 28
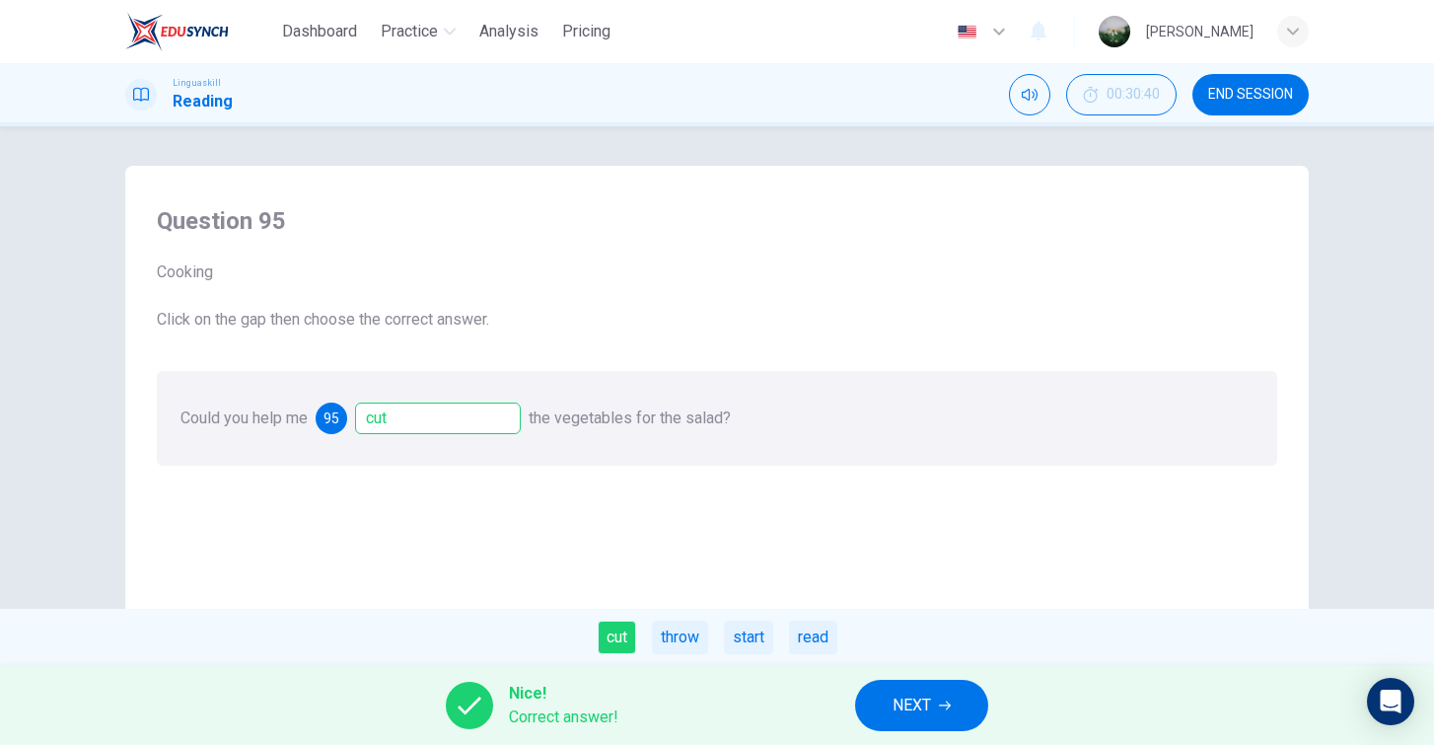
click at [922, 695] on span "NEXT" at bounding box center [912, 706] width 38 height 28
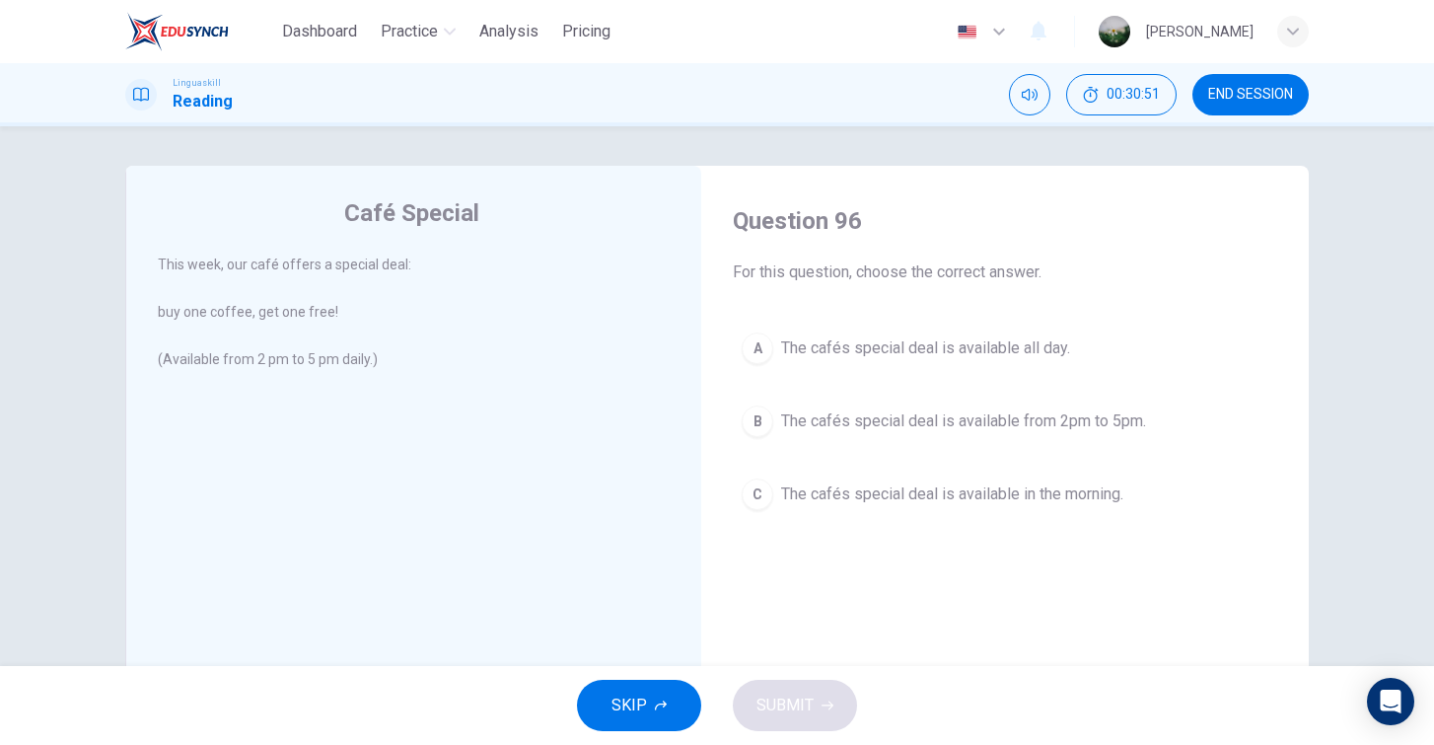
click at [829, 430] on span "The cafés special deal is available from 2pm to 5pm." at bounding box center [963, 421] width 365 height 24
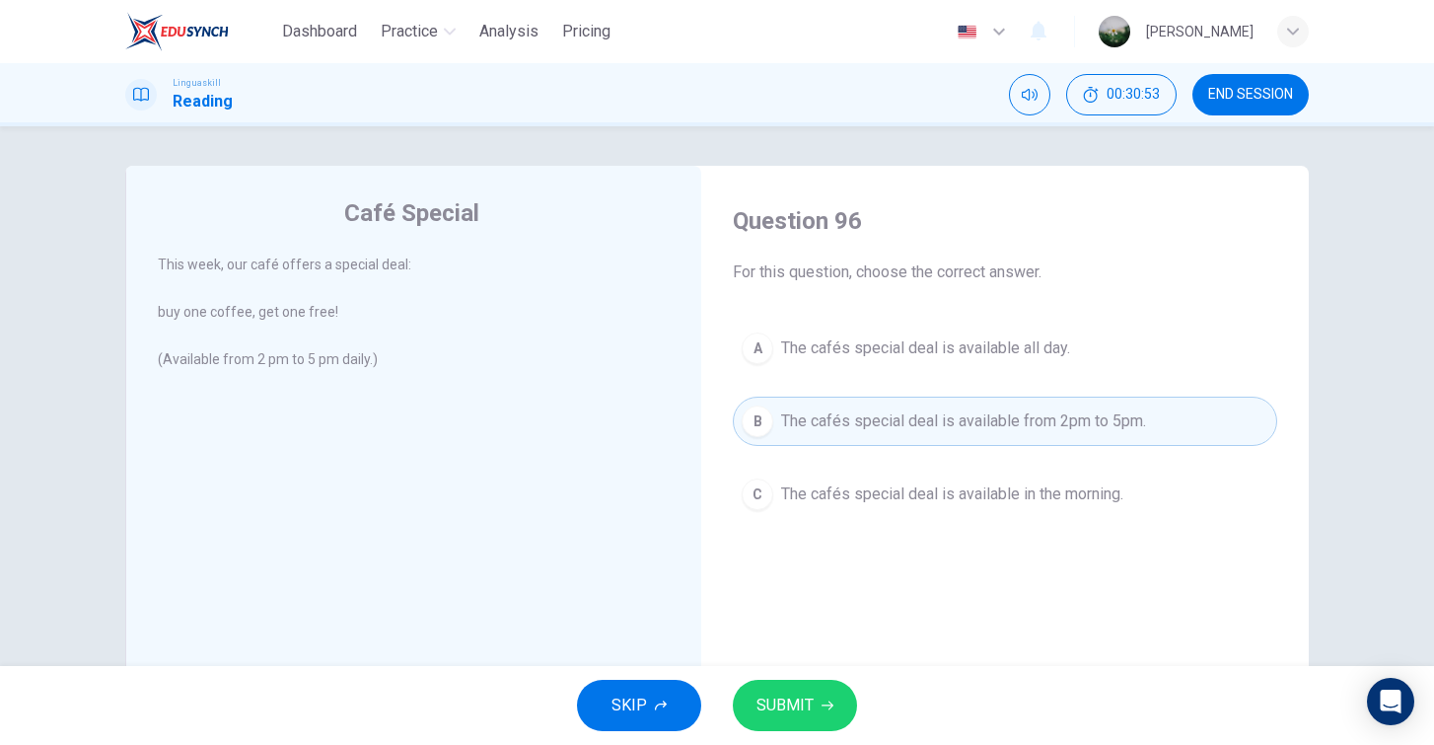
click at [818, 712] on button "SUBMIT" at bounding box center [795, 705] width 124 height 51
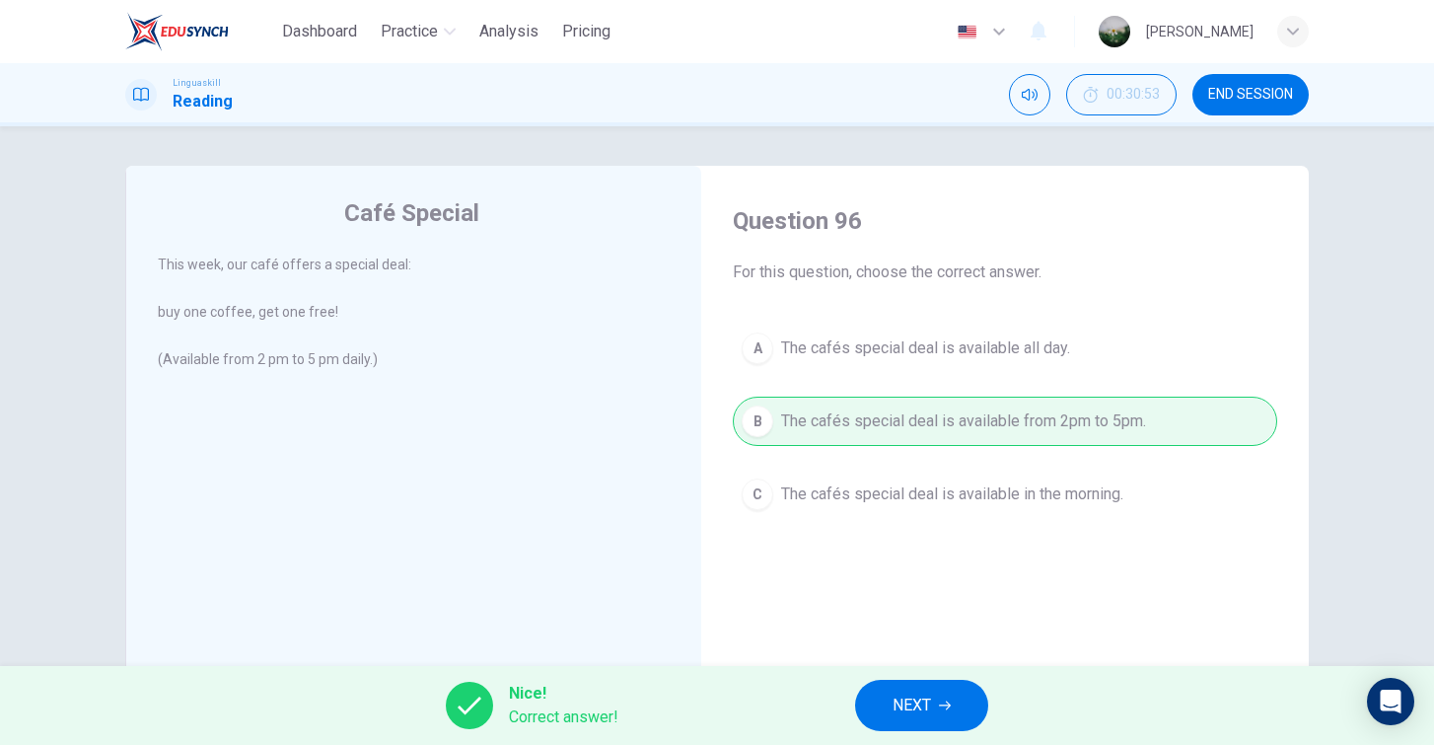
click at [891, 709] on button "NEXT" at bounding box center [921, 705] width 133 height 51
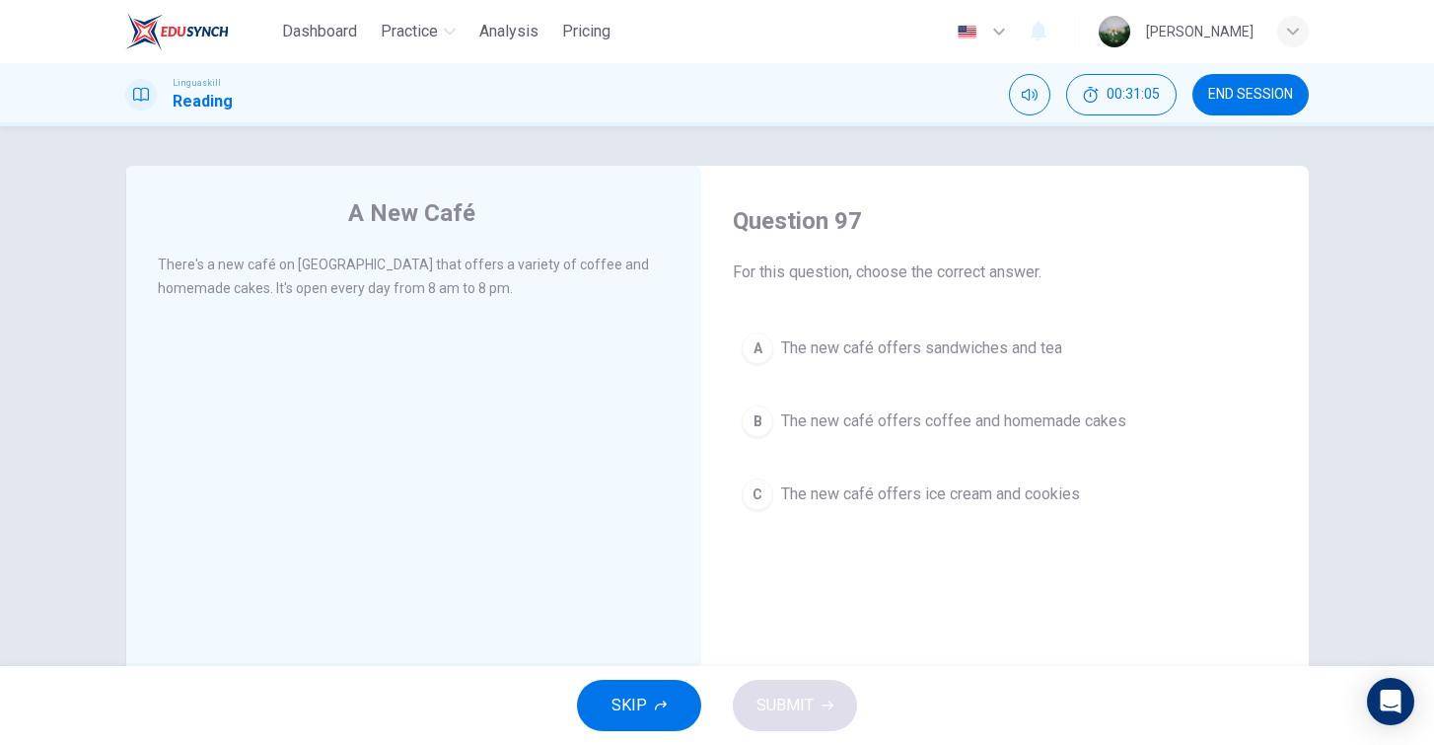
click at [834, 430] on span "The new café offers coffee and homemade cakes" at bounding box center [953, 421] width 345 height 24
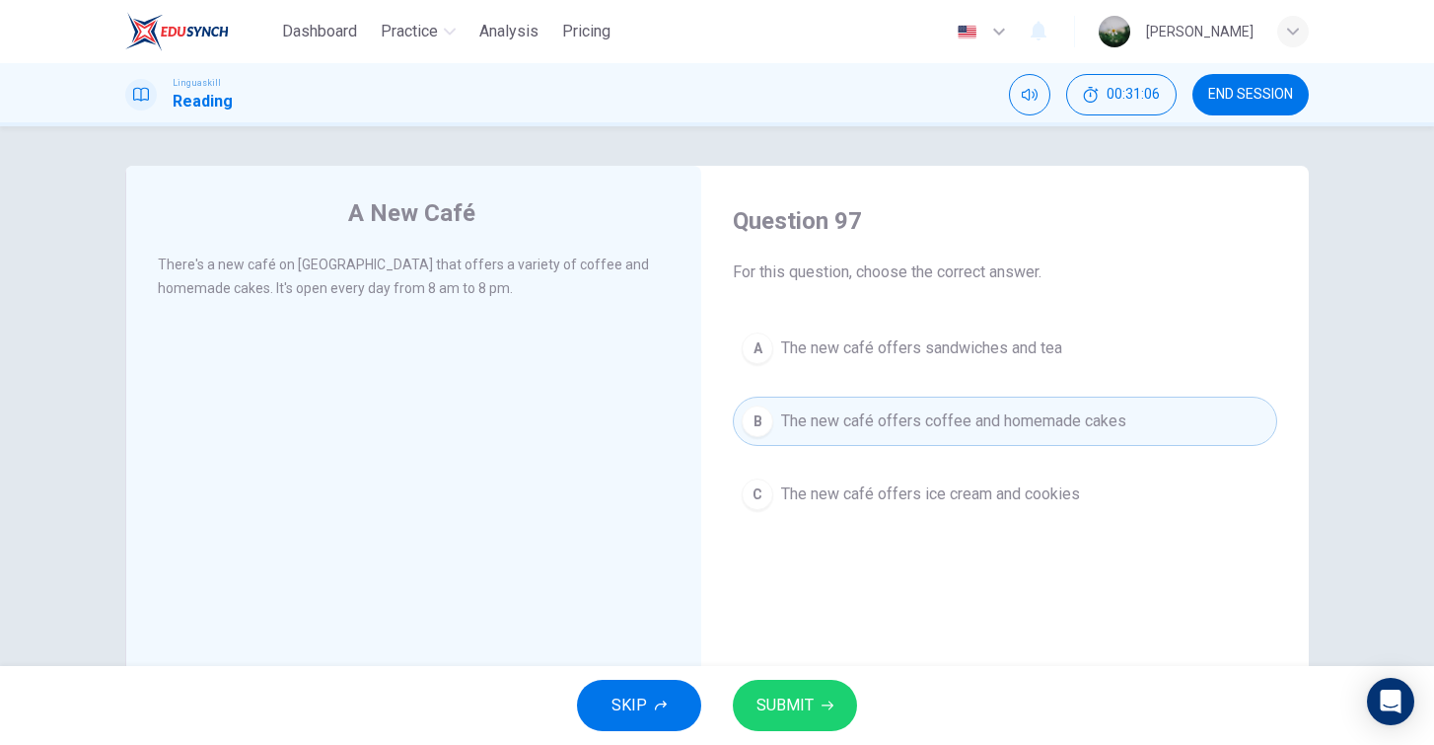
click at [800, 684] on button "SUBMIT" at bounding box center [795, 705] width 124 height 51
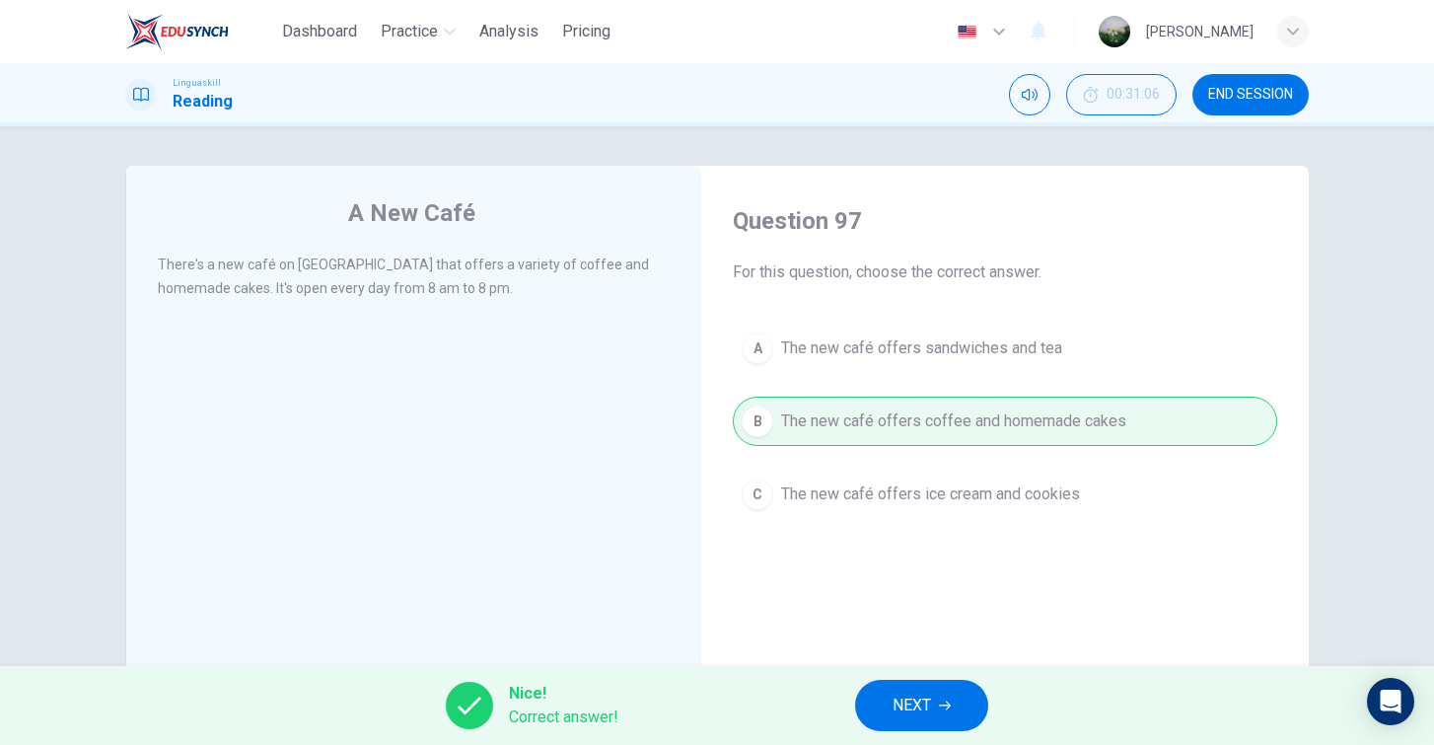
click at [902, 704] on span "NEXT" at bounding box center [912, 706] width 38 height 28
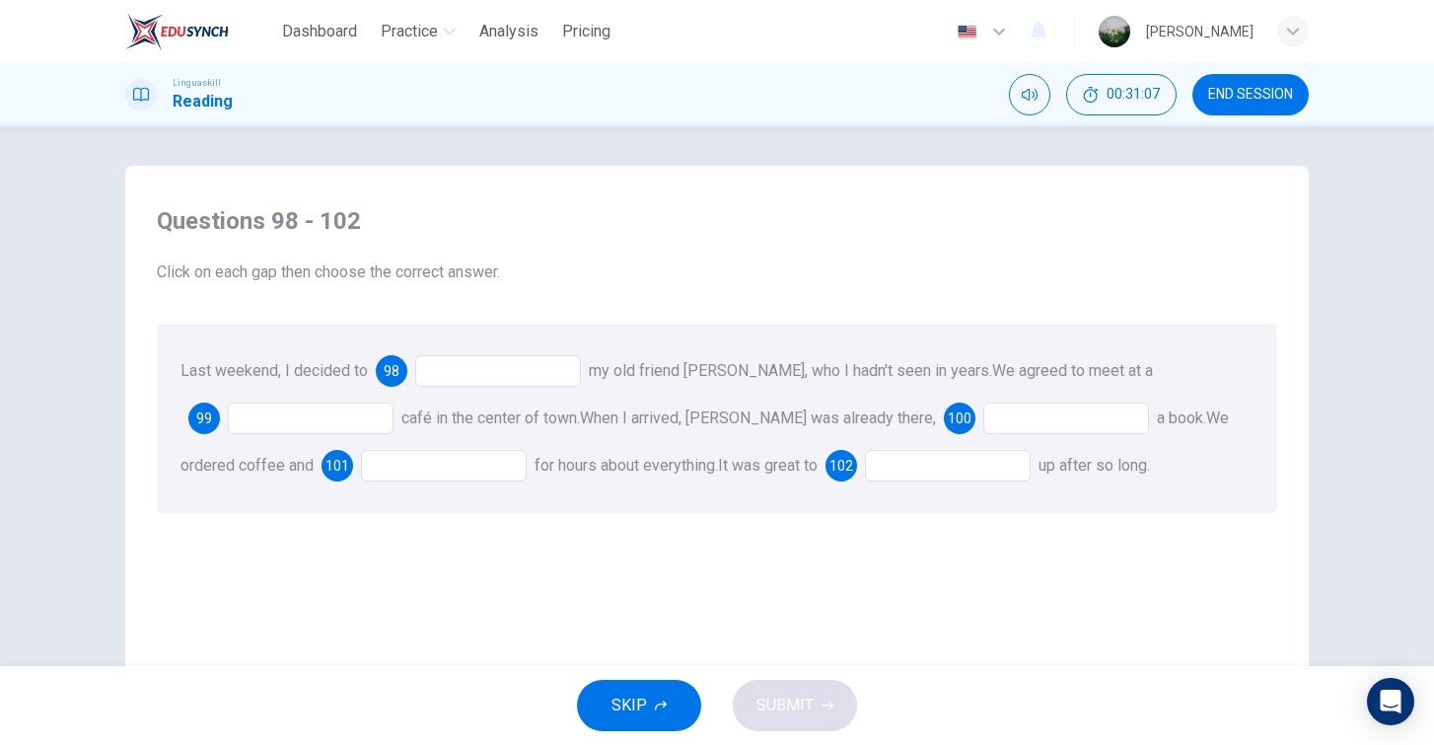
click at [508, 379] on div at bounding box center [498, 371] width 166 height 32
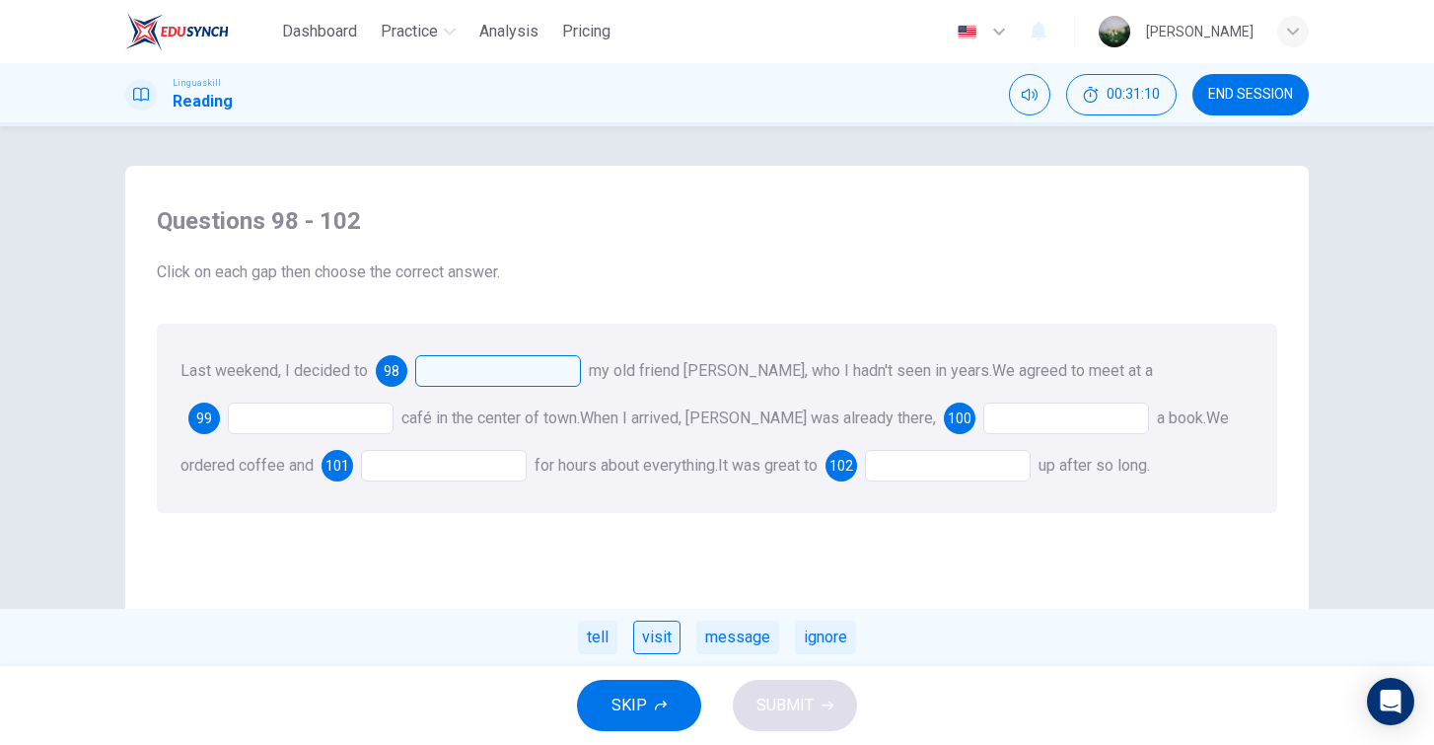
click at [663, 638] on div "visit" at bounding box center [656, 638] width 47 height 34
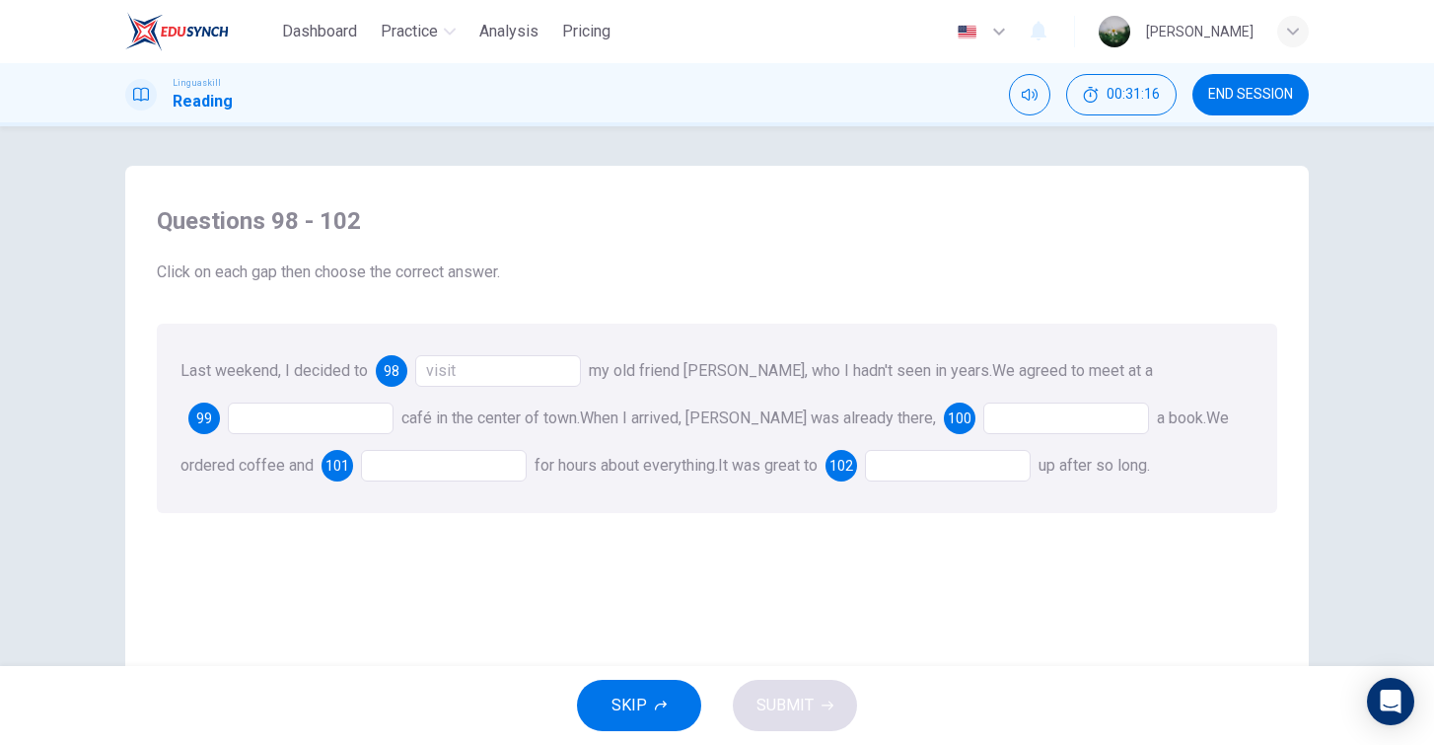
click at [320, 416] on div at bounding box center [311, 418] width 166 height 32
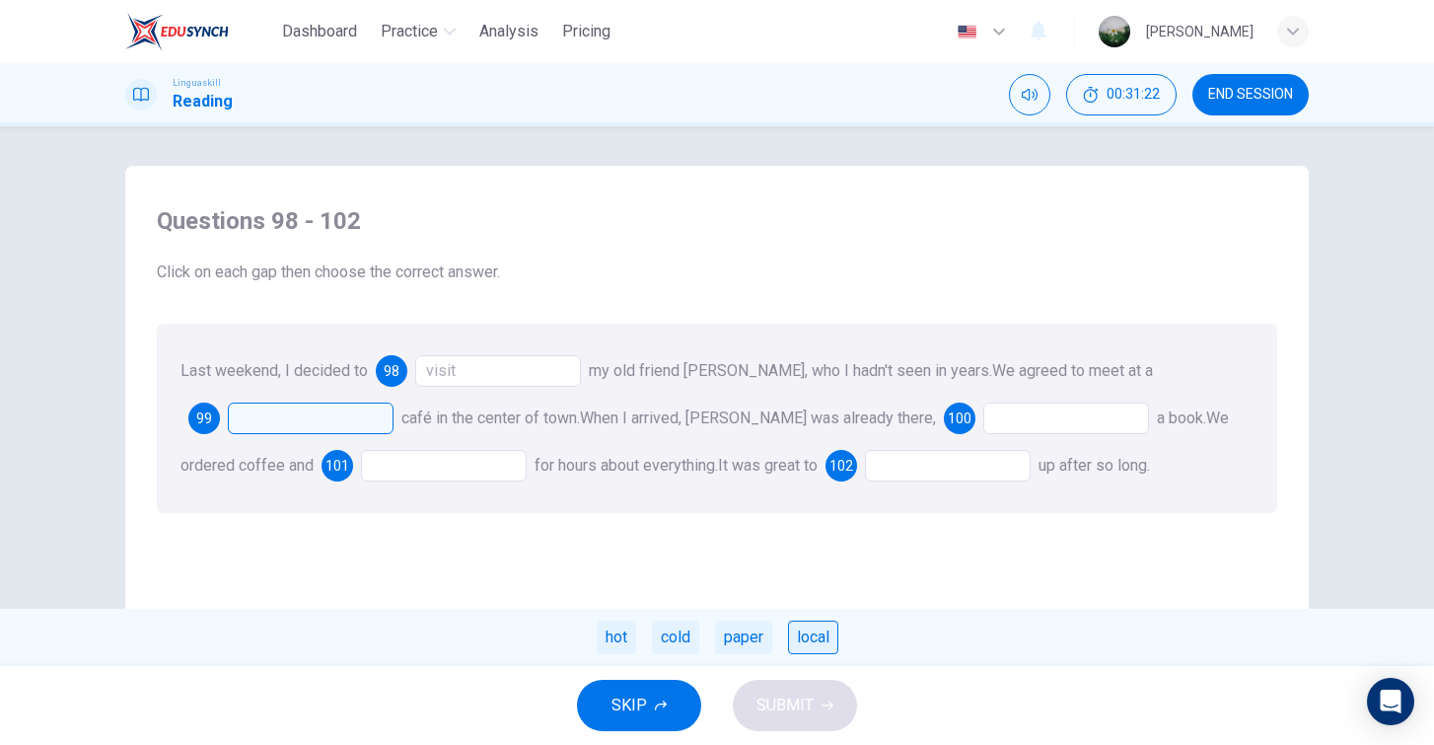
click at [822, 638] on div "local" at bounding box center [813, 638] width 50 height 34
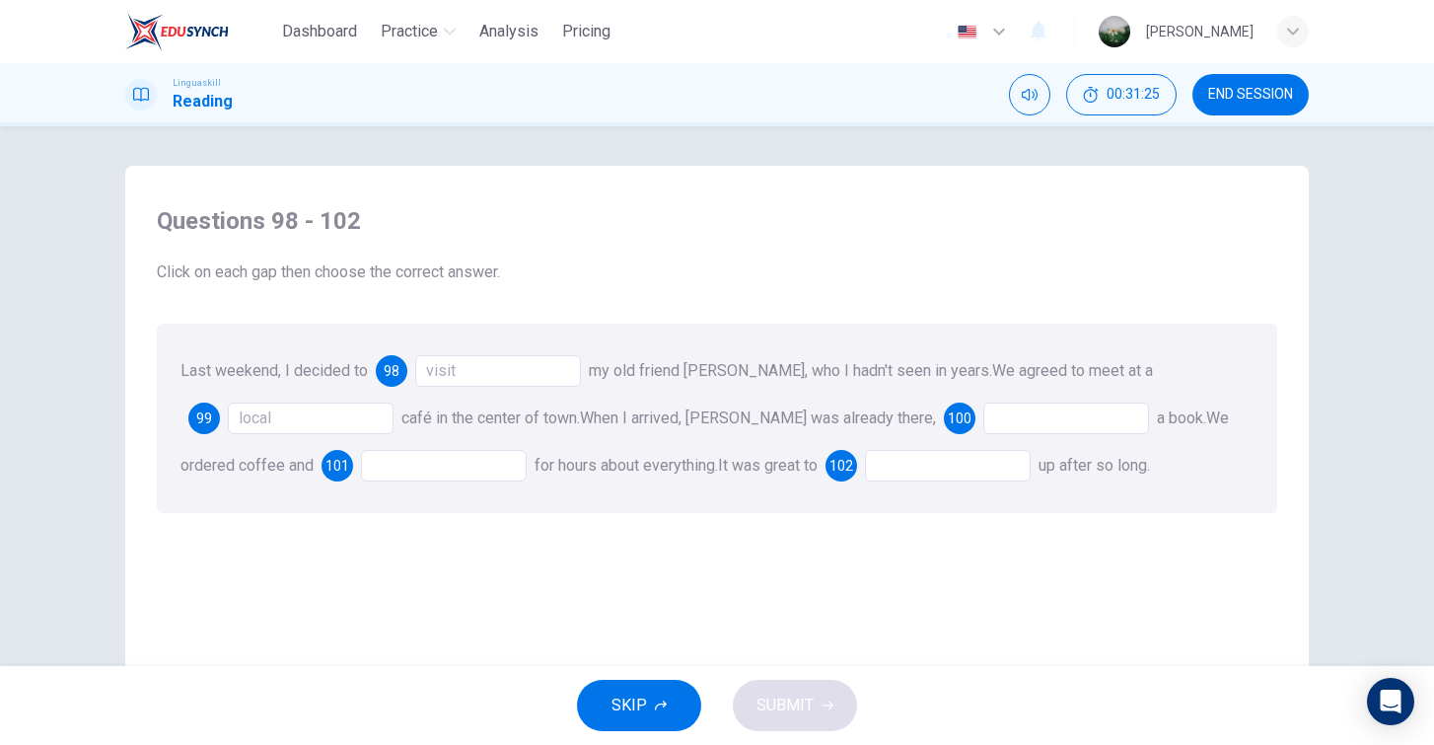
click at [984, 412] on div at bounding box center [1067, 418] width 166 height 32
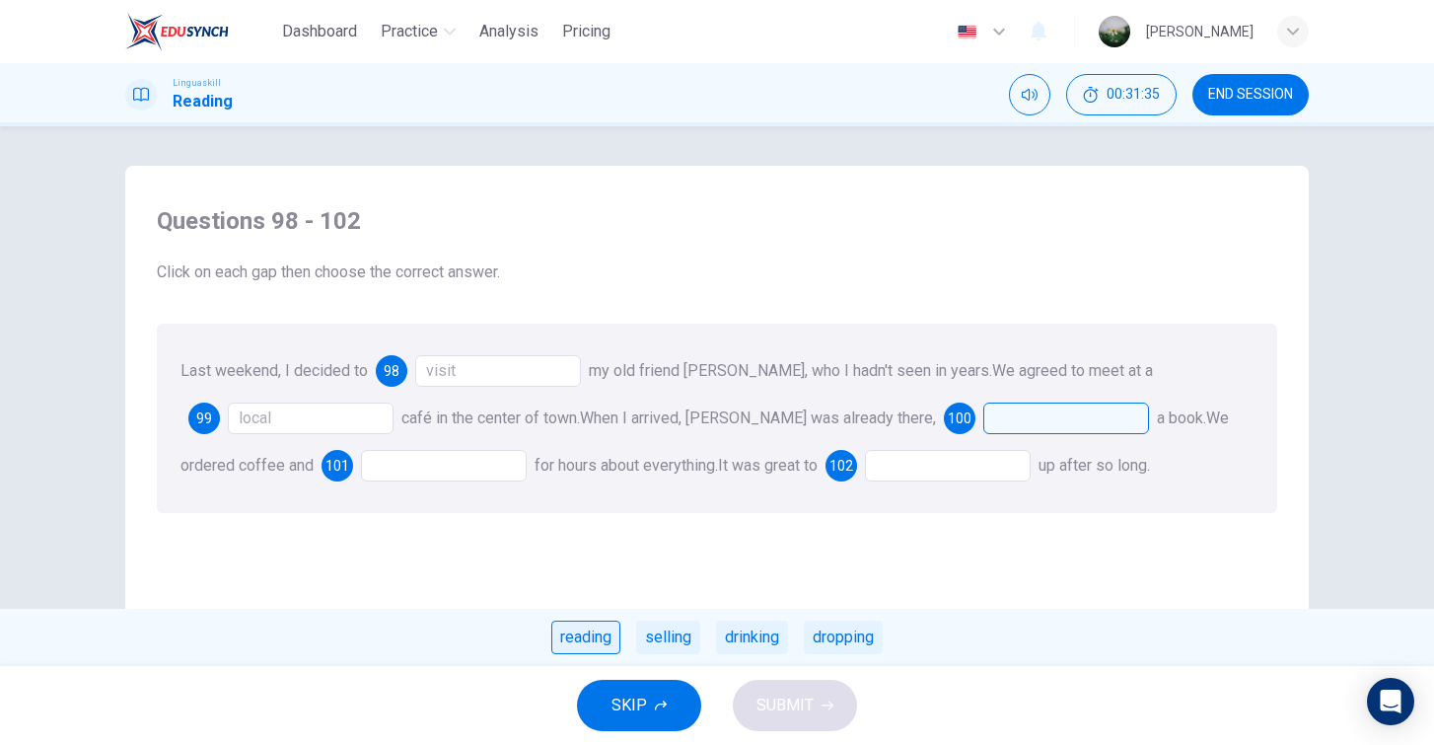
click at [584, 638] on div "reading" at bounding box center [585, 638] width 69 height 34
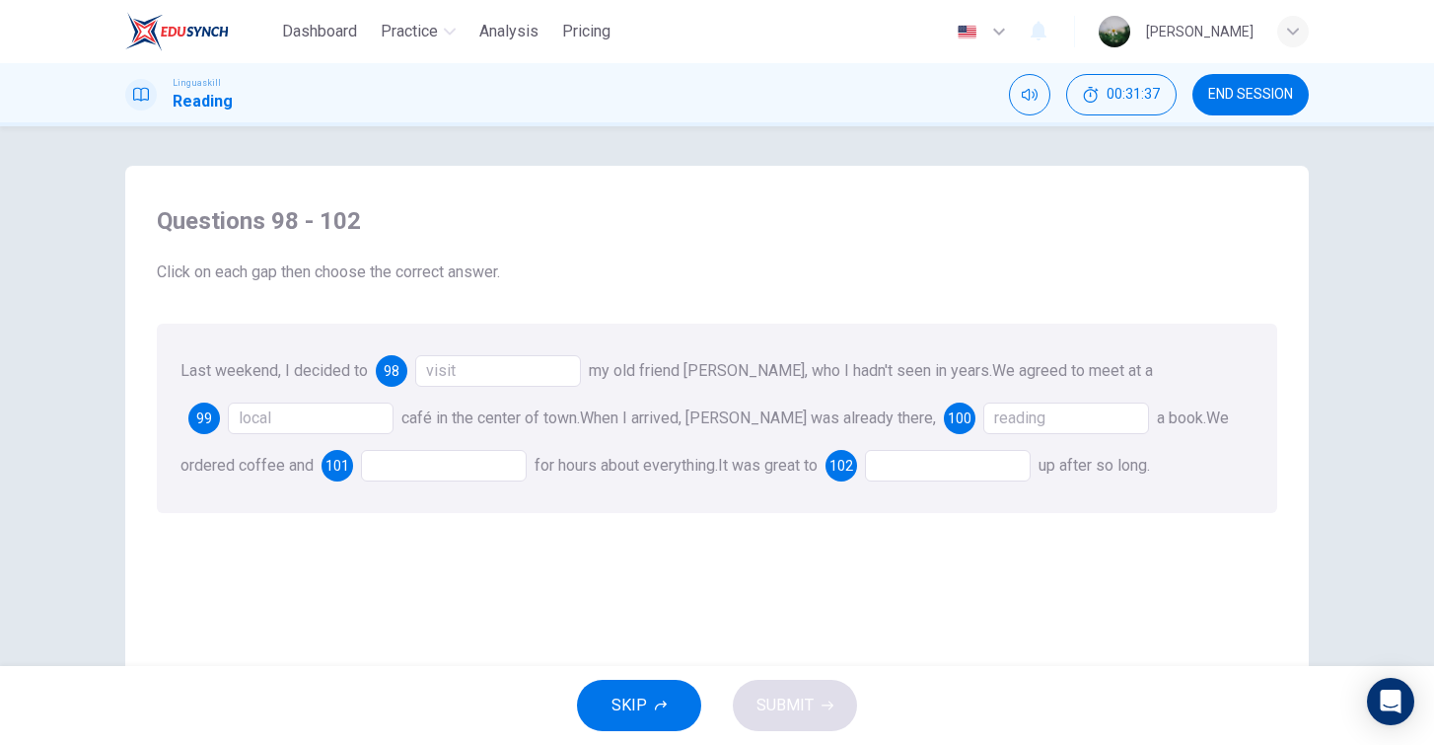
click at [406, 469] on div at bounding box center [444, 466] width 166 height 32
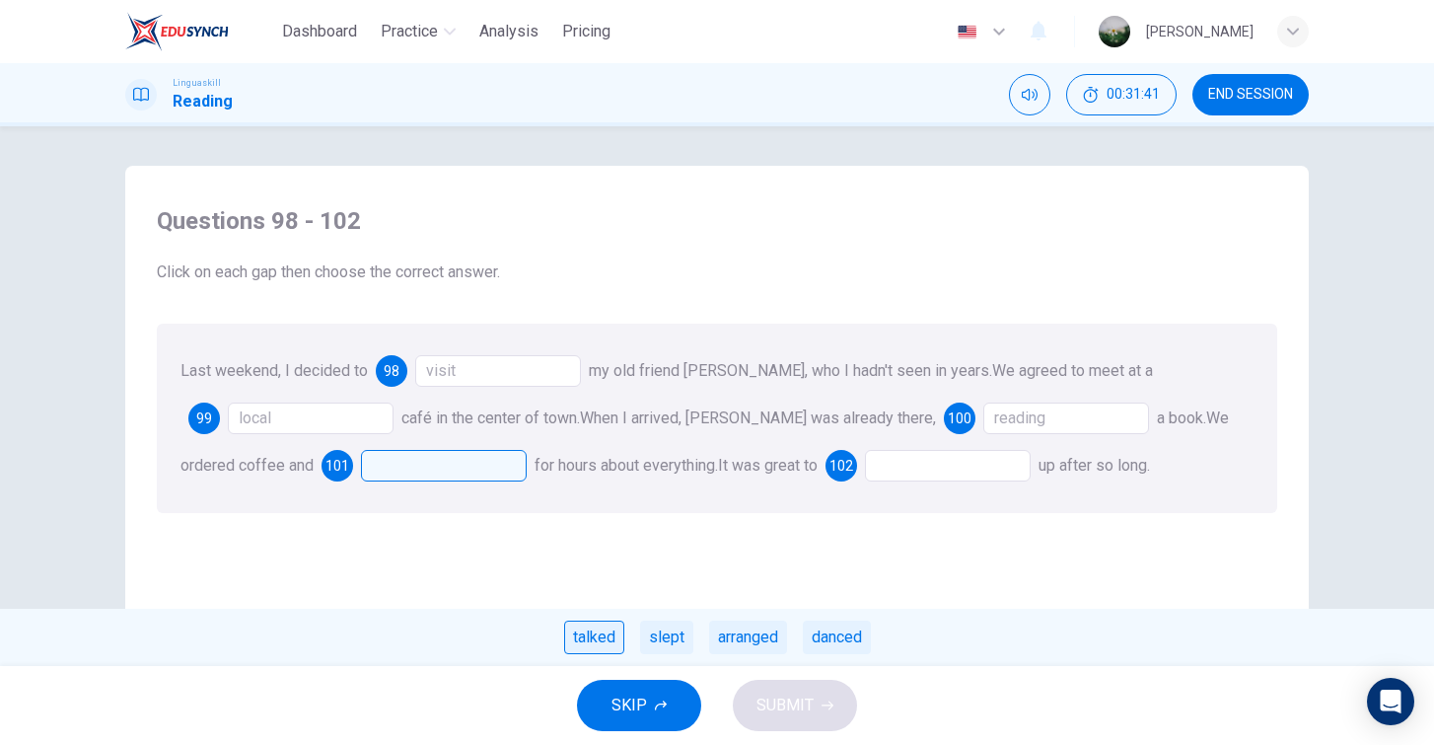
click at [587, 635] on div "talked" at bounding box center [594, 638] width 60 height 34
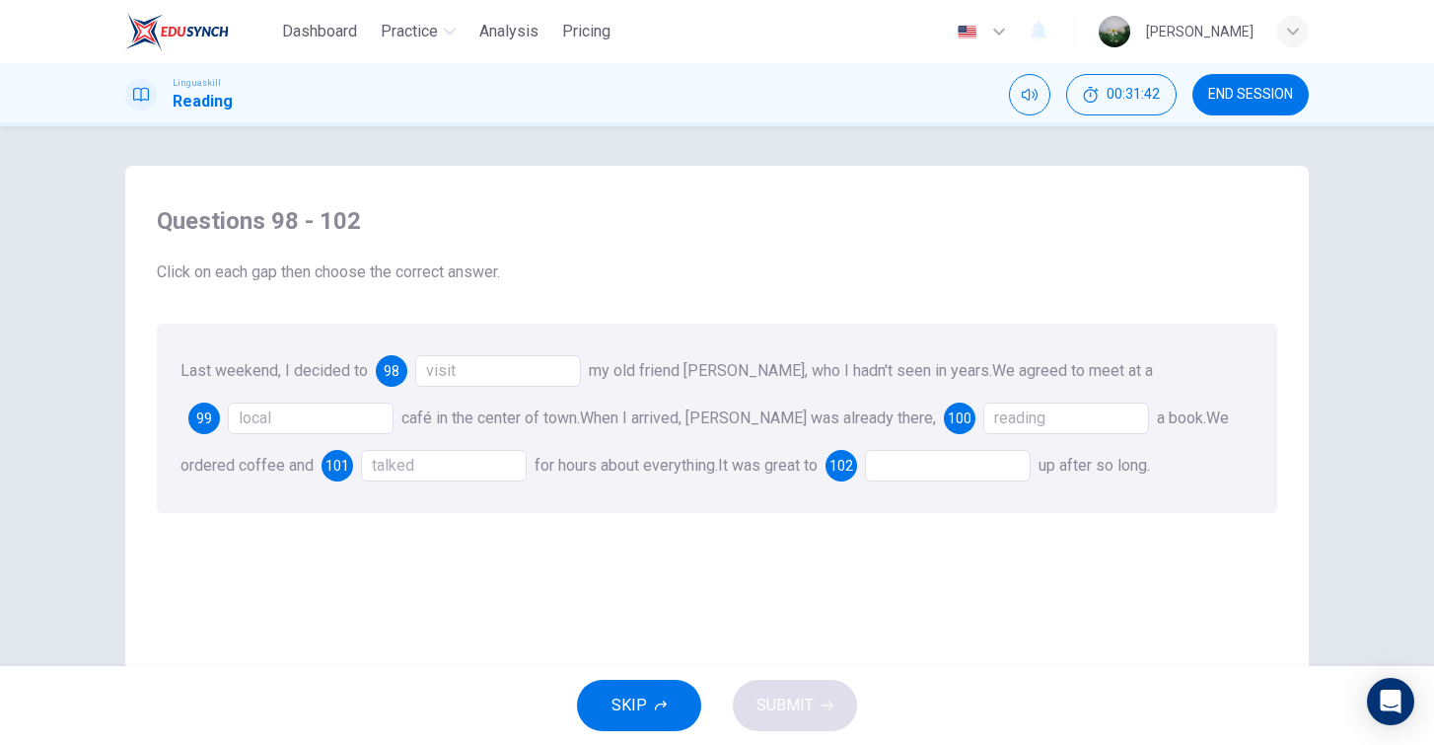
click at [883, 458] on div at bounding box center [948, 466] width 166 height 32
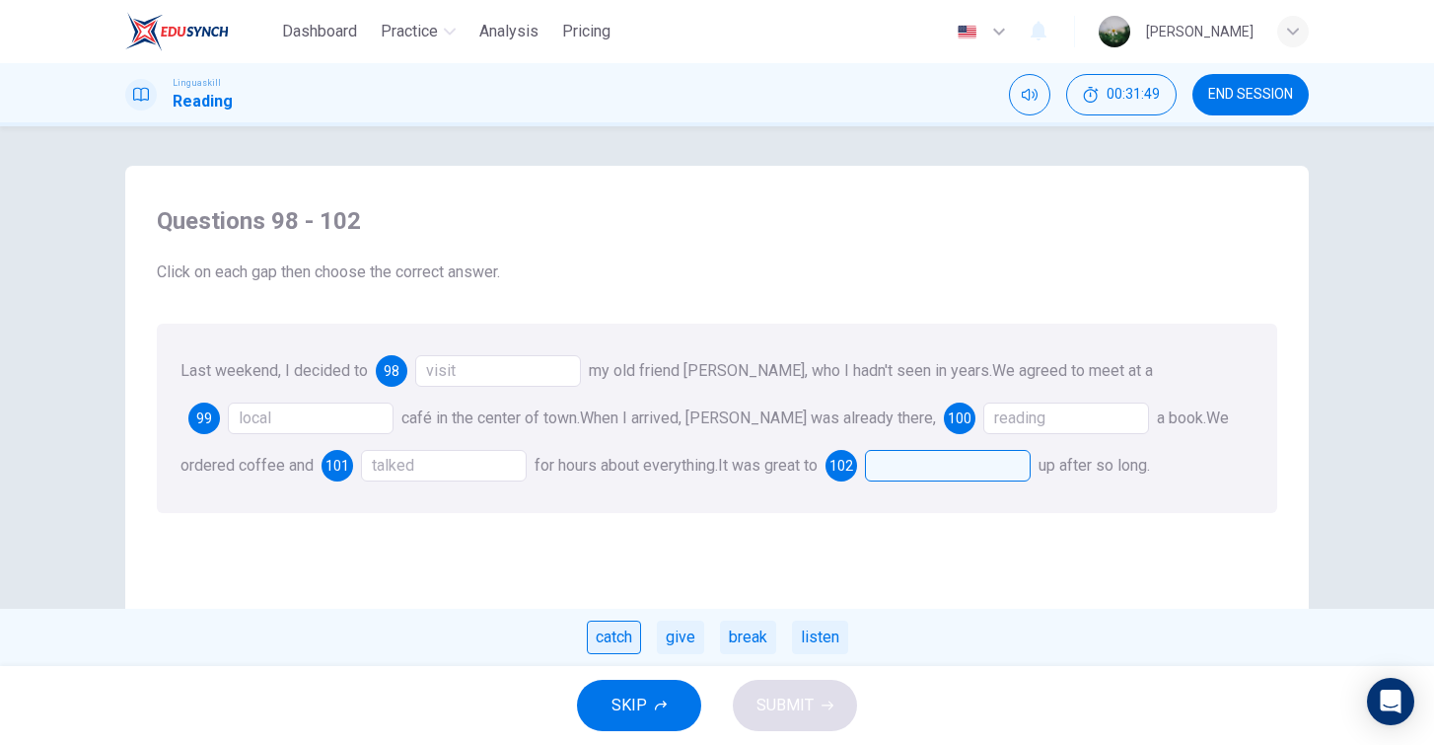
click at [622, 631] on div "catch" at bounding box center [614, 638] width 54 height 34
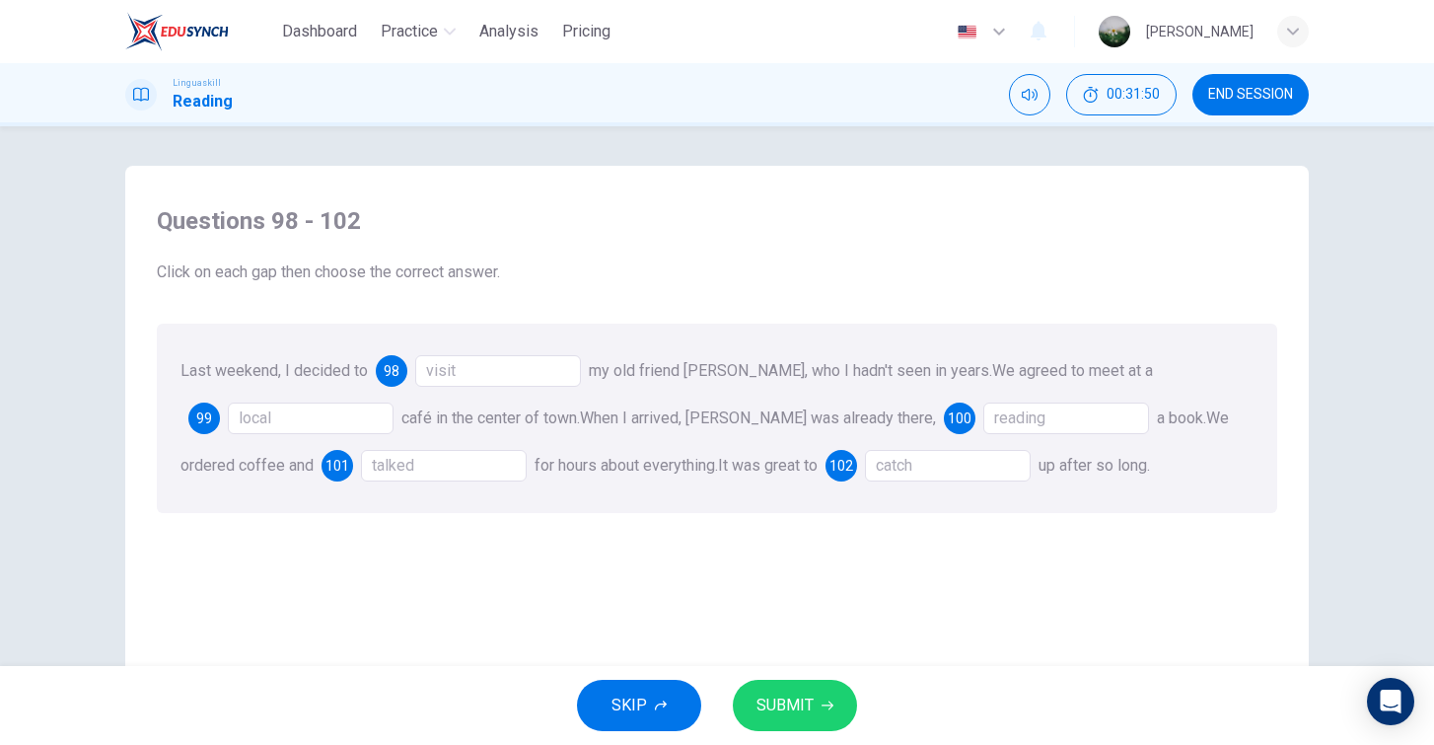
click at [799, 712] on span "SUBMIT" at bounding box center [785, 706] width 57 height 28
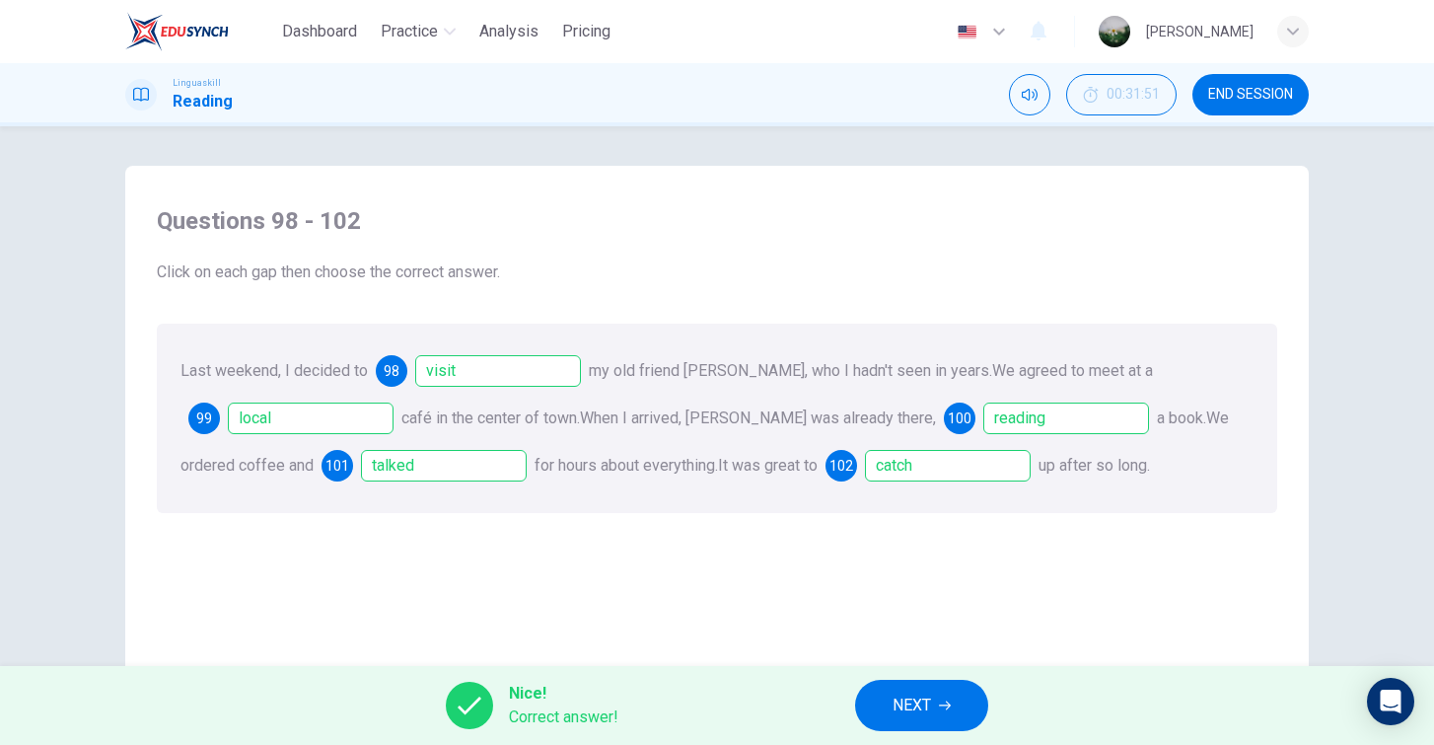
click at [894, 709] on span "NEXT" at bounding box center [912, 706] width 38 height 28
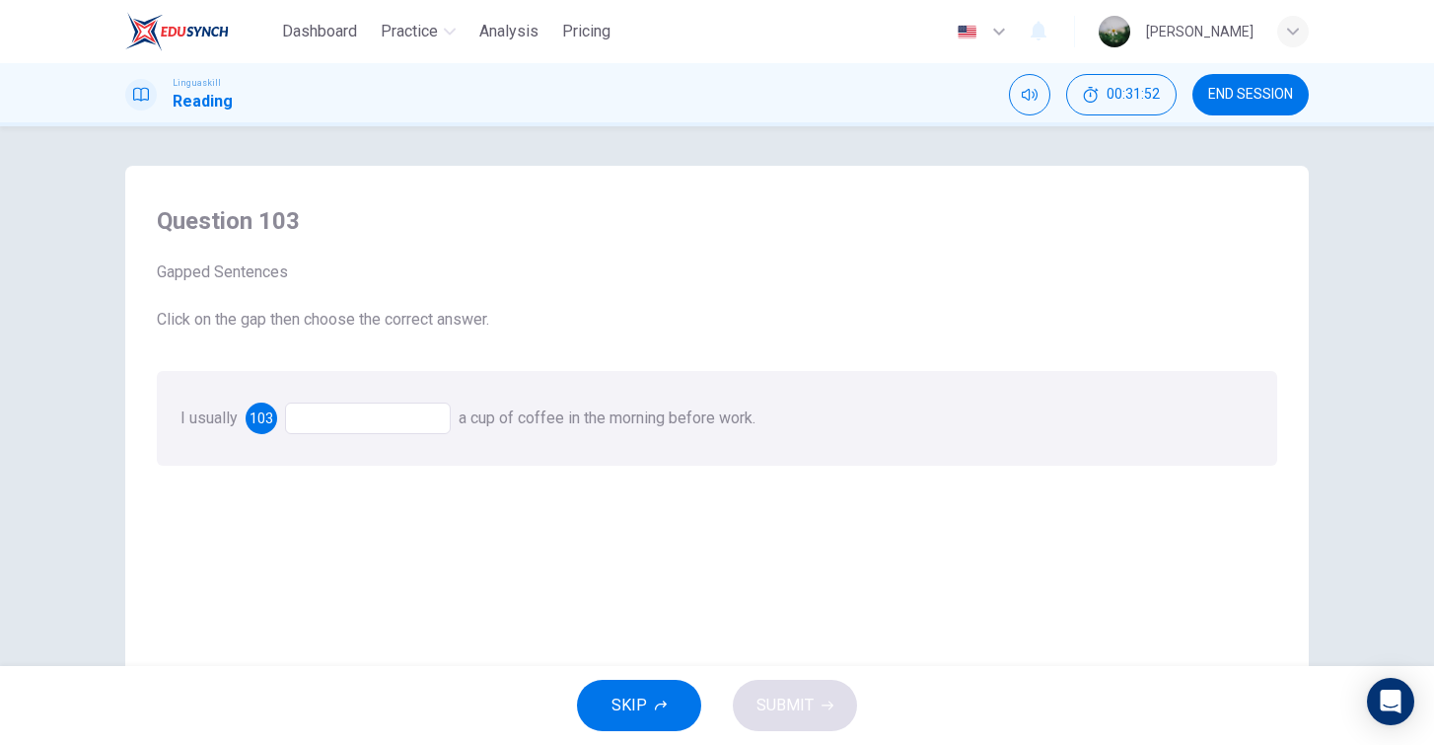
click at [410, 427] on div at bounding box center [368, 418] width 166 height 32
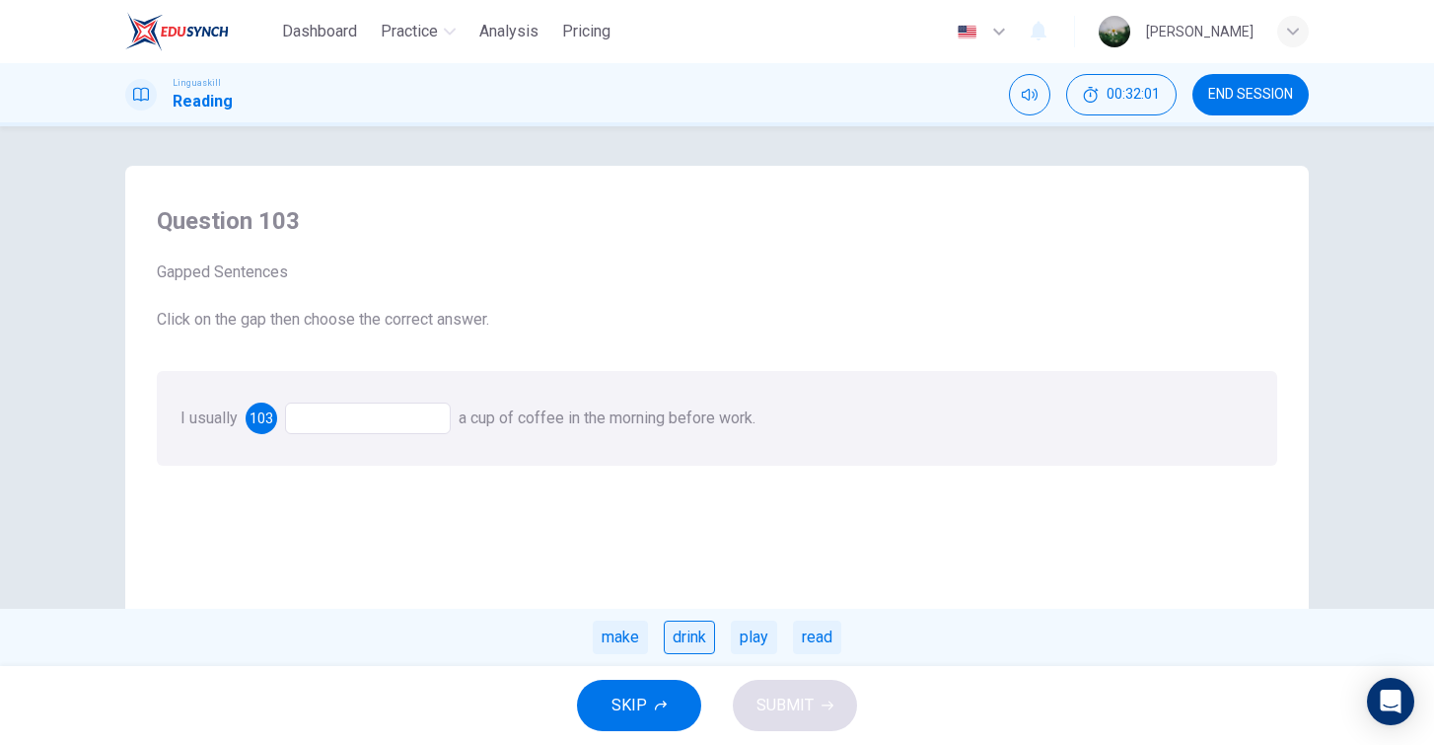
click at [686, 635] on div "drink" at bounding box center [689, 638] width 51 height 34
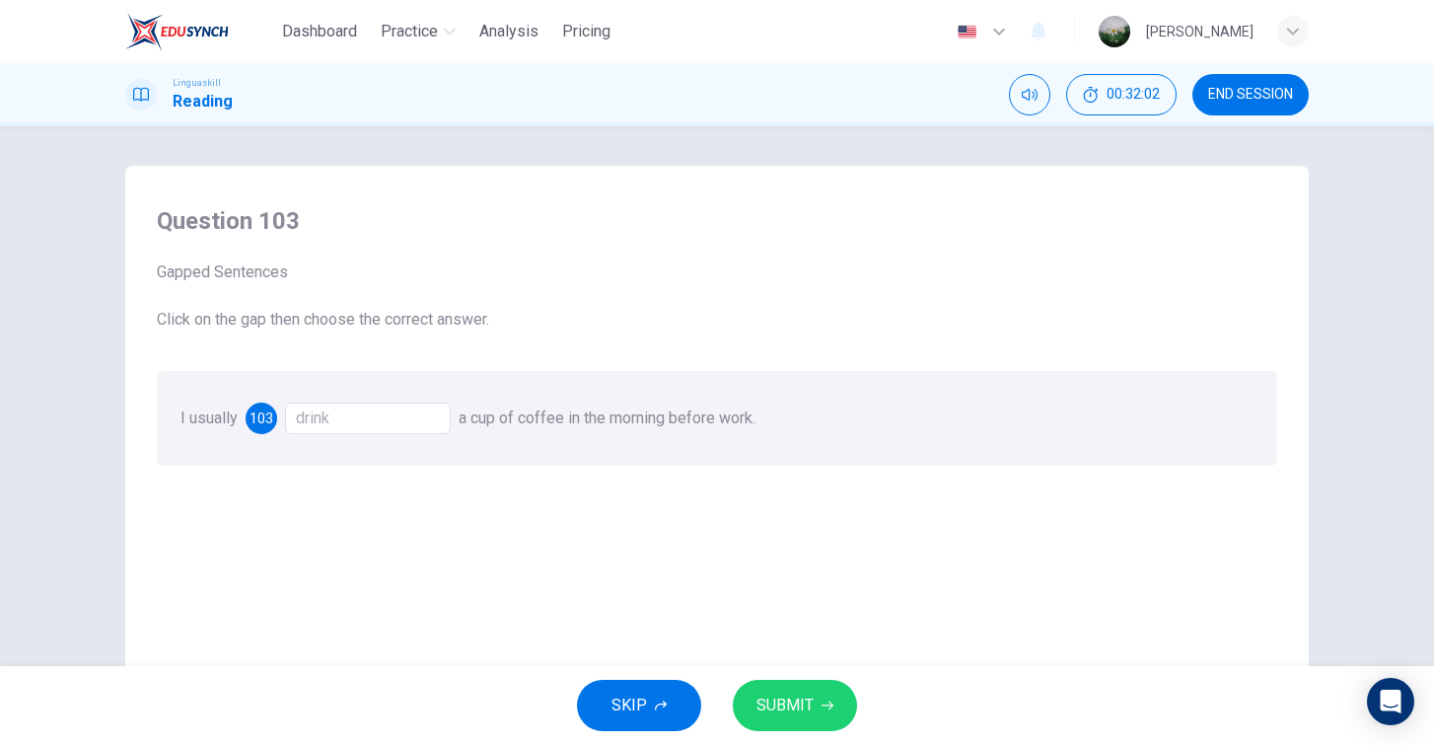
click at [807, 713] on span "SUBMIT" at bounding box center [785, 706] width 57 height 28
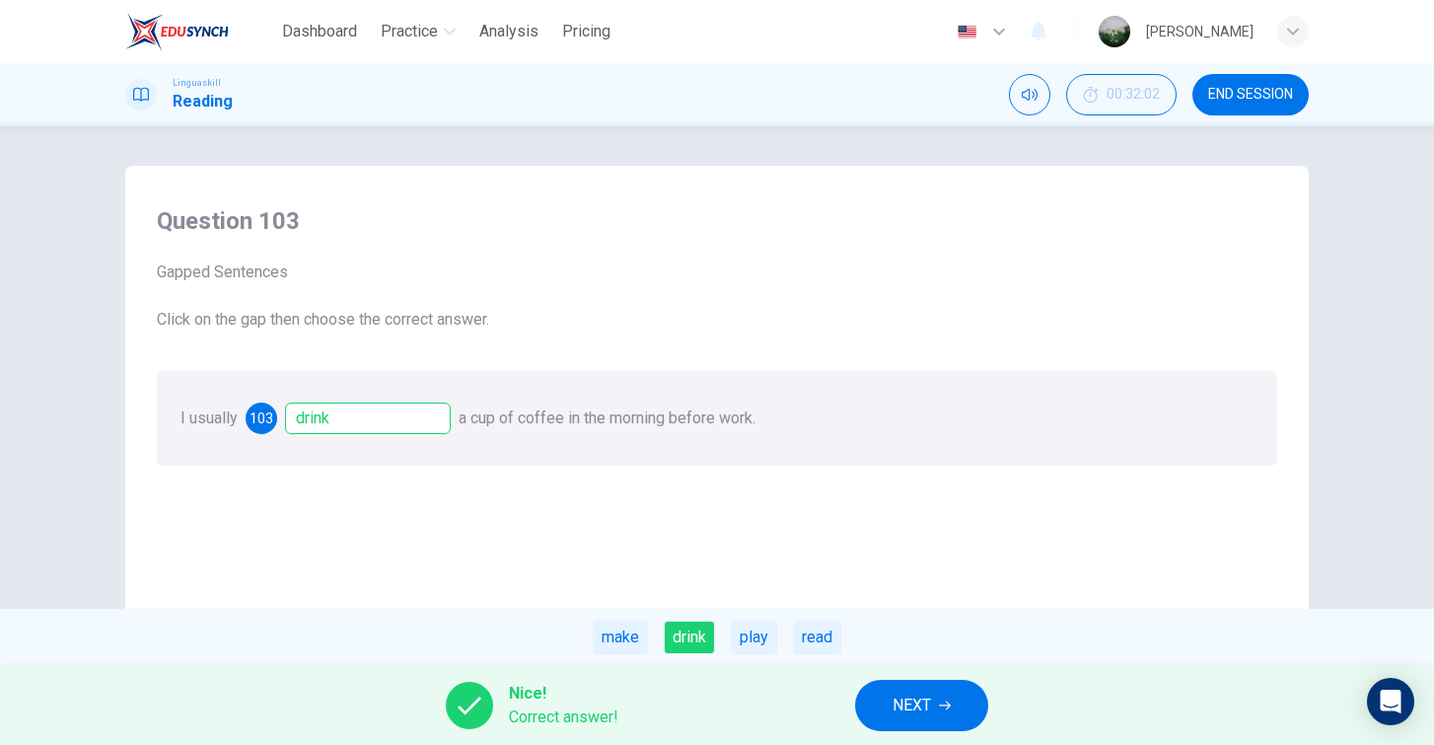
click at [924, 694] on span "NEXT" at bounding box center [912, 706] width 38 height 28
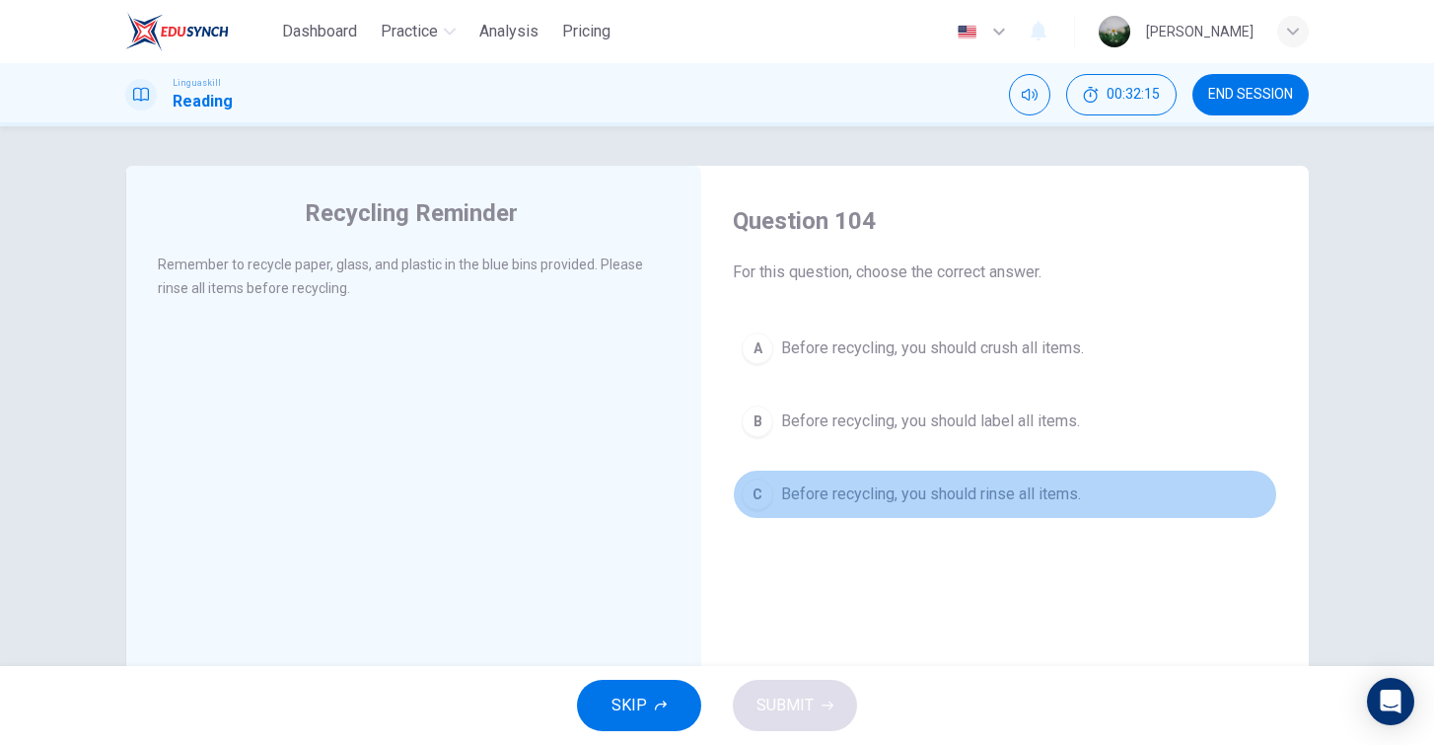
click at [882, 482] on span "Before recycling, you should rinse all items." at bounding box center [931, 494] width 300 height 24
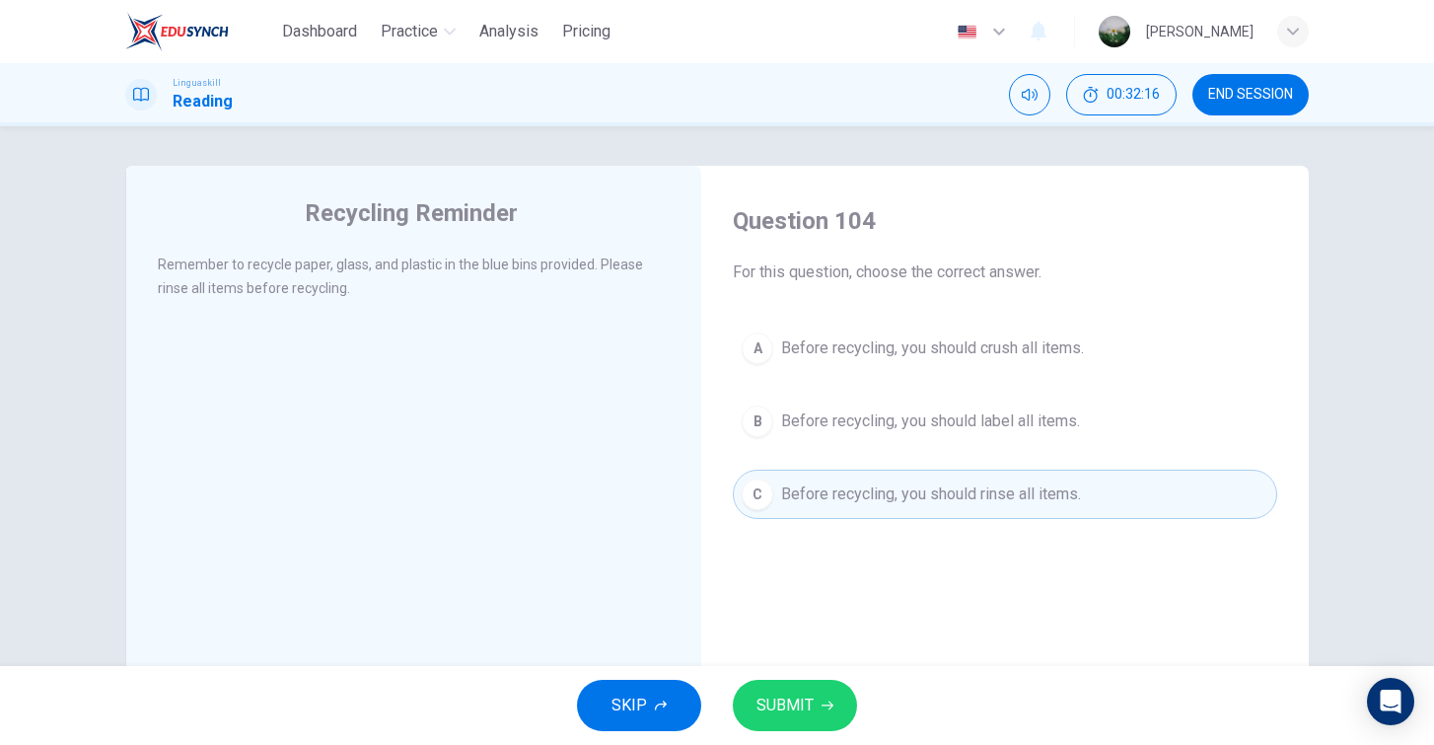
click at [785, 702] on span "SUBMIT" at bounding box center [785, 706] width 57 height 28
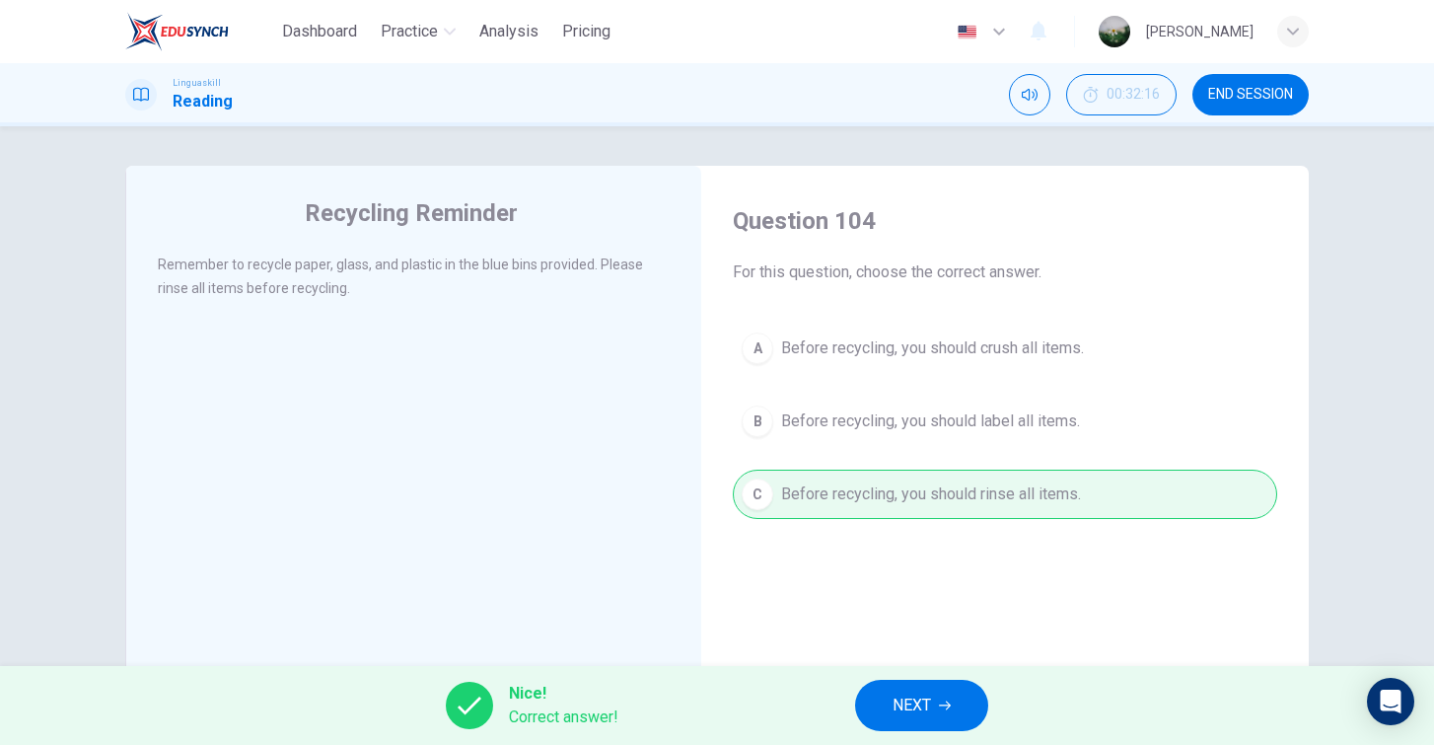
click at [879, 719] on button "NEXT" at bounding box center [921, 705] width 133 height 51
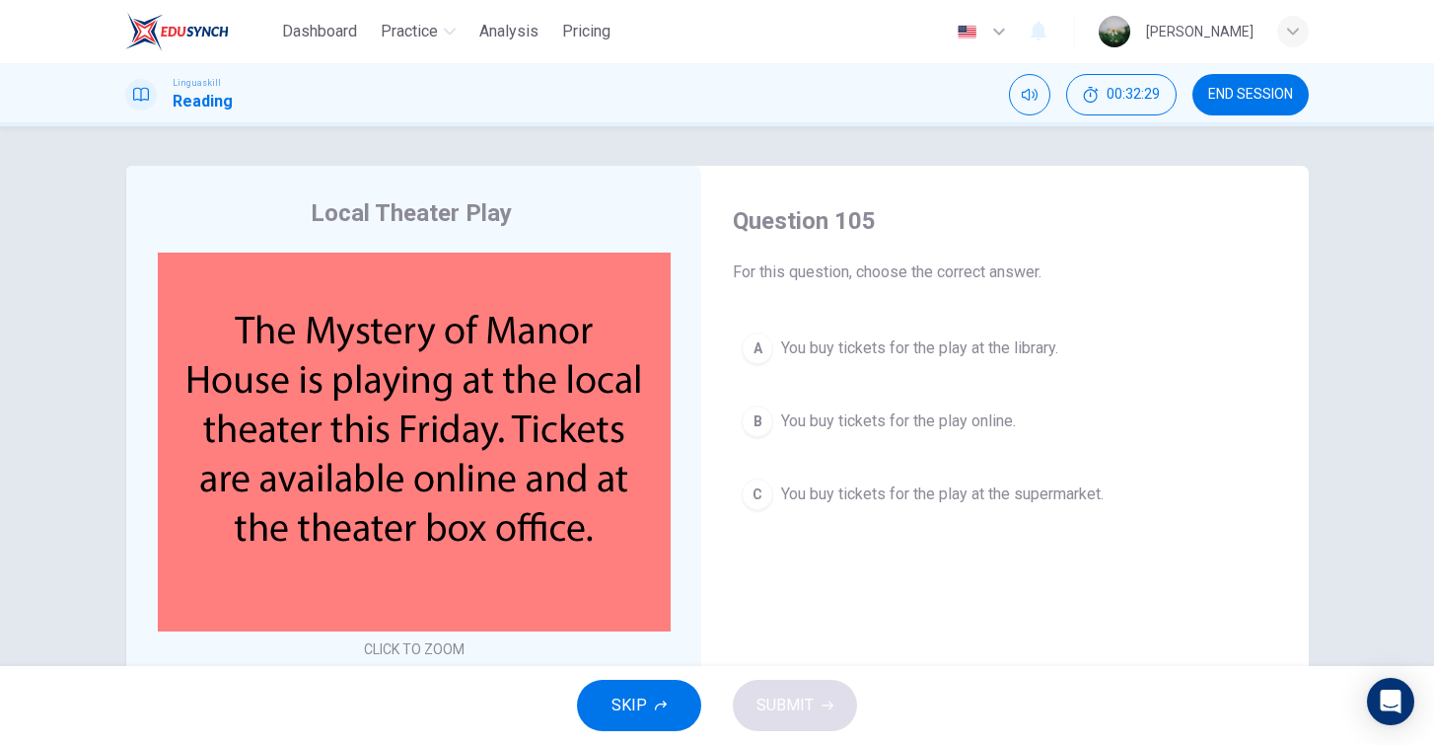
click at [860, 425] on span "You buy tickets for the play online." at bounding box center [898, 421] width 235 height 24
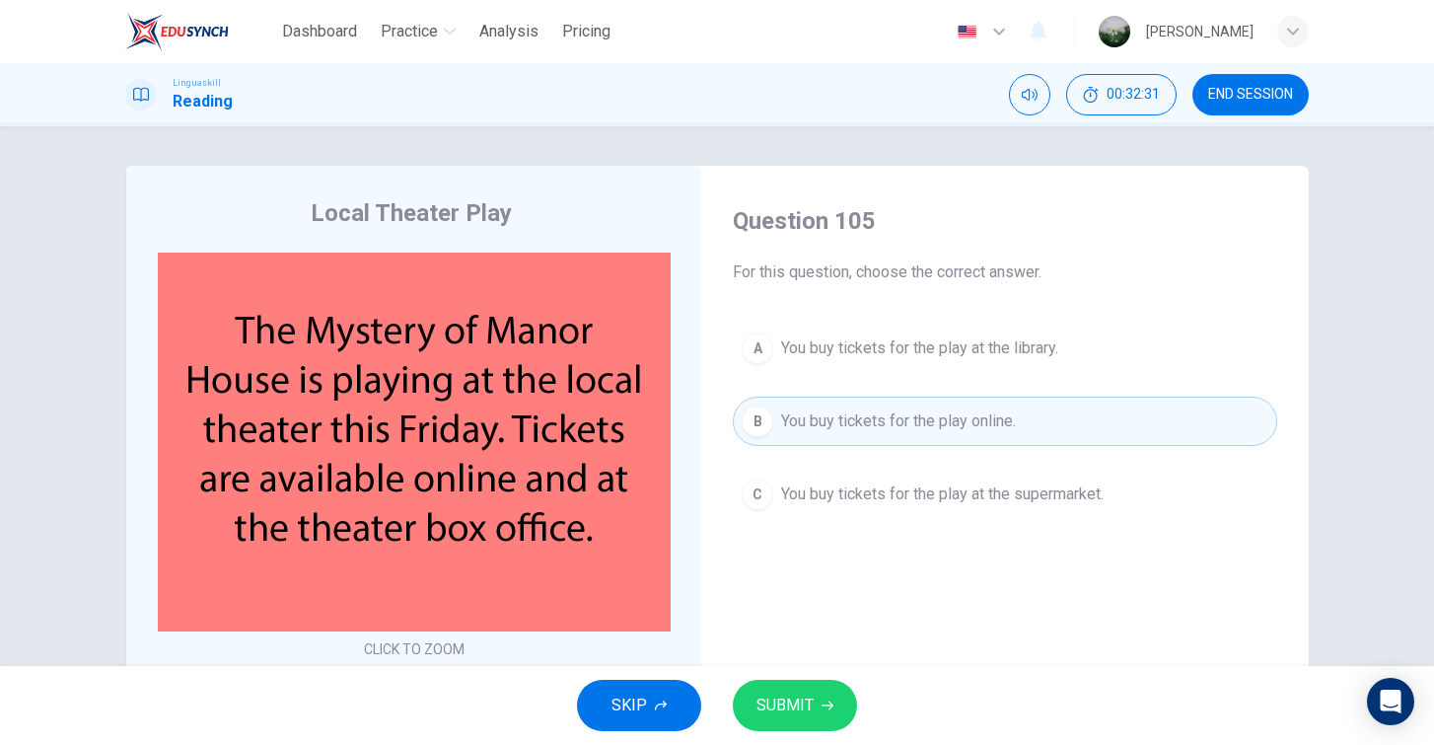
click at [823, 698] on button "SUBMIT" at bounding box center [795, 705] width 124 height 51
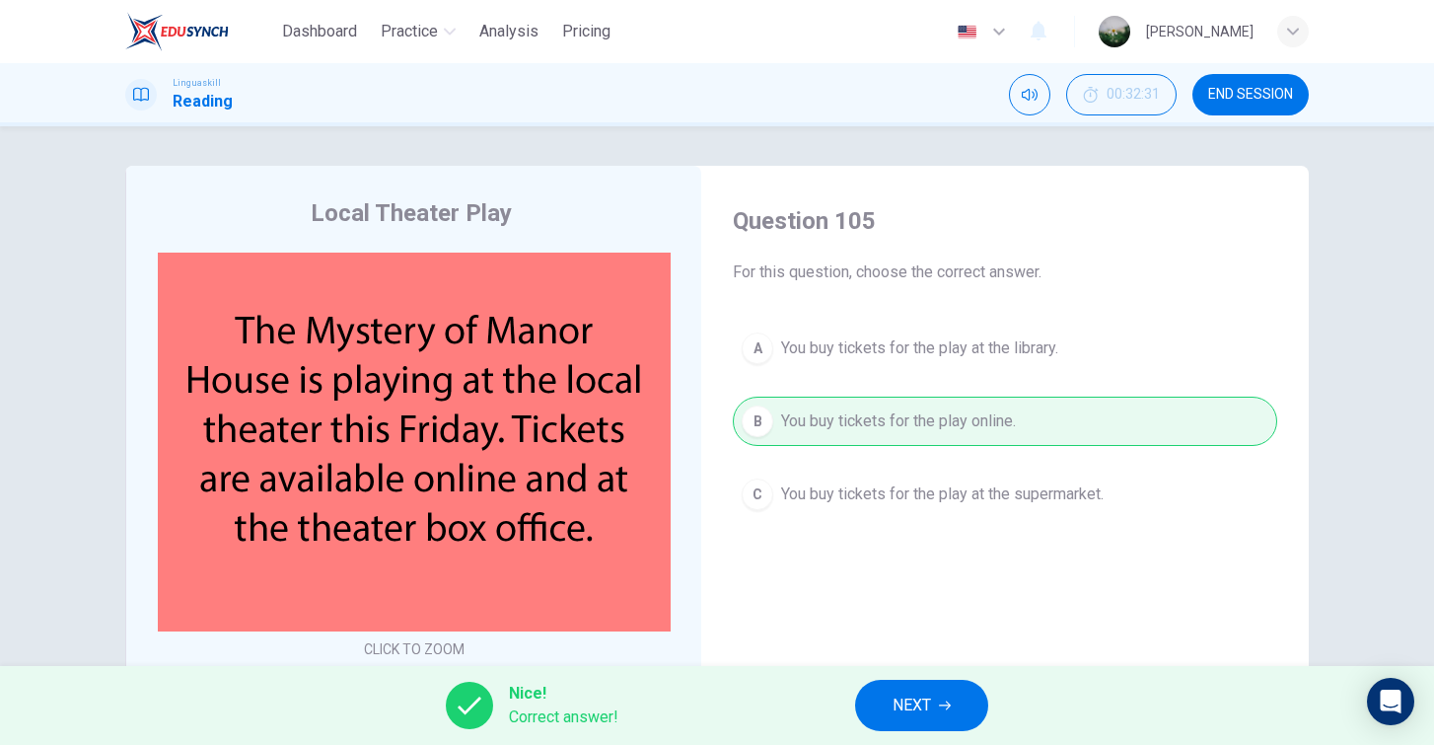
click at [880, 706] on button "NEXT" at bounding box center [921, 705] width 133 height 51
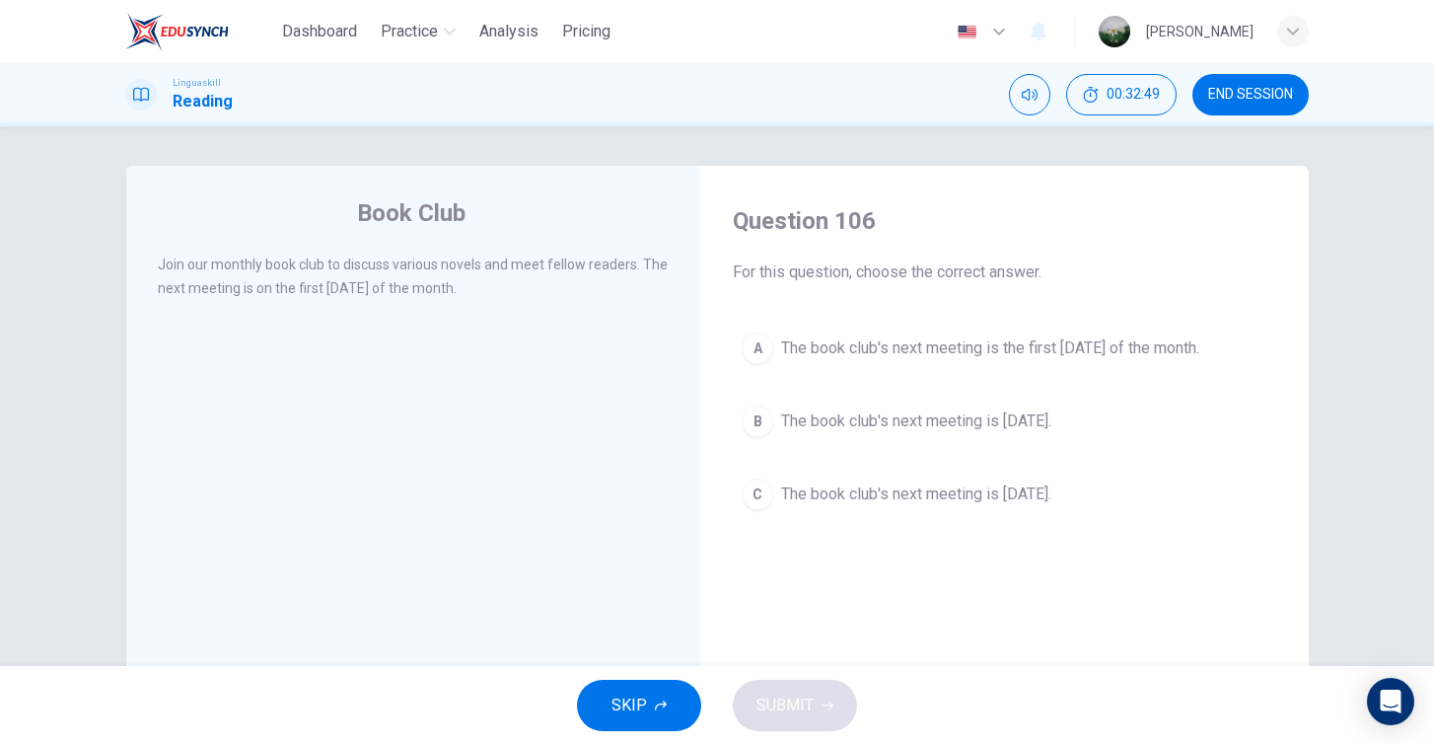
click at [809, 355] on span "The book club's next meeting is the first Monday of the month." at bounding box center [990, 348] width 418 height 24
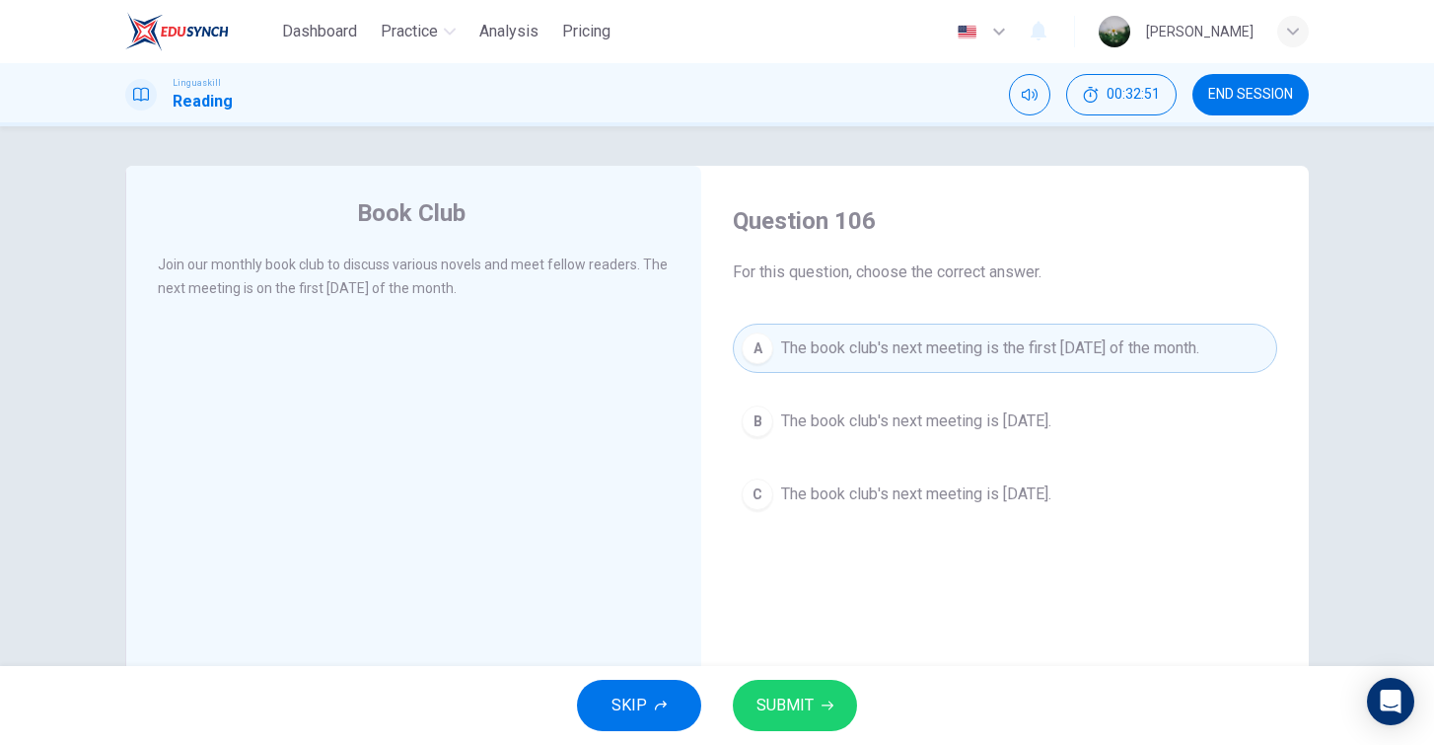
click at [802, 704] on span "SUBMIT" at bounding box center [785, 706] width 57 height 28
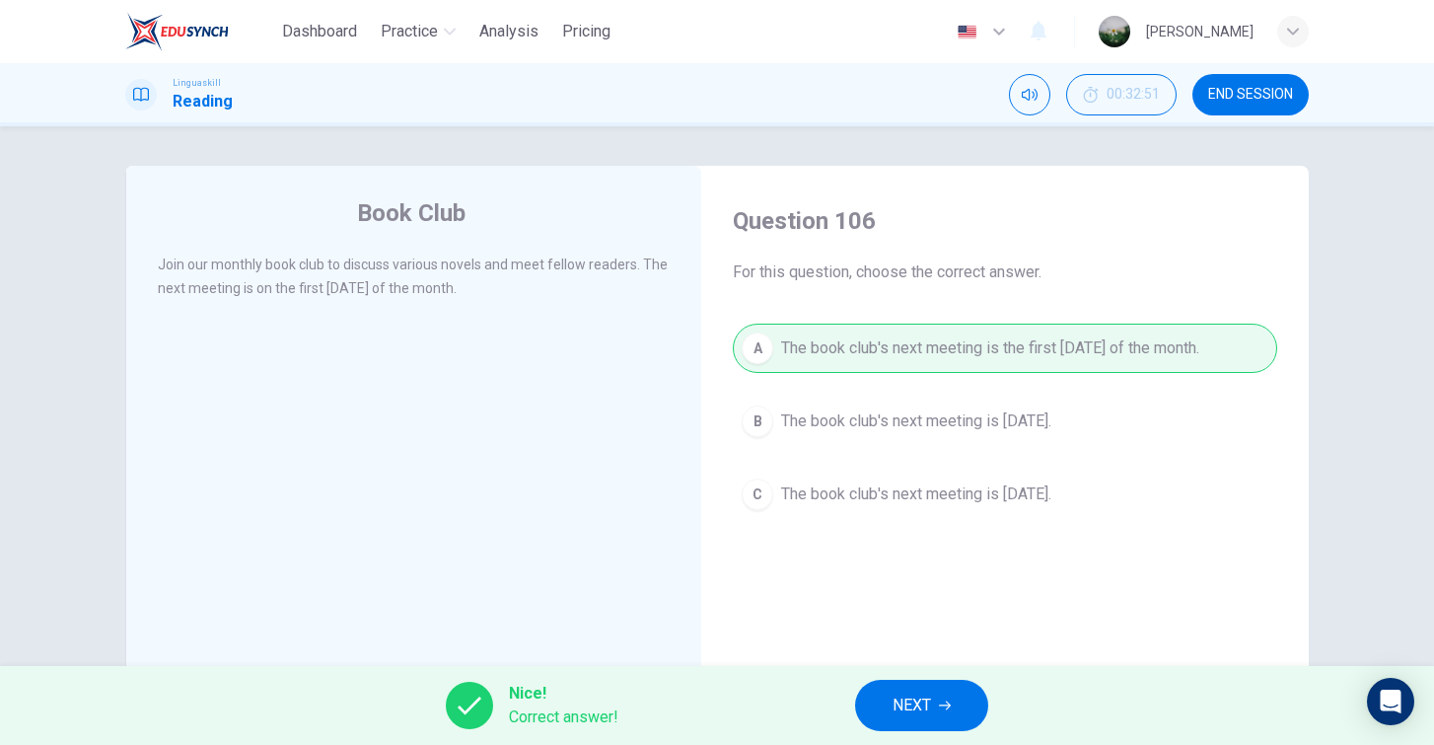
click at [909, 708] on span "NEXT" at bounding box center [912, 706] width 38 height 28
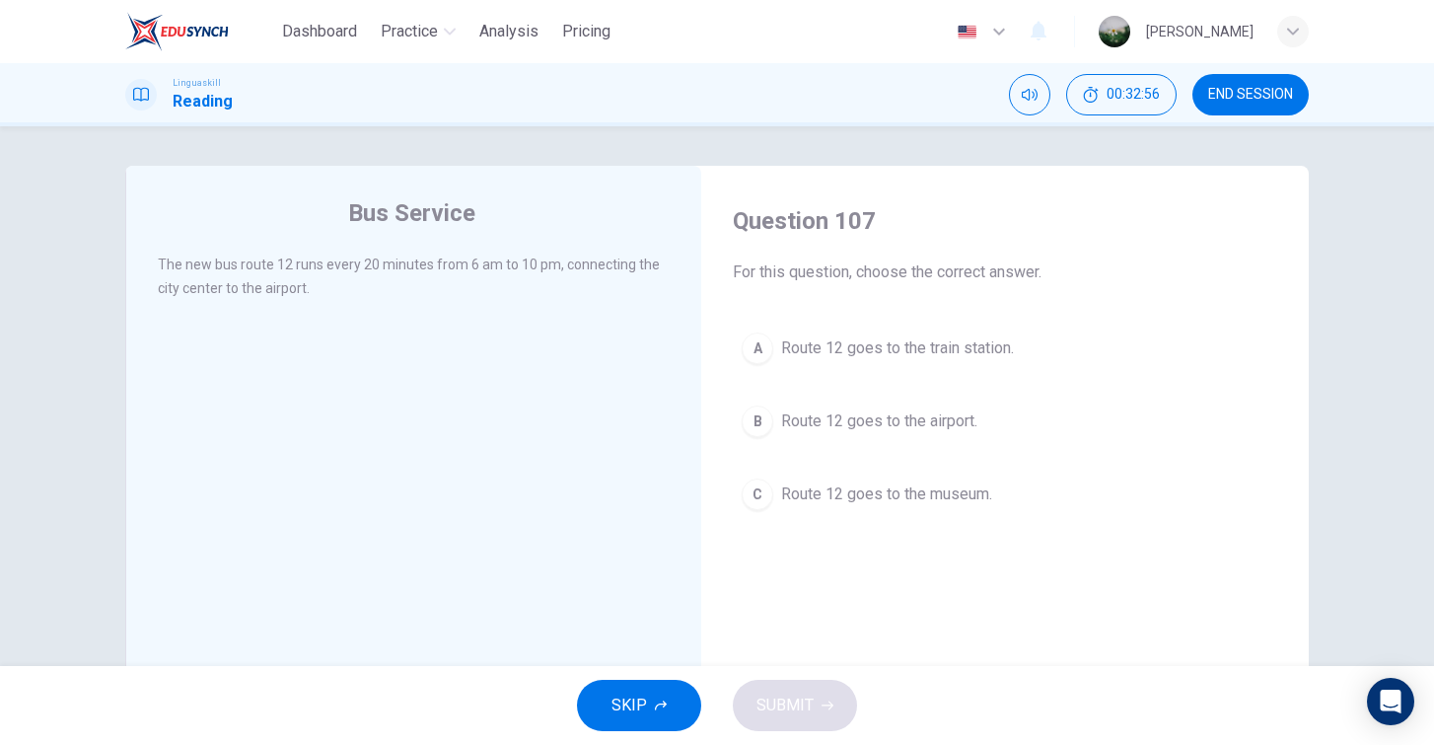
click at [661, 700] on icon "button" at bounding box center [661, 705] width 12 height 12
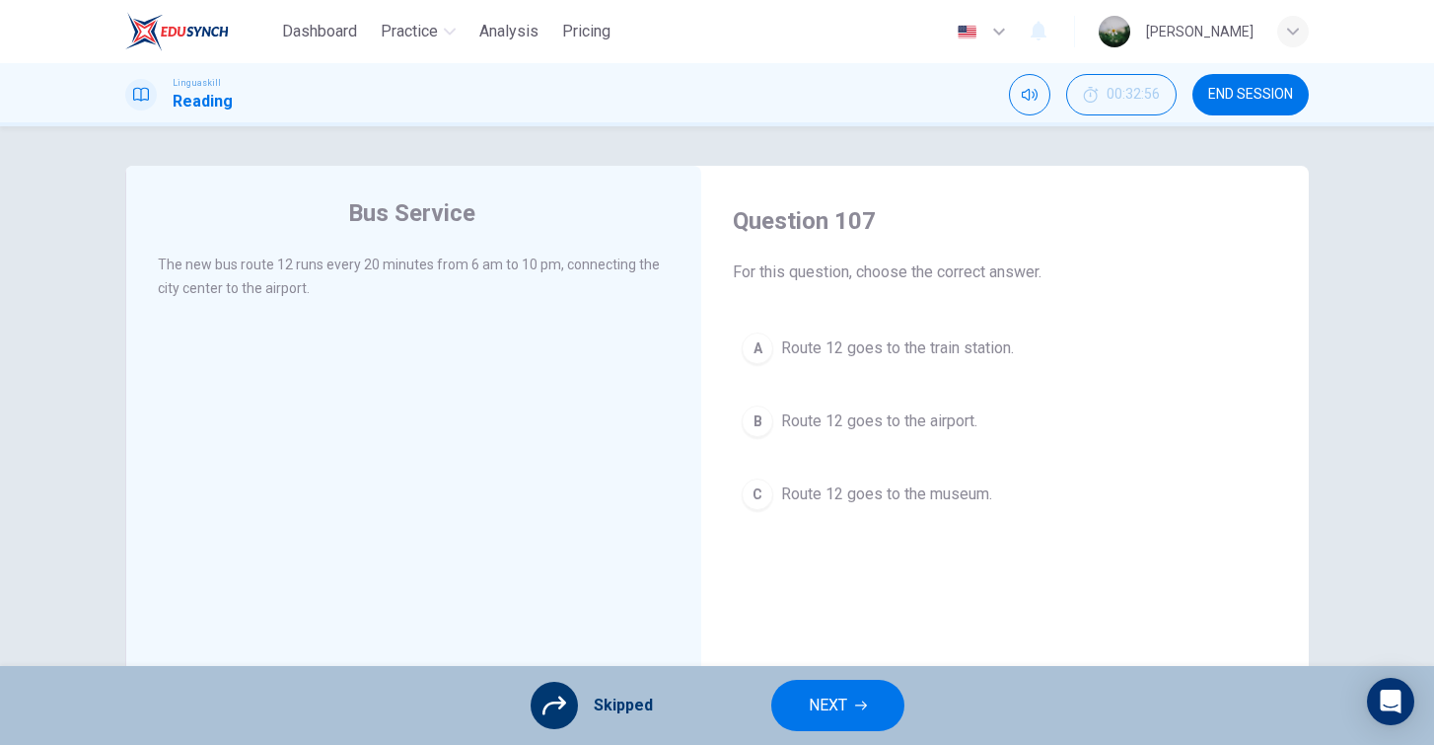
click at [788, 714] on button "NEXT" at bounding box center [837, 705] width 133 height 51
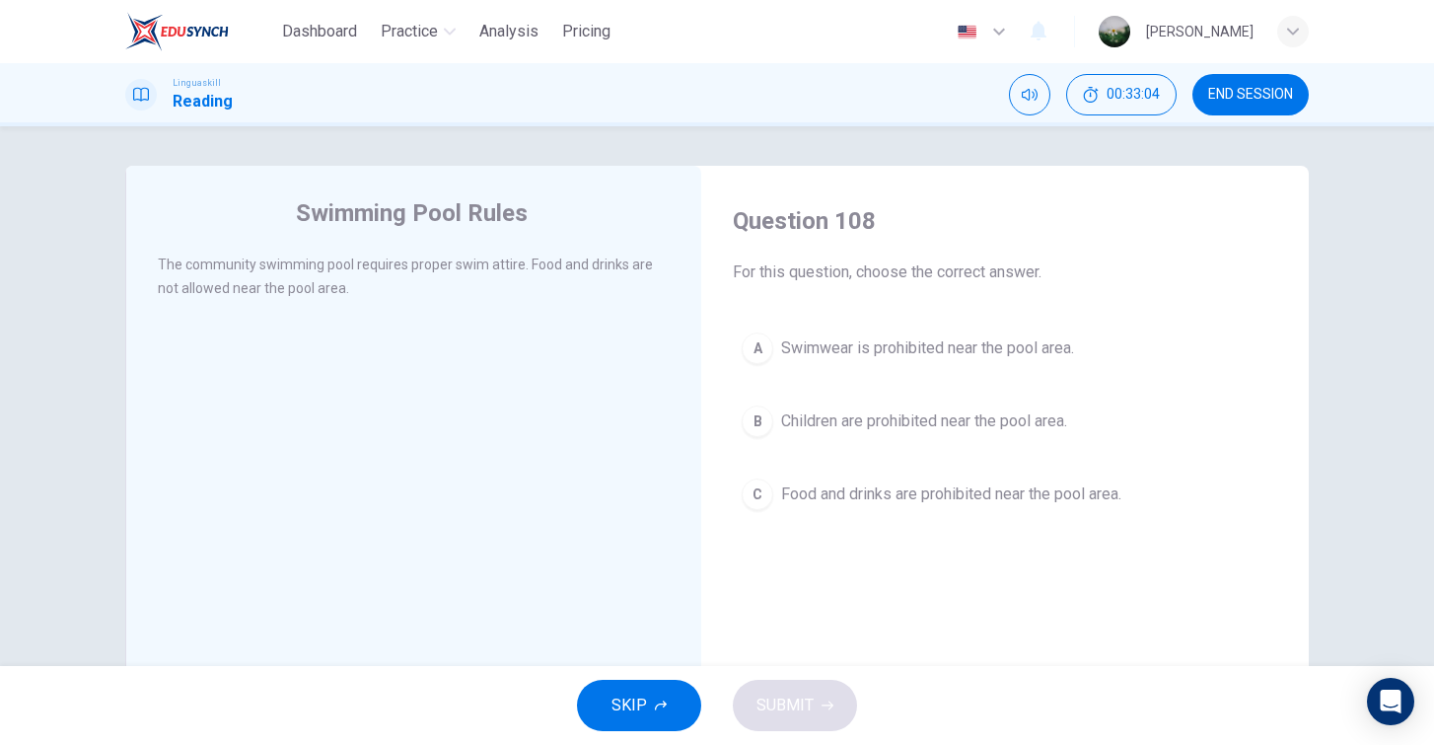
click at [1276, 83] on button "END SESSION" at bounding box center [1251, 94] width 116 height 41
click at [739, 698] on div "SKIP SUBMIT" at bounding box center [717, 705] width 1434 height 79
click at [862, 500] on span "Food and drinks are prohibited near the pool area." at bounding box center [951, 494] width 340 height 24
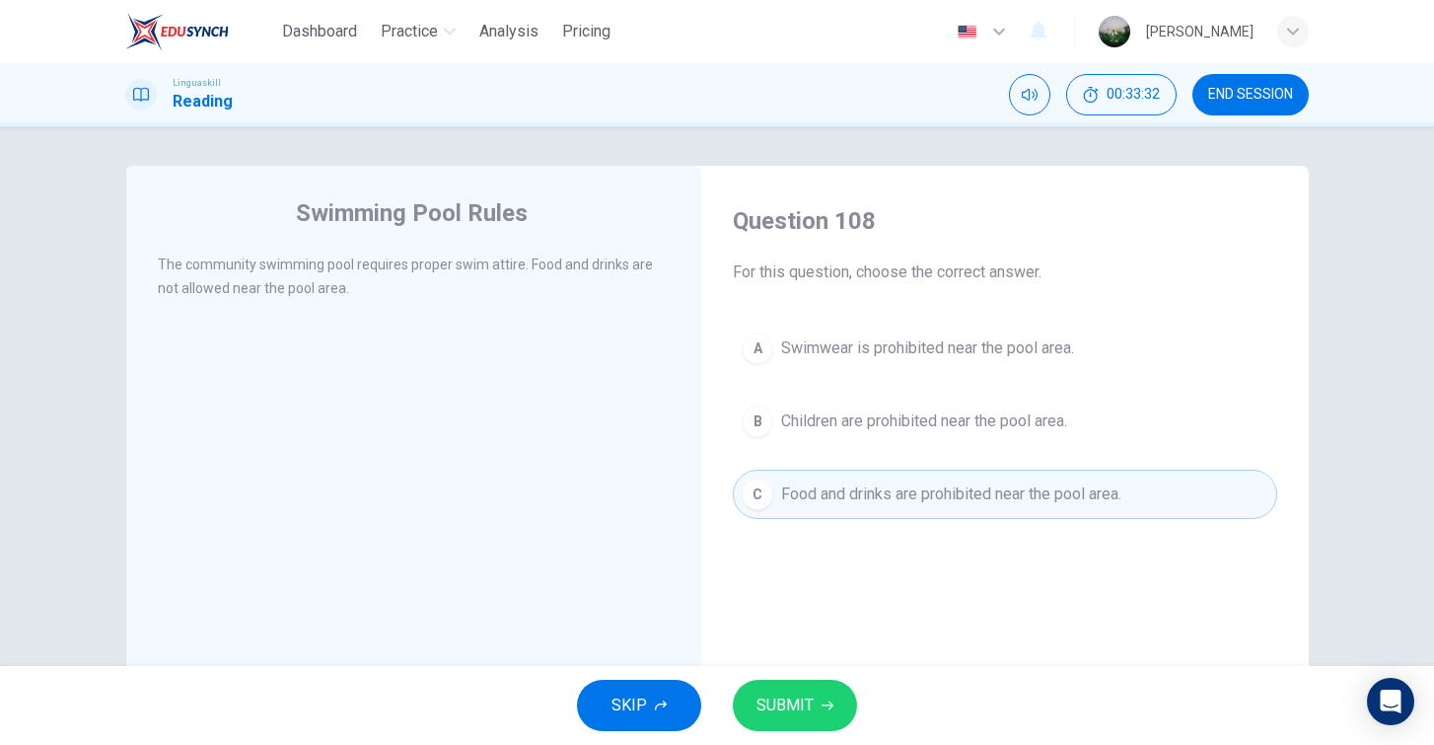
click at [798, 705] on span "SUBMIT" at bounding box center [785, 706] width 57 height 28
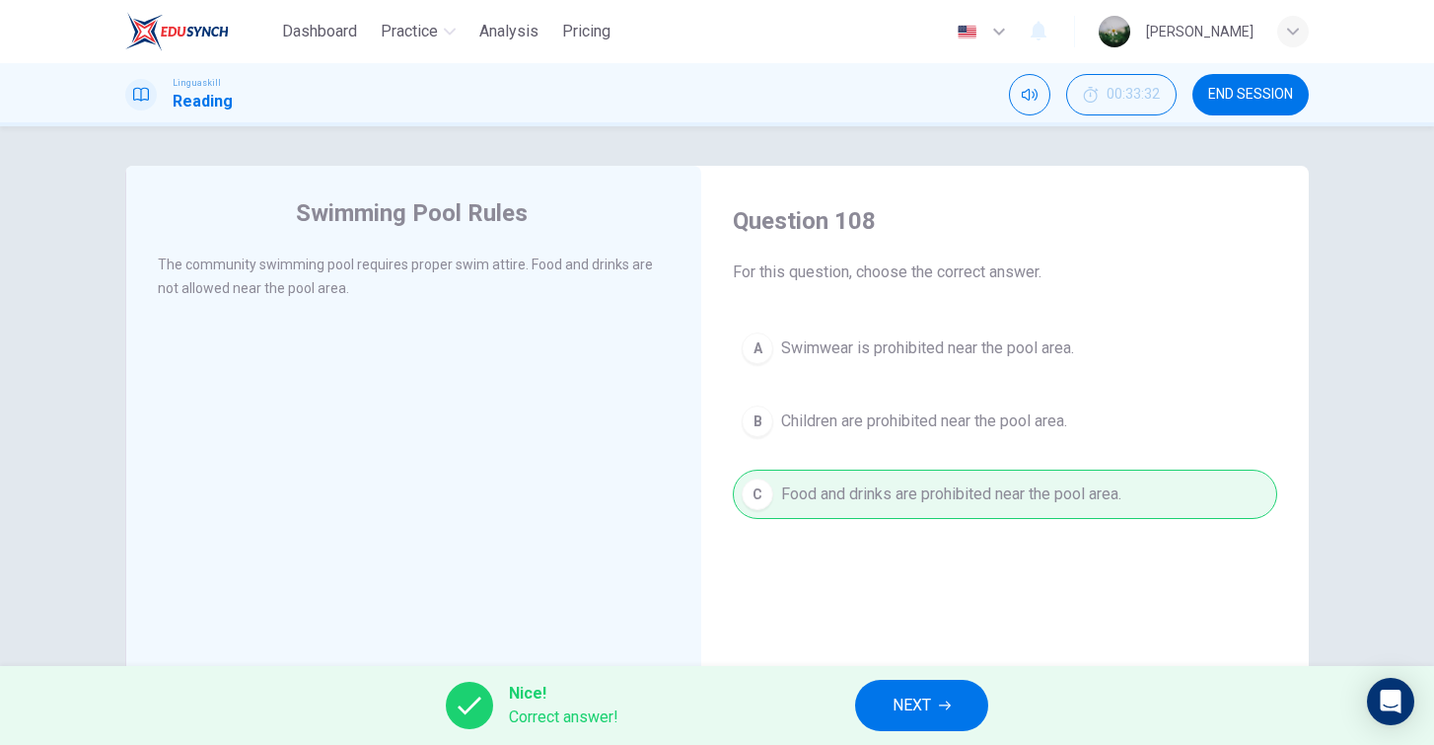
click at [548, 713] on span "Correct answer!" at bounding box center [564, 717] width 110 height 24
click at [936, 695] on button "NEXT" at bounding box center [921, 705] width 133 height 51
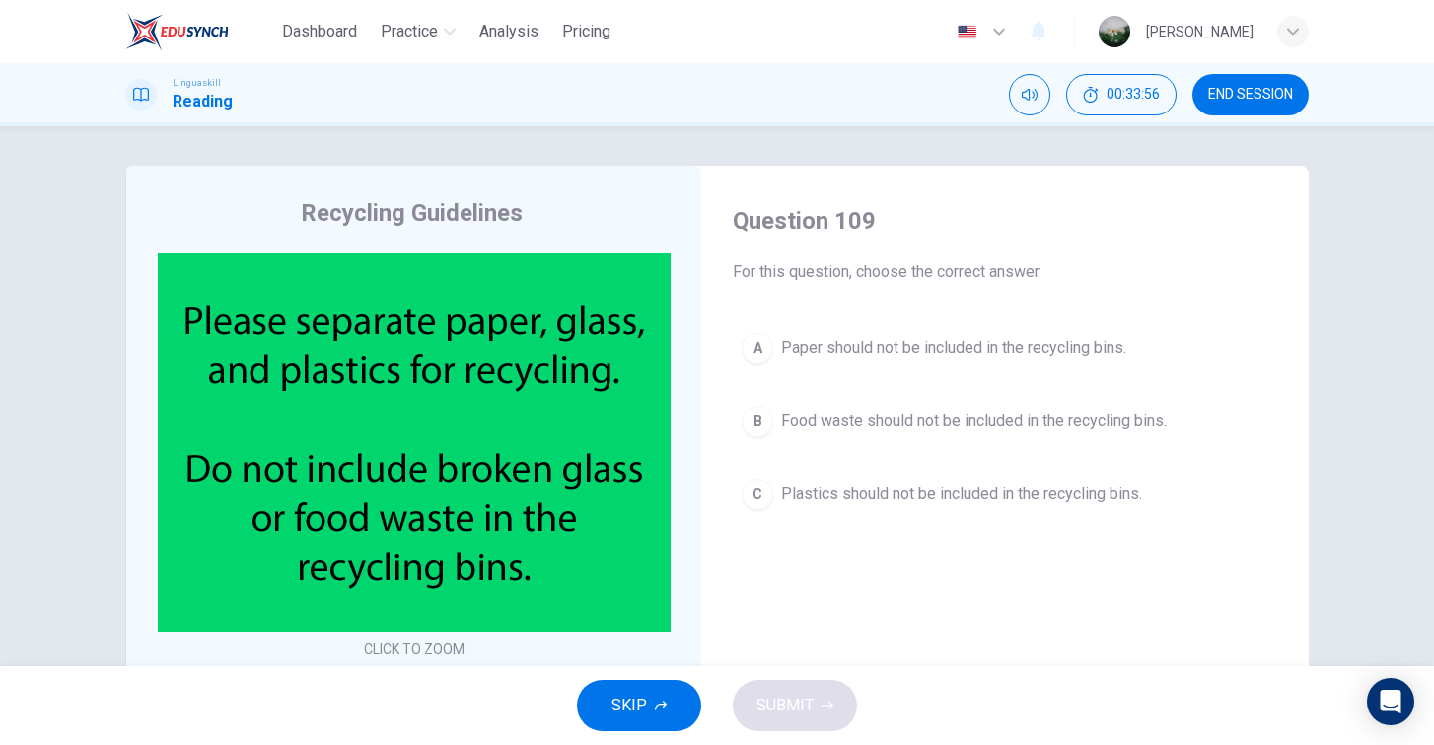
click at [902, 426] on span "Food waste should not be included in the recycling bins." at bounding box center [974, 421] width 386 height 24
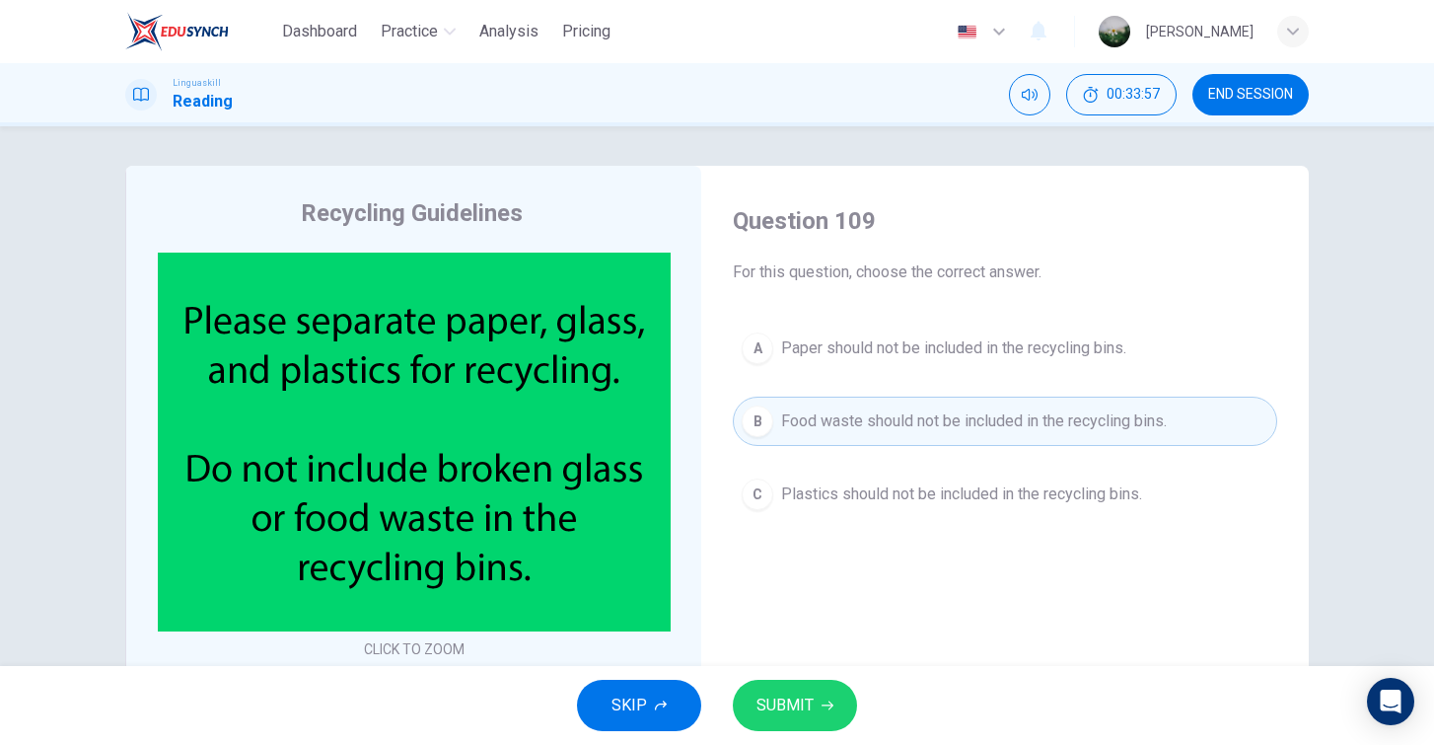
click at [839, 710] on button "SUBMIT" at bounding box center [795, 705] width 124 height 51
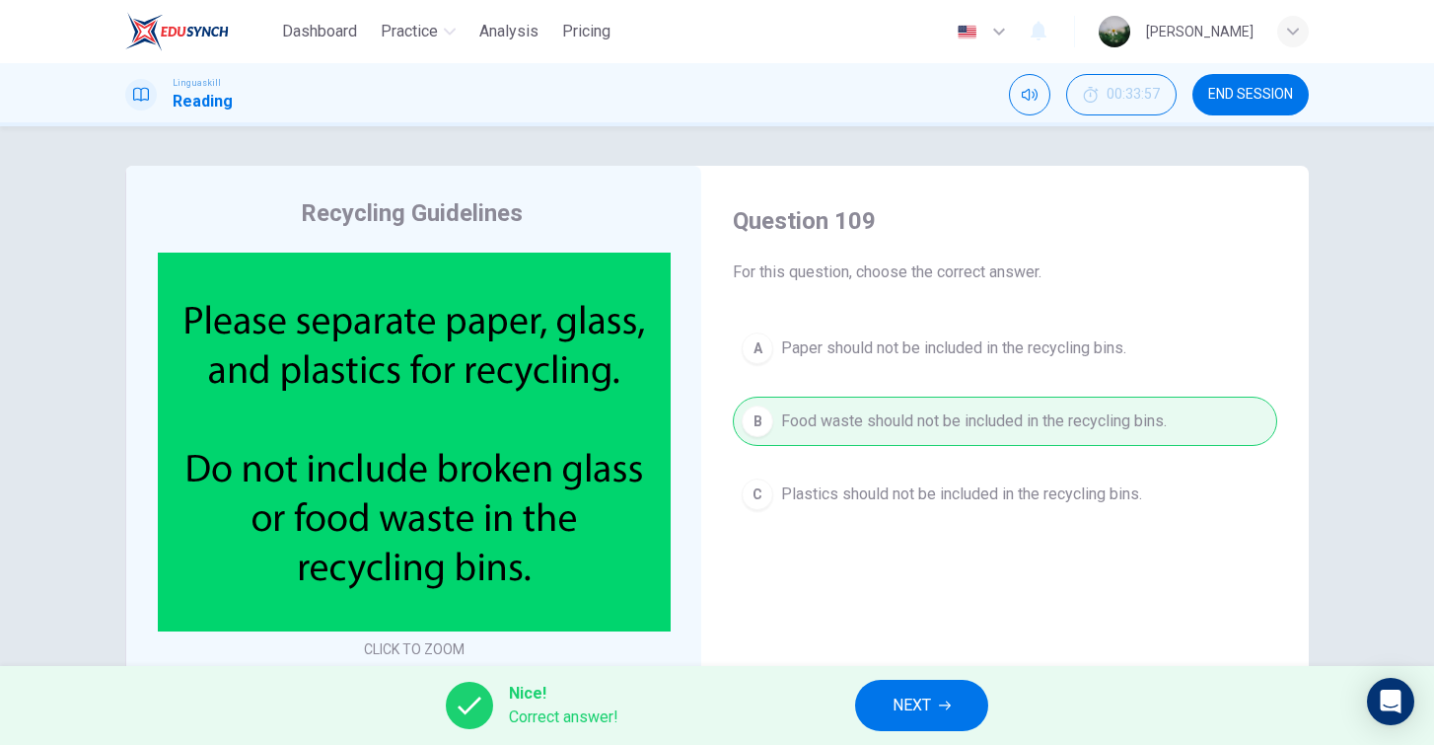
click at [925, 715] on span "NEXT" at bounding box center [912, 706] width 38 height 28
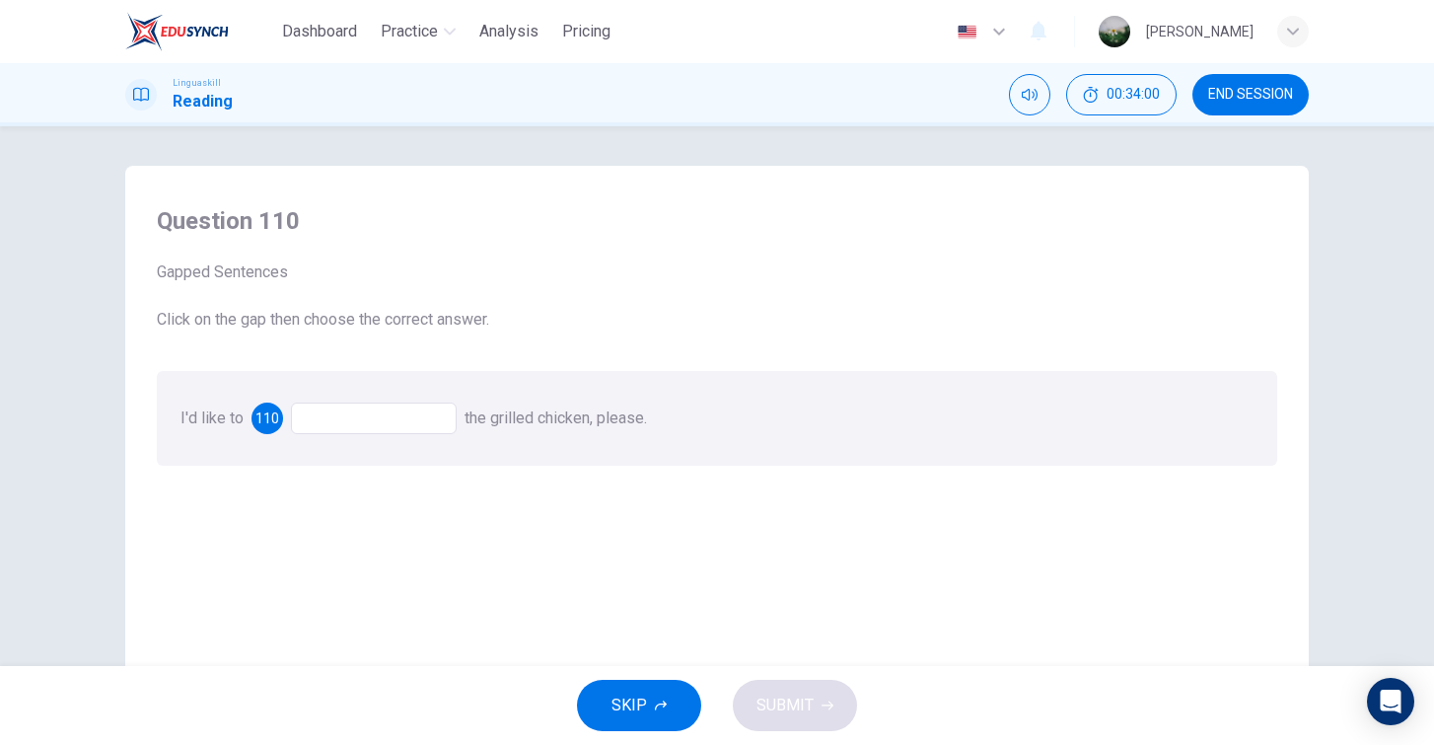
click at [430, 413] on div at bounding box center [374, 418] width 166 height 32
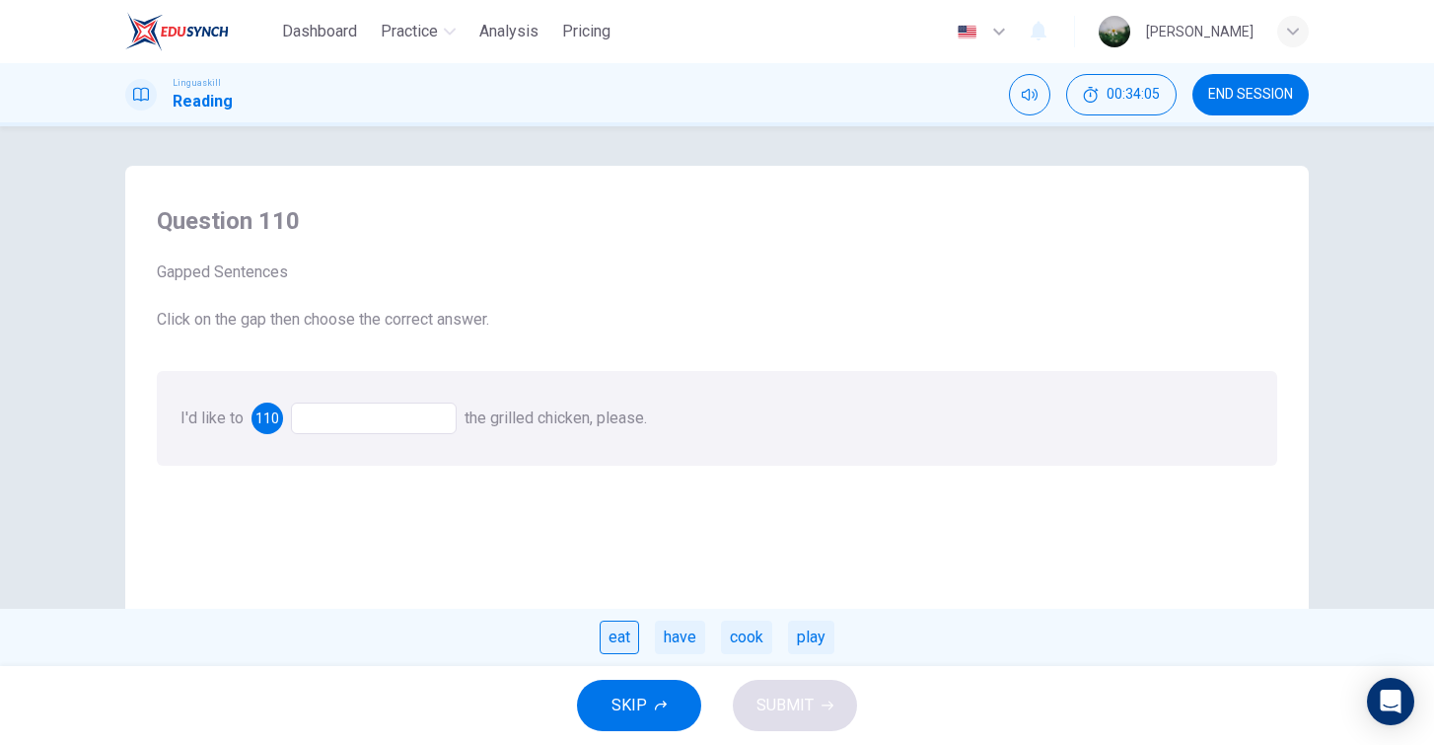
click at [627, 637] on div "eat" at bounding box center [619, 638] width 39 height 34
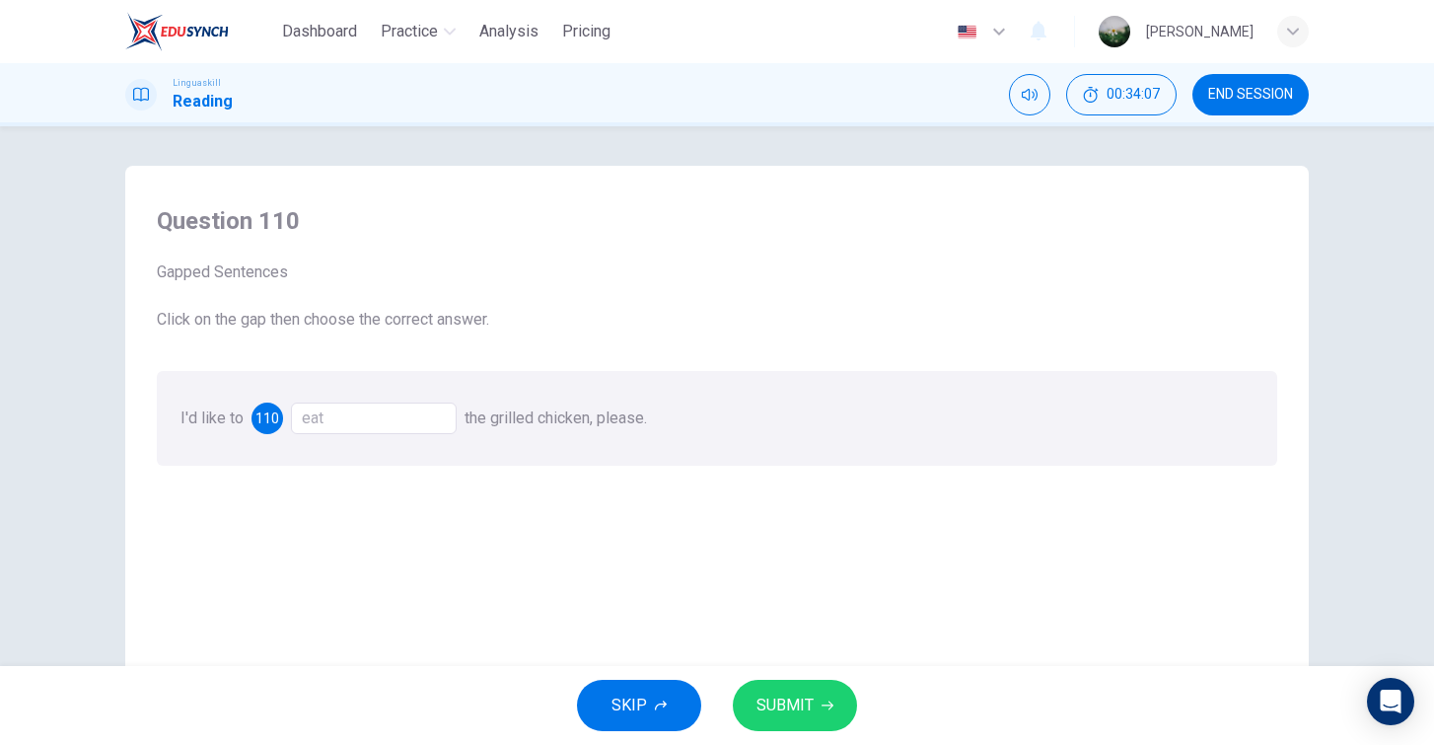
click at [398, 422] on div "eat" at bounding box center [374, 418] width 166 height 32
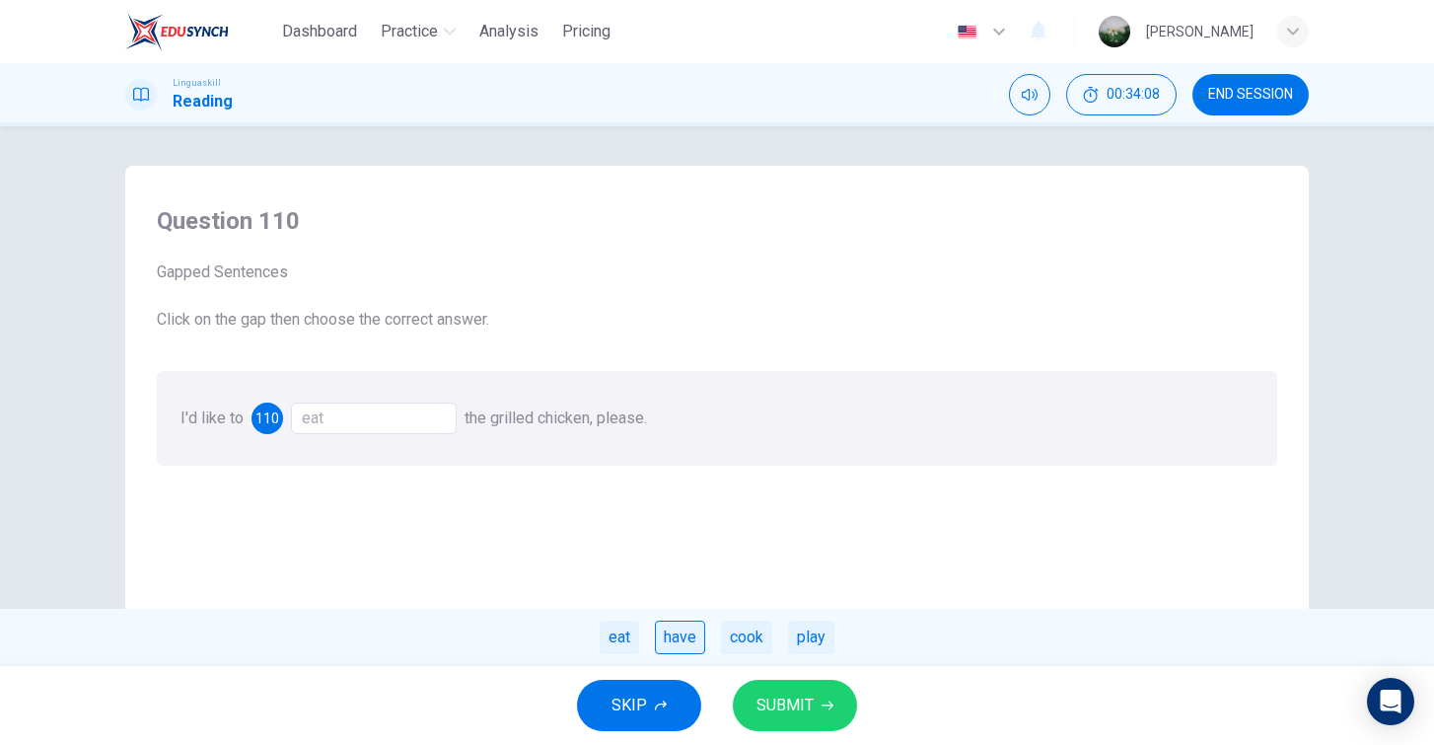
click at [676, 633] on div "have" at bounding box center [680, 638] width 50 height 34
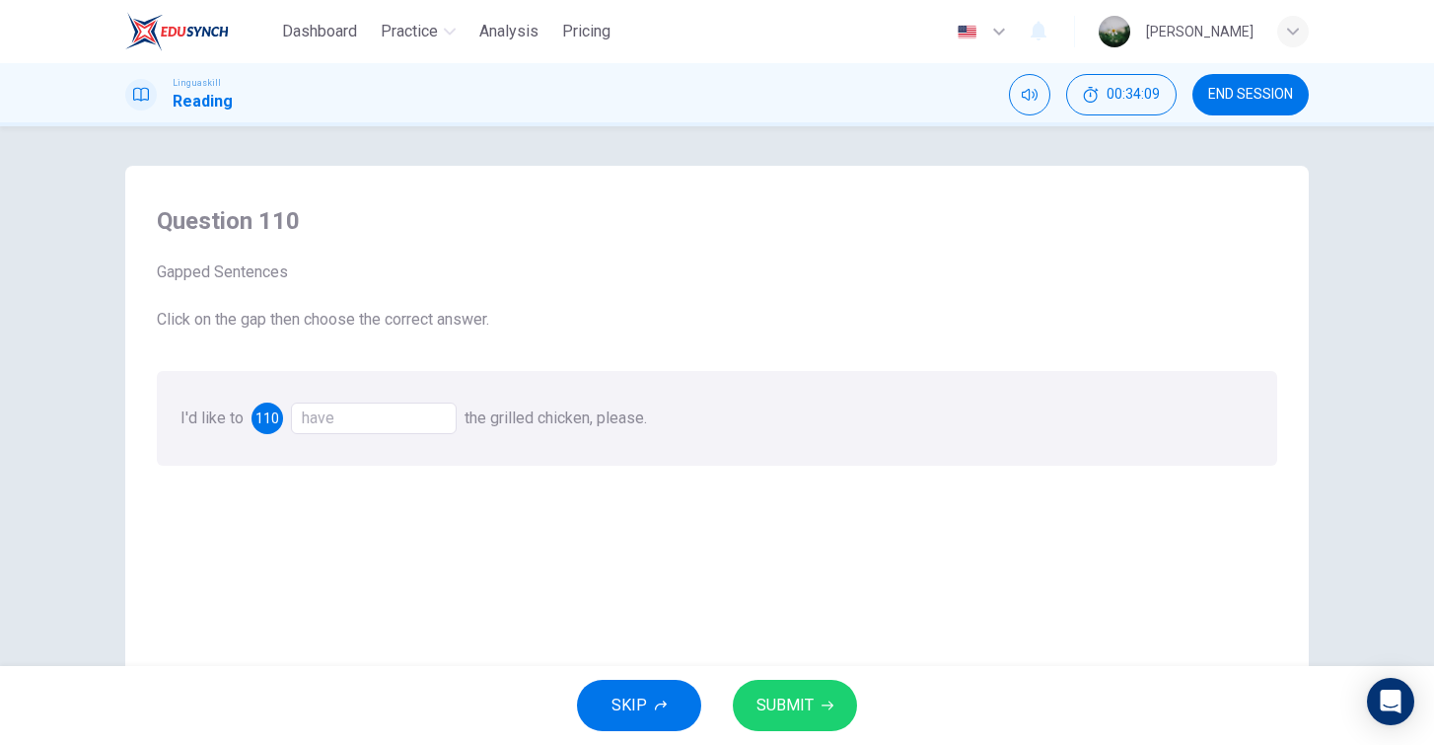
click at [796, 707] on span "SUBMIT" at bounding box center [785, 706] width 57 height 28
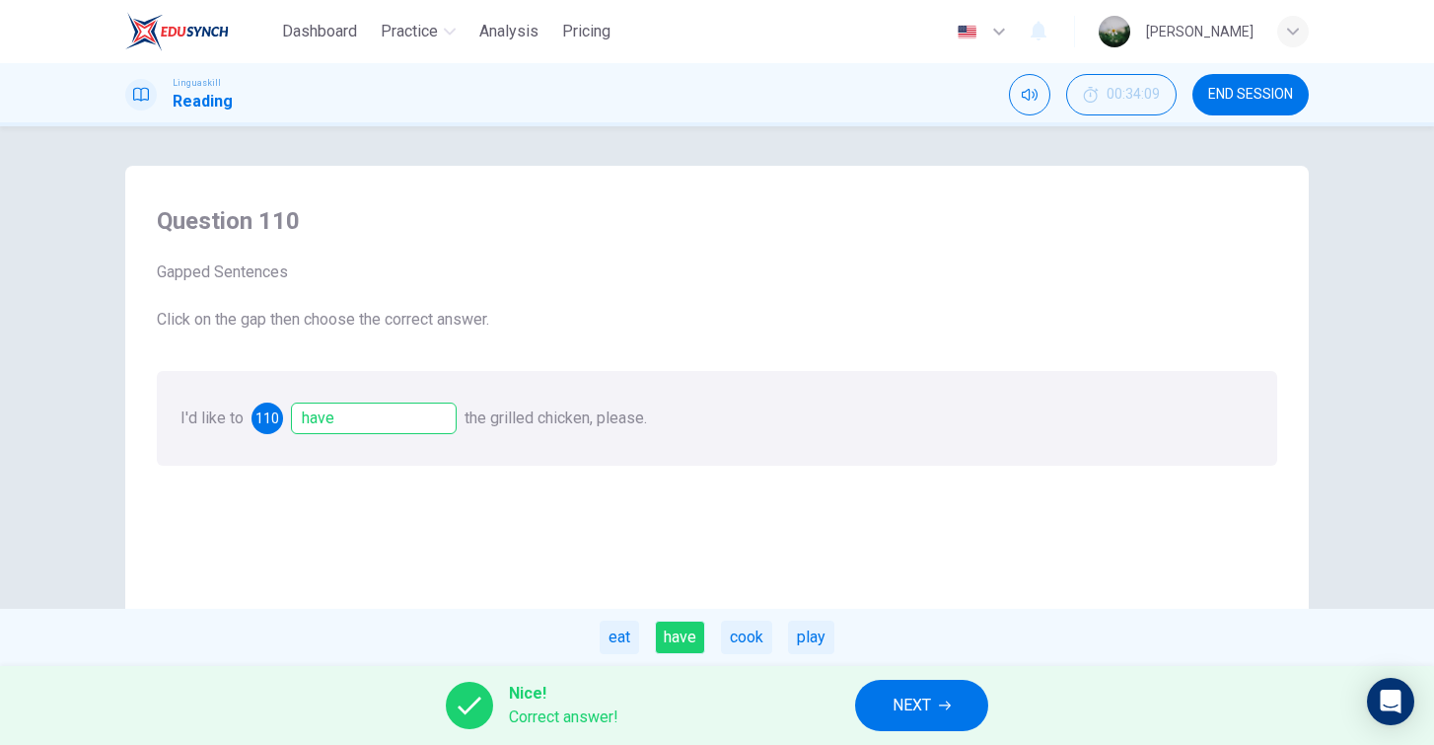
click at [921, 708] on span "NEXT" at bounding box center [912, 706] width 38 height 28
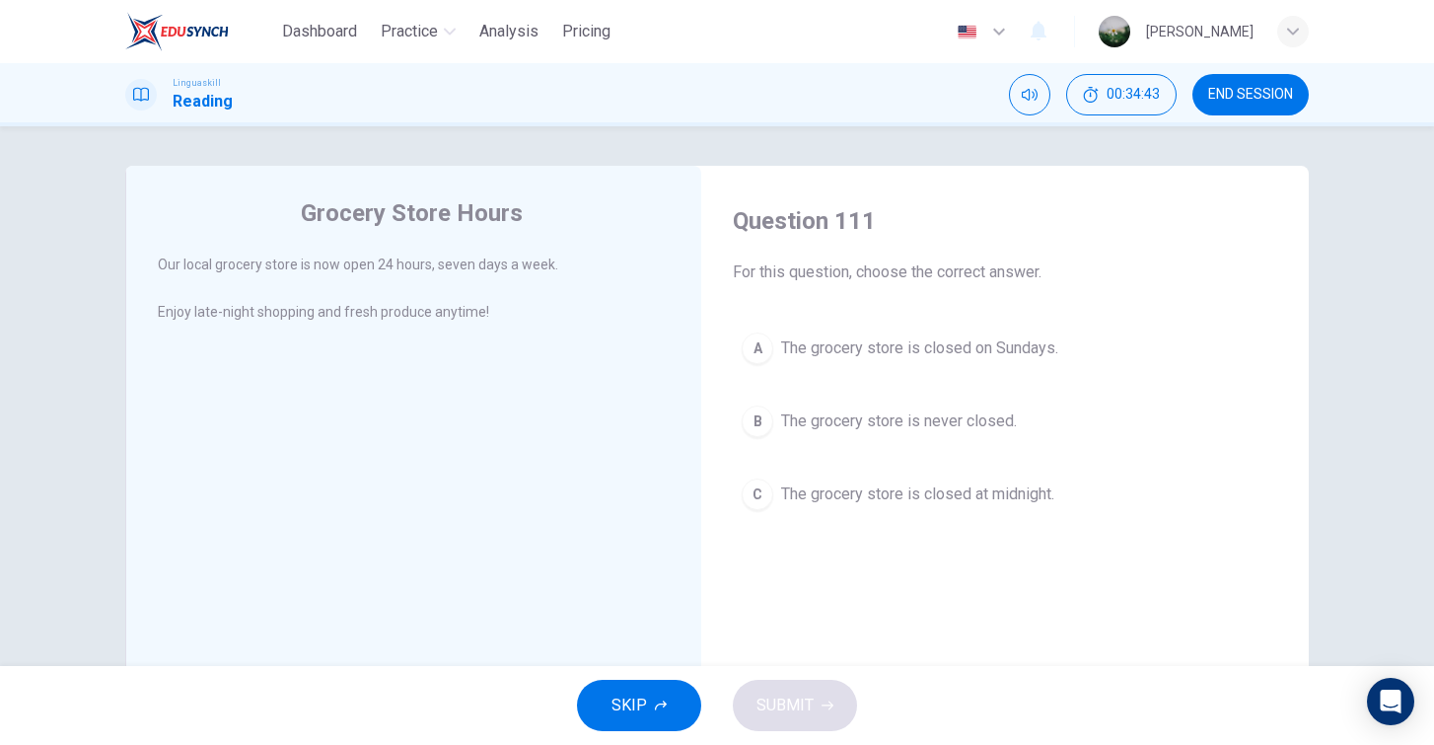
click at [902, 429] on span "The grocery store is never closed." at bounding box center [899, 421] width 236 height 24
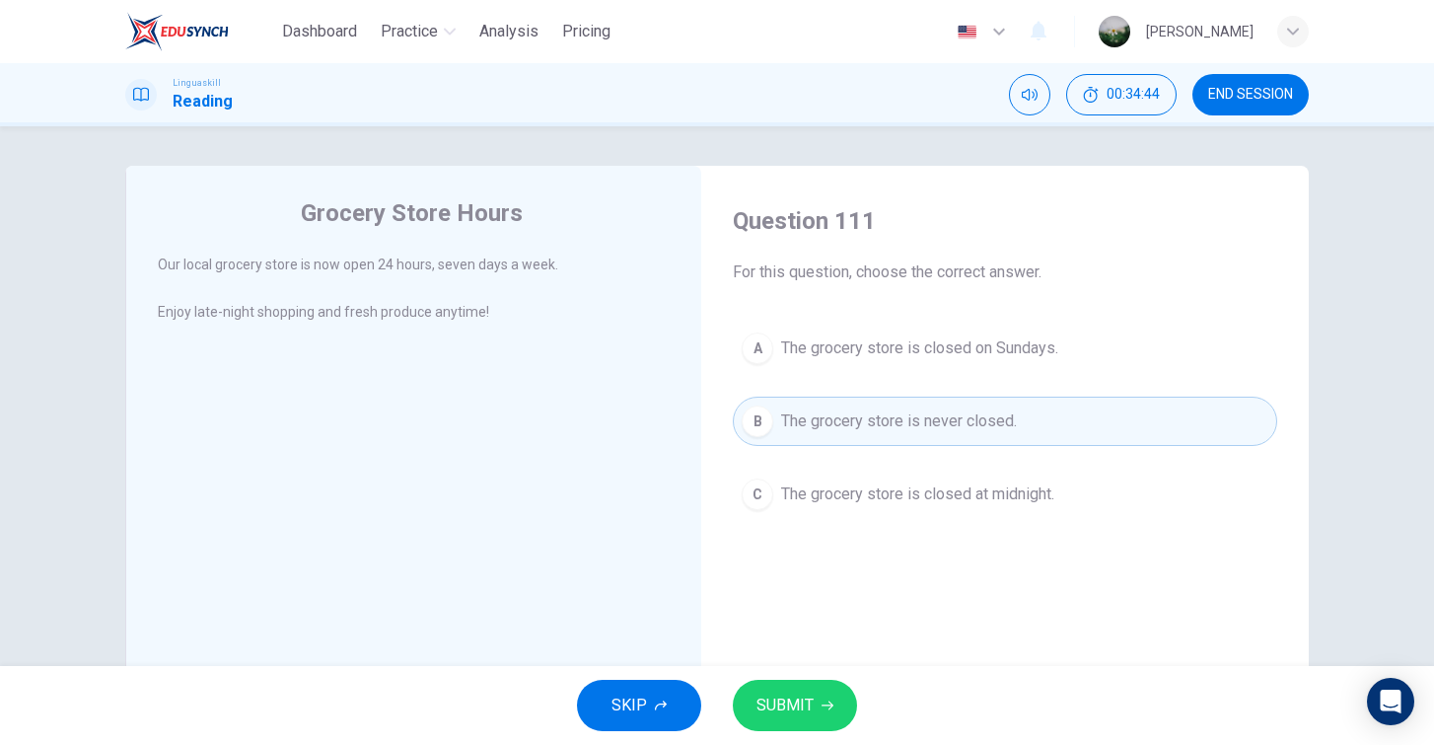
click at [803, 687] on button "SUBMIT" at bounding box center [795, 705] width 124 height 51
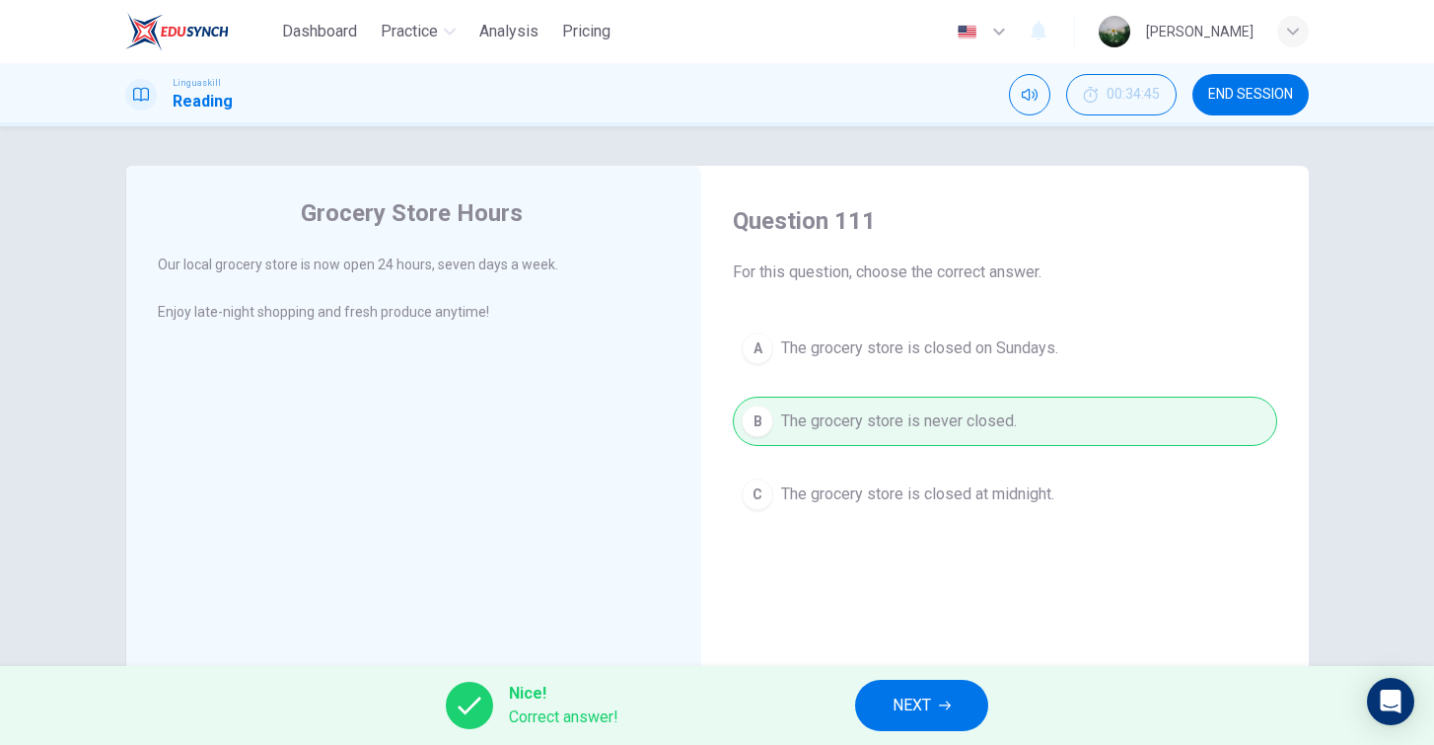
click at [878, 709] on button "NEXT" at bounding box center [921, 705] width 133 height 51
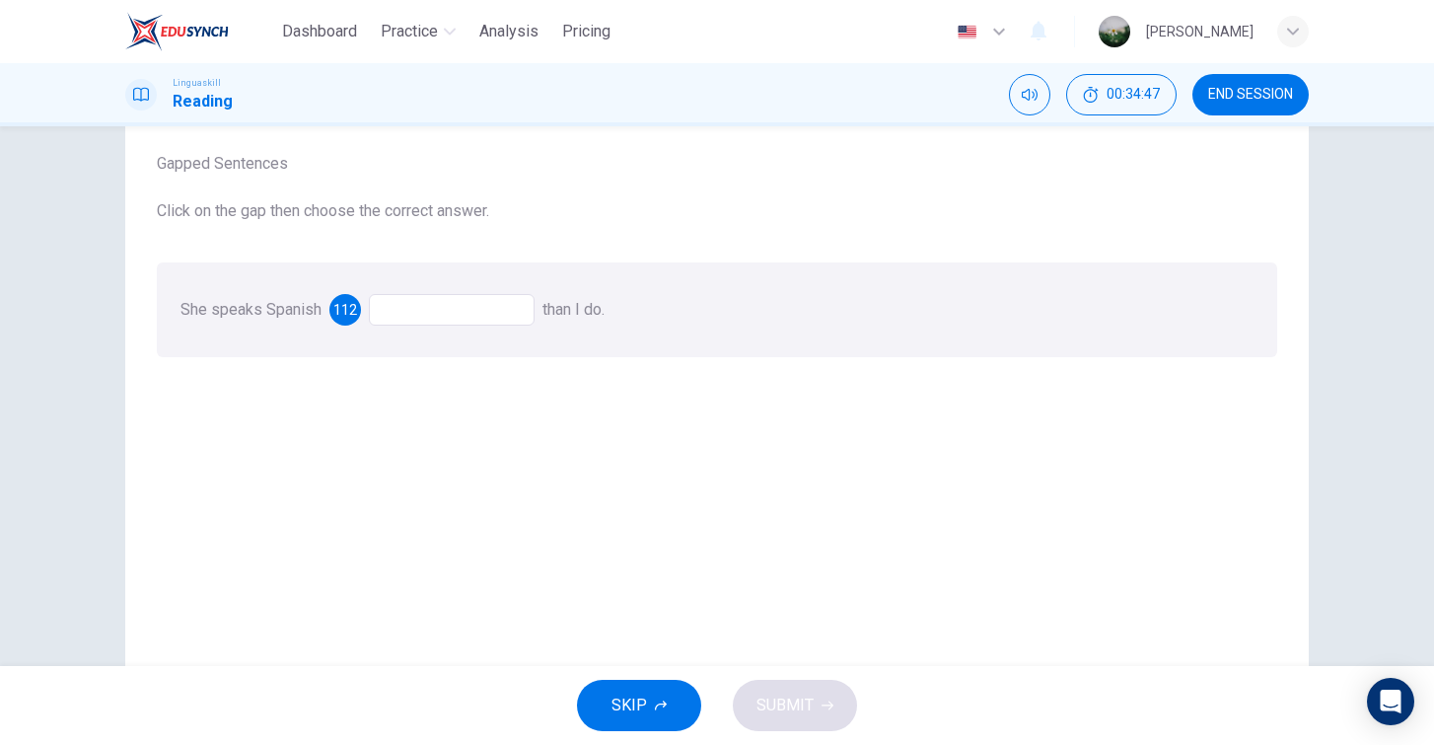
scroll to position [121, 0]
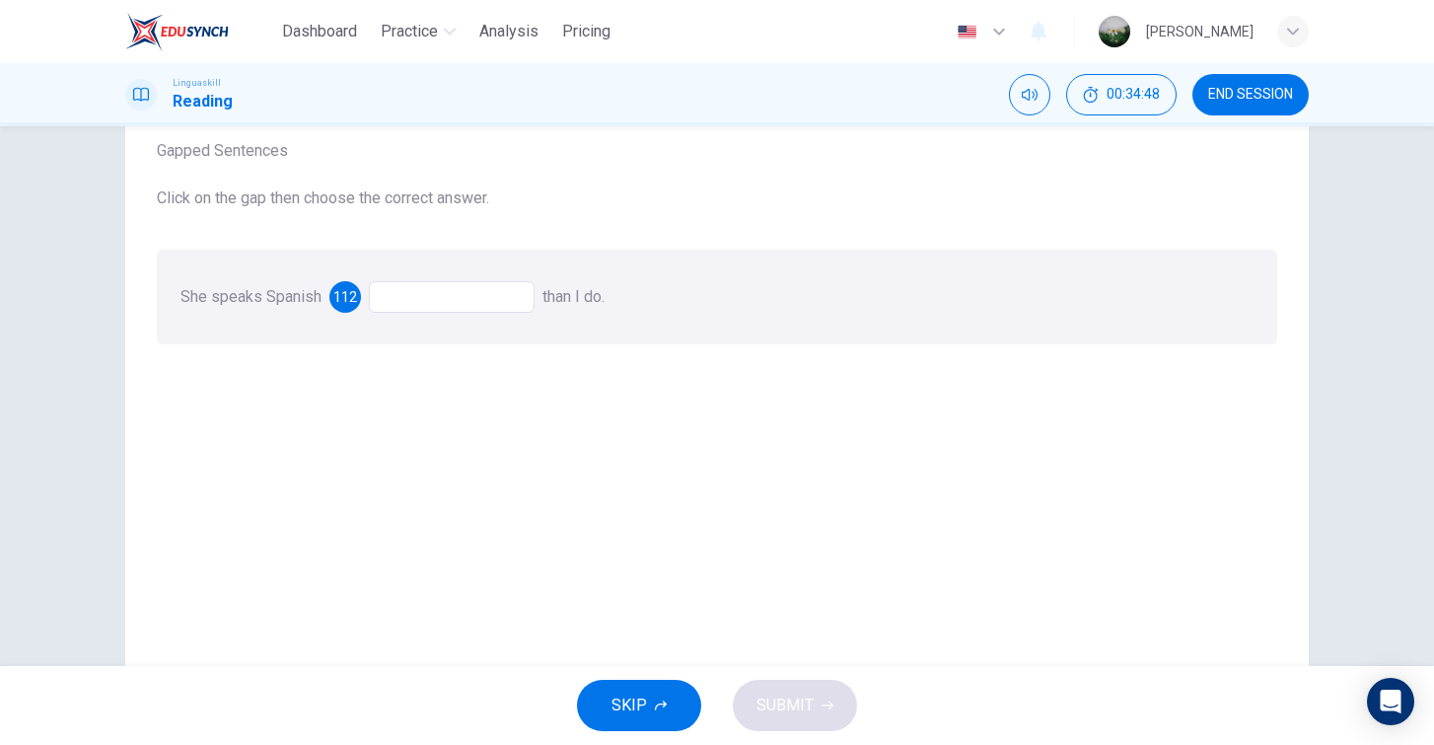
click at [487, 295] on div at bounding box center [452, 297] width 166 height 32
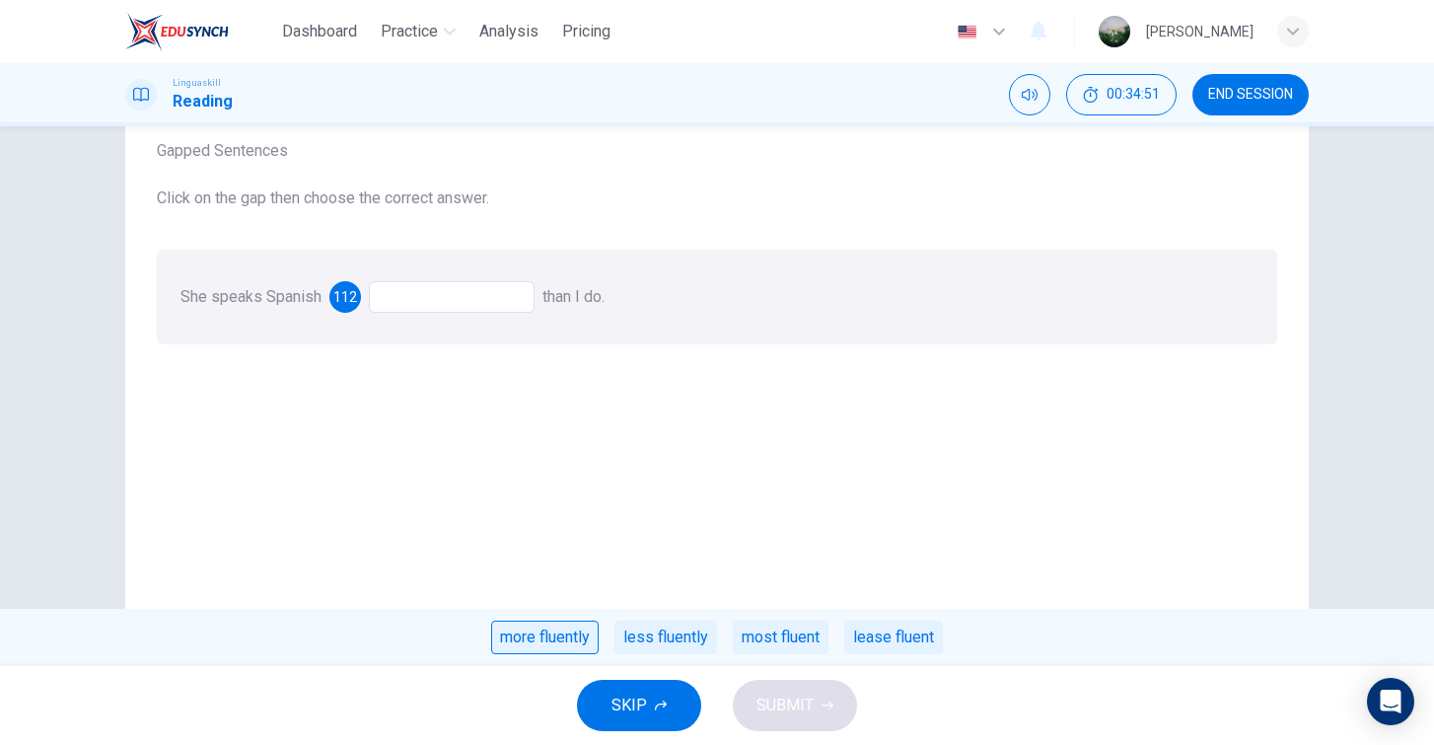
click at [557, 633] on div "more fluently" at bounding box center [545, 638] width 108 height 34
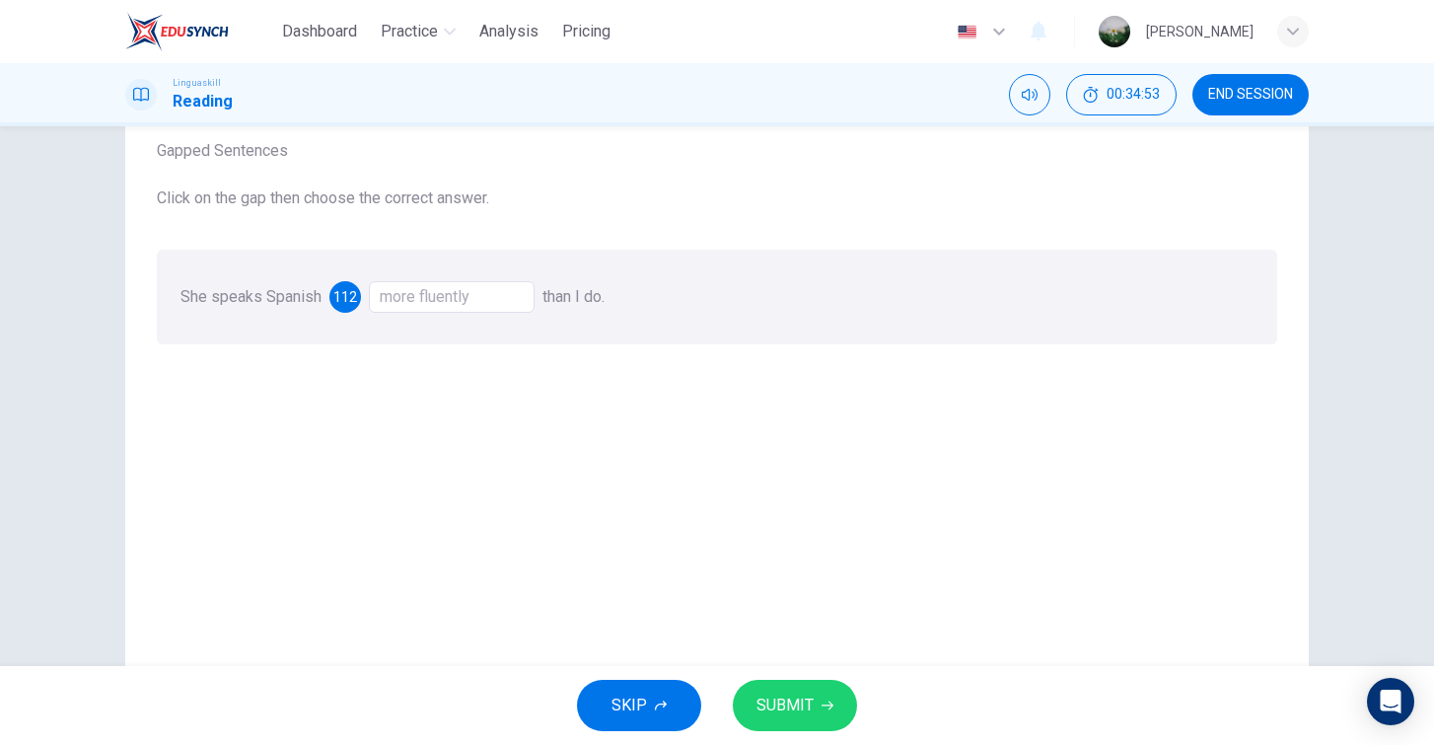
click at [760, 706] on span "SUBMIT" at bounding box center [785, 706] width 57 height 28
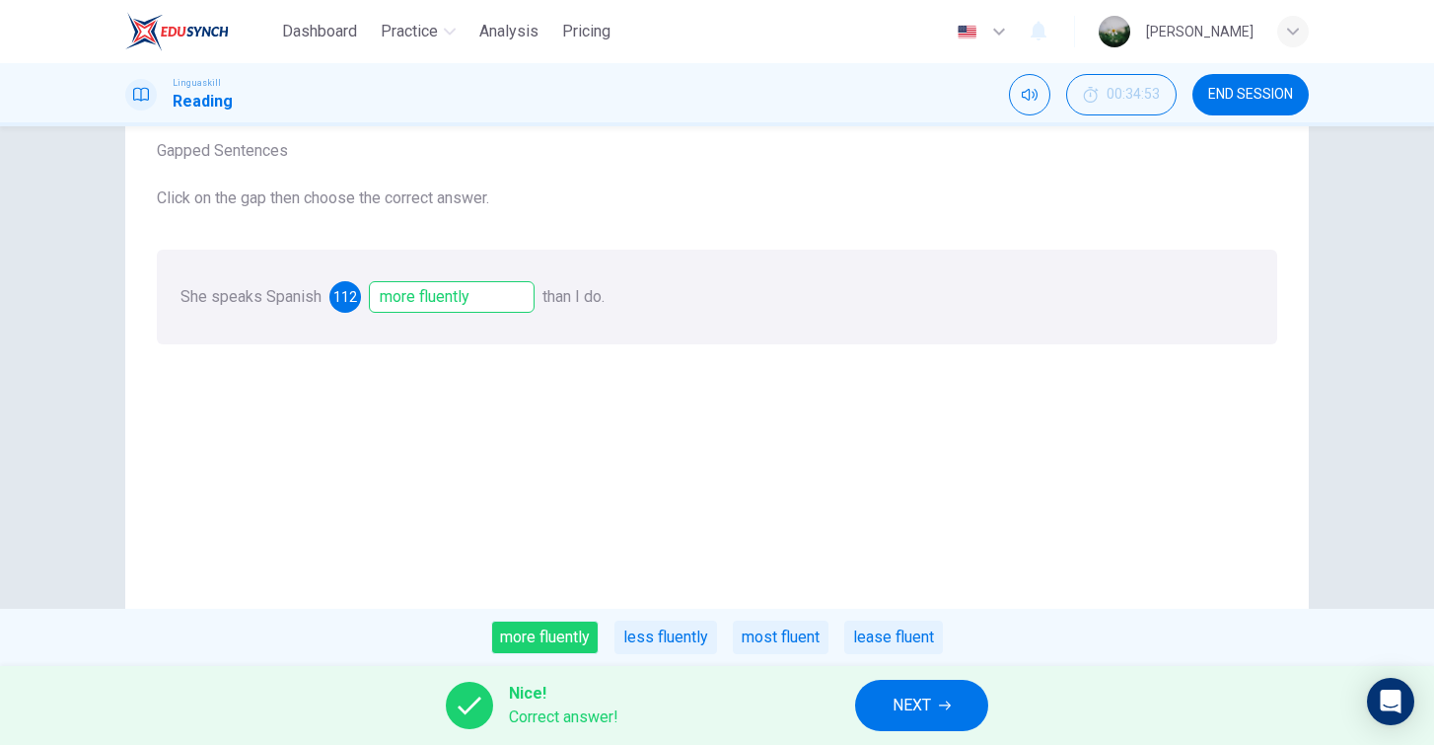
click at [879, 708] on button "NEXT" at bounding box center [921, 705] width 133 height 51
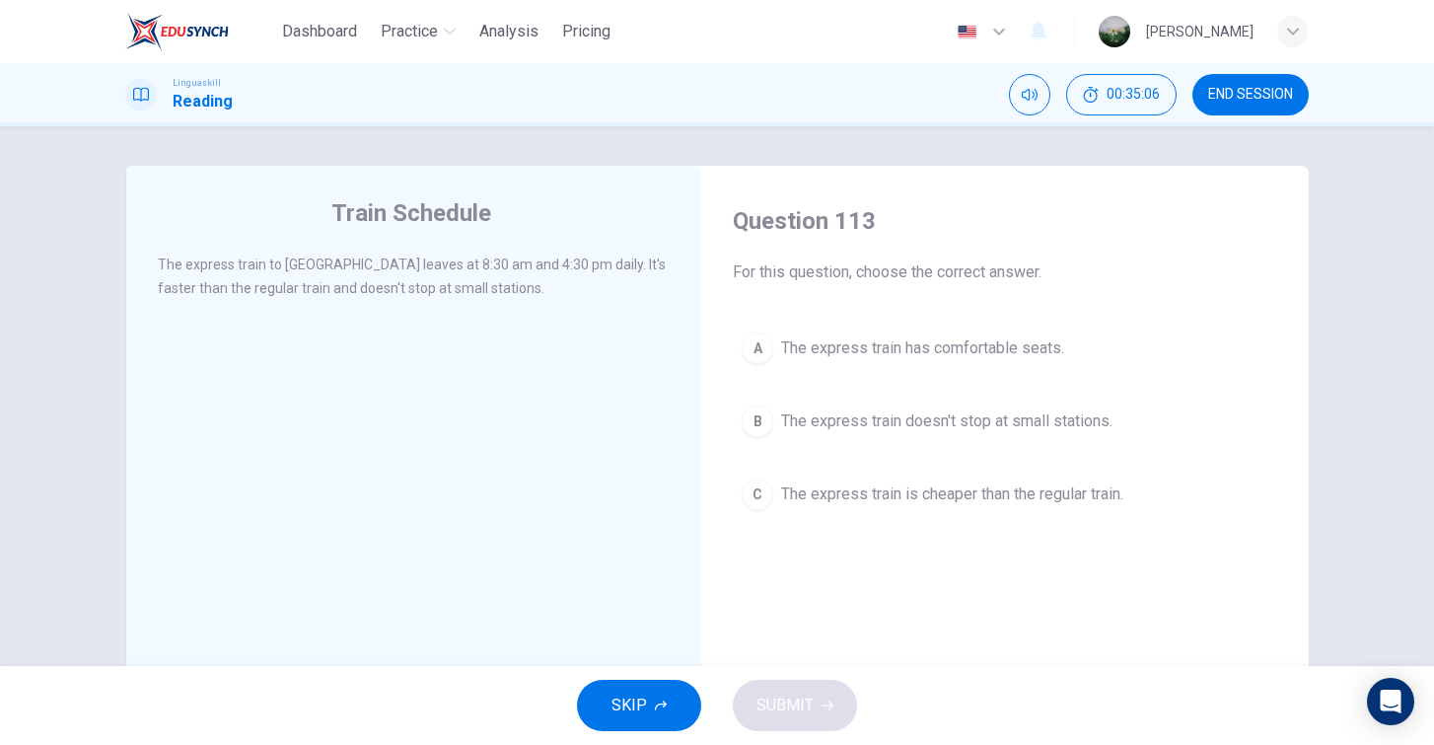
click at [864, 418] on span "The express train doesn't stop at small stations." at bounding box center [946, 421] width 331 height 24
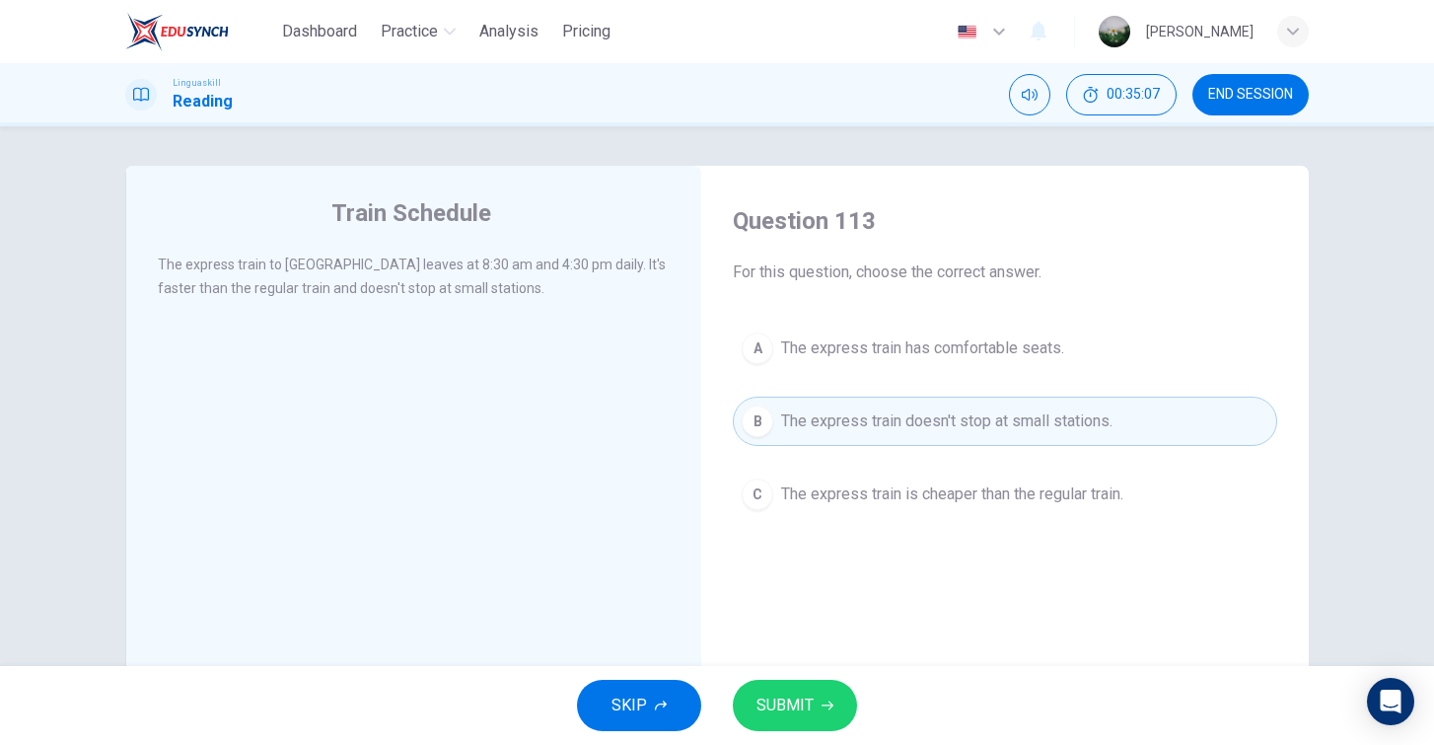
click at [808, 695] on span "SUBMIT" at bounding box center [785, 706] width 57 height 28
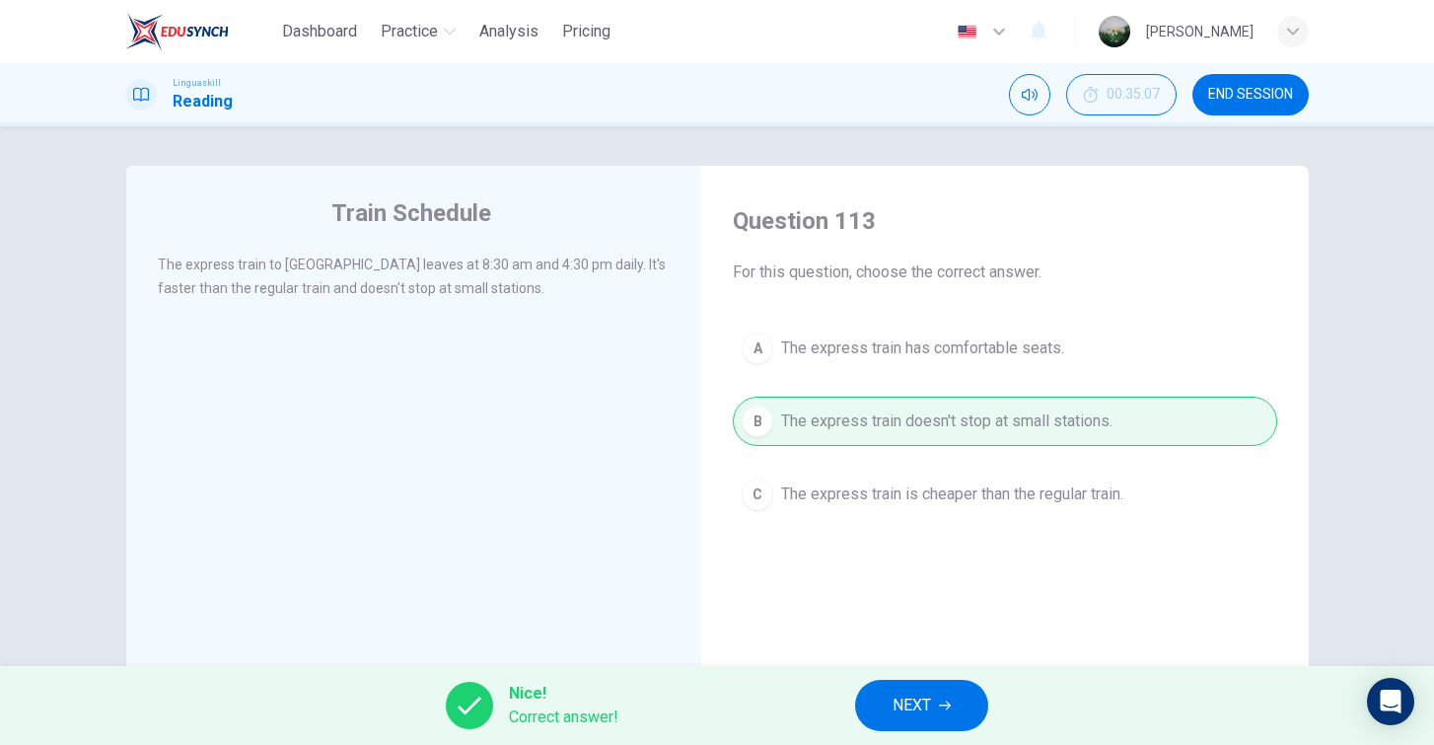
click at [907, 712] on span "NEXT" at bounding box center [912, 706] width 38 height 28
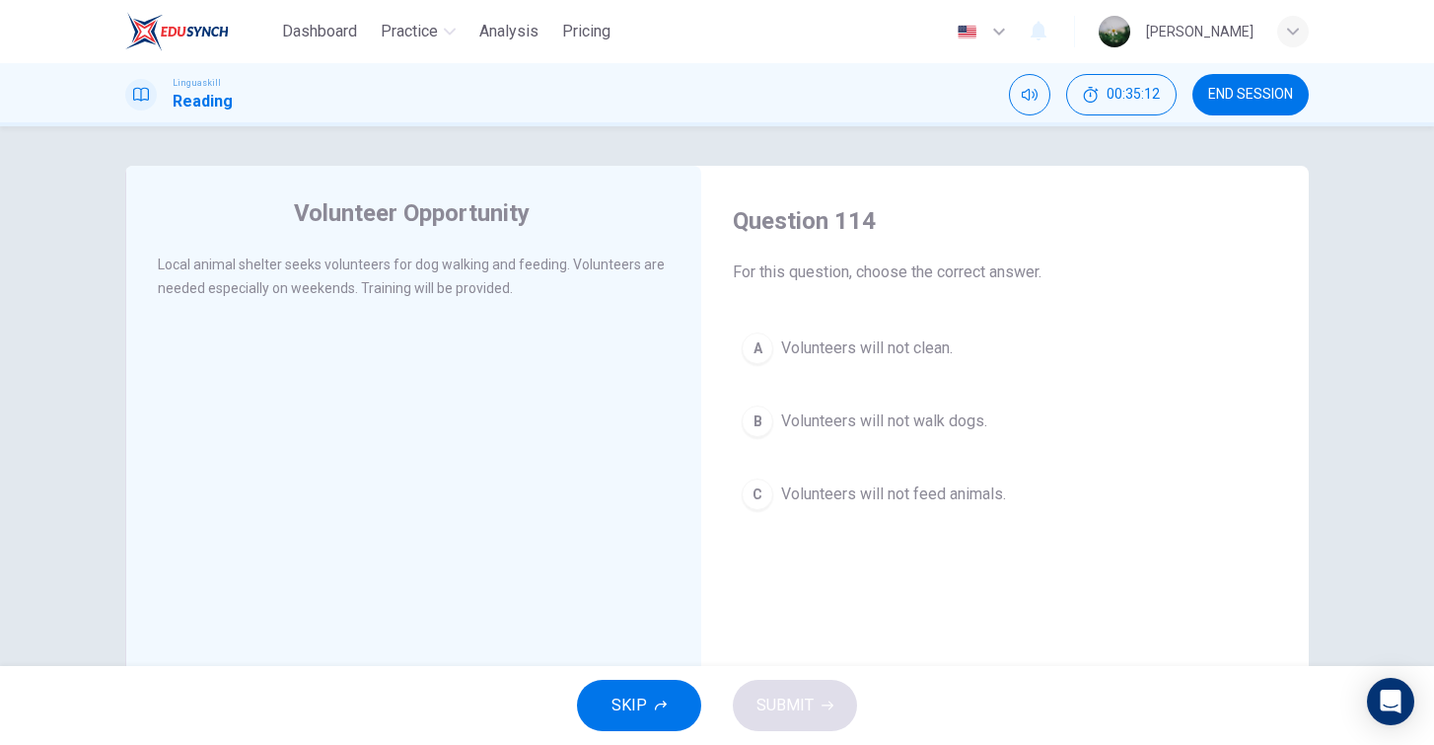
click at [877, 360] on button "A Volunteers will not clean." at bounding box center [1005, 348] width 545 height 49
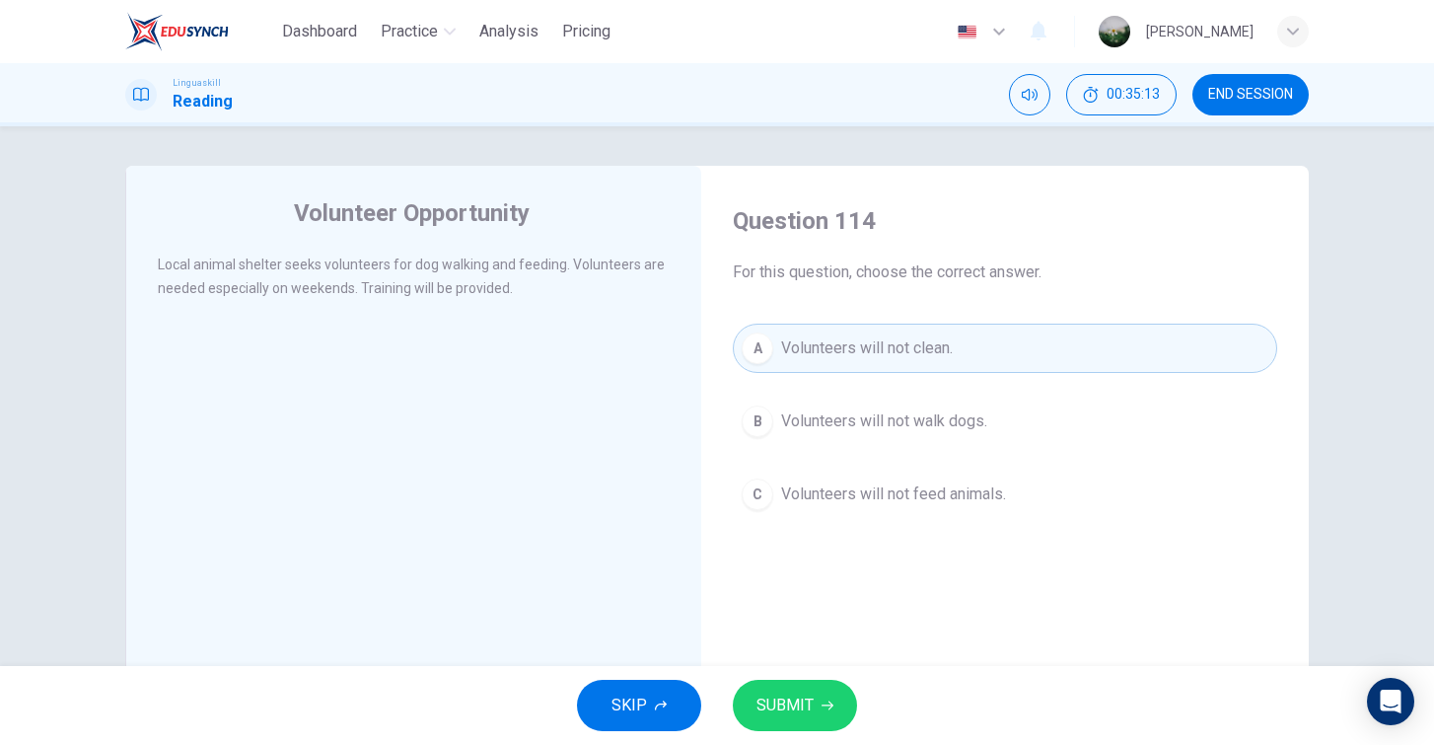
click at [821, 719] on button "SUBMIT" at bounding box center [795, 705] width 124 height 51
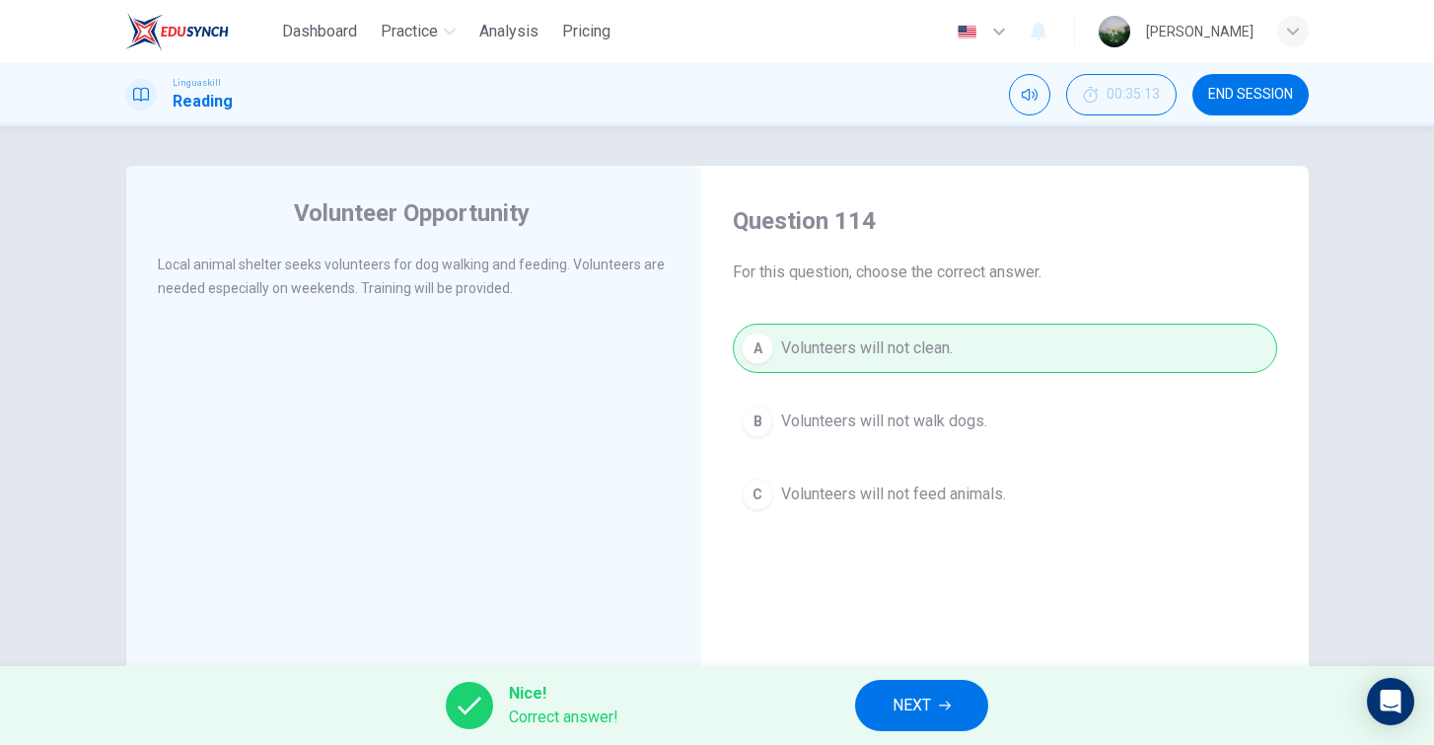
click at [903, 720] on button "NEXT" at bounding box center [921, 705] width 133 height 51
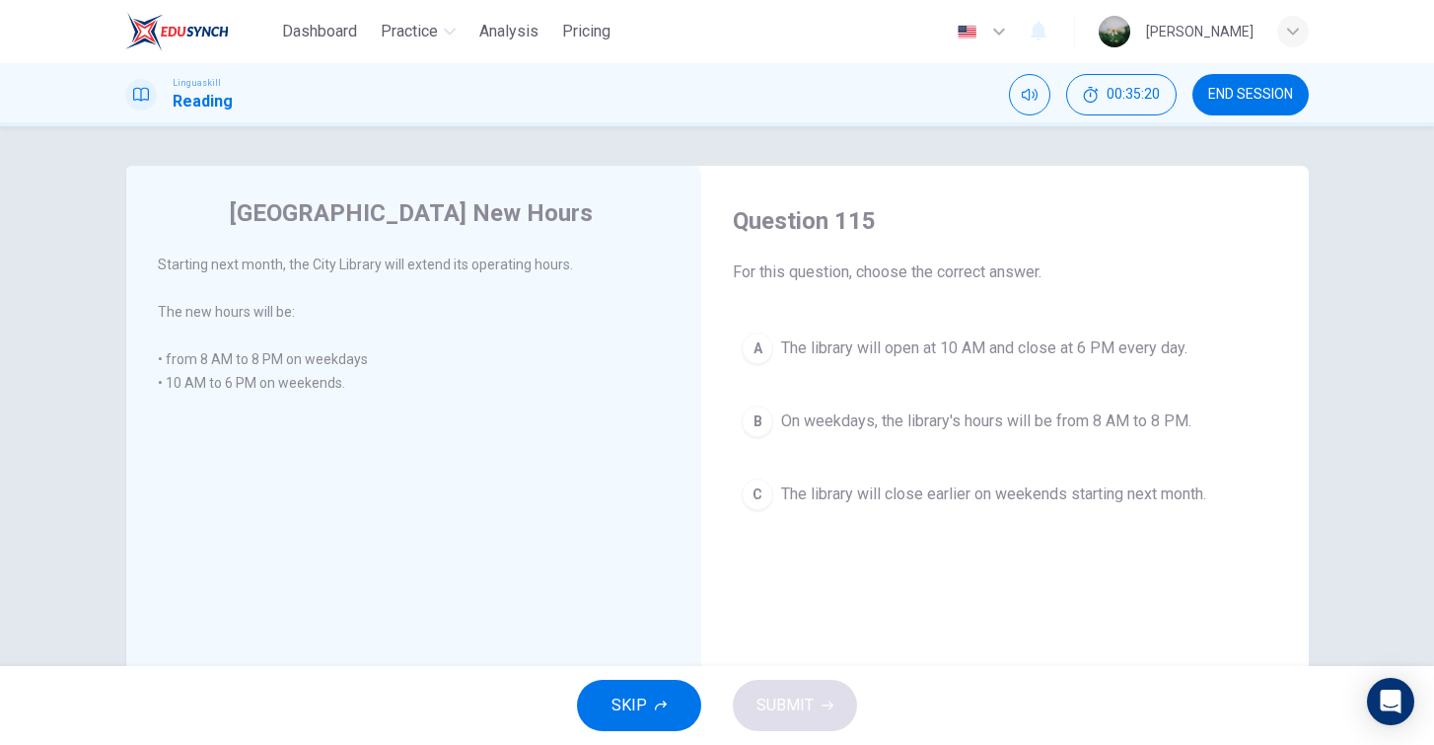
click at [1241, 97] on span "END SESSION" at bounding box center [1250, 95] width 85 height 16
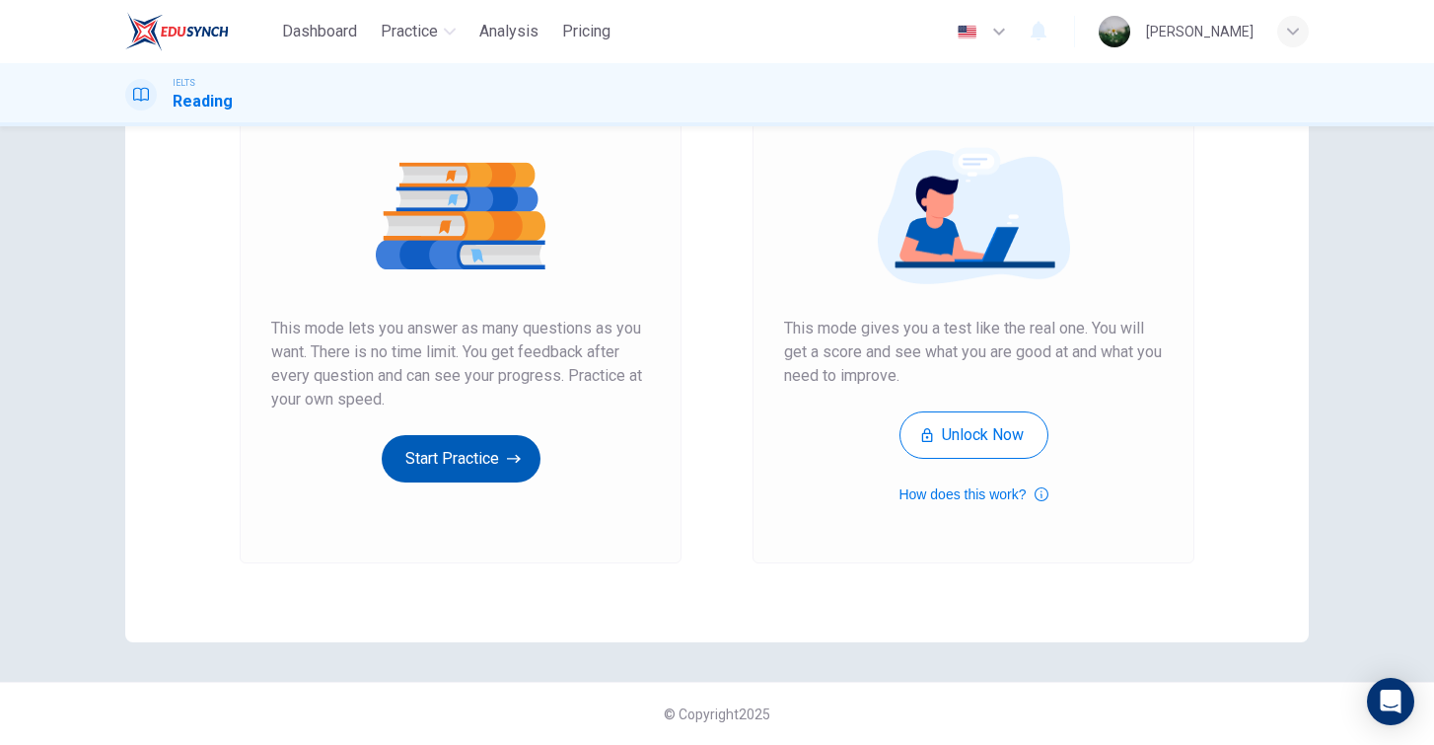
scroll to position [209, 0]
click at [520, 449] on icon "button" at bounding box center [514, 459] width 14 height 20
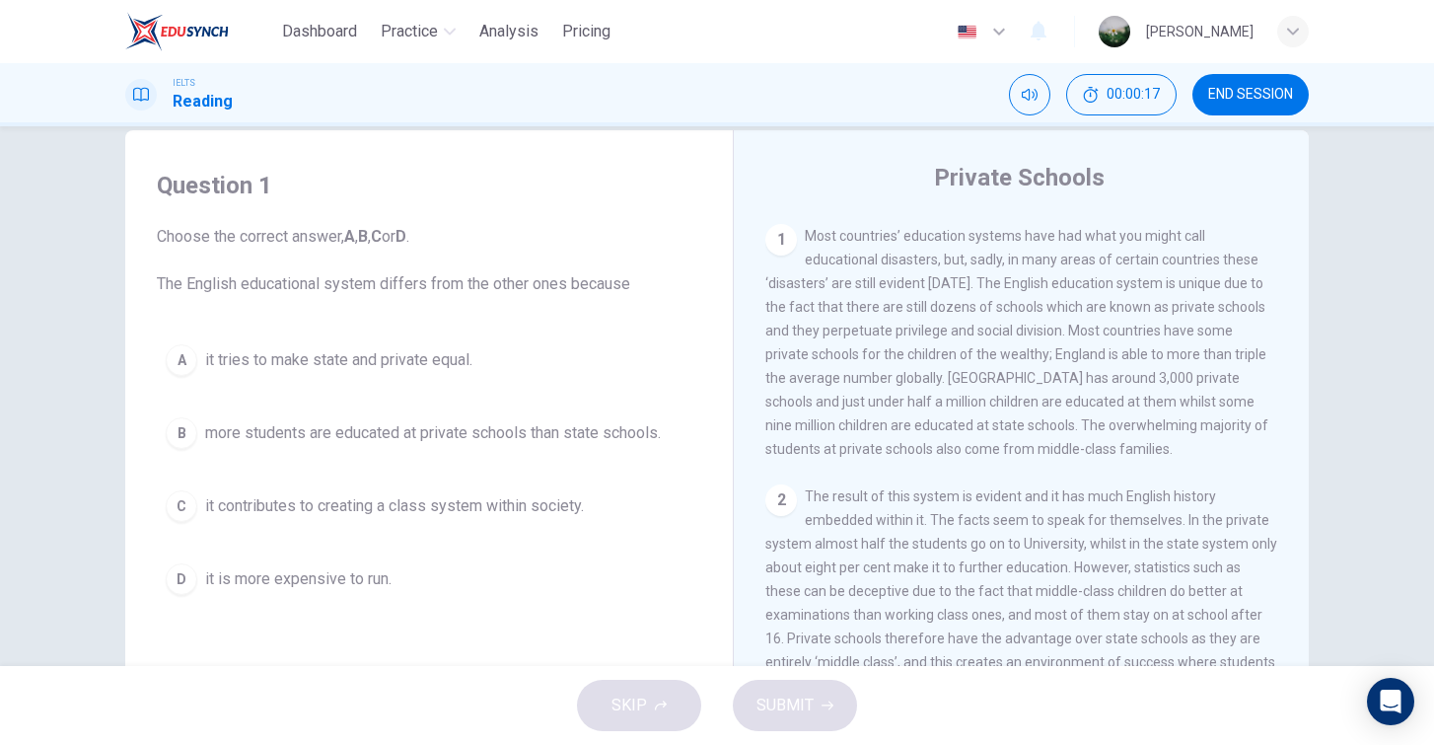
scroll to position [391, 0]
